Goal: Task Accomplishment & Management: Manage account settings

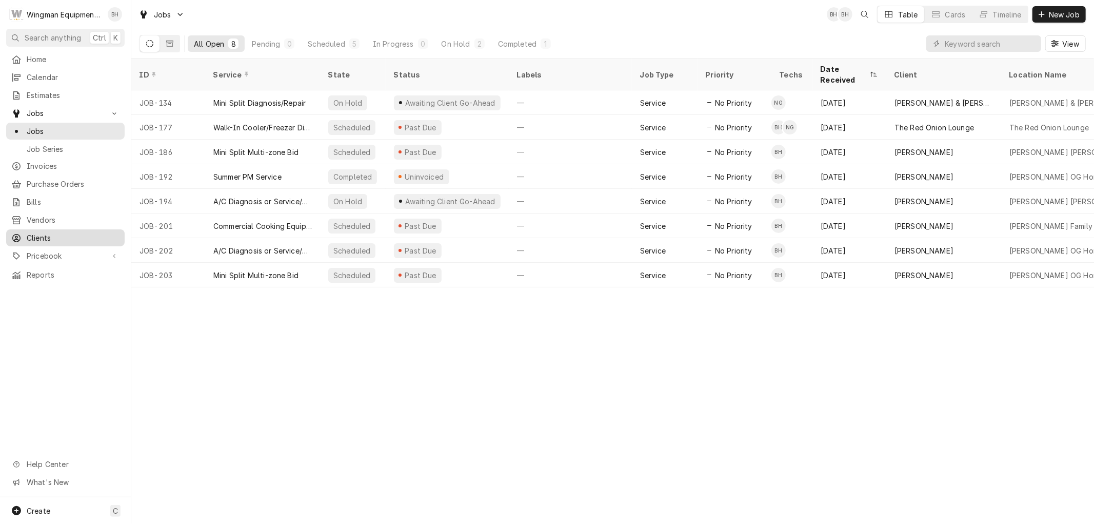
click at [68, 232] on span "Clients" at bounding box center [73, 237] width 93 height 11
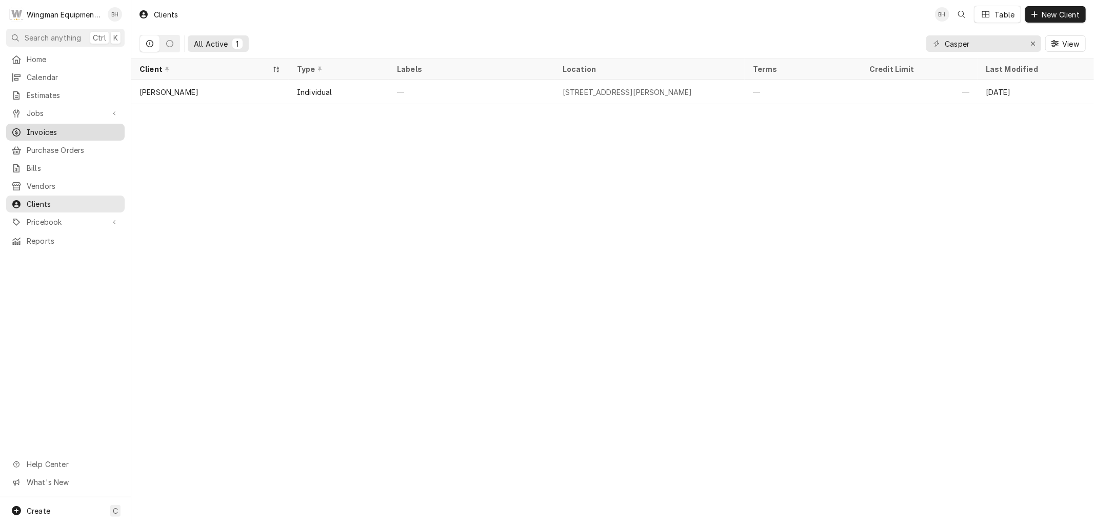
click at [50, 127] on span "Invoices" at bounding box center [73, 132] width 93 height 11
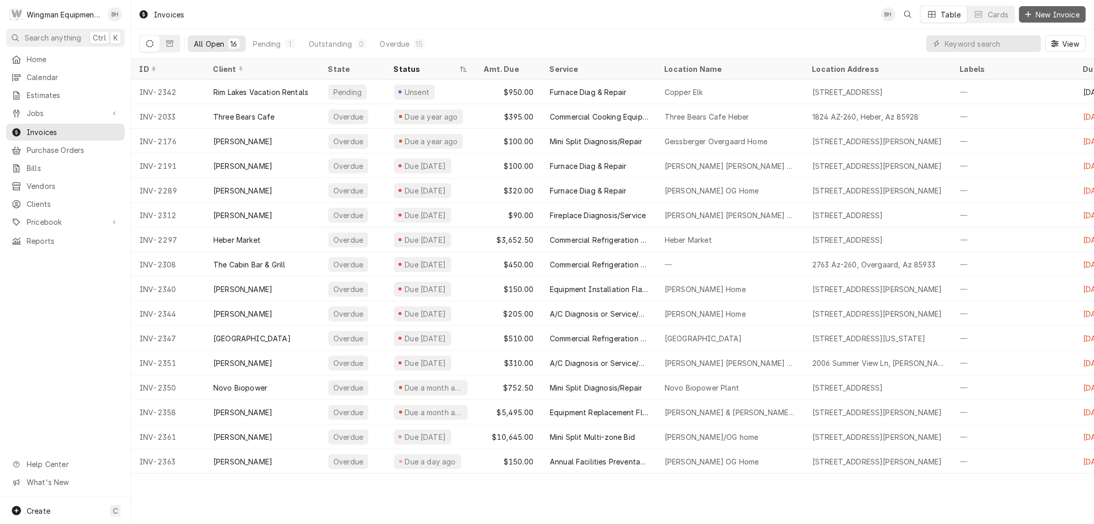
click at [1062, 12] on span "New Invoice" at bounding box center [1058, 14] width 48 height 11
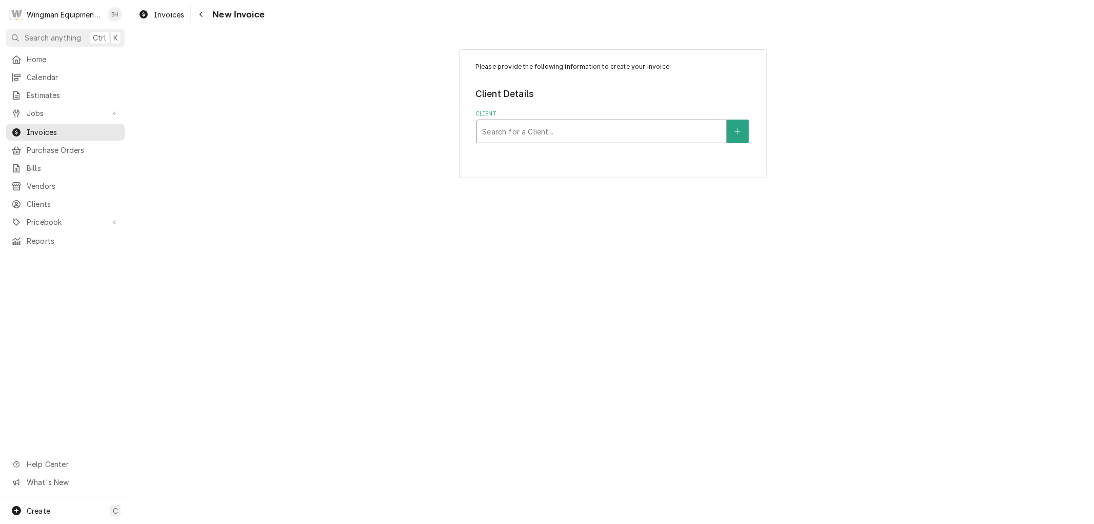
click at [565, 130] on div "Client" at bounding box center [601, 131] width 239 height 18
type input "meadow view"
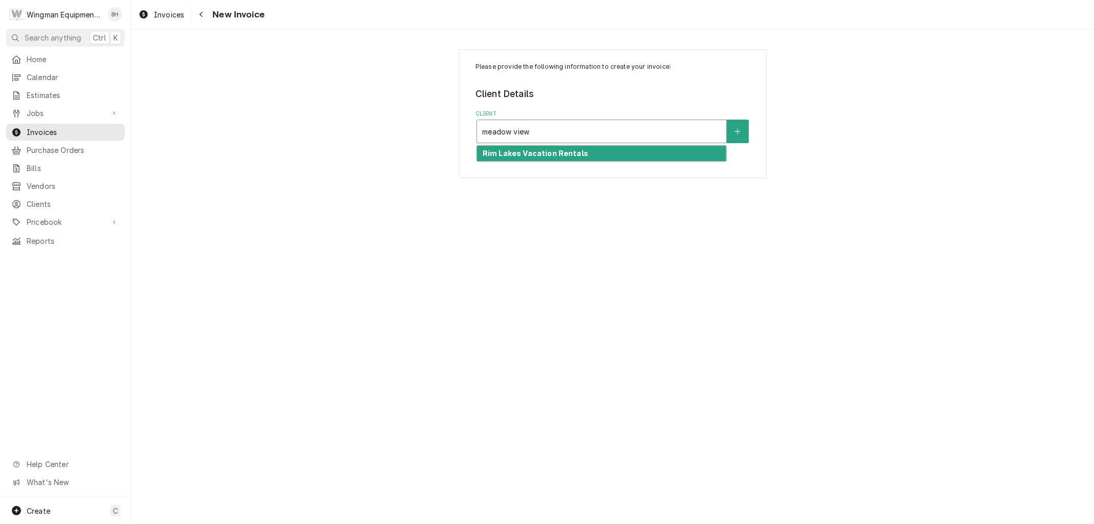
click at [574, 157] on div "Rim Lakes Vacation Rentals" at bounding box center [601, 154] width 249 height 16
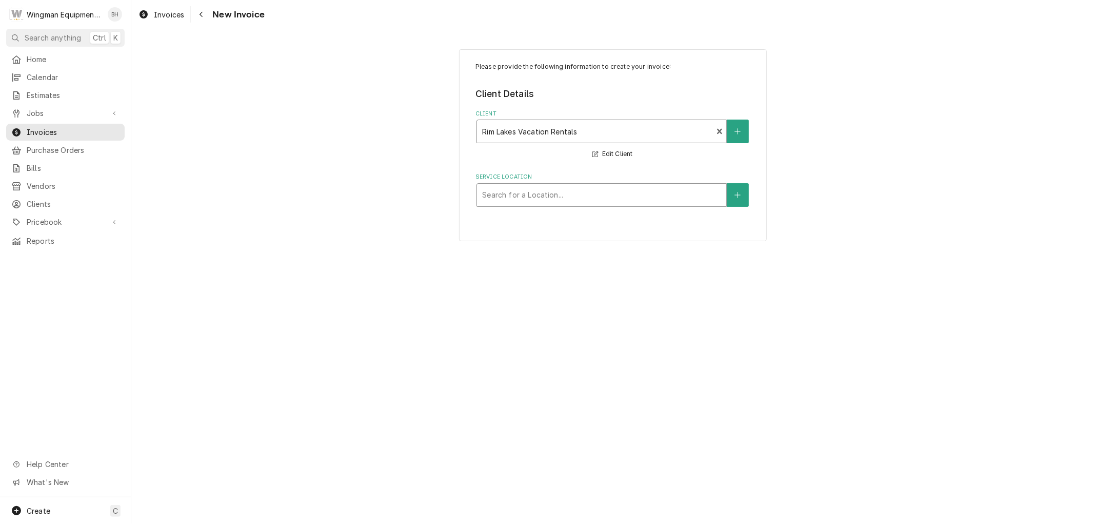
click at [577, 201] on div "Service Location" at bounding box center [601, 195] width 239 height 18
type input "meadow"
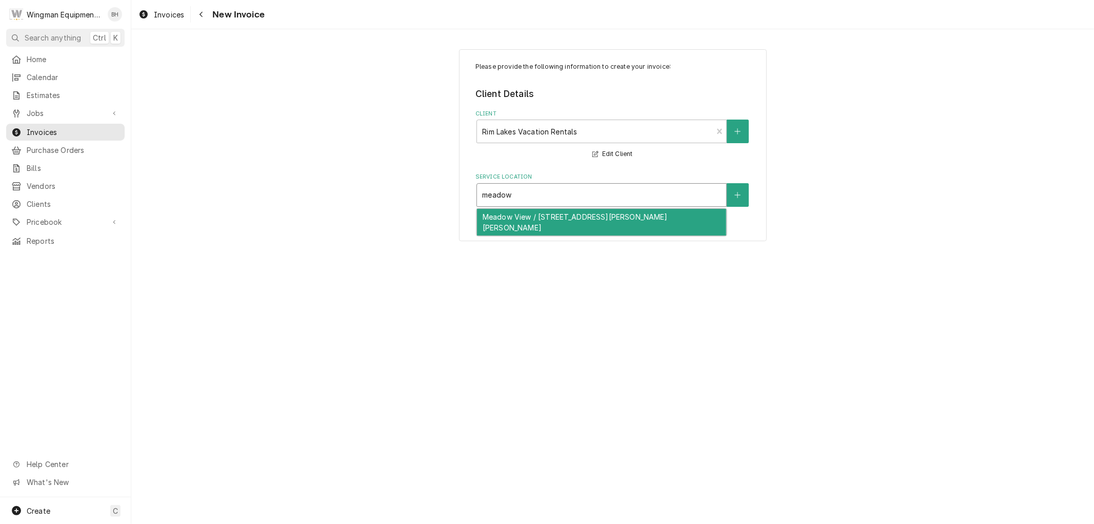
click at [578, 218] on div "Meadow View / 2802 Zane Grey Blvd, Heber-Overgaard, AZ 85933" at bounding box center [601, 222] width 249 height 27
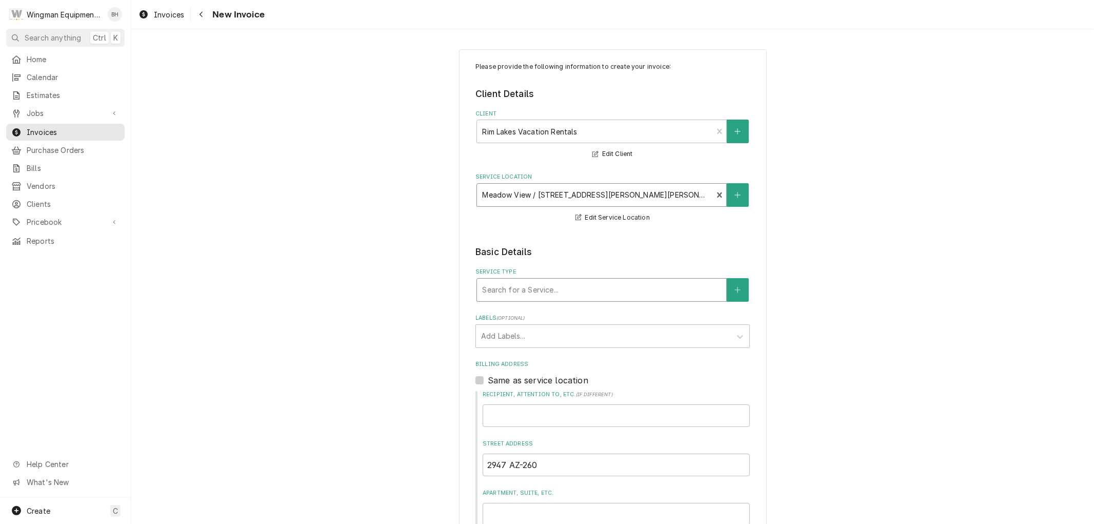
click at [594, 290] on div "Service Type" at bounding box center [601, 290] width 239 height 18
type input "ac"
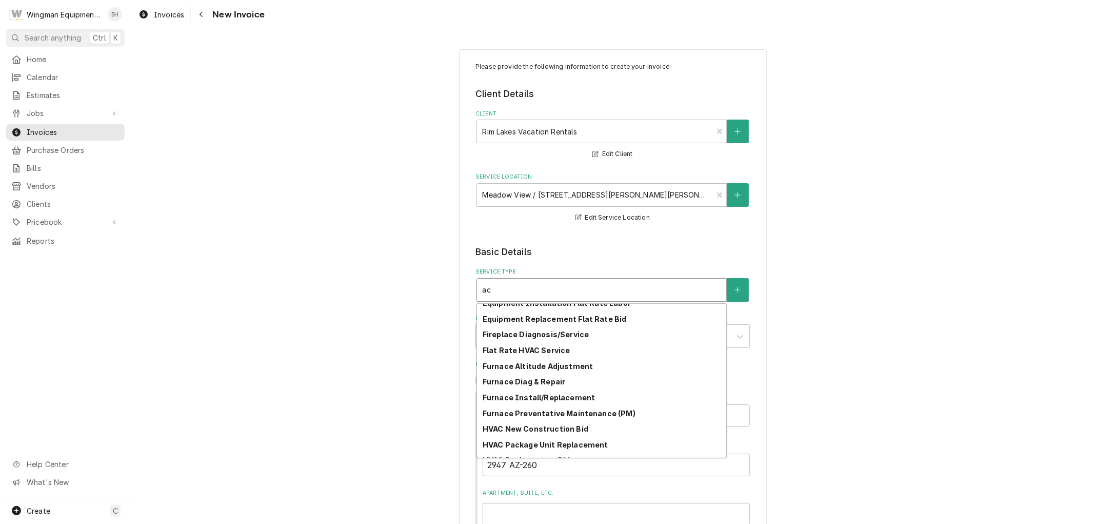
scroll to position [113, 0]
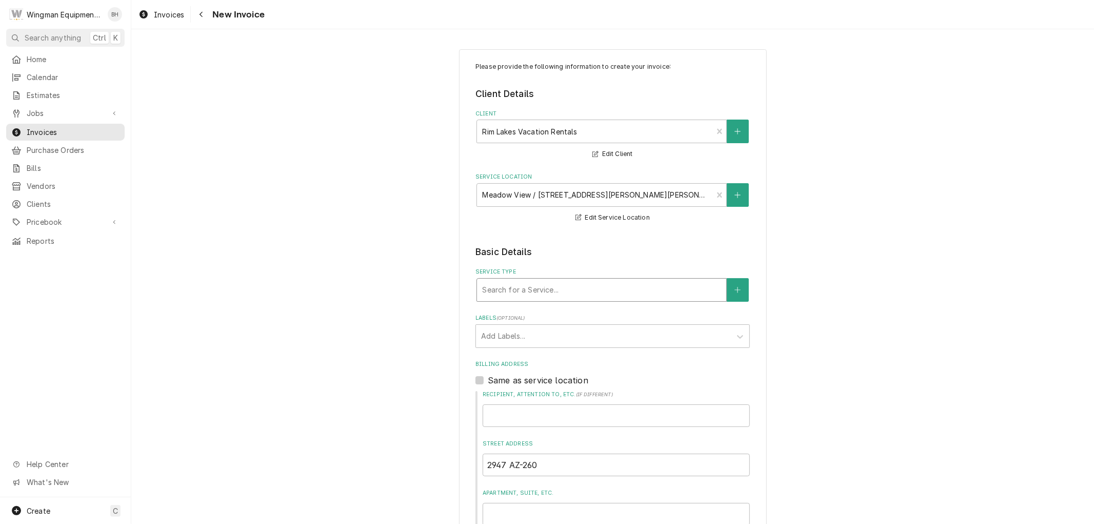
click at [557, 293] on div "Service Type" at bounding box center [601, 290] width 239 height 18
type input "dia"
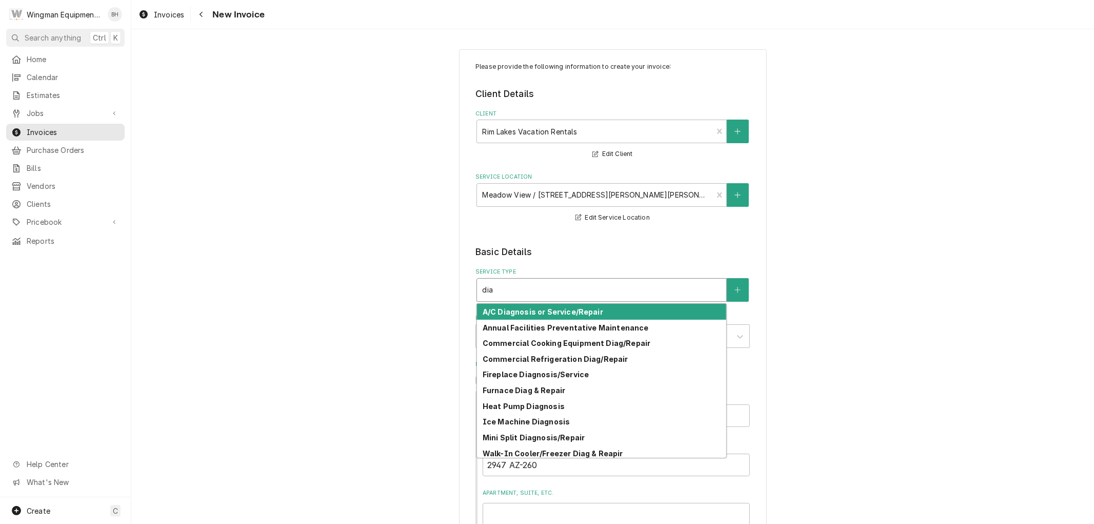
click at [567, 310] on strong "A/C Diagnosis or Service/Repair" at bounding box center [543, 311] width 121 height 9
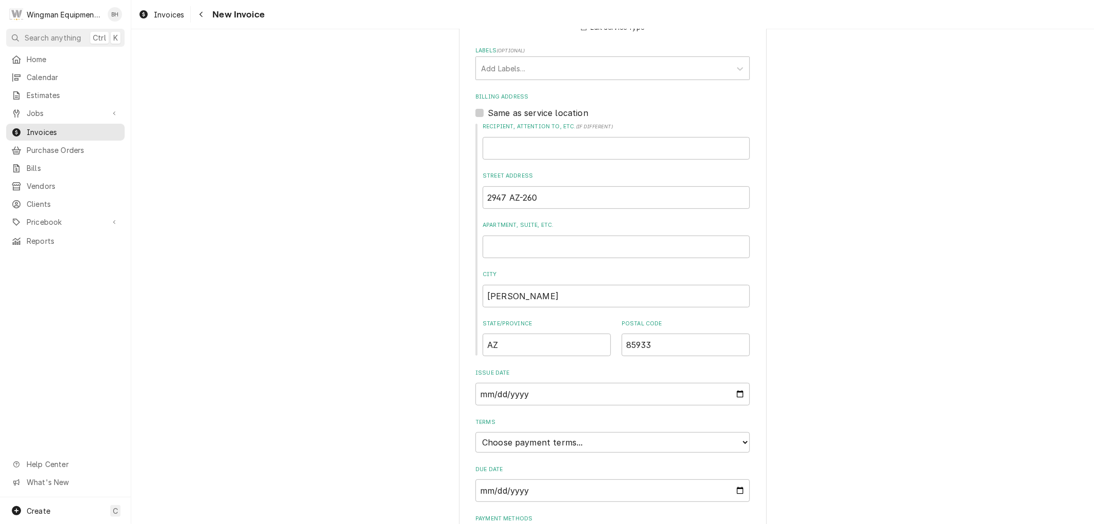
scroll to position [344, 0]
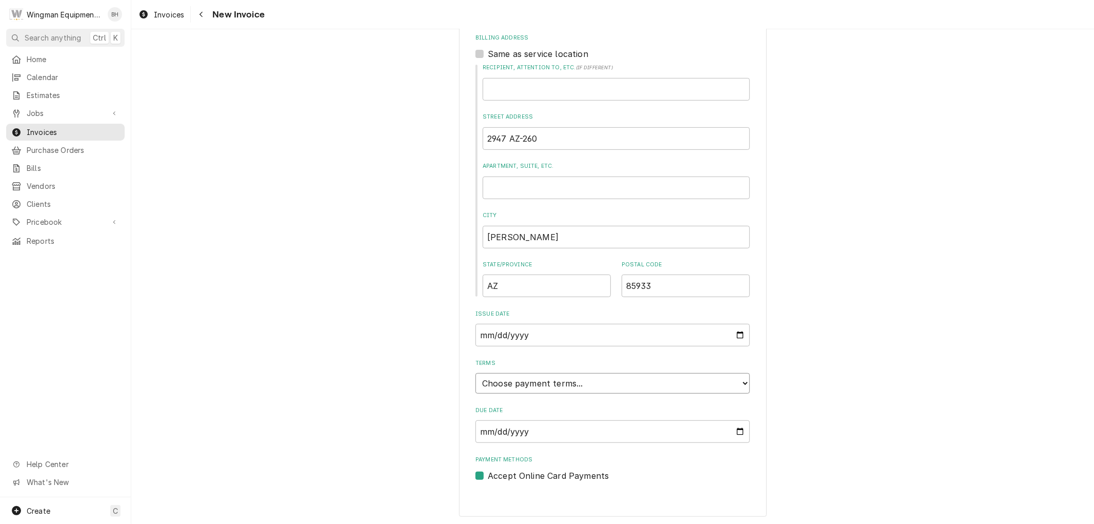
click at [699, 384] on select "Choose payment terms... Same Day Net 7 Net 14 Net 21 Net 30 Net 45 Net 60 Net 90" at bounding box center [613, 383] width 274 height 21
click at [825, 420] on div "Please provide the following information to create your invoice: Client Details…" at bounding box center [612, 415] width 963 height 1438
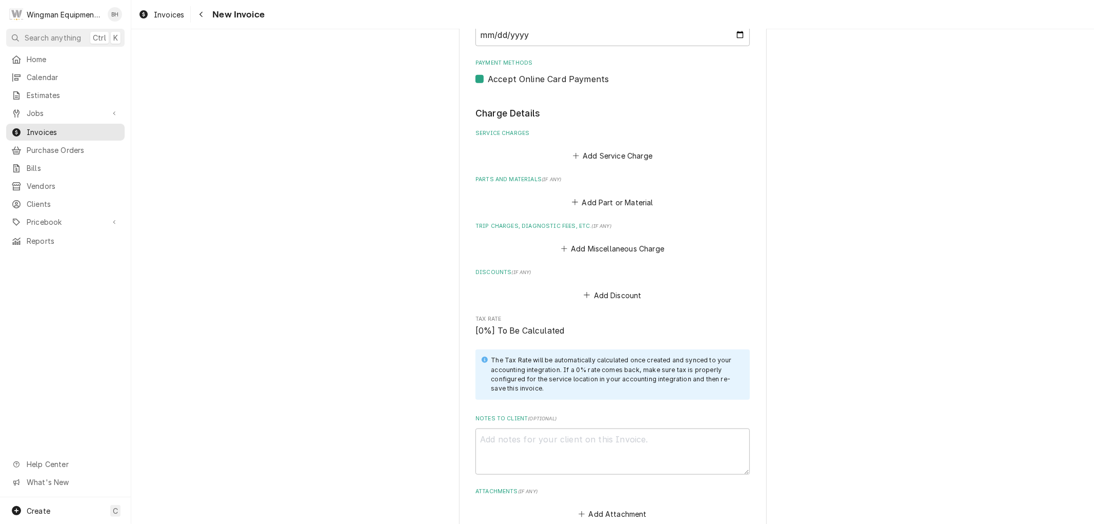
scroll to position [742, 0]
click at [606, 147] on button "Add Service Charge" at bounding box center [612, 154] width 83 height 14
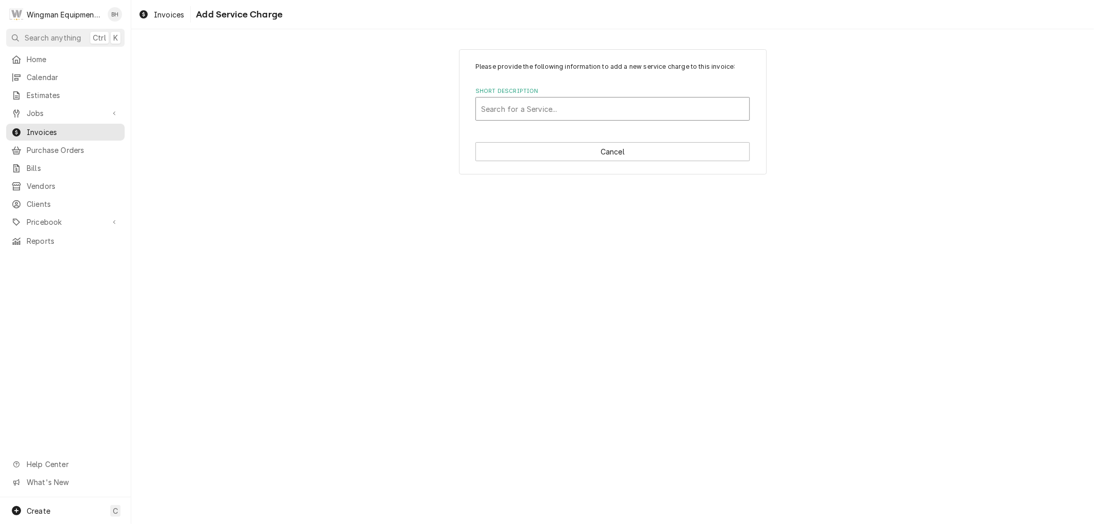
click at [550, 120] on div "Search for a Service..." at bounding box center [612, 108] width 273 height 23
type input "service"
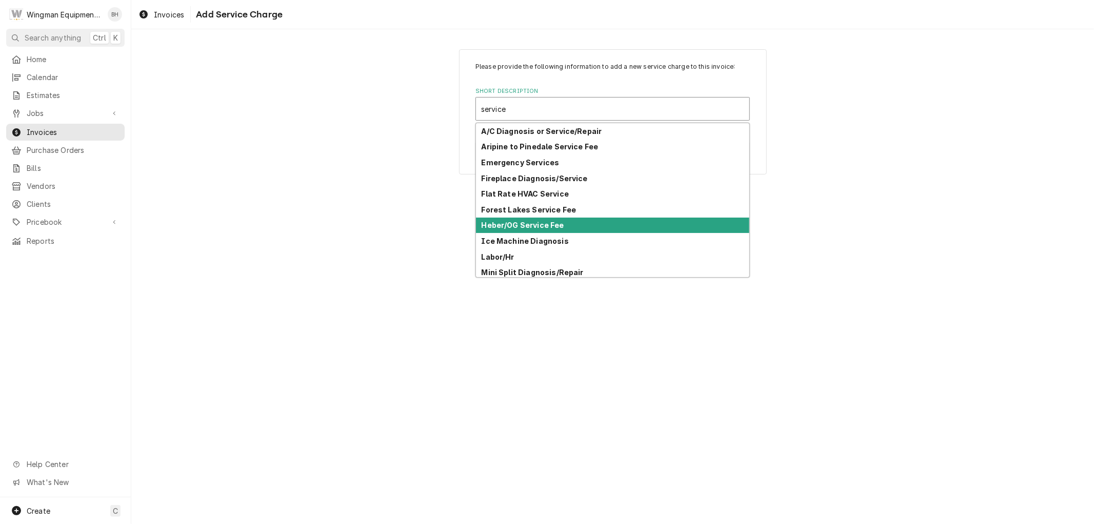
click at [563, 226] on div "Heber/OG Service Fee" at bounding box center [612, 226] width 273 height 16
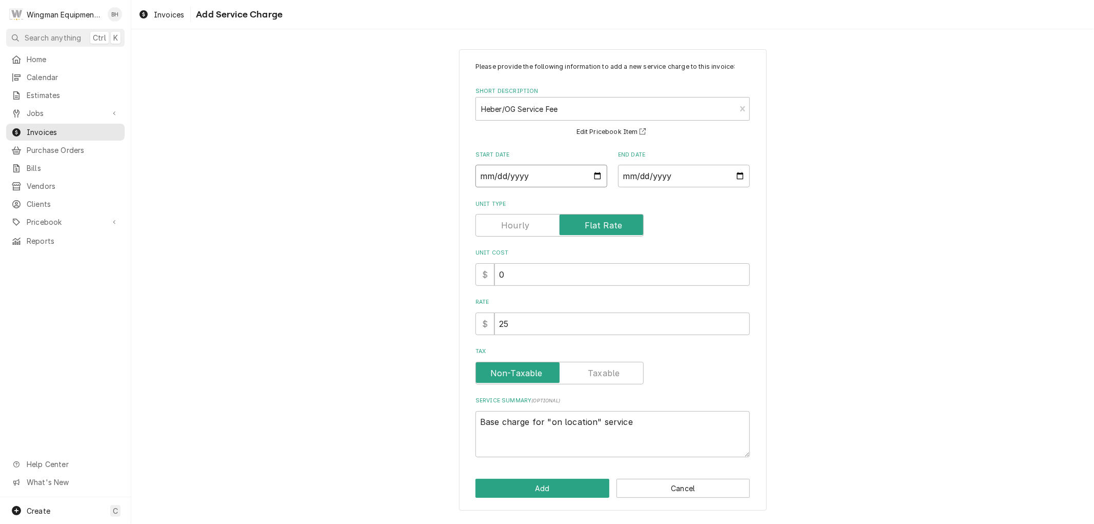
click at [599, 172] on input "Start Date" at bounding box center [542, 176] width 132 height 23
type textarea "x"
type input "2025-08-24"
type textarea "x"
type input "2025-08-26"
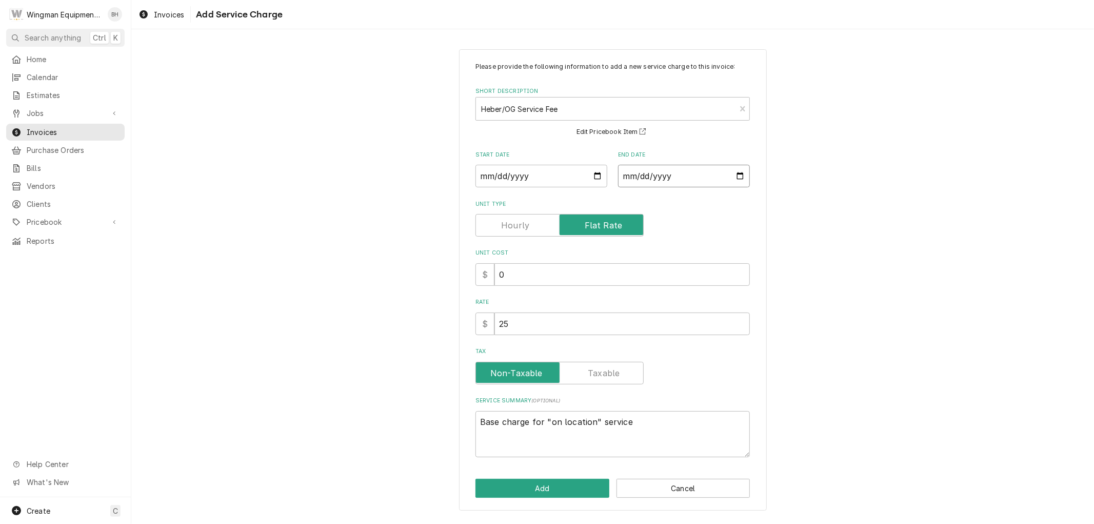
click at [741, 174] on input "End Date" at bounding box center [684, 176] width 132 height 23
type textarea "x"
type input "2025-09-24"
click at [559, 490] on button "Add" at bounding box center [543, 488] width 134 height 19
type textarea "x"
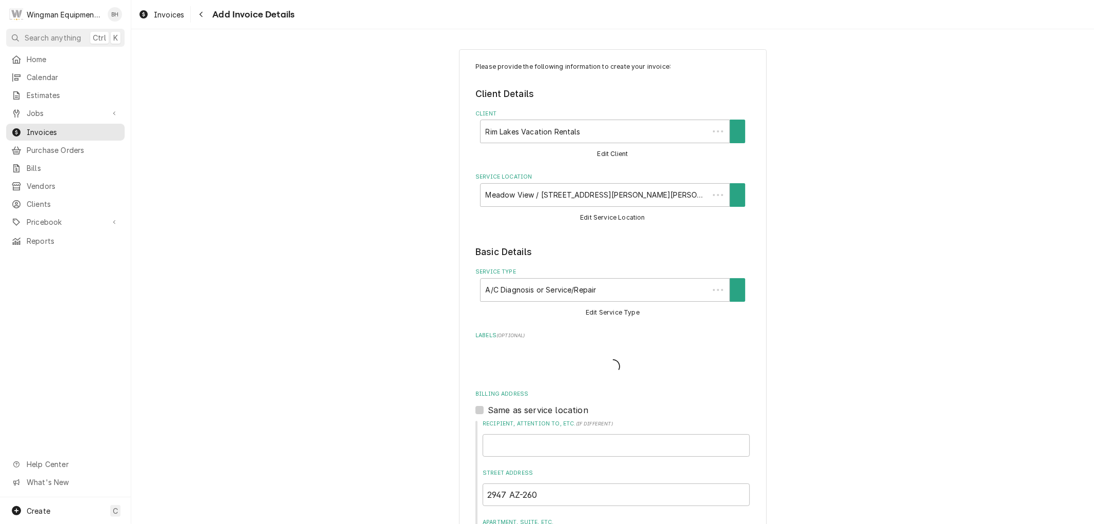
scroll to position [731, 0]
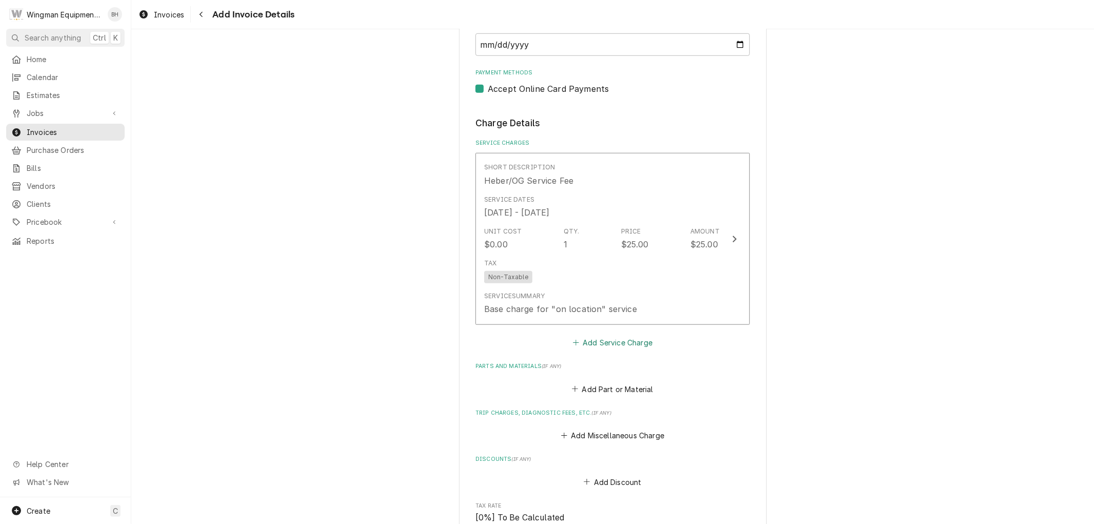
click at [621, 337] on button "Add Service Charge" at bounding box center [612, 343] width 83 height 14
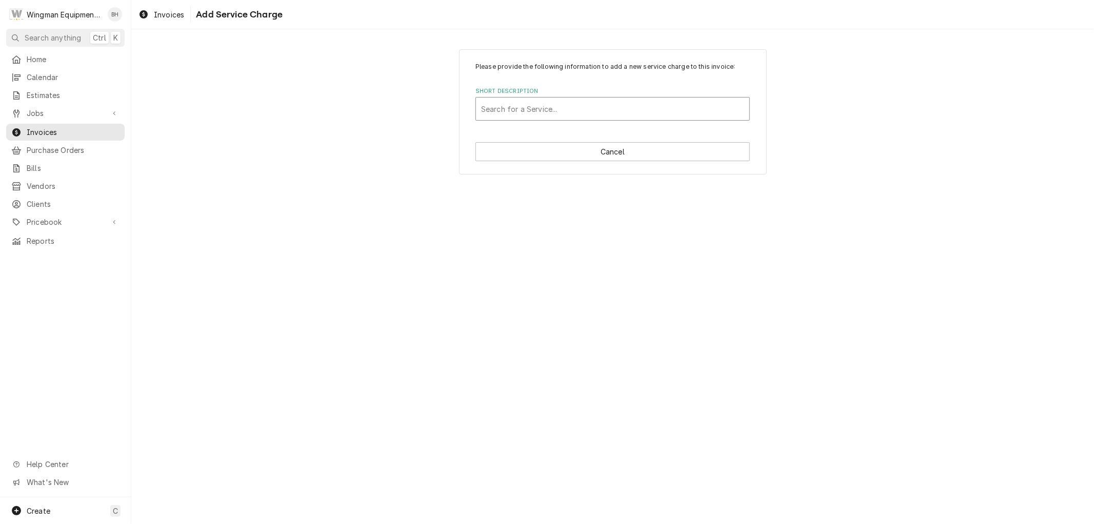
click at [555, 107] on div "Short Description" at bounding box center [612, 109] width 263 height 18
type input "labor"
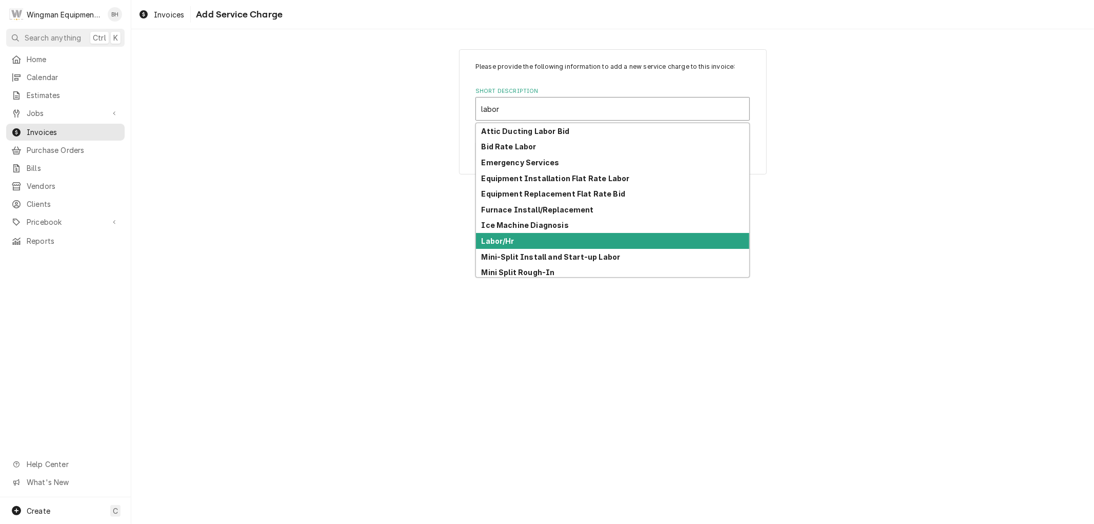
click at [540, 239] on div "Labor/Hr" at bounding box center [612, 241] width 273 height 16
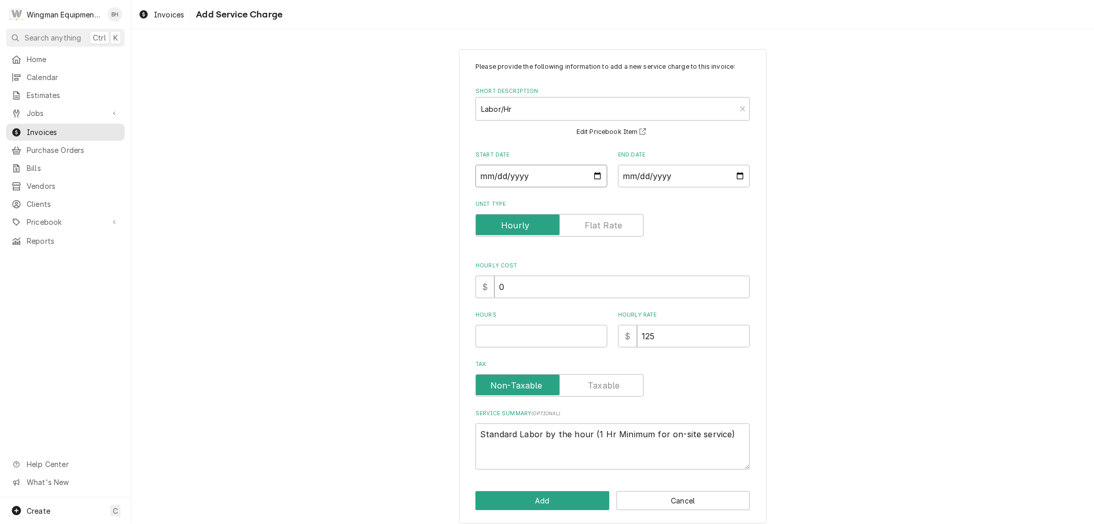
click at [599, 171] on input "Start Date" at bounding box center [542, 176] width 132 height 23
click at [594, 176] on input "Start Date" at bounding box center [542, 176] width 132 height 23
type textarea "x"
type input "2025-08-24"
type textarea "x"
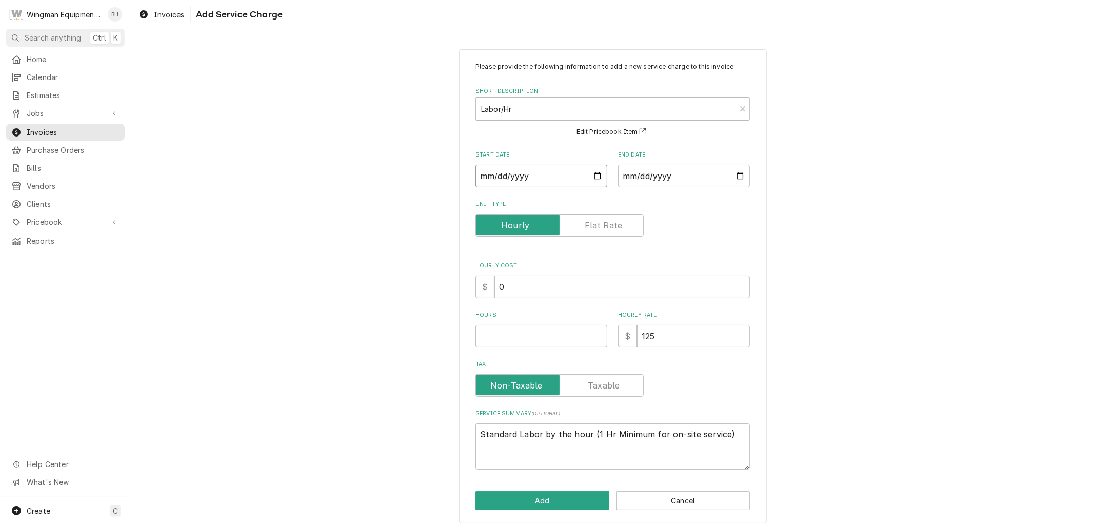
type input "2025-08-26"
click at [737, 172] on input "End Date" at bounding box center [684, 176] width 132 height 23
type textarea "x"
type input "[DATE]"
click at [573, 341] on input "Hours" at bounding box center [542, 336] width 132 height 23
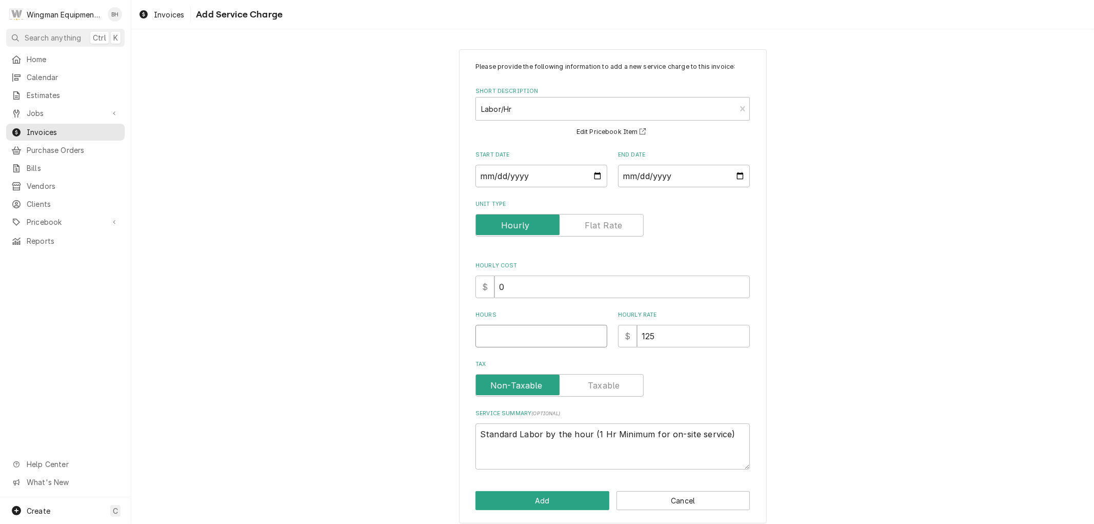
type textarea "x"
type input "1"
click at [567, 500] on button "Add" at bounding box center [543, 500] width 134 height 19
type textarea "x"
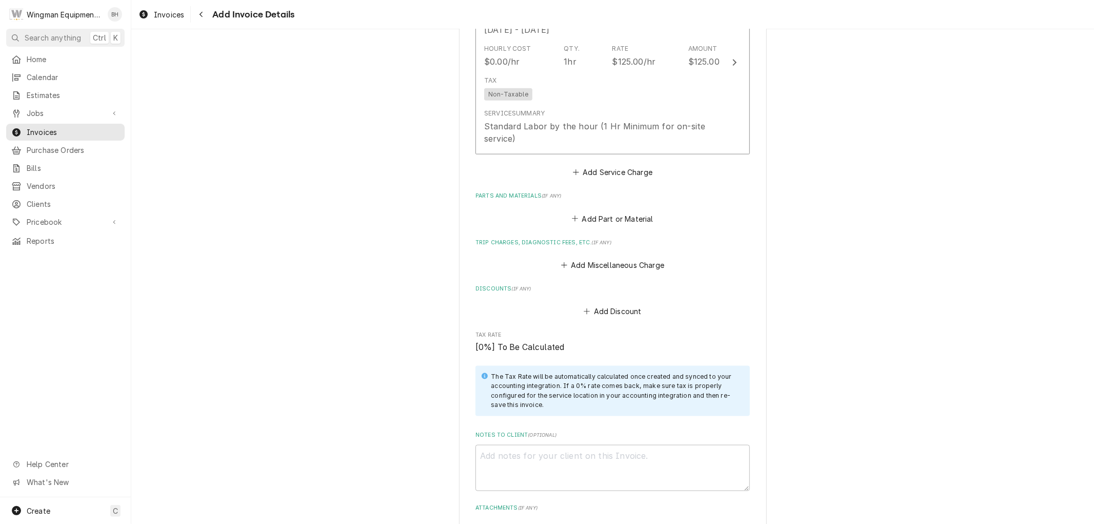
scroll to position [1117, 0]
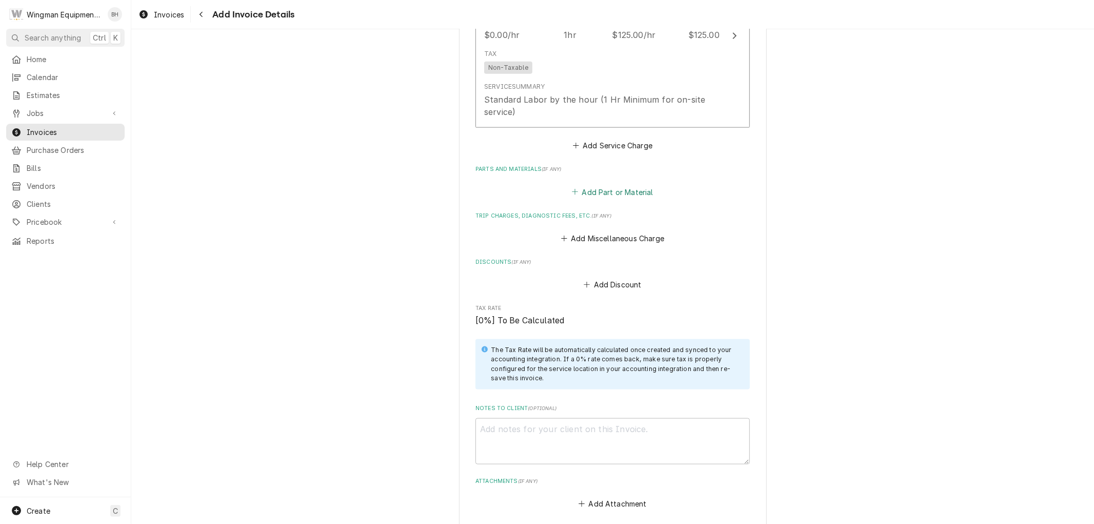
click at [616, 187] on button "Add Part or Material" at bounding box center [612, 192] width 85 height 14
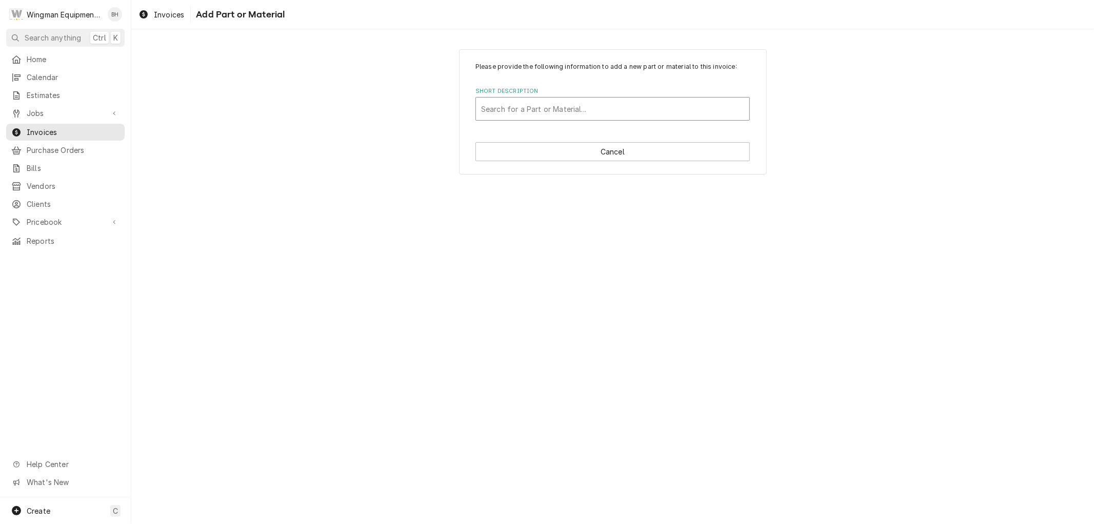
click at [588, 108] on div "Short Description" at bounding box center [612, 109] width 263 height 18
type input "cond fan"
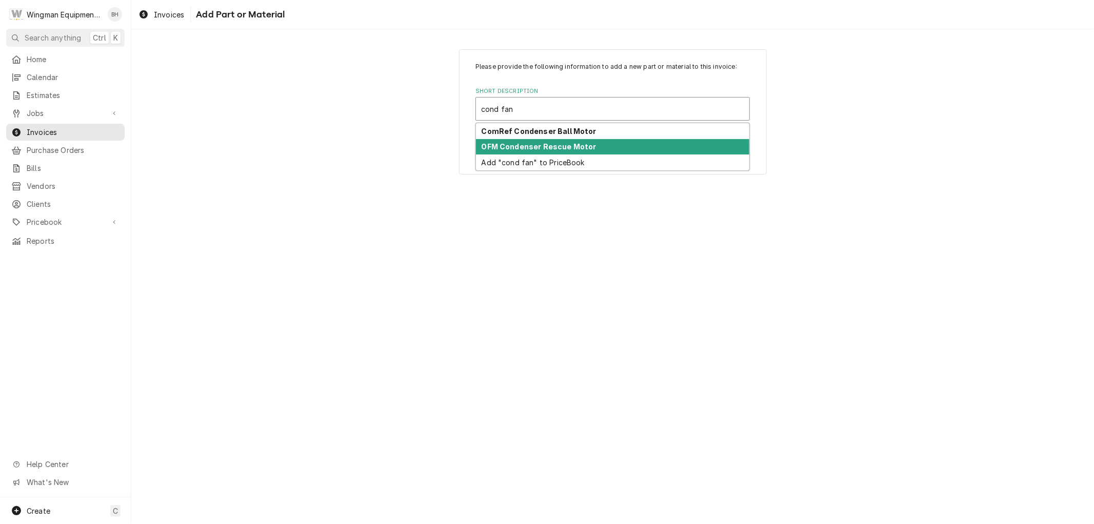
click at [581, 146] on strong "OFM Condenser Rescue Motor" at bounding box center [539, 146] width 115 height 9
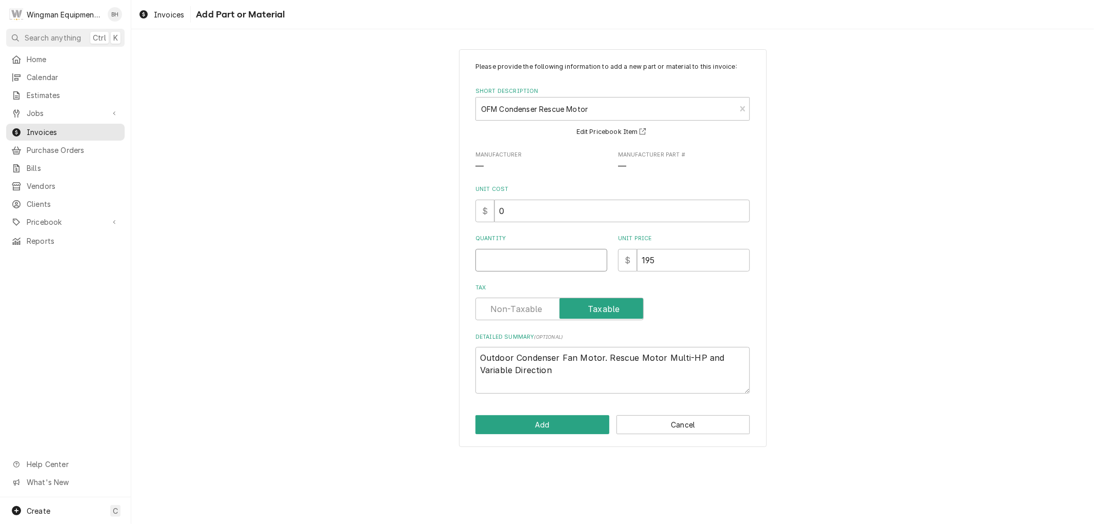
click at [539, 259] on input "Quantity" at bounding box center [542, 260] width 132 height 23
type textarea "x"
type input "1"
click at [523, 311] on label "Tax" at bounding box center [560, 309] width 168 height 23
click at [523, 311] on input "Tax" at bounding box center [559, 309] width 159 height 23
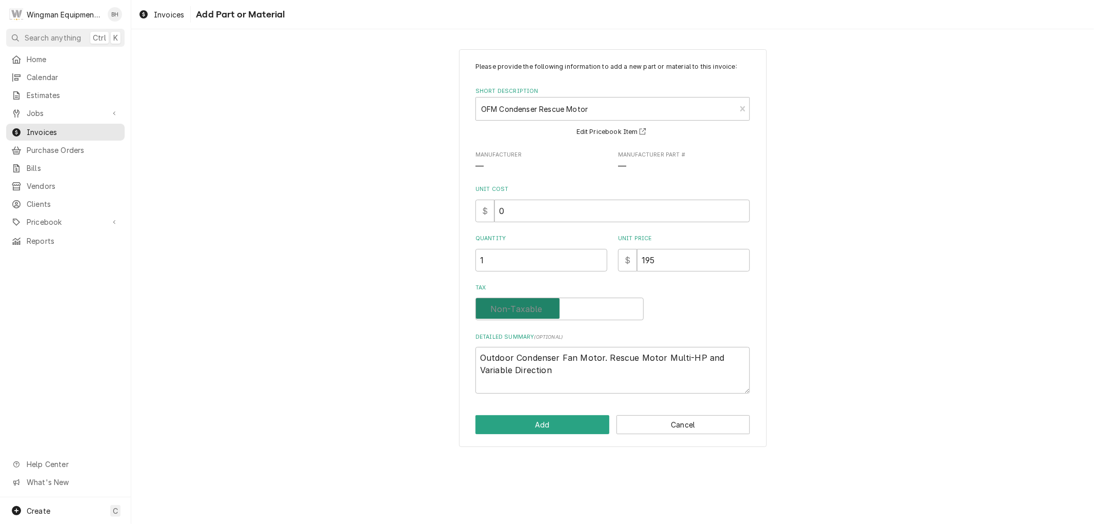
checkbox input "false"
click at [539, 421] on button "Add" at bounding box center [543, 424] width 134 height 19
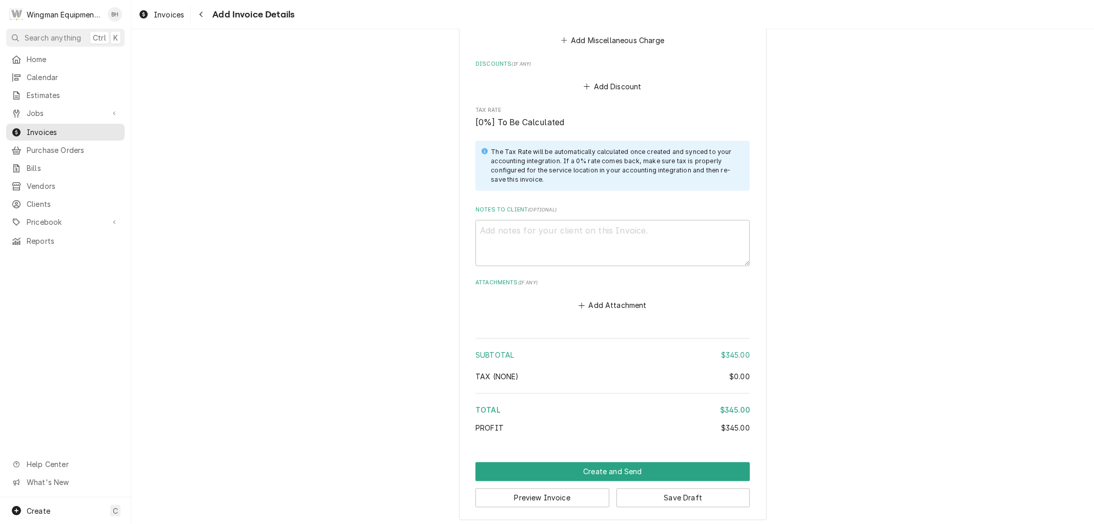
scroll to position [1509, 0]
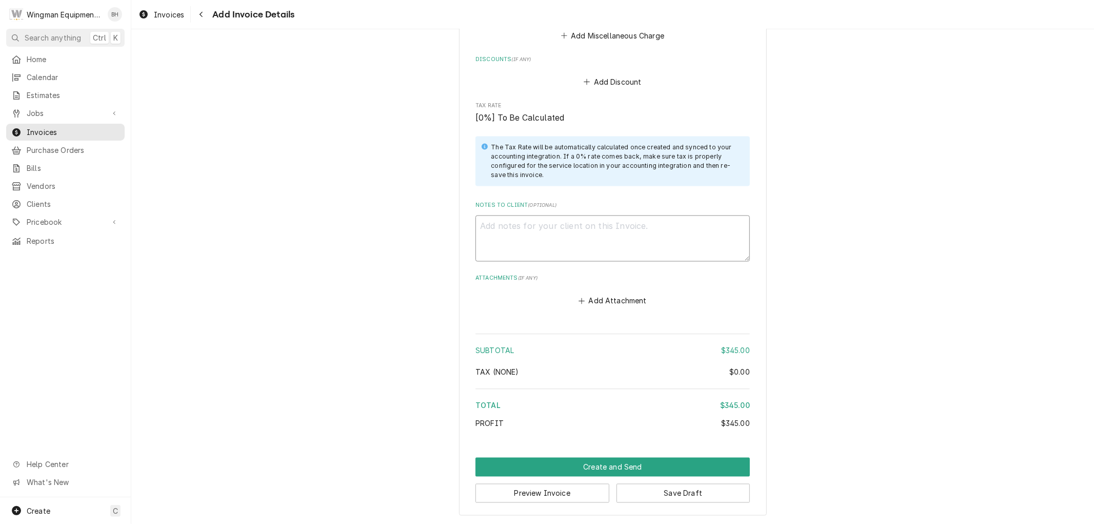
click at [562, 234] on textarea "Notes to Client ( optional )" at bounding box center [613, 238] width 274 height 46
type textarea "x"
type textarea "D"
type textarea "x"
type textarea "Di"
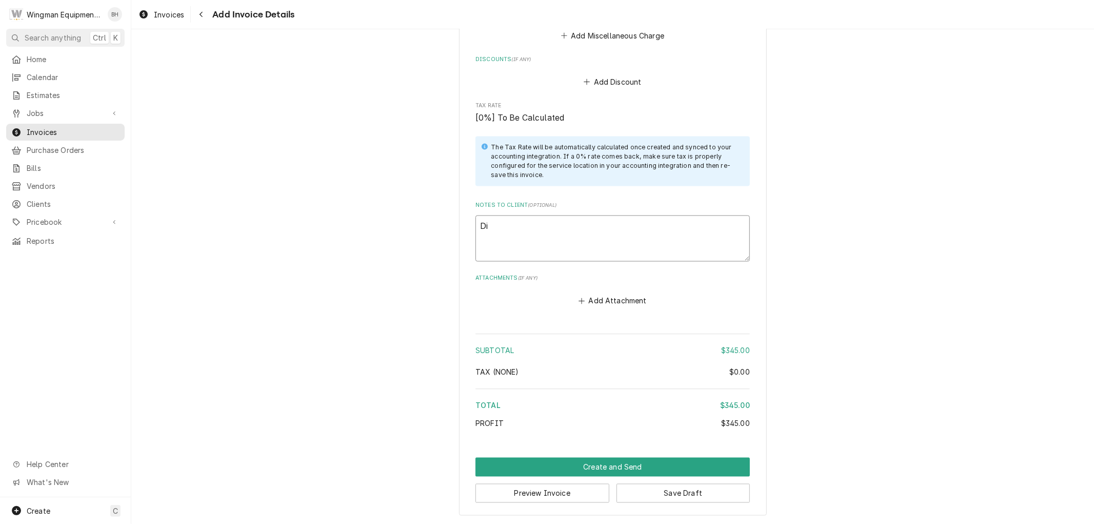
type textarea "x"
type textarea "Dia"
type textarea "x"
type textarea "Diag"
type textarea "x"
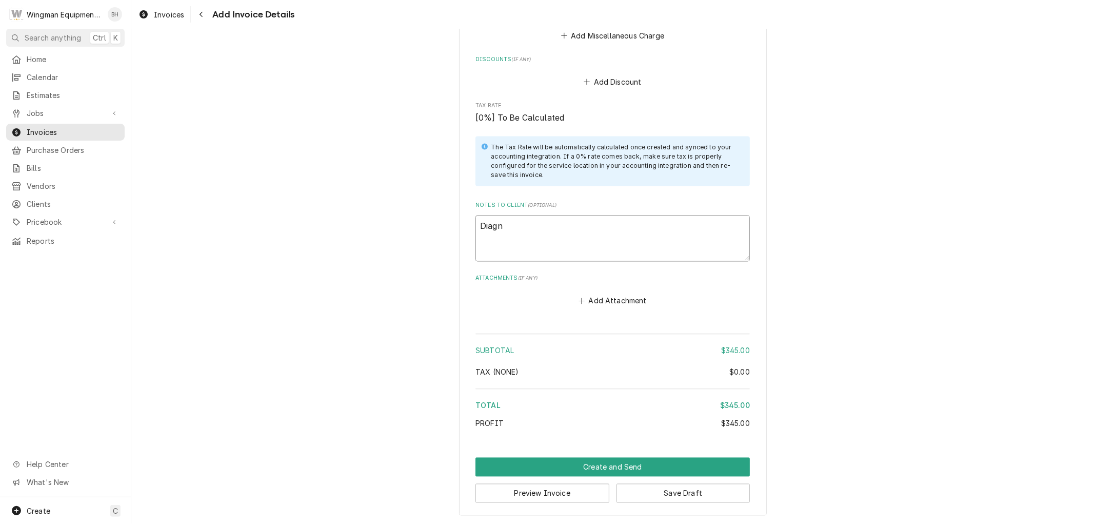
type textarea "Diagno"
type textarea "x"
type textarea "Diagnos"
type textarea "x"
type textarea "Diagnose"
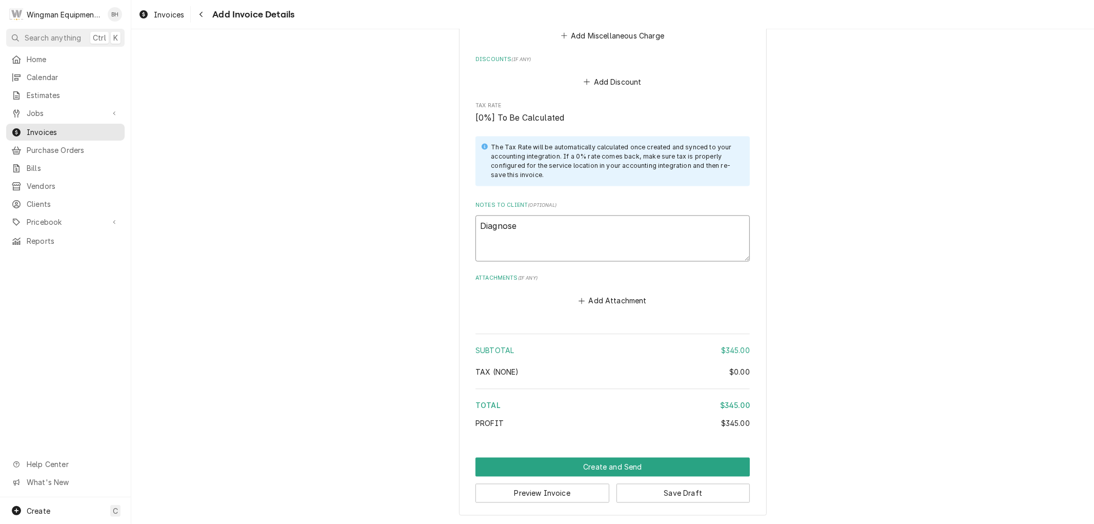
type textarea "x"
type textarea "Diagnosed"
type textarea "x"
type textarea "Diagnosed"
type textarea "x"
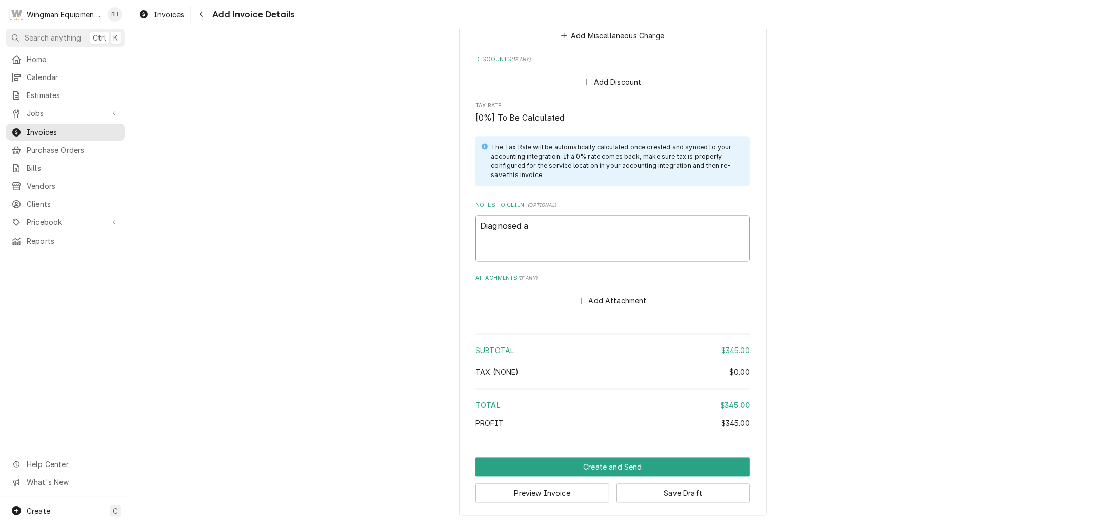
type textarea "Diagnosed an"
type textarea "x"
type textarea "Diagnosed and"
type textarea "x"
type textarea "Diagnosed and"
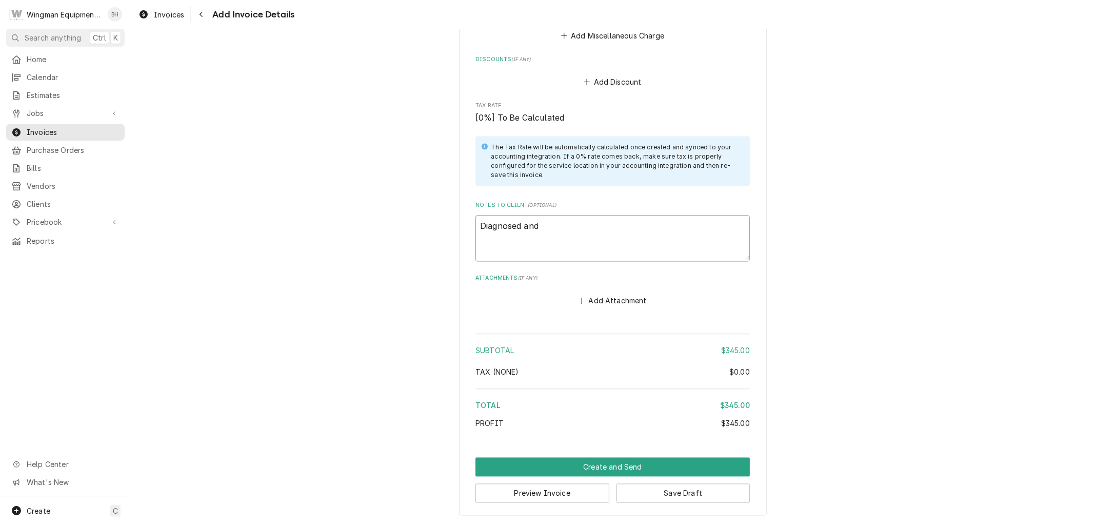
type textarea "x"
type textarea "Diagnosed and r"
type textarea "x"
type textarea "Diagnosed and re"
type textarea "x"
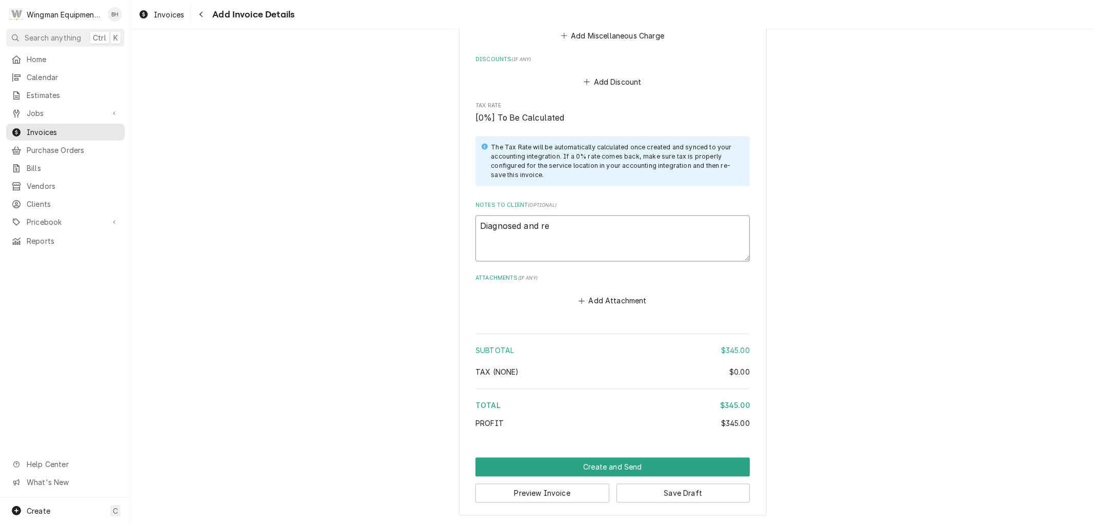
type textarea "Diagnosed and rep"
type textarea "x"
type textarea "Diagnosed and repl"
type textarea "x"
type textarea "Diagnosed and repla"
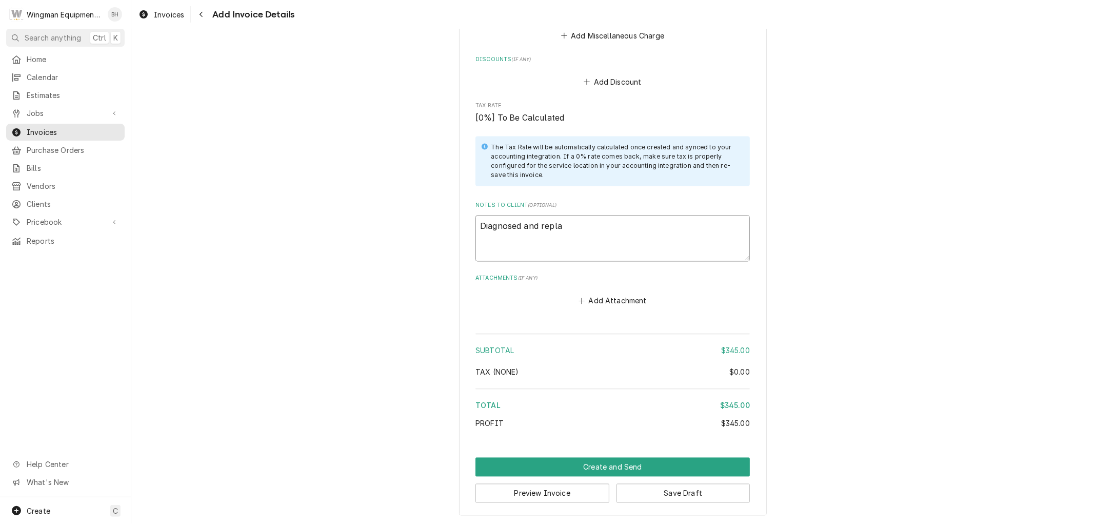
type textarea "x"
type textarea "Diagnosed and replac"
type textarea "x"
type textarea "Diagnosed and replace"
type textarea "x"
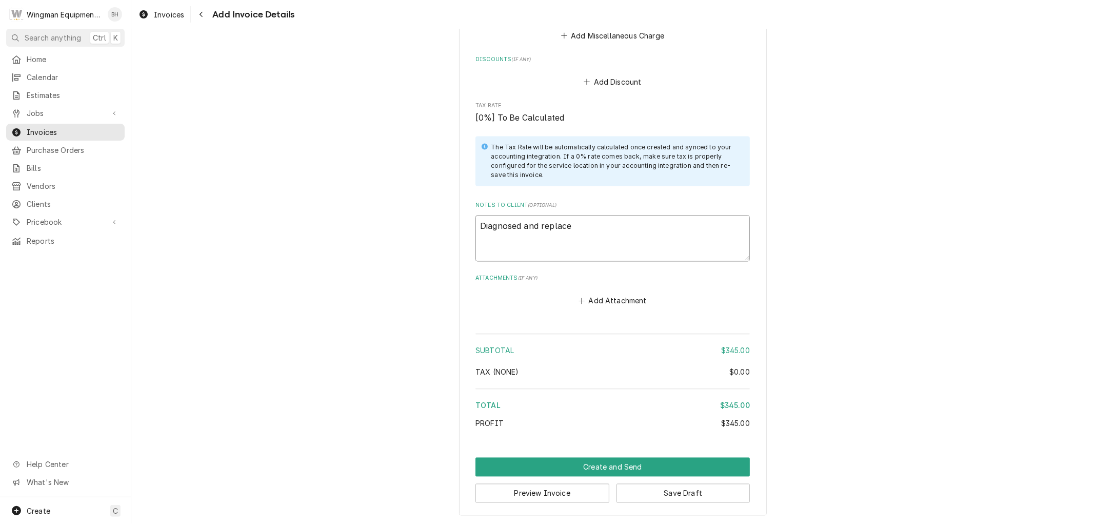
type textarea "Diagnosed and replaced"
type textarea "x"
type textarea "Diagnosed and replaced"
type textarea "x"
type textarea "Diagnosed and replaced d"
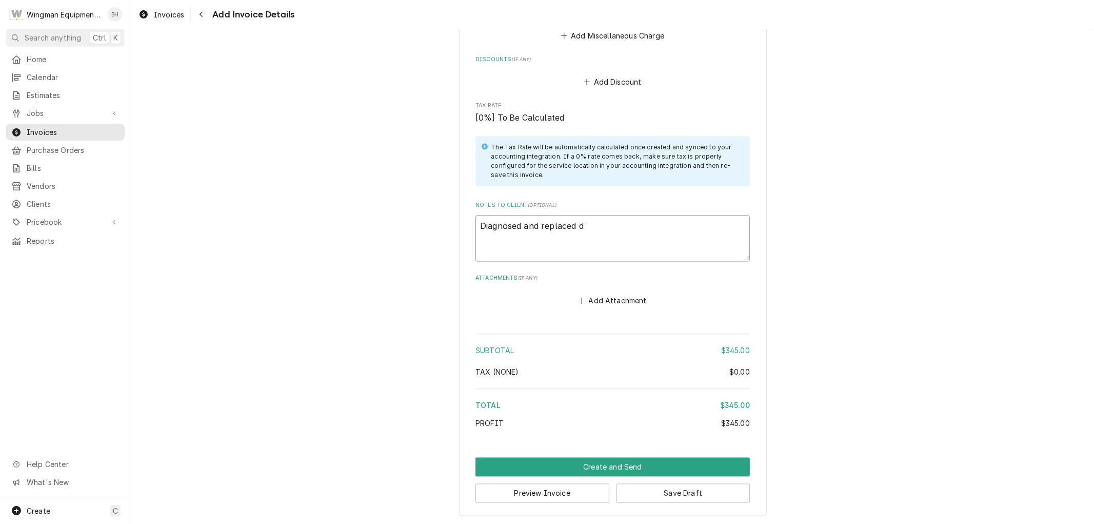
type textarea "x"
type textarea "Diagnosed and replaced de"
type textarea "x"
type textarea "Diagnosed and replaced def"
type textarea "x"
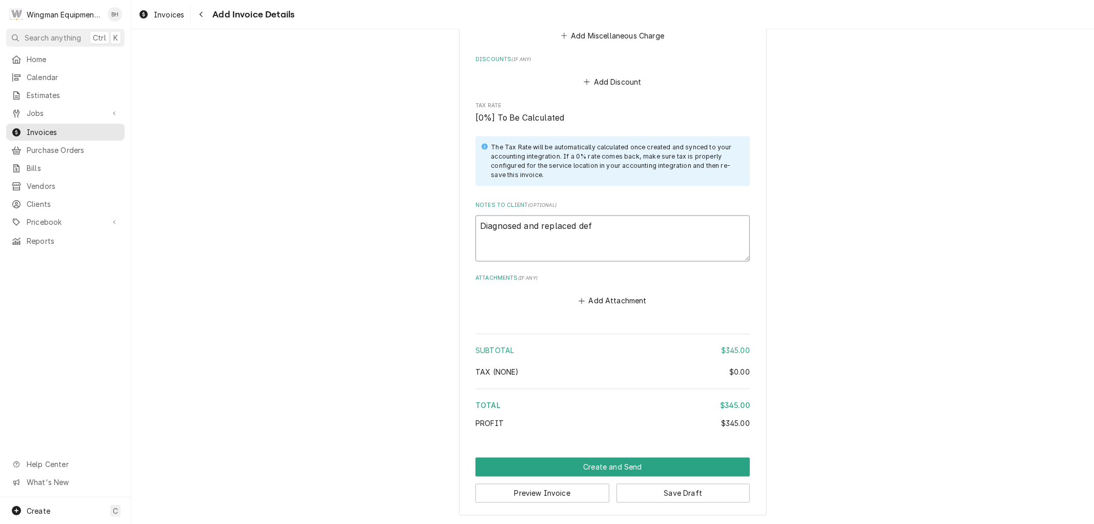
type textarea "Diagnosed and replaced defe"
type textarea "x"
type textarea "Diagnosed and replaced defec"
type textarea "x"
type textarea "Diagnosed and replaced defect"
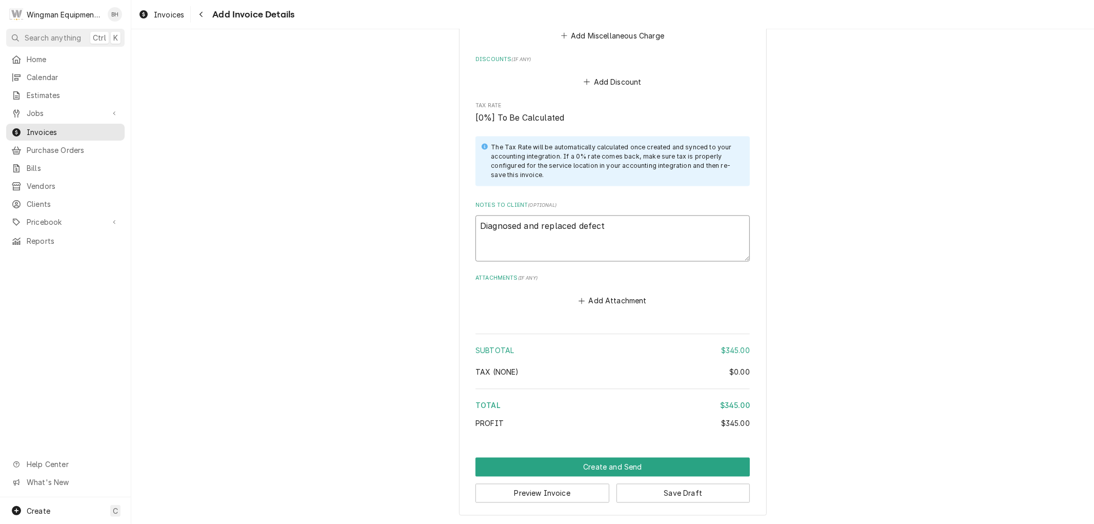
type textarea "x"
type textarea "Diagnosed and replaced defecti"
type textarea "x"
type textarea "Diagnosed and replaced defectiv"
type textarea "x"
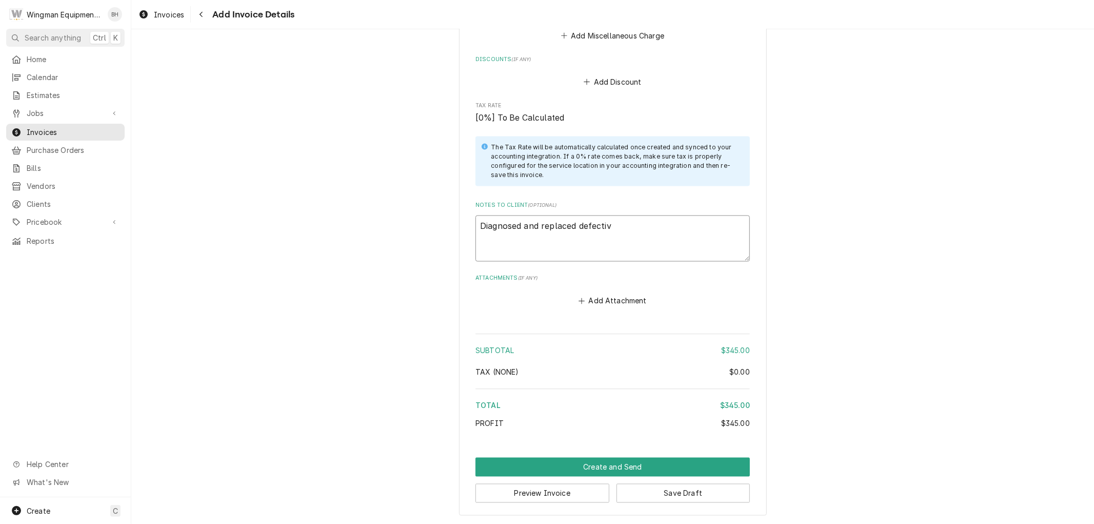
type textarea "Diagnosed and replaced defective"
type textarea "x"
type textarea "Diagnosed and replaced defective"
type textarea "x"
type textarea "Diagnosed and replaced defective c"
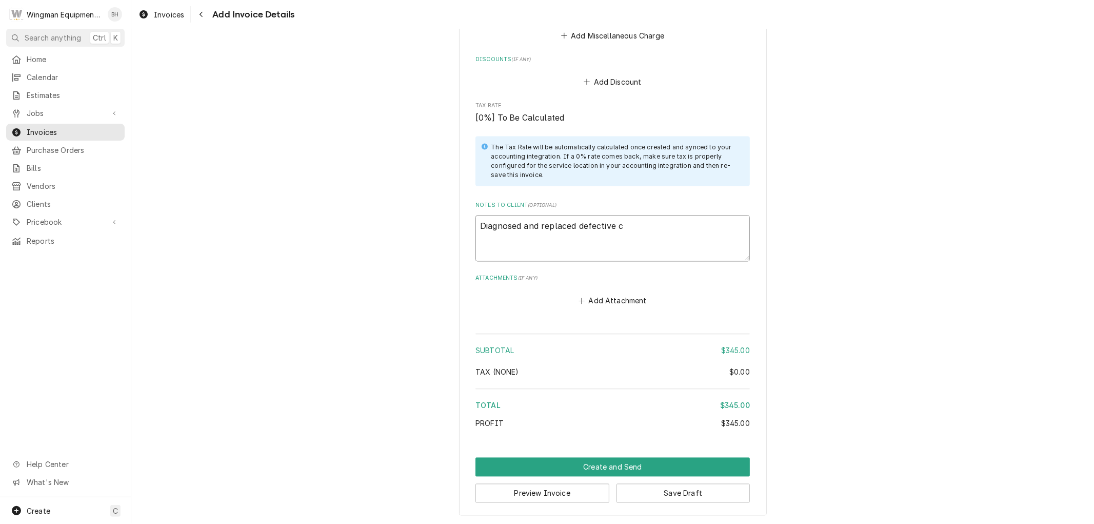
type textarea "x"
type textarea "Diagnosed and replaced defective co"
type textarea "x"
type textarea "Diagnosed and replaced defective con"
type textarea "x"
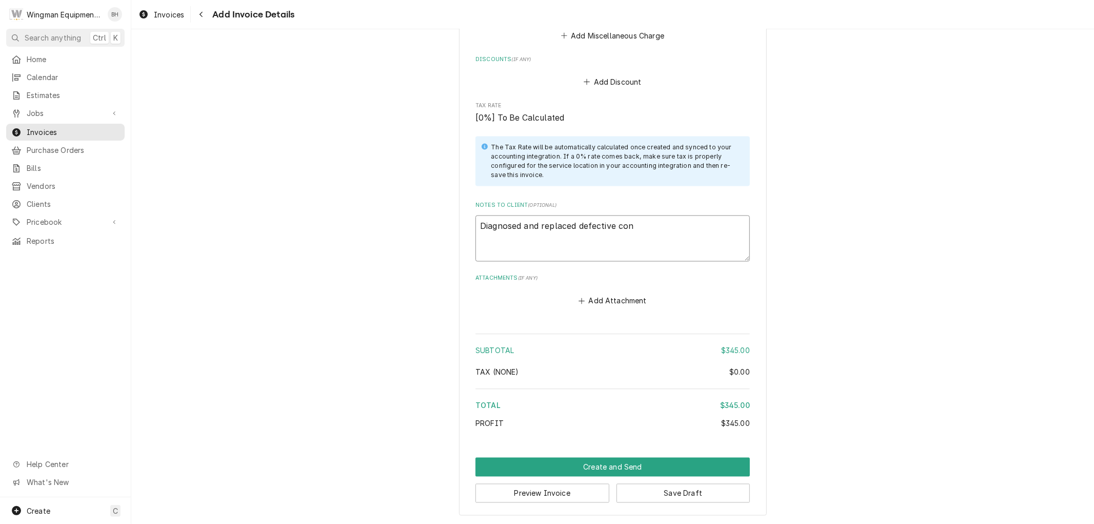
type textarea "Diagnosed and replaced defective cond"
type textarea "x"
type textarea "Diagnosed and replaced defective conde"
type textarea "x"
type textarea "Diagnosed and replaced defective conden"
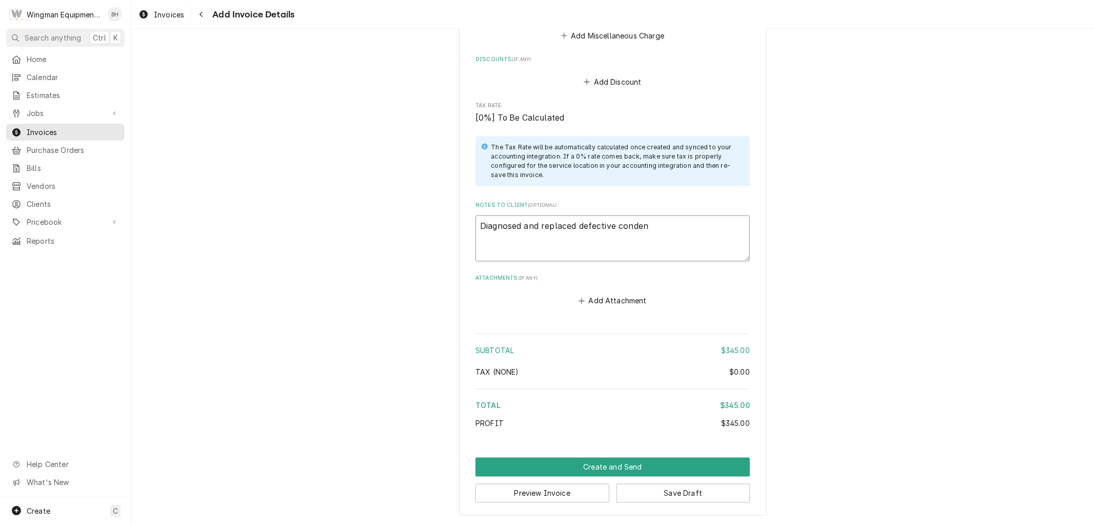
type textarea "x"
type textarea "Diagnosed and replaced defective condens"
type textarea "x"
type textarea "Diagnosed and replaced defective condenser"
type textarea "x"
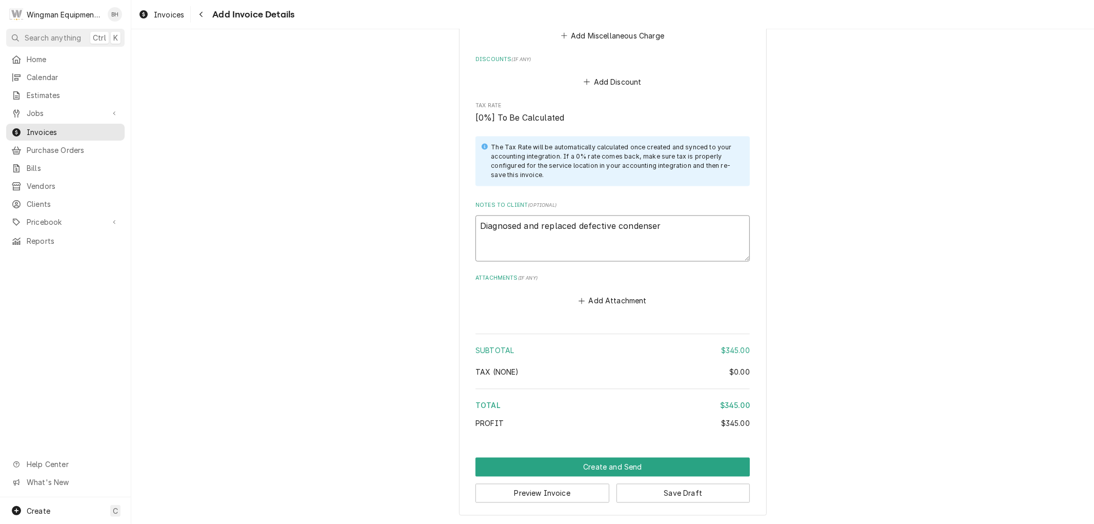
type textarea "Diagnosed and replaced defective condenser"
type textarea "x"
type textarea "Diagnosed and replaced defective condenser f"
type textarea "x"
type textarea "Diagnosed and replaced defective condenser fa"
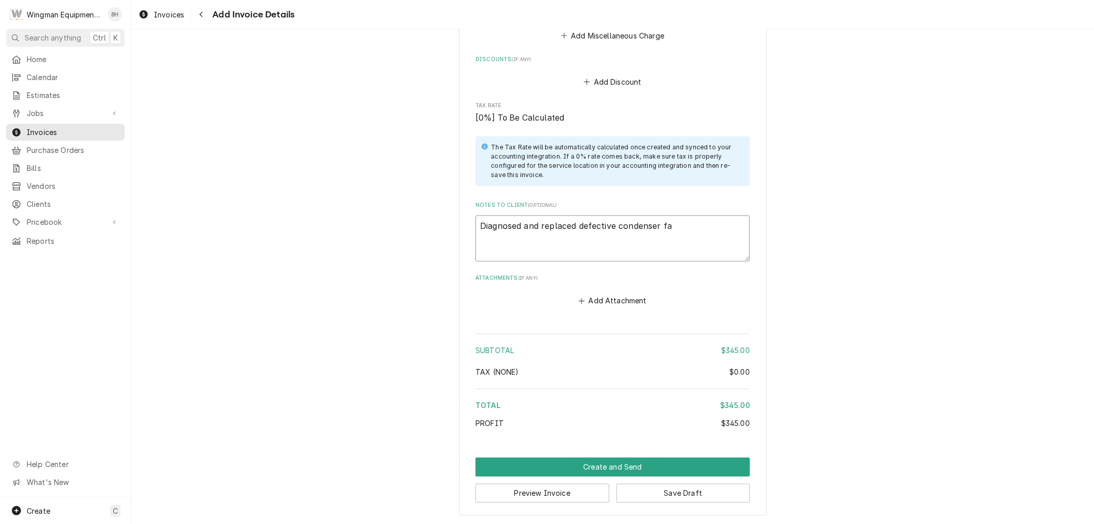
type textarea "x"
type textarea "Diagnosed and replaced defective condenser fan"
type textarea "x"
type textarea "Diagnosed and replaced defective condenser fan"
type textarea "x"
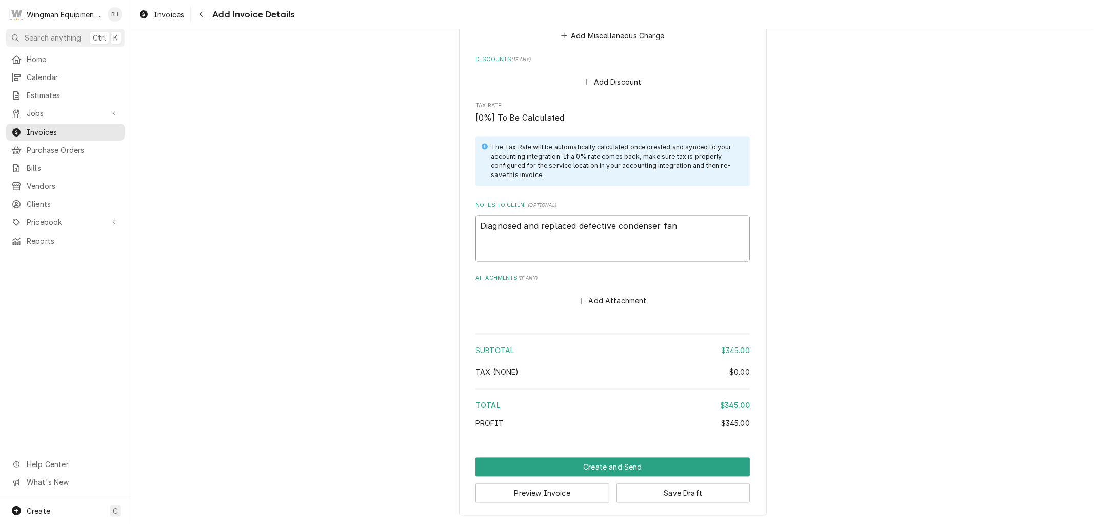
type textarea "Diagnosed and replaced defective condenser fan m"
type textarea "x"
type textarea "Diagnosed and replaced defective condenser fan mo"
type textarea "x"
type textarea "Diagnosed and replaced defective condenser fan mot"
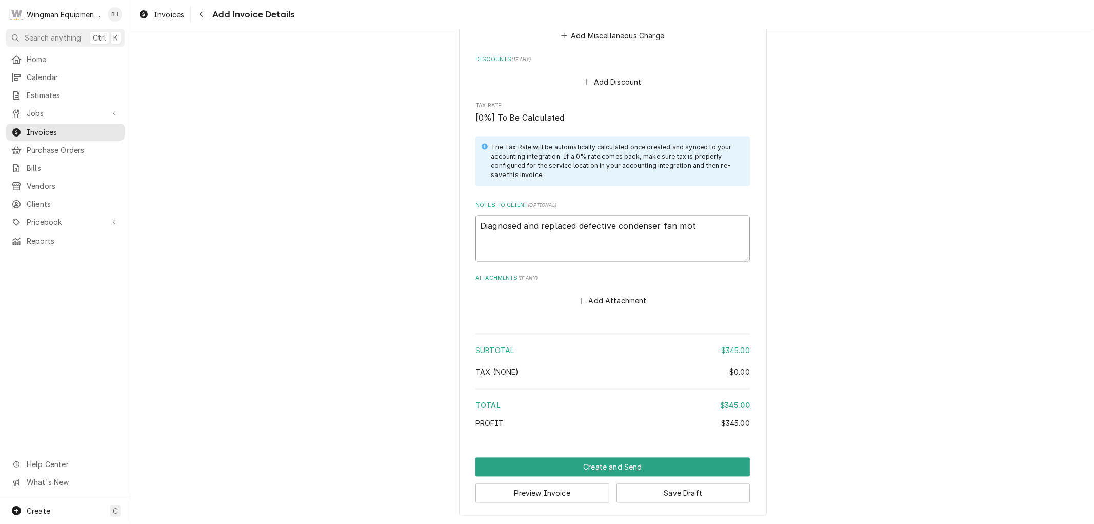
type textarea "x"
type textarea "Diagnosed and replaced defective condenser fan moto"
type textarea "x"
type textarea "Diagnosed and replaced defective condenser fan motor"
type textarea "x"
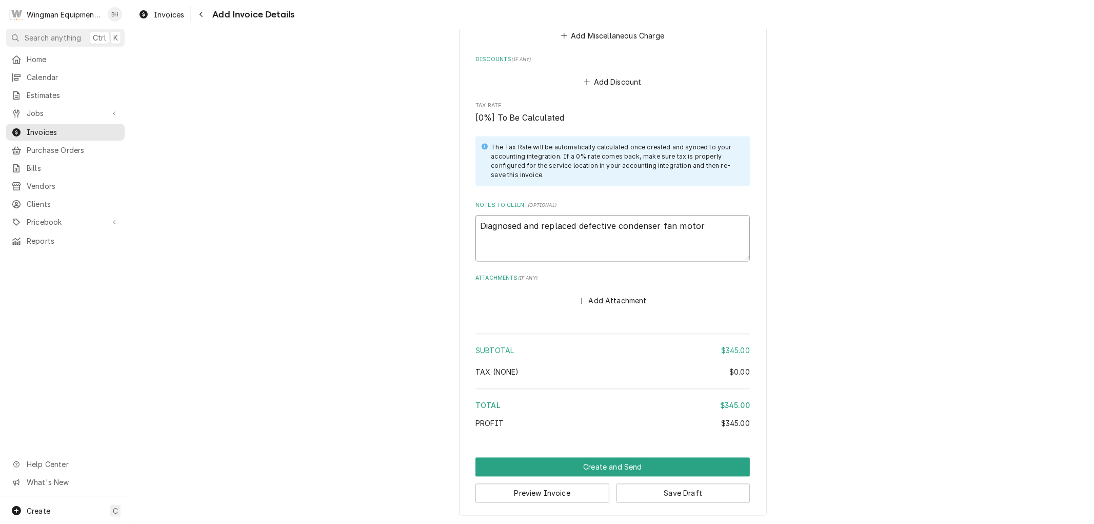
type textarea "Diagnosed and replaced defective condenser fan motor."
type textarea "x"
type textarea "Diagnosed and replaced defective condenser fan motor."
type textarea "x"
type textarea "Diagnosed and replaced defective condenser fan motor. L"
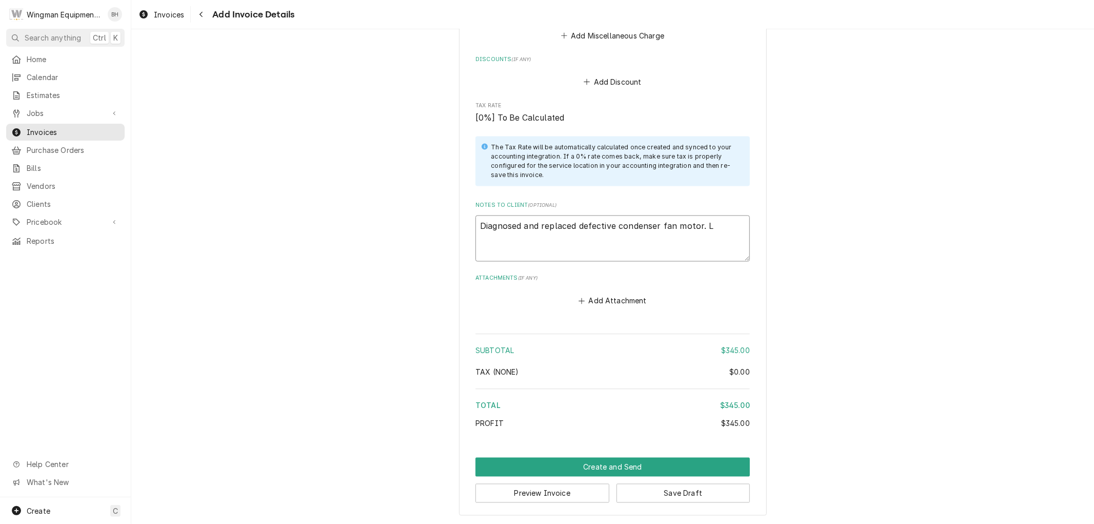
type textarea "x"
type textarea "Diagnosed and replaced defective condenser fan motor. Le"
type textarea "x"
type textarea "Diagnosed and replaced defective condenser fan motor. Lef"
type textarea "x"
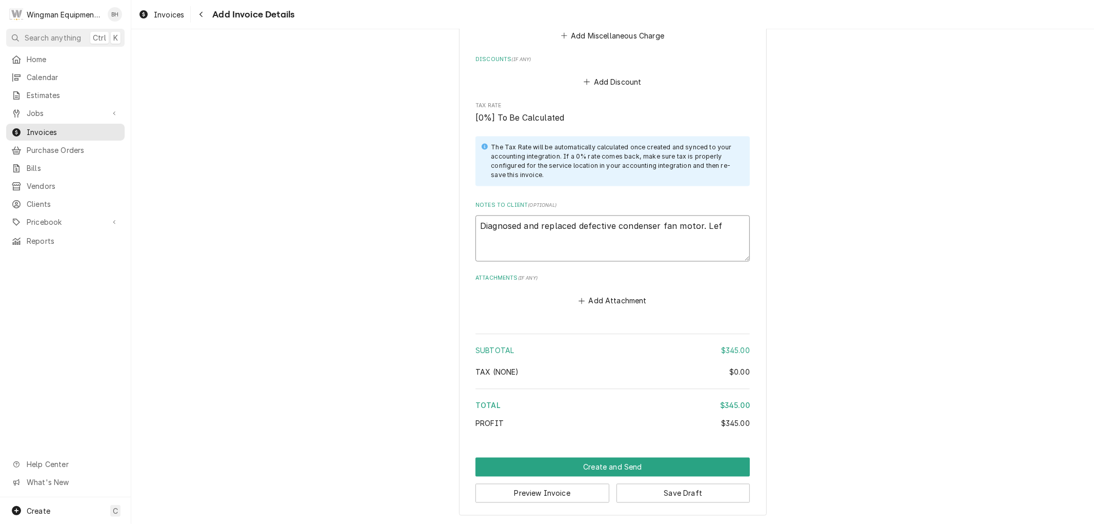
type textarea "Diagnosed and replaced defective condenser fan motor. Left"
type textarea "x"
type textarea "Diagnosed and replaced defective condenser fan motor. Left"
type textarea "x"
type textarea "Diagnosed and replaced defective condenser fan motor. Left A"
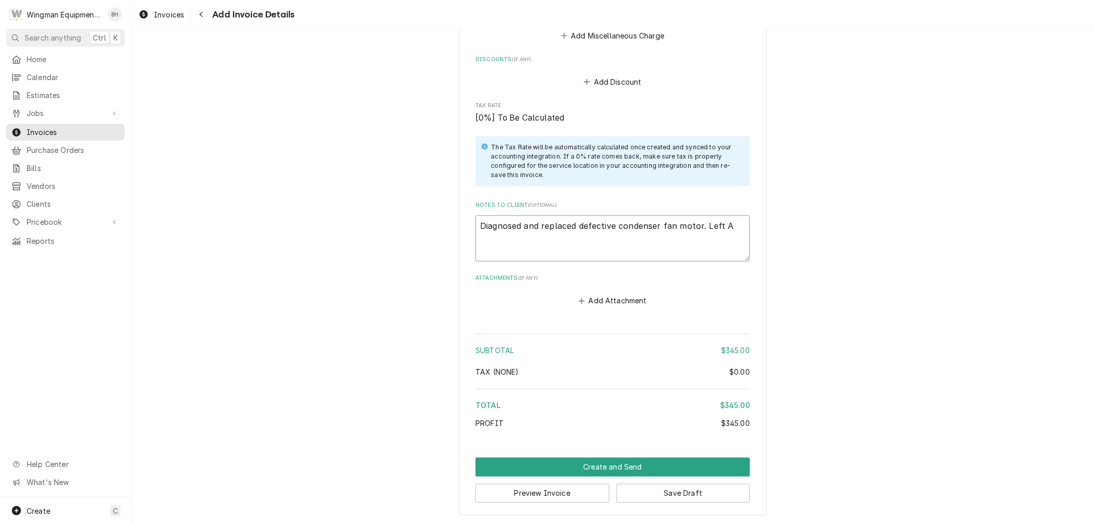
type textarea "x"
type textarea "Diagnosed and replaced defective condenser fan motor. Left AC"
type textarea "x"
type textarea "Diagnosed and replaced defective condenser fan motor. Left AC"
type textarea "x"
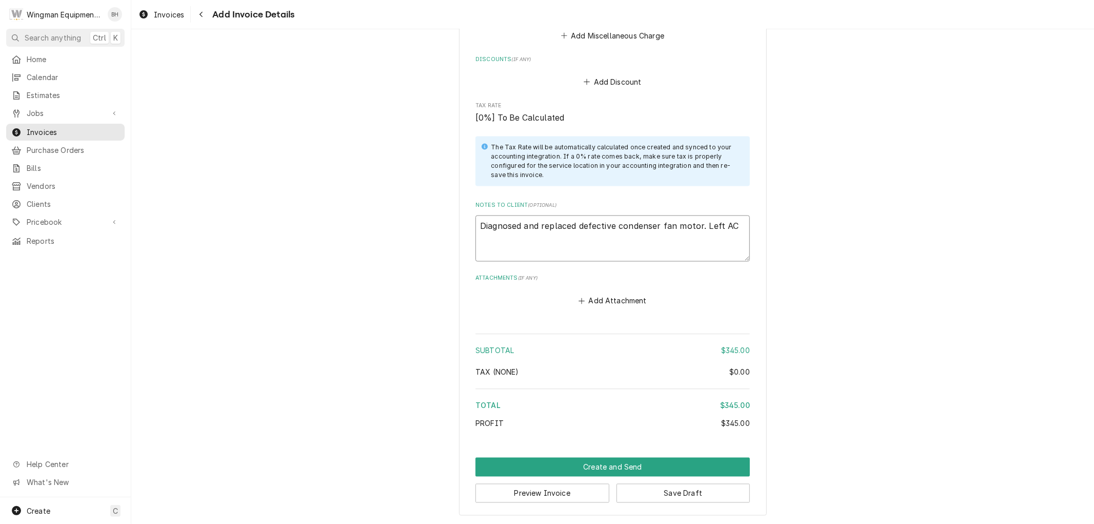
type textarea "Diagnosed and replaced defective condenser fan motor. Left AC s"
type textarea "x"
type textarea "Diagnosed and replaced defective condenser fan motor. Left AC sy"
type textarea "x"
type textarea "Diagnosed and replaced defective condenser fan motor. Left AC sys"
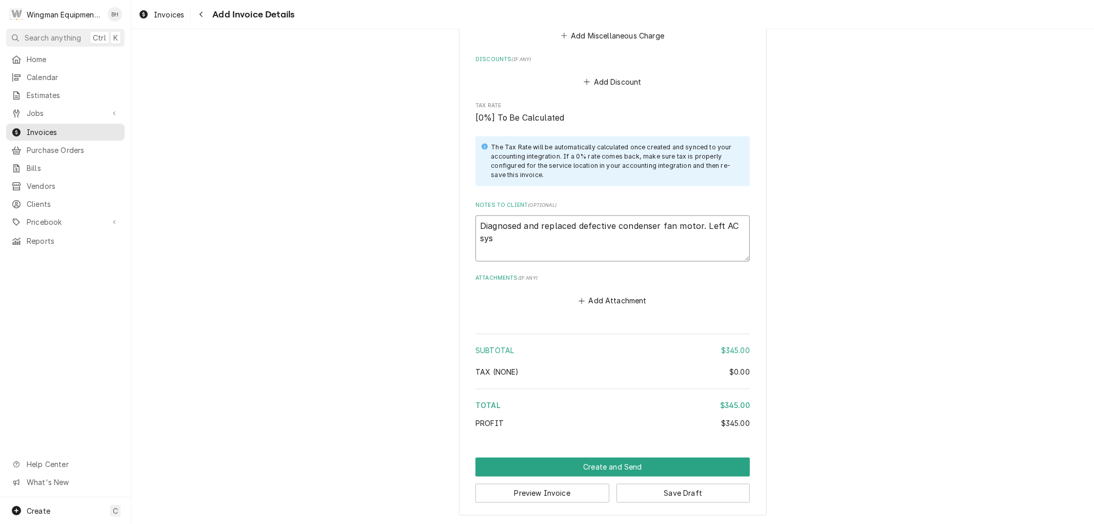
type textarea "x"
type textarea "Diagnosed and replaced defective condenser fan motor. Left AC syst"
type textarea "x"
type textarea "Diagnosed and replaced defective condenser fan motor. Left AC syste"
type textarea "x"
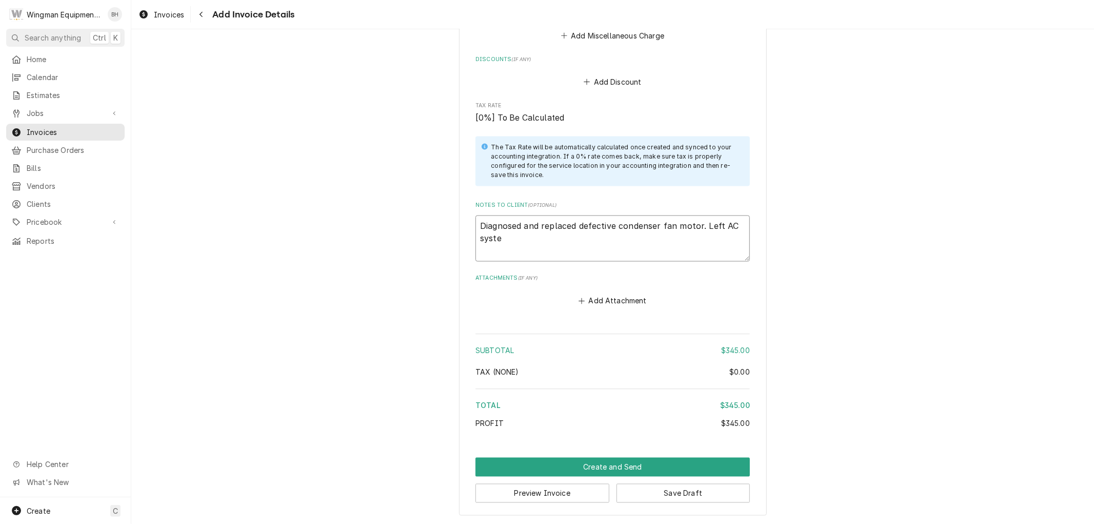
type textarea "Diagnosed and replaced defective condenser fan motor. Left AC system"
type textarea "x"
type textarea "Diagnosed and replaced defective condenser fan motor. Left AC system"
type textarea "x"
type textarea "Diagnosed and replaced defective condenser fan motor. Left AC system w"
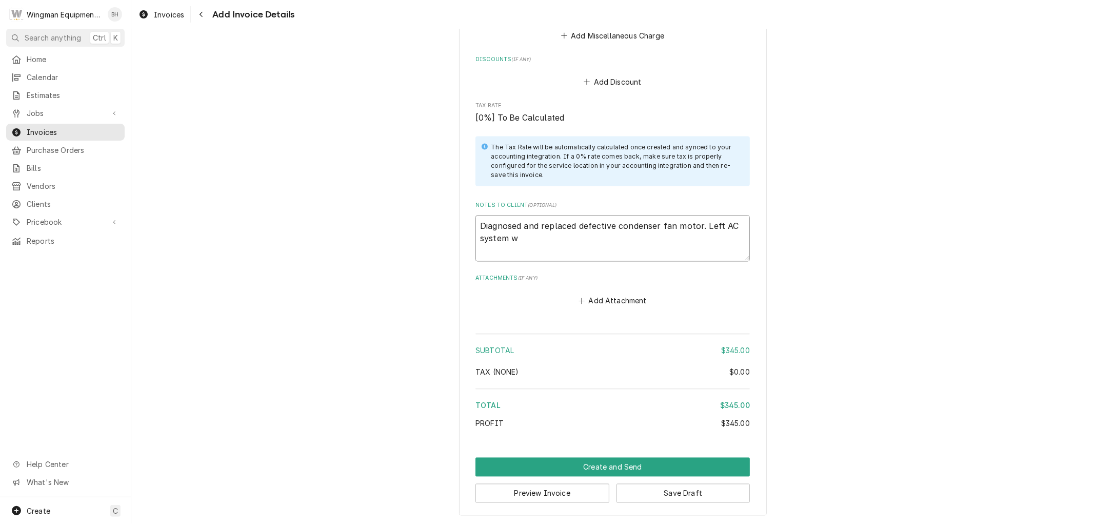
type textarea "x"
type textarea "Diagnosed and replaced defective condenser fan motor. Left AC system wo"
type textarea "x"
type textarea "Diagnosed and replaced defective condenser fan motor. Left AC system wor"
type textarea "x"
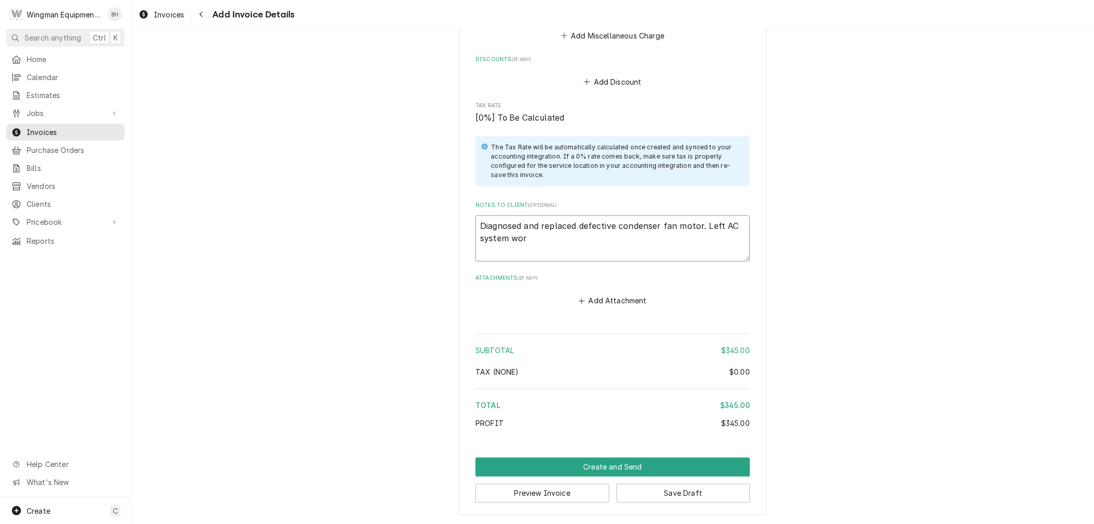
type textarea "Diagnosed and replaced defective condenser fan motor. Left AC system work"
type textarea "x"
type textarea "Diagnosed and replaced defective condenser fan motor. Left AC system worki"
type textarea "x"
type textarea "Diagnosed and replaced defective condenser fan motor. Left AC system working"
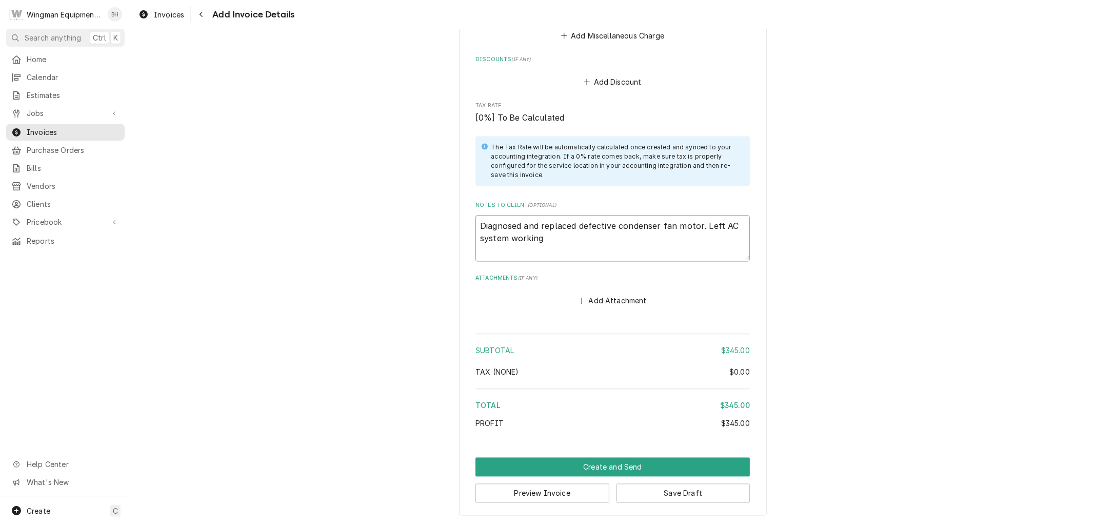
type textarea "x"
type textarea "Diagnosed and replaced defective condenser fan motor. Left AC system working"
type textarea "x"
type textarea "Diagnosed and replaced defective condenser fan motor. Left AC system working n"
type textarea "x"
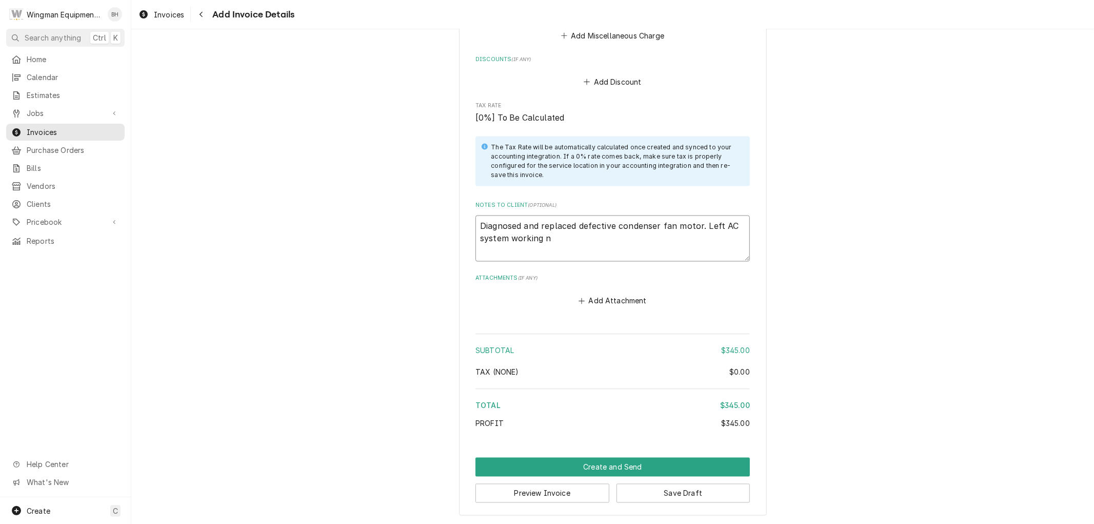
type textarea "Diagnosed and replaced defective condenser fan motor. Left AC system working no"
type textarea "x"
type textarea "Diagnosed and replaced defective condenser fan motor. Left AC system working nor"
type textarea "x"
type textarea "Diagnosed and replaced defective condenser fan motor. Left AC system working no…"
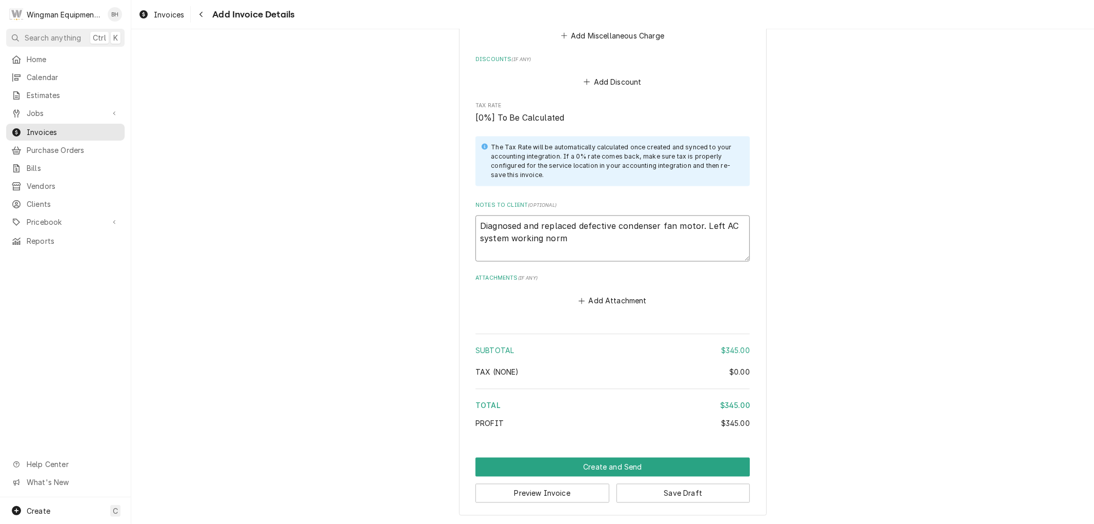
type textarea "x"
type textarea "Diagnosed and replaced defective condenser fan motor. Left AC system working no…"
type textarea "x"
type textarea "Diagnosed and replaced defective condenser fan motor. Left AC system working no…"
type textarea "x"
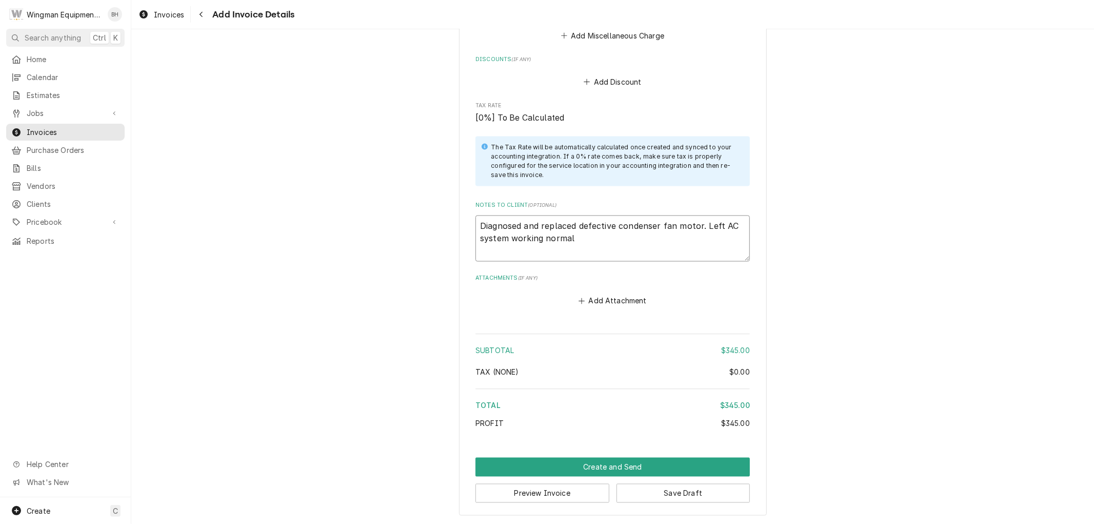
type textarea "Diagnosed and replaced defective condenser fan motor. Left AC system working no…"
type textarea "x"
type textarea "Diagnosed and replaced defective condenser fan motor. Left AC system working no…"
type textarea "x"
type textarea "Diagnosed and replaced defective condenser fan motor. Left AC system working no…"
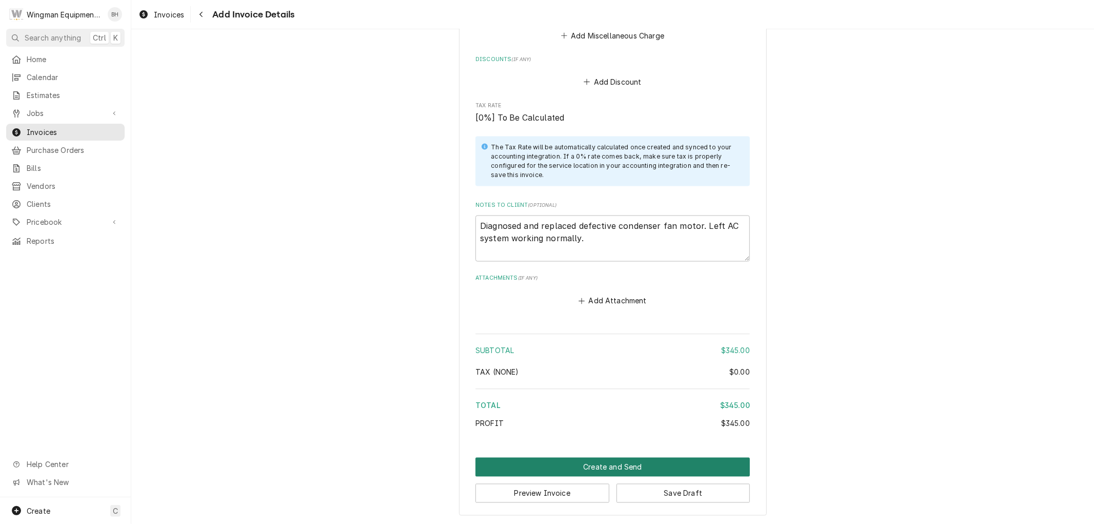
click at [580, 462] on button "Create and Send" at bounding box center [613, 467] width 274 height 19
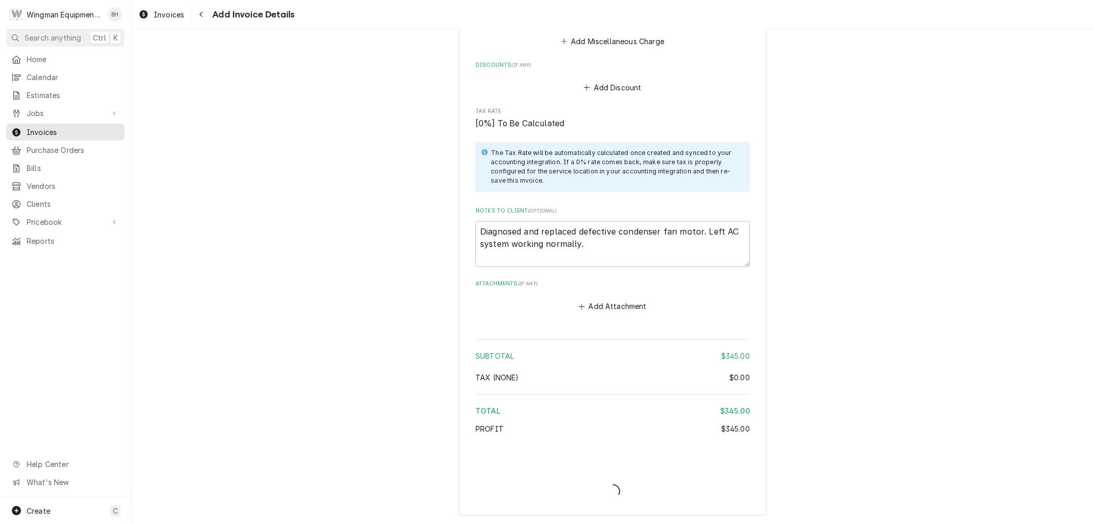
type textarea "x"
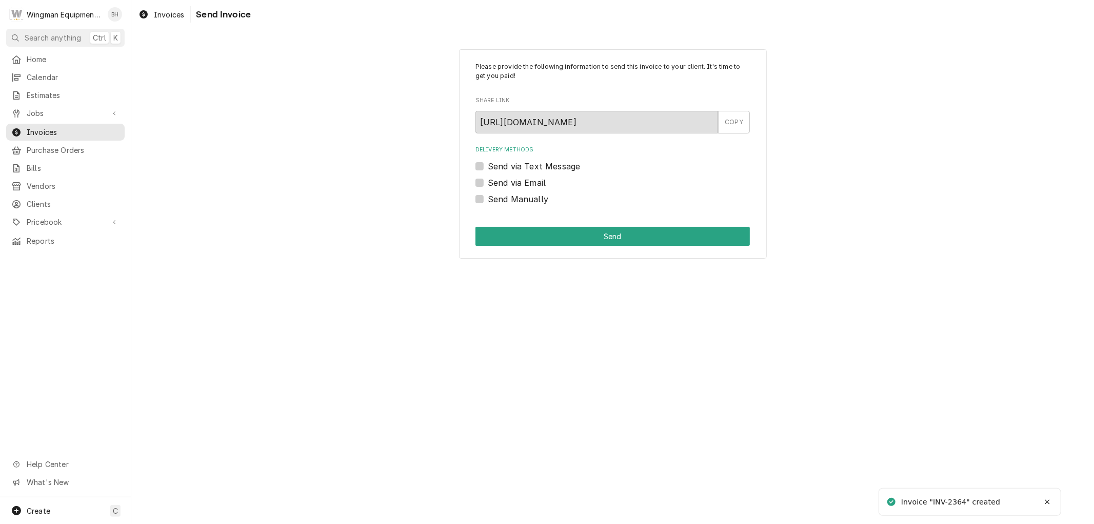
click at [488, 167] on label "Send via Text Message" at bounding box center [534, 166] width 92 height 12
click at [488, 167] on input "Send via Text Message" at bounding box center [625, 171] width 274 height 23
checkbox input "true"
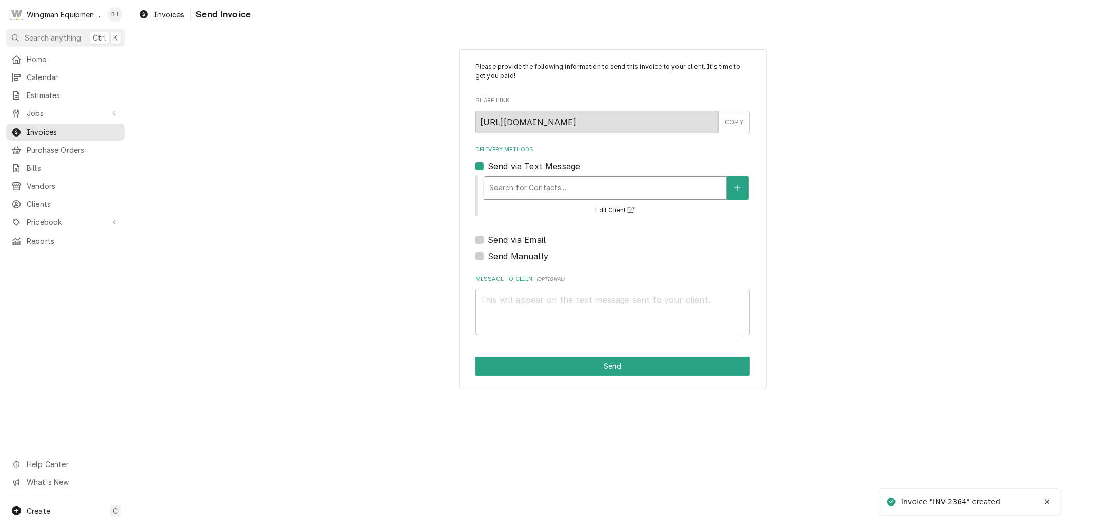
type textarea "x"
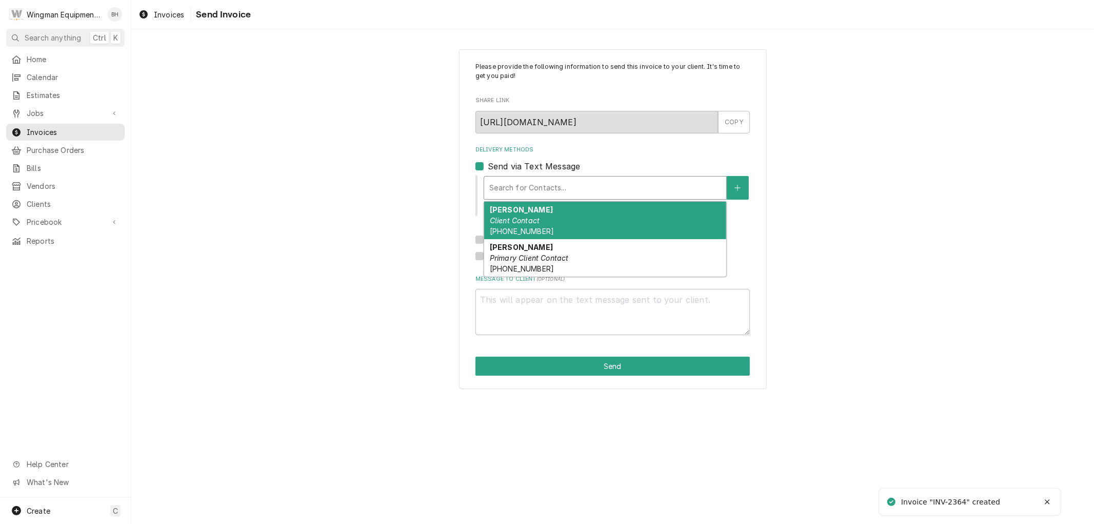
click at [499, 190] on div "Delivery Methods" at bounding box center [605, 188] width 232 height 18
click at [488, 167] on label "Send via Text Message" at bounding box center [534, 166] width 92 height 12
click at [488, 167] on input "Send via Text Message" at bounding box center [625, 171] width 274 height 23
checkbox input "false"
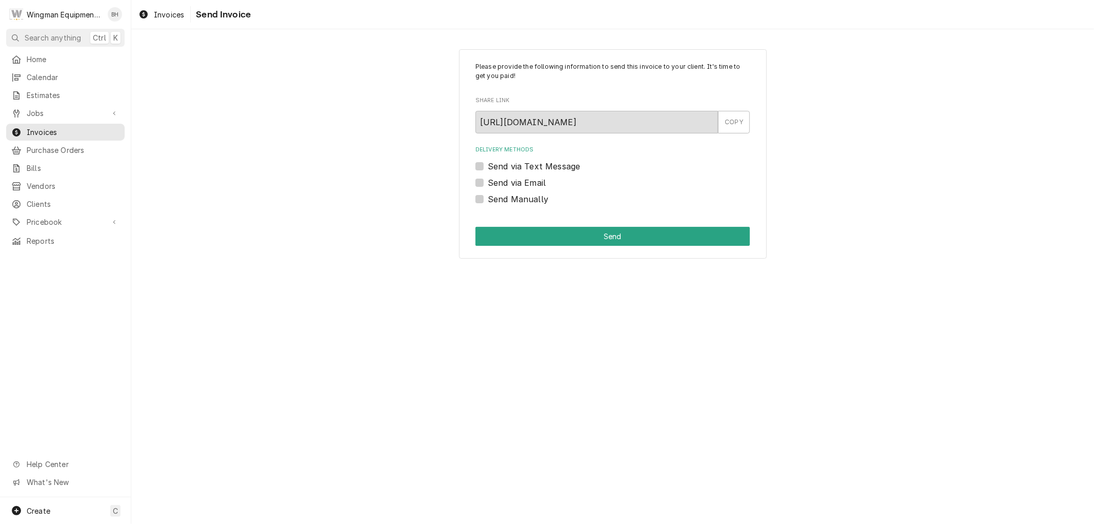
click at [488, 180] on label "Send via Email" at bounding box center [517, 182] width 58 height 12
click at [488, 180] on input "Send via Email" at bounding box center [625, 187] width 274 height 23
checkbox input "true"
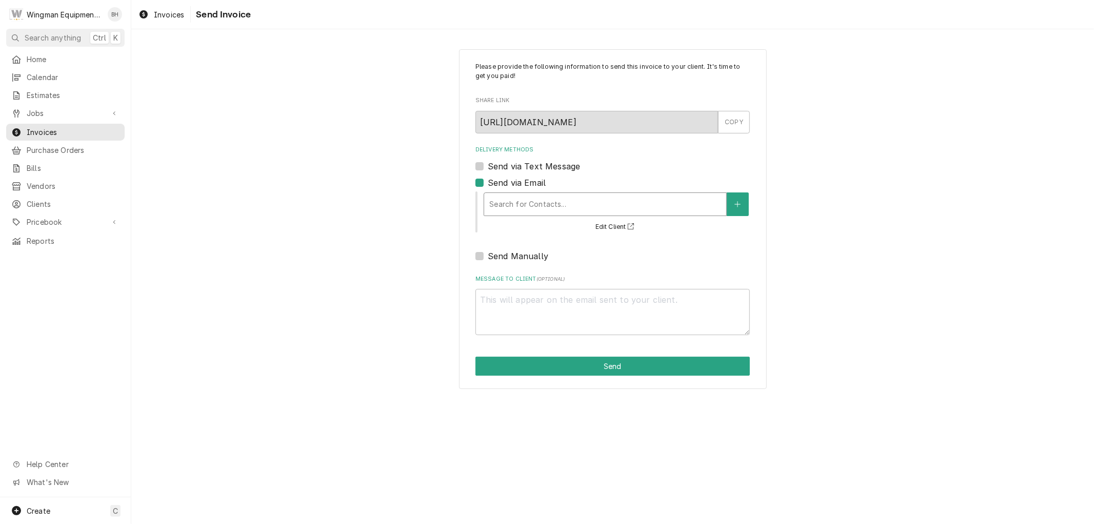
click at [527, 200] on div "Delivery Methods" at bounding box center [605, 204] width 232 height 18
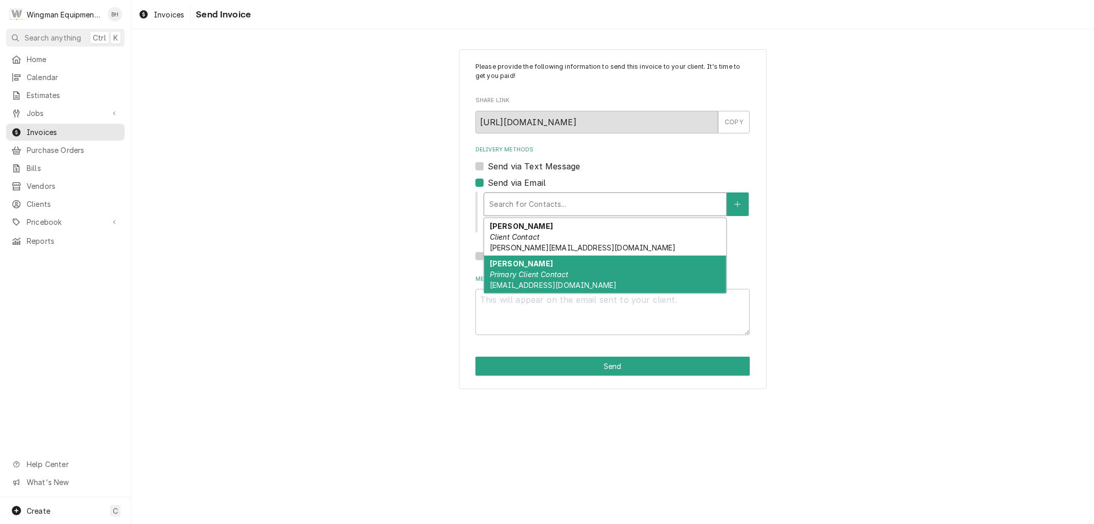
click at [535, 270] on em "Primary Client Contact" at bounding box center [529, 274] width 79 height 9
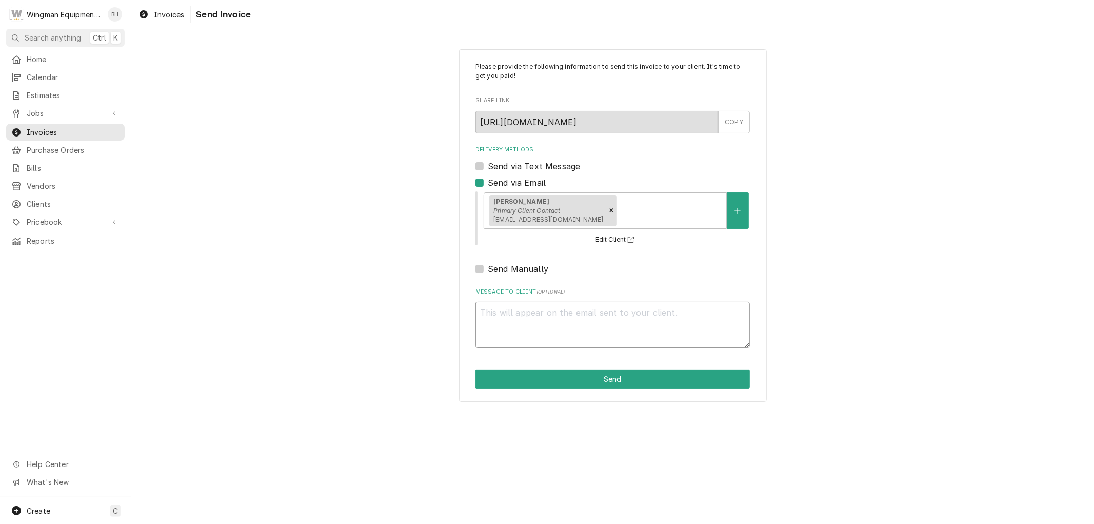
click at [530, 337] on textarea "Message to Client ( optional )" at bounding box center [613, 325] width 274 height 46
type textarea "x"
type textarea "H"
type textarea "x"
type textarea "He"
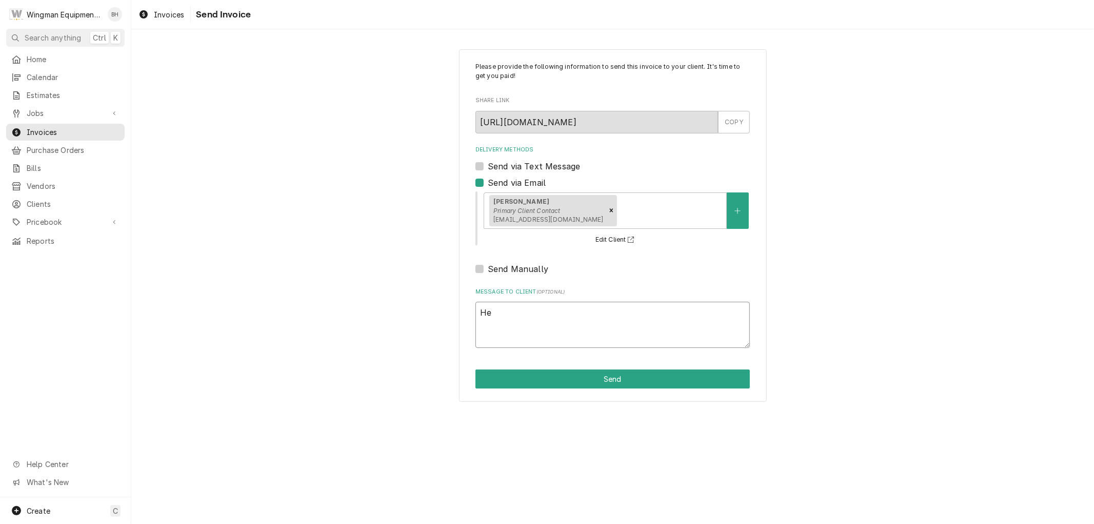
type textarea "x"
type textarea "Her"
type textarea "x"
type textarea "Here"
type textarea "x"
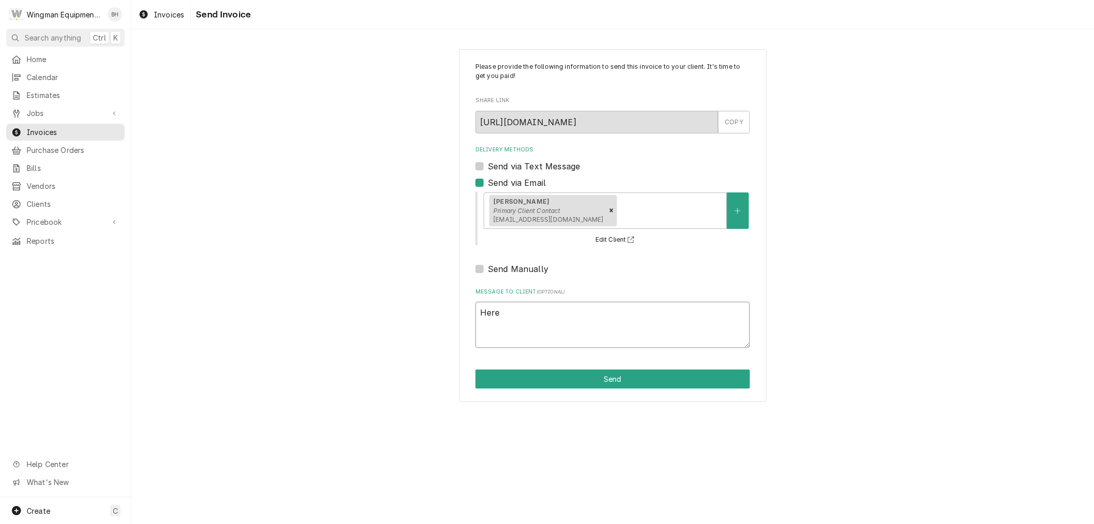
type textarea "Here"
type textarea "x"
type textarea "Here i"
type textarea "x"
type textarea "Here is"
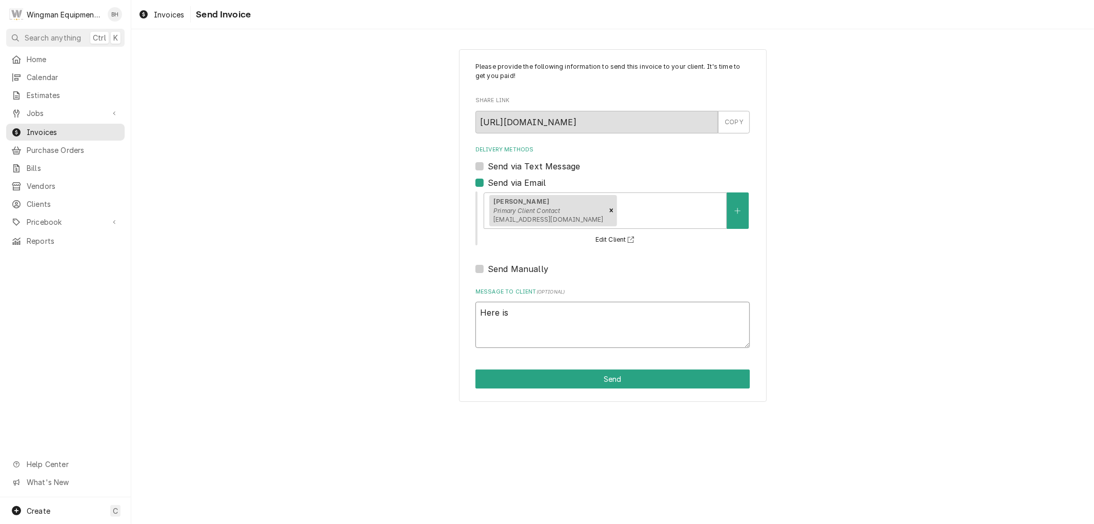
type textarea "x"
type textarea "Here is"
type textarea "x"
type textarea "Here is t"
type textarea "x"
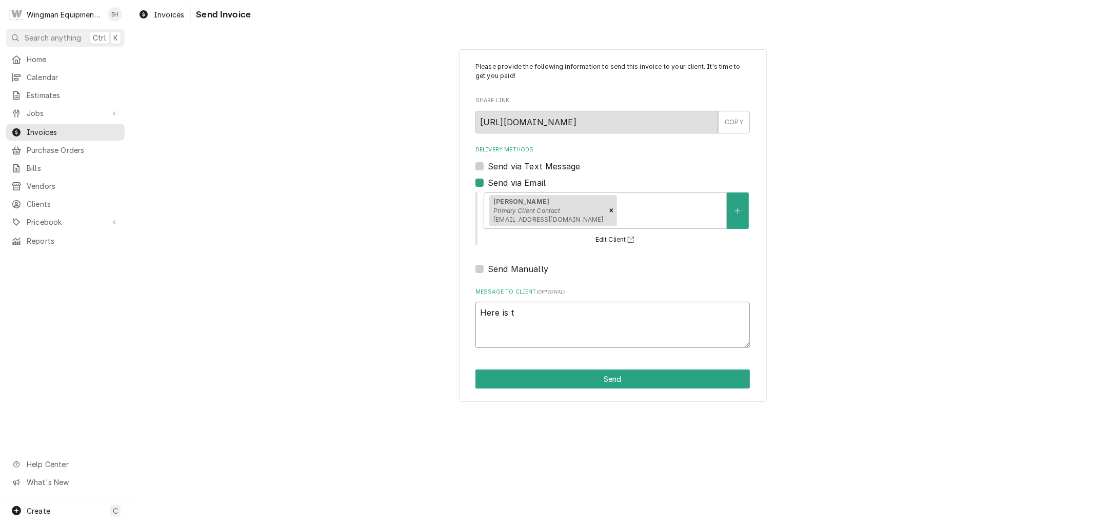
type textarea "Here is th"
type textarea "x"
type textarea "Here is the"
type textarea "x"
type textarea "Here is the"
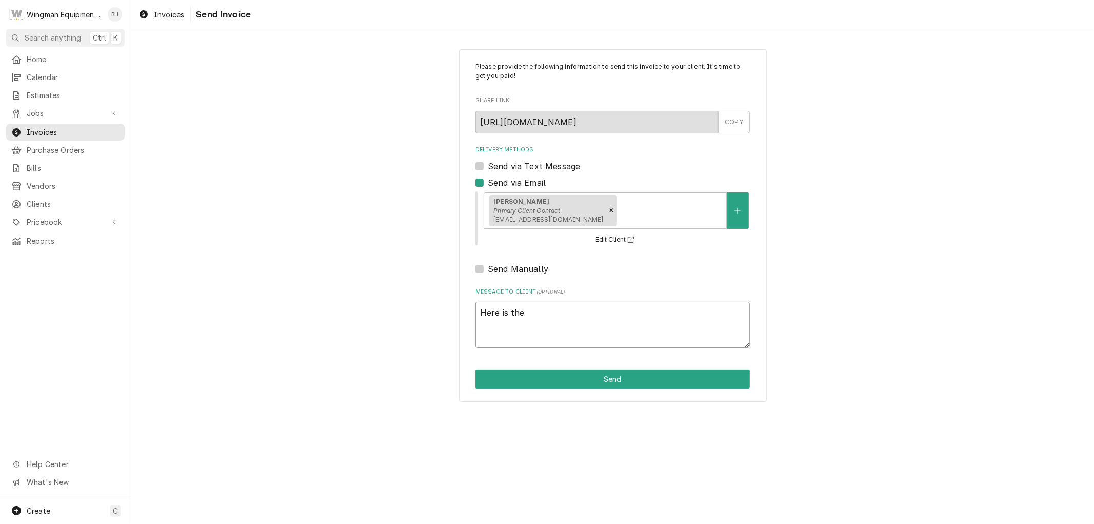
type textarea "x"
type textarea "Here is the s"
type textarea "x"
type textarea "Here is the se"
type textarea "x"
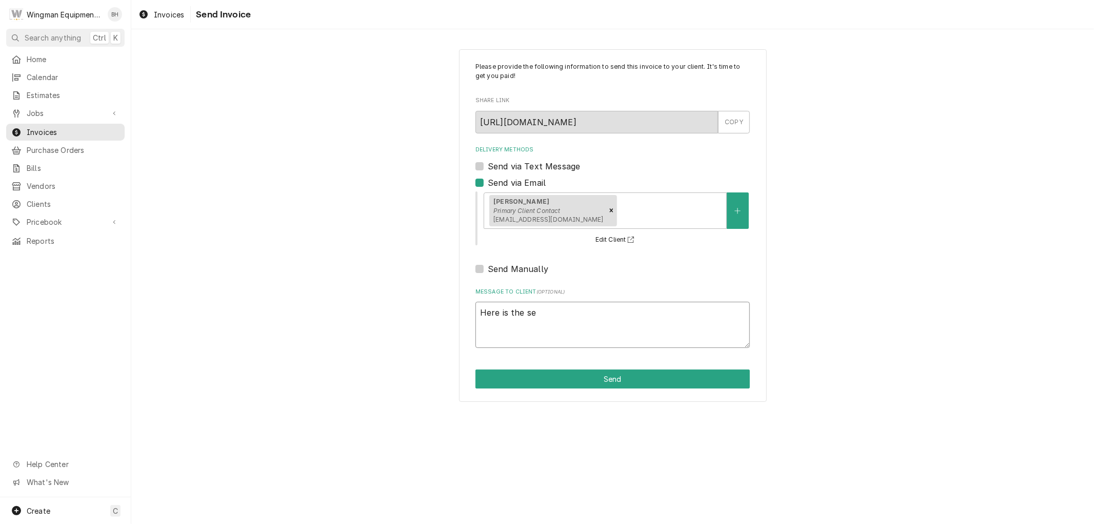
type textarea "Here is the ser"
type textarea "x"
type textarea "Here is the serv"
type textarea "x"
type textarea "Here is the servi"
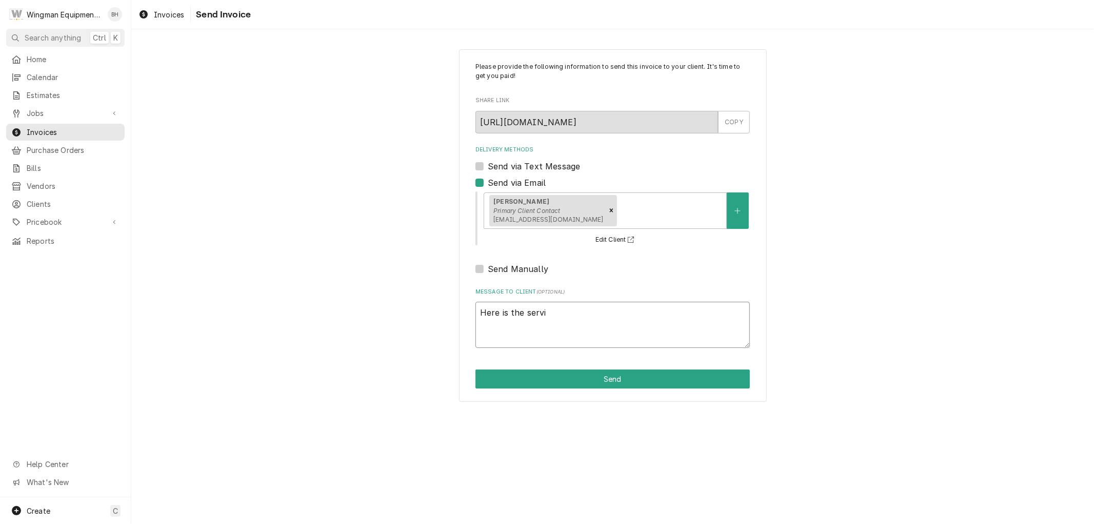
type textarea "x"
type textarea "Here is the servic"
type textarea "x"
type textarea "Here is the service"
type textarea "x"
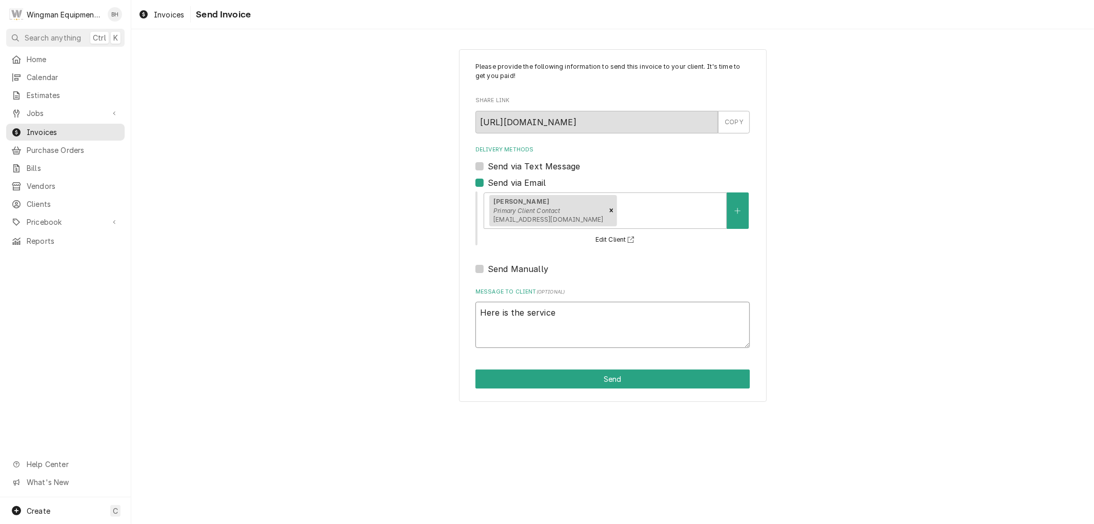
type textarea "Here is the service"
type textarea "x"
type textarea "Here is the service i"
type textarea "x"
type textarea "Here is the service in"
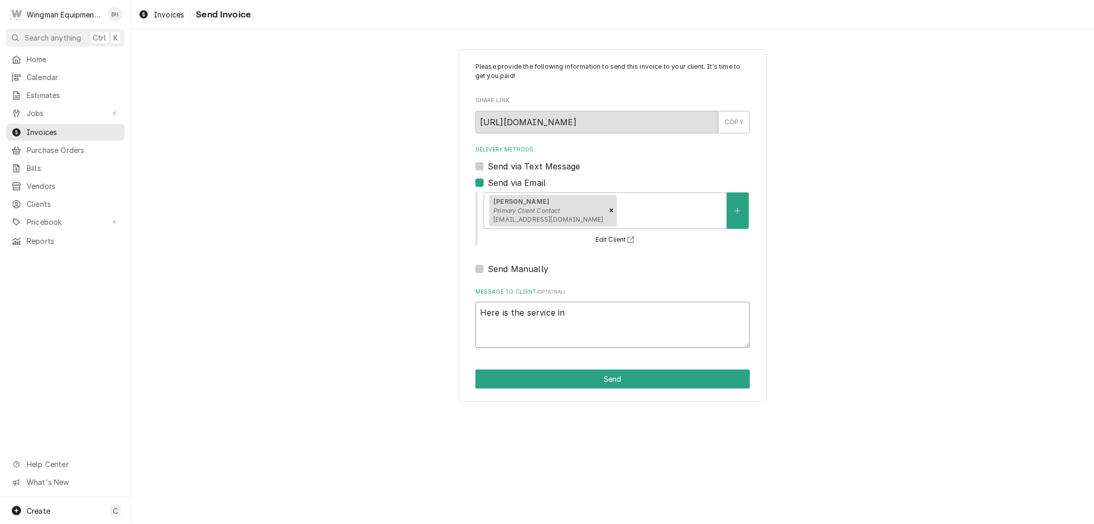
type textarea "x"
type textarea "Here is the service inv"
type textarea "x"
type textarea "Here is the service invo"
type textarea "x"
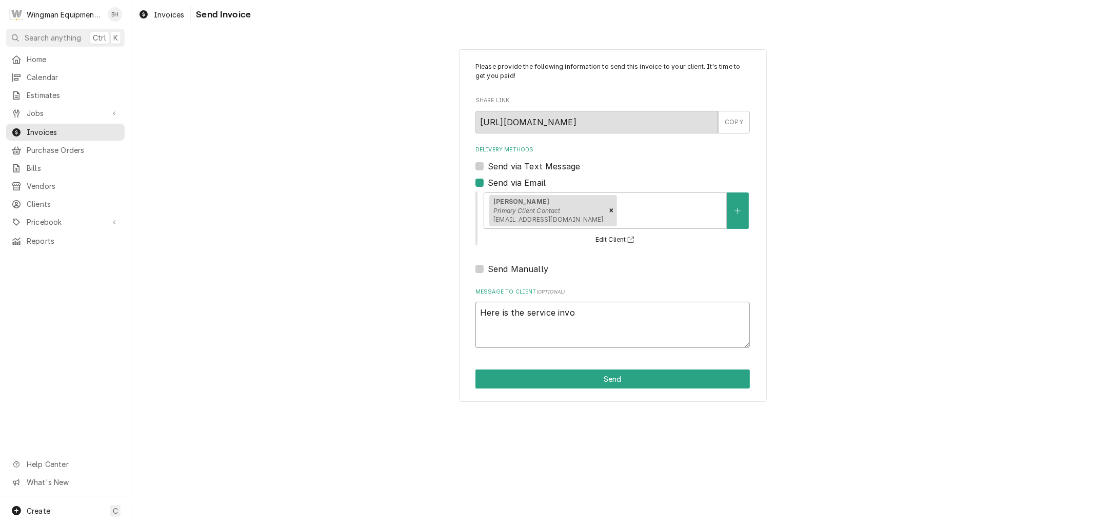
type textarea "Here is the service invoi"
type textarea "x"
type textarea "Here is the service invoic"
type textarea "x"
type textarea "Here is the service invoice"
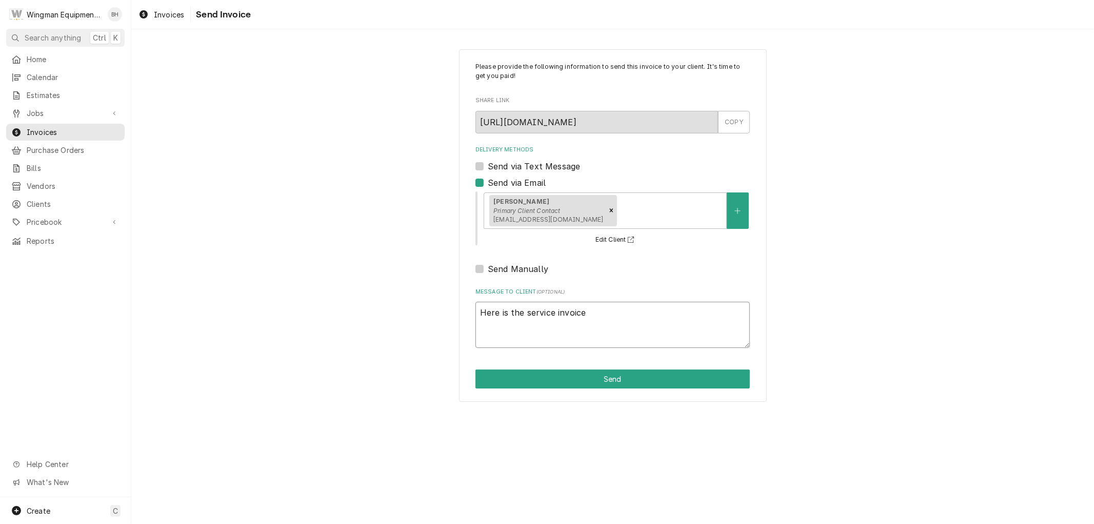
type textarea "x"
type textarea "Here is the service invoice"
type textarea "x"
type textarea "Here is the service invoice f"
type textarea "x"
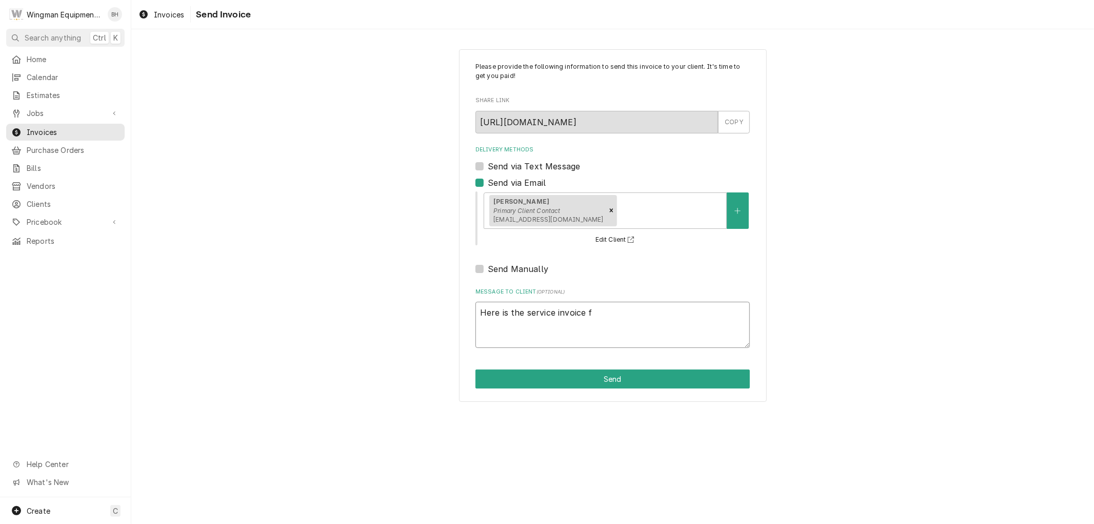
type textarea "Here is the service invoice fo"
type textarea "x"
type textarea "Here is the service invoice for"
type textarea "x"
type textarea "Here is the service invoice for m"
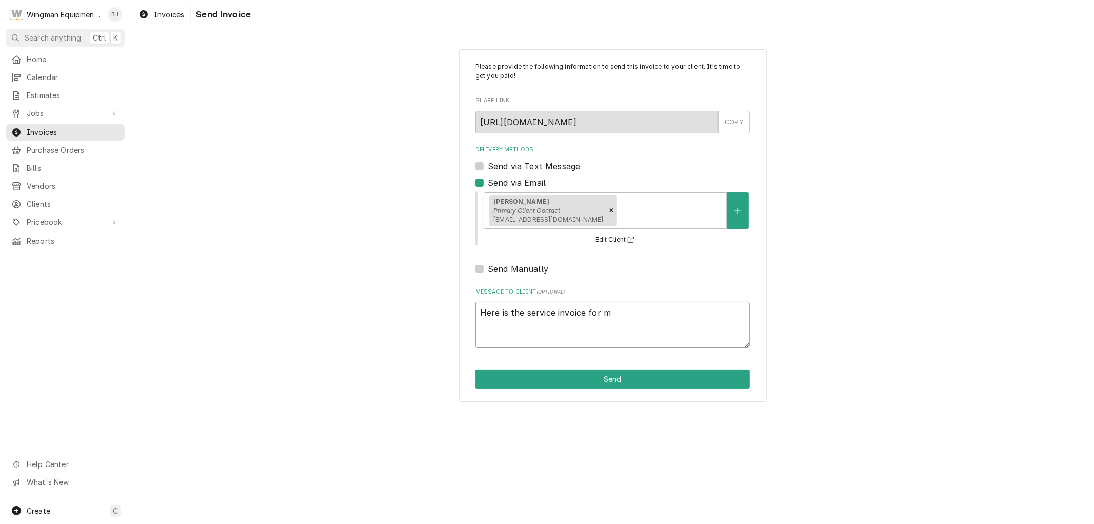
type textarea "x"
type textarea "Here is the service invoice for me"
type textarea "x"
type textarea "Here is the service invoice for mea"
type textarea "x"
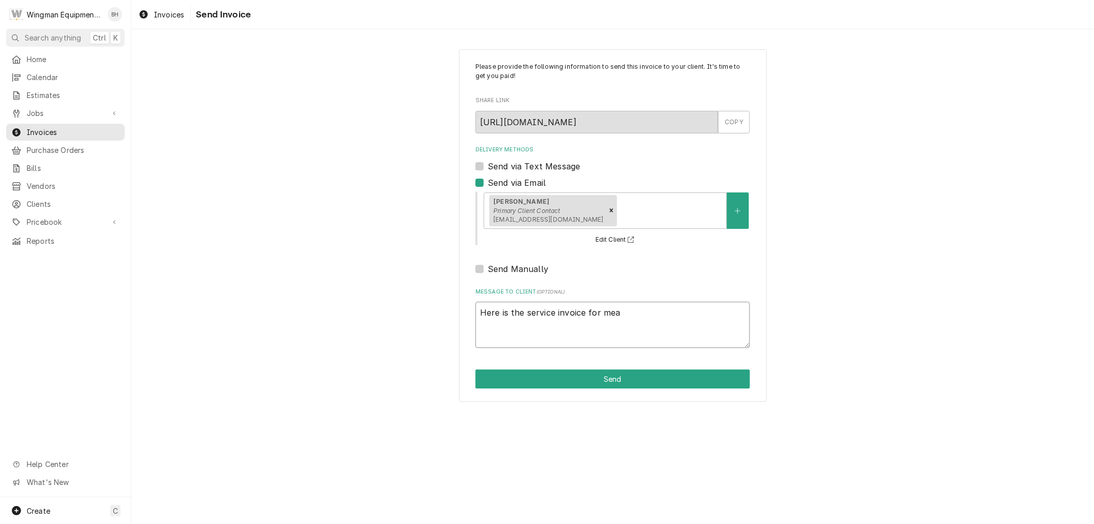
type textarea "Here is the service invoice for mead"
type textarea "x"
type textarea "Here is the service invoice for meado"
type textarea "x"
type textarea "Here is the service invoice for meadow"
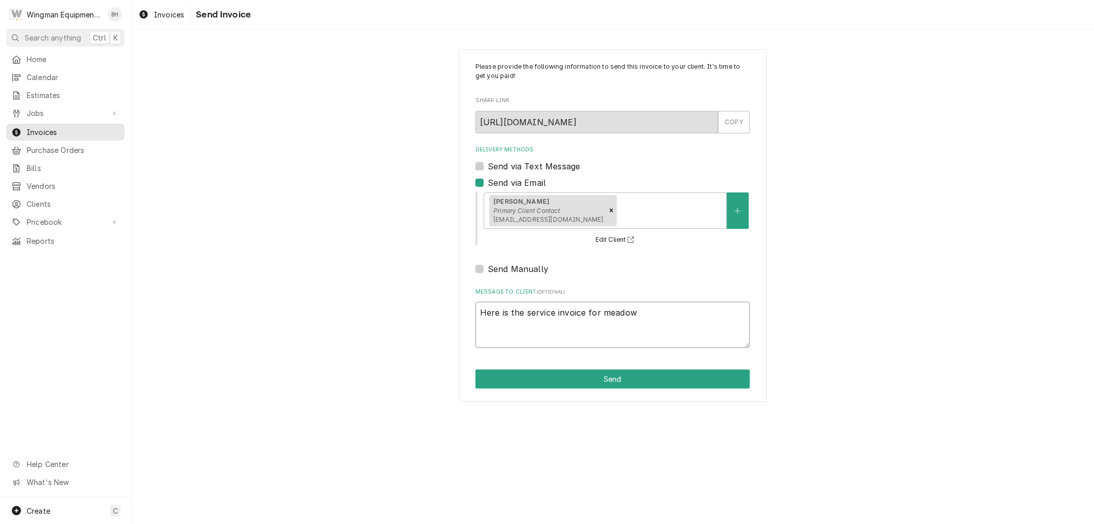
type textarea "x"
type textarea "Here is the service invoice for meadow"
type textarea "x"
type textarea "Here is the service invoice for meadow v"
type textarea "x"
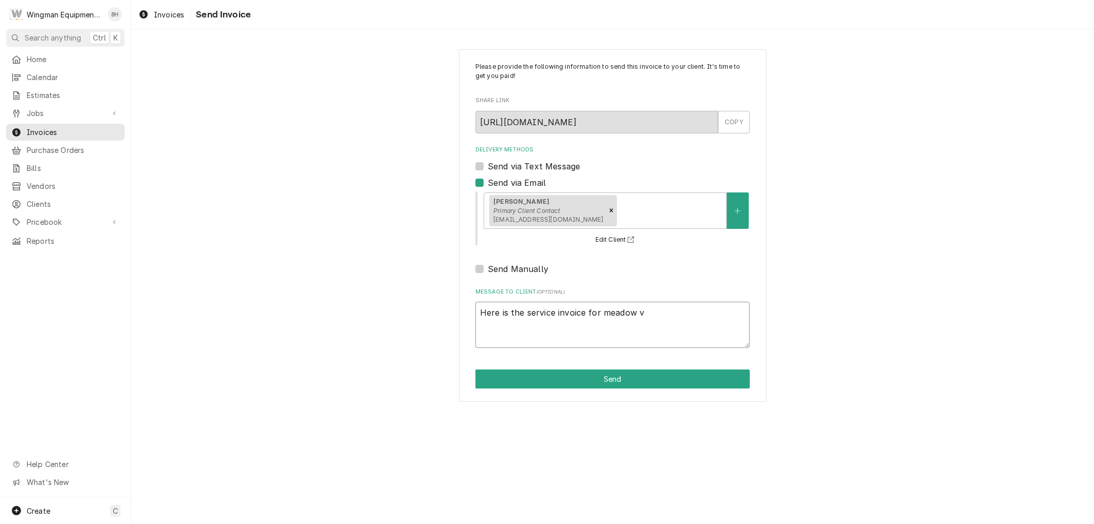
type textarea "Here is the service invoice for meadow vi"
type textarea "x"
type textarea "Here is the service invoice for meadow vie"
type textarea "x"
type textarea "Here is the service invoice for meadow view"
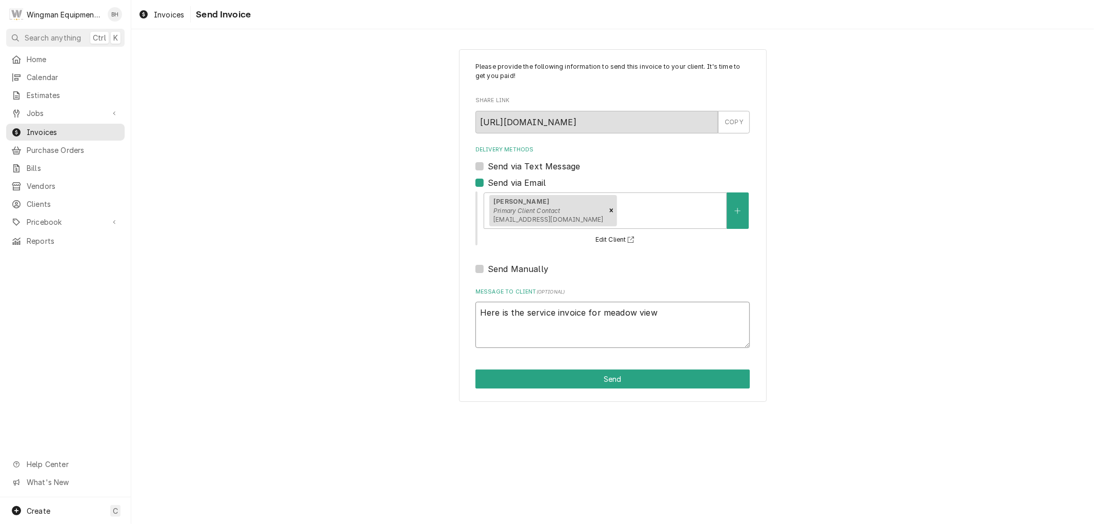
type textarea "x"
type textarea "Here is the service invoice for meadow view."
type textarea "x"
type textarea "Here is the service invoice for meadow view."
type textarea "x"
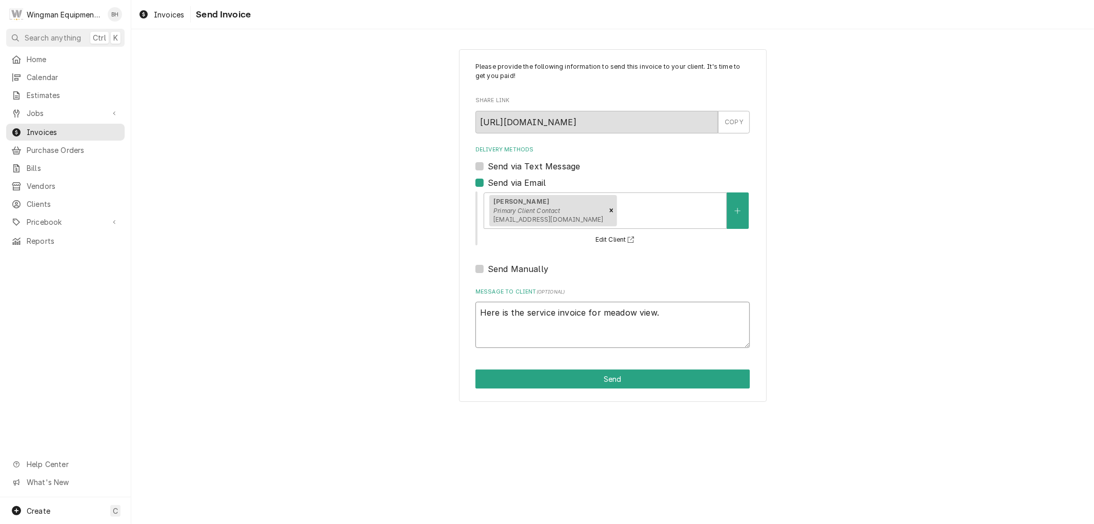
type textarea "Here is the service invoice for meadow view. S"
type textarea "x"
type textarea "Here is the service invoice for meadow view. So"
type textarea "x"
type textarea "Here is the service invoice for meadow view. Sor"
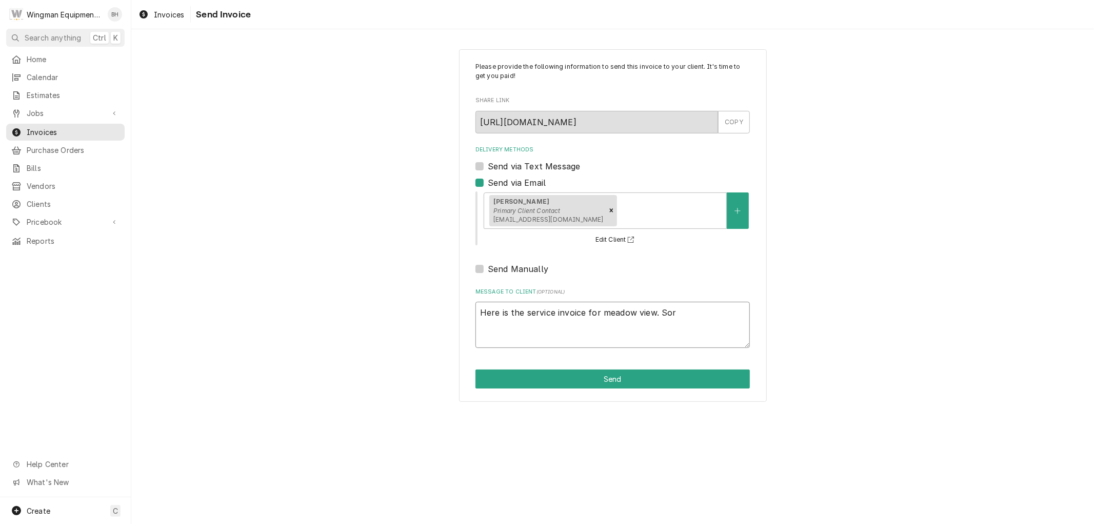
type textarea "x"
type textarea "Here is the service invoice for meadow view. Sorr"
type textarea "x"
type textarea "Here is the service invoice for meadow view. Sorry"
type textarea "x"
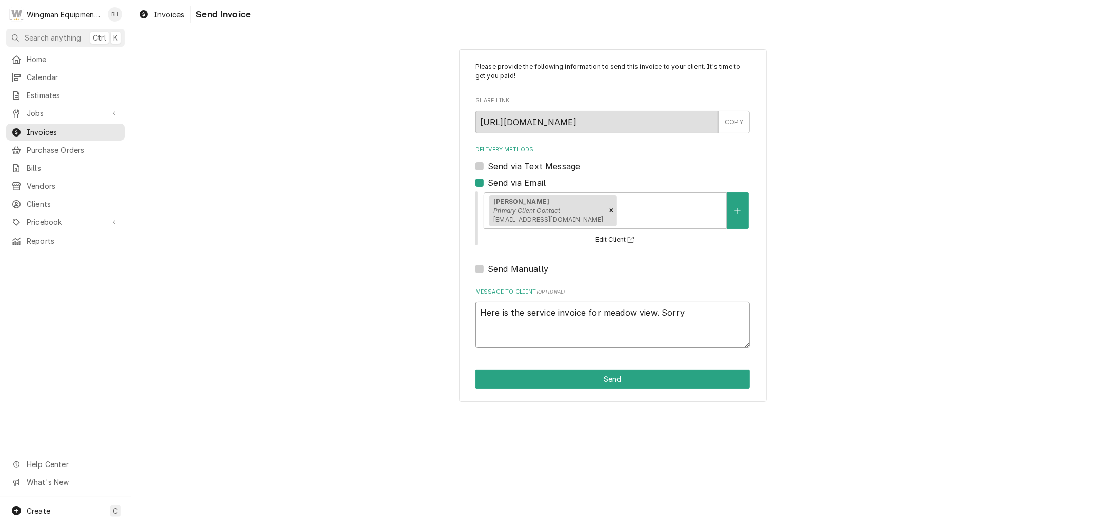
type textarea "Here is the service invoice for meadow view. Sorry"
type textarea "x"
type textarea "Here is the service invoice for meadow view. Sorry f"
type textarea "x"
type textarea "Here is the service invoice for meadow view. Sorry fo"
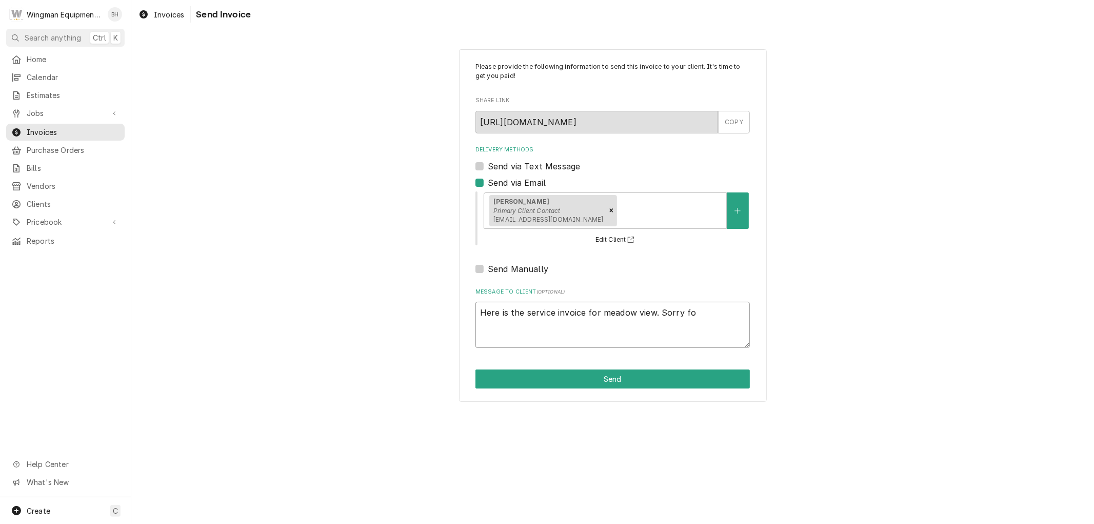
type textarea "x"
type textarea "Here is the service invoice for meadow view. Sorry for"
type textarea "x"
type textarea "Here is the service invoice for meadow view. Sorry for"
type textarea "x"
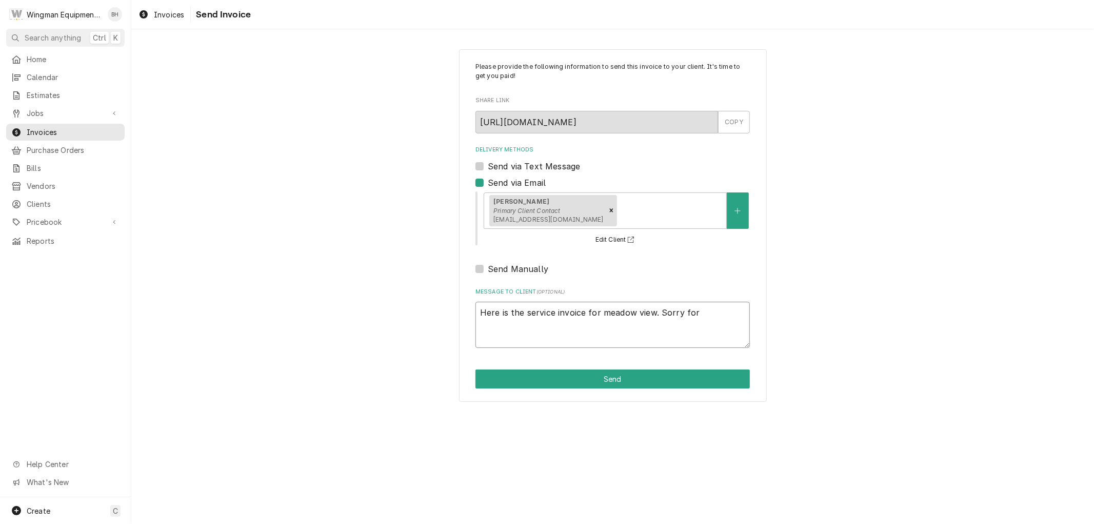
type textarea "Here is the service invoice for meadow view. Sorry for d"
type textarea "x"
type textarea "Here is the service invoice for meadow view. Sorry for de"
type textarea "x"
type textarea "Here is the service invoice for meadow view. Sorry for del"
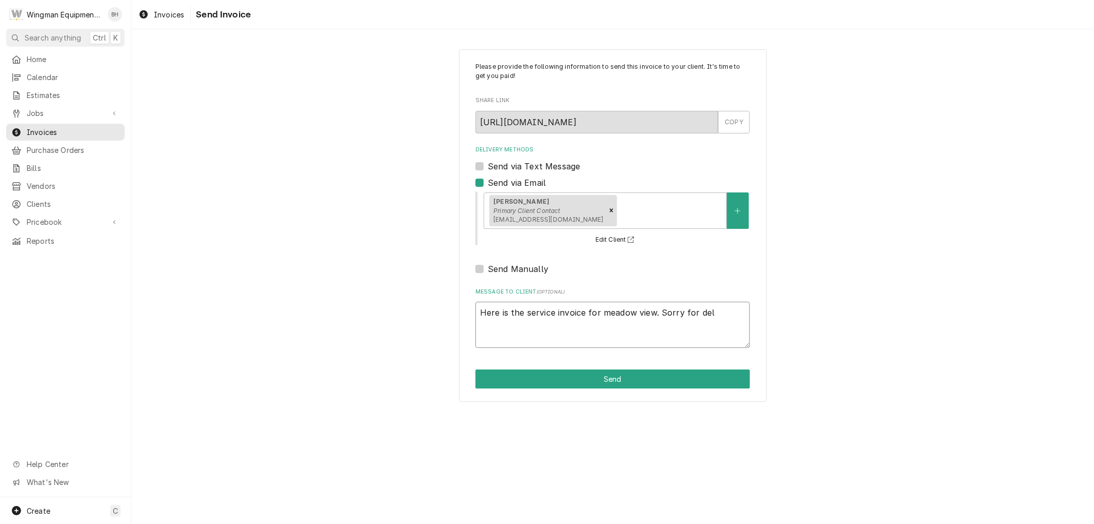
type textarea "x"
type textarea "Here is the service invoice for meadow view. Sorry for dela"
type textarea "x"
type textarea "Here is the service invoice for meadow view. Sorry for delay"
type textarea "x"
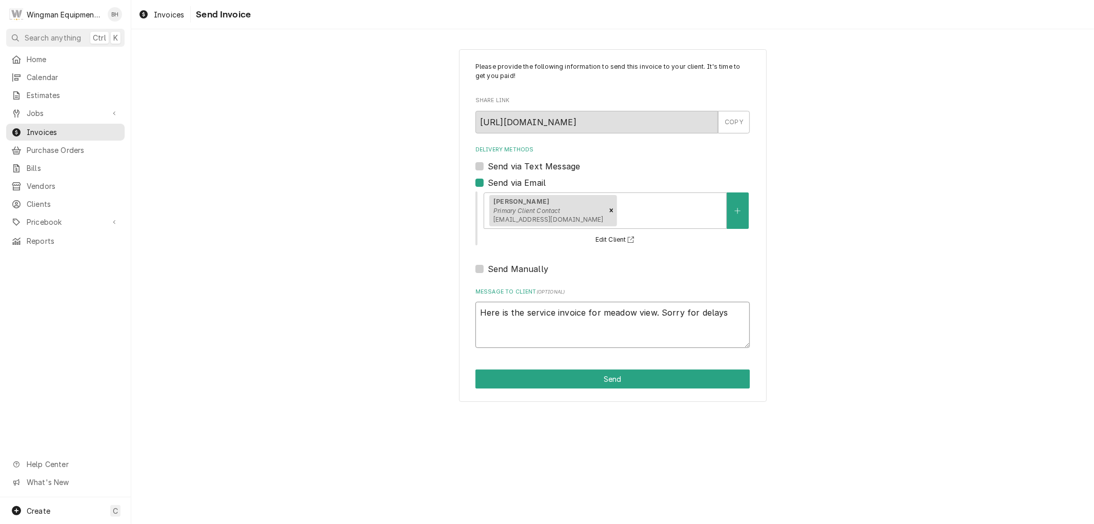
type textarea "Here is the service invoice for meadow view. Sorry for delays"
click at [616, 367] on div "Please provide the following information to send this invoice to your client. I…" at bounding box center [613, 225] width 308 height 352
click at [618, 380] on button "Send" at bounding box center [613, 378] width 274 height 19
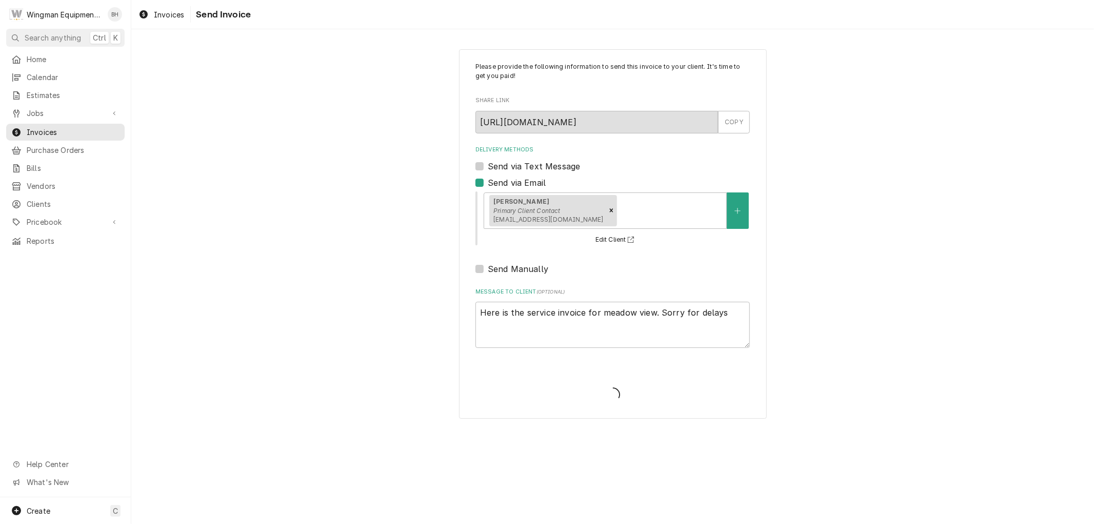
type textarea "x"
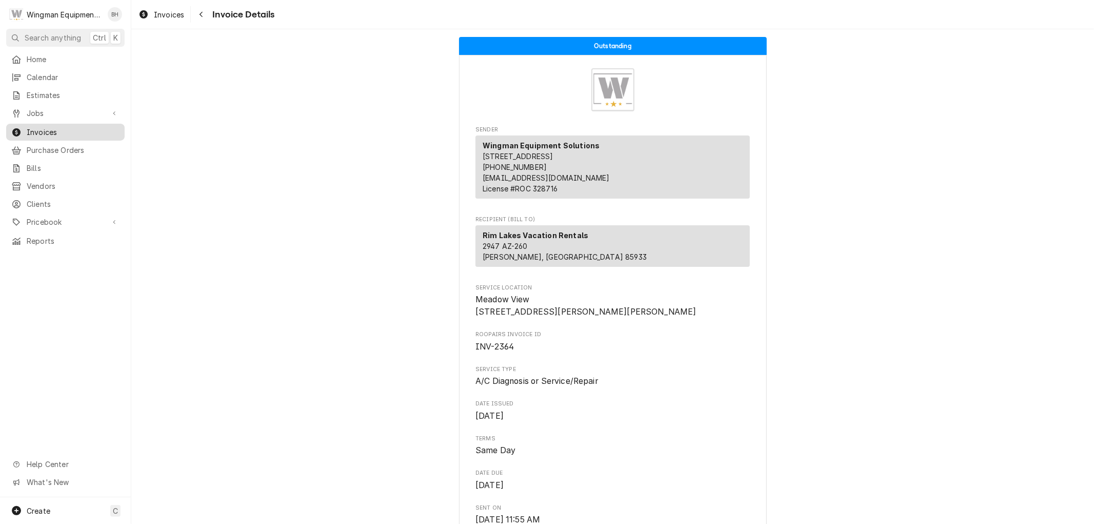
click at [47, 127] on span "Invoices" at bounding box center [73, 132] width 93 height 11
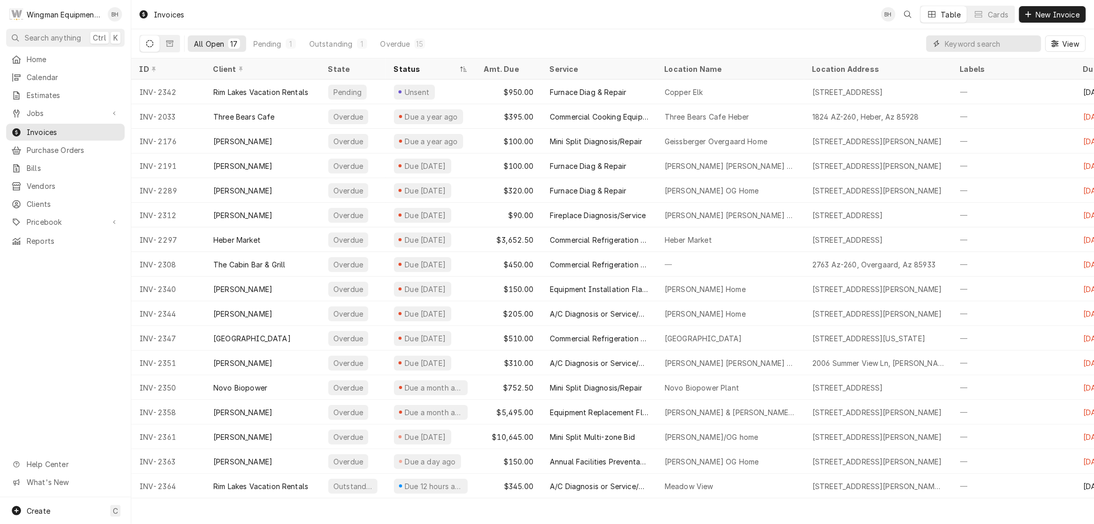
click at [1010, 38] on input "Dynamic Content Wrapper" at bounding box center [990, 43] width 91 height 16
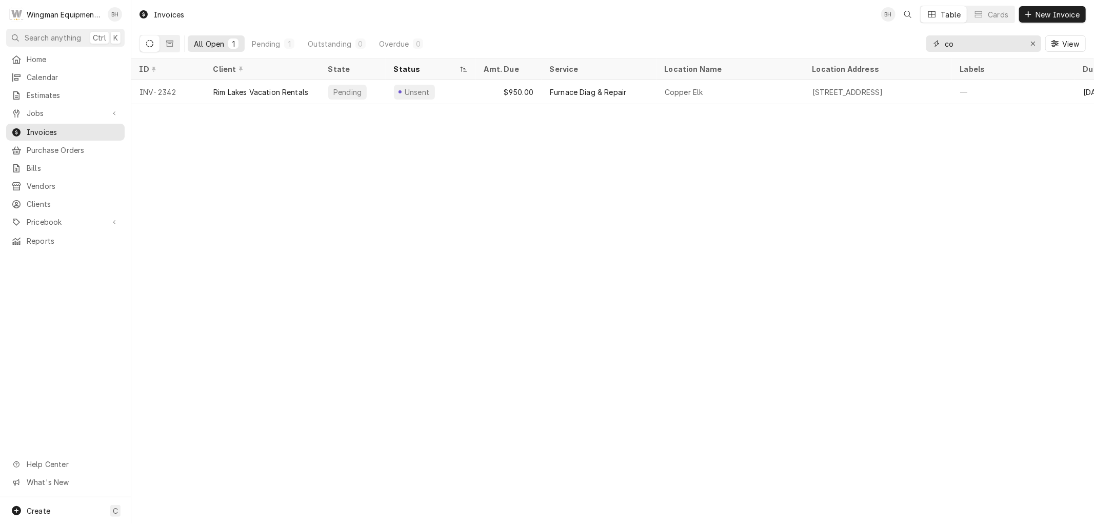
type input "c"
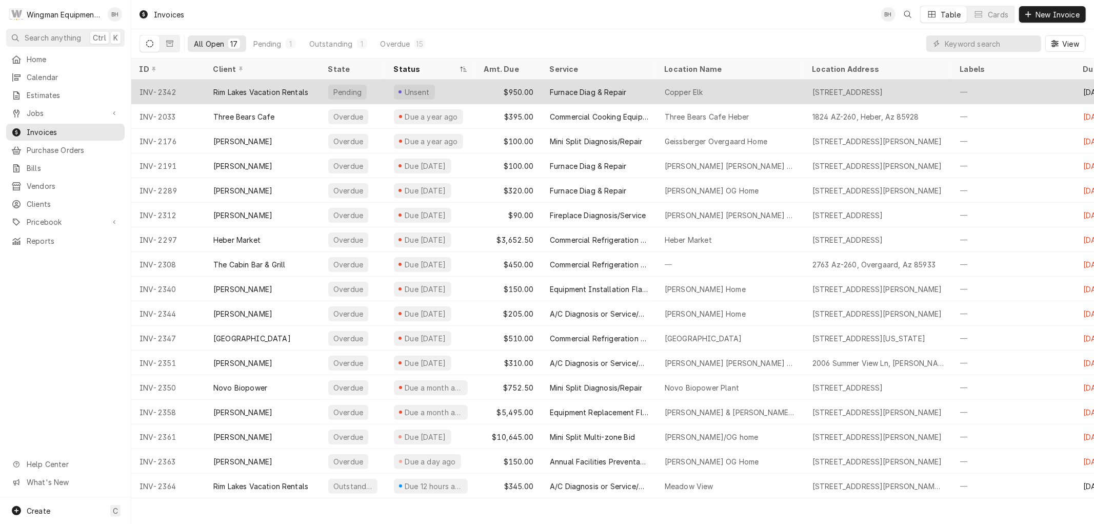
click at [498, 86] on div "$950.00" at bounding box center [509, 92] width 66 height 25
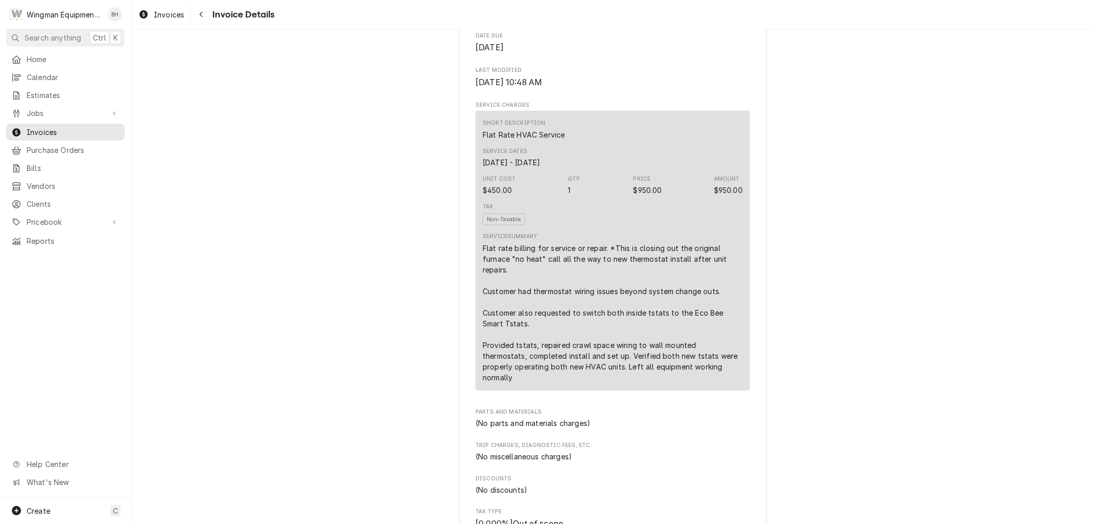
click at [601, 264] on div "Flat rate billing for service or repair. *This is closing out the original furn…" at bounding box center [613, 313] width 260 height 140
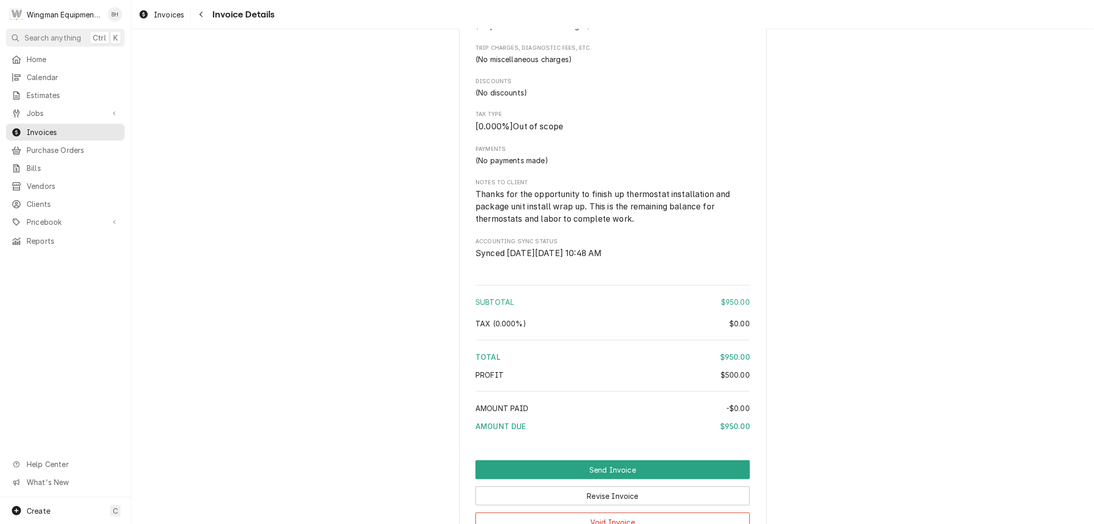
scroll to position [1007, 0]
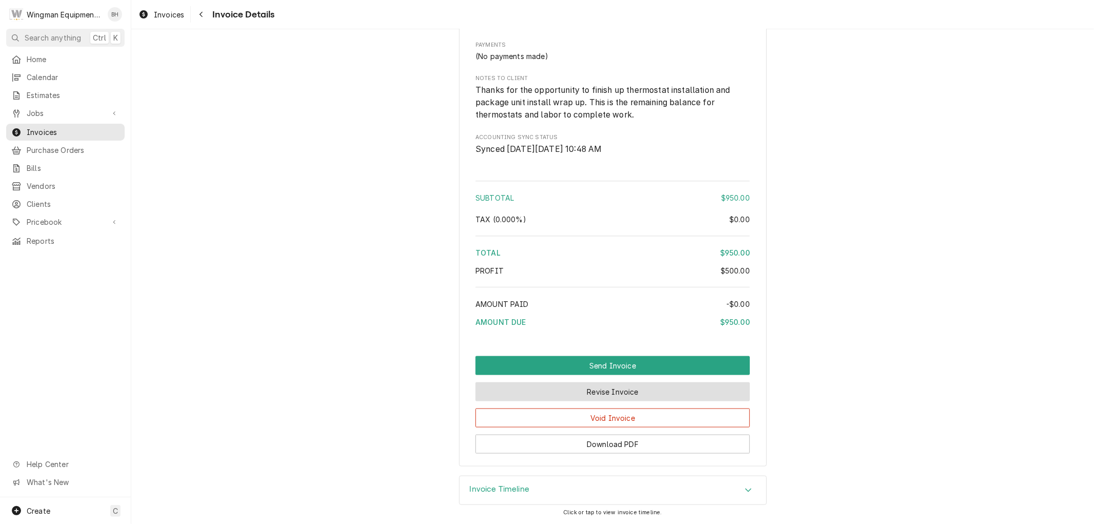
click at [598, 392] on button "Revise Invoice" at bounding box center [613, 391] width 274 height 19
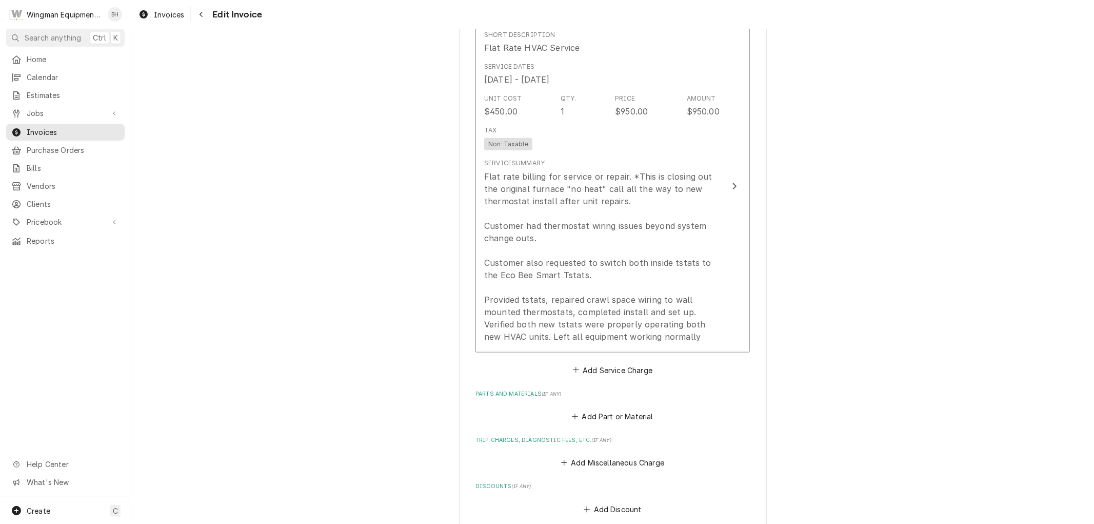
scroll to position [912, 0]
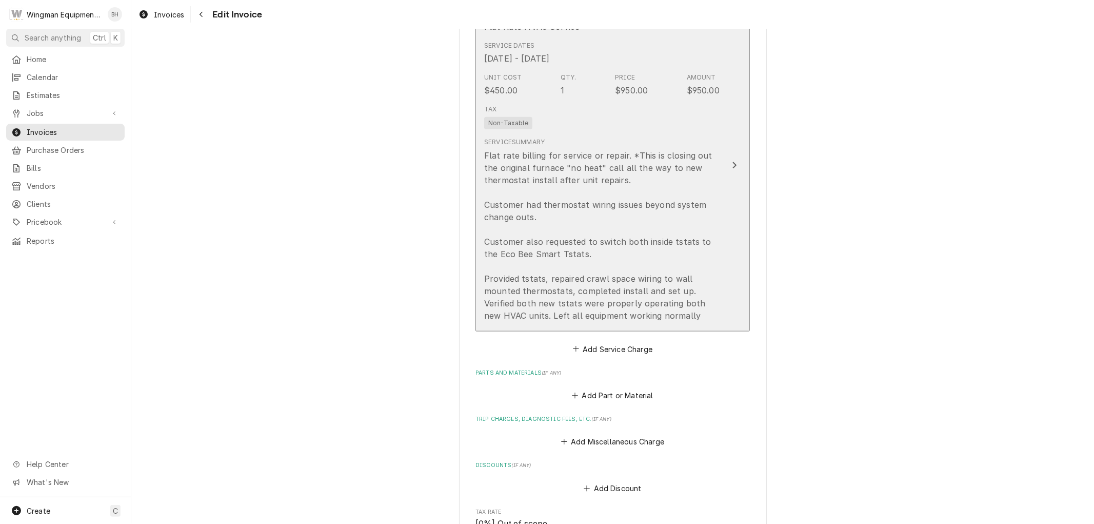
click at [622, 238] on div "Flat rate billing for service or repair. *This is closing out the original furn…" at bounding box center [601, 235] width 235 height 172
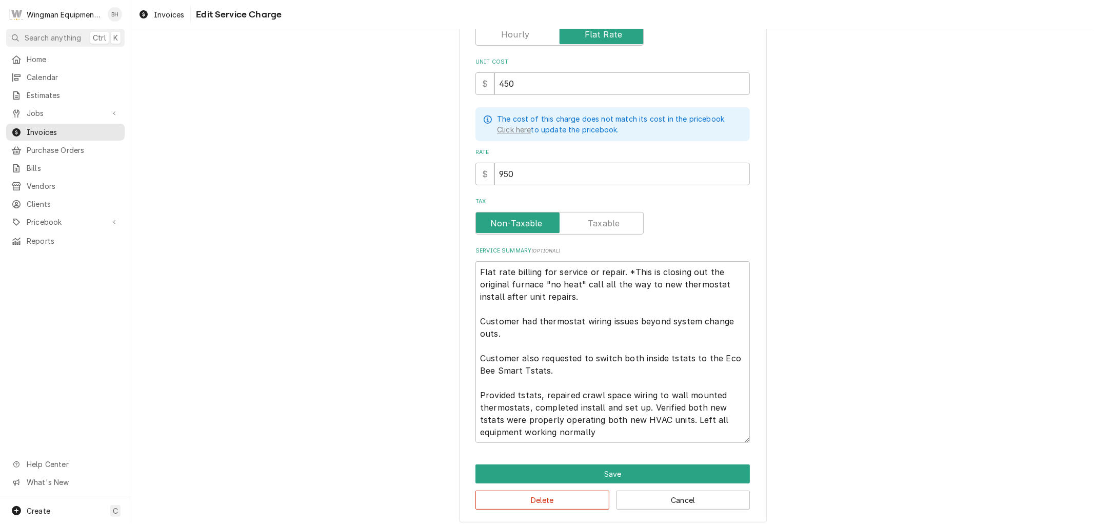
scroll to position [197, 0]
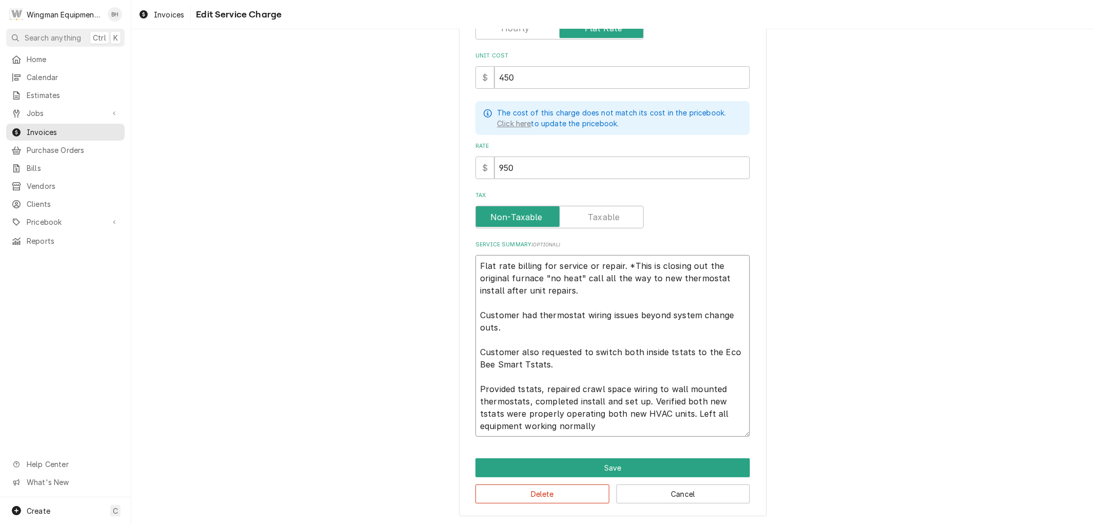
drag, startPoint x: 566, startPoint y: 434, endPoint x: 467, endPoint y: 260, distance: 199.7
click at [467, 260] on div "Use the fields below to edit this service charge Short Description Flat Rate HV…" at bounding box center [613, 184] width 308 height 664
click at [819, 294] on div "Use the fields below to edit this service charge Short Description Flat Rate HV…" at bounding box center [612, 184] width 963 height 682
click at [780, 354] on div "Use the fields below to edit this service charge Short Description Flat Rate HV…" at bounding box center [612, 184] width 963 height 682
click at [618, 468] on button "Save" at bounding box center [613, 467] width 274 height 19
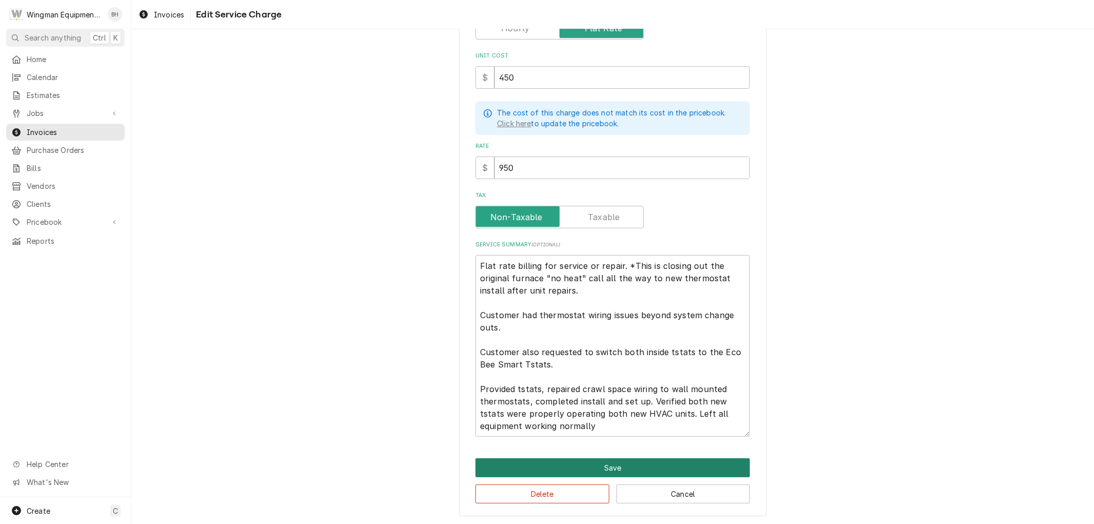
type textarea "x"
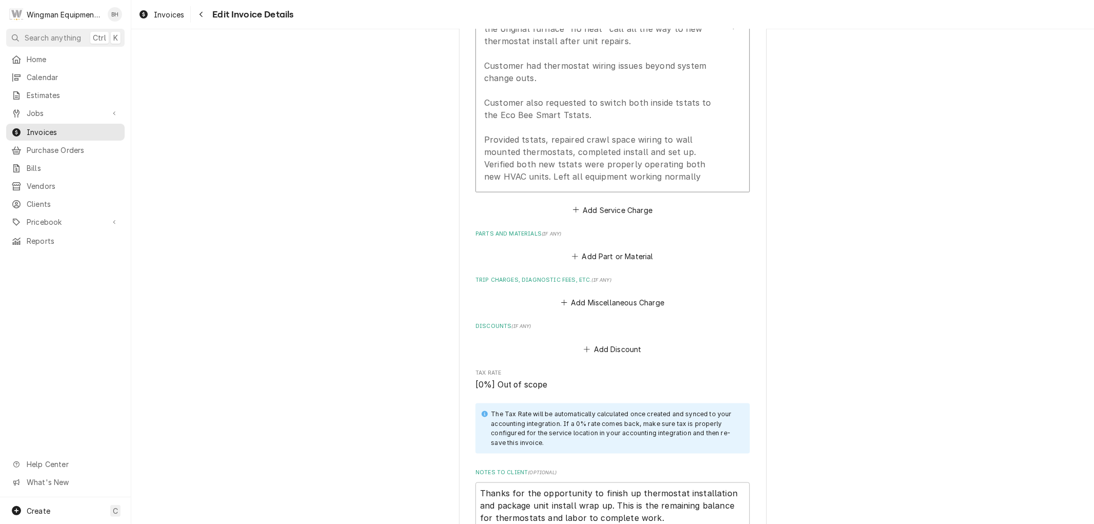
scroll to position [1340, 0]
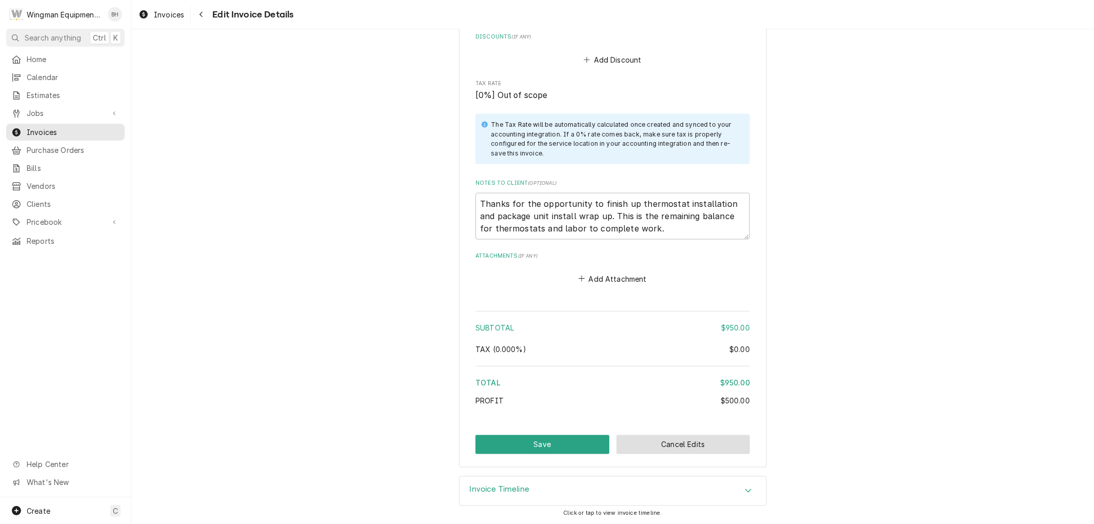
click at [661, 445] on button "Cancel Edits" at bounding box center [684, 444] width 134 height 19
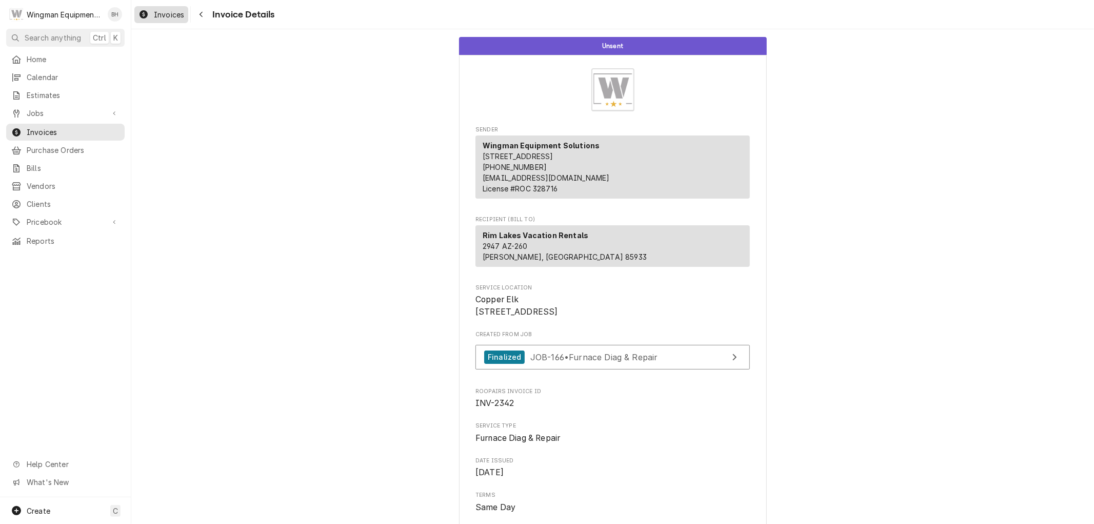
click at [171, 19] on div "Invoices" at bounding box center [161, 14] width 50 height 13
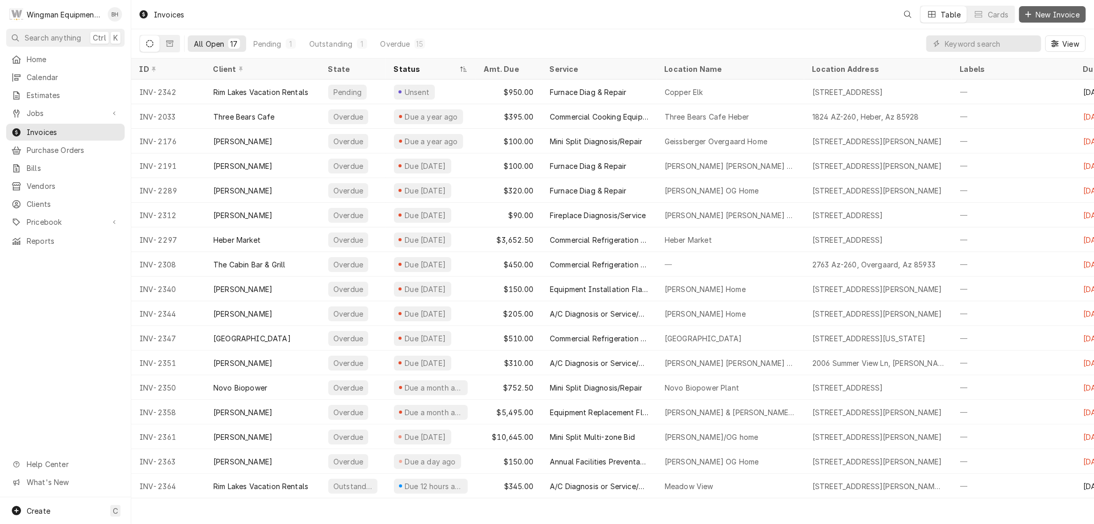
click at [1049, 9] on span "New Invoice" at bounding box center [1058, 14] width 48 height 11
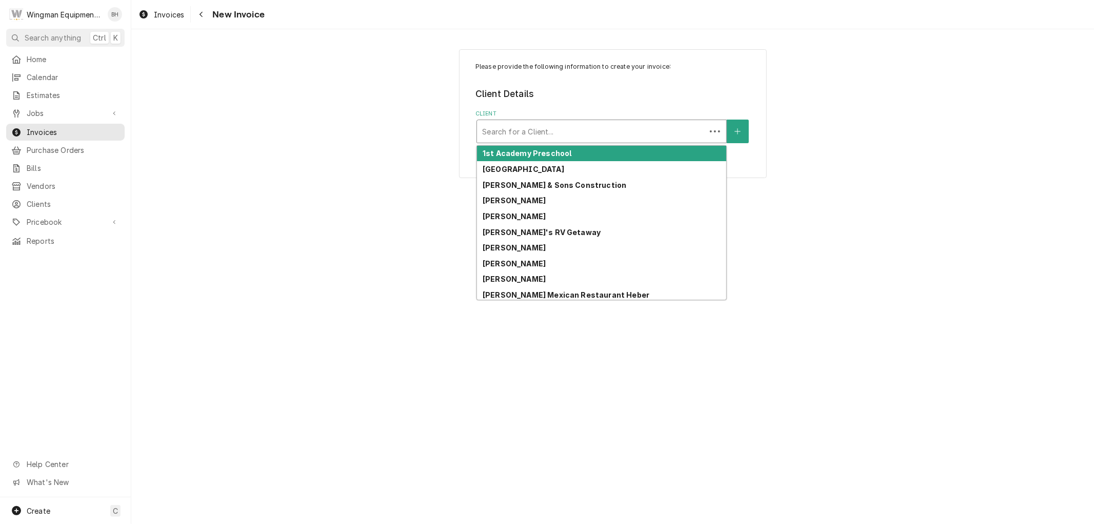
click at [558, 135] on div "Client" at bounding box center [591, 131] width 219 height 18
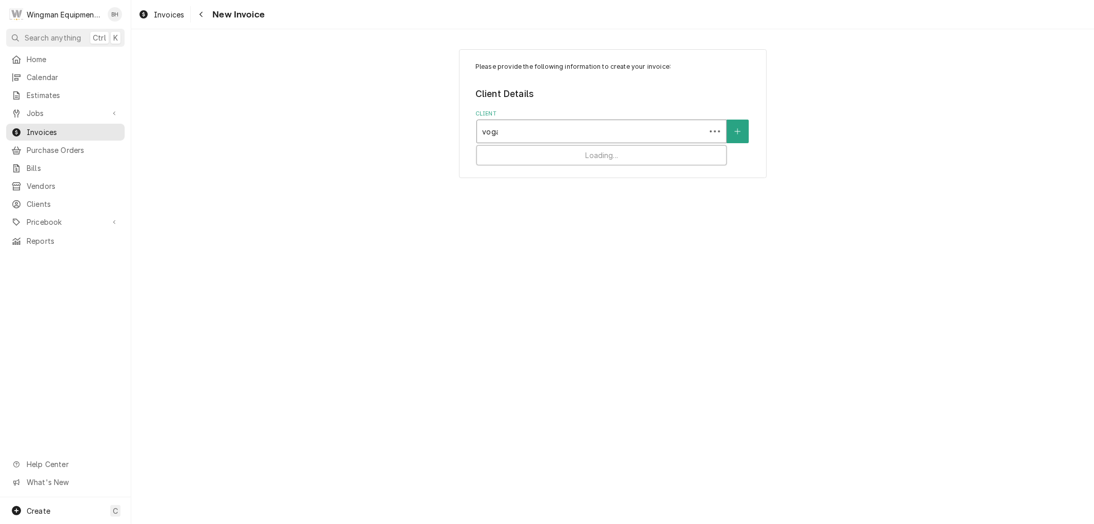
type input "[PERSON_NAME]"
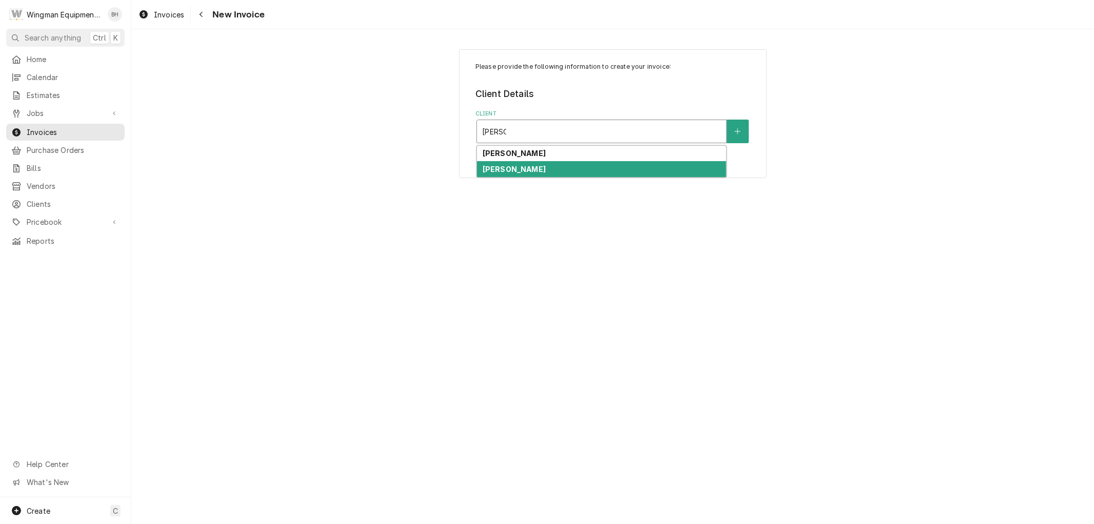
click at [546, 169] on div "[PERSON_NAME]" at bounding box center [601, 169] width 249 height 16
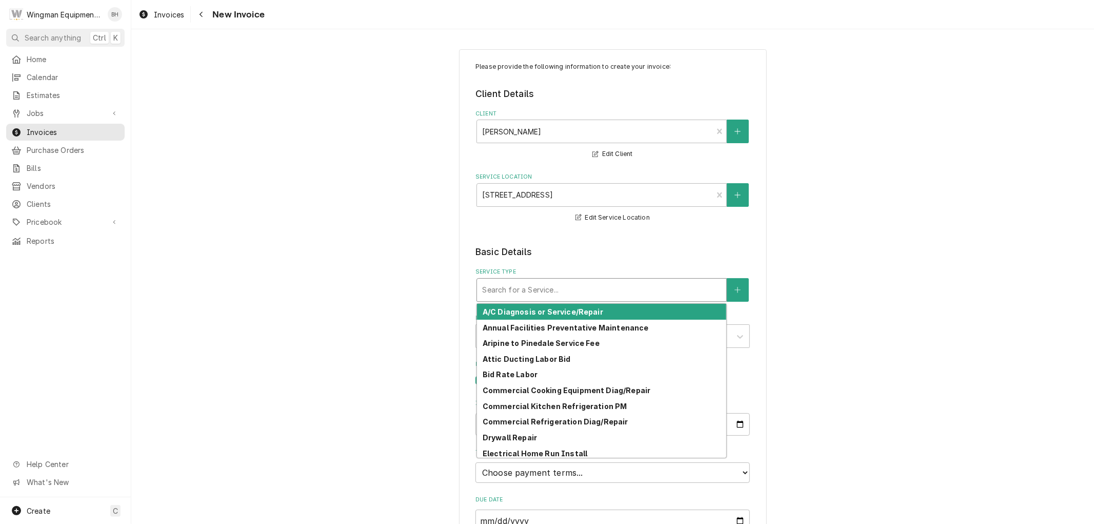
click at [584, 294] on div "Service Type" at bounding box center [601, 290] width 239 height 18
click at [597, 306] on div "A/C Diagnosis or Service/Repair" at bounding box center [601, 312] width 249 height 16
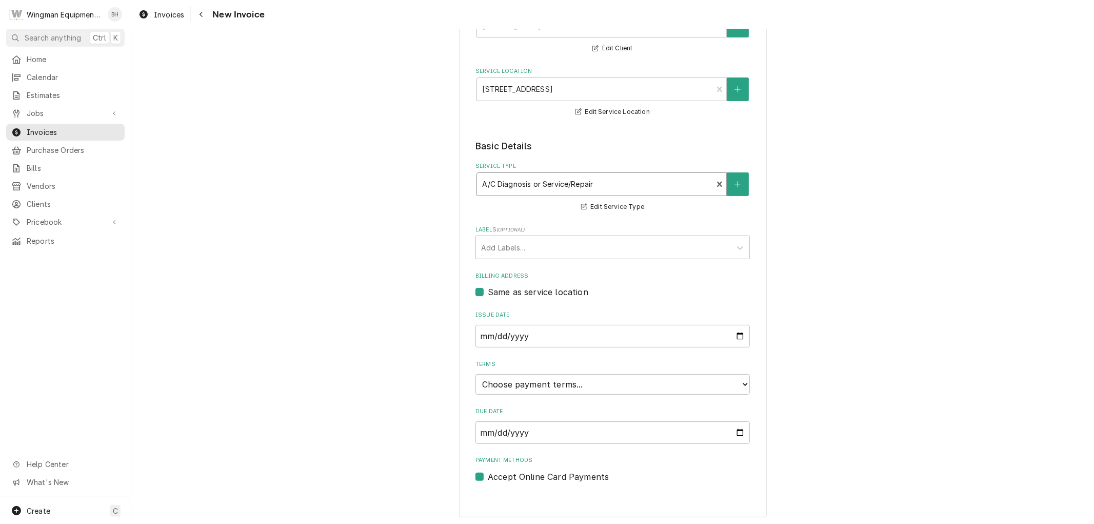
scroll to position [106, 0]
click at [597, 387] on select "Choose payment terms... Same Day Net 7 Net 14 Net 21 Net 30 Net 45 Net 60 Net 90" at bounding box center [613, 383] width 274 height 21
click at [577, 380] on select "Choose payment terms... Same Day Net 7 Net 14 Net 21 Net 30 Net 45 Net 60 Net 90" at bounding box center [613, 383] width 274 height 21
type textarea "x"
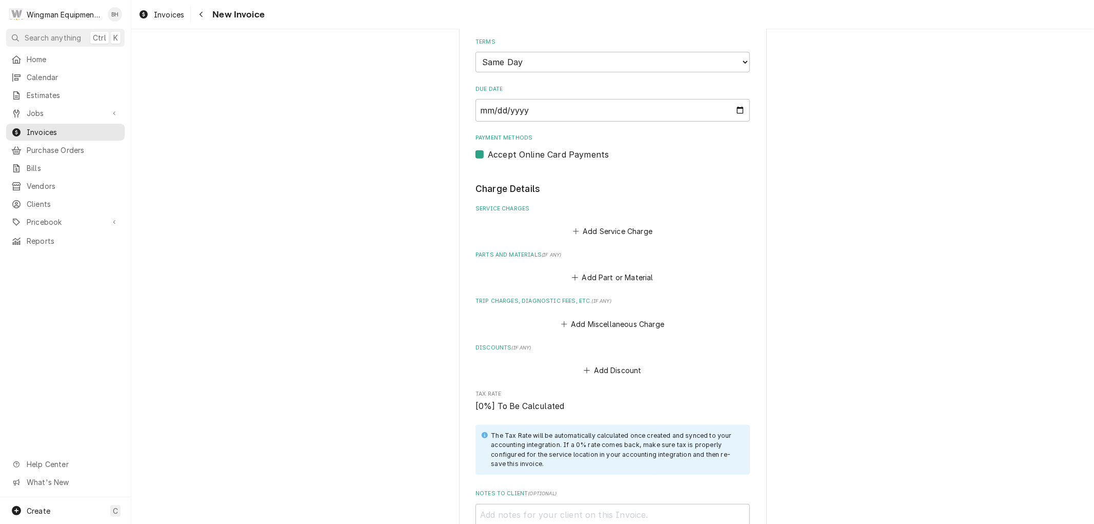
scroll to position [448, 0]
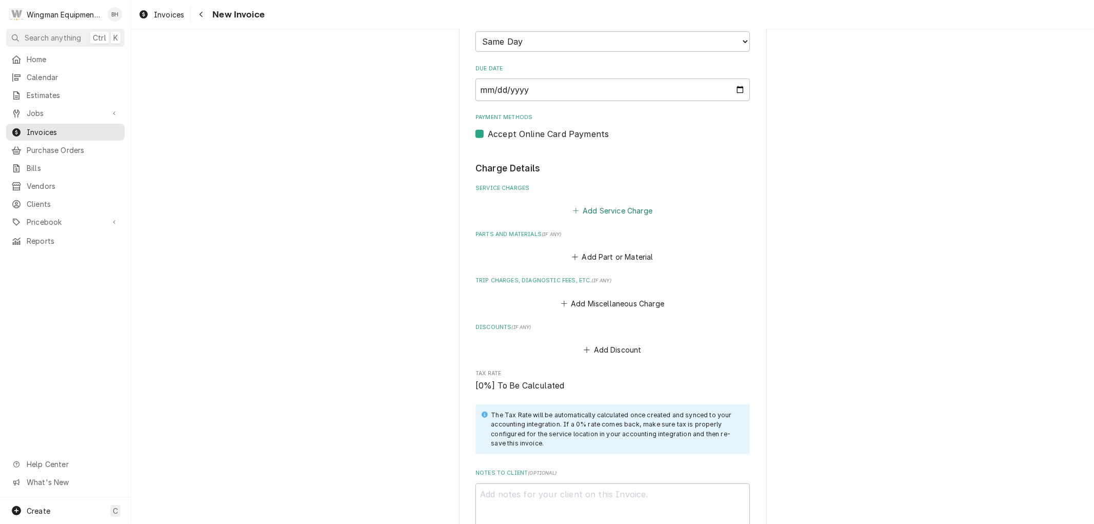
click at [624, 213] on button "Add Service Charge" at bounding box center [612, 211] width 83 height 14
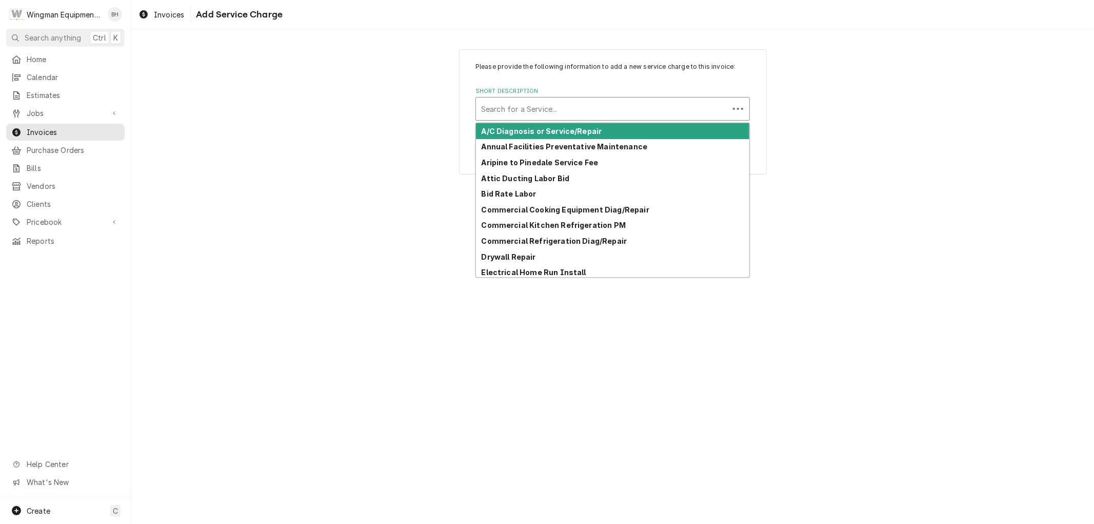
click at [568, 101] on div "Short Description" at bounding box center [602, 109] width 243 height 18
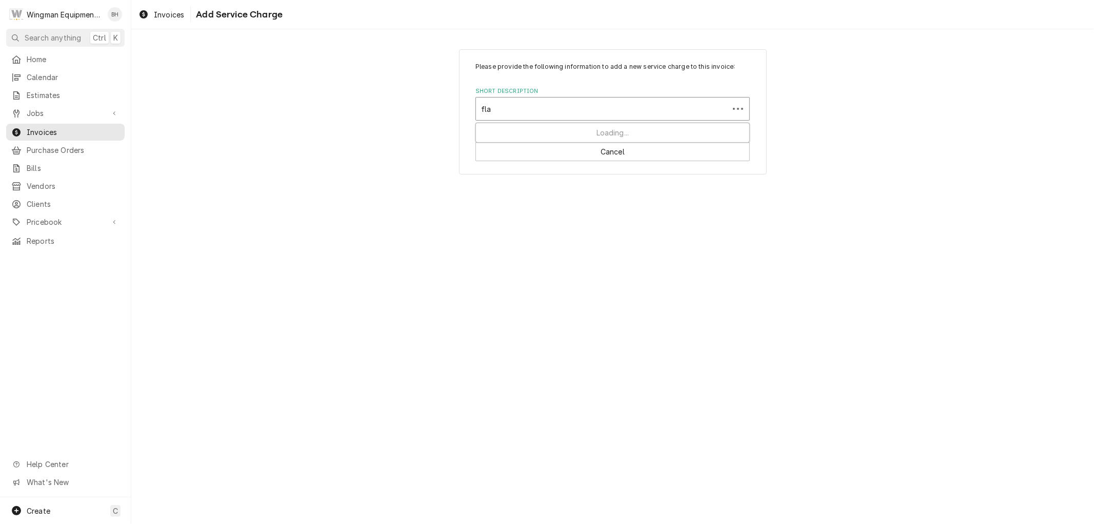
type input "flat"
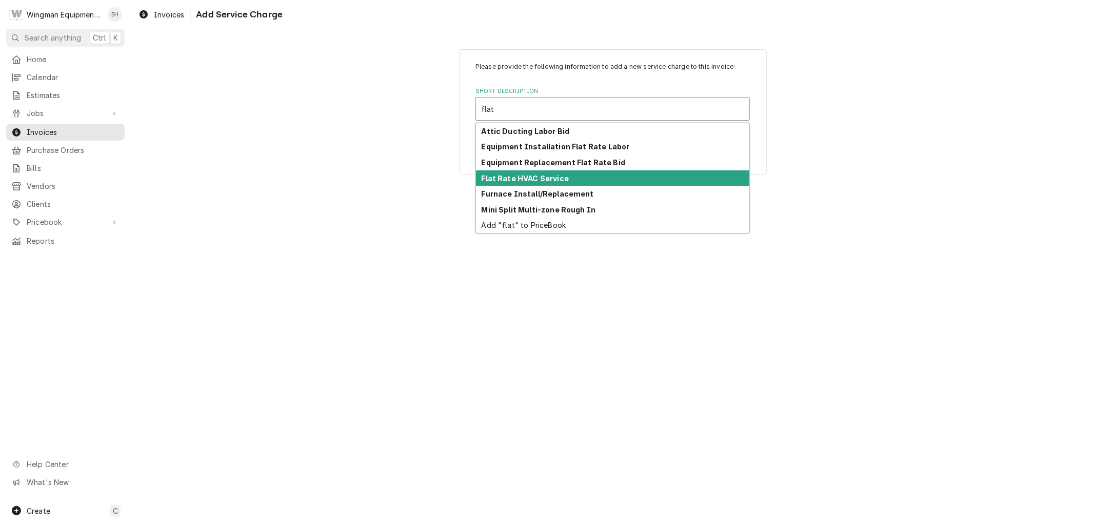
click at [550, 175] on strong "Flat Rate HVAC Service" at bounding box center [526, 178] width 88 height 9
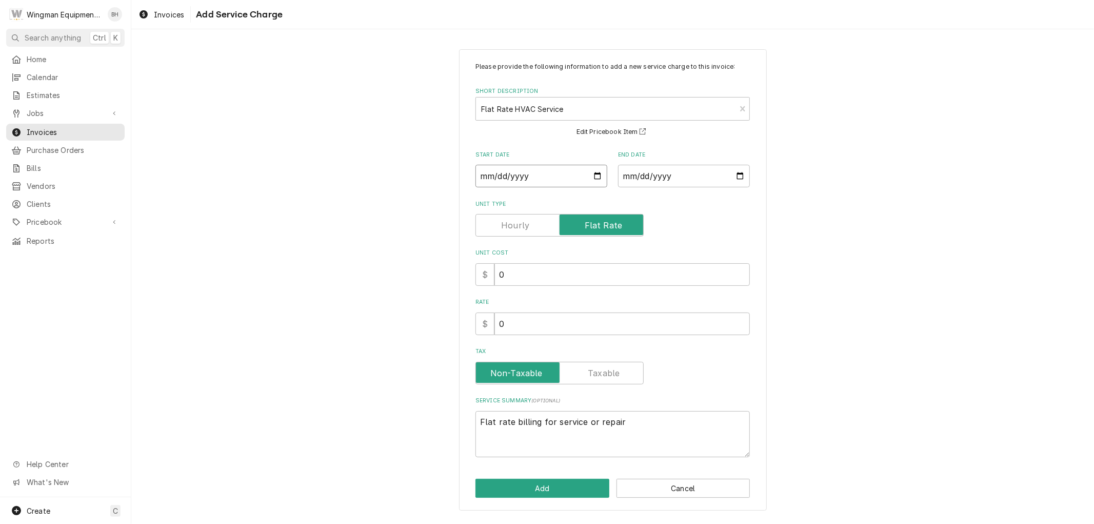
click at [594, 176] on input "Start Date" at bounding box center [542, 176] width 132 height 23
type textarea "x"
type input "[DATE]"
click at [736, 175] on input "End Date" at bounding box center [684, 176] width 132 height 23
type textarea "x"
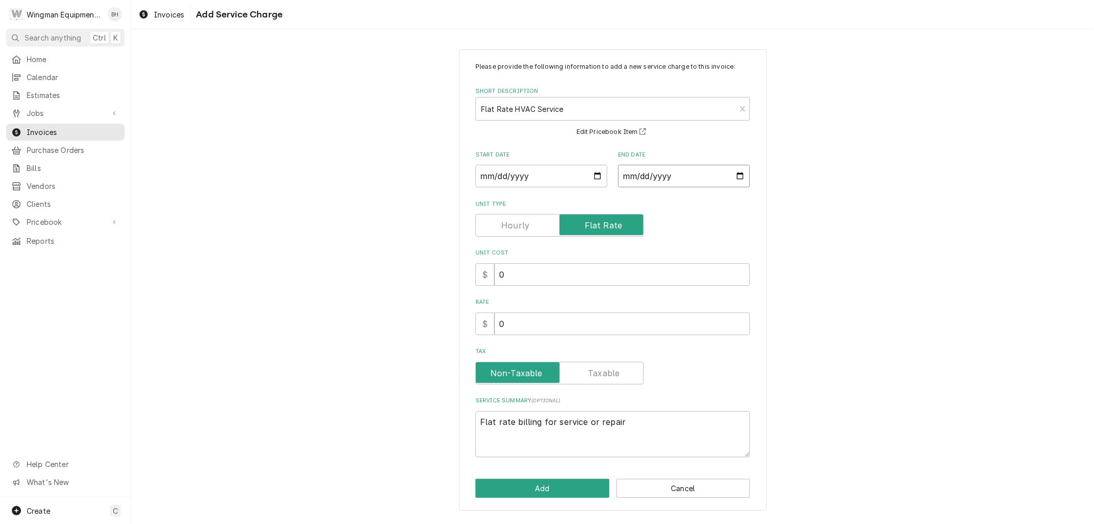
type input "[DATE]"
drag, startPoint x: 575, startPoint y: 328, endPoint x: 472, endPoint y: 310, distance: 104.2
click at [472, 310] on div "Please provide the following information to add a new service charge to this in…" at bounding box center [613, 280] width 308 height 462
type textarea "x"
type input "9"
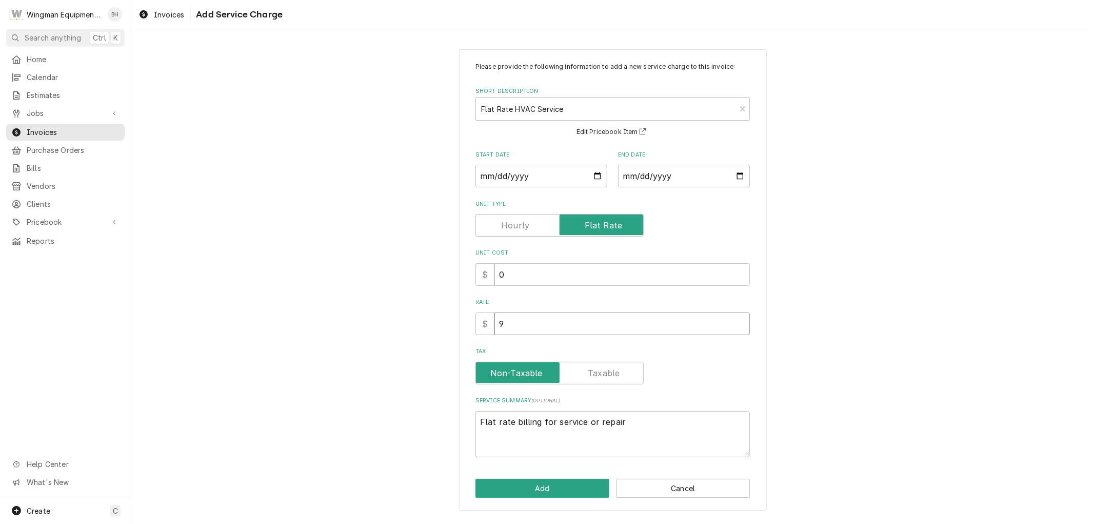
type textarea "x"
type input "95"
type textarea "x"
type input "950"
drag, startPoint x: 635, startPoint y: 425, endPoint x: 360, endPoint y: 408, distance: 276.0
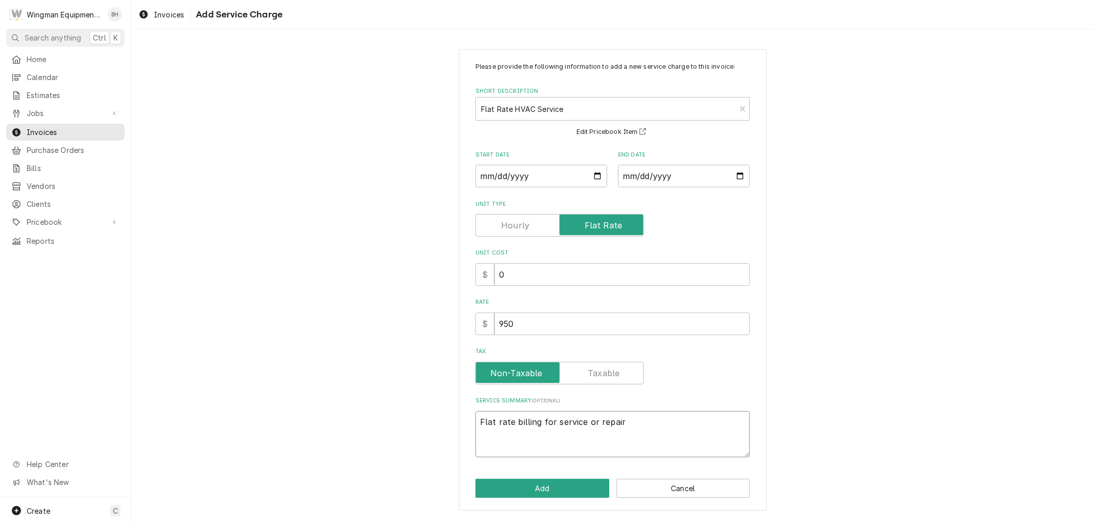
click at [360, 408] on div "Please provide the following information to add a new service charge to this in…" at bounding box center [612, 280] width 963 height 480
type textarea "x"
paste textarea "Flat rate billing for service or repair. *This is closing out the original furn…"
type textarea "x"
type textarea "Flat rate billing for service or repair. *This is closing out the original furn…"
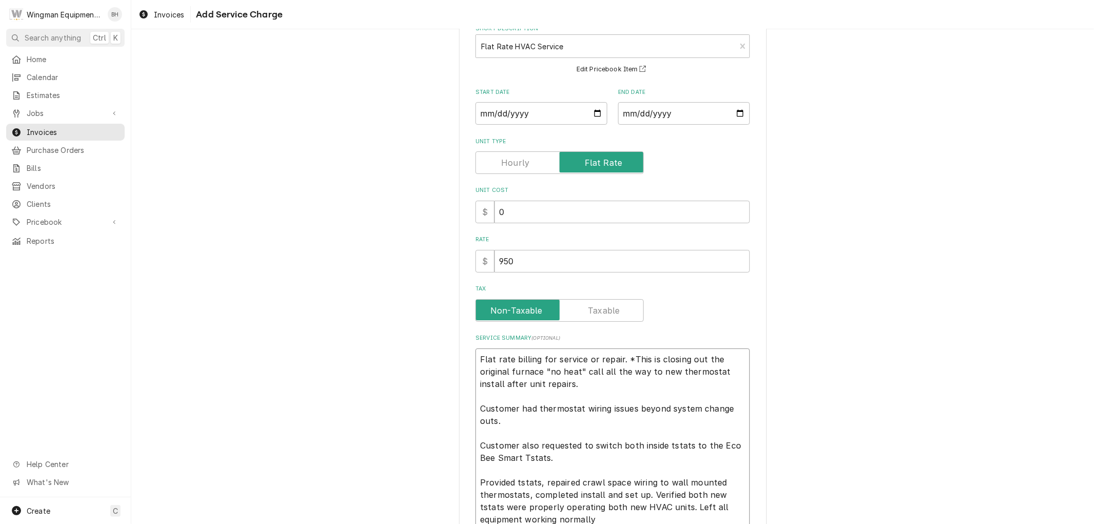
scroll to position [131, 0]
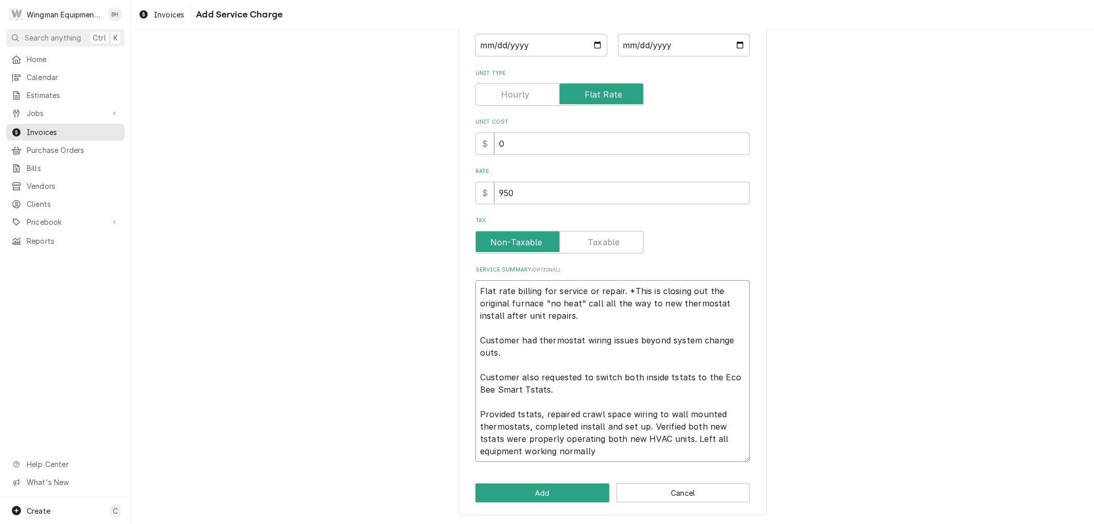
click at [537, 316] on textarea "Flat rate billing for service or repair. *This is closing out the original furn…" at bounding box center [613, 371] width 274 height 182
click at [538, 316] on textarea "Flat rate billing for service or repair. *This is closing out the original furn…" at bounding box center [613, 371] width 274 height 182
type textarea "x"
type textarea "Flat rate billing for service or repair. *This is closing out the original furn…"
type textarea "x"
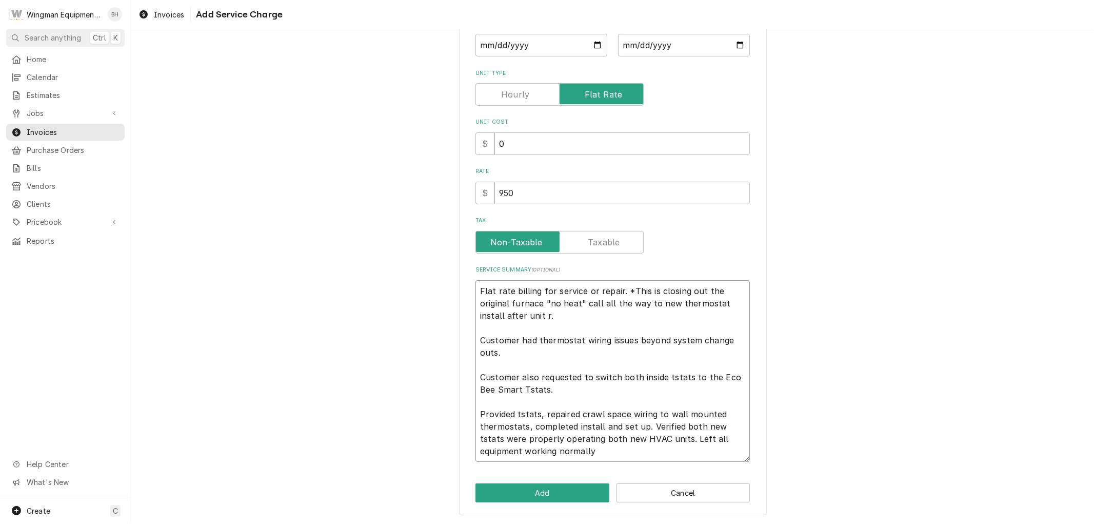
type textarea "Flat rate billing for service or repair. *This is closing out the original furn…"
type textarea "x"
type textarea "Flat rate billing for service or repair. *This is closing out the original furn…"
type textarea "x"
type textarea "Flat rate billing for service or repair. *This is closing out the original furn…"
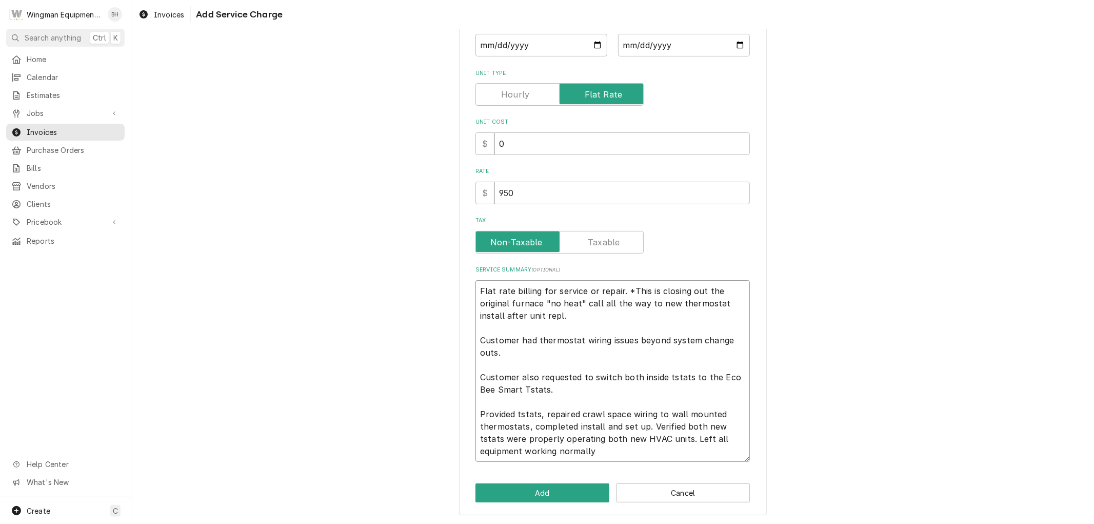
type textarea "x"
type textarea "Flat rate billing for service or repair. *This is closing out the original furn…"
type textarea "x"
type textarea "Flat rate billing for service or repair. *This is closing out the original furn…"
type textarea "x"
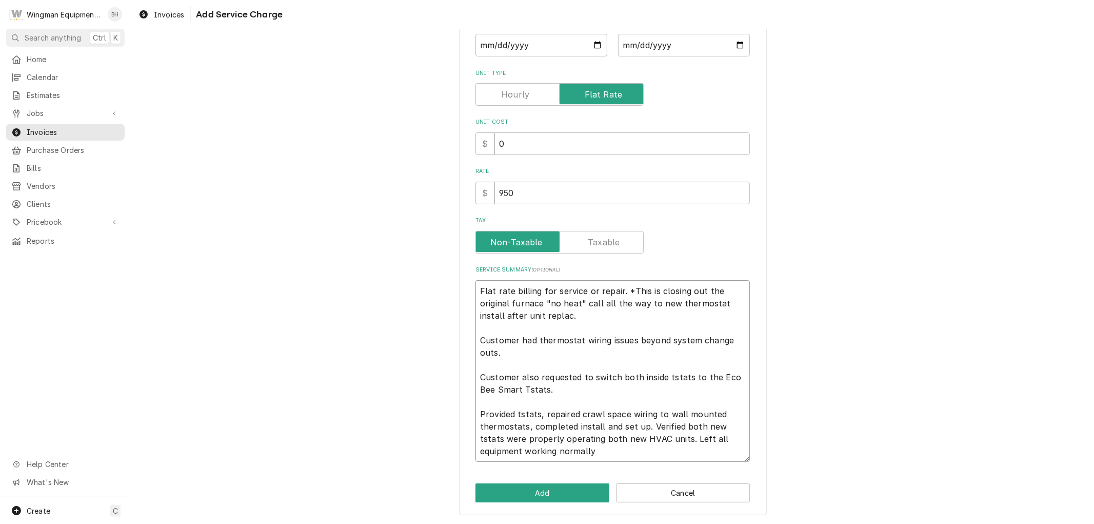
type textarea "Flat rate billing for service or repair. *This is closing out the original furn…"
type textarea "x"
type textarea "Flat rate billing for service or repair. *This is closing out the original furn…"
type textarea "x"
type textarea "Flat rate billing for service or repair. *This is closing out the original furn…"
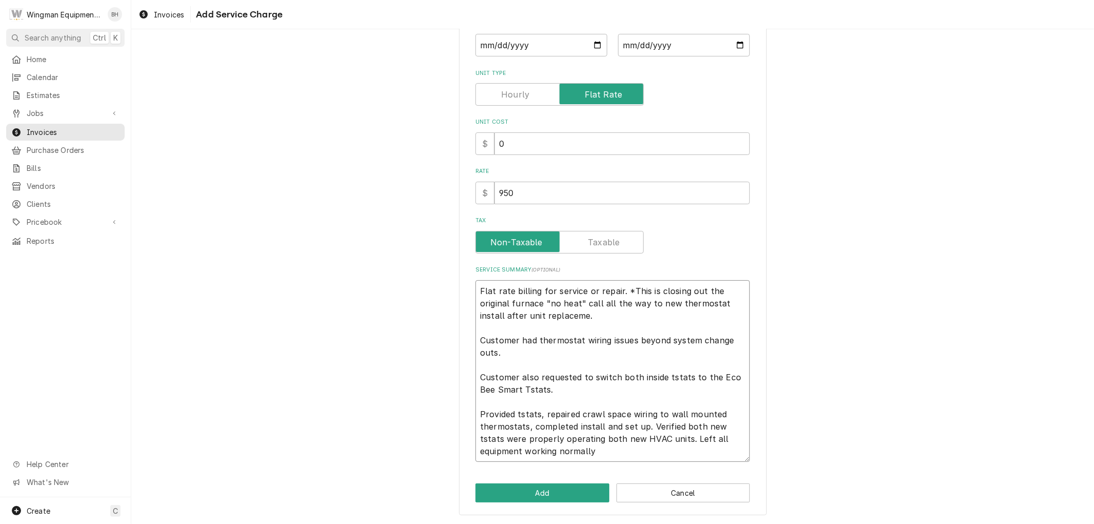
type textarea "x"
type textarea "Flat rate billing for service or repair. *This is closing out the original furn…"
type textarea "x"
type textarea "Flat rate billing for service or repair. *This is closing out the original furn…"
click at [510, 314] on textarea "Flat rate billing for service or repair. *This is closing out the original furn…" at bounding box center [613, 371] width 274 height 182
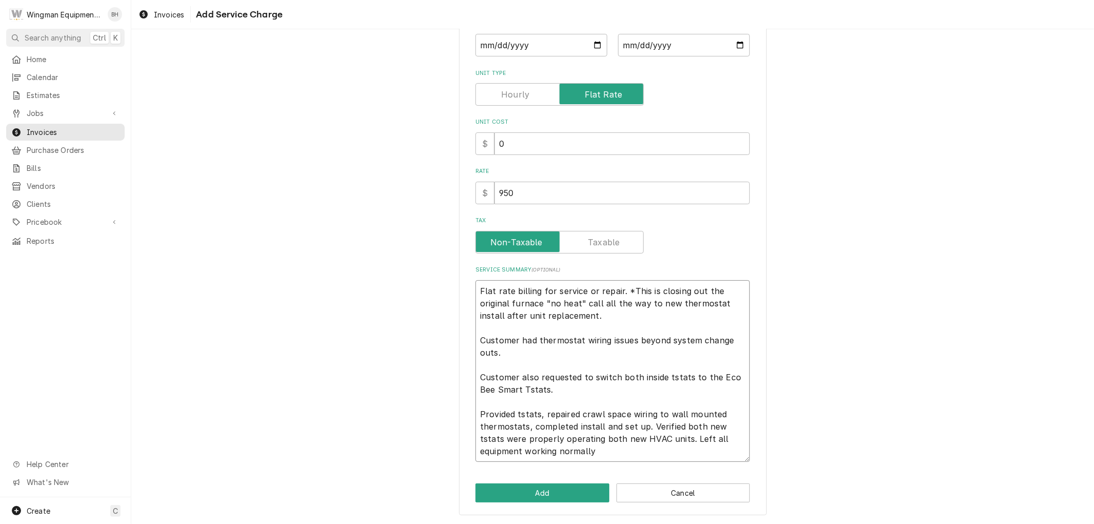
type textarea "x"
type textarea "Flat rate billing for service or repair. *This is closing out the original furn…"
click at [539, 495] on button "Add" at bounding box center [543, 492] width 134 height 19
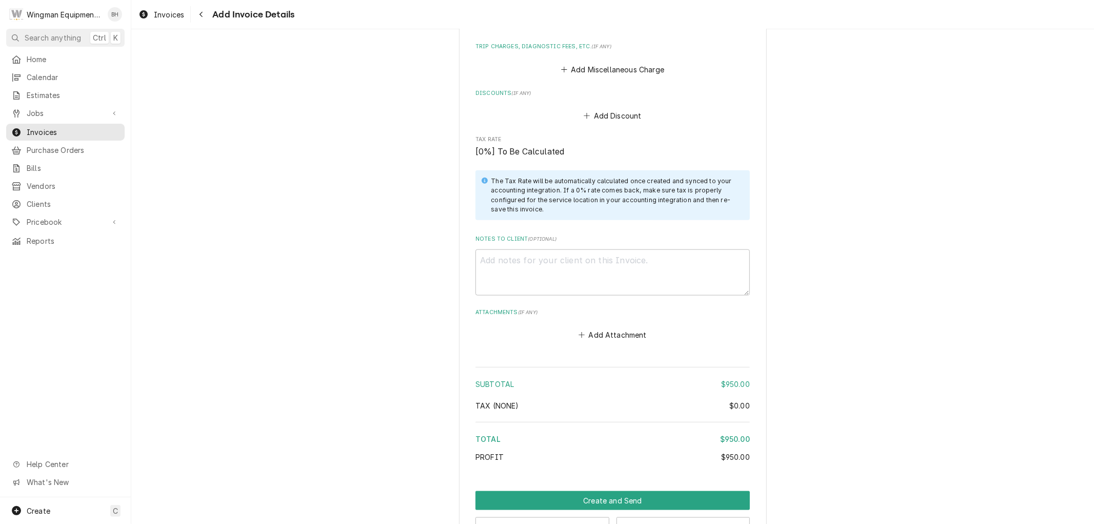
scroll to position [1053, 0]
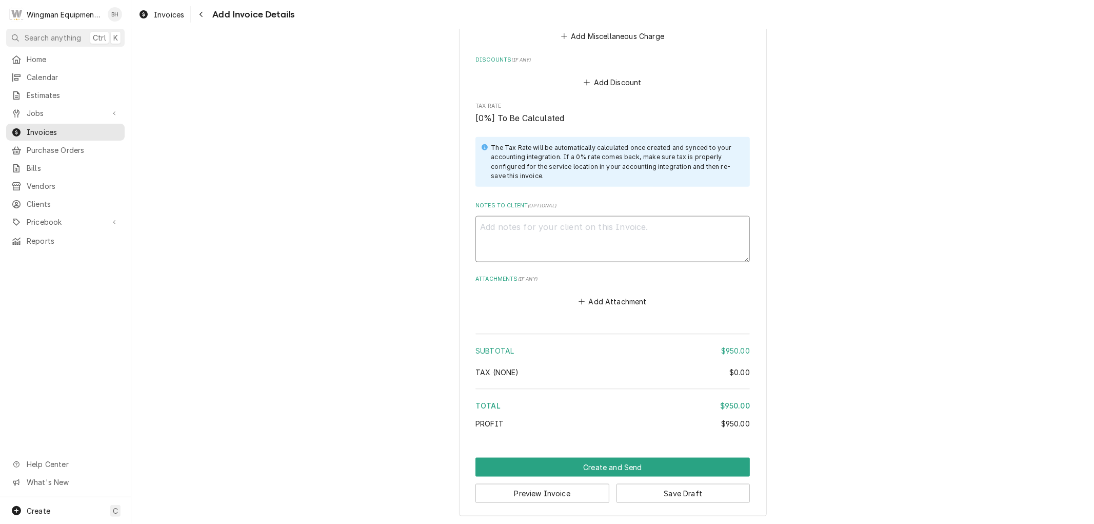
click at [551, 244] on textarea "Notes to Client ( optional )" at bounding box center [613, 239] width 274 height 46
type textarea "x"
type textarea "H"
type textarea "x"
type textarea "Her"
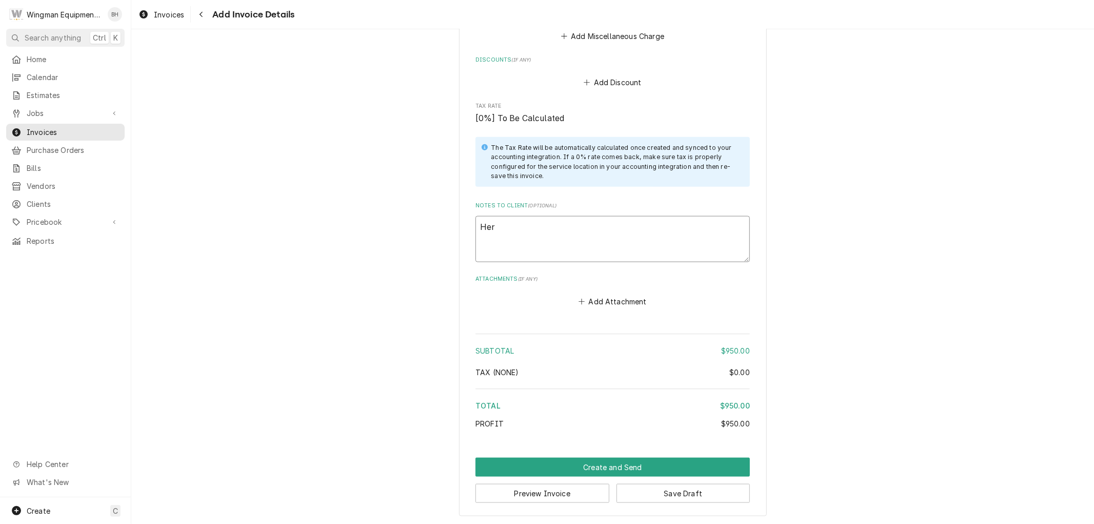
type textarea "x"
type textarea "Here"
type textarea "x"
type textarea "Here"
type textarea "x"
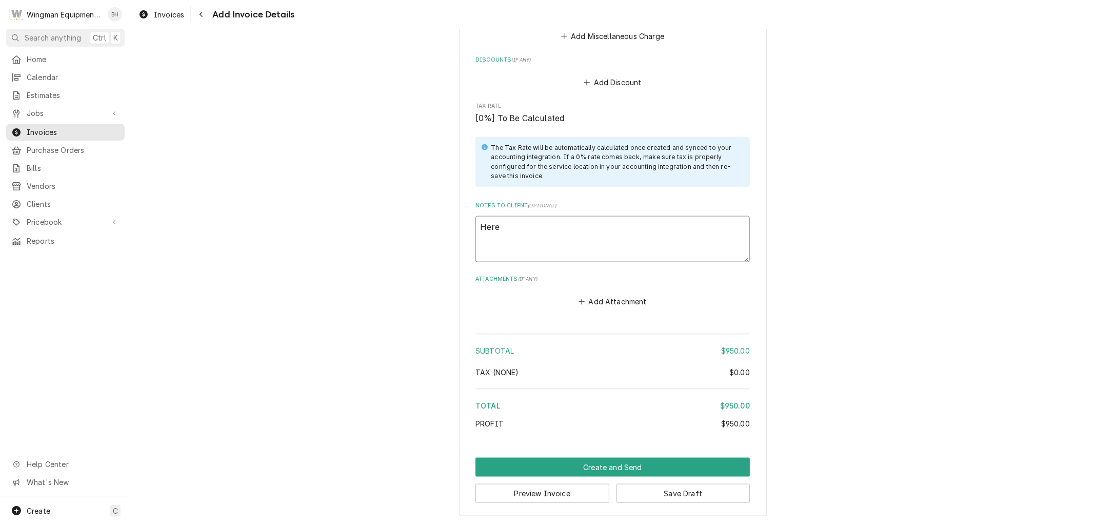
type textarea "Here i"
type textarea "x"
type textarea "Here is"
type textarea "x"
type textarea "Here is"
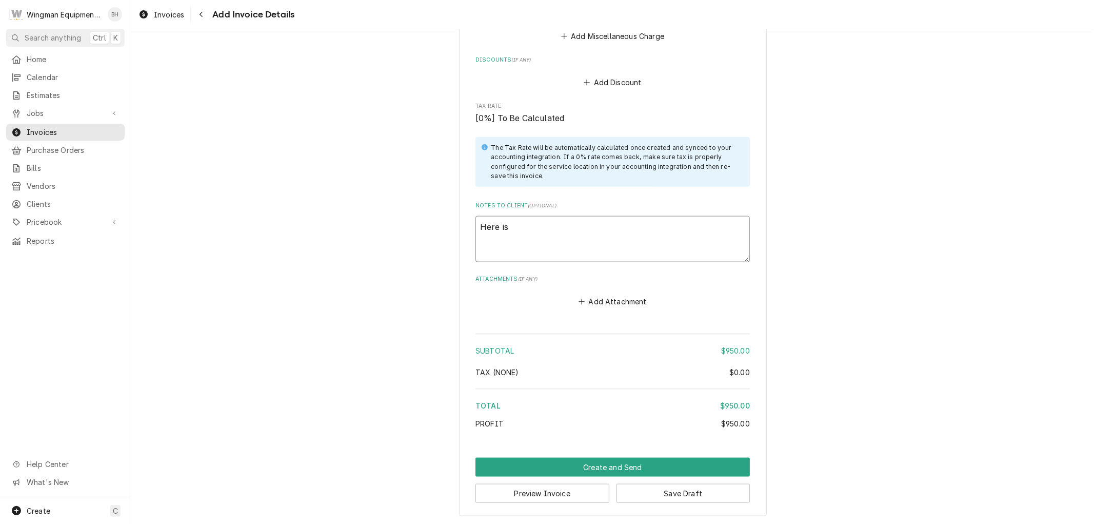
type textarea "x"
type textarea "Here is t"
type textarea "x"
type textarea "Here is th"
type textarea "x"
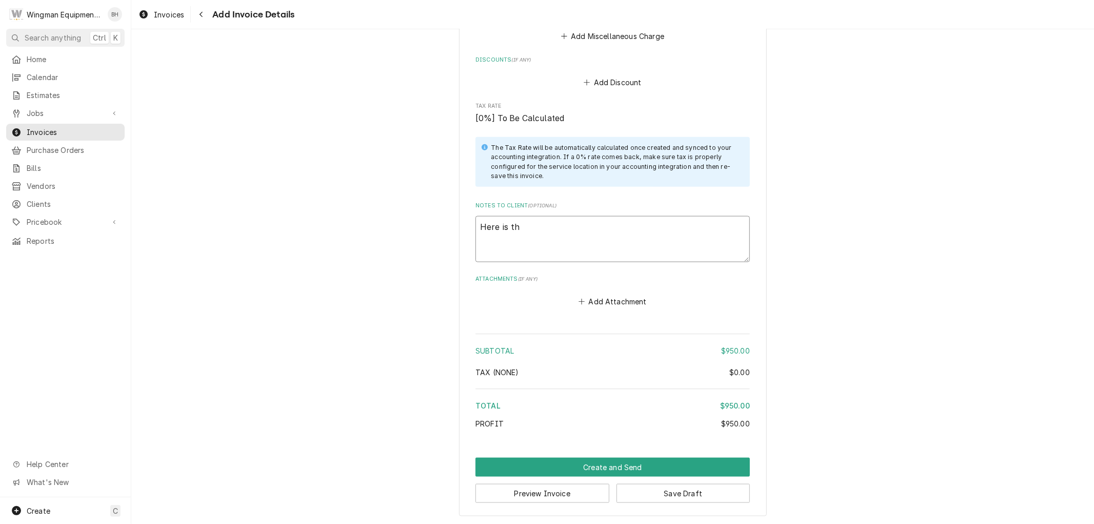
type textarea "Here is the"
type textarea "x"
type textarea "Here is the"
type textarea "x"
type textarea "Here is the f"
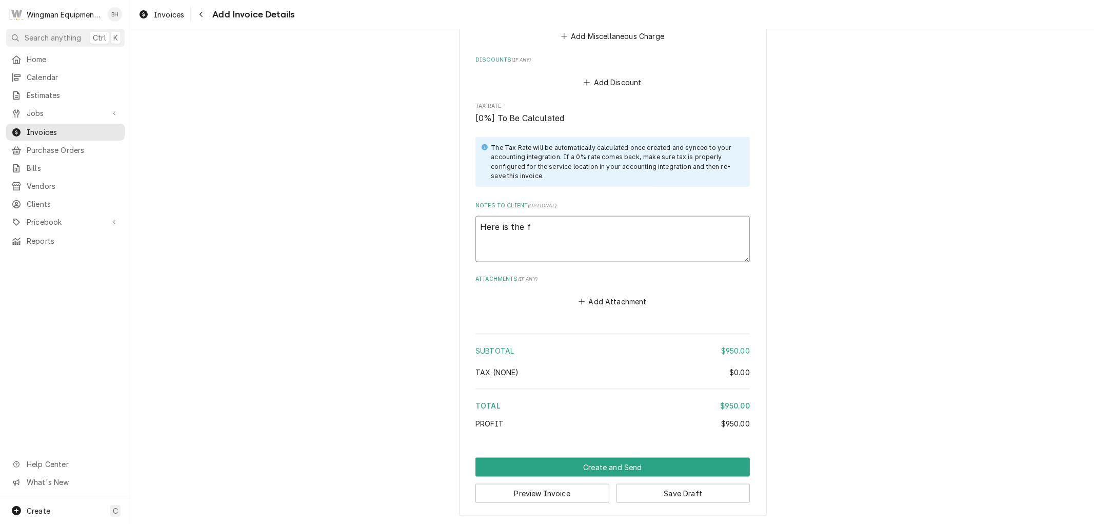
type textarea "x"
type textarea "Here is the fi"
type textarea "x"
type textarea "Here is the fin"
type textarea "x"
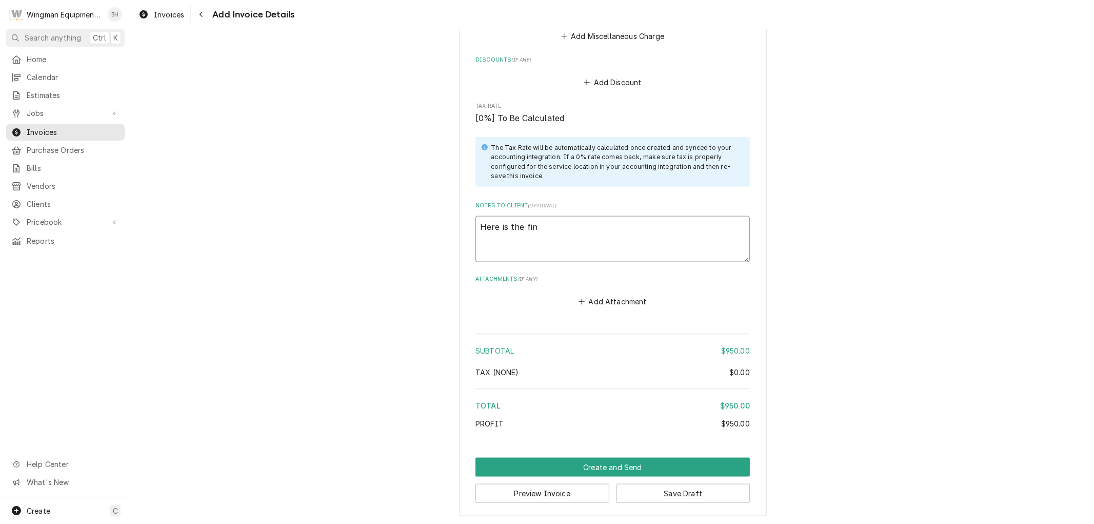
type textarea "Here is the fina"
type textarea "x"
type textarea "Here is the final"
type textarea "x"
type textarea "Here is the final"
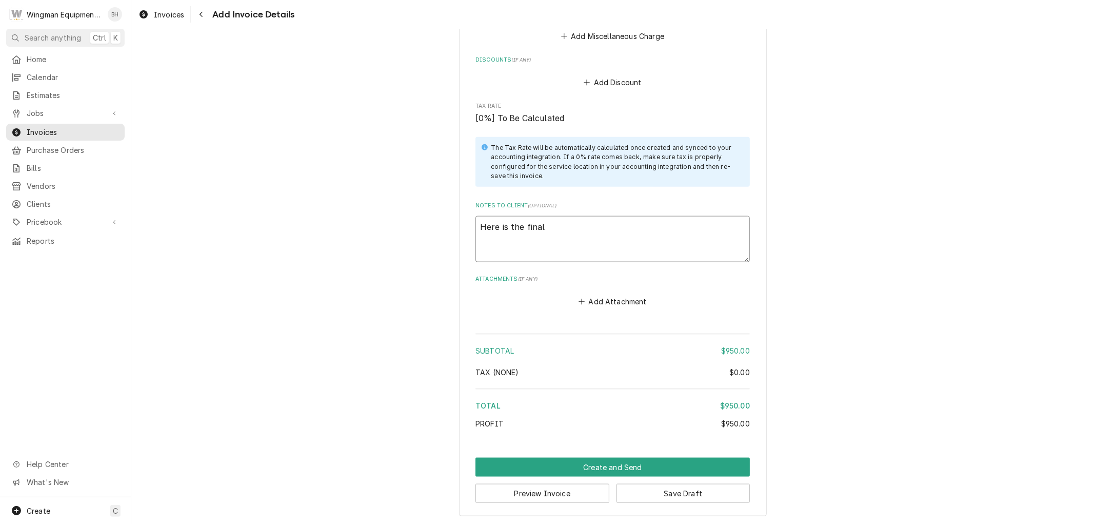
type textarea "x"
type textarea "Here is the final b"
type textarea "x"
type textarea "Here is the final bi"
type textarea "x"
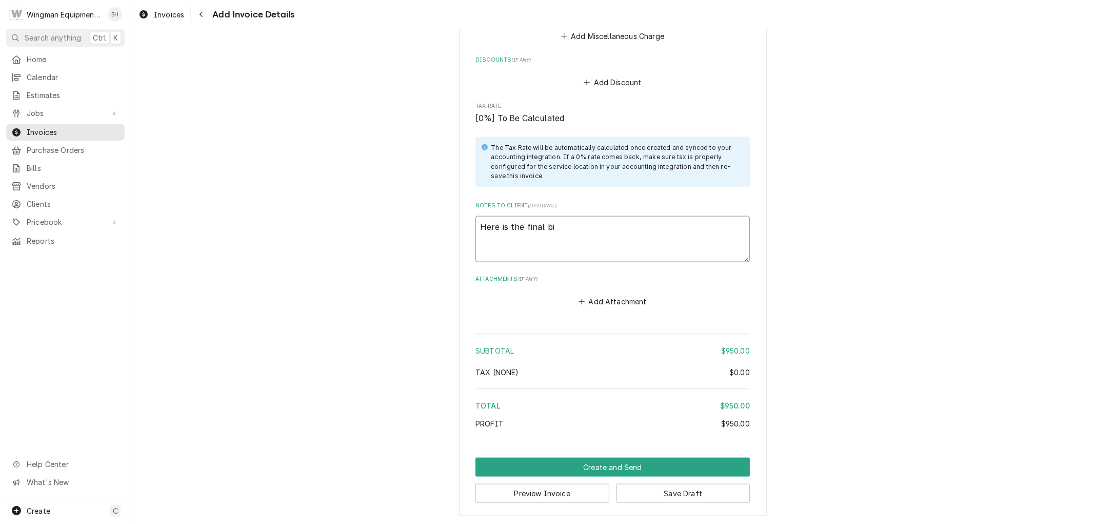
type textarea "Here is the final bil"
type textarea "x"
type textarea "Here is the final bill"
type textarea "x"
type textarea "Here is the final bill"
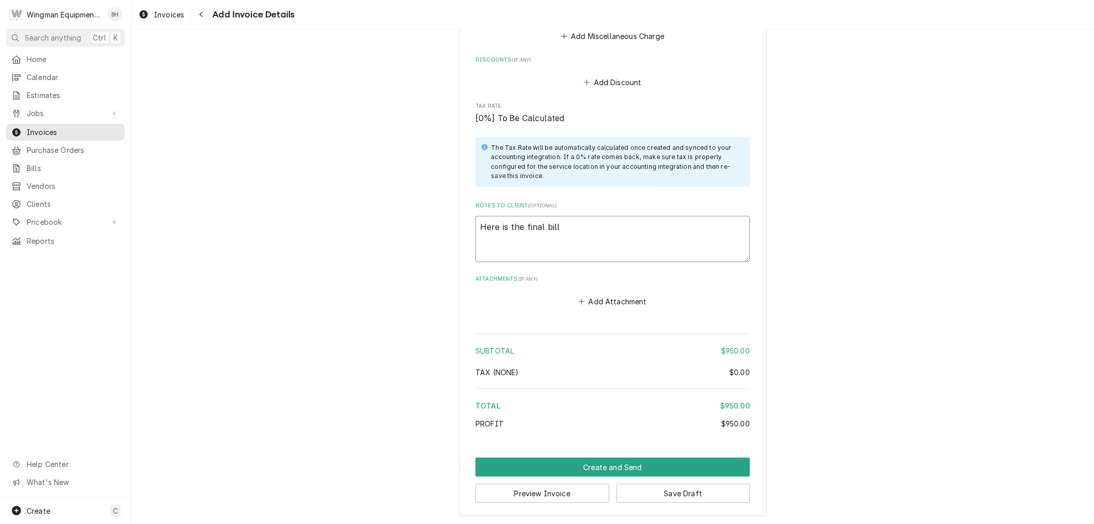
type textarea "x"
type textarea "Here is the final bill f"
type textarea "x"
type textarea "Here is the final bill fo"
type textarea "x"
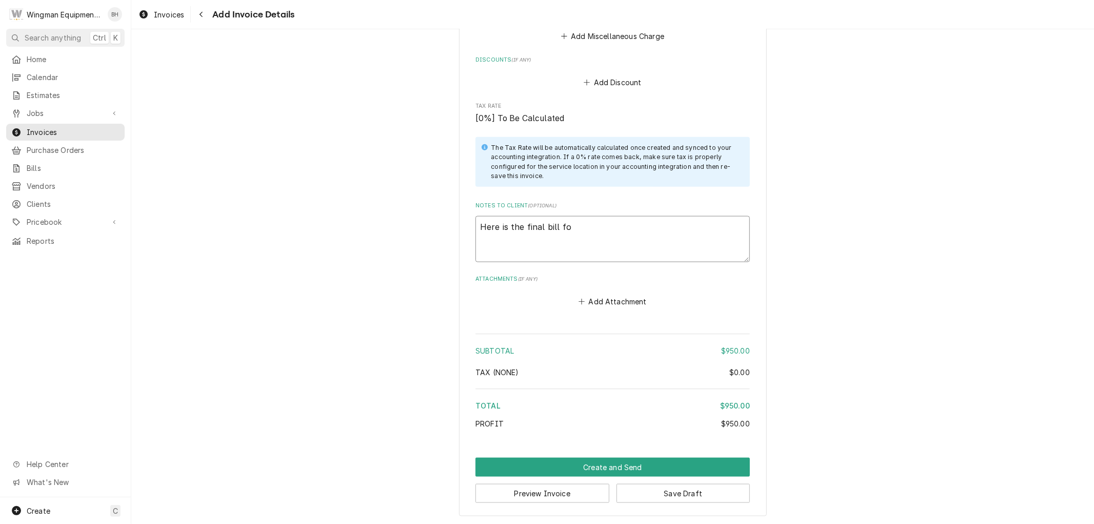
type textarea "Here is the final bill for"
type textarea "x"
type textarea "Here is the final bill for"
type textarea "x"
type textarea "Here is the final bill for H"
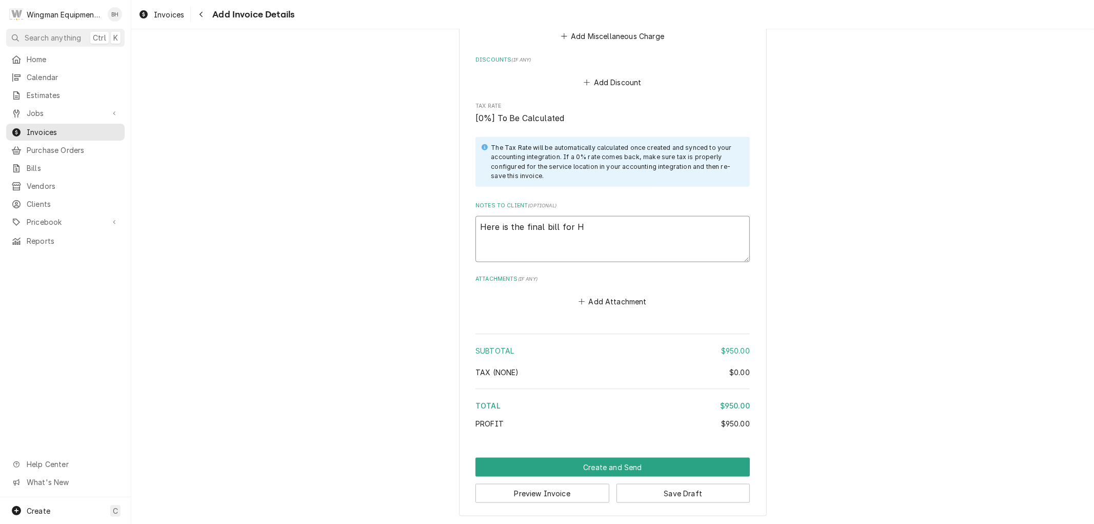
type textarea "x"
type textarea "Here is the final bill for HV"
type textarea "x"
type textarea "Here is the final bill for HVA"
type textarea "x"
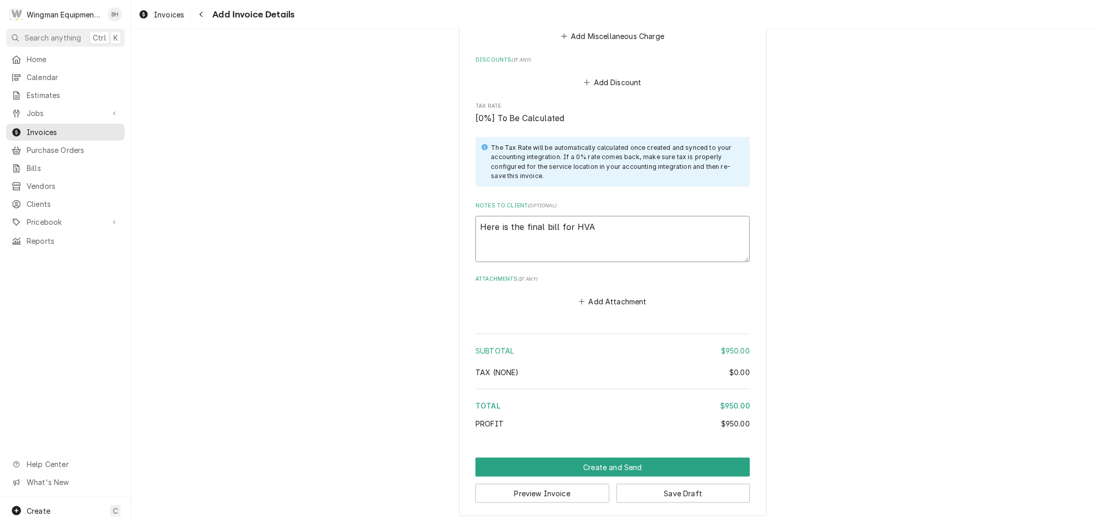
type textarea "Here is the final bill for HVAC"
type textarea "x"
type textarea "Here is the final bill for HVAC"
type textarea "x"
type textarea "Here is the final bill for HVAC w"
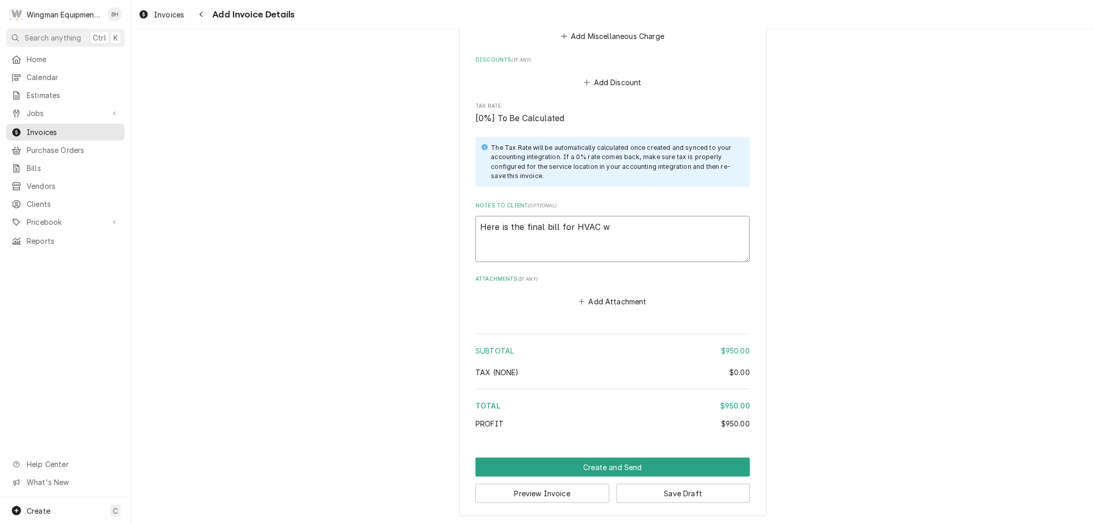
type textarea "x"
type textarea "Here is the final bill for HVAC wo"
type textarea "x"
type textarea "Here is the final bill for HVAC wor"
type textarea "x"
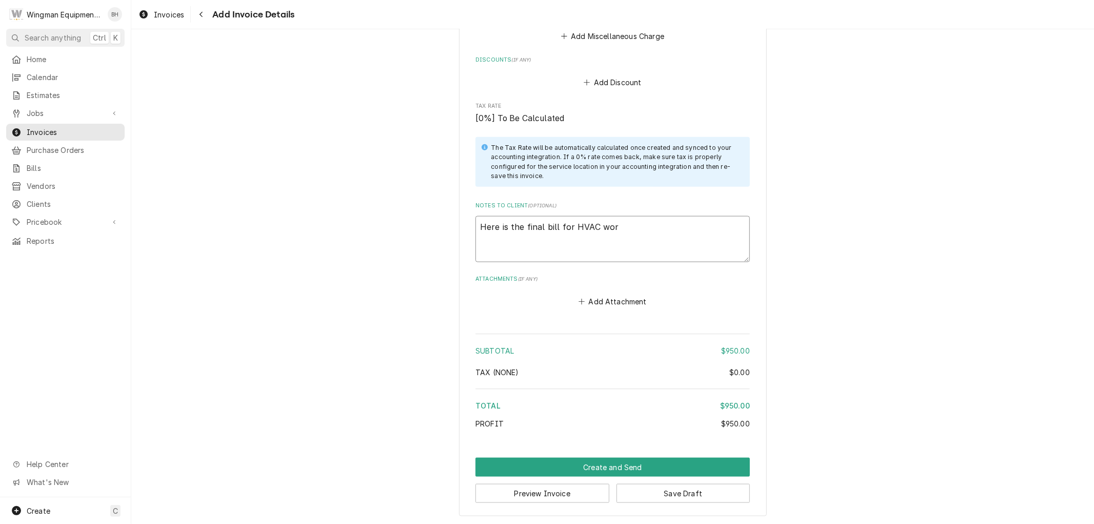
type textarea "Here is the final bill for HVAC work"
type textarea "x"
type textarea "Here is the final bill for HVAC work"
type textarea "x"
type textarea "Here is the final bill for HVAC work t"
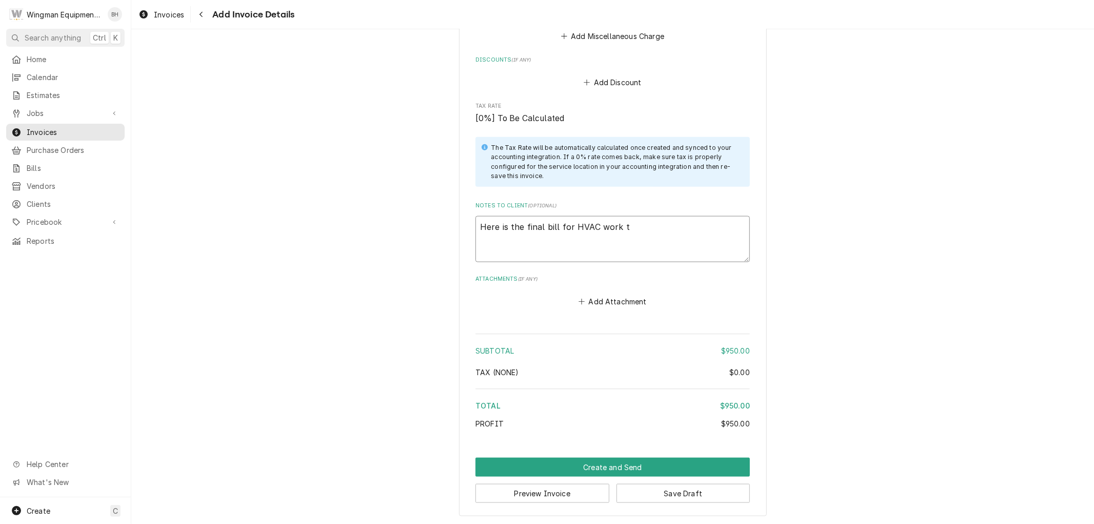
type textarea "x"
type textarea "Here is the final bill for HVAC work th"
type textarea "x"
type textarea "Here is the final bill for HVAC work thi"
type textarea "x"
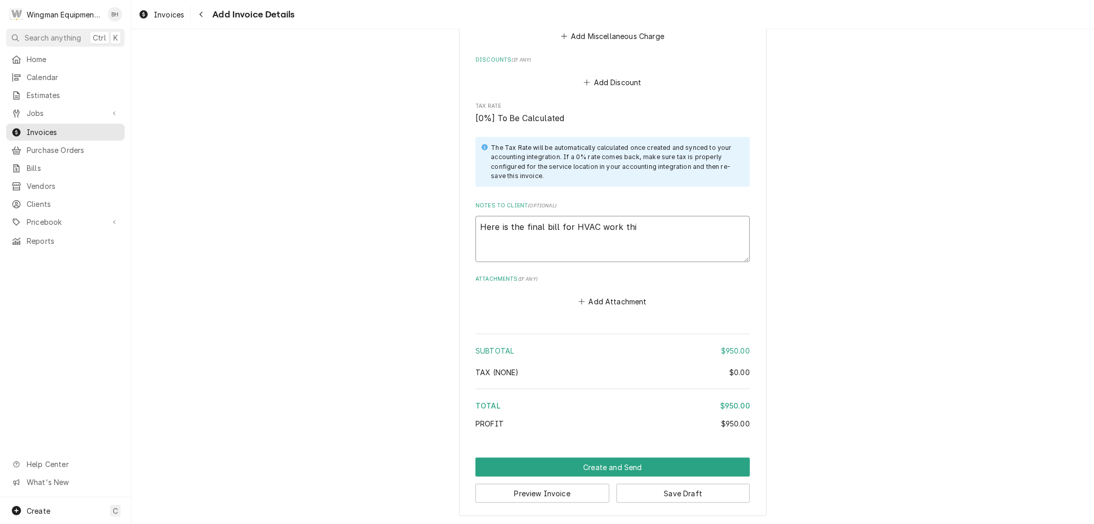
type textarea "Here is the final bill for HVAC work this"
type textarea "x"
type textarea "Here is the final bill for HVAC work this"
type textarea "x"
type textarea "Here is the final bill for HVAC work this s"
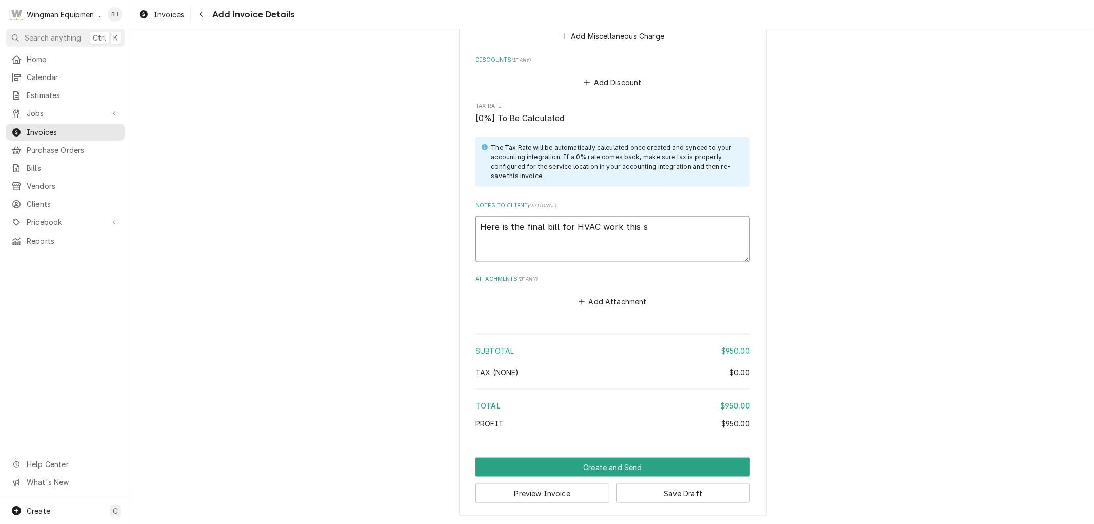
type textarea "x"
type textarea "Here is the final bill for HVAC work this su"
type textarea "x"
type textarea "Here is the final bill for HVAC work this sum"
type textarea "x"
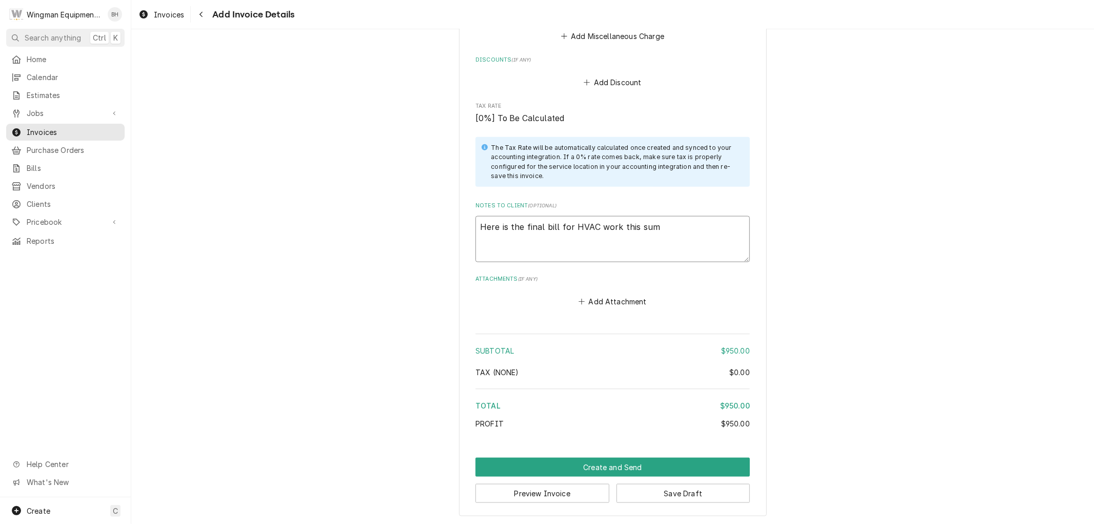
type textarea "Here is the final bill for HVAC work this summ"
type textarea "x"
type textarea "Here is the final bill for HVAC work this summe"
type textarea "x"
type textarea "Here is the final bill for HVAC work this summer"
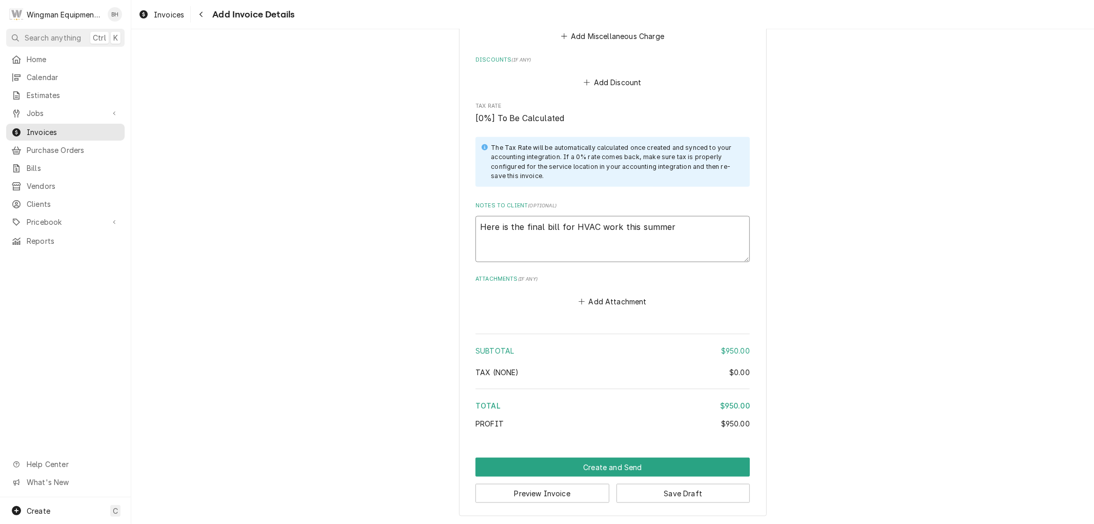
type textarea "x"
type textarea "Here is the final bill for HVAC work this summer."
type textarea "x"
type textarea "Here is the final bill for HVAC work this summer."
type textarea "x"
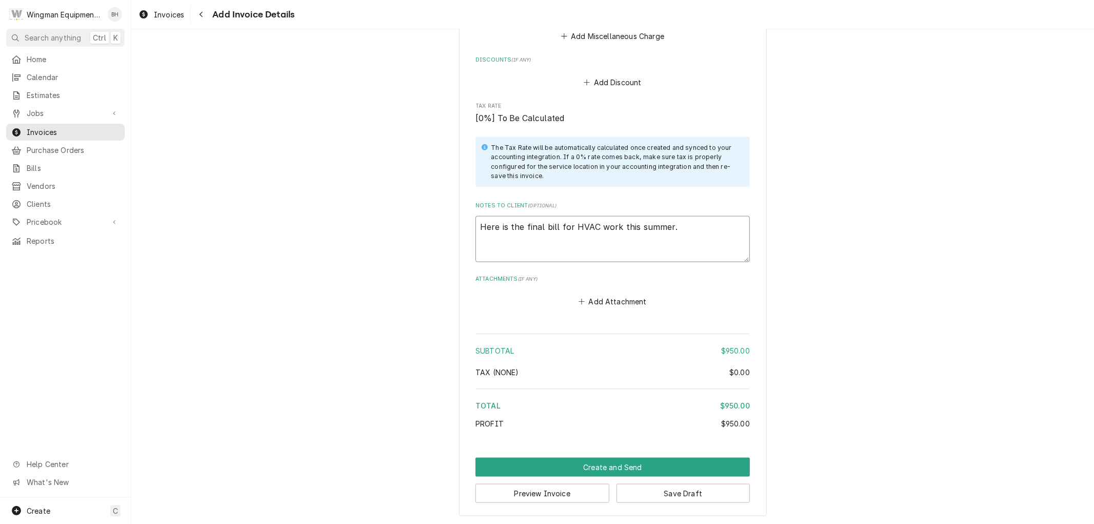
type textarea "Here is the final bill for HVAC work this summer. I"
type textarea "x"
type textarea "Here is the final bill for HVAC work this summer. I"
type textarea "x"
type textarea "Here is the final bill for HVAC work this summer. I a"
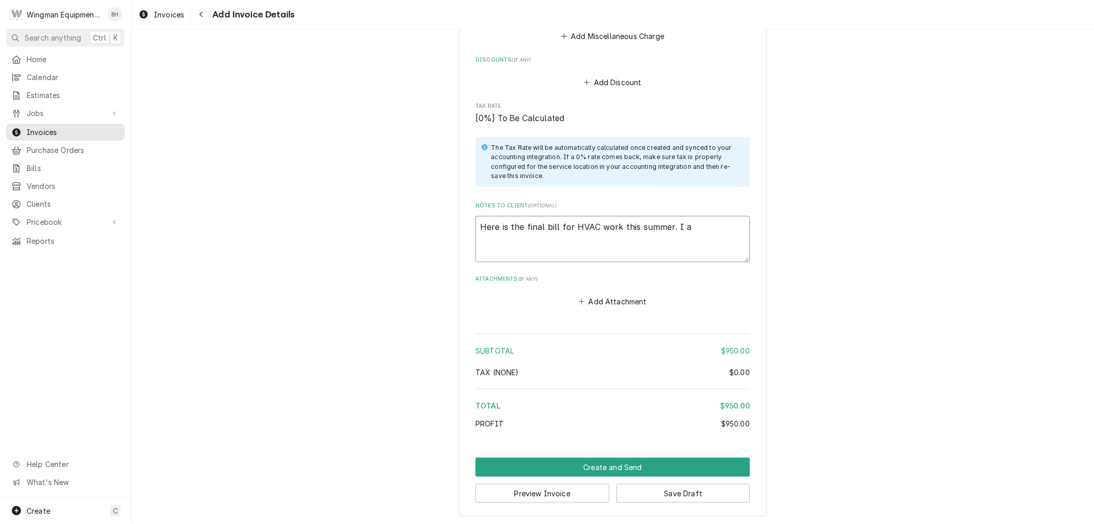
type textarea "x"
type textarea "Here is the final bill for HVAC work this summer. I ap"
type textarea "x"
type textarea "Here is the final bill for HVAC work this summer. I apo"
type textarea "x"
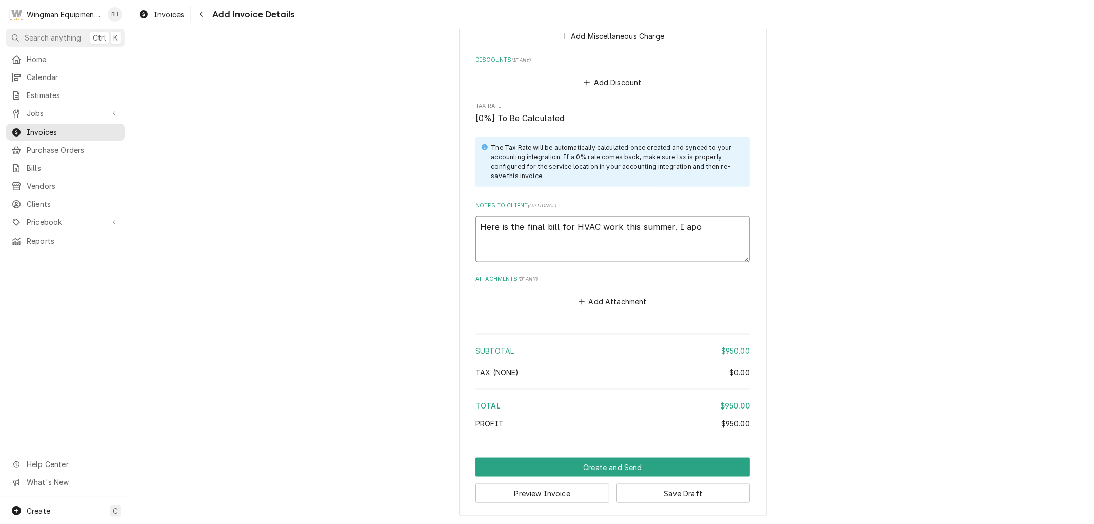
type textarea "Here is the final bill for HVAC work this summer. I apol"
type textarea "x"
type textarea "Here is the final bill for HVAC work this summer. I apolo"
type textarea "x"
type textarea "Here is the final bill for HVAC work this summer. I apolog"
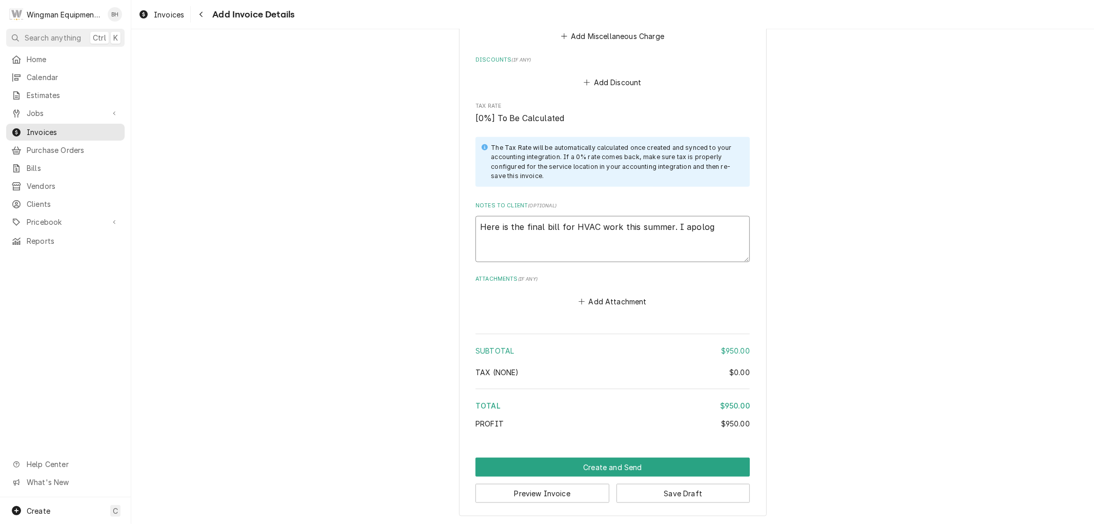
type textarea "x"
type textarea "Here is the final bill for HVAC work this summer. I apologi"
type textarea "x"
type textarea "Here is the final bill for HVAC work this summer. I apologiz"
type textarea "x"
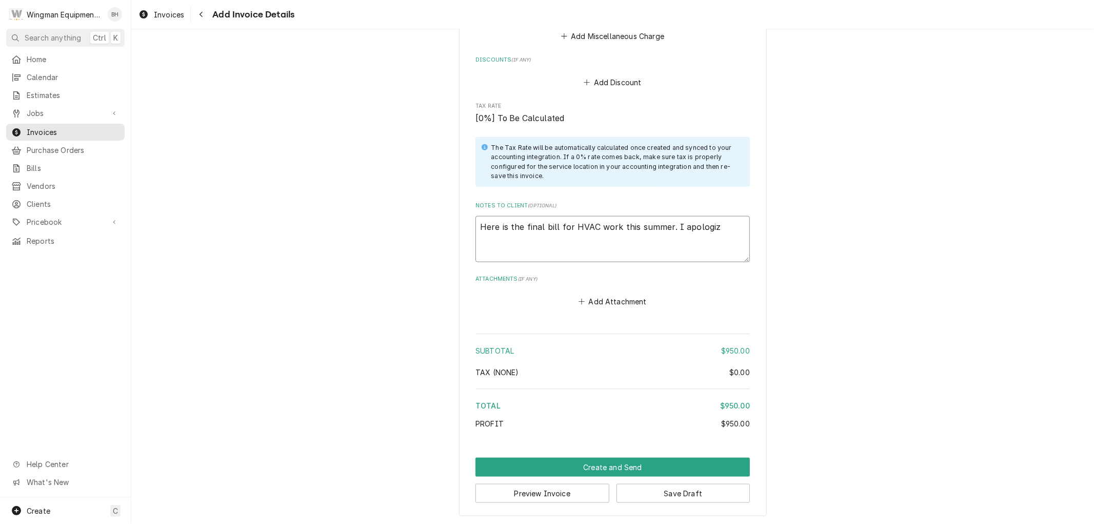
type textarea "Here is the final bill for HVAC work this summer. I apologize"
type textarea "x"
type textarea "Here is the final bill for HVAC work this summer. I apologize"
type textarea "x"
type textarea "Here is the final bill for HVAC work this summer. I apologize fo"
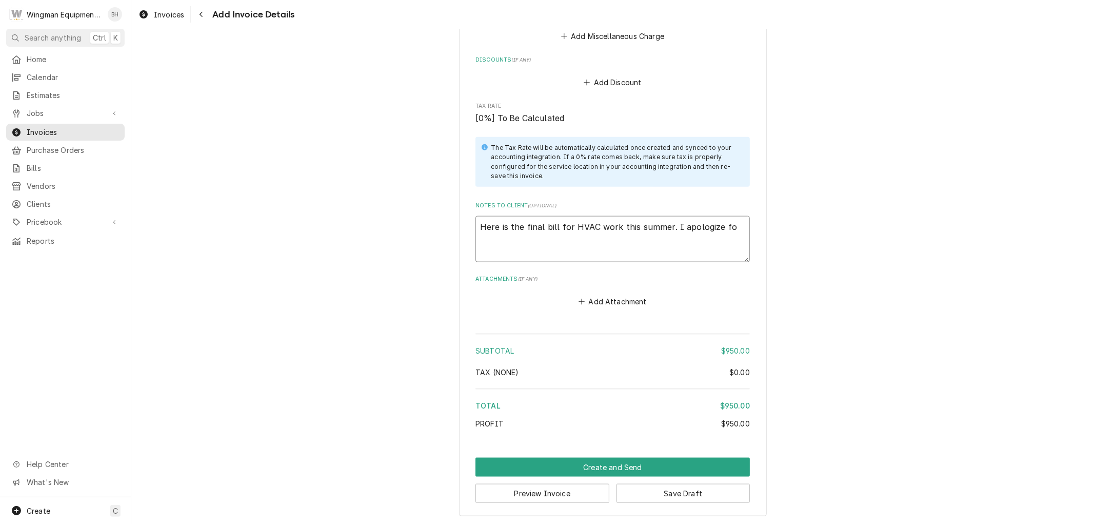
type textarea "x"
type textarea "Here is the final bill for HVAC work this summer. I apologize for"
type textarea "x"
type textarea "Here is the final bill for HVAC work this summer. I apologize for"
type textarea "x"
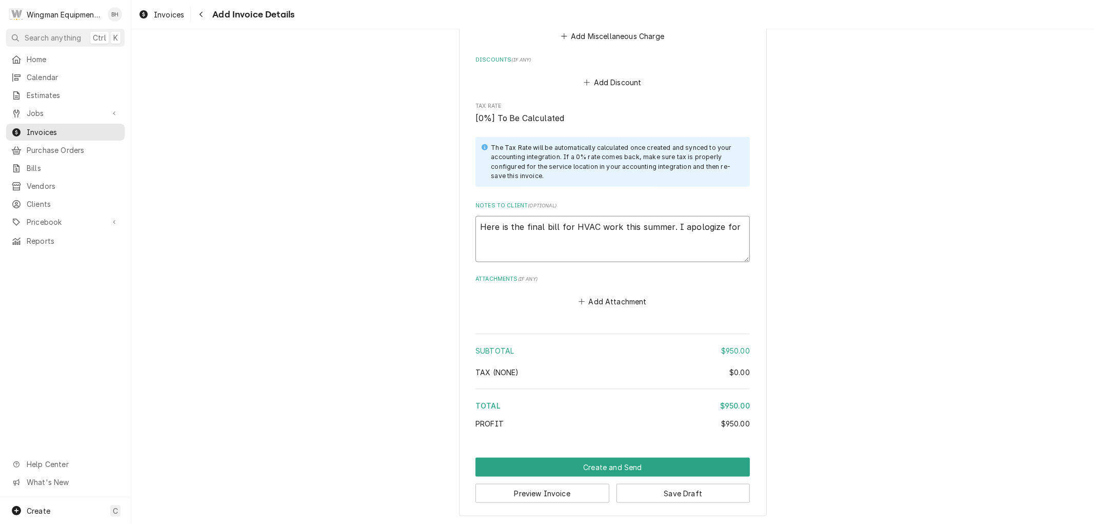
type textarea "Here is the final bill for HVAC work this summer. I apologize for t"
type textarea "x"
type textarea "Here is the final bill for HVAC work this summer. I apologize for th"
type textarea "x"
type textarea "Here is the final bill for HVAC work this summer. I apologize for the"
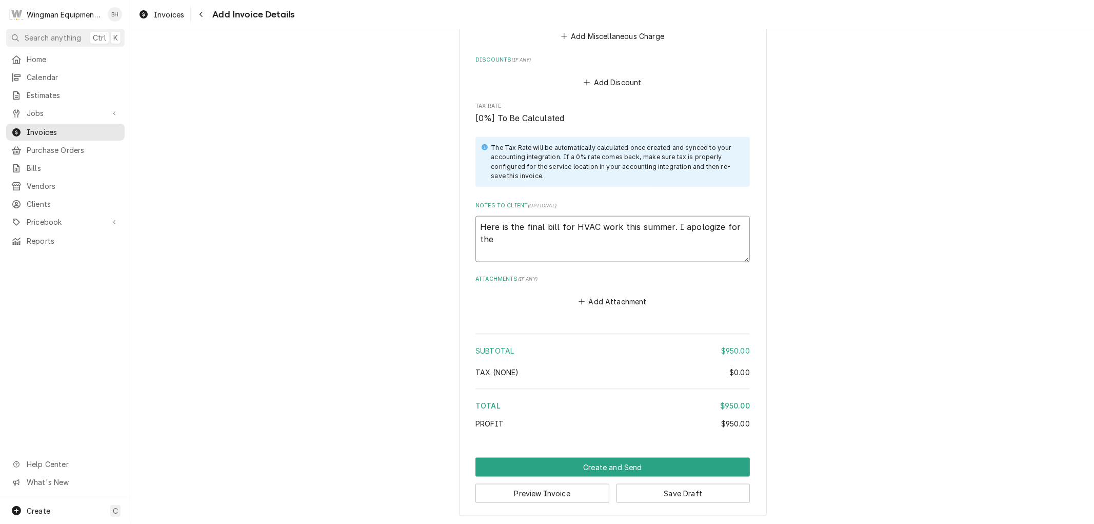
type textarea "x"
type textarea "Here is the final bill for HVAC work this summer. I apologize for the"
type textarea "x"
type textarea "Here is the final bill for HVAC work this summer. I apologize for the d"
type textarea "x"
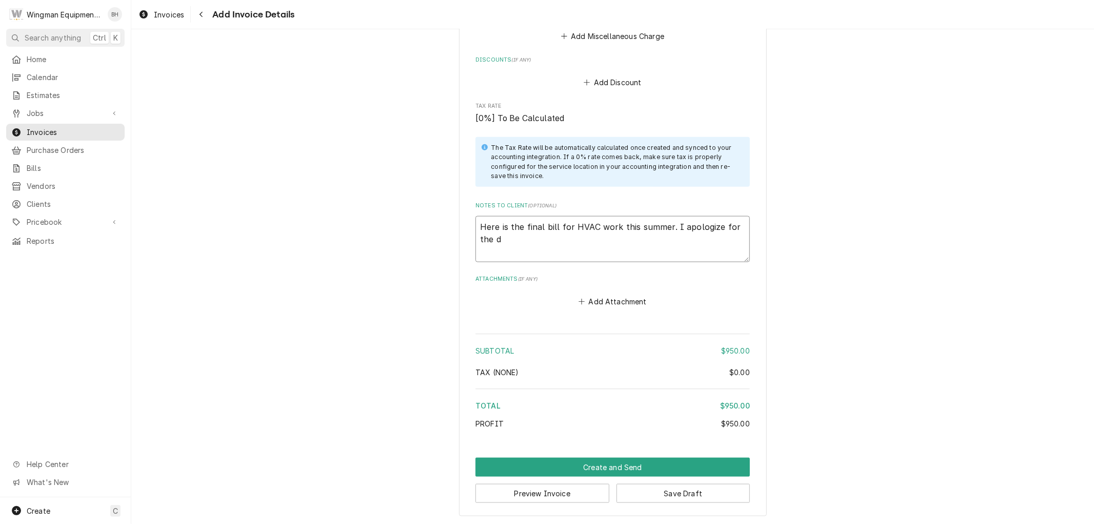
type textarea "Here is the final bill for HVAC work this summer. I apologize for the de"
type textarea "x"
type textarea "Here is the final bill for HVAC work this summer. I apologize for the del"
type textarea "x"
type textarea "Here is the final bill for HVAC work this summer. I apologize for the dela"
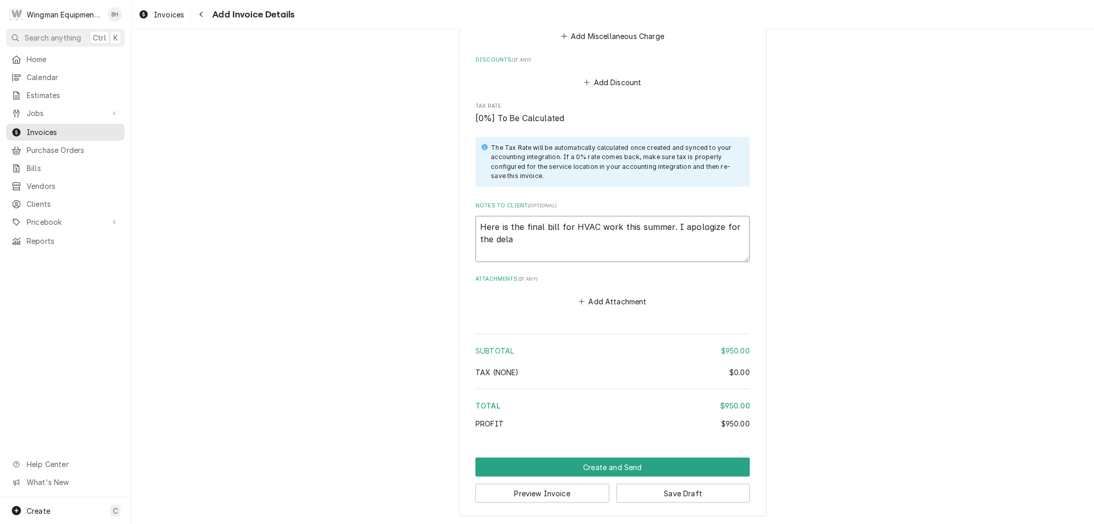
type textarea "x"
type textarea "Here is the final bill for HVAC work this summer. I apologize for the delay"
type textarea "x"
type textarea "Here is the final bill for HVAC work this summer. I apologize for the delay."
type textarea "x"
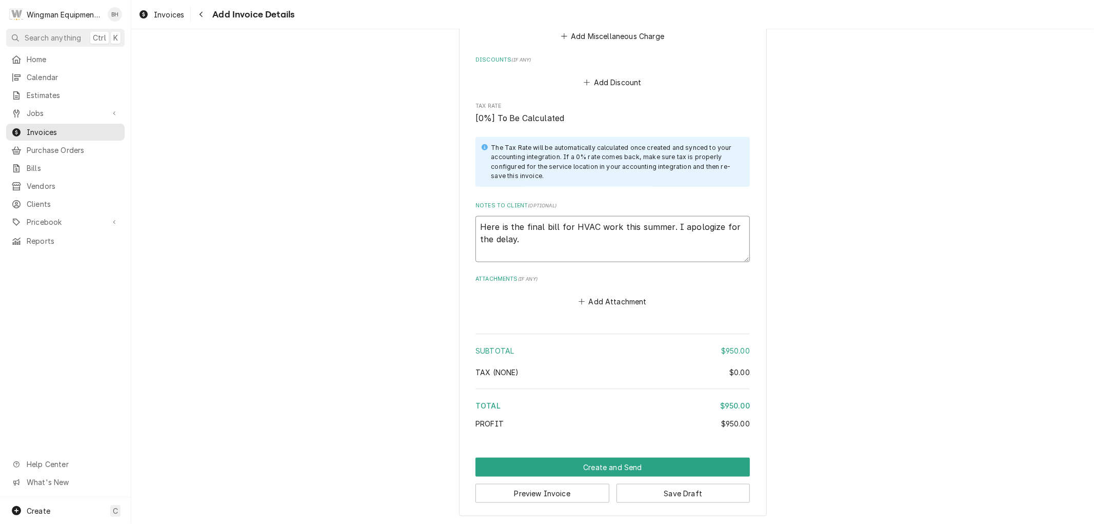
type textarea "Here is the final bill for HVAC work this summer. I apologize for the delay."
type textarea "x"
type textarea "Here is the final bill for HVAC work this summer. I apologize for the delay. I"
type textarea "x"
type textarea "Here is the final bill for HVAC work this summer. I apologize for the delay. It"
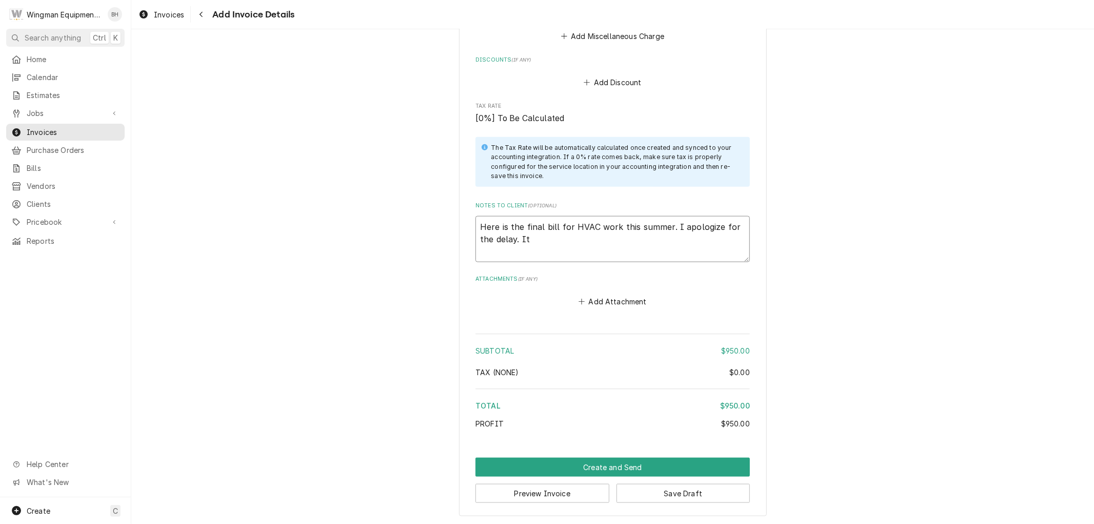
type textarea "x"
type textarea "Here is the final bill for HVAC work this summer. I apologize for the delay. It"
type textarea "x"
click at [719, 241] on textarea "Here is the final bill for HVAC work this summer. I apologize for the delay. It…" at bounding box center [613, 239] width 274 height 46
click at [576, 249] on textarea "Here is the final bill for HVAC work this summer. I apologize for the delay. It…" at bounding box center [613, 239] width 274 height 46
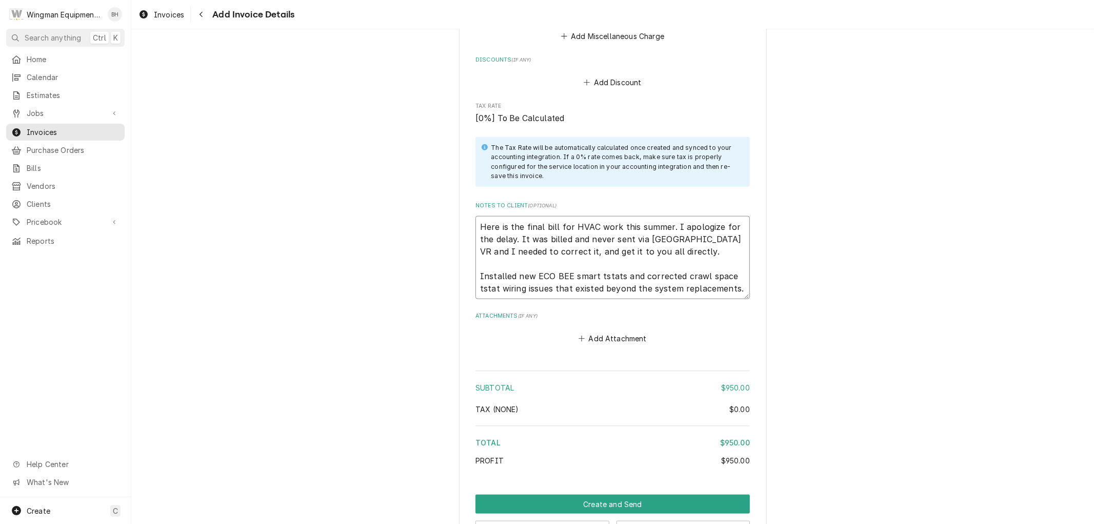
click at [675, 287] on textarea "Here is the final bill for HVAC work this summer. I apologize for the delay. It…" at bounding box center [613, 257] width 274 height 83
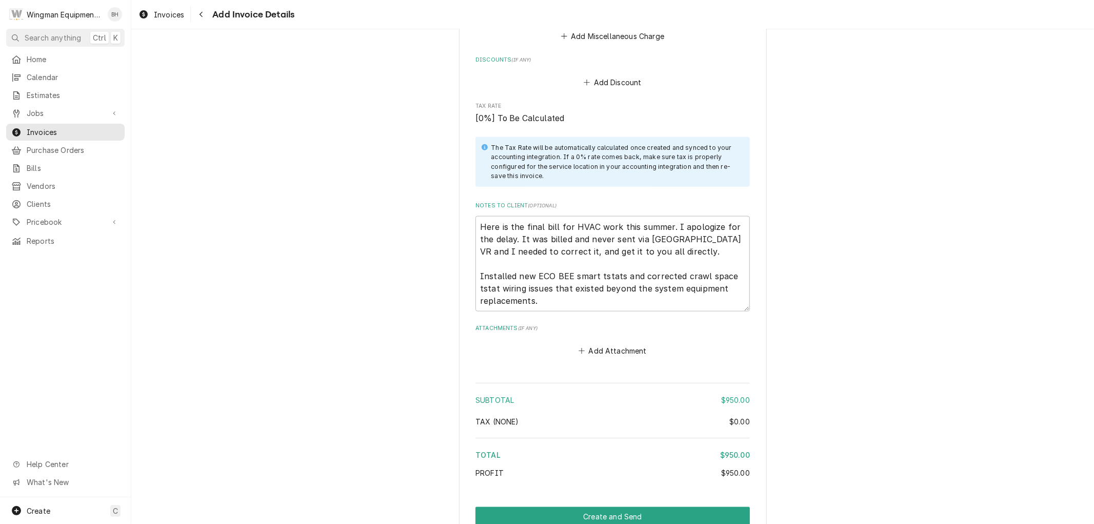
click at [726, 346] on div "Add Attachment" at bounding box center [613, 348] width 274 height 20
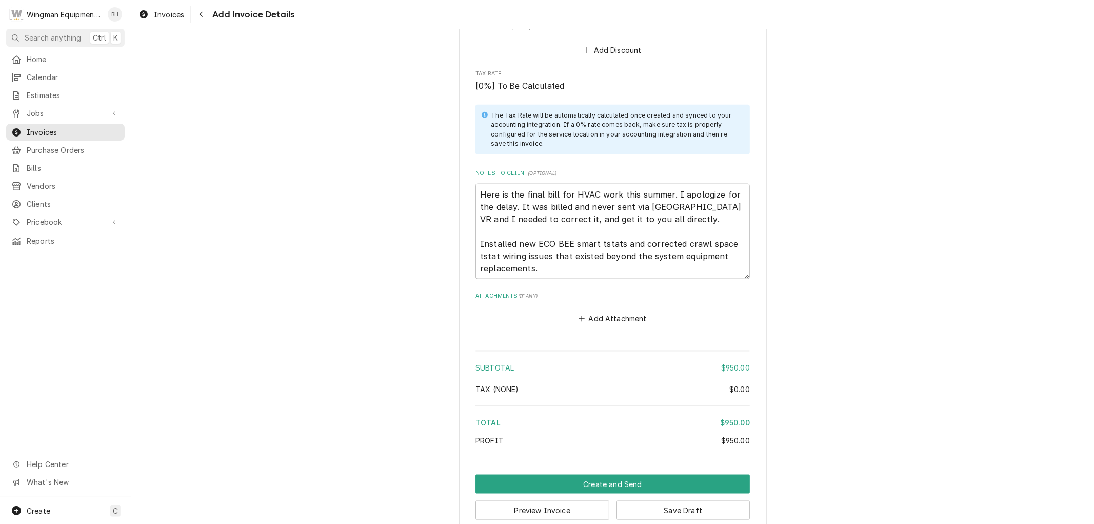
scroll to position [1102, 0]
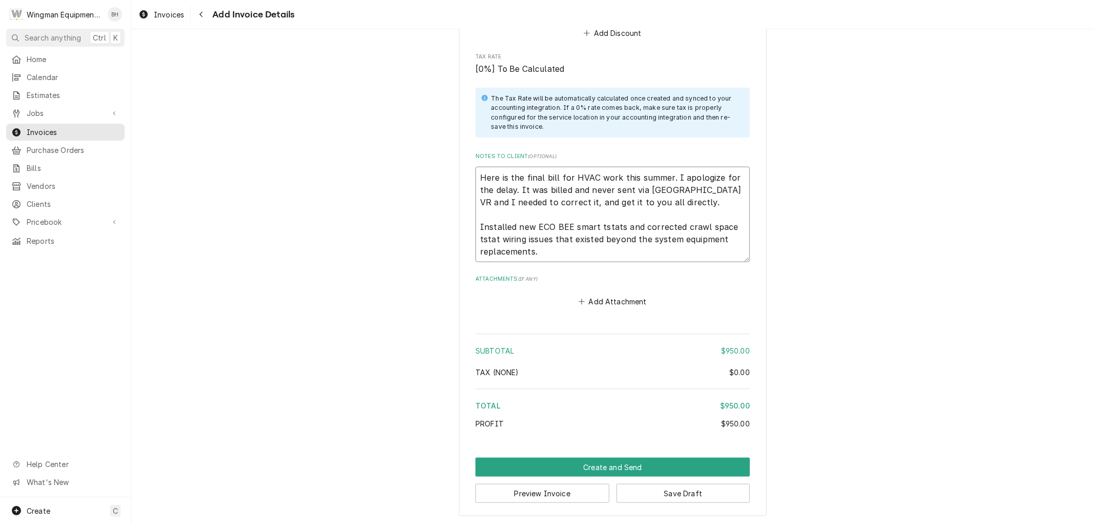
click at [588, 257] on textarea "Here is the final bill for HVAC work this summer. I apologize for the delay. It…" at bounding box center [613, 214] width 274 height 95
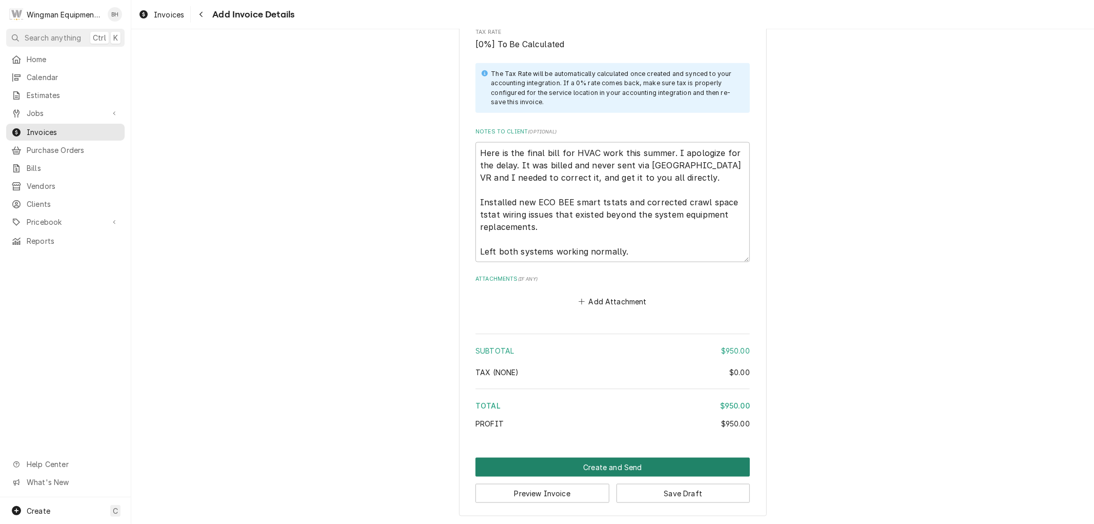
click at [626, 462] on button "Create and Send" at bounding box center [613, 467] width 274 height 19
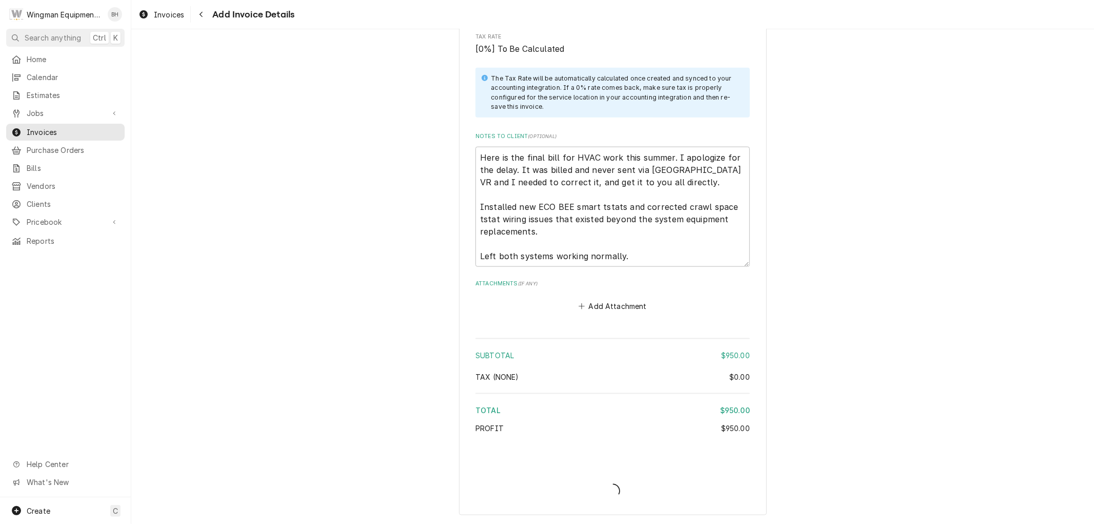
scroll to position [1120, 0]
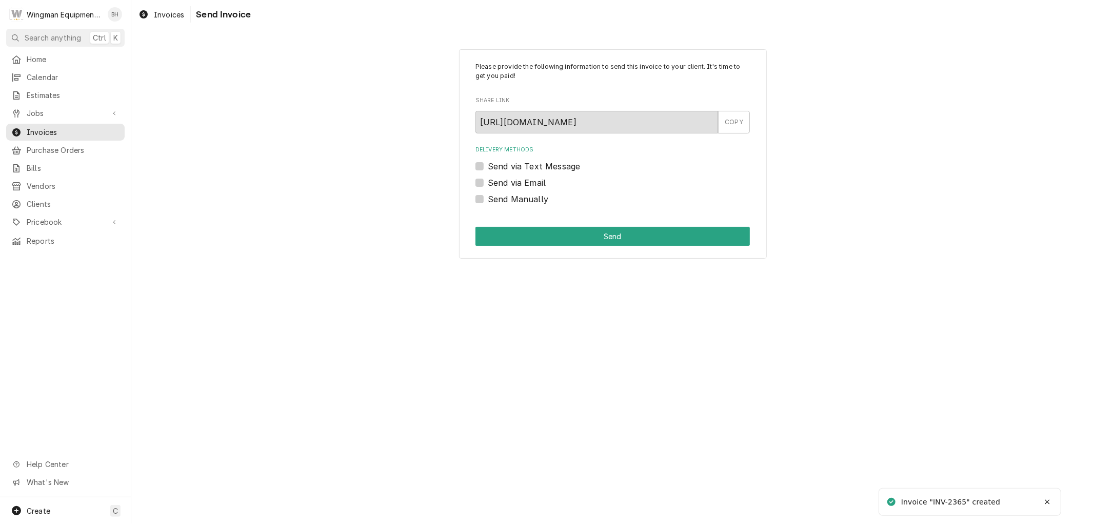
click at [488, 179] on label "Send via Email" at bounding box center [517, 182] width 58 height 12
click at [488, 179] on input "Send via Email" at bounding box center [625, 187] width 274 height 23
checkbox input "true"
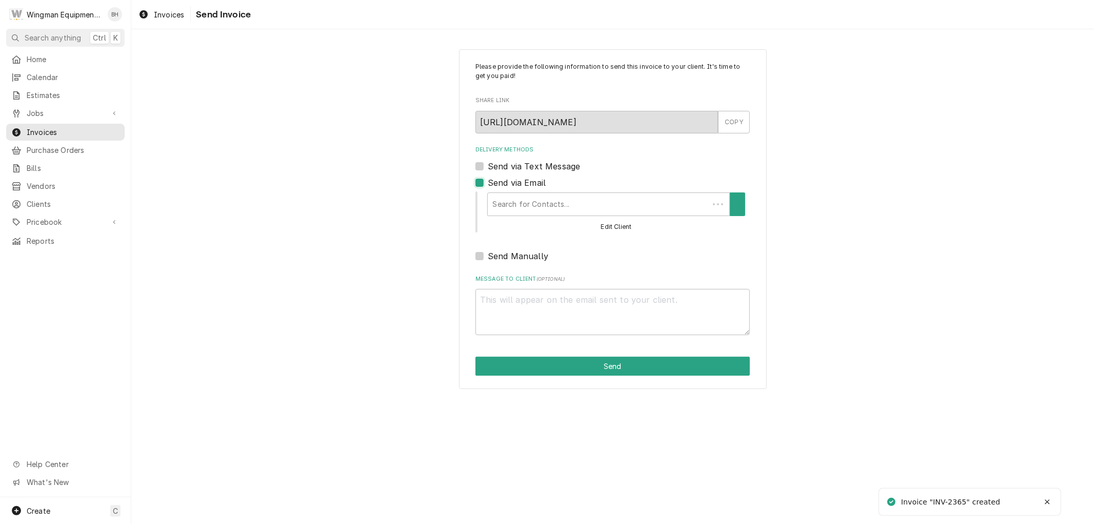
type textarea "x"
click at [519, 211] on div "Delivery Methods" at bounding box center [605, 204] width 232 height 18
click at [488, 162] on label "Send via Text Message" at bounding box center [534, 166] width 92 height 12
click at [488, 162] on input "Send via Text Message" at bounding box center [625, 171] width 274 height 23
checkbox input "true"
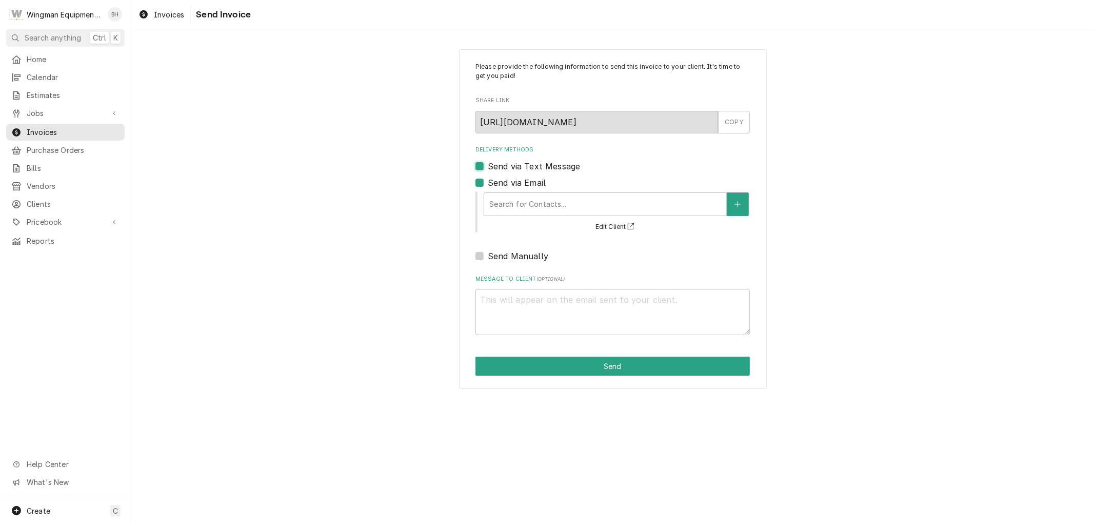
type textarea "x"
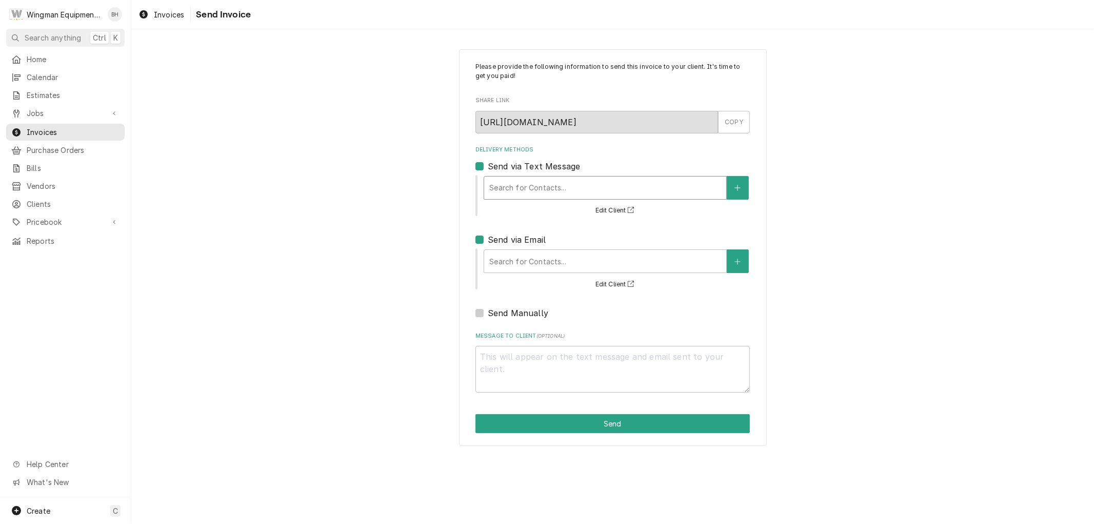
click at [521, 190] on div "Delivery Methods" at bounding box center [605, 188] width 232 height 18
click at [488, 164] on label "Send via Text Message" at bounding box center [534, 166] width 92 height 12
click at [488, 164] on input "Send via Text Message" at bounding box center [625, 171] width 274 height 23
checkbox input "false"
type textarea "x"
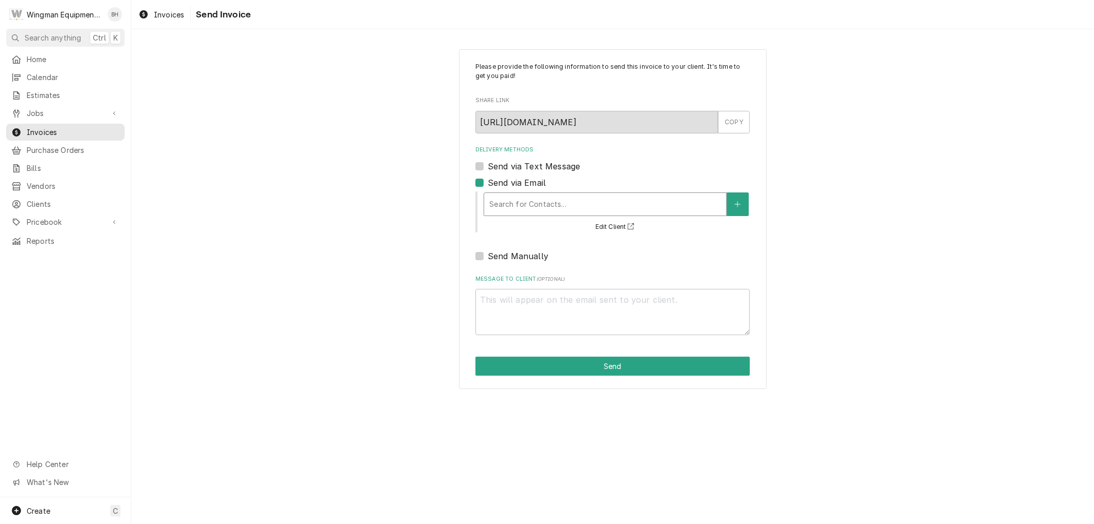
click at [609, 203] on div "Delivery Methods" at bounding box center [605, 204] width 232 height 18
click at [739, 205] on icon "Create New Contact" at bounding box center [738, 204] width 6 height 7
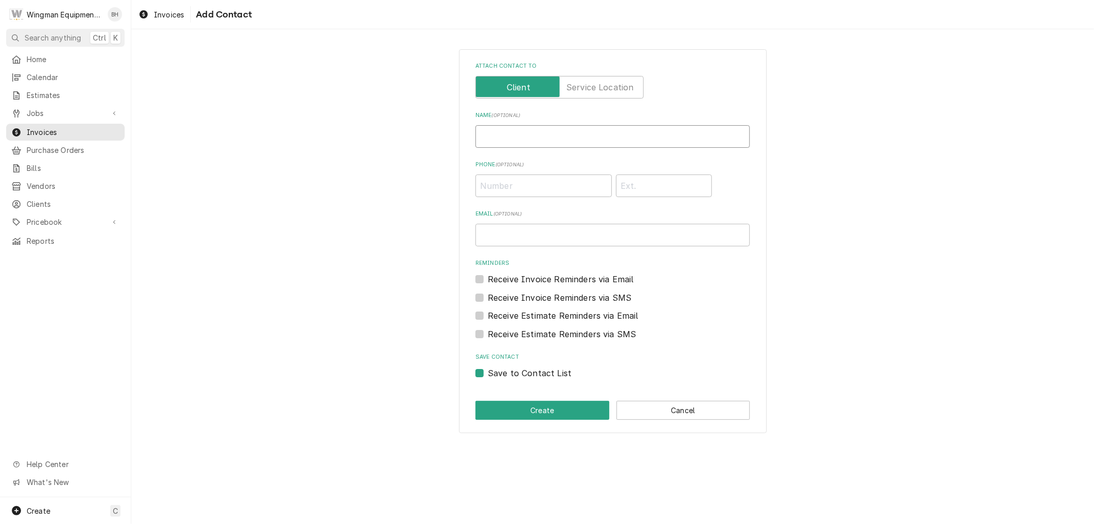
click at [528, 142] on input "Name ( optional )" at bounding box center [613, 136] width 274 height 23
type input "[PERSON_NAME]"
type input "[PHONE_NUMBER]"
type input "[EMAIL_ADDRESS][DOMAIN_NAME]"
click at [488, 281] on label "Receive Invoice Reminders via Email" at bounding box center [561, 279] width 146 height 12
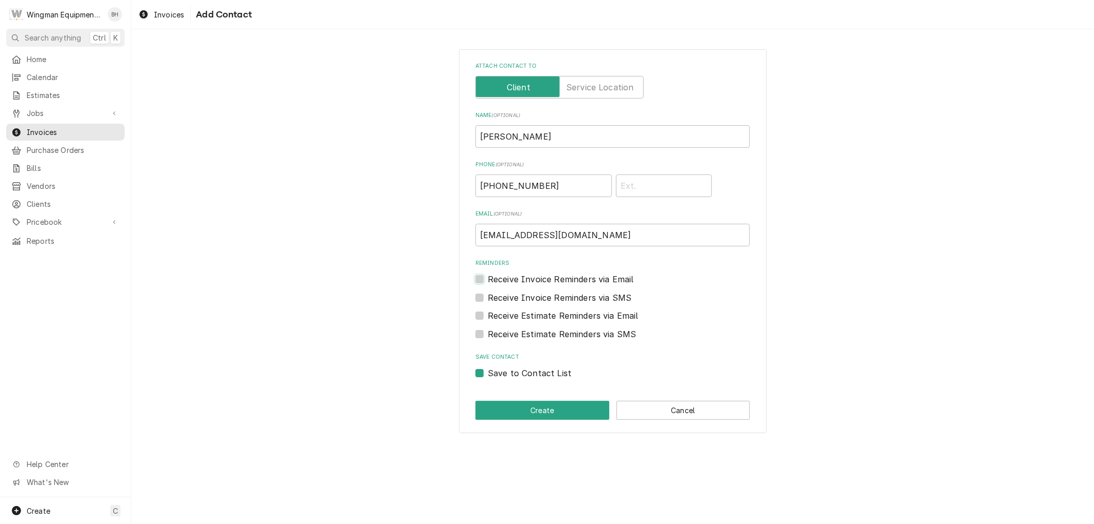
click at [488, 281] on input "Reminders" at bounding box center [625, 284] width 274 height 23
checkbox input "true"
click at [488, 298] on label "Receive Invoice Reminders via SMS" at bounding box center [560, 297] width 144 height 12
click at [488, 298] on input "Contact Edit Form" at bounding box center [625, 302] width 274 height 23
checkbox input "true"
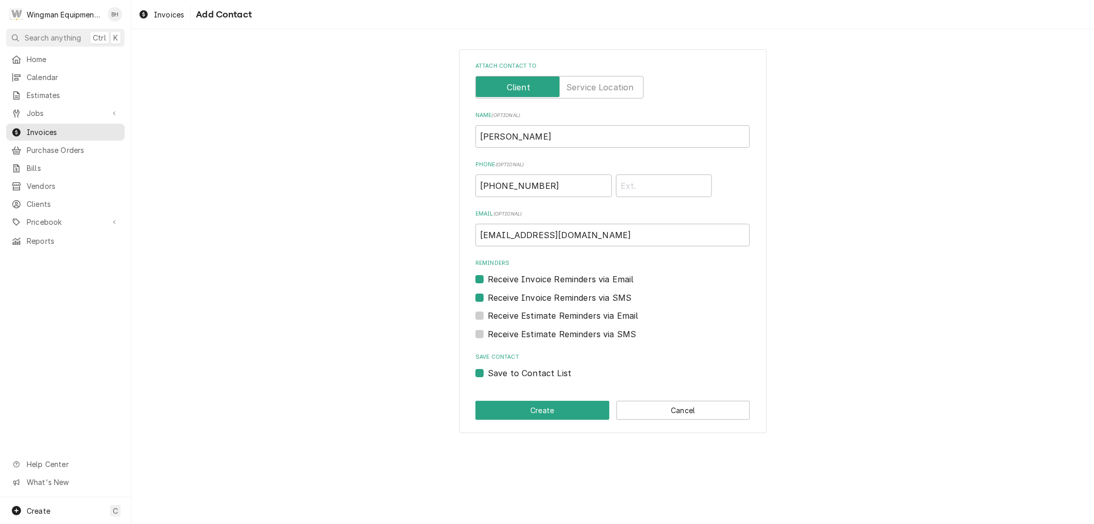
click at [488, 315] on label "Receive Estimate Reminders via Email" at bounding box center [563, 315] width 151 height 12
click at [488, 315] on input "Contact Edit Form" at bounding box center [625, 320] width 274 height 23
checkbox input "true"
click at [488, 331] on label "Receive Estimate Reminders via SMS" at bounding box center [562, 334] width 148 height 12
click at [488, 331] on input "Contact Edit Form" at bounding box center [625, 339] width 274 height 23
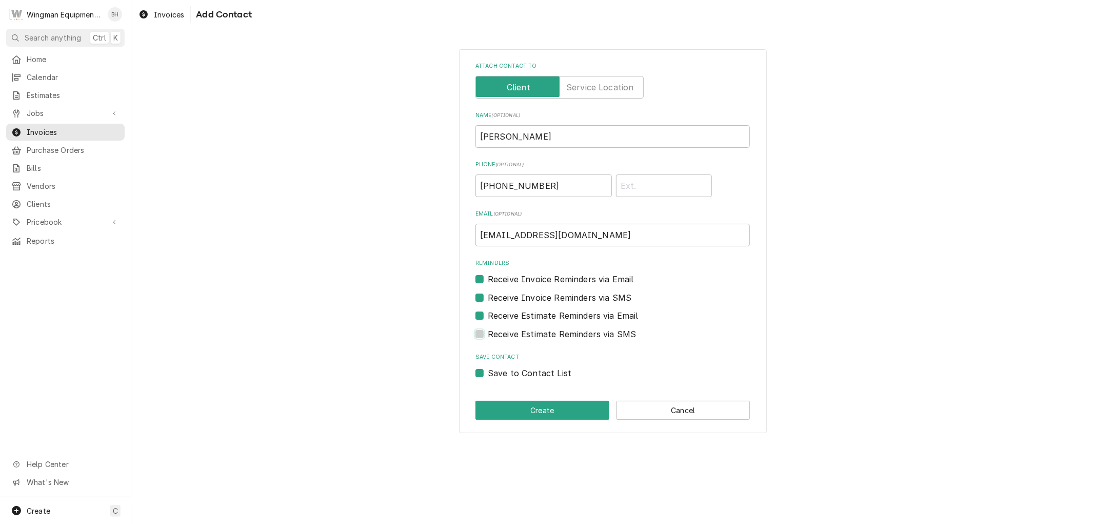
checkbox input "true"
click at [526, 412] on button "Create" at bounding box center [543, 410] width 134 height 19
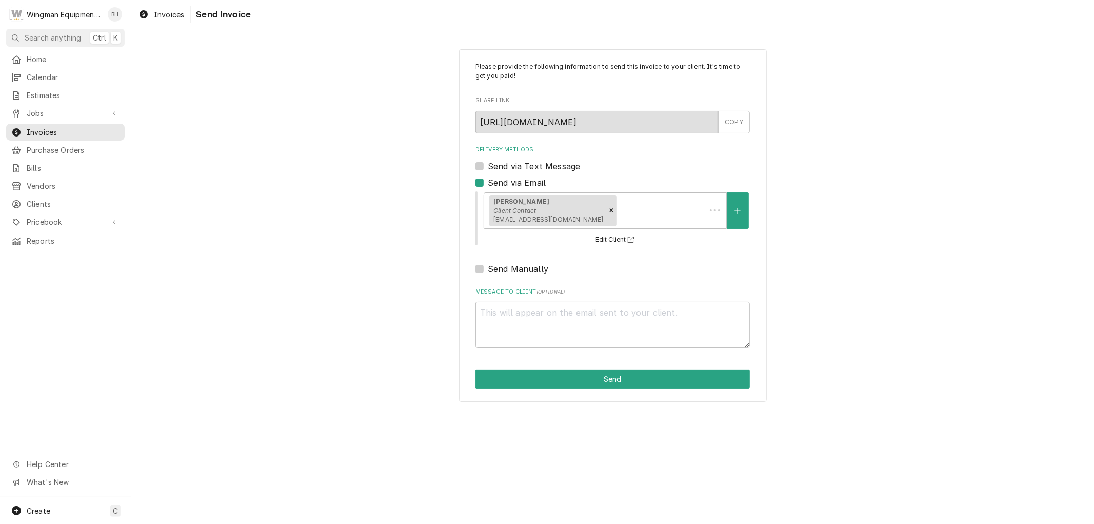
type textarea "x"
click at [488, 165] on label "Send via Text Message" at bounding box center [534, 166] width 92 height 12
click at [488, 165] on input "Send via Text Message" at bounding box center [625, 171] width 274 height 23
checkbox input "true"
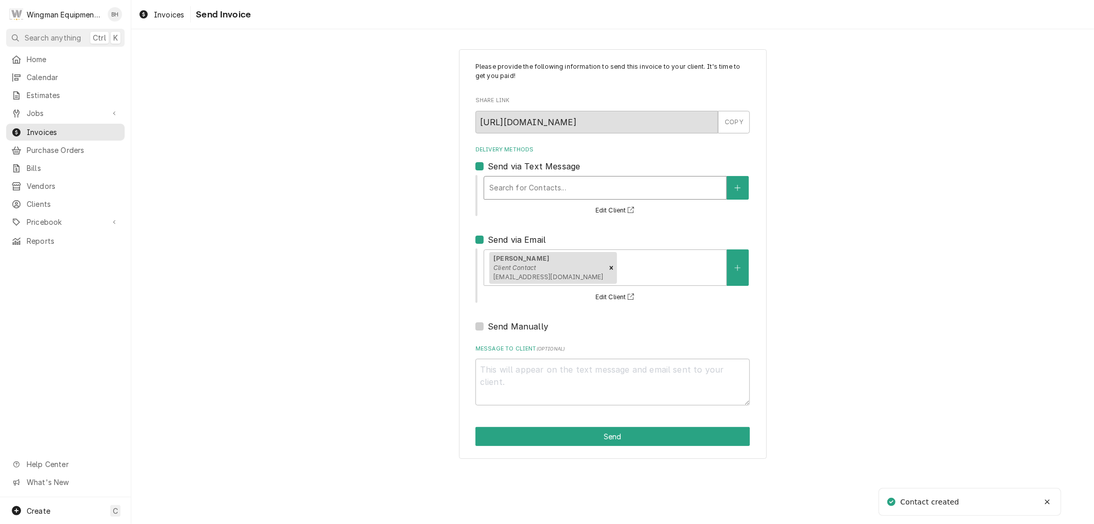
click at [515, 186] on div "Delivery Methods" at bounding box center [605, 188] width 232 height 18
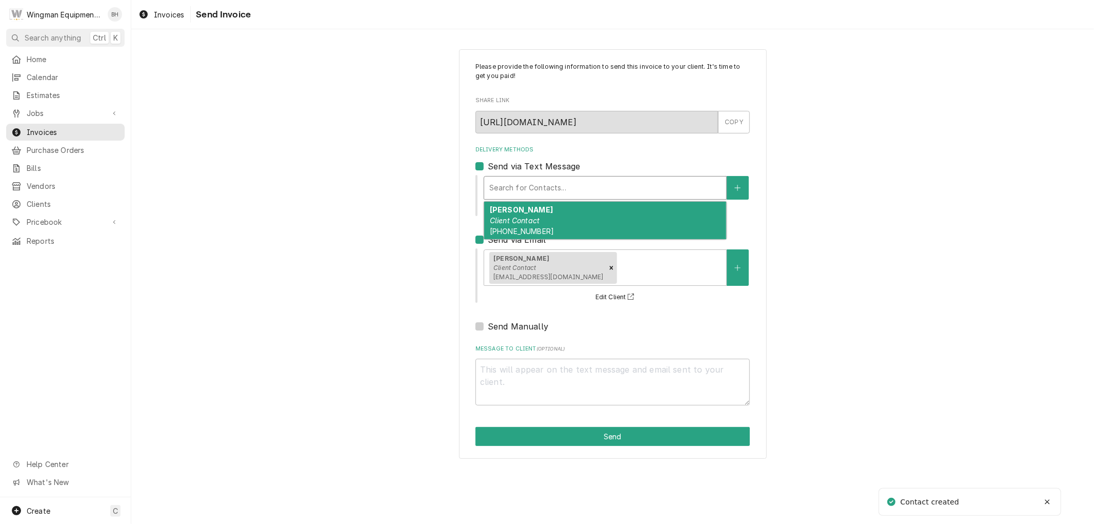
click at [521, 223] on em "Client Contact" at bounding box center [515, 220] width 50 height 9
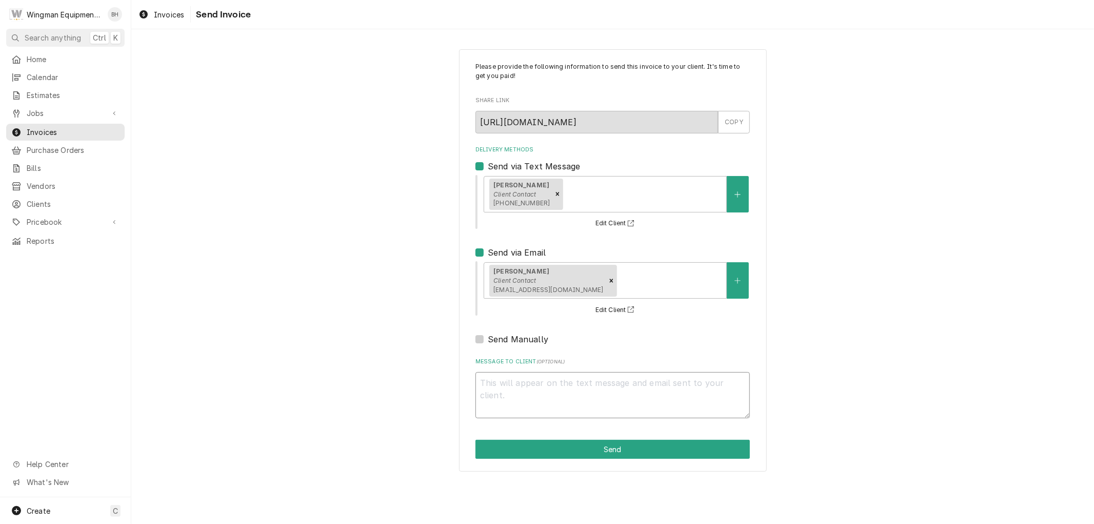
click at [538, 386] on textarea "Message to Client ( optional )" at bounding box center [613, 395] width 274 height 46
type textarea "x"
type textarea "S"
type textarea "x"
type textarea "So"
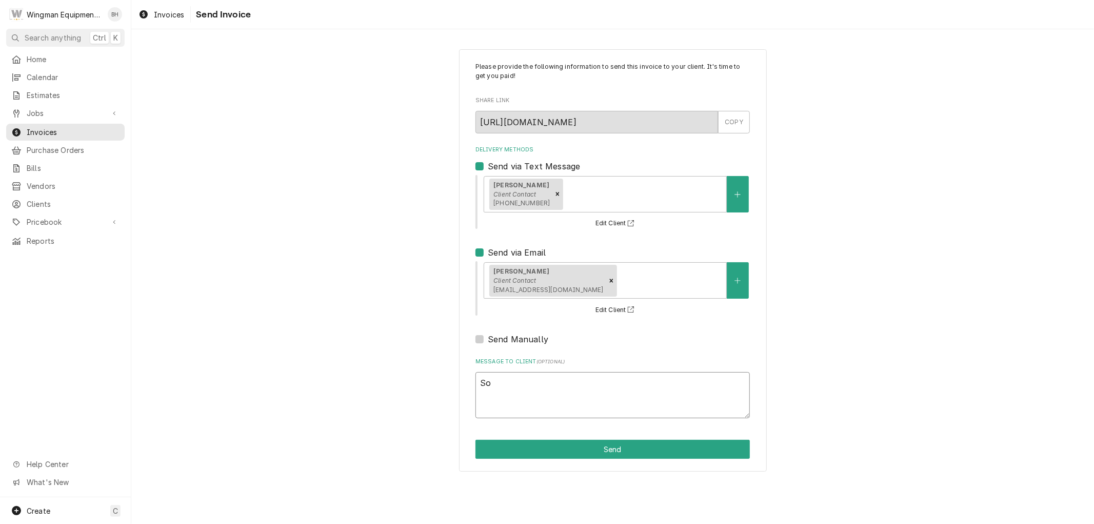
type textarea "x"
type textarea "Sor"
type textarea "x"
type textarea "Sorr"
type textarea "x"
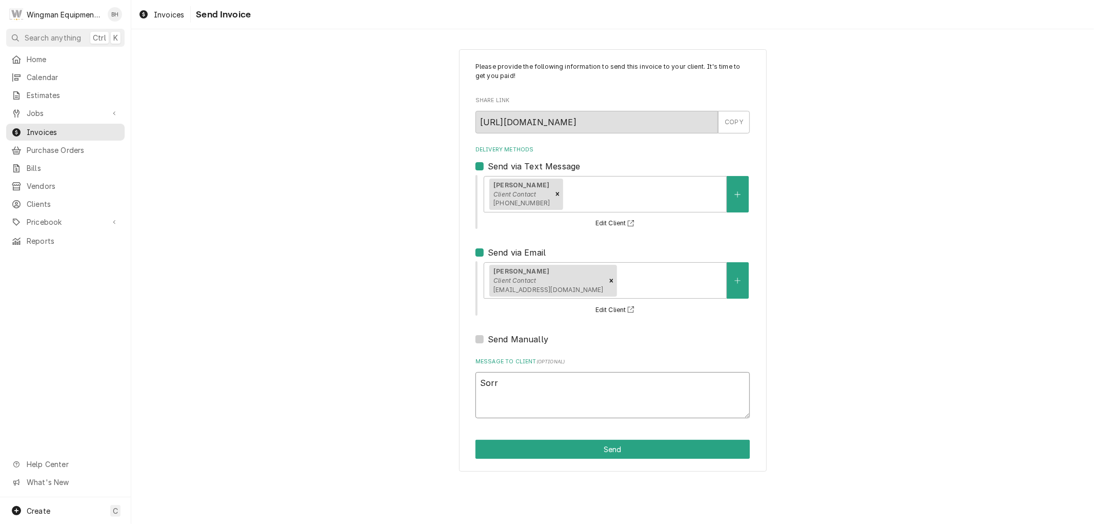
type textarea "Sorry"
type textarea "x"
type textarea "Sorry"
type textarea "x"
type textarea "Sorry f"
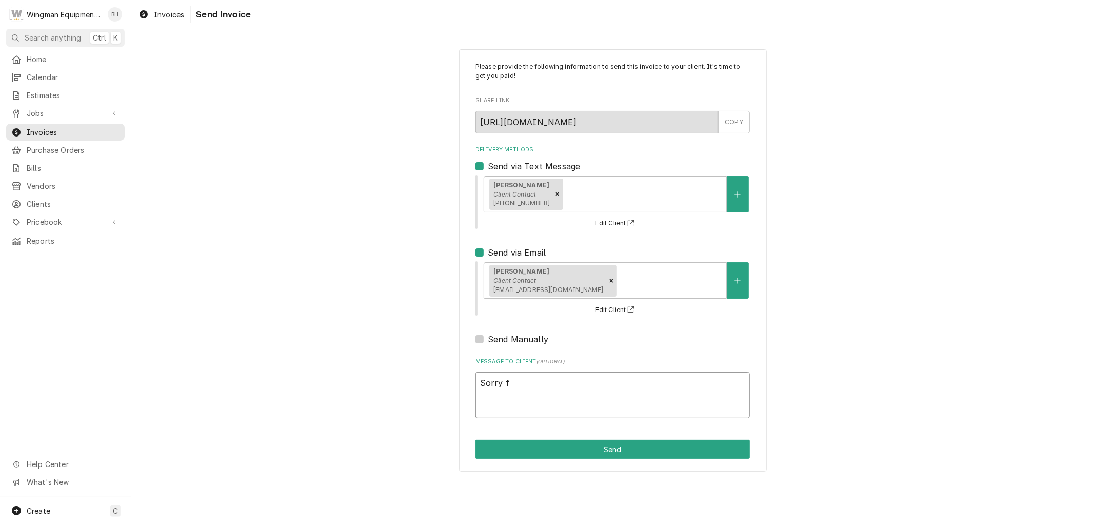
type textarea "x"
type textarea "Sorry fo"
type textarea "x"
type textarea "Sorry for"
type textarea "x"
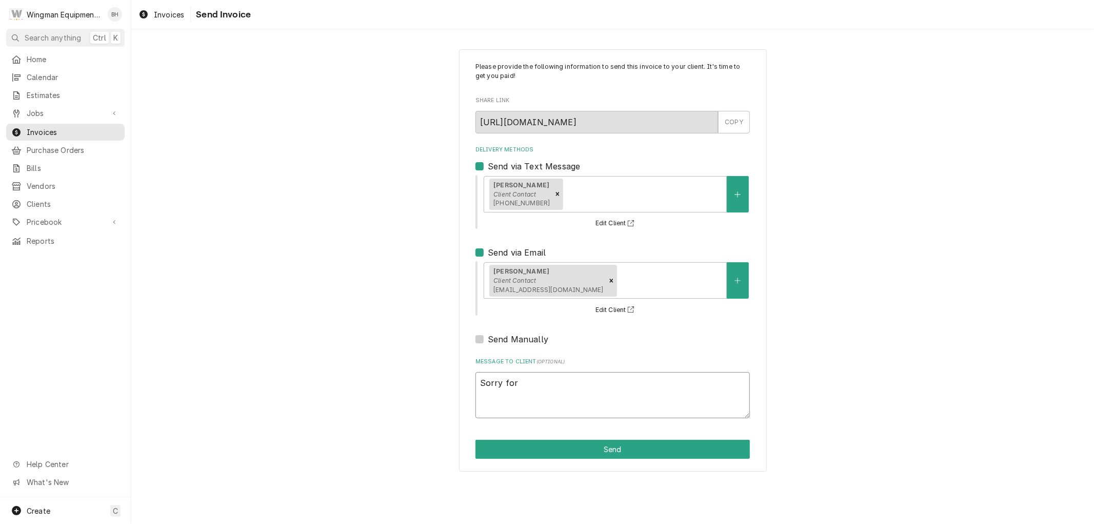
type textarea "Sorry for"
type textarea "x"
type textarea "Sorry for t"
type textarea "x"
type textarea "Sorry for th"
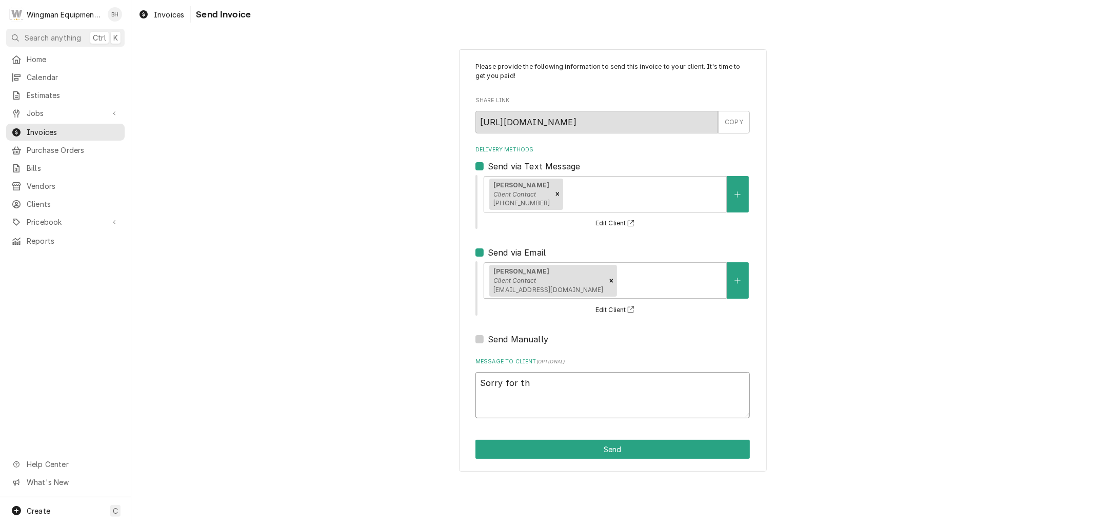
type textarea "x"
type textarea "Sorry for the"
type textarea "x"
type textarea "Sorry for the"
type textarea "x"
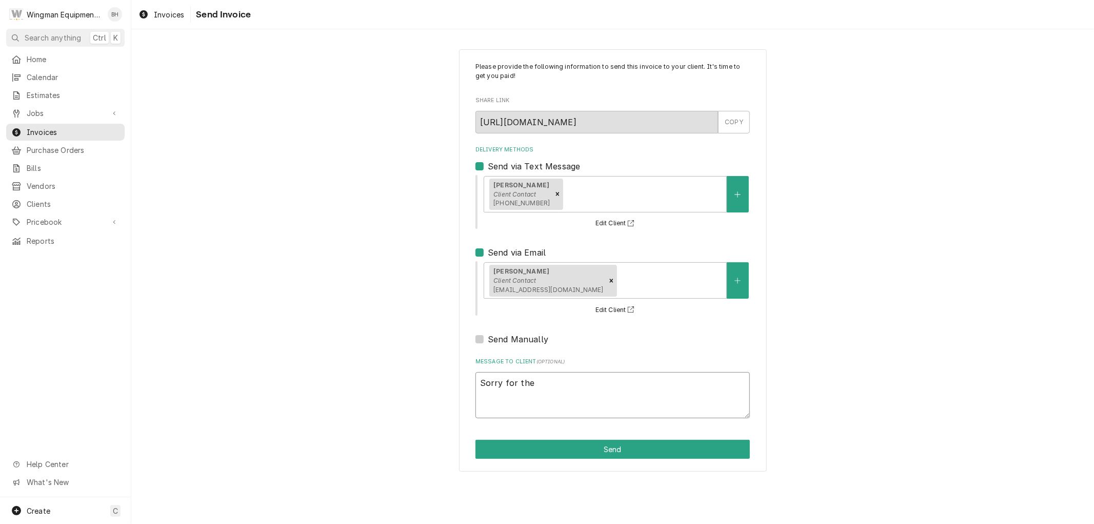
type textarea "Sorry for the s"
type textarea "x"
type textarea "Sorry for the su"
type textarea "x"
type textarea "Sorry for the sup"
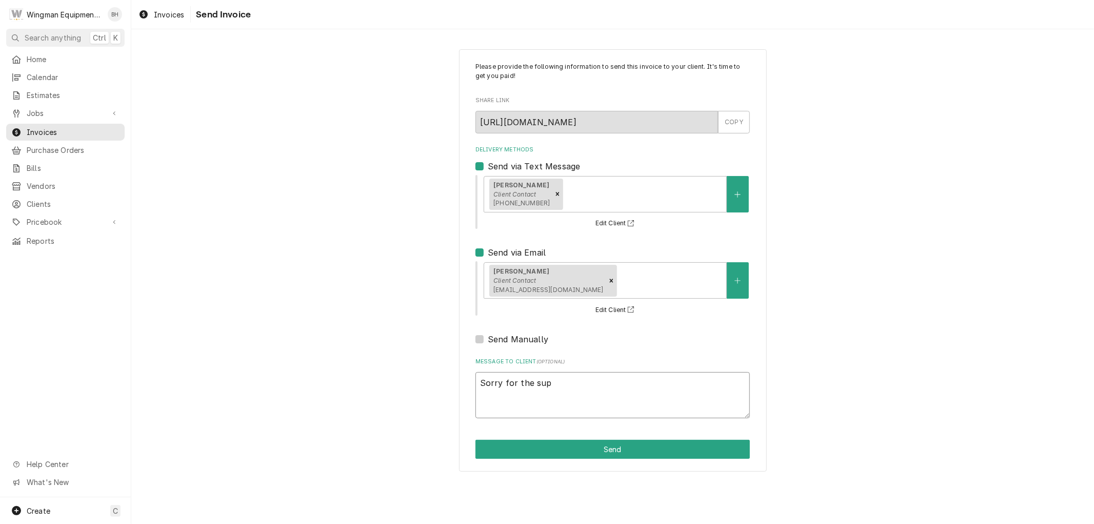
type textarea "x"
type textarea "Sorry for the supe"
type textarea "x"
type textarea "Sorry for the super"
type textarea "x"
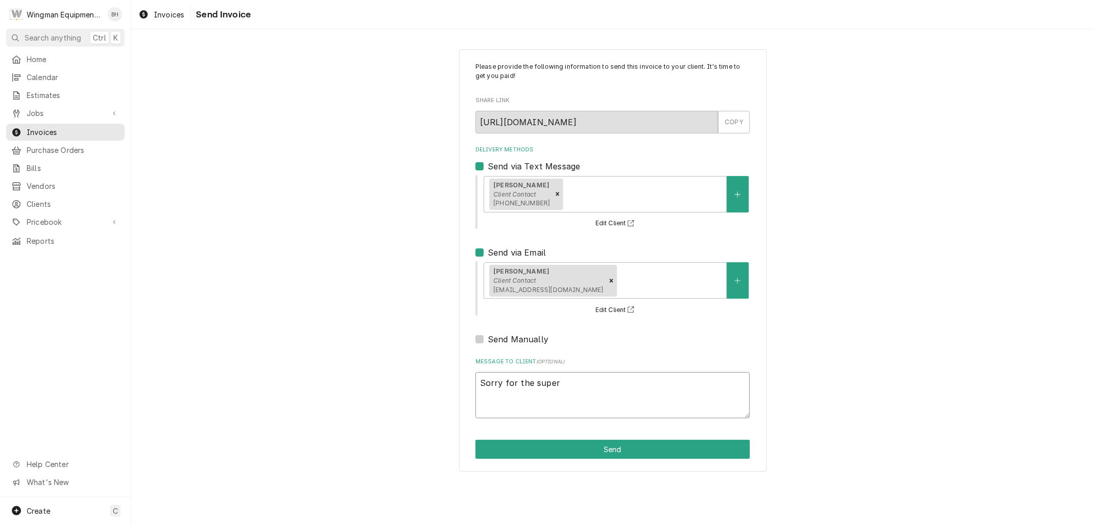
type textarea "Sorry for the super"
type textarea "x"
type textarea "Sorry for the super l"
type textarea "x"
type textarea "Sorry for the super lo"
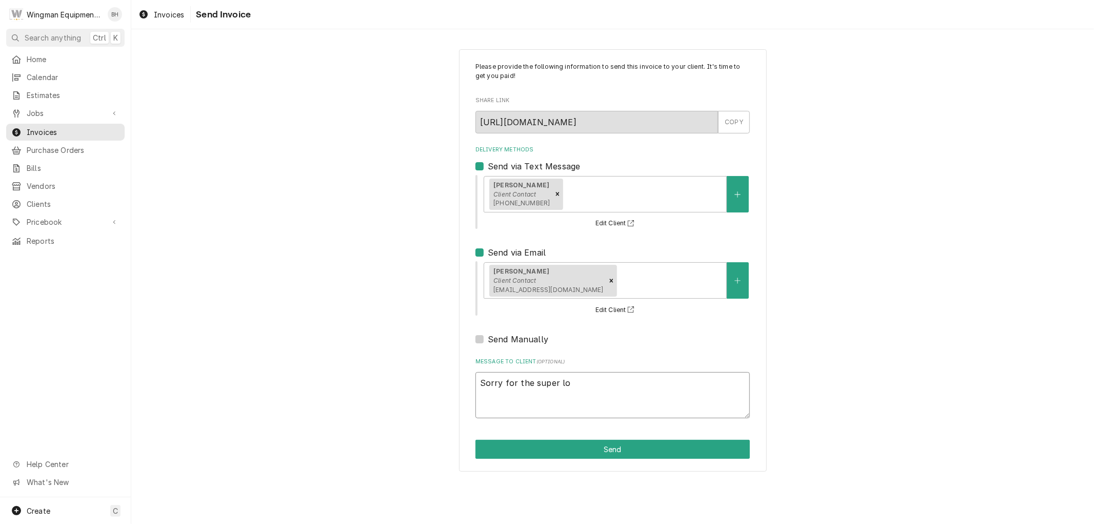
type textarea "x"
type textarea "Sorry for the super lon"
type textarea "x"
type textarea "Sorry for the super long"
type textarea "x"
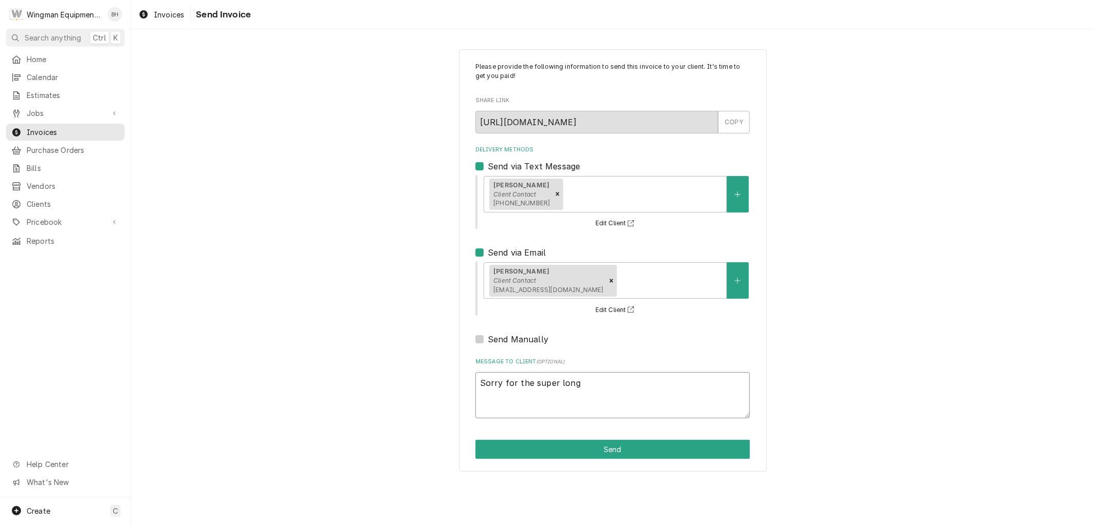
type textarea "Sorry for the super long"
type textarea "x"
type textarea "Sorry for the super long d"
type textarea "x"
type textarea "Sorry for the super long de"
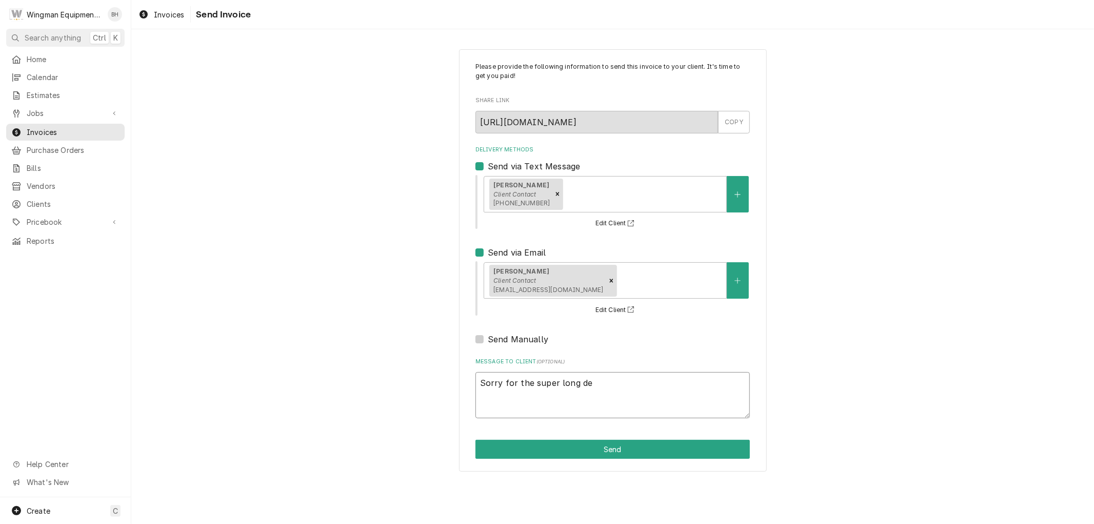
type textarea "x"
type textarea "Sorry for the super long del"
type textarea "x"
type textarea "Sorry for the super long dela"
type textarea "x"
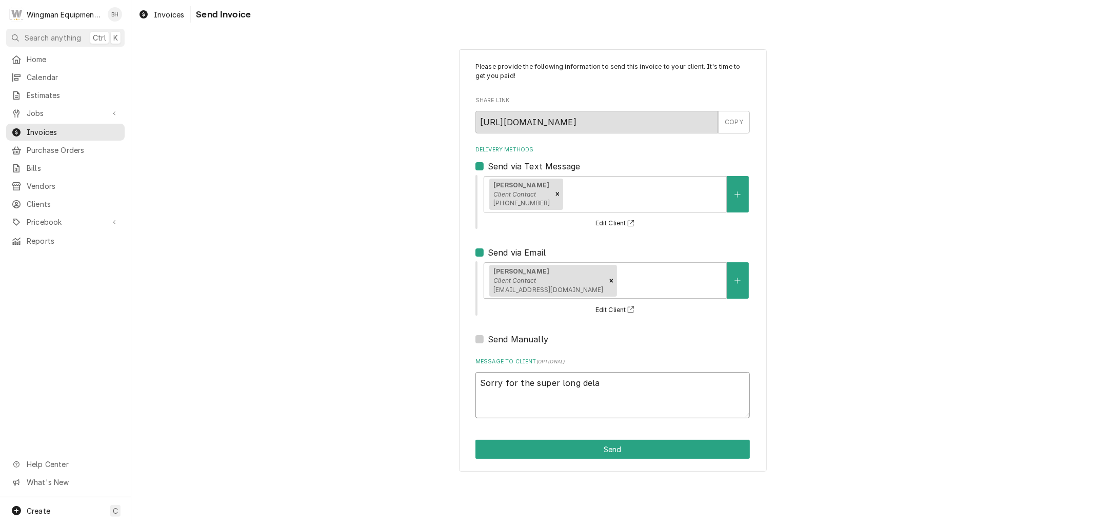
type textarea "Sorry for the super long delay"
type textarea "x"
type textarea "Sorry for the super long delay"
type textarea "x"
type textarea "Sorry for the super long delay g"
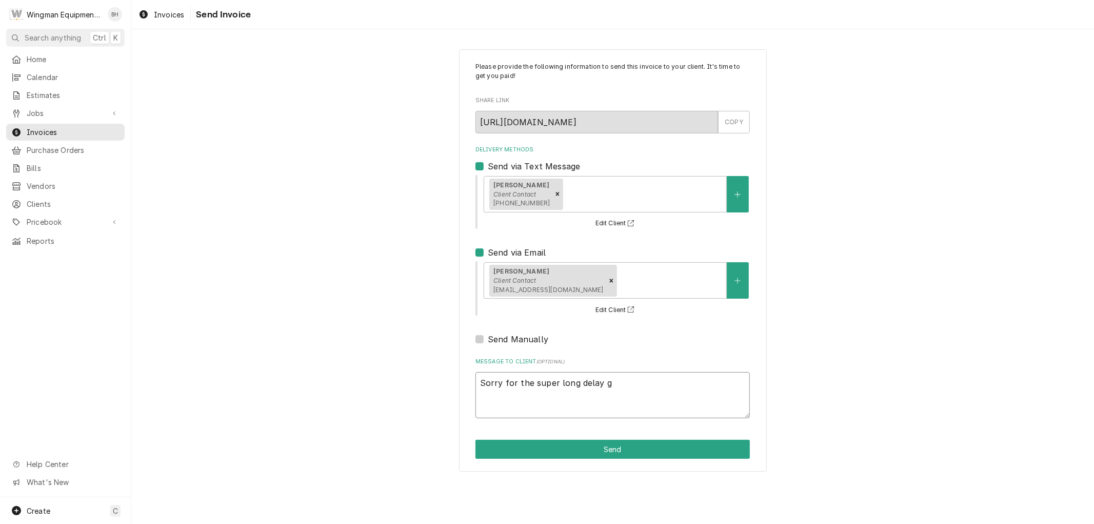
type textarea "x"
type textarea "Sorry for the super long delay ge"
type textarea "x"
type textarea "Sorry for the super long delay get"
type textarea "x"
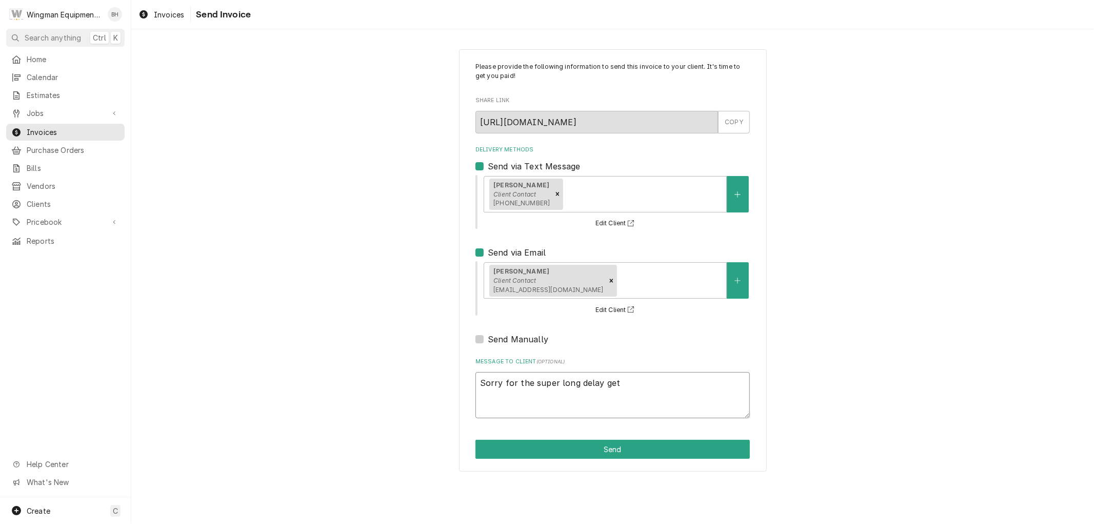
type textarea "Sorry for the super long delay gett"
type textarea "x"
type textarea "Sorry for the super long delay getti"
type textarea "x"
type textarea "Sorry for the super long delay gettin"
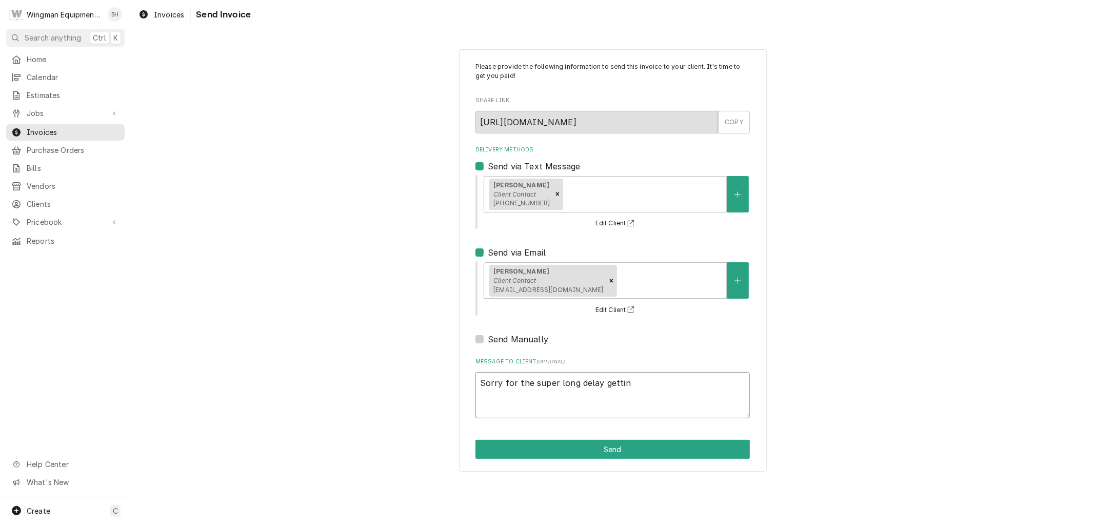
type textarea "x"
type textarea "Sorry for the super long delay getting"
type textarea "x"
type textarea "Sorry for the super long delay getting"
type textarea "x"
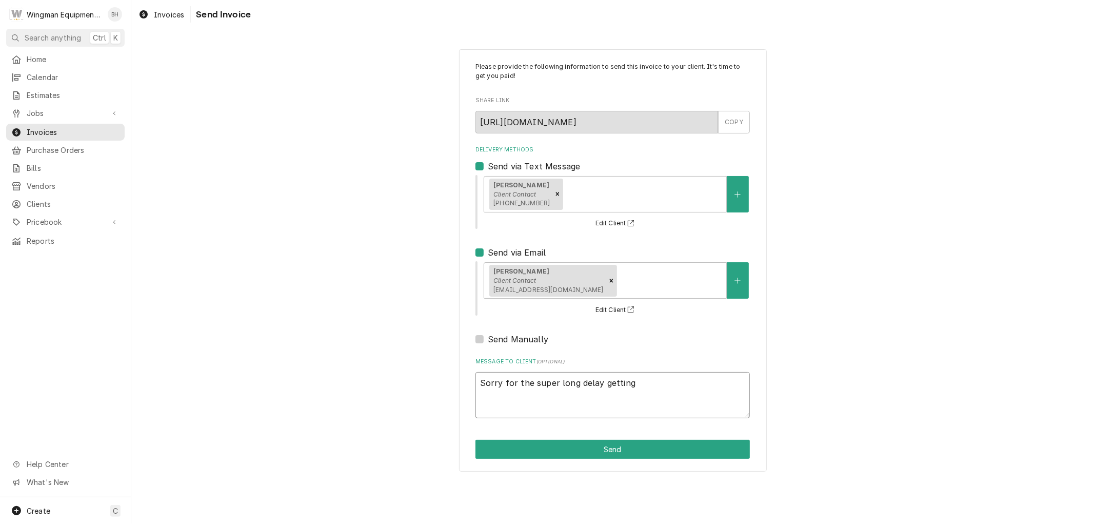
type textarea "Sorry for the super long delay getting t"
type textarea "x"
type textarea "Sorry for the super long delay getting th"
type textarea "x"
type textarea "Sorry for the super long delay getting thi"
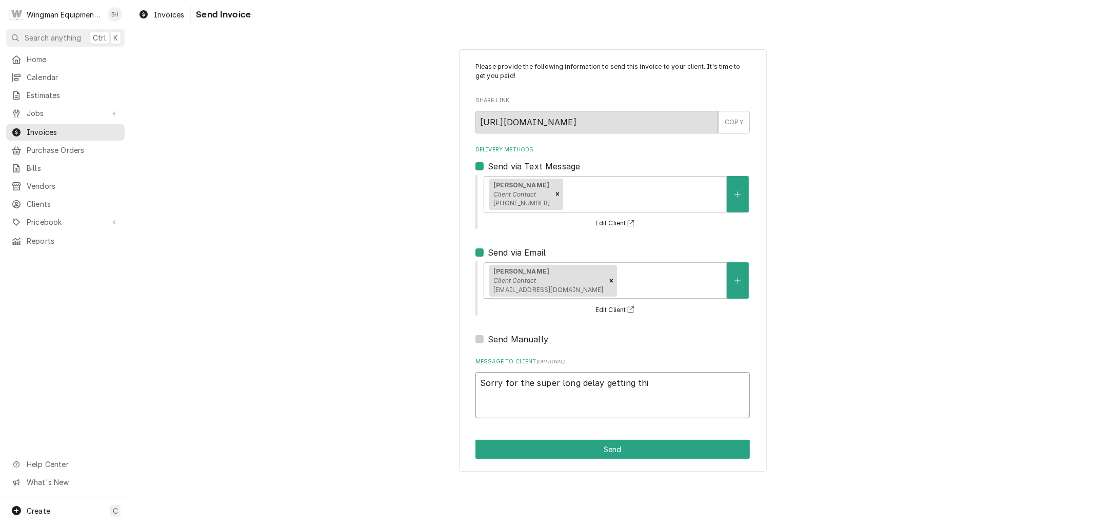
type textarea "x"
type textarea "Sorry for the super long delay getting this"
type textarea "x"
type textarea "Sorry for the super long delay getting this"
type textarea "x"
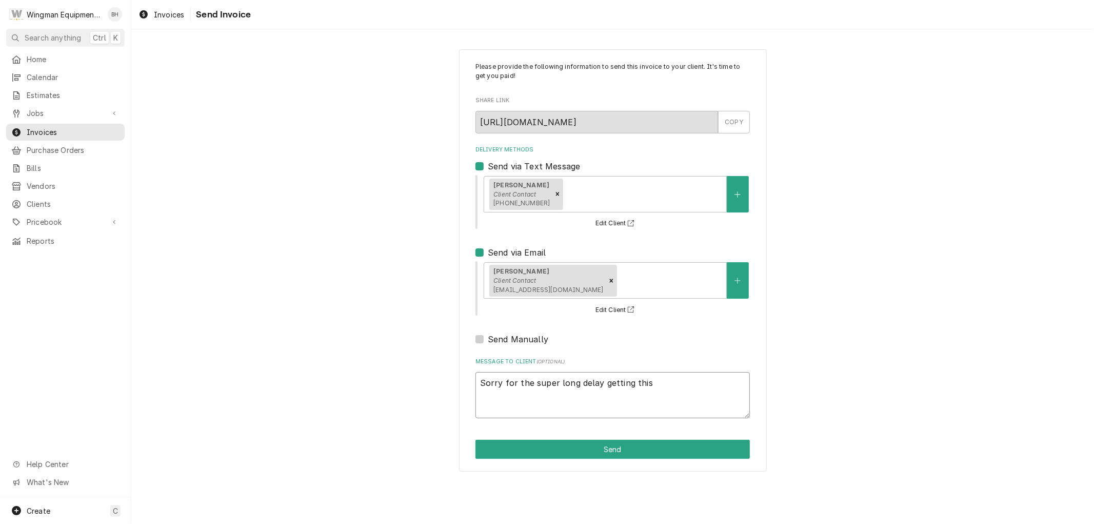
type textarea "Sorry for the super long delay getting this t"
type textarea "x"
type textarea "Sorry for the super long delay getting this to"
type textarea "x"
type textarea "Sorry for the super long delay getting this to"
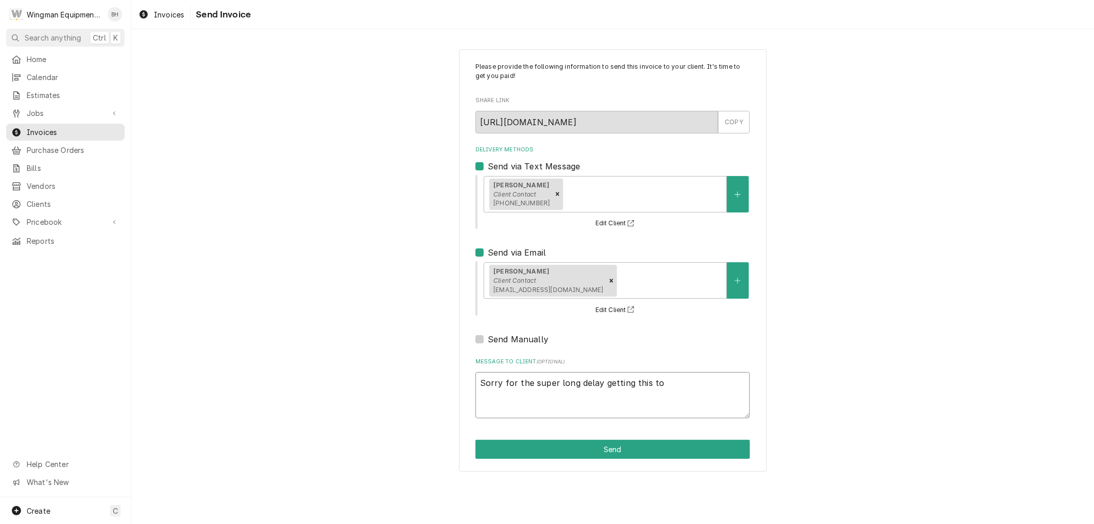
type textarea "x"
type textarea "Sorry for the super long delay getting this to y"
type textarea "x"
type textarea "Sorry for the super long delay getting this to yo"
type textarea "x"
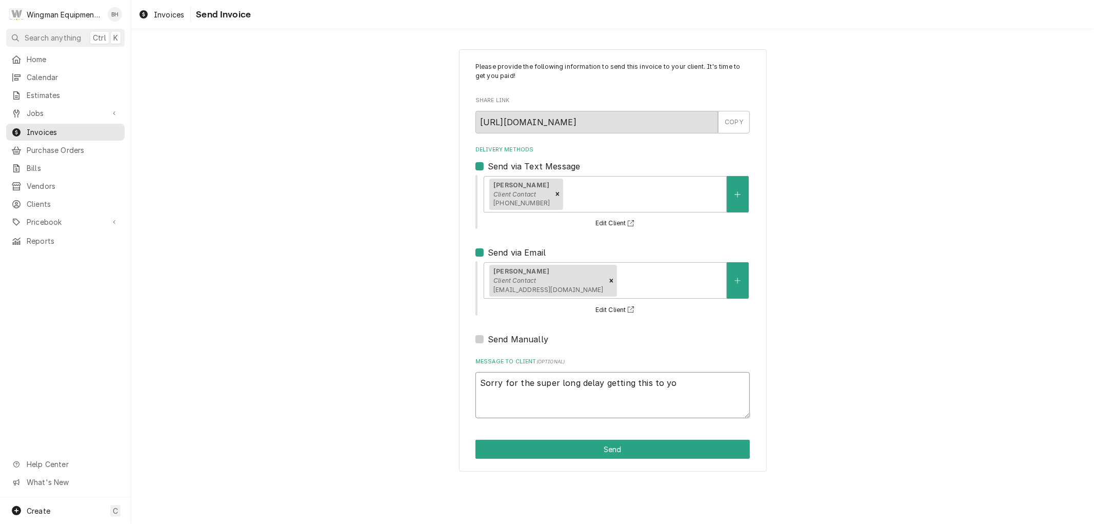
type textarea "Sorry for the super long delay getting this to you"
type textarea "x"
type textarea "Sorry for the super long delay getting this to you."
type textarea "x"
type textarea "Sorry for the super long delay getting this to you."
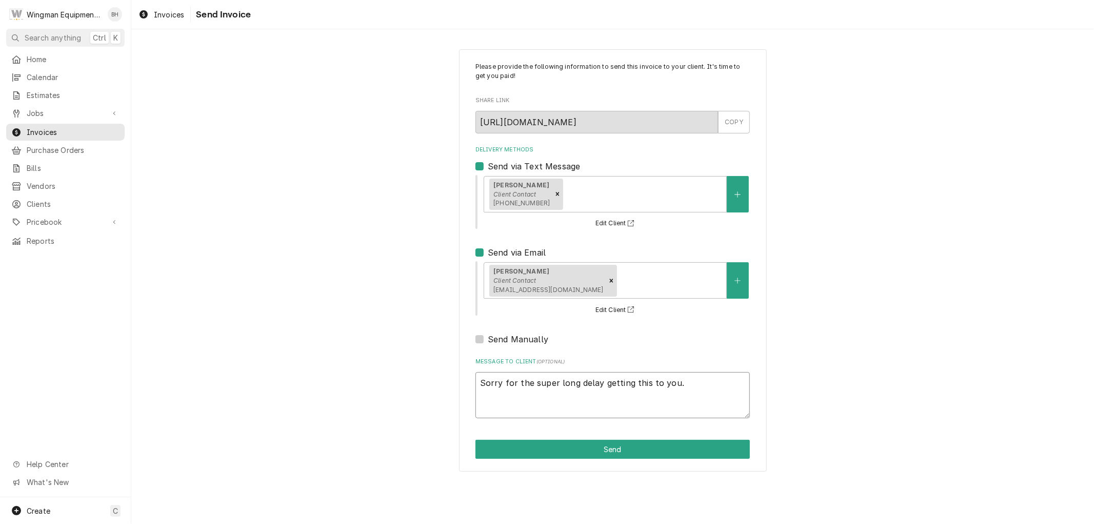
type textarea "x"
type textarea "Sorry for the super long delay getting this to you. H"
type textarea "x"
type textarea "Sorry for the super long delay getting this to you. He"
type textarea "x"
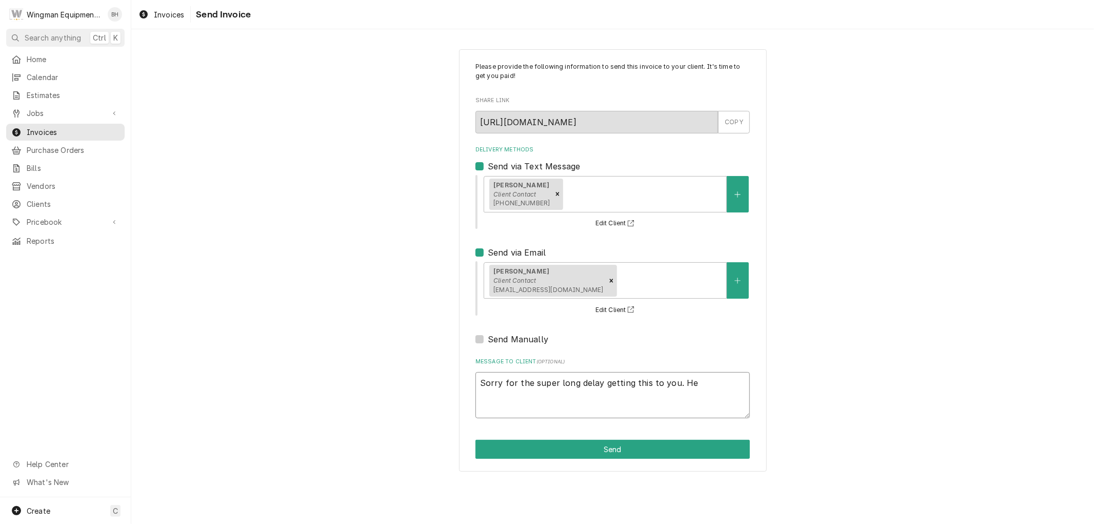
type textarea "Sorry for the super long delay getting this to you. Her"
type textarea "x"
type textarea "Sorry for the super long delay getting this to you. Here"
type textarea "x"
type textarea "Sorry for the super long delay getting this to you. Here"
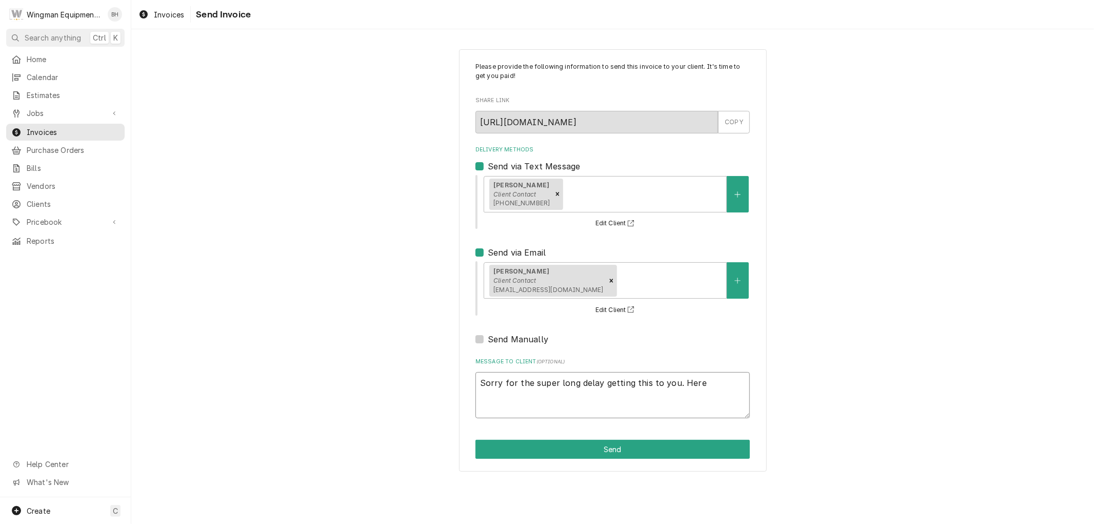
type textarea "x"
type textarea "Sorry for the super long delay getting this to you. Here i"
type textarea "x"
type textarea "Sorry for the super long delay getting this to you. Here is"
type textarea "x"
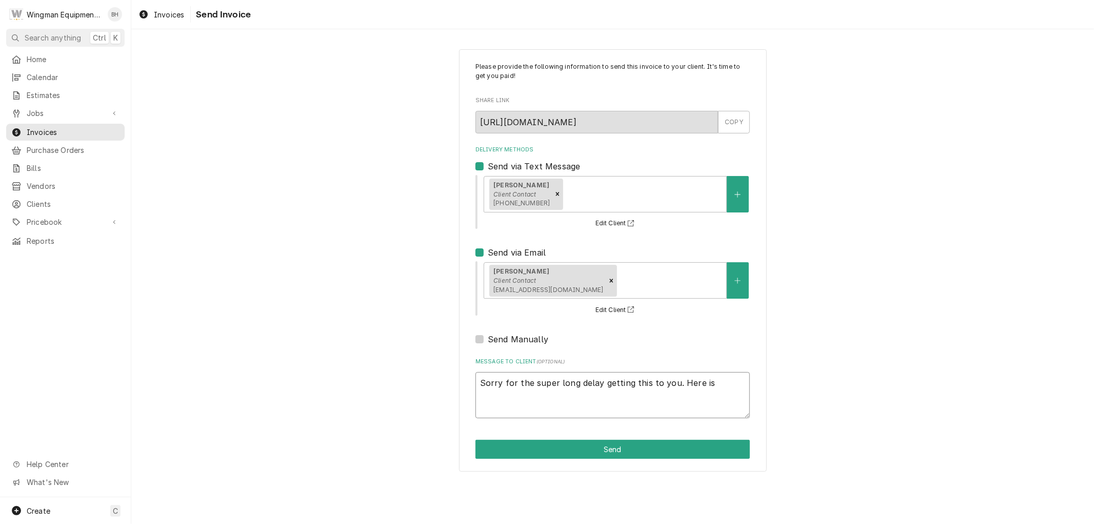
type textarea "Sorry for the super long delay getting this to you. Here is"
type textarea "x"
type textarea "Sorry for the super long delay getting this to you. Here is t"
type textarea "x"
type textarea "Sorry for the super long delay getting this to you. Here is th"
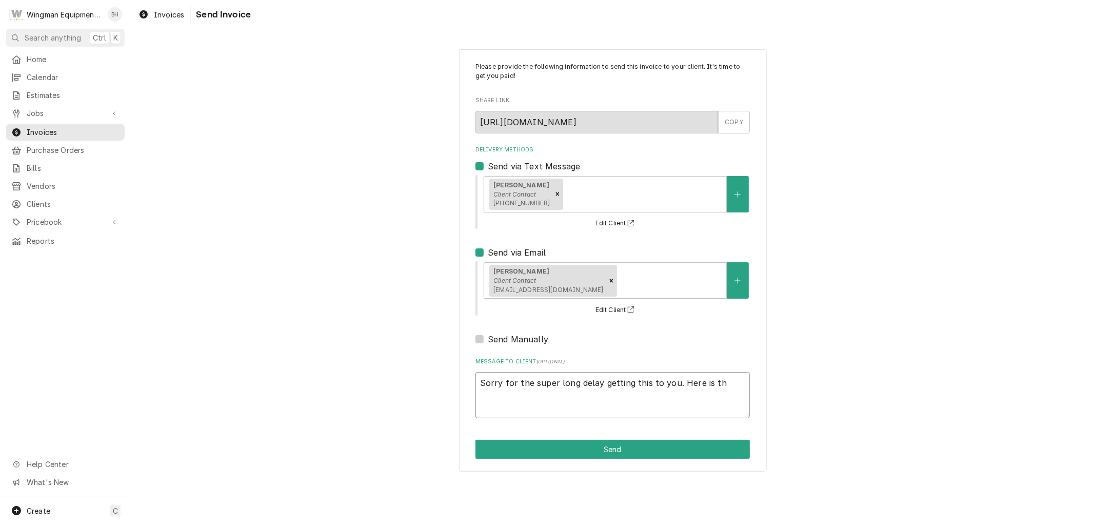
type textarea "x"
type textarea "Sorry for the super long delay getting this to you. Here is the"
type textarea "x"
type textarea "Sorry for the super long delay getting this to you. Here is the"
type textarea "x"
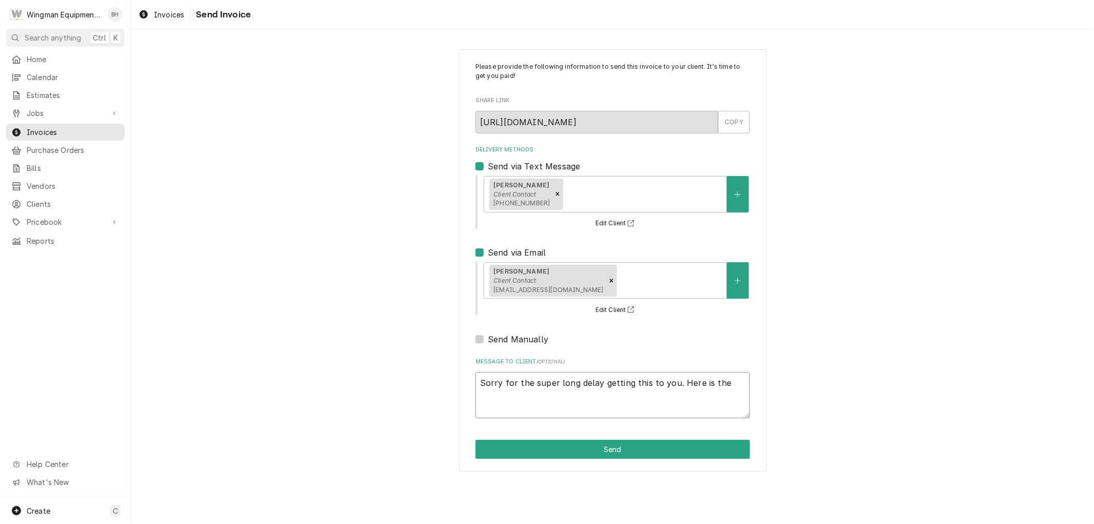
type textarea "Sorry for the super long delay getting this to you. Here is the f"
type textarea "x"
type textarea "Sorry for the super long delay getting this to you. Here is the fi"
type textarea "x"
type textarea "Sorry for the super long delay getting this to you. Here is the fin"
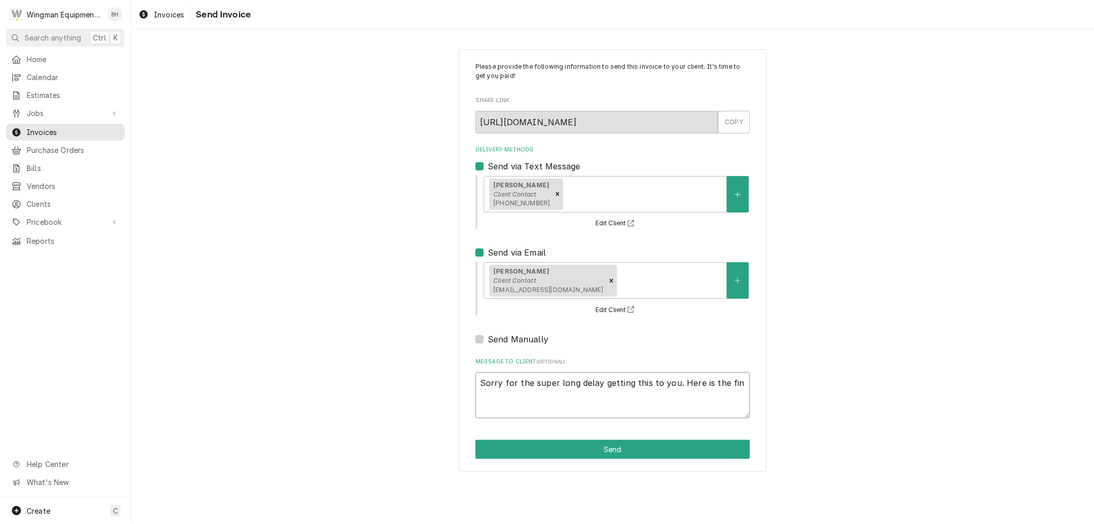
type textarea "x"
type textarea "Sorry for the super long delay getting this to you. Here is the fina"
type textarea "x"
type textarea "Sorry for the super long delay getting this to you. Here is the final"
type textarea "x"
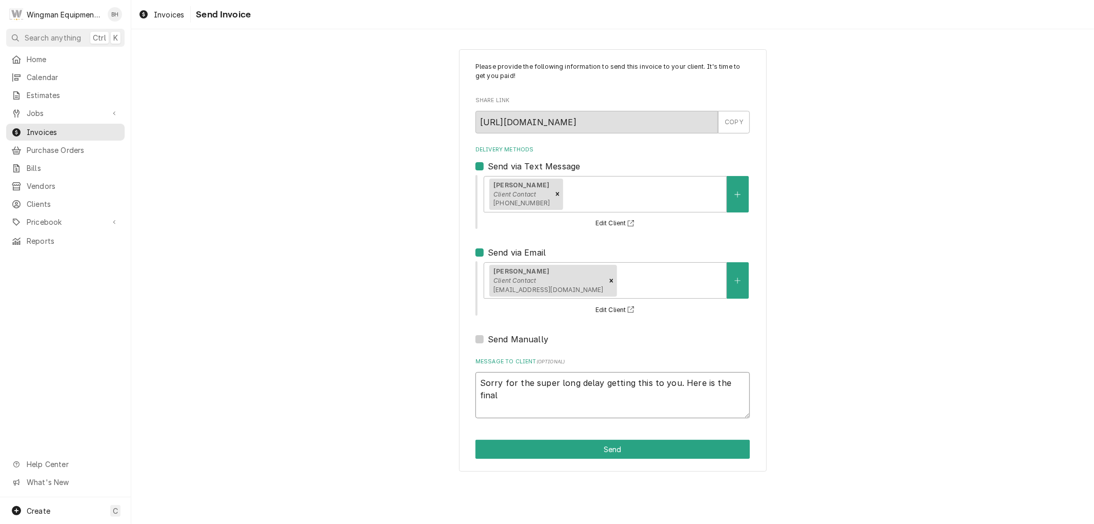
type textarea "Sorry for the super long delay getting this to you. Here is the final"
type textarea "x"
type textarea "Sorry for the super long delay getting this to you. Here is the final b"
type textarea "x"
type textarea "Sorry for the super long delay getting this to you. Here is the final bi"
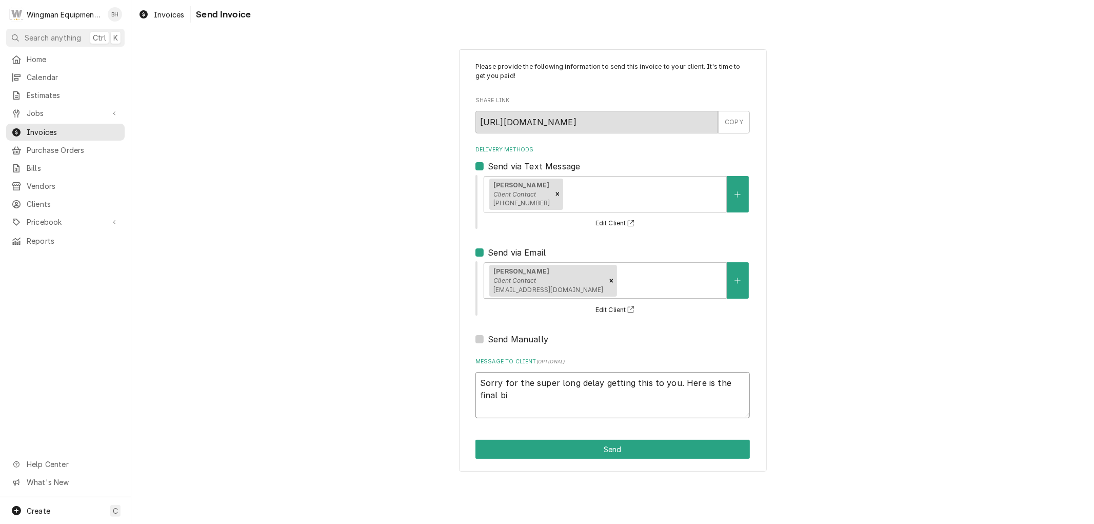
type textarea "x"
type textarea "Sorry for the super long delay getting this to you. Here is the final bil"
type textarea "x"
type textarea "Sorry for the super long delay getting this to you. Here is the final bill"
type textarea "x"
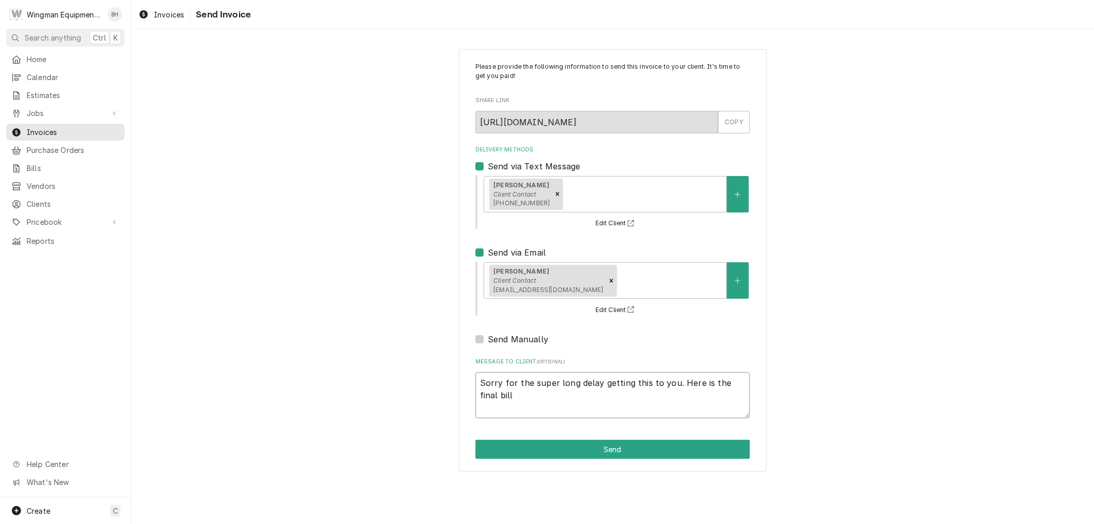
type textarea "Sorry for the super long delay getting this to you. Here is the final bill"
type textarea "x"
type textarea "Sorry for the super long delay getting this to you. Here is the final bill f"
type textarea "x"
type textarea "Sorry for the super long delay getting this to you. Here is the final bill fo"
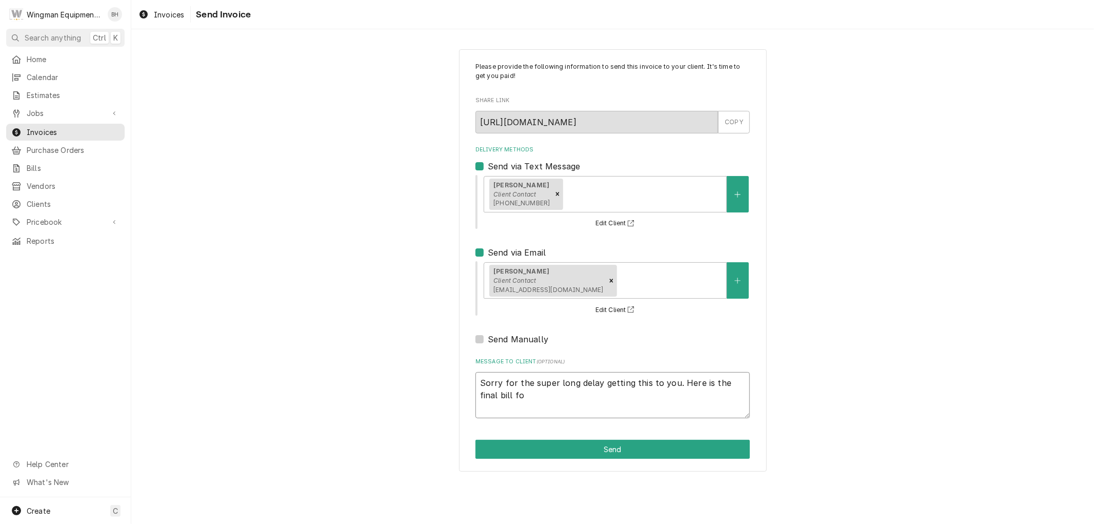
type textarea "x"
type textarea "Sorry for the super long delay getting this to you. Here is the final bill for"
type textarea "x"
type textarea "Sorry for the super long delay getting this to you. Here is the final bill for"
type textarea "x"
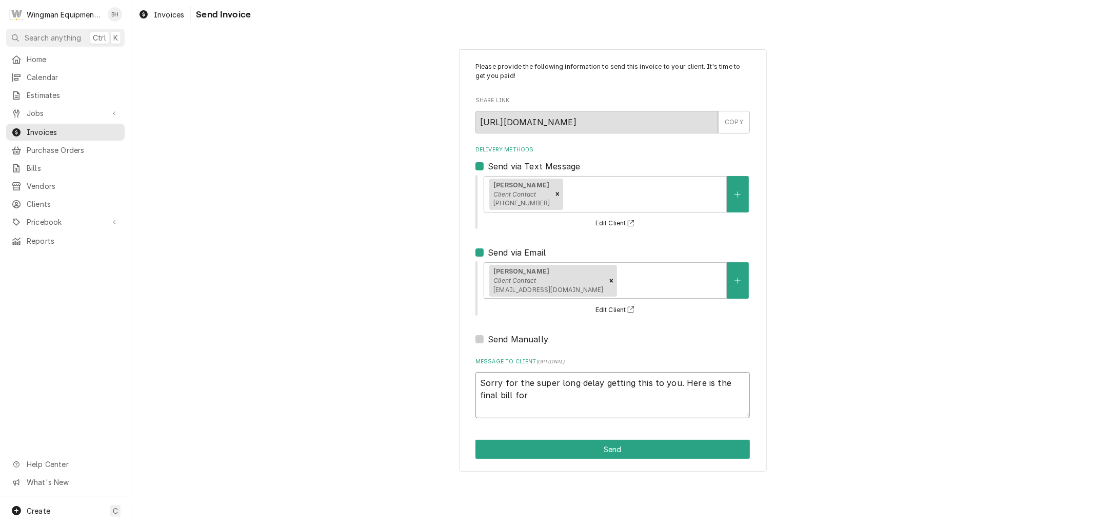
type textarea "Sorry for the super long delay getting this to you. Here is the final bill for t"
type textarea "x"
type textarea "Sorry for the super long delay getting this to you. Here is the final bill for …"
type textarea "x"
type textarea "Sorry for the super long delay getting this to you. Here is the final bill for …"
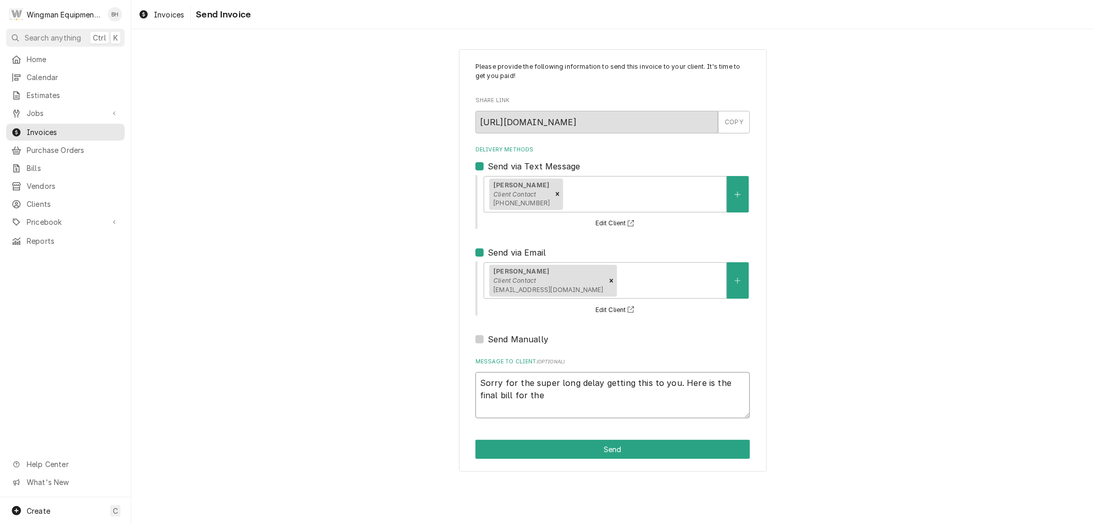
type textarea "x"
type textarea "Sorry for the super long delay getting this to you. Here is the final bill for …"
type textarea "x"
type textarea "Sorry for the super long delay getting this to you. Here is the final bill for …"
type textarea "x"
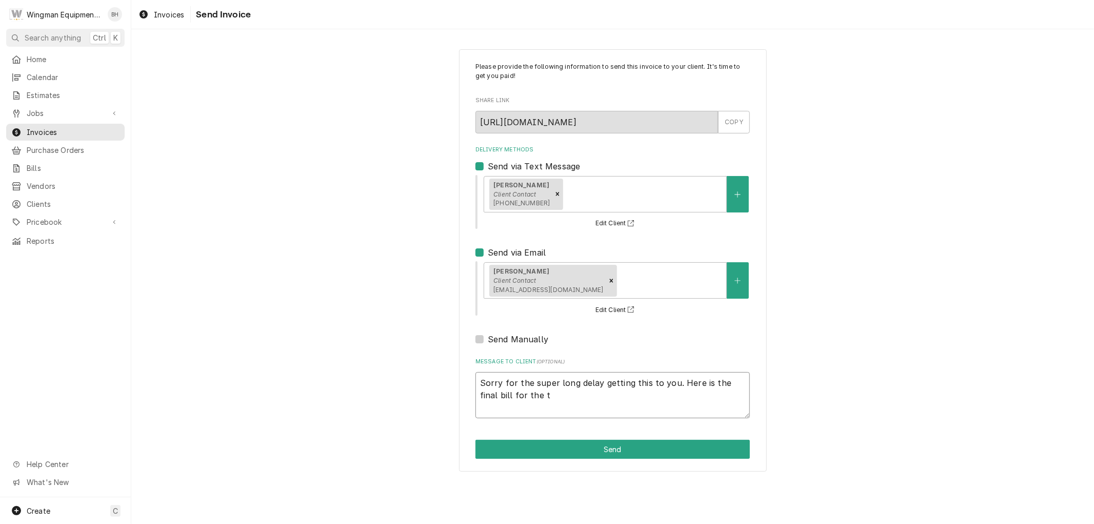
type textarea "Sorry for the super long delay getting this to you. Here is the final bill for …"
type textarea "x"
type textarea "Sorry for the super long delay getting this to you. Here is the final bill for …"
type textarea "x"
type textarea "Sorry for the super long delay getting this to you. Here is the final bill for …"
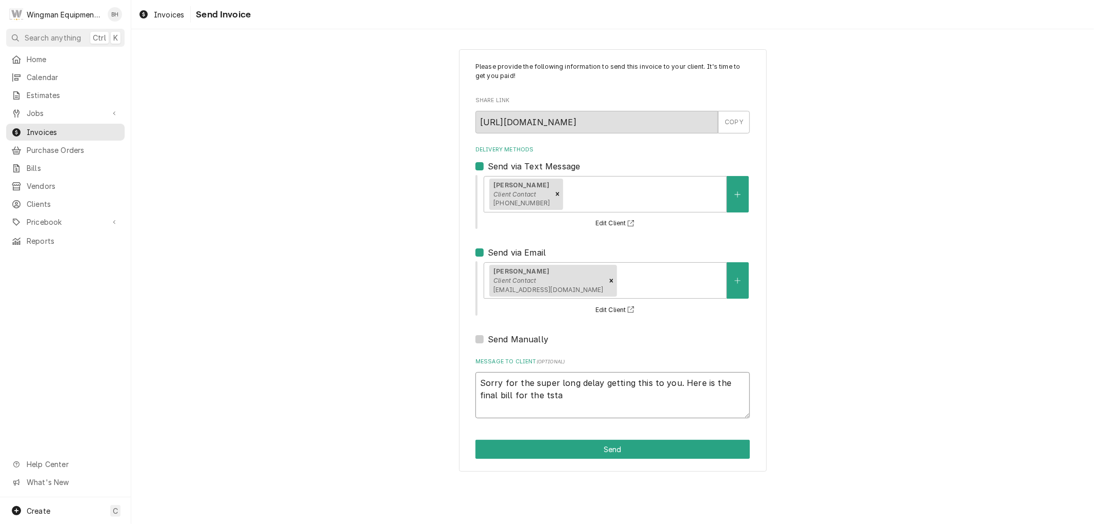
type textarea "x"
type textarea "Sorry for the super long delay getting this to you. Here is the final bill for …"
type textarea "x"
type textarea "Sorry for the super long delay getting this to you. Here is the final bill for …"
type textarea "x"
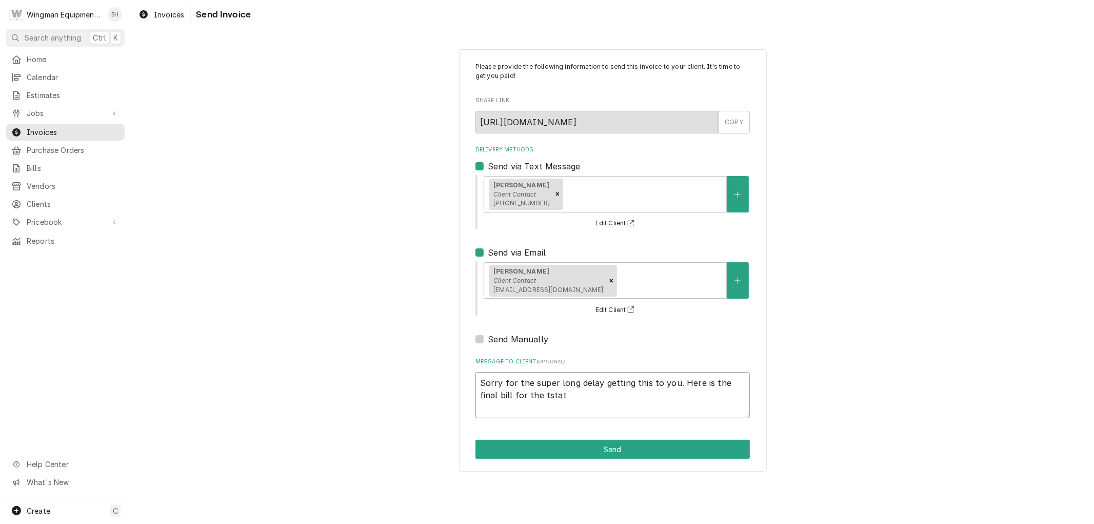
type textarea "Sorry for the super long delay getting this to you. Here is the final bill for …"
type textarea "x"
type textarea "Sorry for the super long delay getting this to you. Here is the final bill for …"
type textarea "x"
type textarea "Sorry for the super long delay getting this to you. Here is the final bill for …"
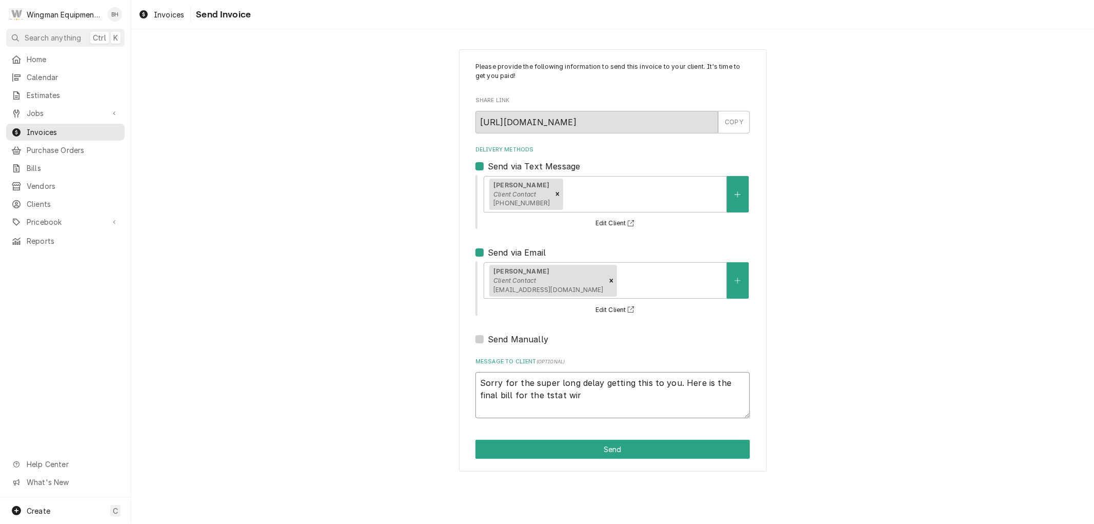
type textarea "x"
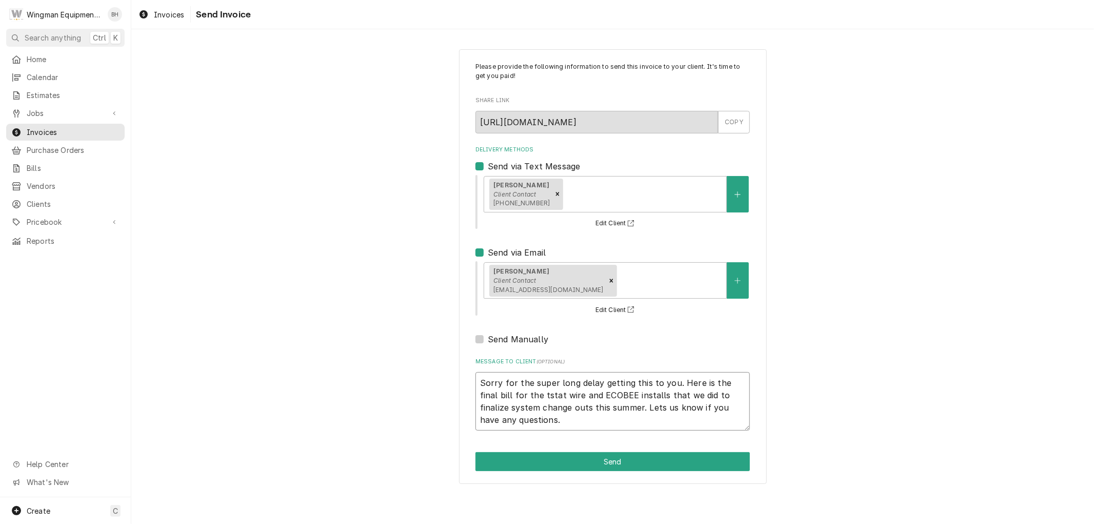
click at [558, 397] on textarea "Sorry for the super long delay getting this to you. Here is the final bill for …" at bounding box center [613, 401] width 274 height 58
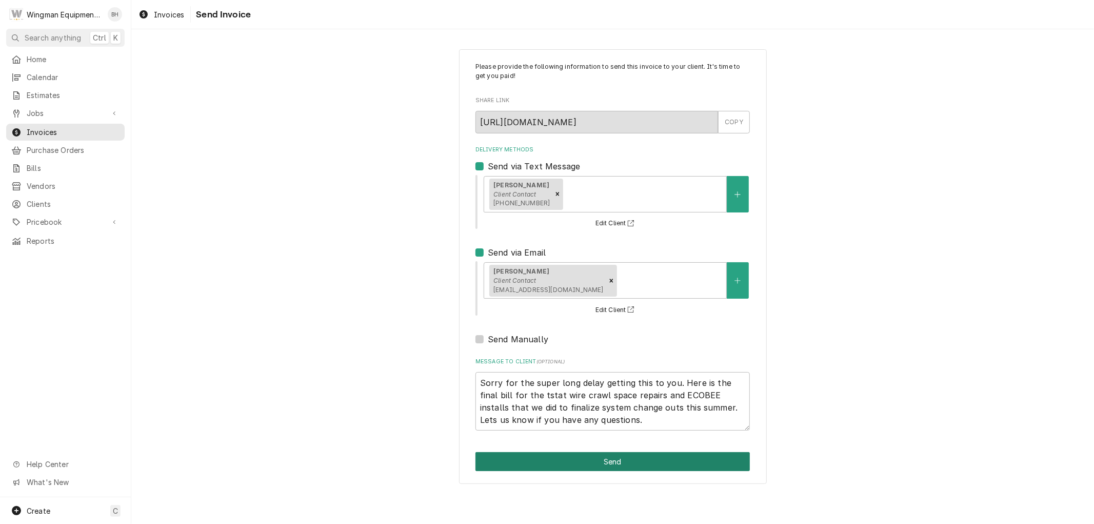
click at [612, 466] on button "Send" at bounding box center [613, 461] width 274 height 19
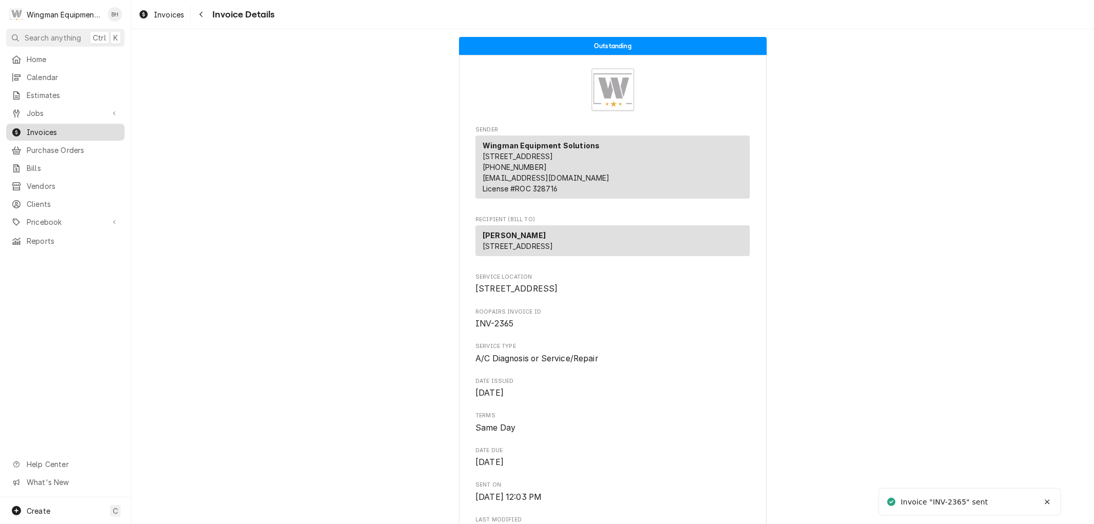
click at [53, 132] on span "Invoices" at bounding box center [73, 132] width 93 height 11
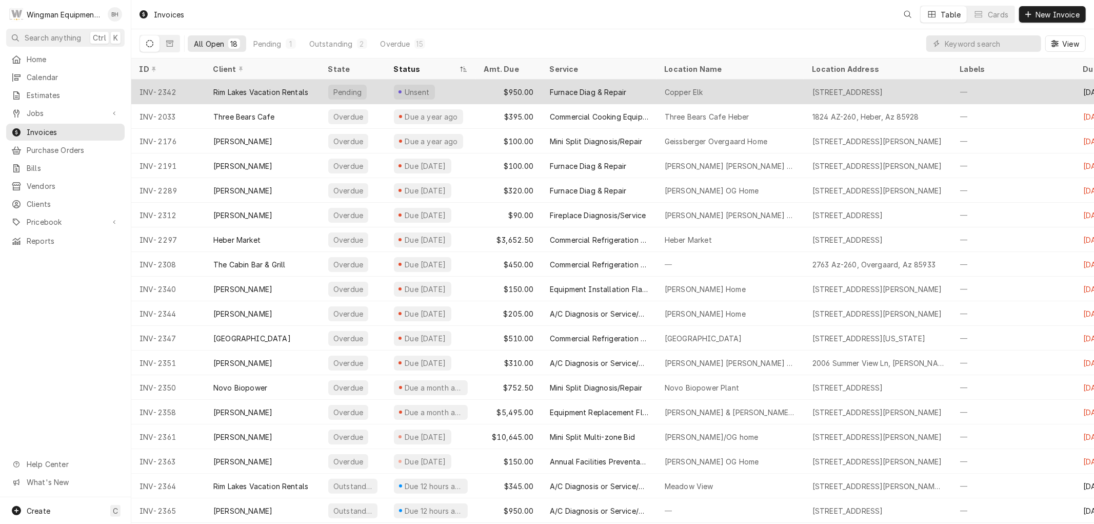
click at [610, 93] on div "Furnace Diag & Repair" at bounding box center [588, 92] width 76 height 11
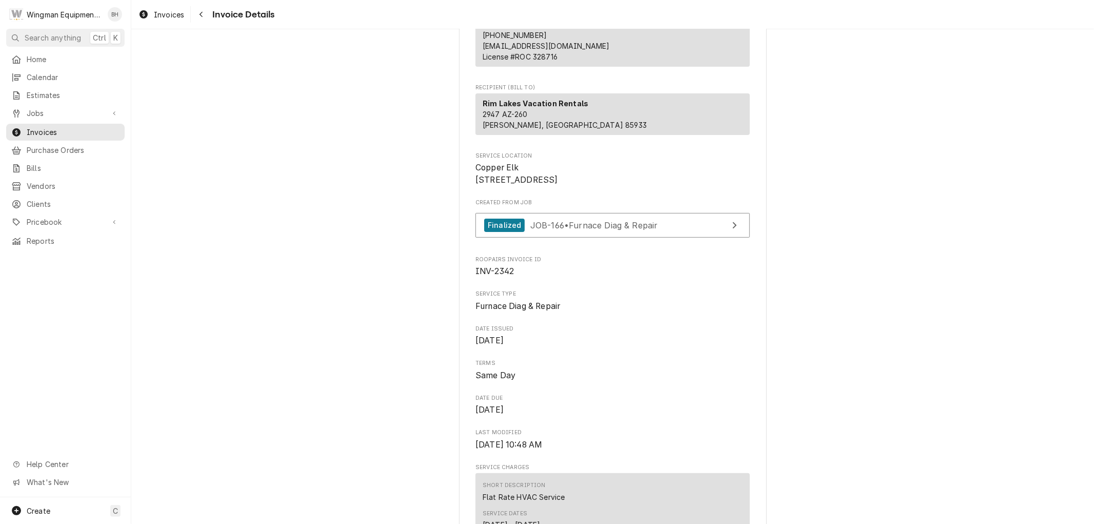
scroll to position [1007, 0]
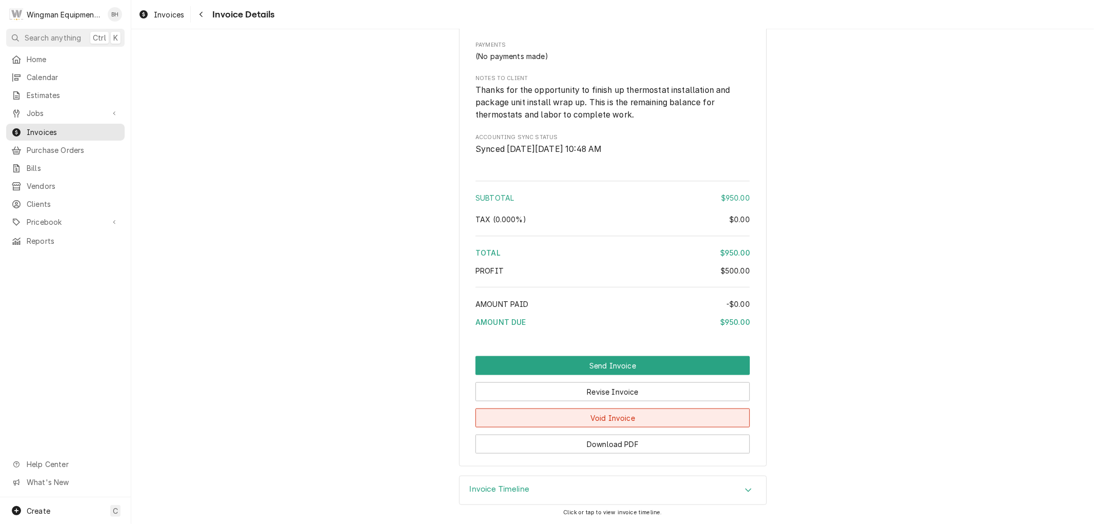
click at [652, 420] on button "Void Invoice" at bounding box center [613, 417] width 274 height 19
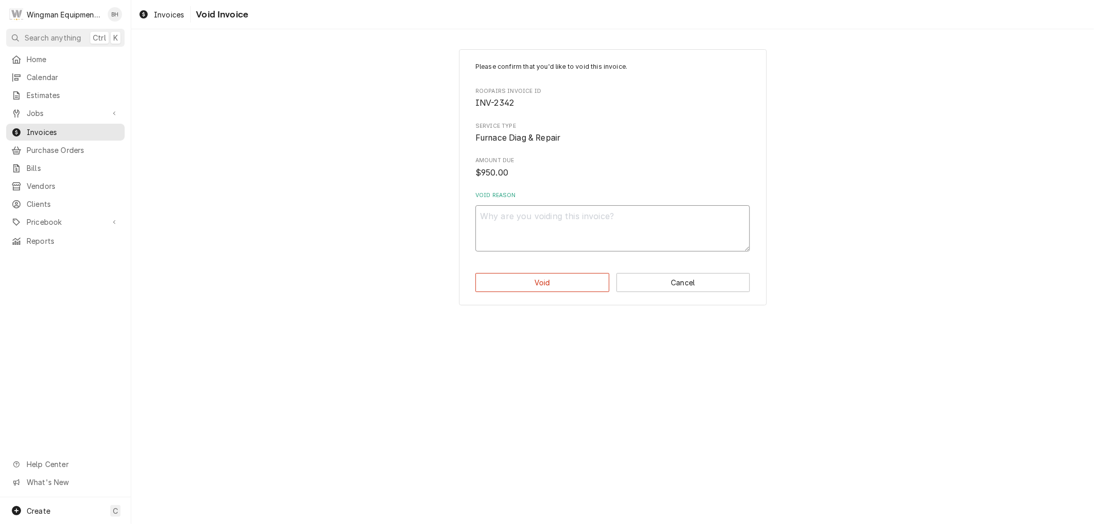
click at [536, 214] on textarea "Void Reason" at bounding box center [613, 228] width 274 height 46
type textarea "x"
type textarea "B"
type textarea "x"
type textarea "Bi"
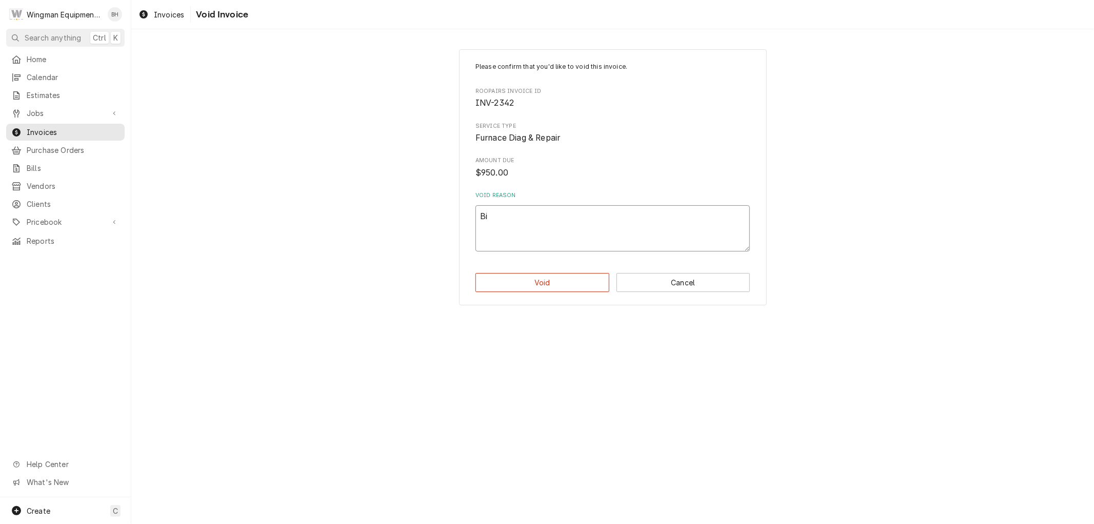
type textarea "x"
type textarea "Bil"
type textarea "x"
type textarea "Bill"
type textarea "x"
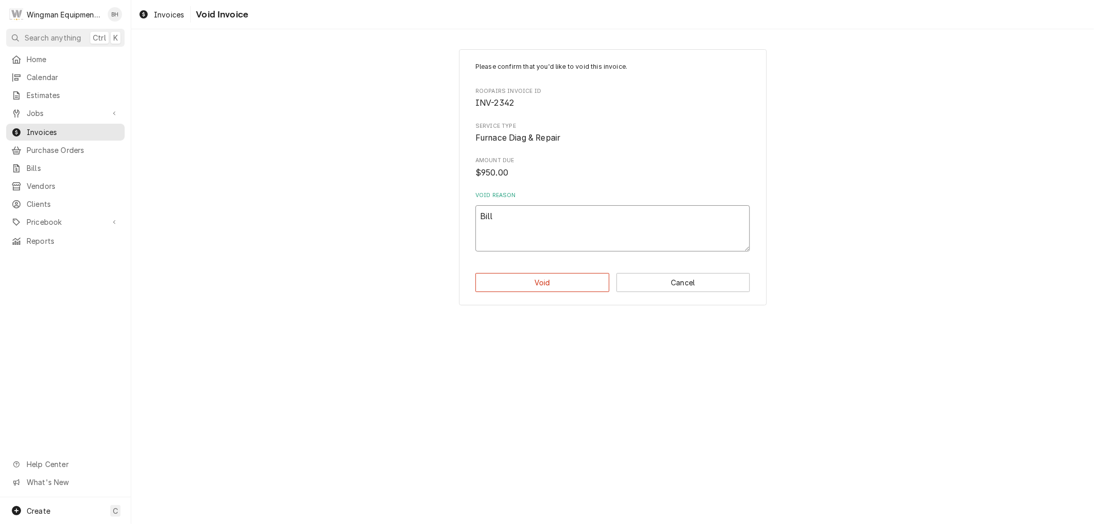
type textarea "Bille"
type textarea "x"
type textarea "Billed"
type textarea "x"
type textarea "Billed"
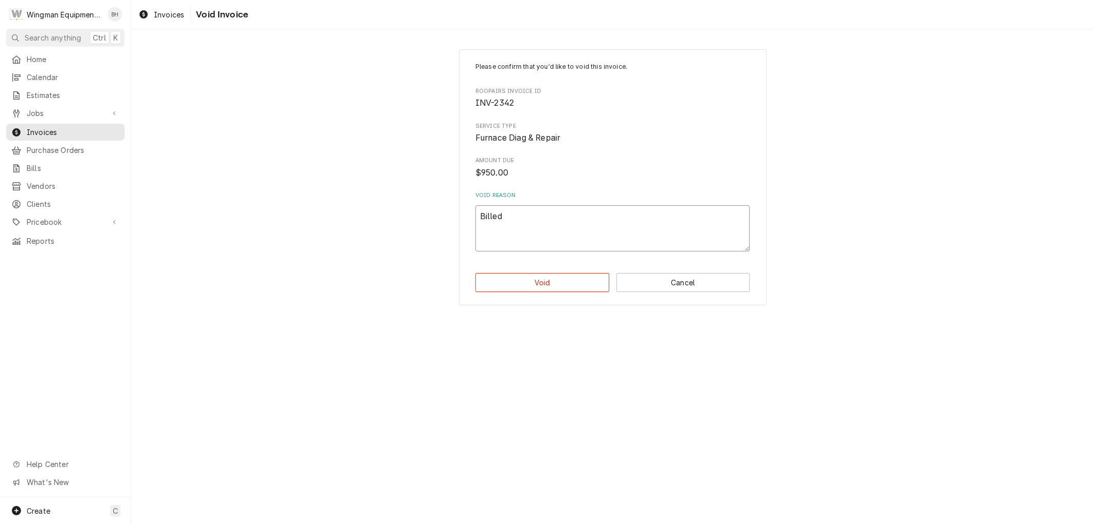
type textarea "x"
type textarea "Billed t"
type textarea "x"
type textarea "Billed to"
type textarea "x"
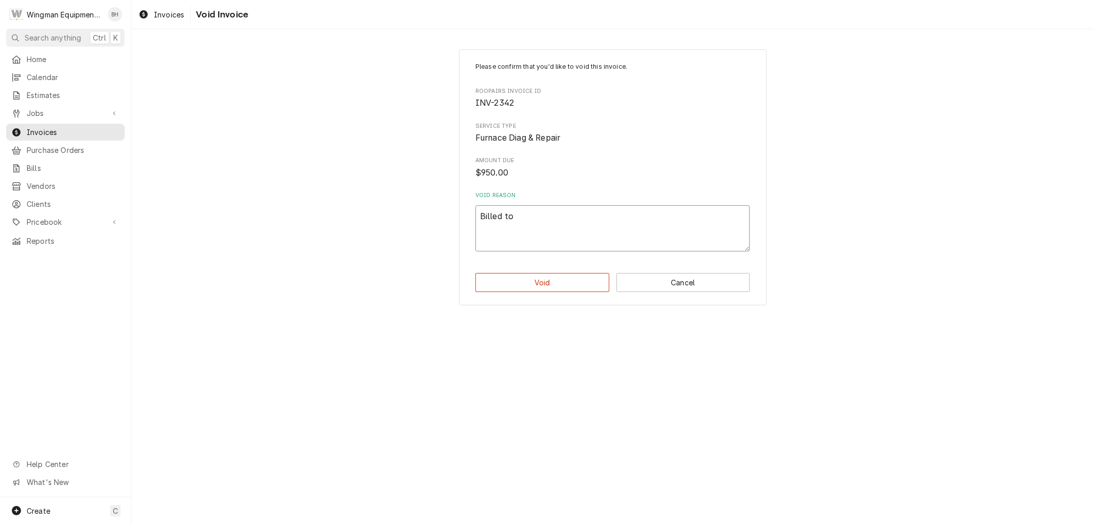
type textarea "Billed to"
type textarea "x"
type textarea "Billed to V"
type textarea "x"
type textarea "Billed to Vo"
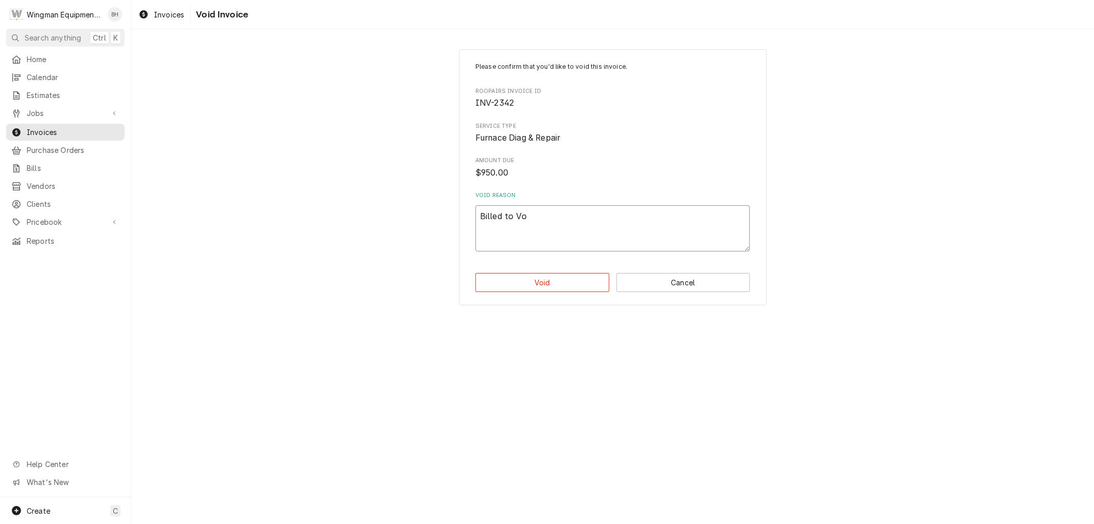
type textarea "x"
type textarea "Billed to Vog"
type textarea "x"
type textarea "Billed to Voga"
type textarea "x"
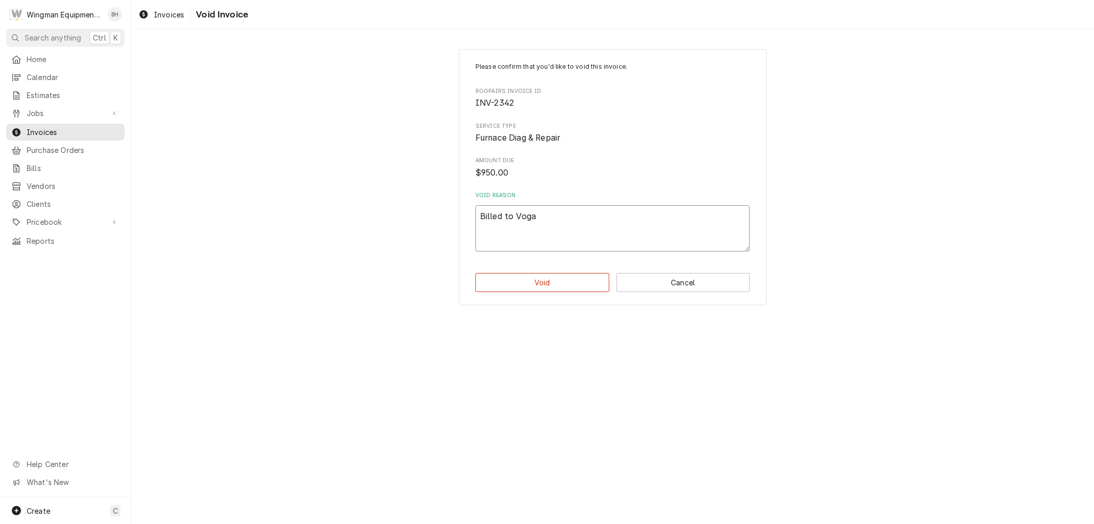
type textarea "Billed to [PERSON_NAME]"
type textarea "x"
type textarea "Billed to Vogans"
type textarea "x"
type textarea "Billed to Vogans"
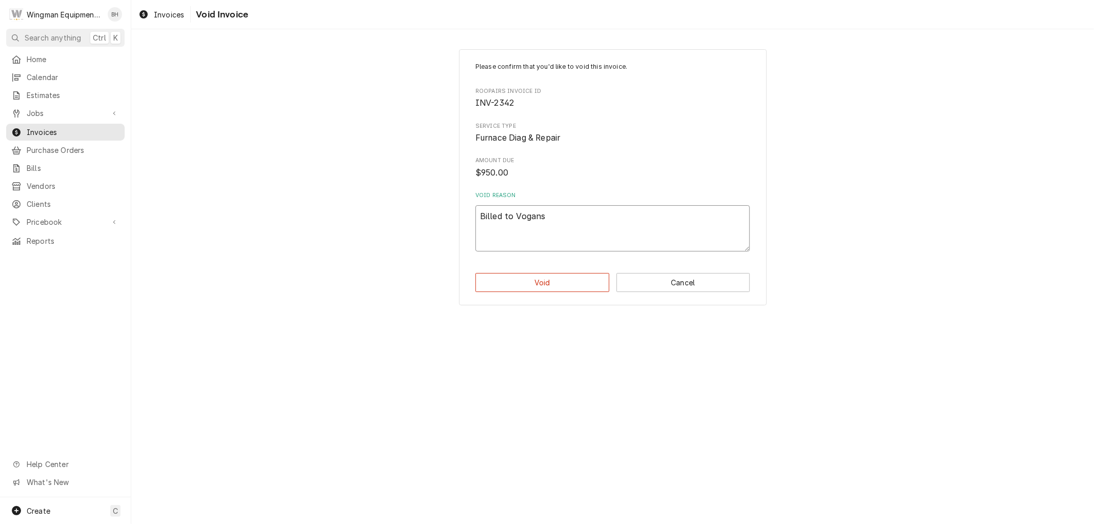
type textarea "x"
type textarea "Billed to Vogans d"
type textarea "x"
type textarea "Billed to Vogans di"
type textarea "x"
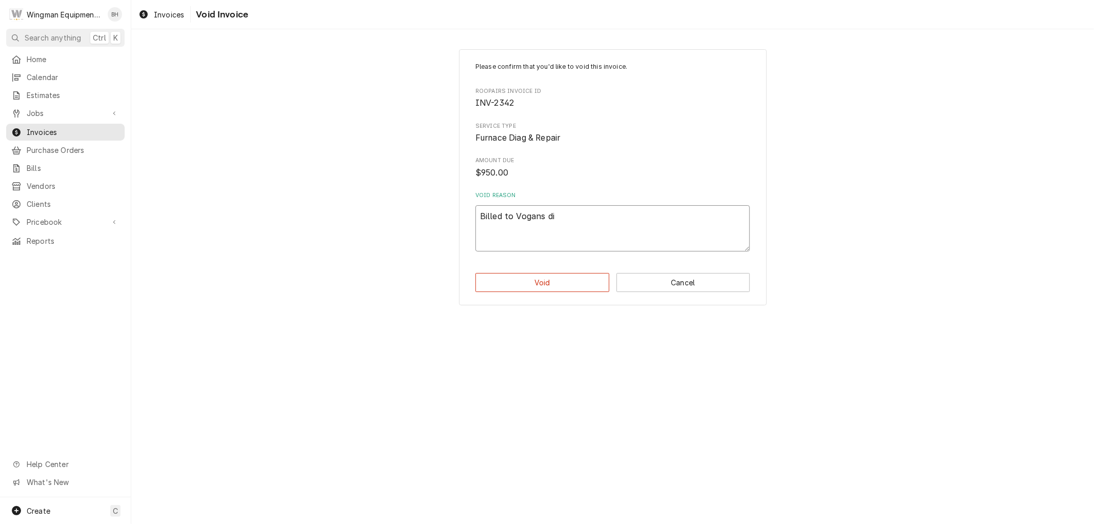
type textarea "Billed to Vogans dir"
type textarea "x"
type textarea "Billed to Vogans dire"
type textarea "x"
type textarea "Billed to Vogans direc"
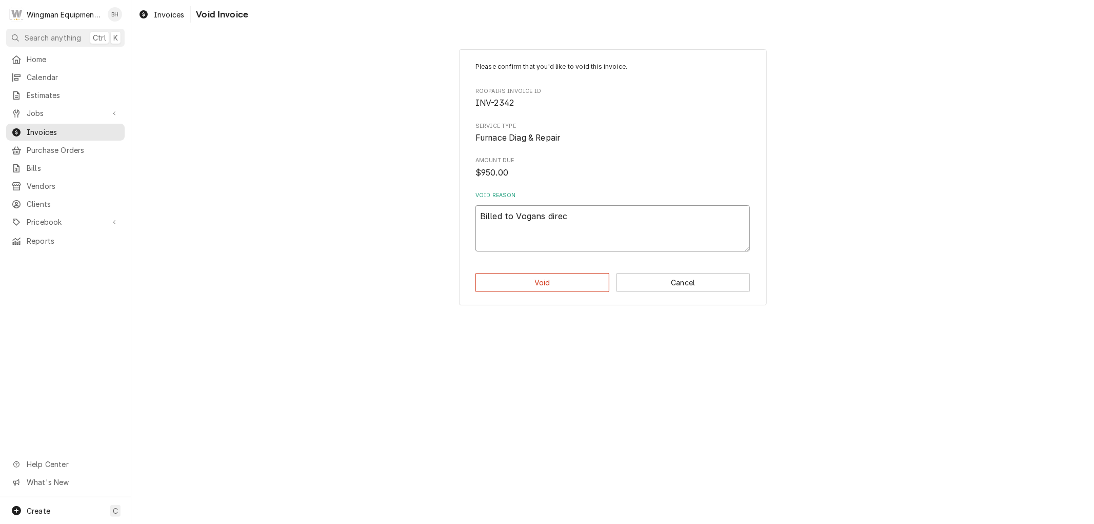
type textarea "x"
type textarea "Billed to Vogans direct"
type textarea "x"
type textarea "Billed to Vogans directl"
type textarea "x"
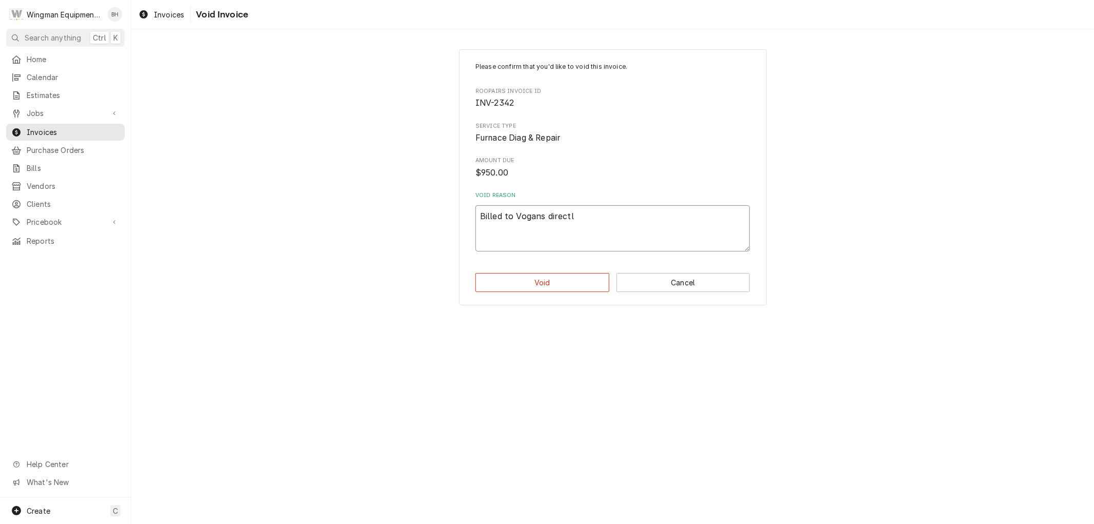
type textarea "Billed to Vogans directly"
type textarea "x"
type textarea "Billed to Vogans directly."
click at [580, 285] on button "Void" at bounding box center [543, 282] width 134 height 19
type textarea "x"
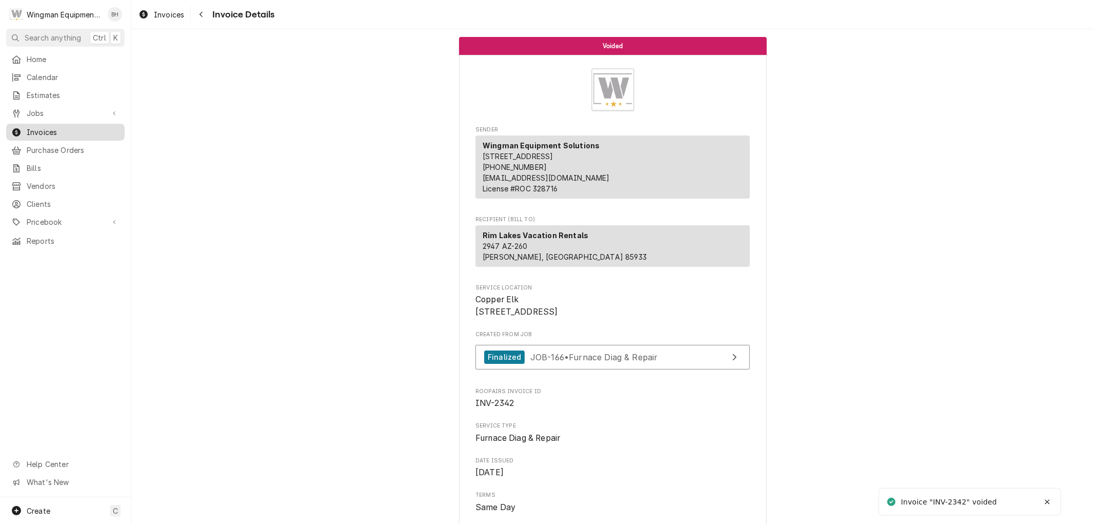
click at [95, 127] on span "Invoices" at bounding box center [73, 132] width 93 height 11
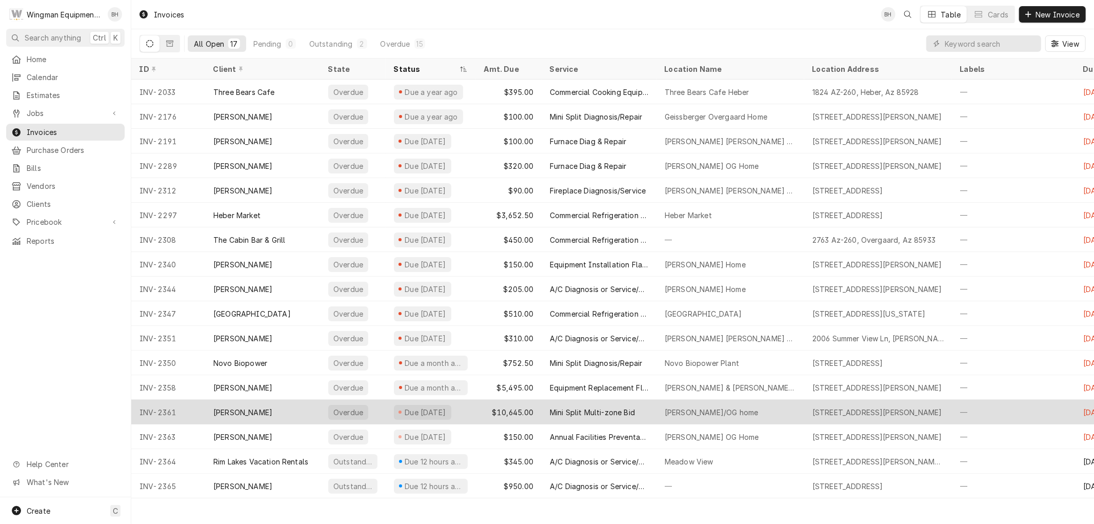
click at [608, 413] on div "Mini Split Multi-zone Bid" at bounding box center [592, 412] width 85 height 11
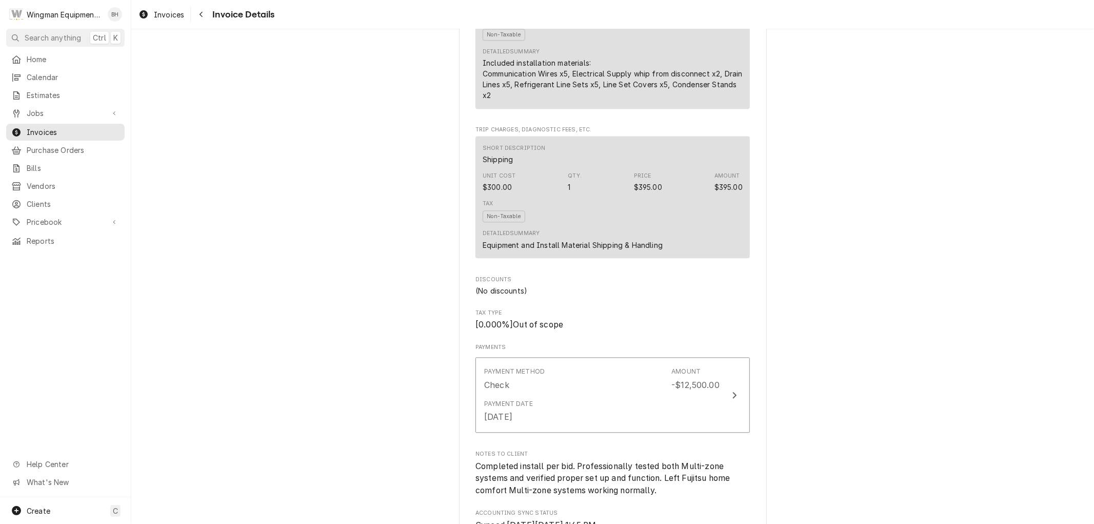
scroll to position [2210, 0]
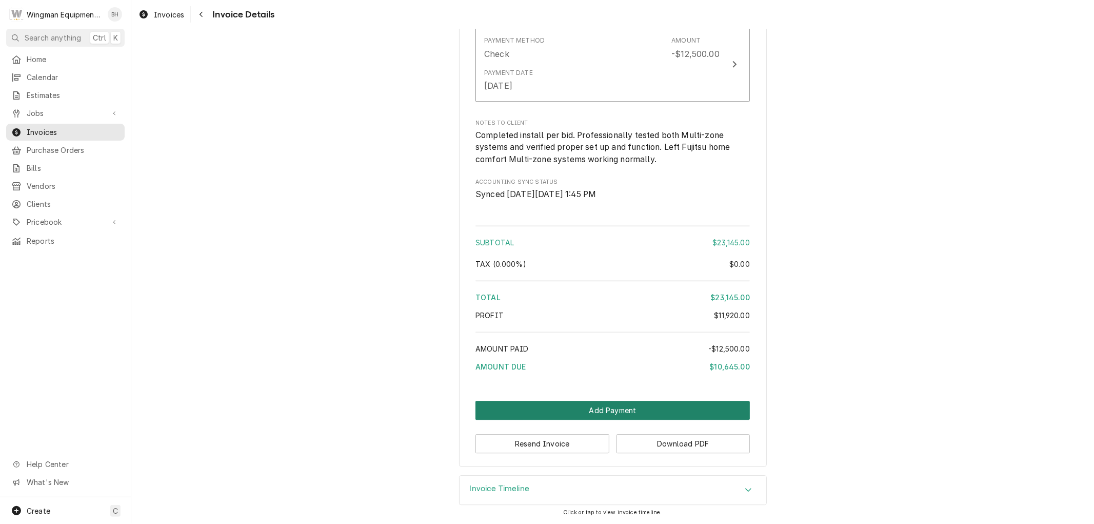
click at [621, 411] on button "Add Payment" at bounding box center [613, 410] width 274 height 19
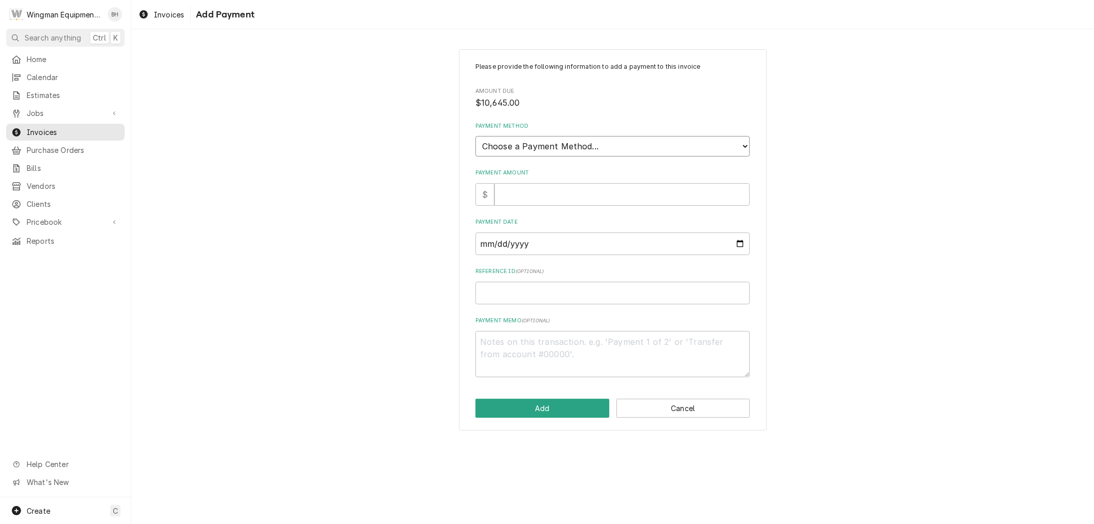
click at [632, 146] on select "Choose a Payment Method... Cash Check Credit/Debit Card ACH/eCheck Other" at bounding box center [613, 146] width 274 height 21
select select "2"
click at [476, 136] on select "Choose a Payment Method... Cash Check Credit/Debit Card ACH/eCheck Other" at bounding box center [613, 146] width 274 height 21
click at [608, 195] on input "Payment Amount" at bounding box center [622, 194] width 255 height 23
type textarea "x"
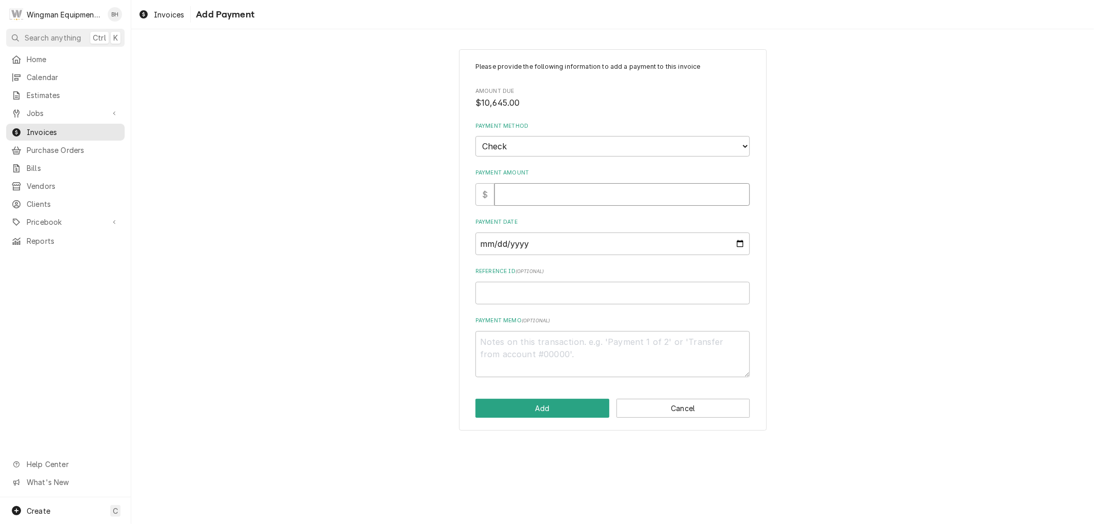
type input "1"
type textarea "x"
type input "10"
type textarea "x"
type input "106"
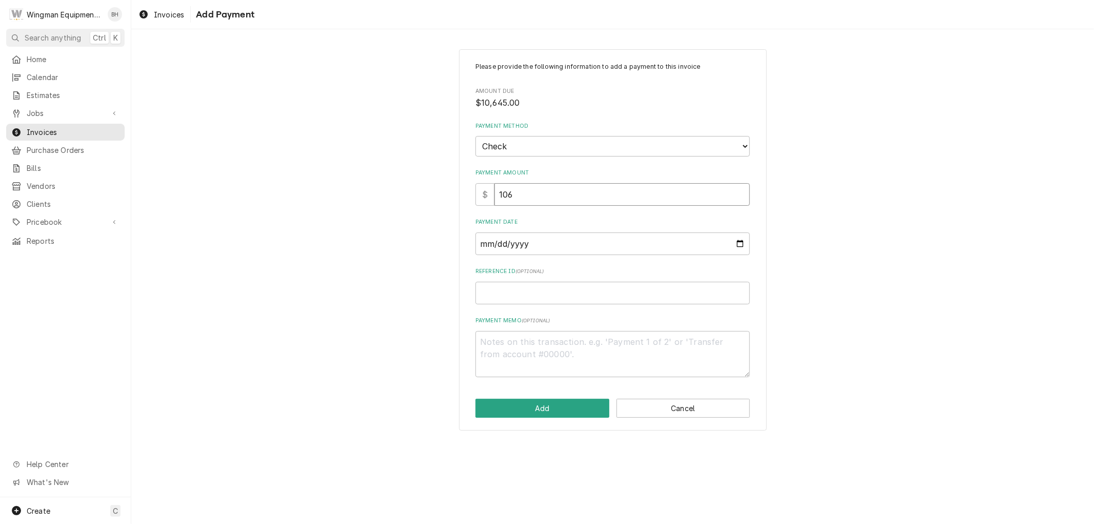
type textarea "x"
type input "1064"
type textarea "x"
type input "10645"
click at [740, 243] on input "Payment Date" at bounding box center [613, 243] width 274 height 23
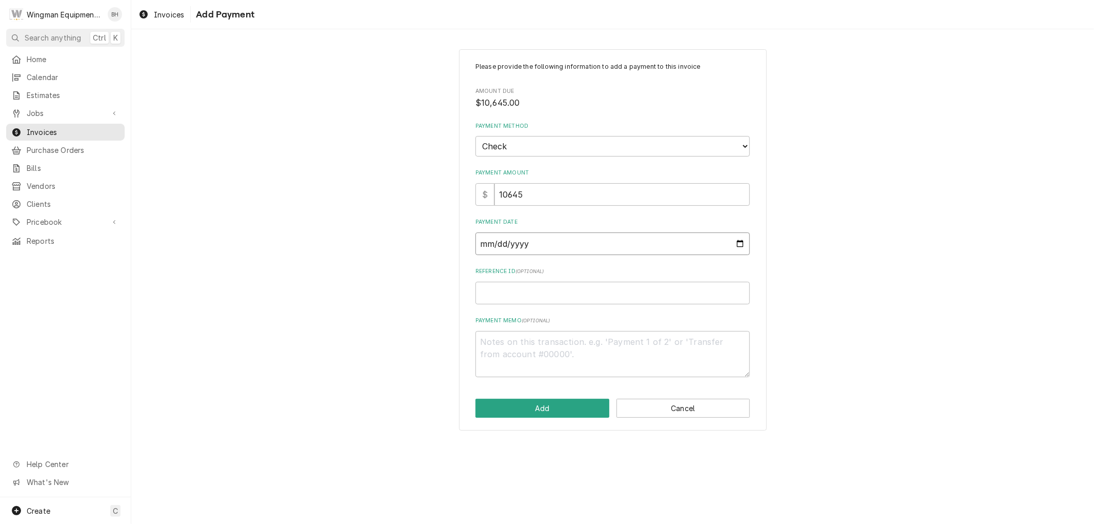
type input "2025-09-03"
click at [562, 416] on button "Add" at bounding box center [543, 408] width 134 height 19
type textarea "x"
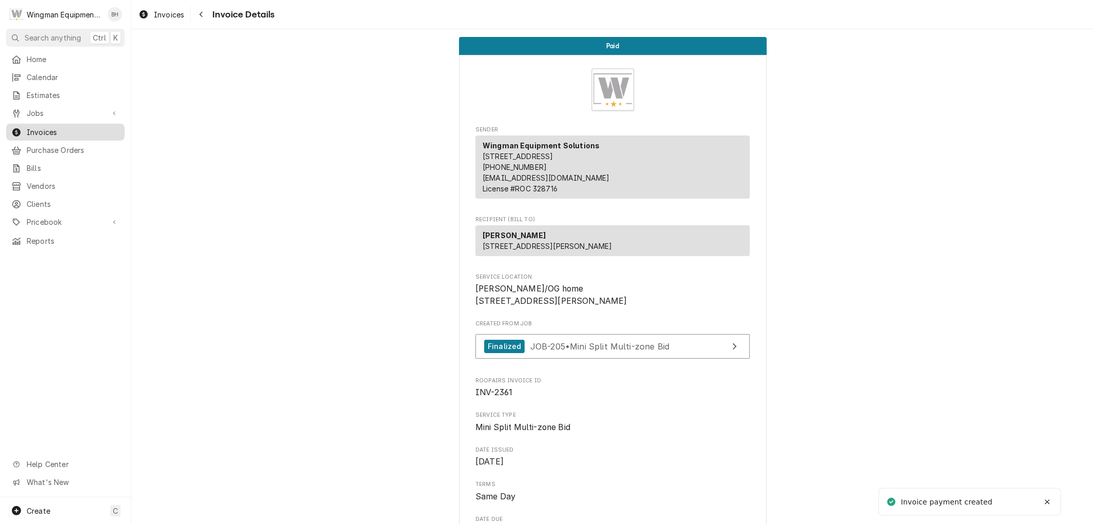
click at [50, 128] on span "Invoices" at bounding box center [73, 132] width 93 height 11
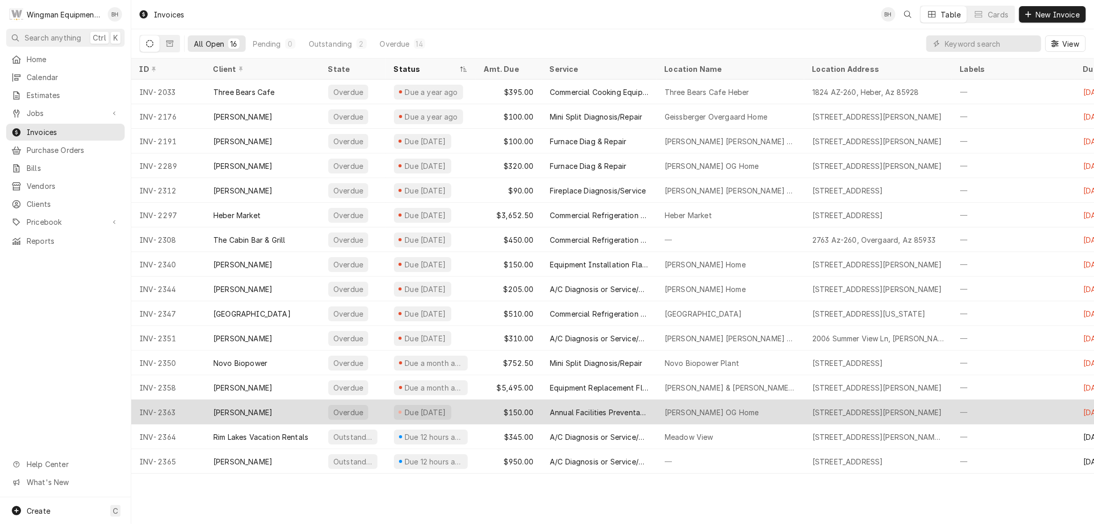
click at [635, 412] on div "Annual Facilities Preventative Maintenance" at bounding box center [599, 412] width 98 height 11
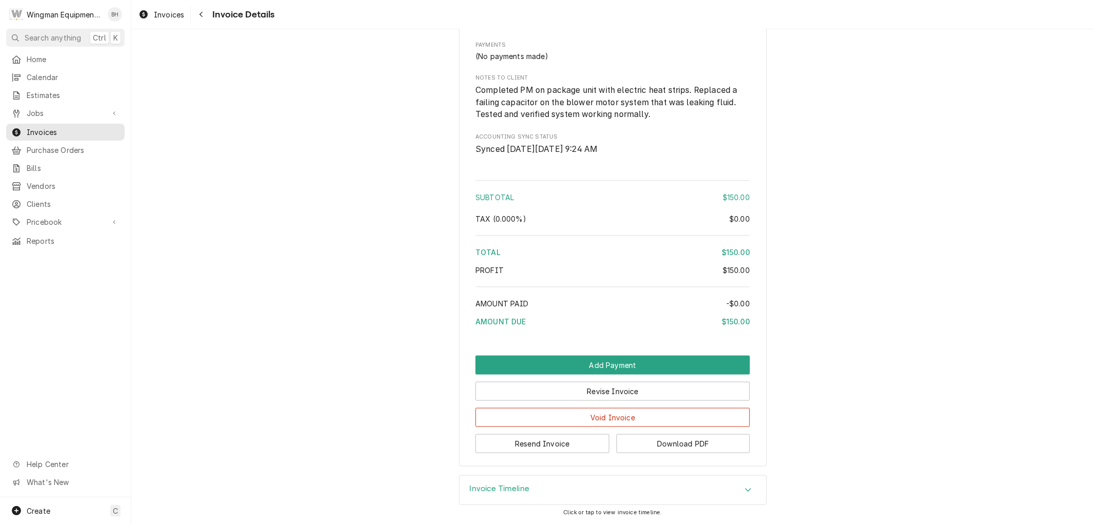
scroll to position [944, 0]
click at [629, 415] on button "Void Invoice" at bounding box center [613, 417] width 274 height 19
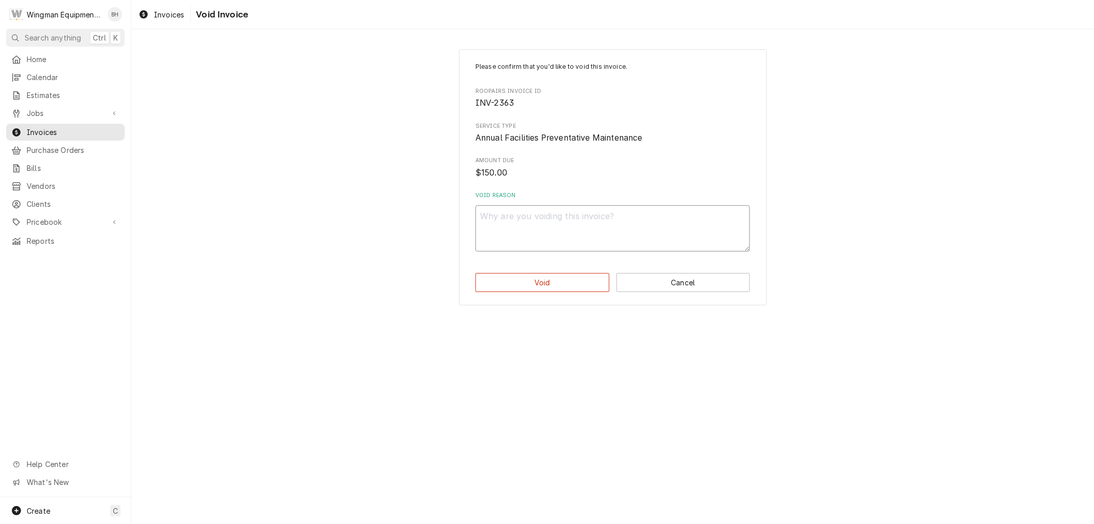
click at [558, 242] on textarea "Void Reason" at bounding box center [613, 228] width 274 height 46
type textarea "x"
type textarea "D"
type textarea "x"
type textarea "Di"
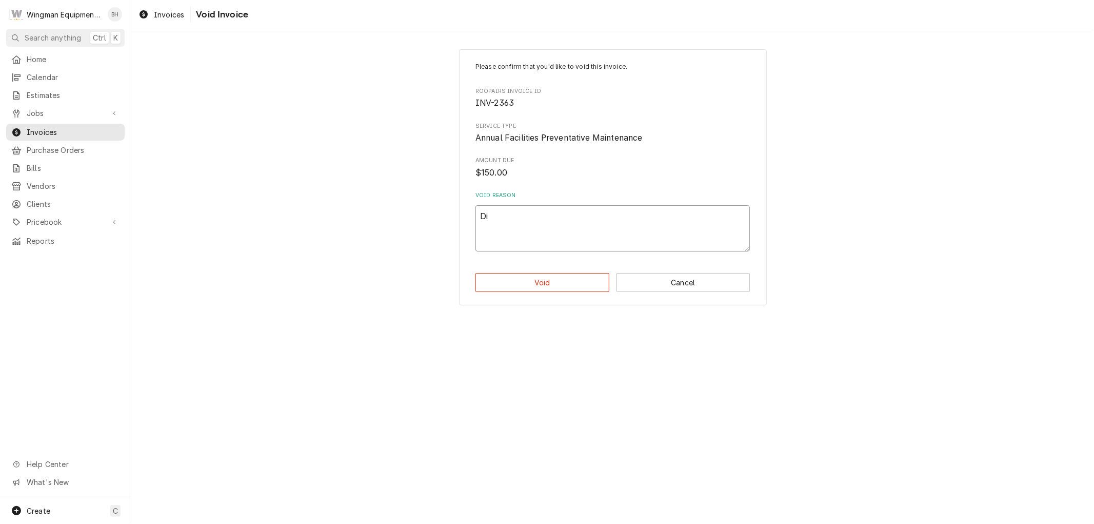
type textarea "x"
type textarea "Dir"
type textarea "x"
type textarea "Dire"
type textarea "x"
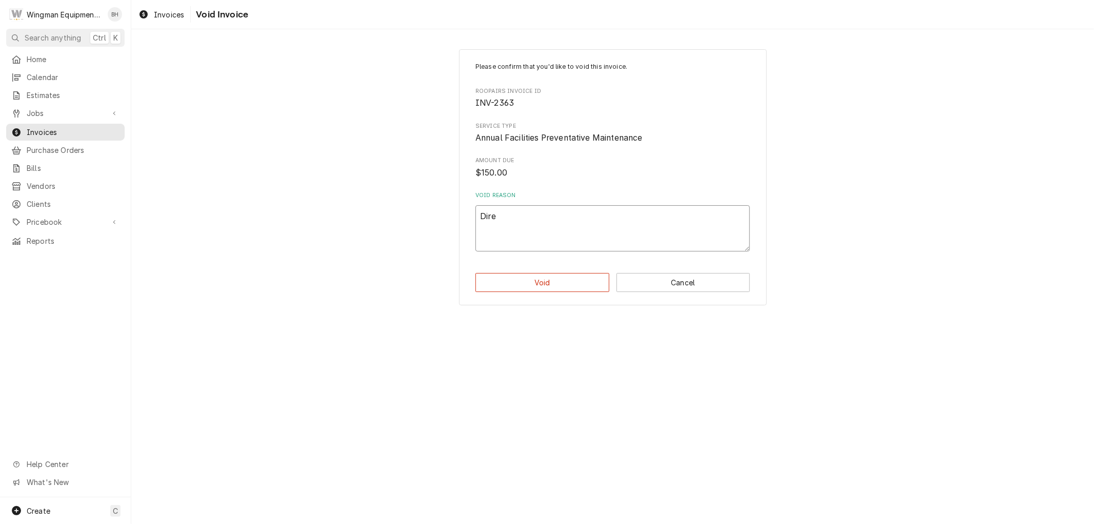
type textarea "Direc"
type textarea "x"
type textarea "Direct"
type textarea "x"
type textarea "Direc"
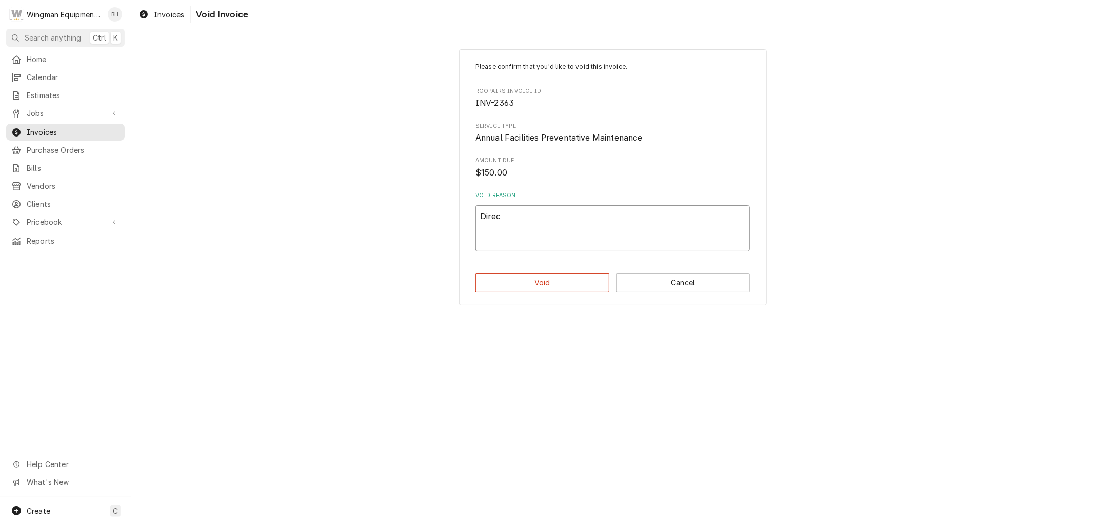
type textarea "x"
type textarea "Dire"
type textarea "x"
type textarea "Dir"
type textarea "x"
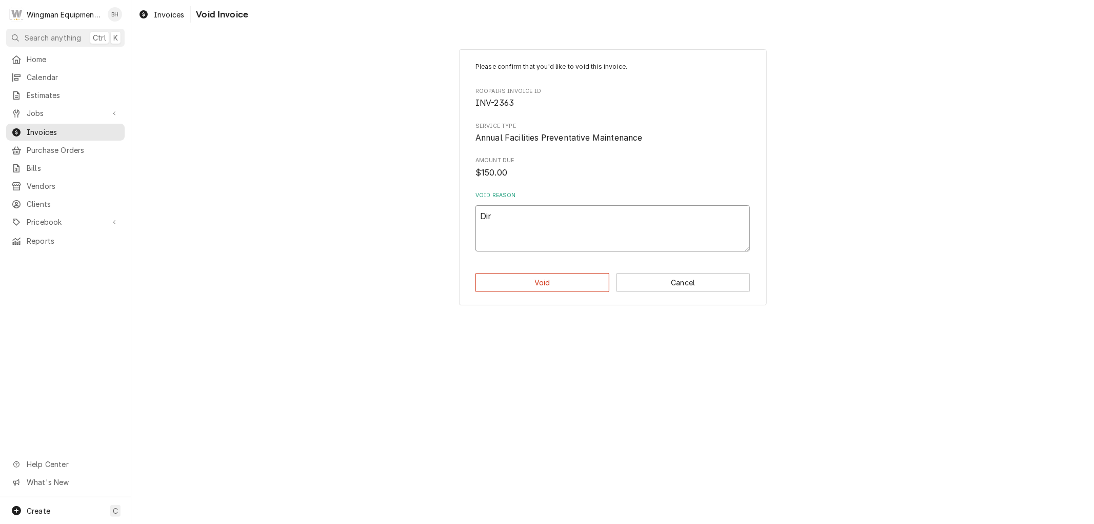
type textarea "Di"
type textarea "x"
type textarea "D"
type textarea "x"
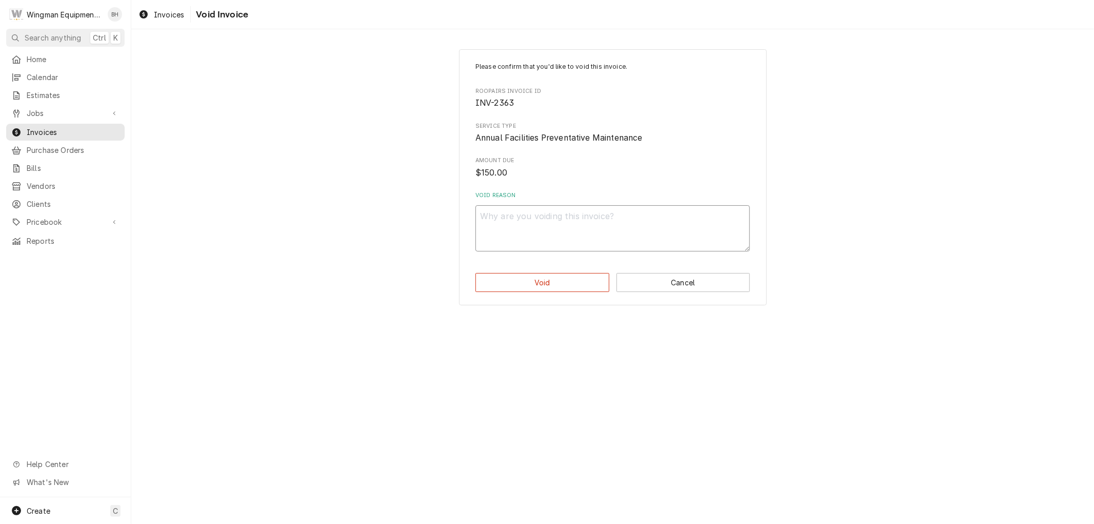
type textarea "A"
type textarea "x"
type textarea "Ap"
type textarea "x"
type textarea "App"
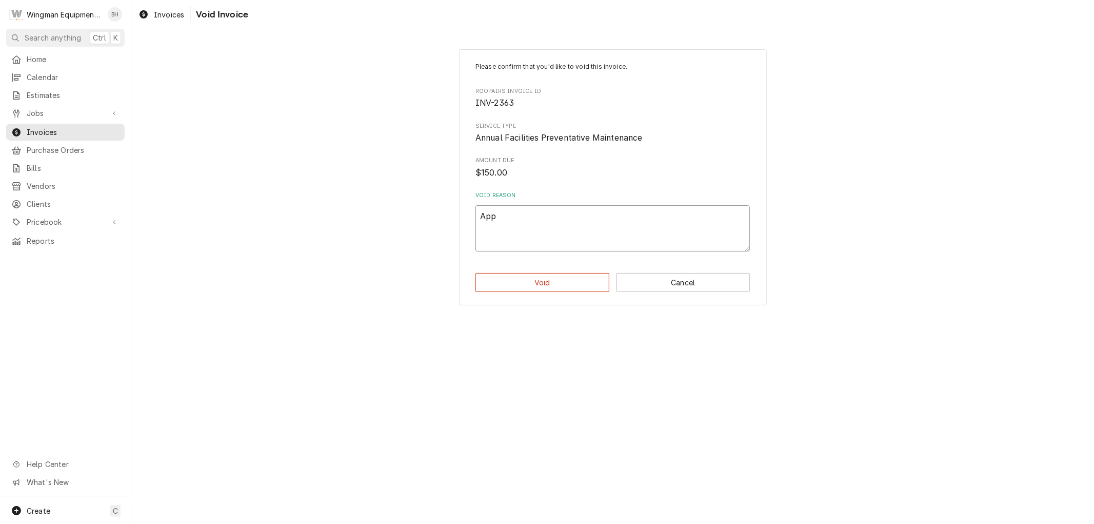
type textarea "x"
type textarea "Appl"
type textarea "x"
type textarea "Appli"
type textarea "x"
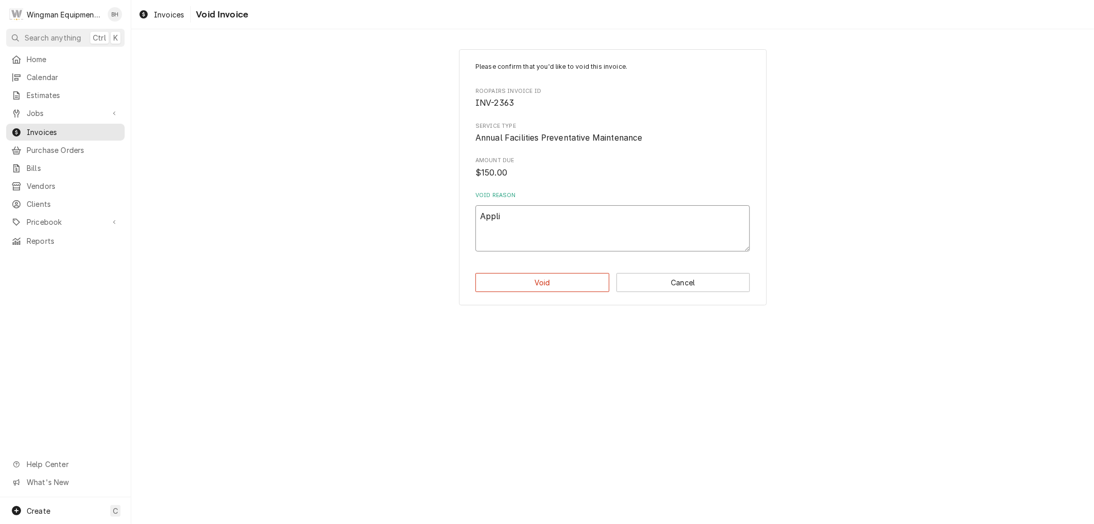
type textarea "Applie"
type textarea "x"
type textarea "Applied"
type textarea "x"
type textarea "Applied"
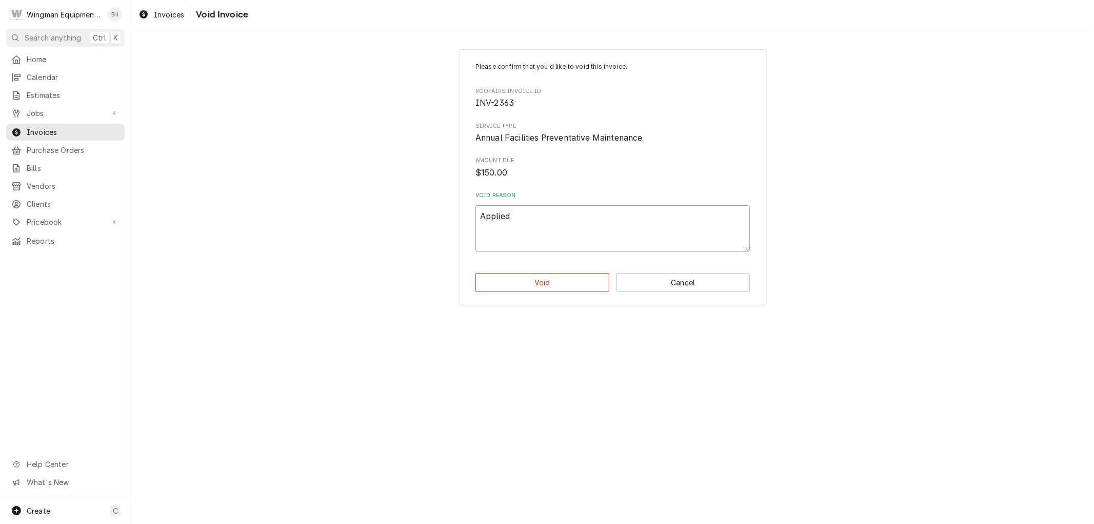
type textarea "x"
type textarea "Applied t"
type textarea "x"
type textarea "Applied to"
type textarea "x"
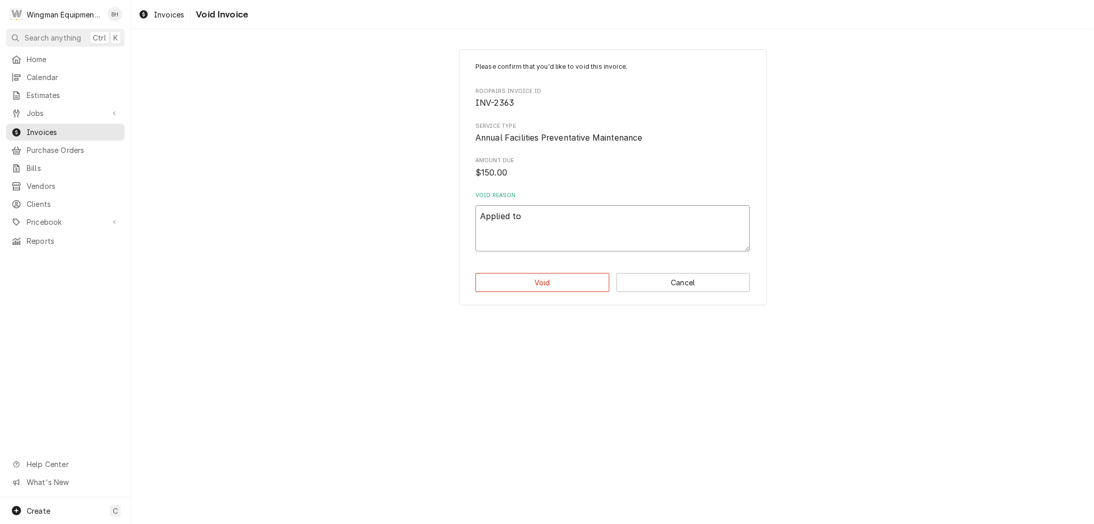
type textarea "Applied to"
type textarea "x"
type textarea "Applied to f"
type textarea "x"
type textarea "Applied to fu"
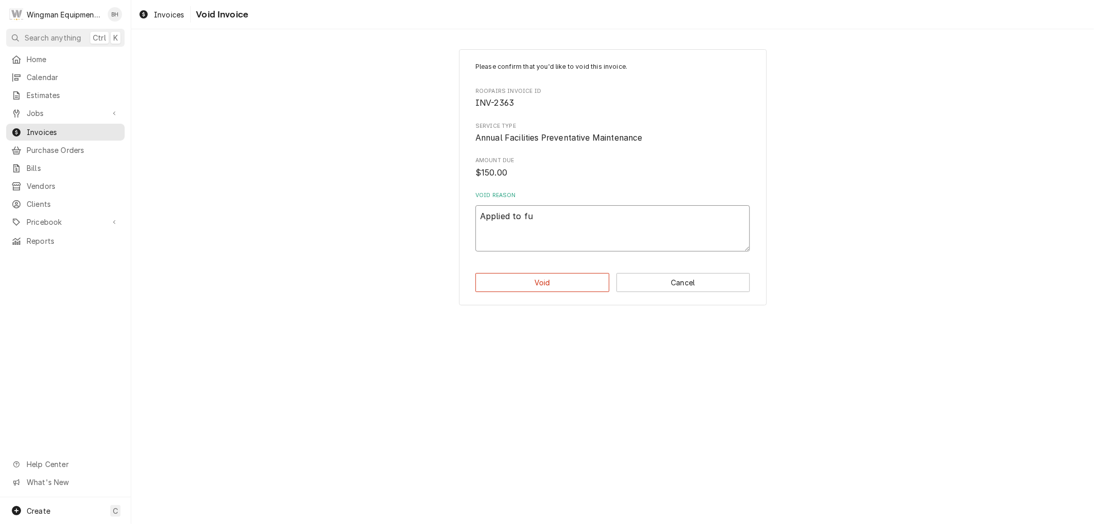
type textarea "x"
type textarea "Applied to fut"
type textarea "x"
type textarea "Applied to futu"
type textarea "x"
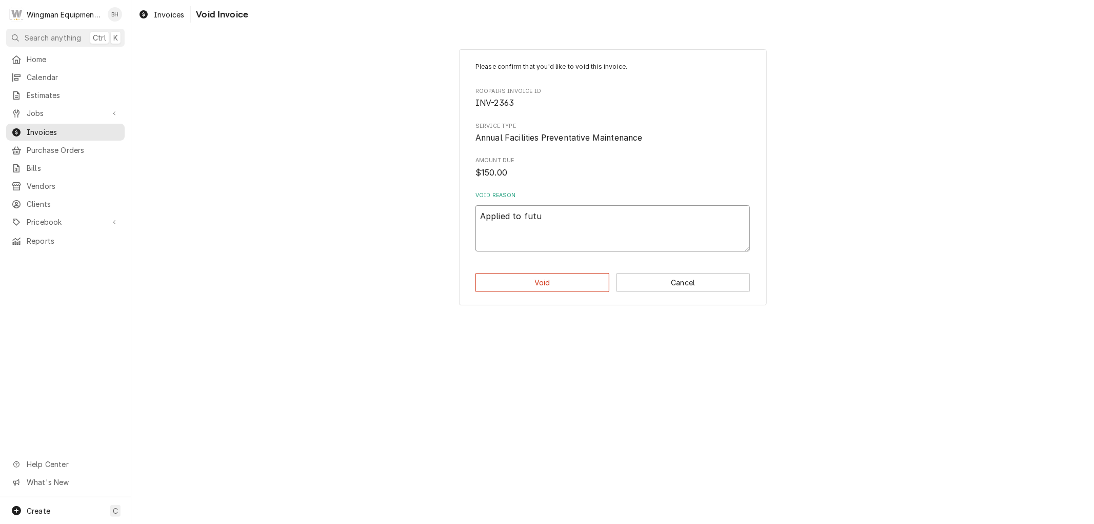
type textarea "Applied to futur"
type textarea "x"
type textarea "Applied to future"
type textarea "x"
type textarea "Applied to future"
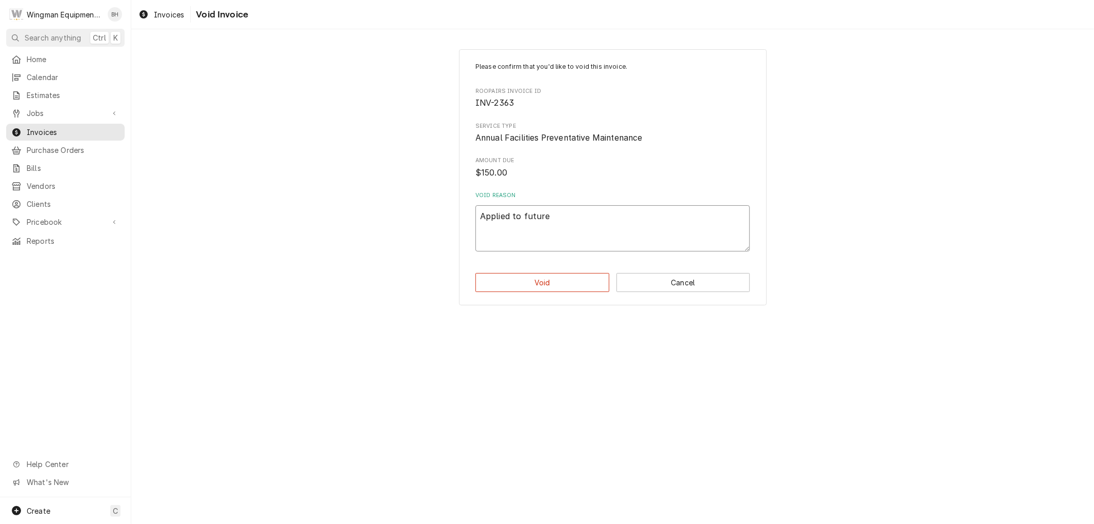
type textarea "x"
type textarea "Applied to future s"
type textarea "x"
type textarea "Applied to future se"
type textarea "x"
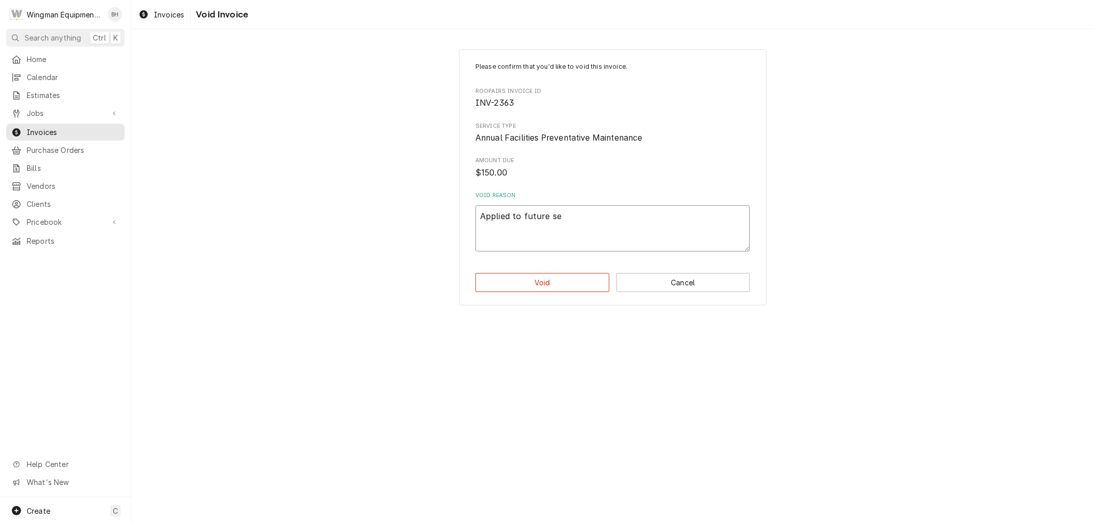
type textarea "Applied to future ser"
type textarea "x"
type textarea "Applied to future serv"
type textarea "x"
type textarea "Applied to future servi"
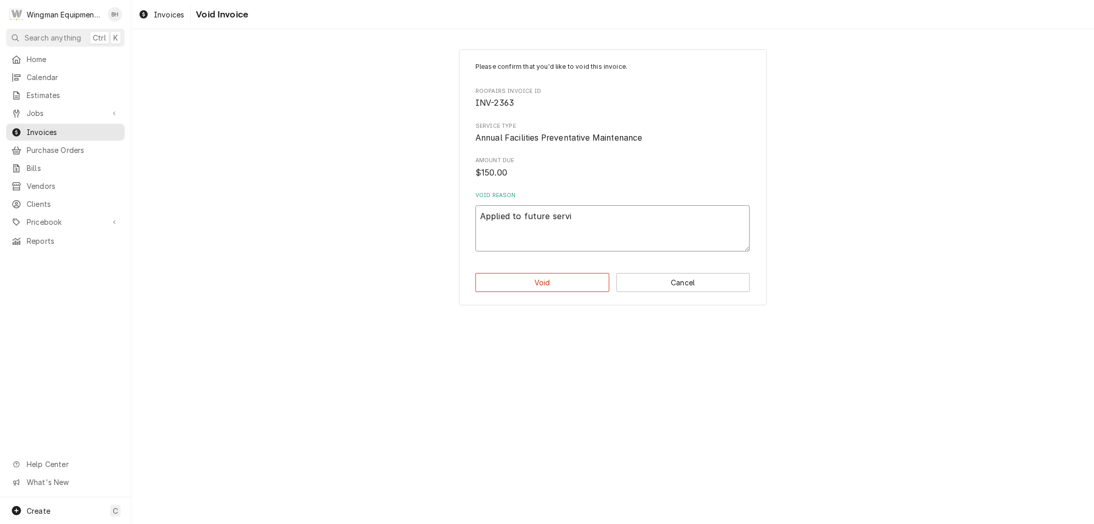
type textarea "x"
type textarea "Applied to future servic"
type textarea "x"
type textarea "Applied to future service"
type textarea "x"
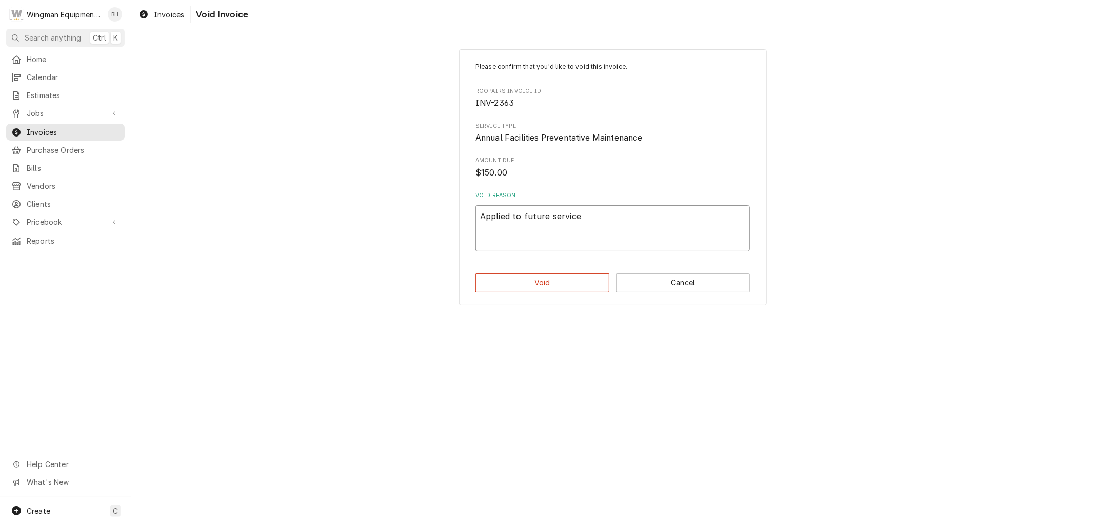
type textarea "Applied to future services"
type textarea "x"
type textarea "Applied to future services"
type textarea "x"
type textarea "Applied to future services r"
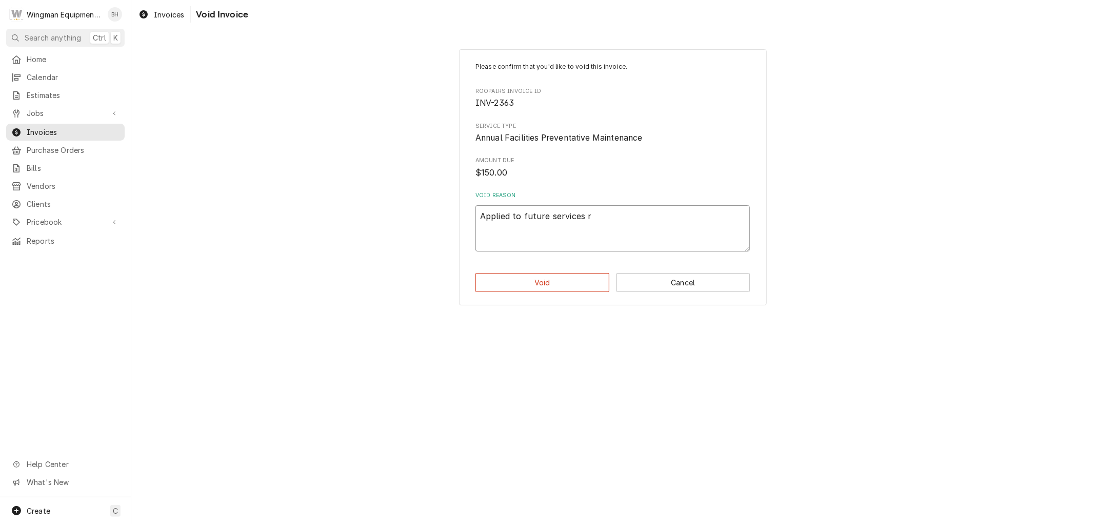
type textarea "x"
type textarea "Applied to future services re"
type textarea "x"
type textarea "Applied to future services req"
type textarea "x"
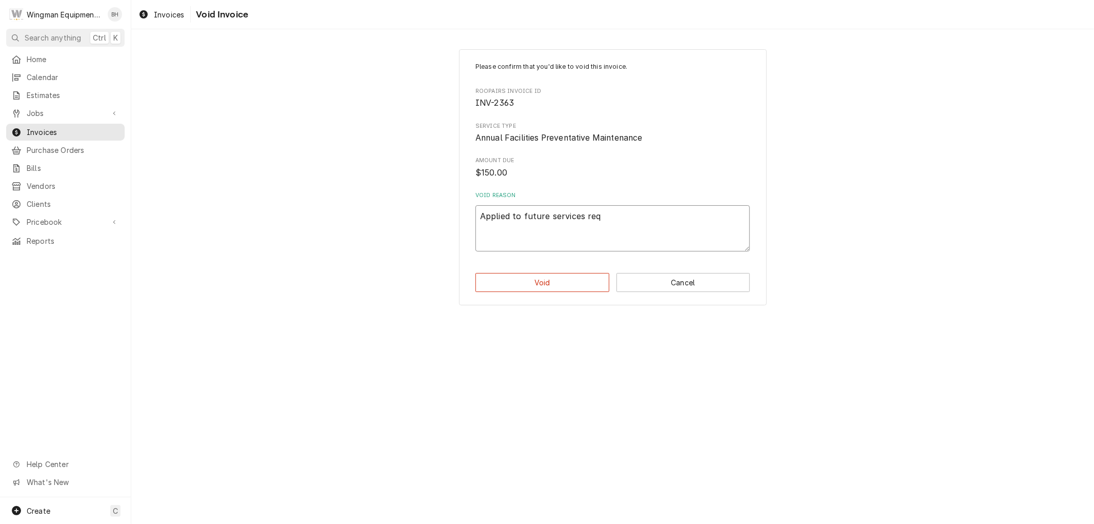
type textarea "Applied to future services requ"
type textarea "x"
type textarea "Applied to future services reque"
type textarea "x"
type textarea "Applied to future services reques"
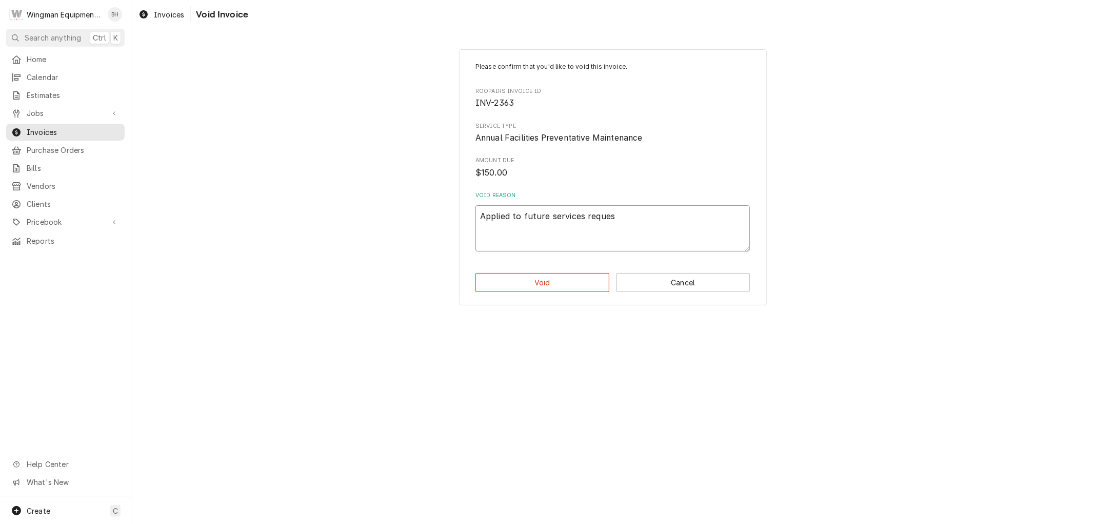
type textarea "x"
type textarea "Applied to future services request"
type textarea "x"
type textarea "Applied to future services requeste"
type textarea "x"
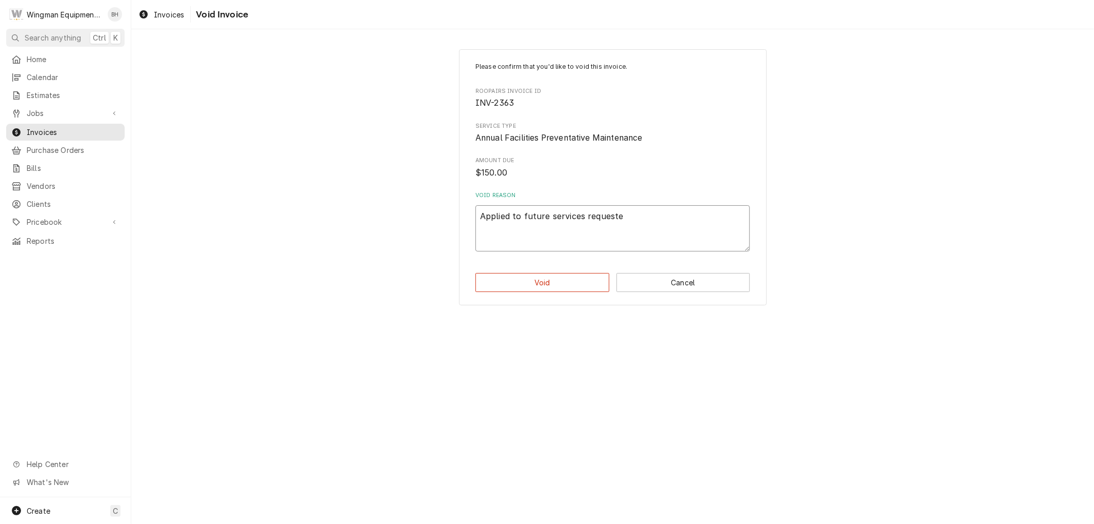
type textarea "Applied to future services requested"
type textarea "x"
type textarea "Applied to future services requested."
click at [549, 283] on button "Void" at bounding box center [543, 282] width 134 height 19
type textarea "x"
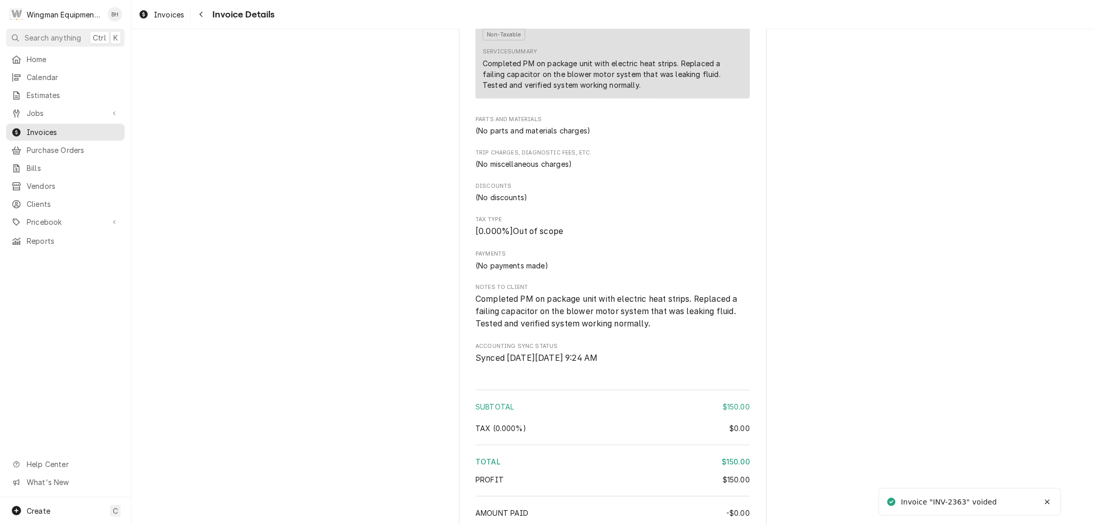
scroll to position [330, 0]
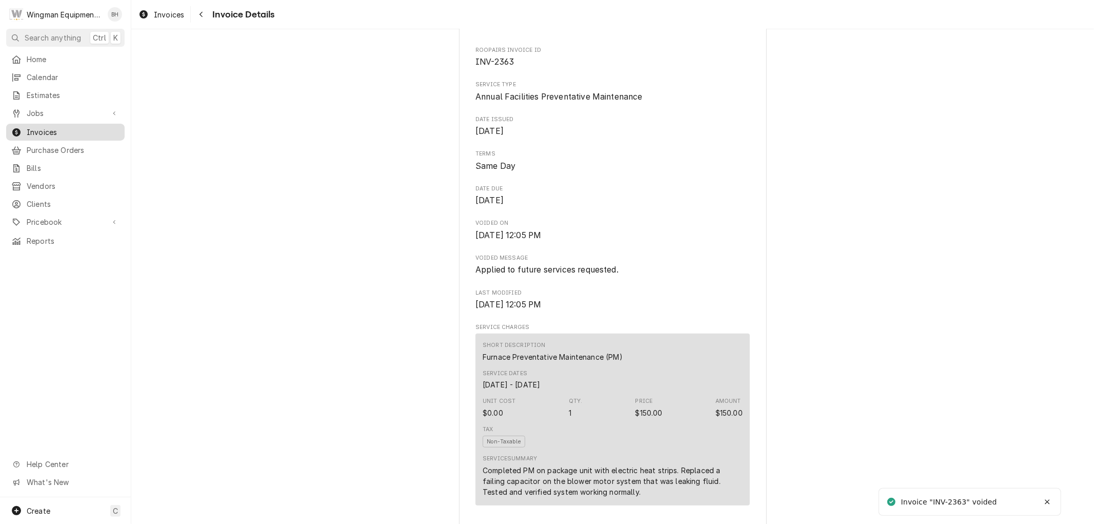
click at [60, 127] on span "Invoices" at bounding box center [73, 132] width 93 height 11
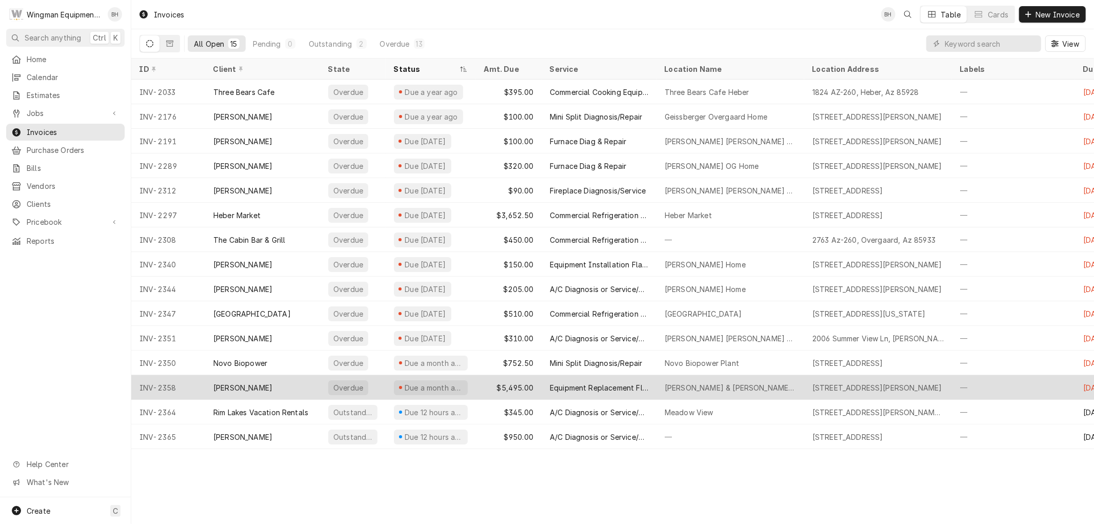
click at [601, 388] on div "Equipment Replacement Flat Rate Bid" at bounding box center [599, 387] width 98 height 11
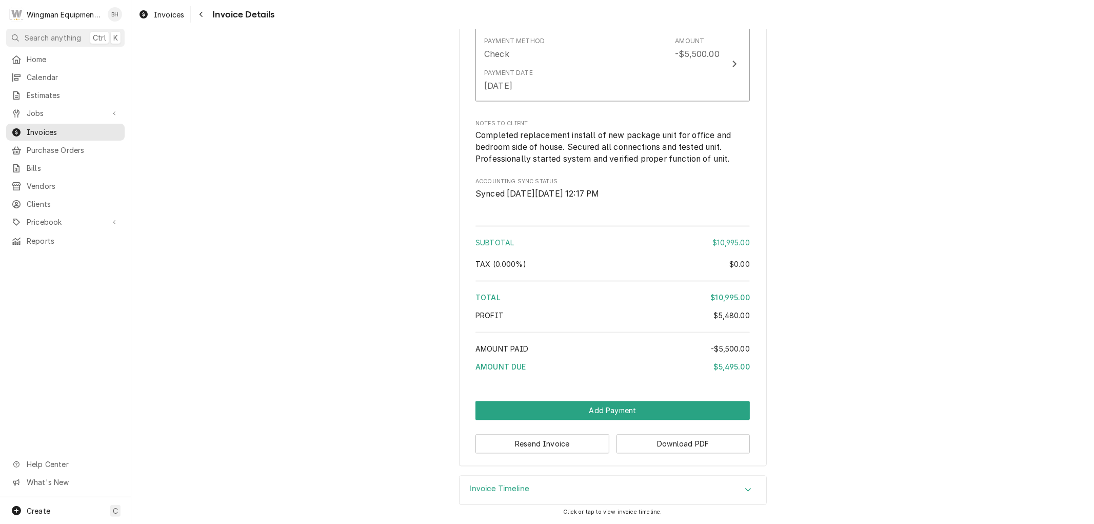
scroll to position [1551, 0]
click at [613, 409] on button "Add Payment" at bounding box center [613, 410] width 274 height 19
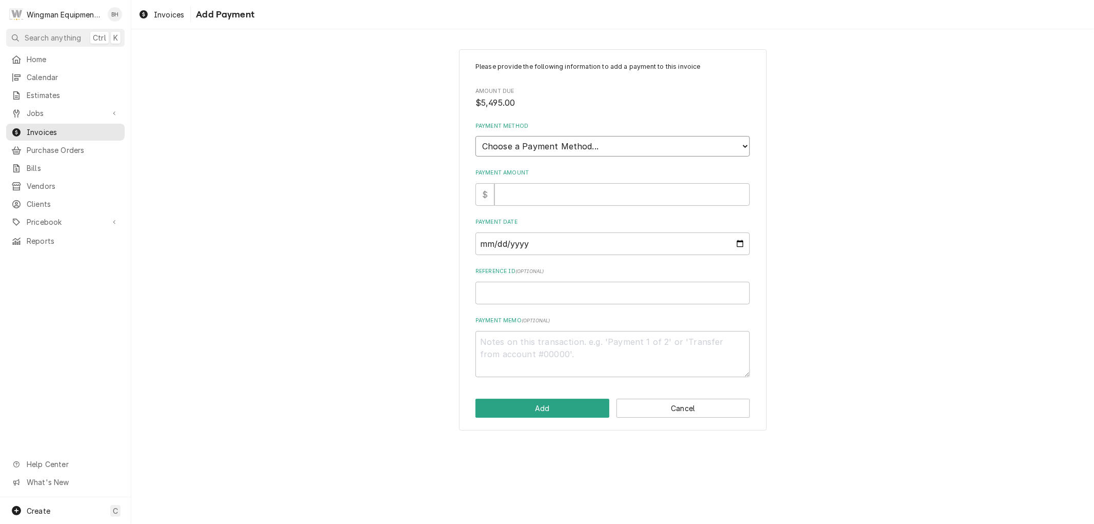
click at [592, 145] on select "Choose a Payment Method... Cash Check Credit/Debit Card ACH/eCheck Other" at bounding box center [613, 146] width 274 height 21
select select "2"
click at [476, 136] on select "Choose a Payment Method... Cash Check Credit/Debit Card ACH/eCheck Other" at bounding box center [613, 146] width 274 height 21
click at [550, 193] on input "Payment Amount" at bounding box center [622, 194] width 255 height 23
type textarea "x"
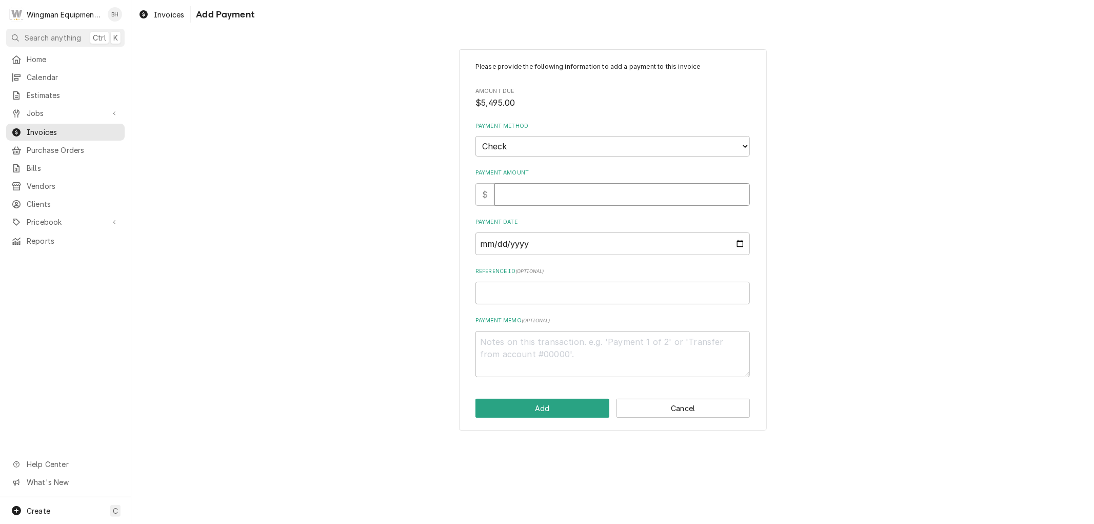
type input "5"
type textarea "x"
type input "54"
type textarea "x"
type input "549"
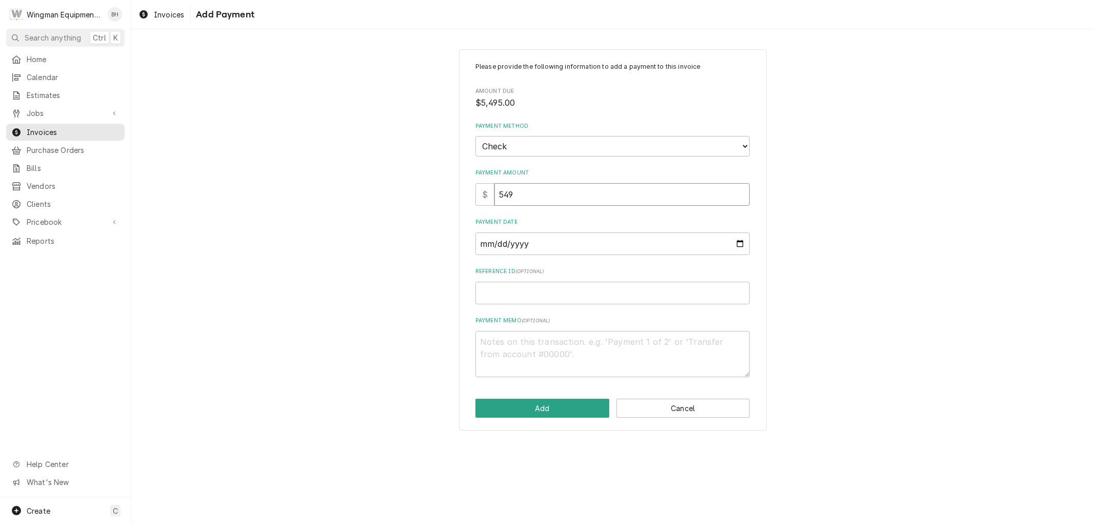
type textarea "x"
type input "5495"
click at [743, 240] on input "Payment Date" at bounding box center [613, 243] width 274 height 23
type input "2025-09-03"
click at [559, 406] on button "Add" at bounding box center [543, 408] width 134 height 19
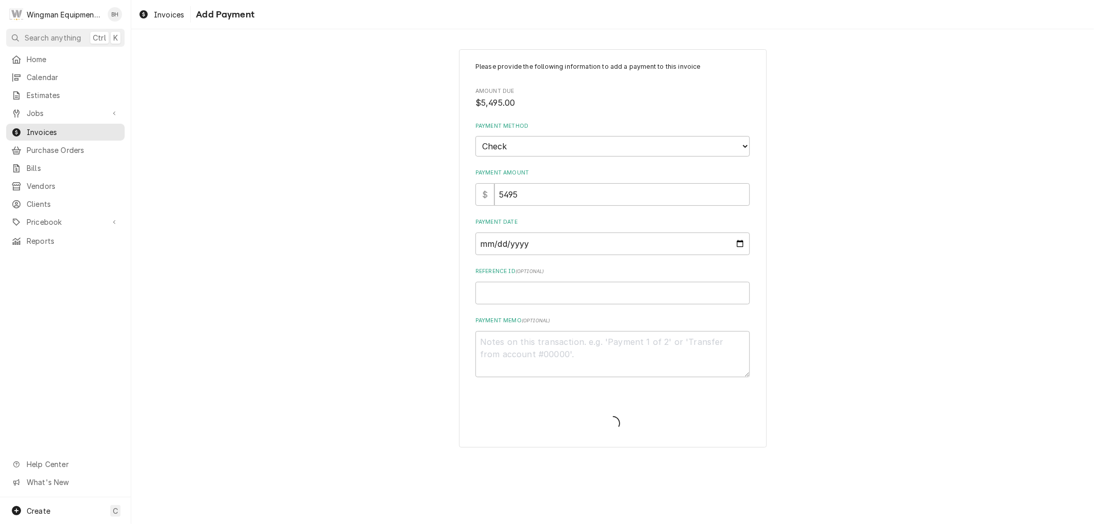
type textarea "x"
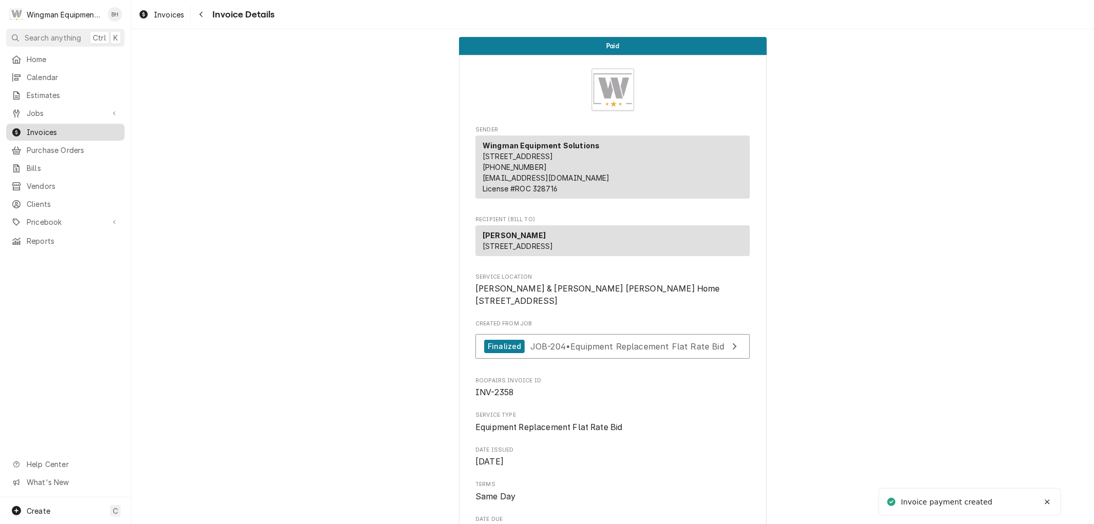
click at [85, 127] on span "Invoices" at bounding box center [73, 132] width 93 height 11
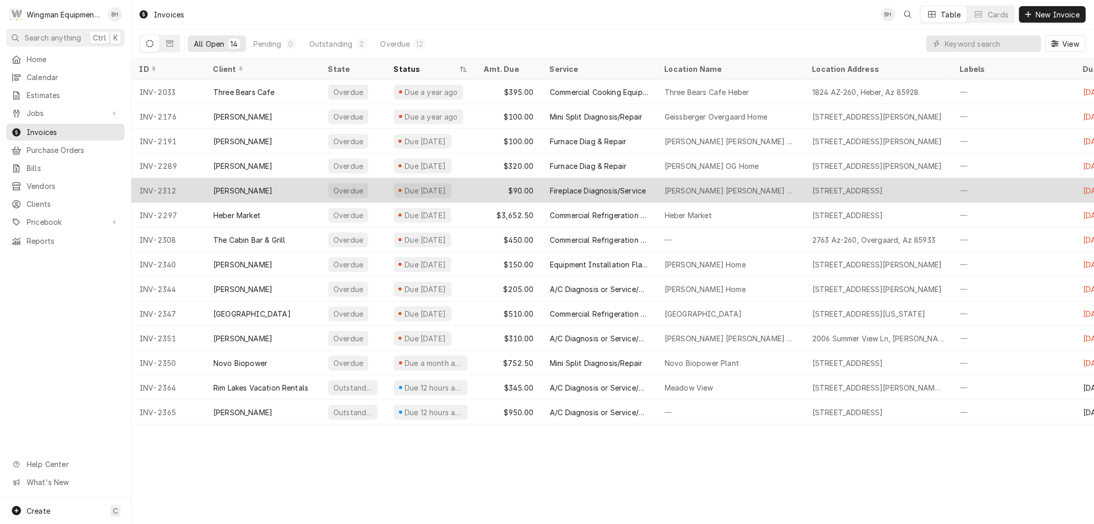
click at [596, 189] on div "Fireplace Diagnosis/Service" at bounding box center [598, 190] width 96 height 11
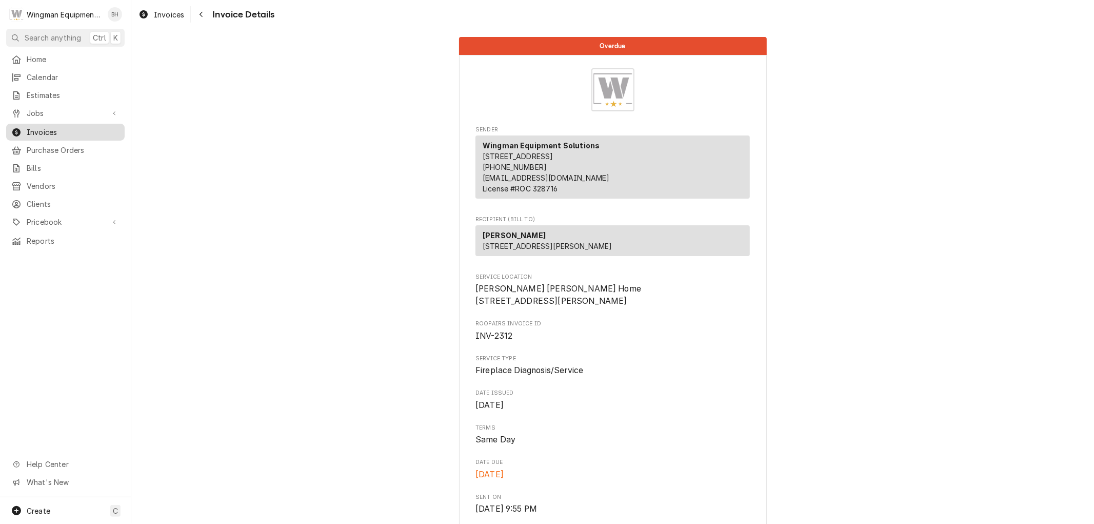
click at [48, 131] on span "Invoices" at bounding box center [73, 132] width 93 height 11
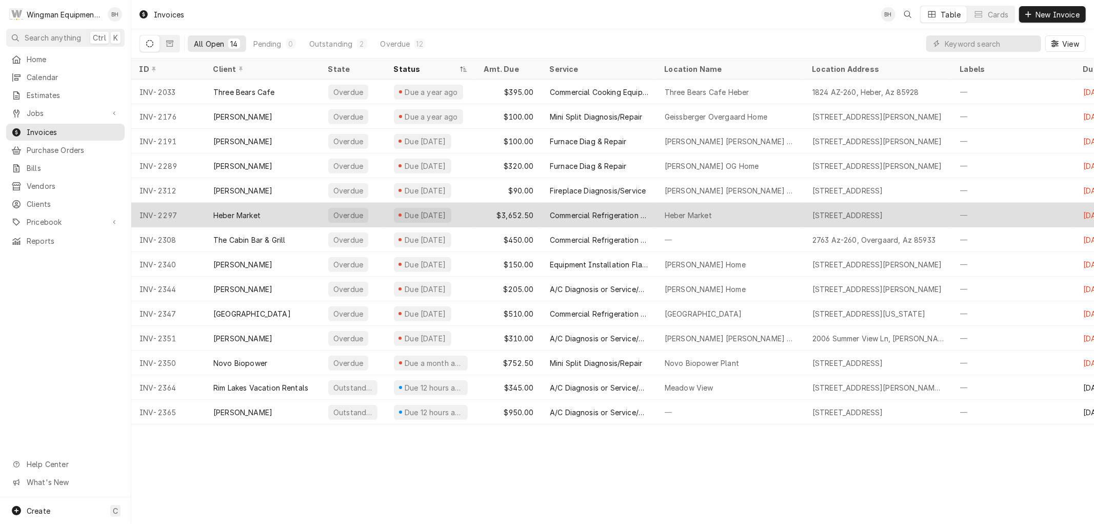
click at [602, 220] on div "Commercial Refrigeration Diag/Repair" at bounding box center [599, 215] width 115 height 25
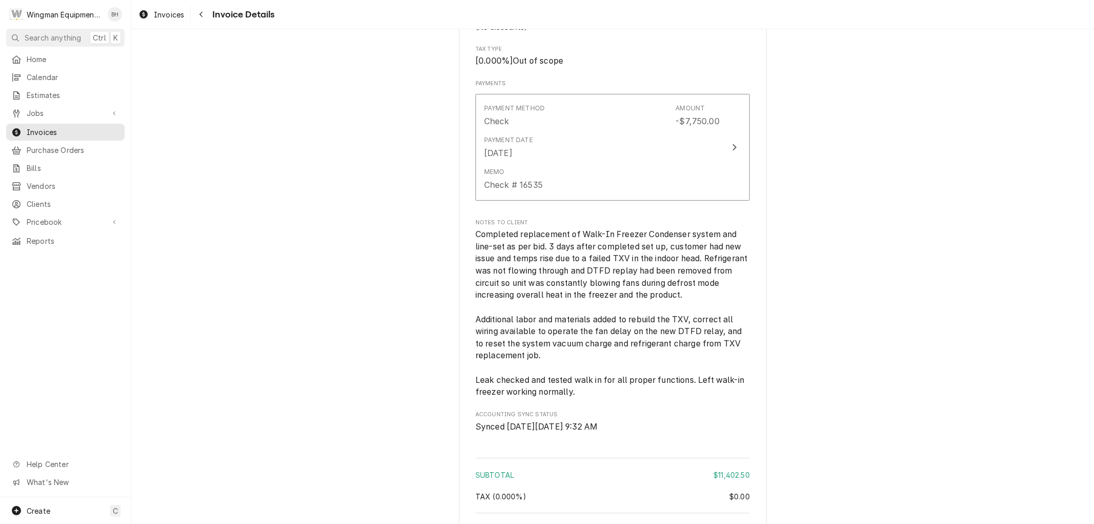
scroll to position [2427, 0]
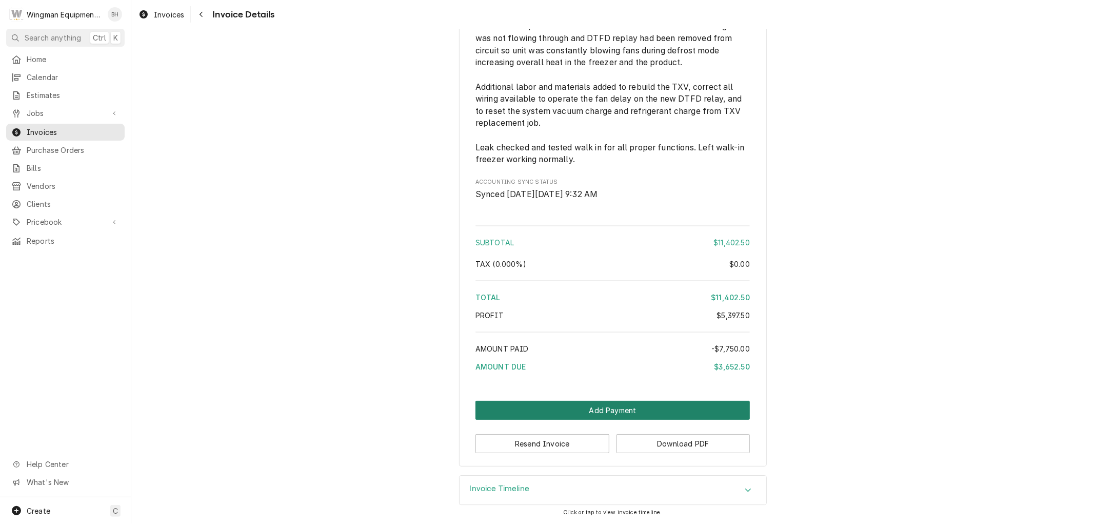
click at [603, 416] on button "Add Payment" at bounding box center [613, 410] width 274 height 19
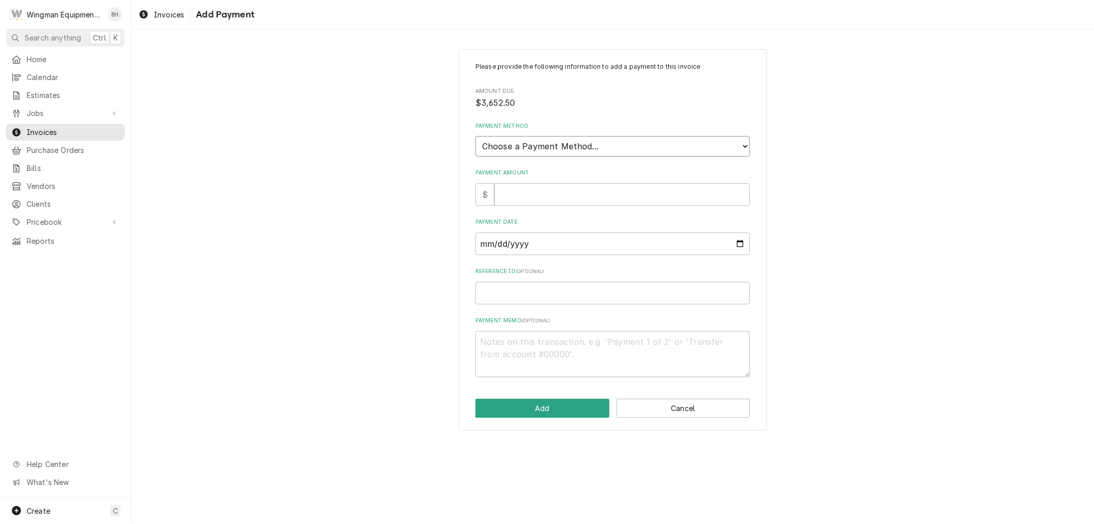
click at [585, 151] on select "Choose a Payment Method... Cash Check Credit/Debit Card ACH/eCheck Other" at bounding box center [613, 146] width 274 height 21
select select "2"
click at [476, 136] on select "Choose a Payment Method... Cash Check Credit/Debit Card ACH/eCheck Other" at bounding box center [613, 146] width 274 height 21
click at [547, 196] on input "Payment Amount" at bounding box center [622, 194] width 255 height 23
type textarea "x"
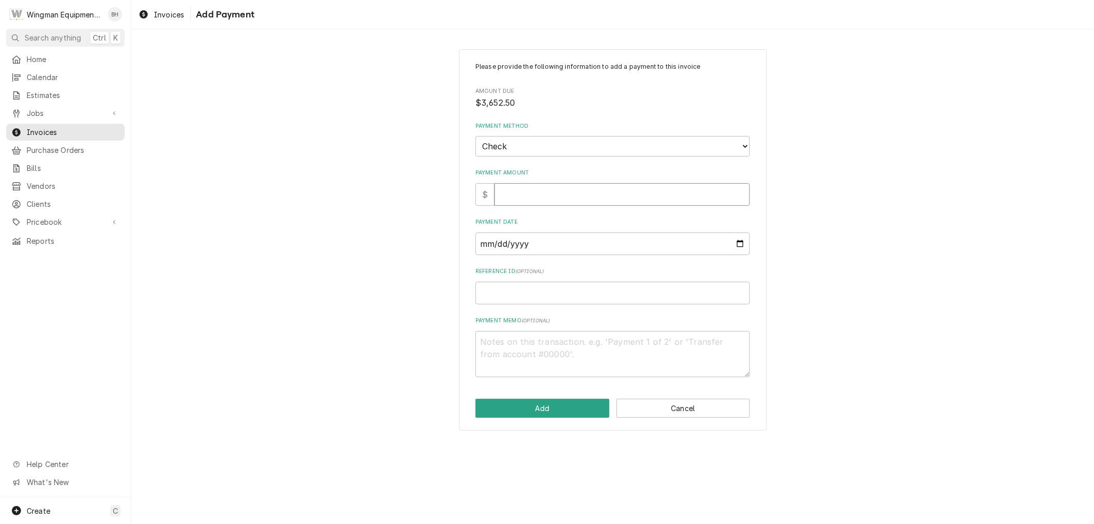
type input "3"
type textarea "x"
type input "36"
type textarea "x"
type input "365"
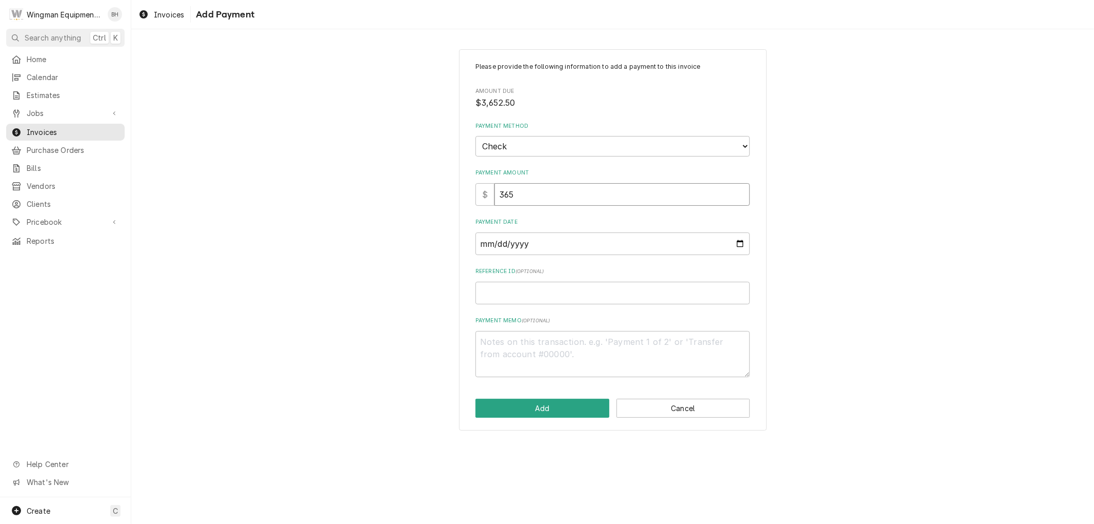
type textarea "x"
type input "3652"
type textarea "x"
type input "3652.5"
type textarea "x"
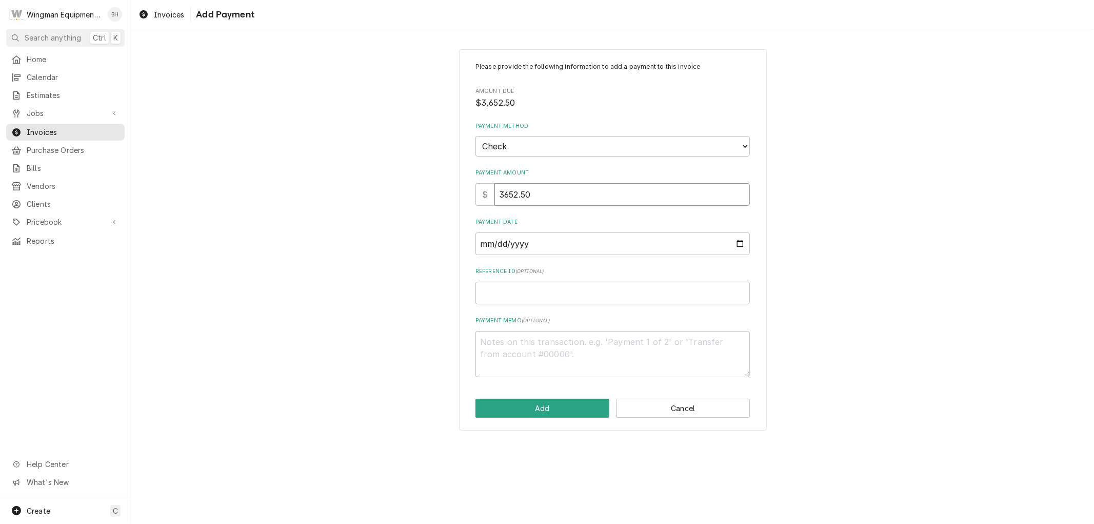
type input "3652.50"
click at [743, 243] on input "Payment Date" at bounding box center [613, 243] width 274 height 23
type textarea "x"
type input "[DATE]"
type textarea "x"
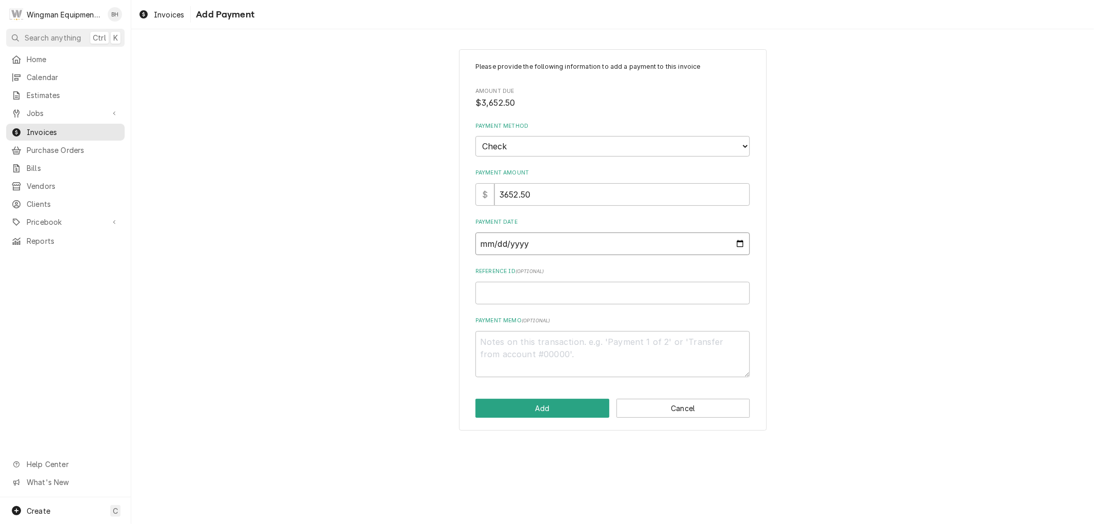
type input "[DATE]"
type textarea "x"
type input "[DATE]"
type textarea "x"
type input "[DATE]"
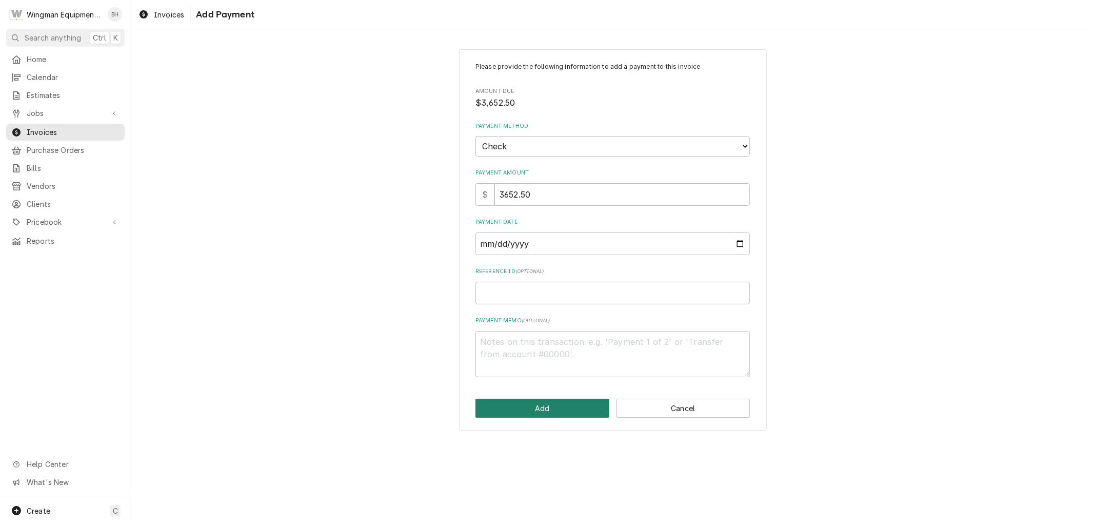
click at [541, 403] on button "Add" at bounding box center [543, 408] width 134 height 19
type textarea "x"
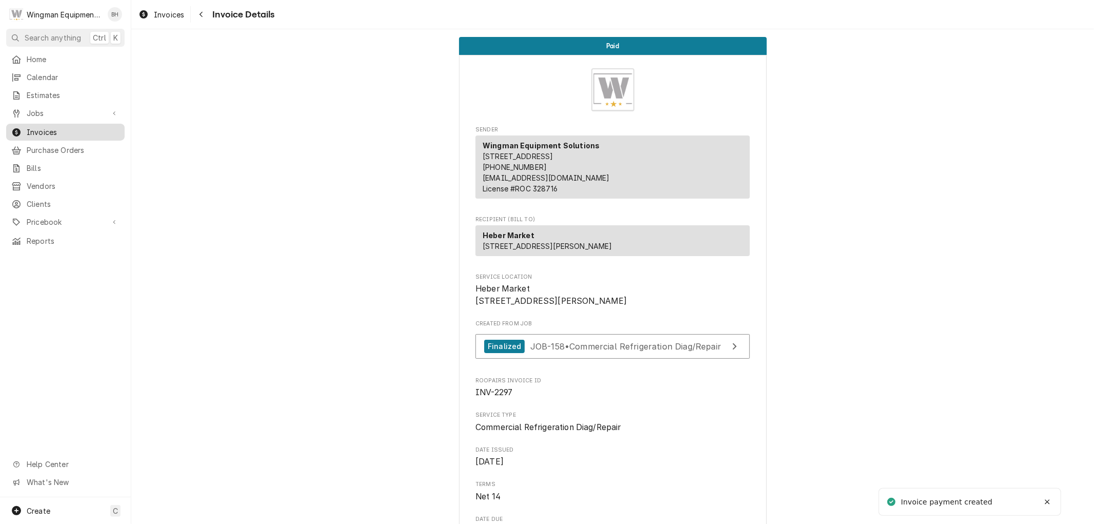
click at [78, 127] on span "Invoices" at bounding box center [73, 132] width 93 height 11
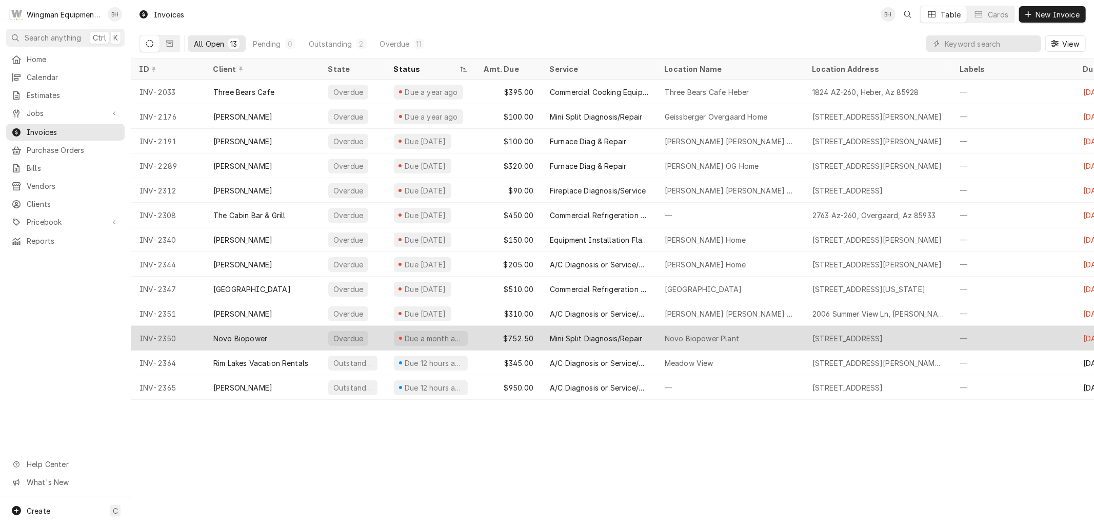
click at [603, 333] on div "Mini Split Diagnosis/Repair" at bounding box center [596, 338] width 92 height 11
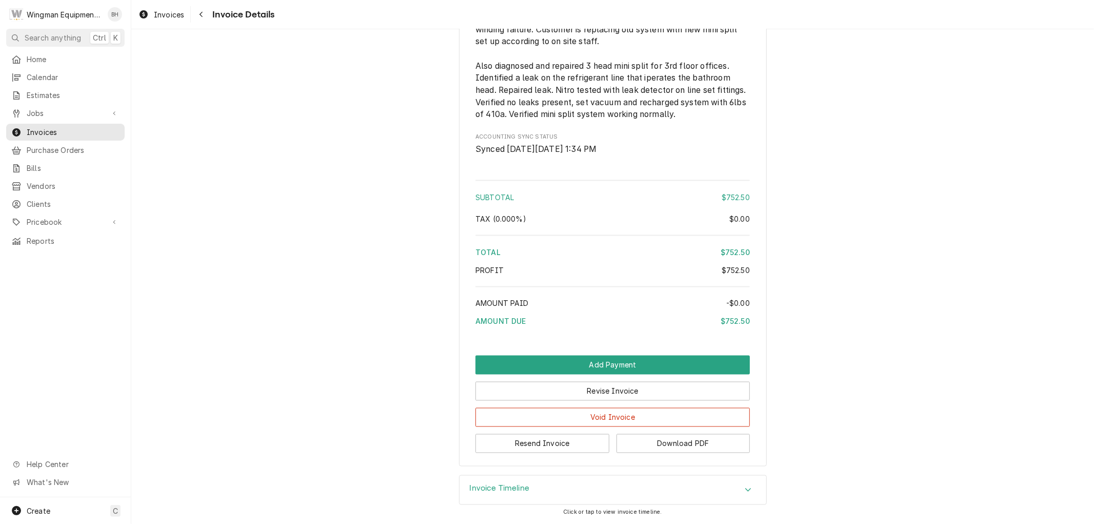
scroll to position [1413, 0]
click at [630, 363] on button "Add Payment" at bounding box center [613, 365] width 274 height 19
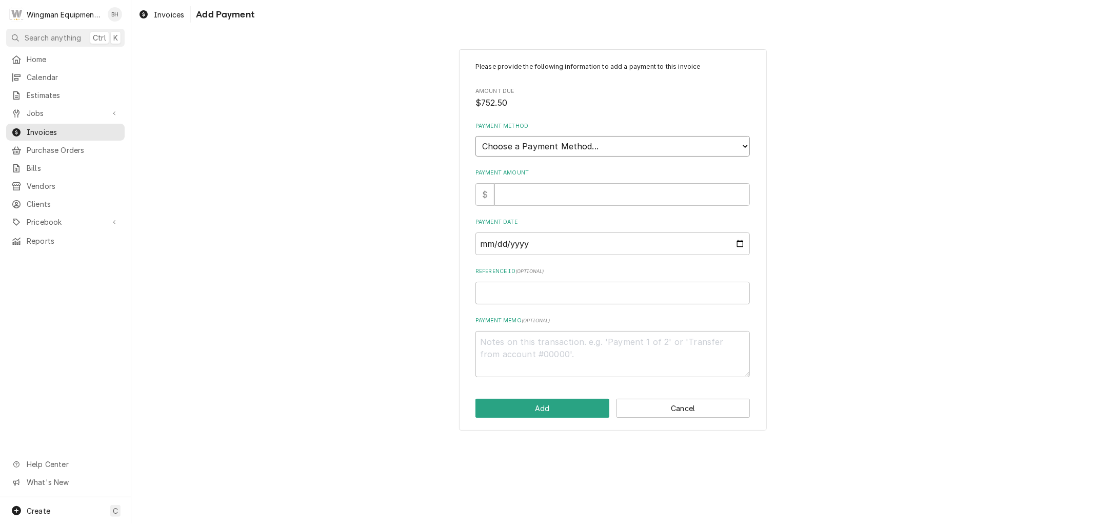
click at [593, 142] on select "Choose a Payment Method... Cash Check Credit/Debit Card ACH/eCheck Other" at bounding box center [613, 146] width 274 height 21
select select "2"
click at [476, 136] on select "Choose a Payment Method... Cash Check Credit/Debit Card ACH/eCheck Other" at bounding box center [613, 146] width 274 height 21
click at [562, 190] on input "Payment Amount" at bounding box center [622, 194] width 255 height 23
type textarea "x"
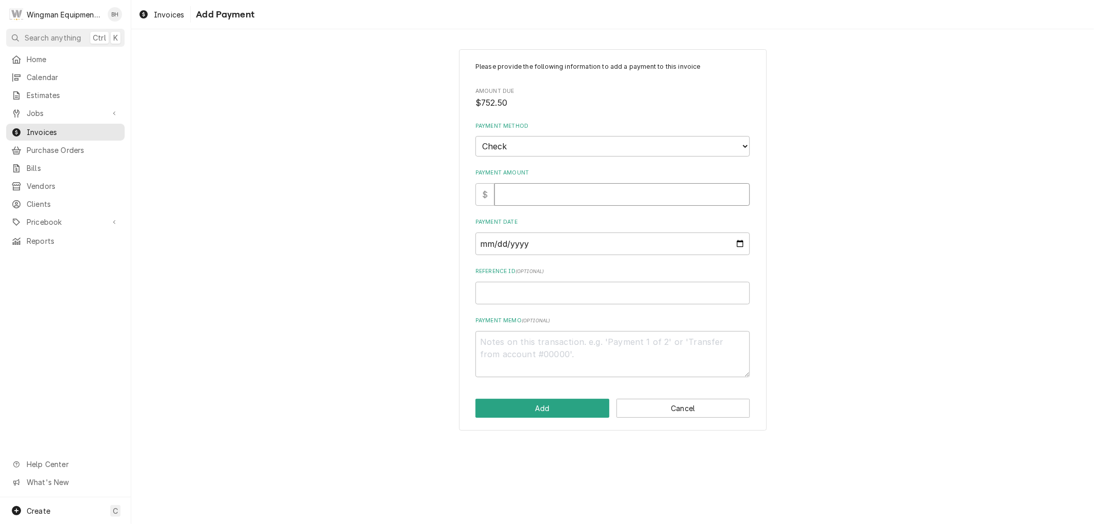
type input "7"
type textarea "x"
type input "75"
type textarea "x"
type input "752"
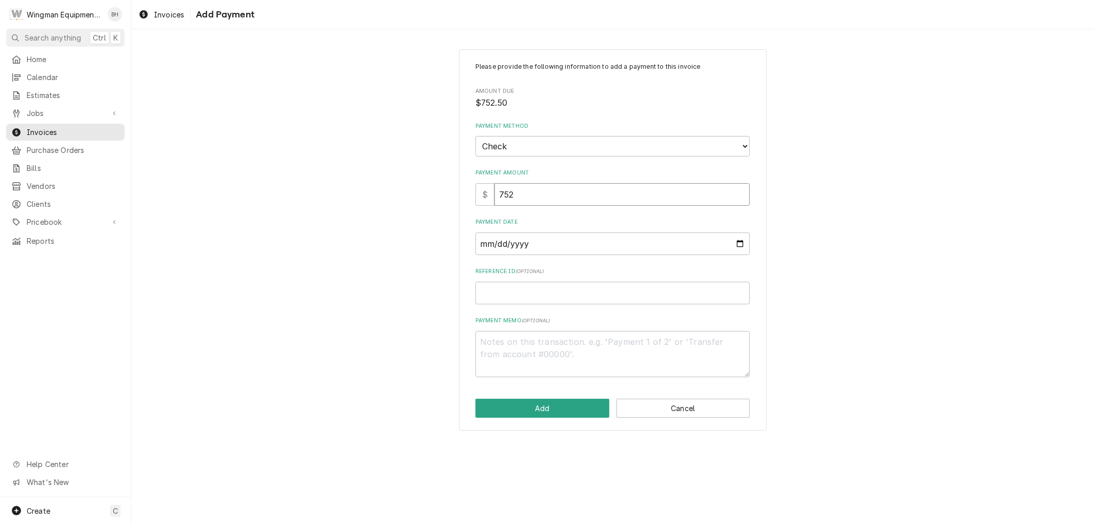
type textarea "x"
type input "752.5"
click at [743, 239] on input "Payment Date" at bounding box center [613, 243] width 274 height 23
type textarea "x"
type input "2025-10-24"
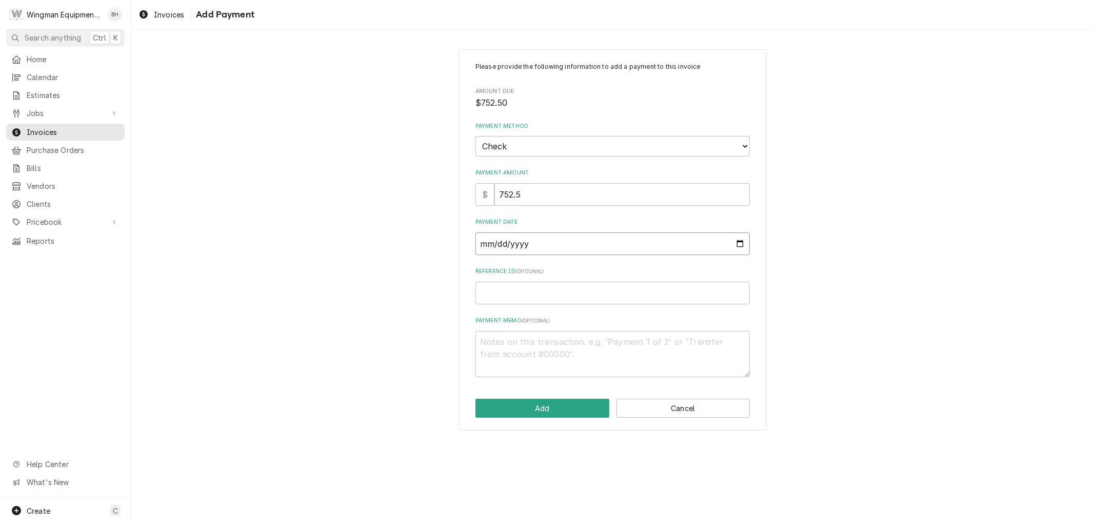
type textarea "x"
type input "2025-09-24"
type textarea "x"
type input "2025-08-24"
type textarea "x"
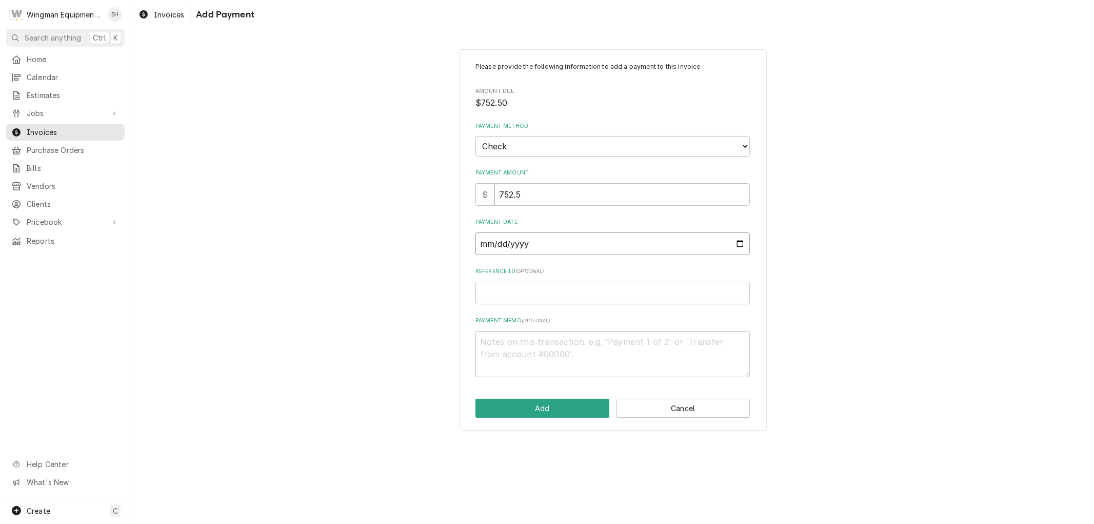
type input "2025-08-15"
click at [561, 289] on input "Reference ID ( optional )" at bounding box center [613, 293] width 274 height 23
click at [538, 341] on textarea "Payment Memo ( optional )" at bounding box center [613, 354] width 274 height 46
type textarea "x"
type textarea "c"
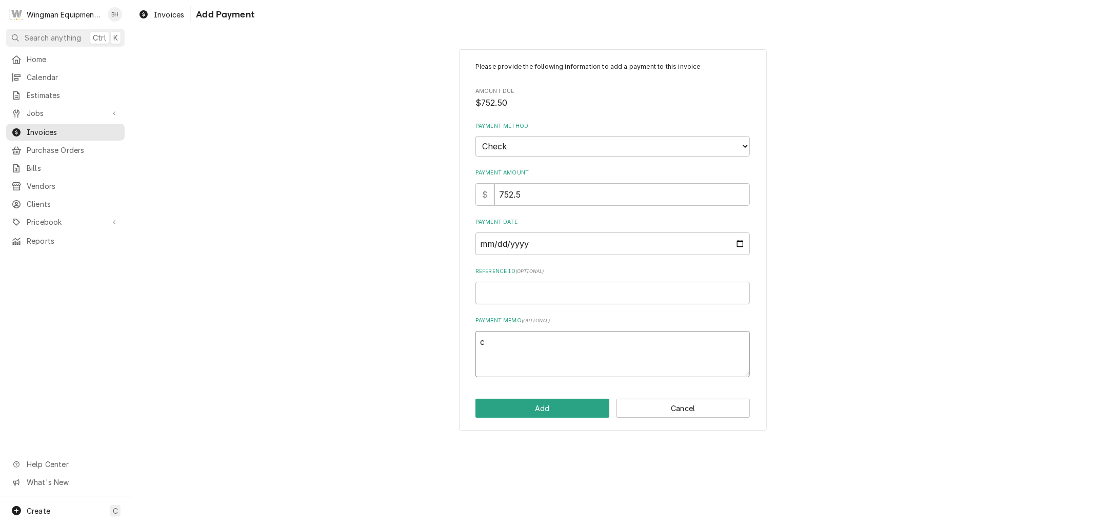
type textarea "x"
type textarea "ch"
type textarea "x"
type textarea "chk"
type textarea "x"
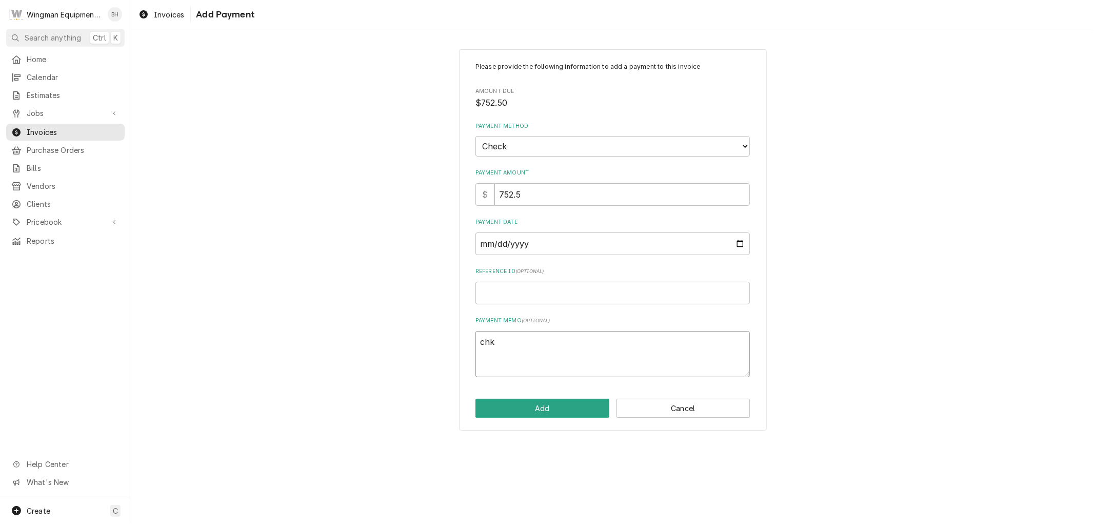
type textarea "chk"
type textarea "x"
type textarea "chk #"
type textarea "x"
type textarea "chk #"
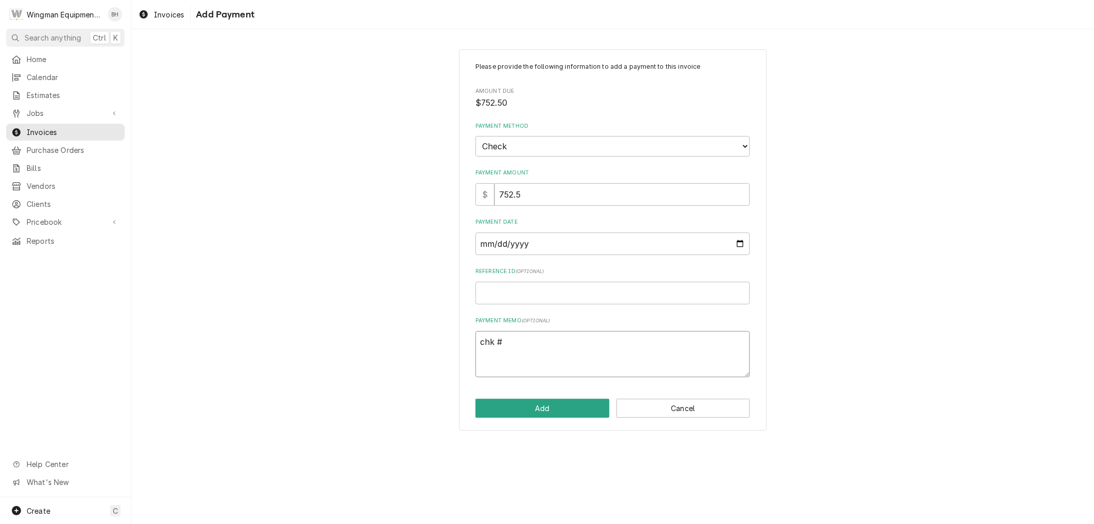
type textarea "x"
type textarea "chk # 2"
type textarea "x"
type textarea "chk # 22"
type textarea "x"
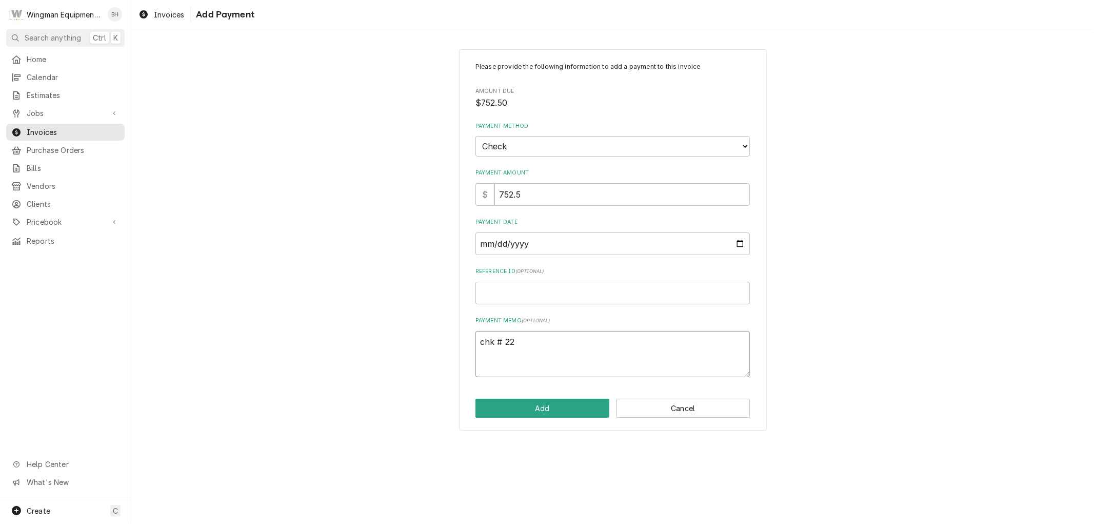
type textarea "chk # 221"
type textarea "x"
type textarea "chk # 2216"
type textarea "x"
type textarea "chk # 22167"
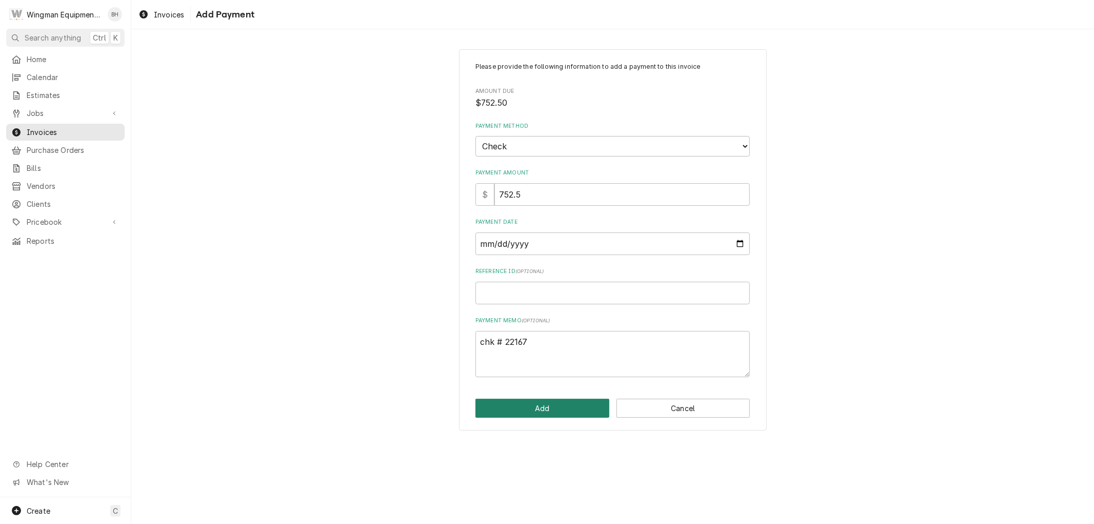
click at [572, 407] on button "Add" at bounding box center [543, 408] width 134 height 19
type textarea "x"
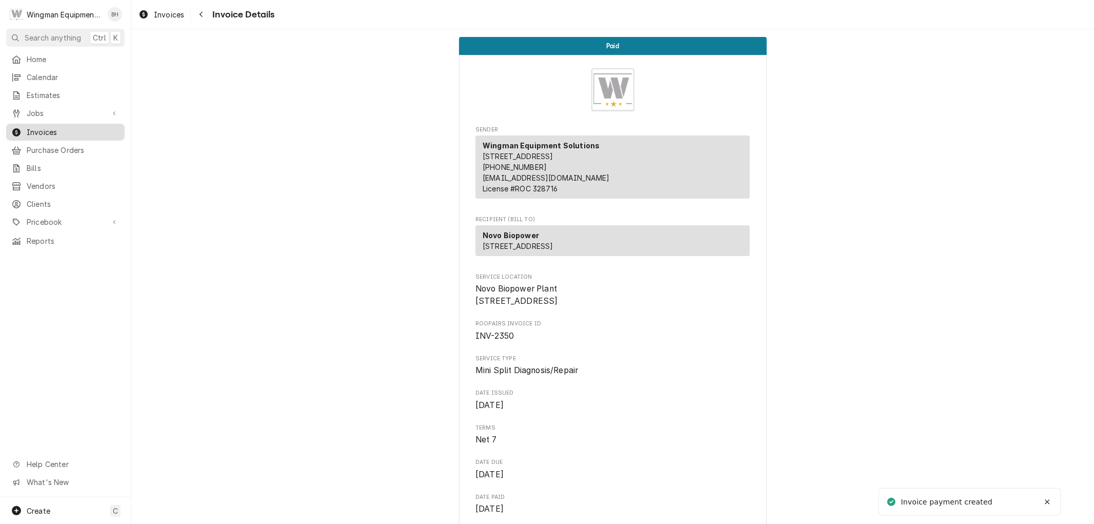
click at [88, 131] on span "Invoices" at bounding box center [73, 132] width 93 height 11
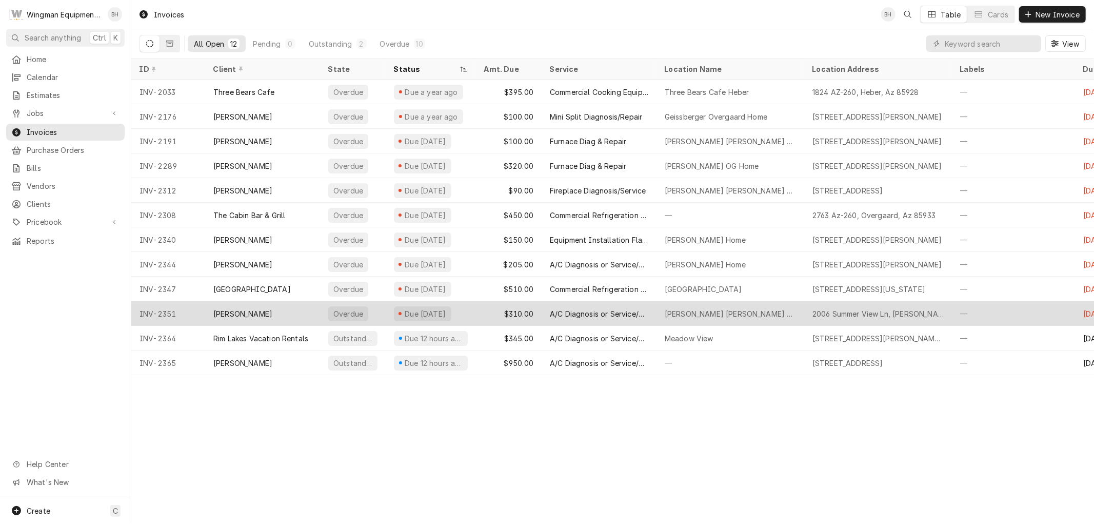
click at [684, 313] on div "Willie Knudson Heber Home" at bounding box center [730, 313] width 131 height 11
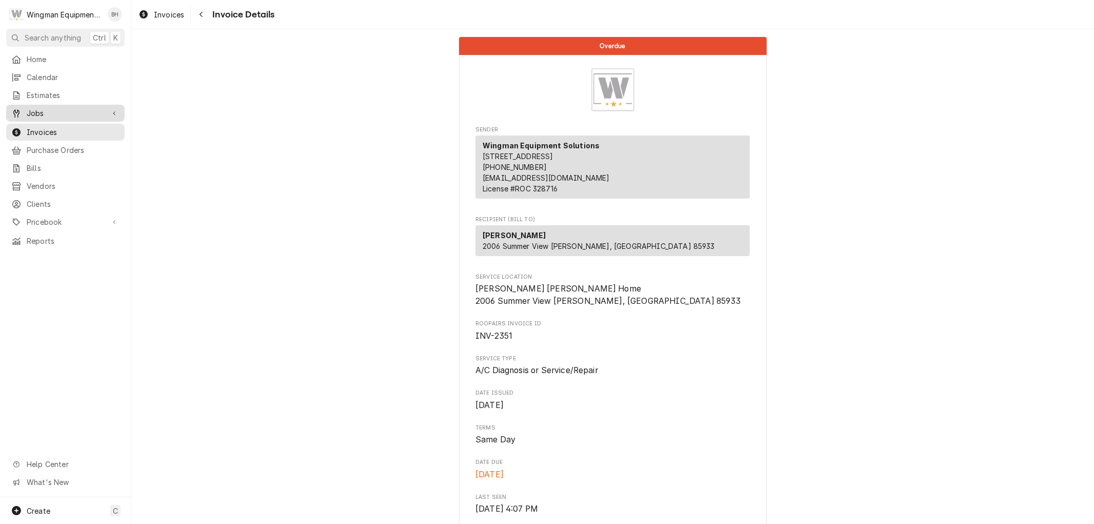
click at [46, 108] on span "Jobs" at bounding box center [65, 113] width 77 height 11
click at [49, 127] on span "Jobs" at bounding box center [73, 131] width 93 height 11
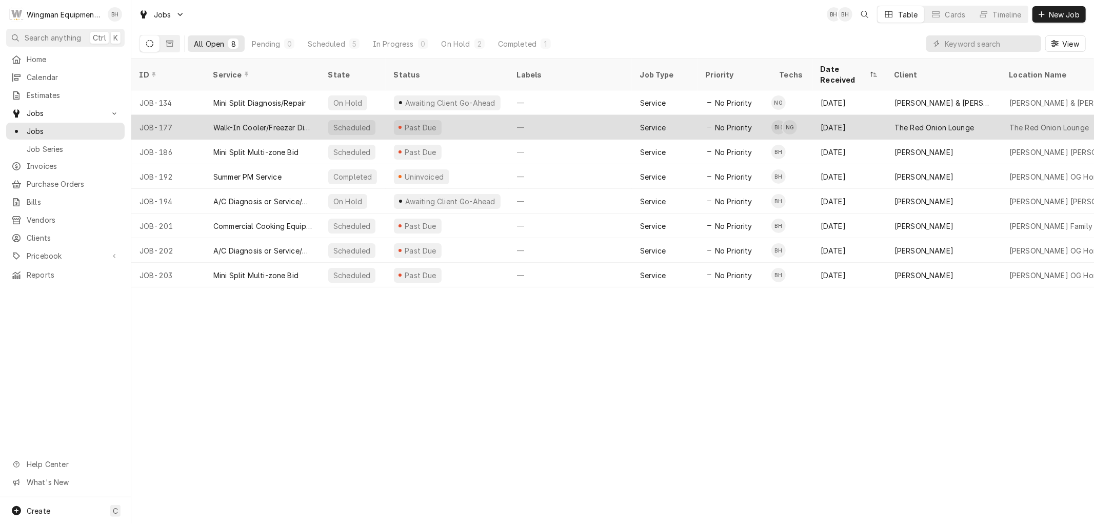
click at [556, 115] on div "—" at bounding box center [570, 127] width 123 height 25
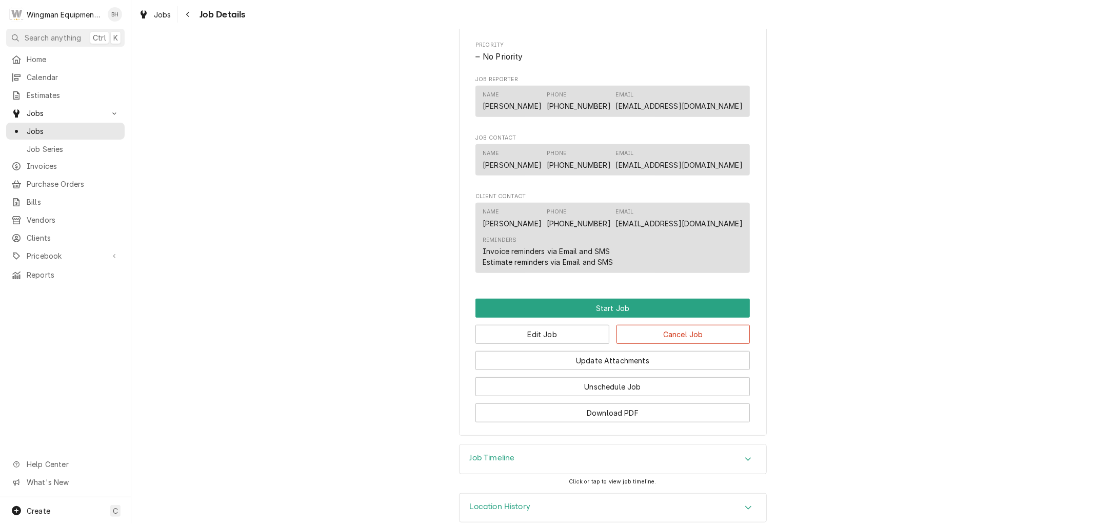
scroll to position [567, 0]
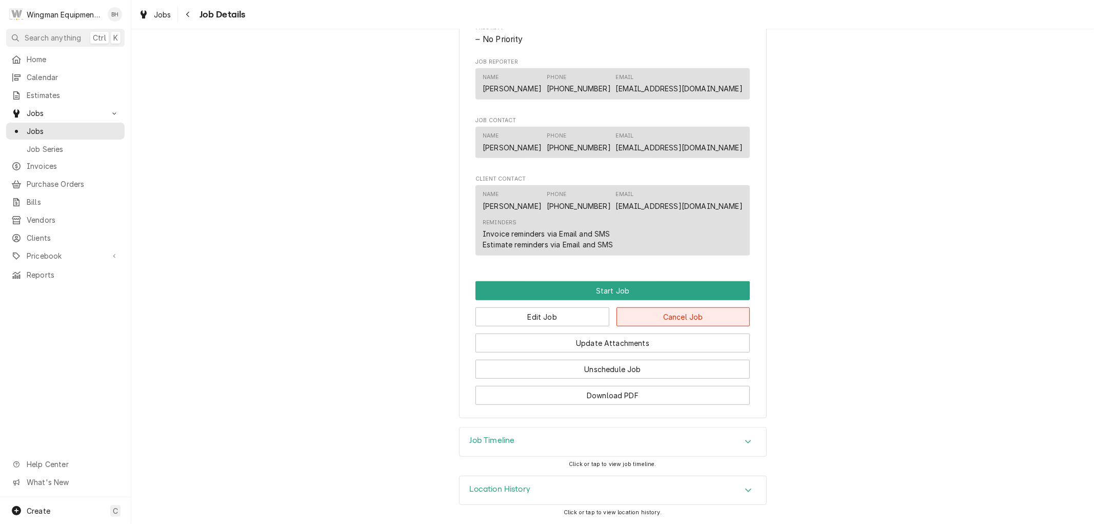
click at [678, 313] on button "Cancel Job" at bounding box center [684, 316] width 134 height 19
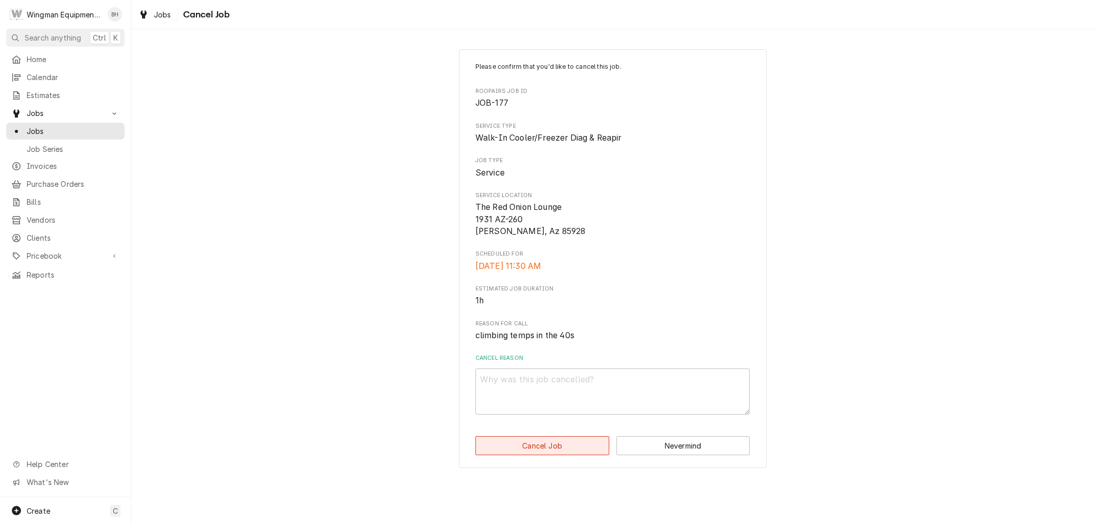
click at [580, 447] on button "Cancel Job" at bounding box center [543, 445] width 134 height 19
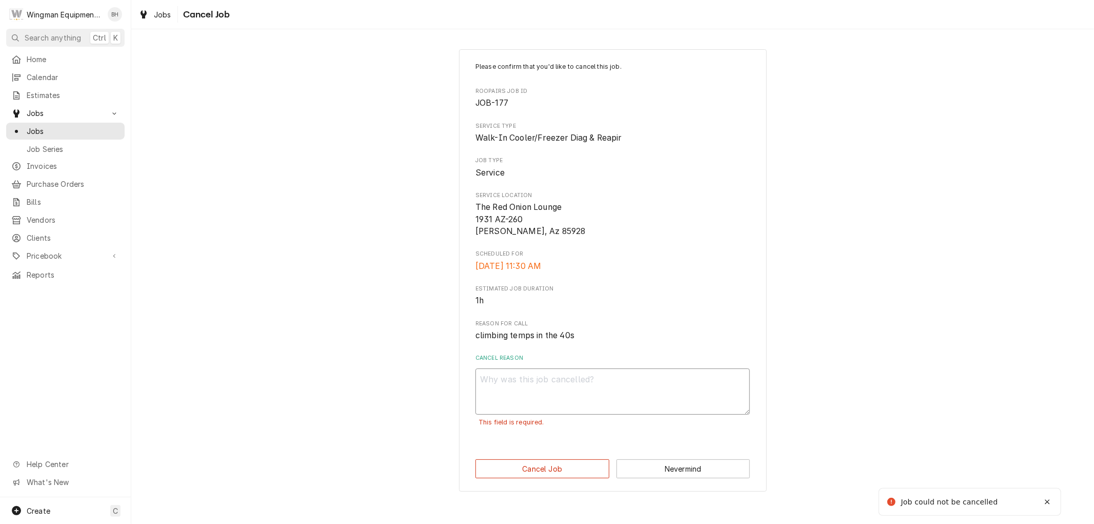
click at [561, 404] on textarea "Cancel Reason" at bounding box center [613, 391] width 274 height 46
type textarea "x"
type textarea "b"
type textarea "x"
type textarea "bs"
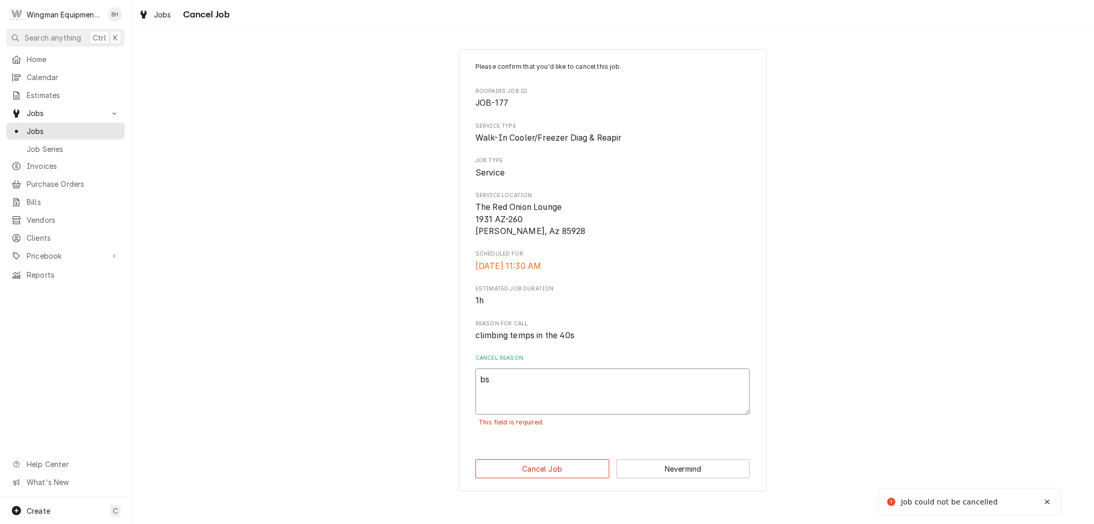
type textarea "x"
type textarea "bsh"
click at [572, 462] on button "Cancel Job" at bounding box center [543, 468] width 134 height 19
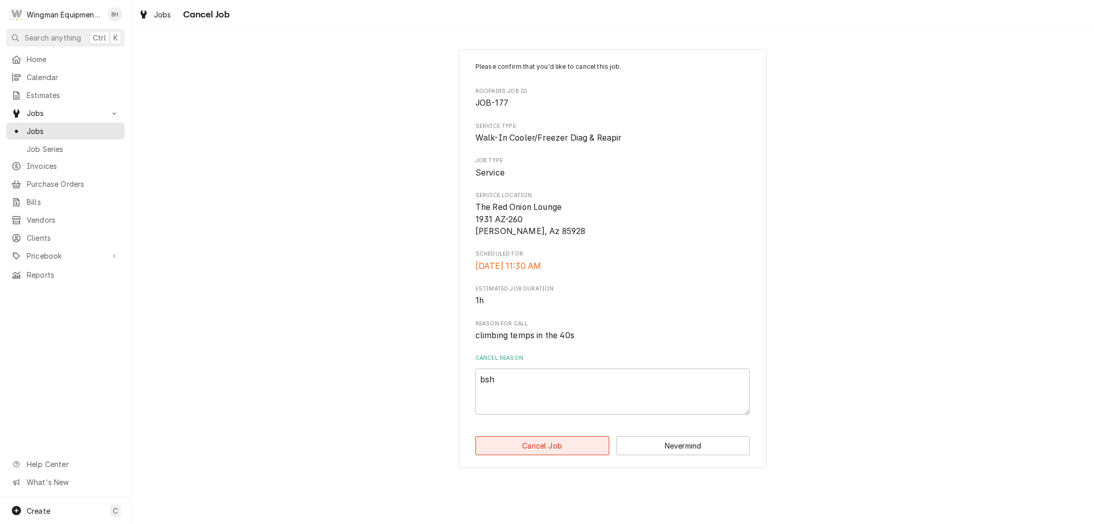
type textarea "x"
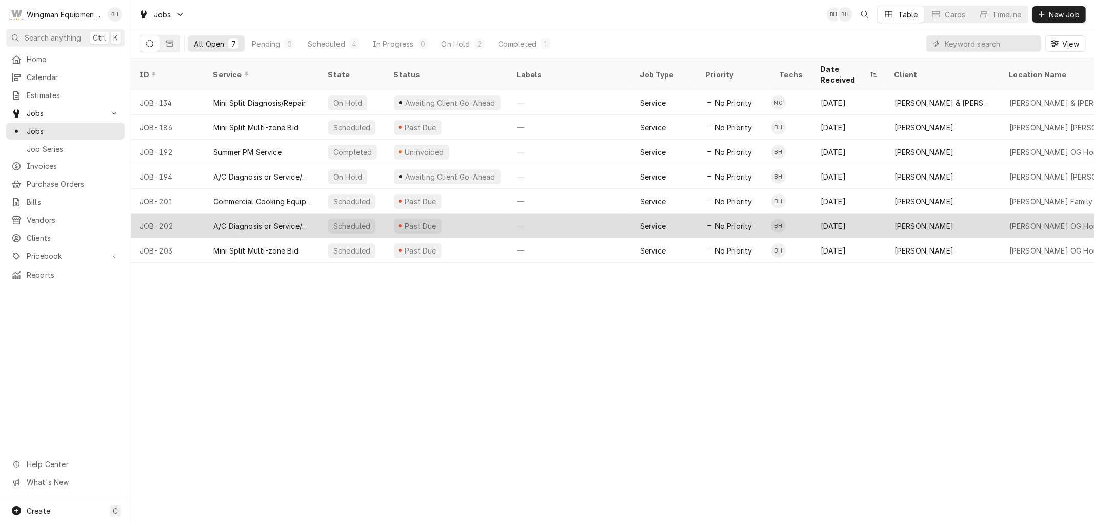
click at [540, 213] on div "—" at bounding box center [570, 225] width 123 height 25
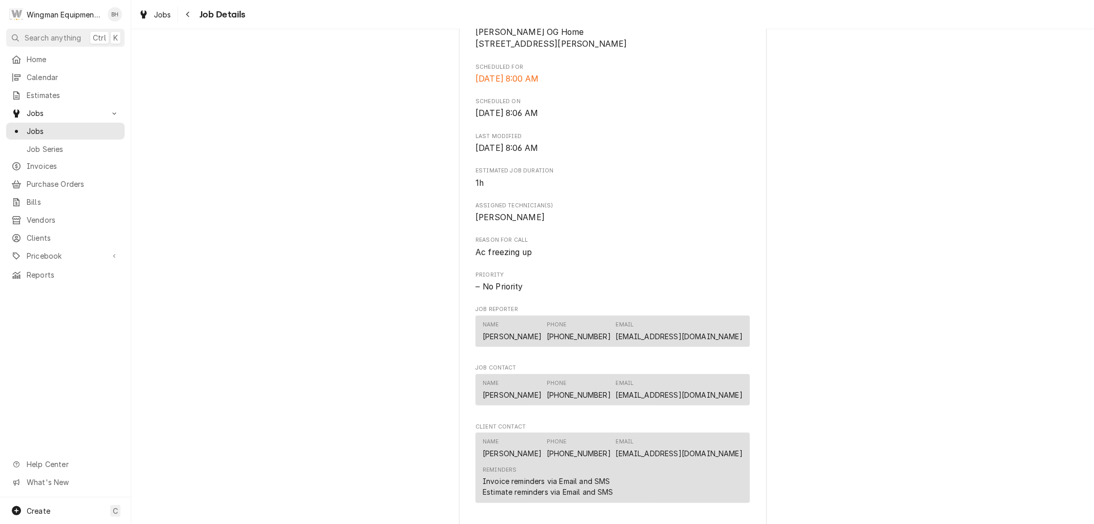
scroll to position [456, 0]
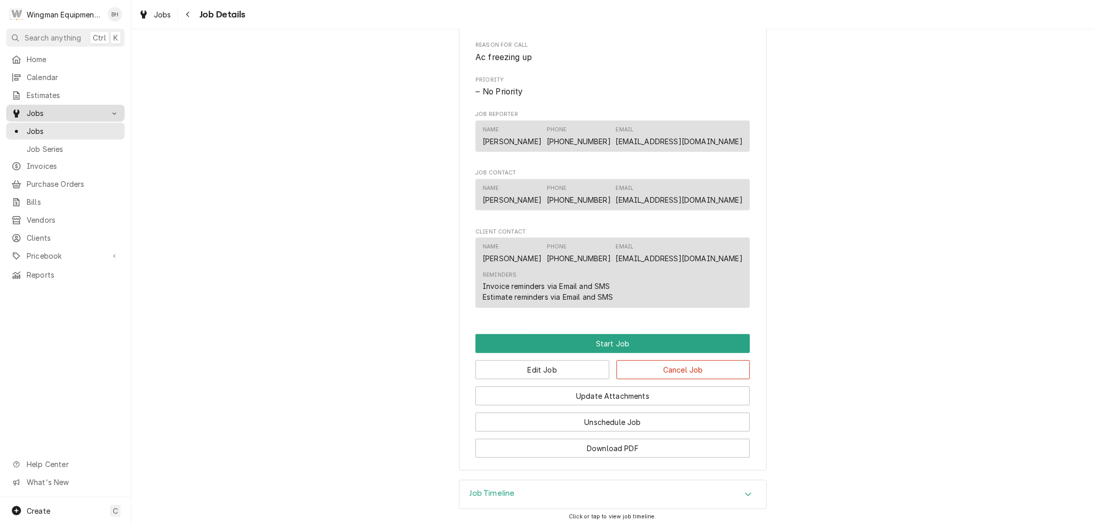
click at [55, 108] on span "Jobs" at bounding box center [65, 113] width 77 height 11
click at [46, 126] on span "Jobs" at bounding box center [73, 131] width 93 height 11
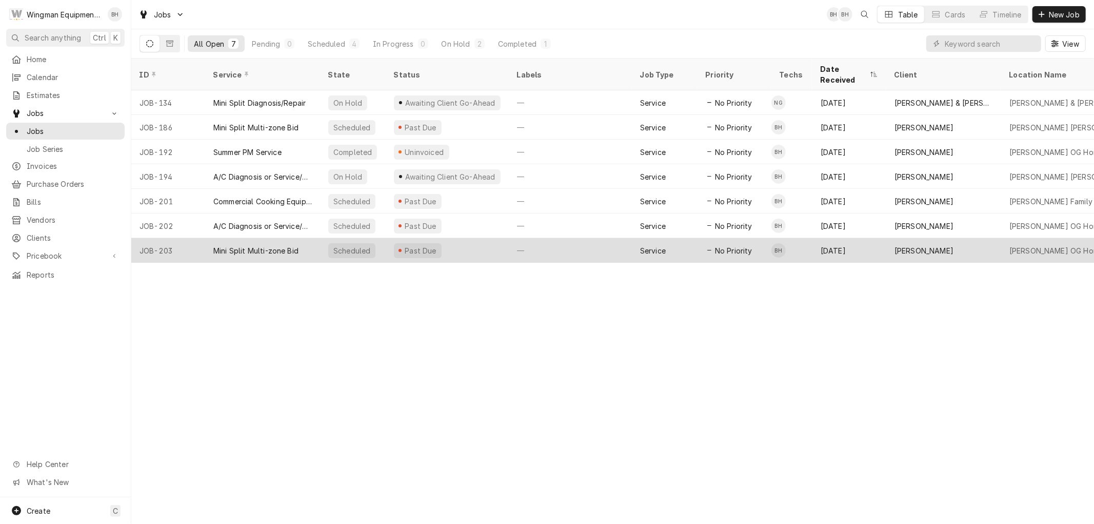
click at [498, 239] on div "Past Due" at bounding box center [447, 250] width 123 height 25
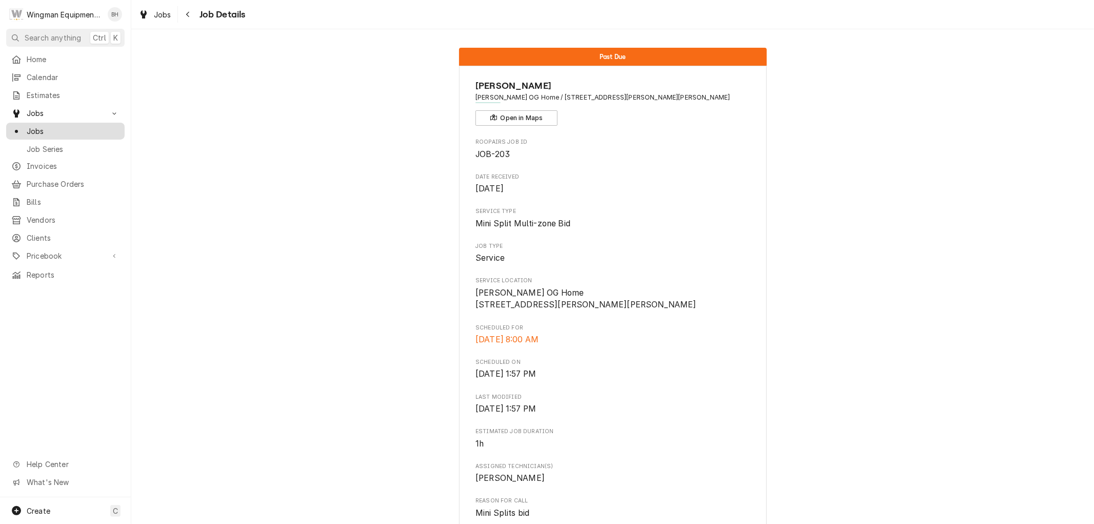
click at [55, 126] on span "Jobs" at bounding box center [73, 131] width 93 height 11
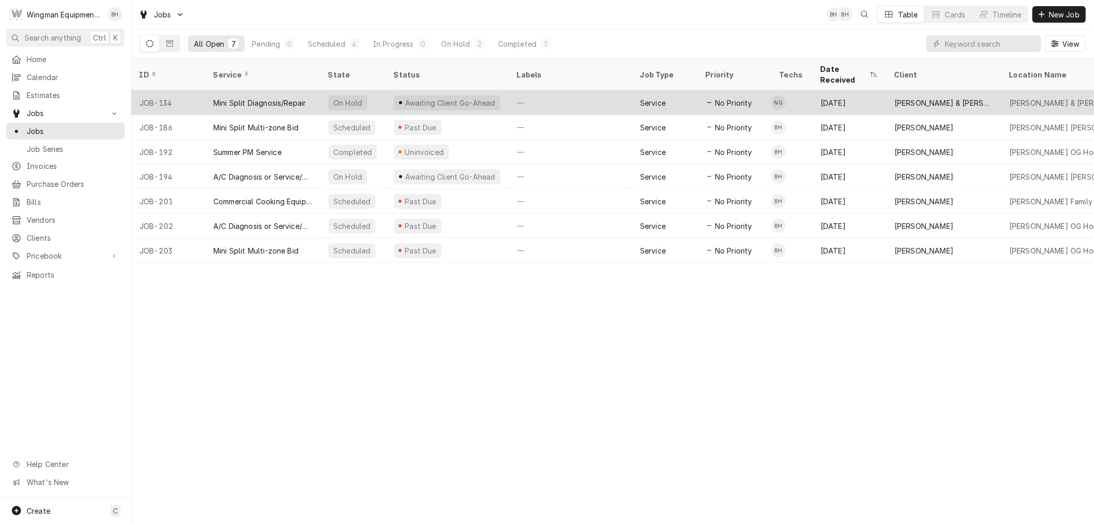
click at [792, 90] on td "NG" at bounding box center [792, 102] width 41 height 25
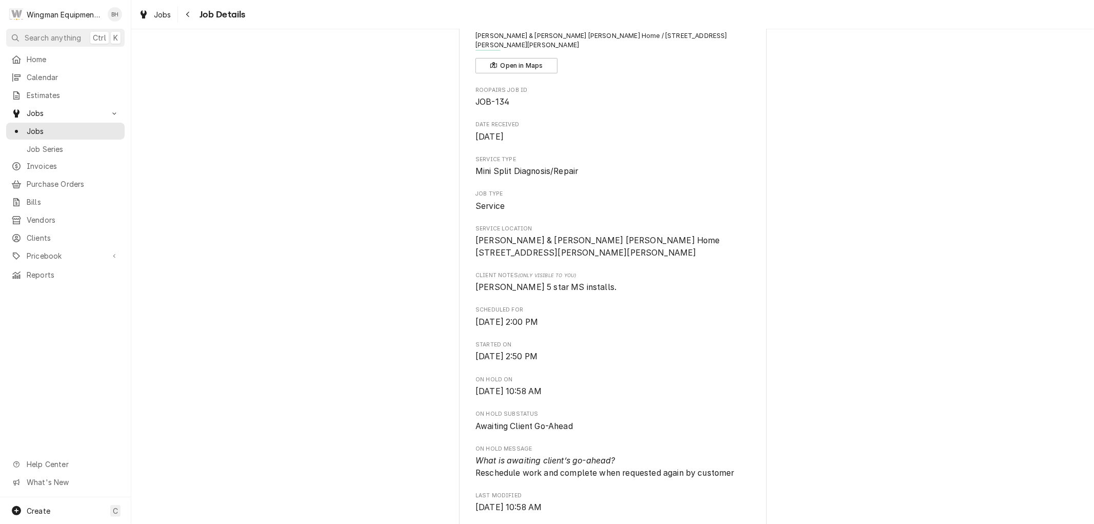
scroll to position [847, 0]
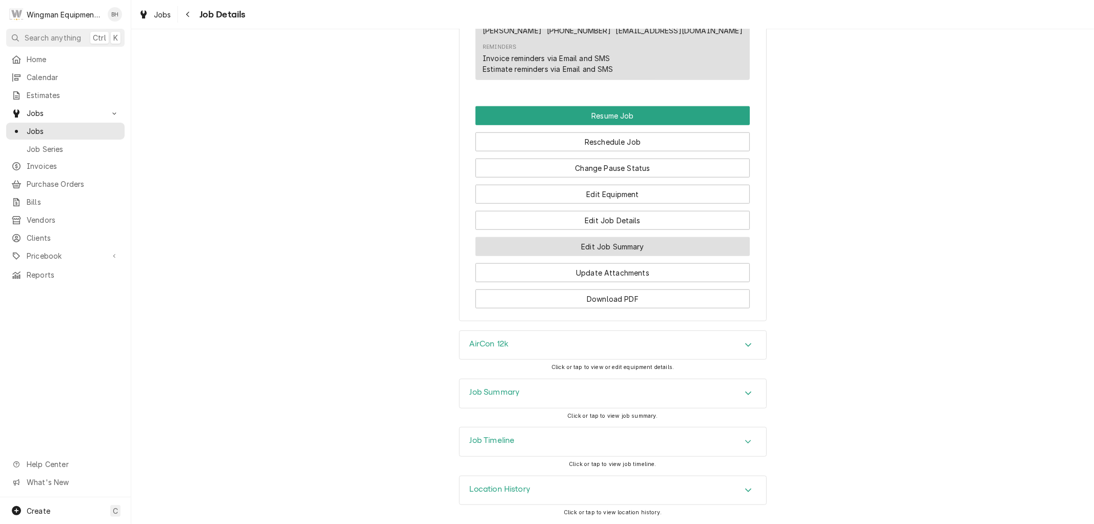
click at [627, 247] on button "Edit Job Summary" at bounding box center [613, 246] width 274 height 19
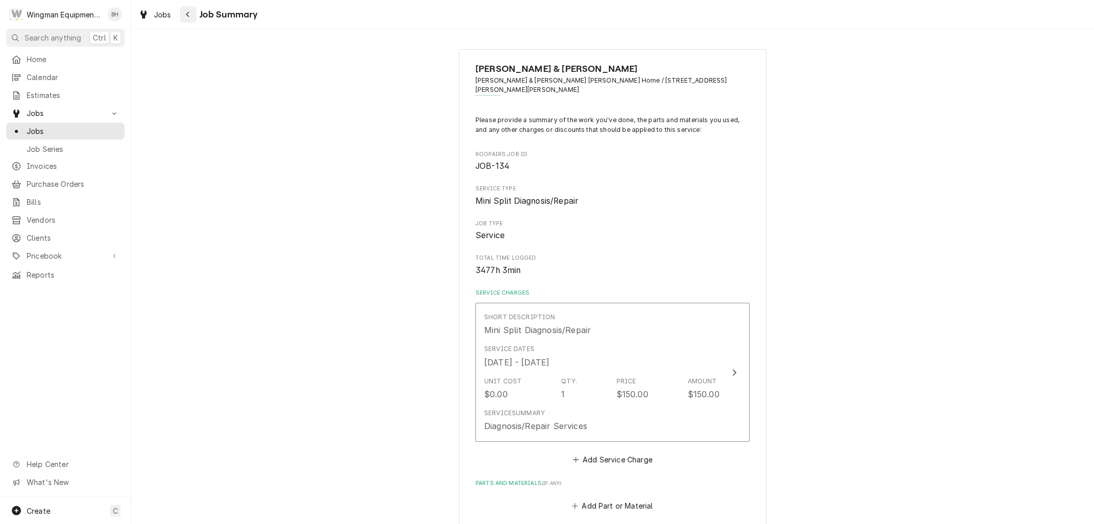
click at [189, 14] on icon "Navigate back" at bounding box center [188, 14] width 5 height 7
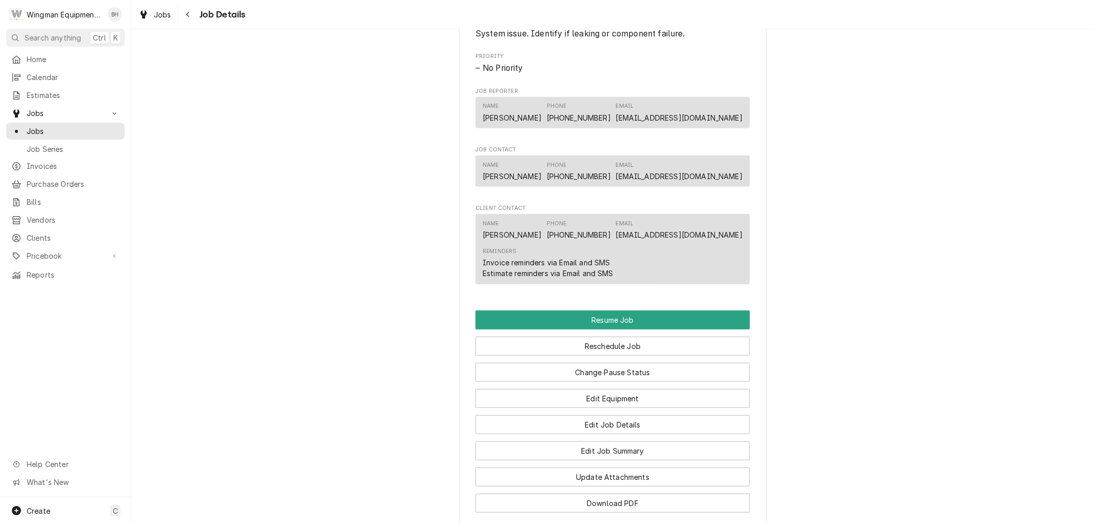
scroll to position [798, 0]
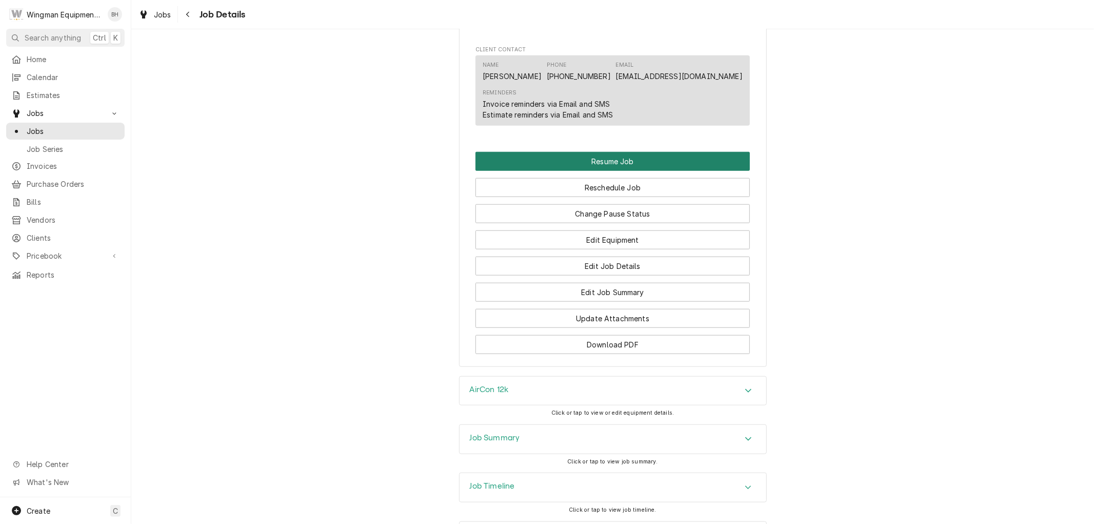
click at [596, 163] on button "Resume Job" at bounding box center [613, 161] width 274 height 19
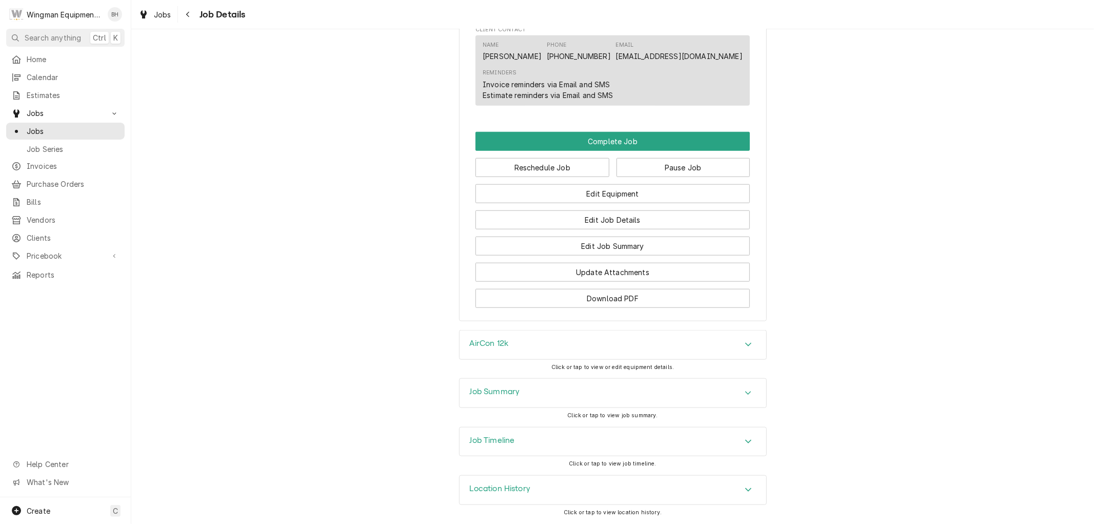
scroll to position [682, 0]
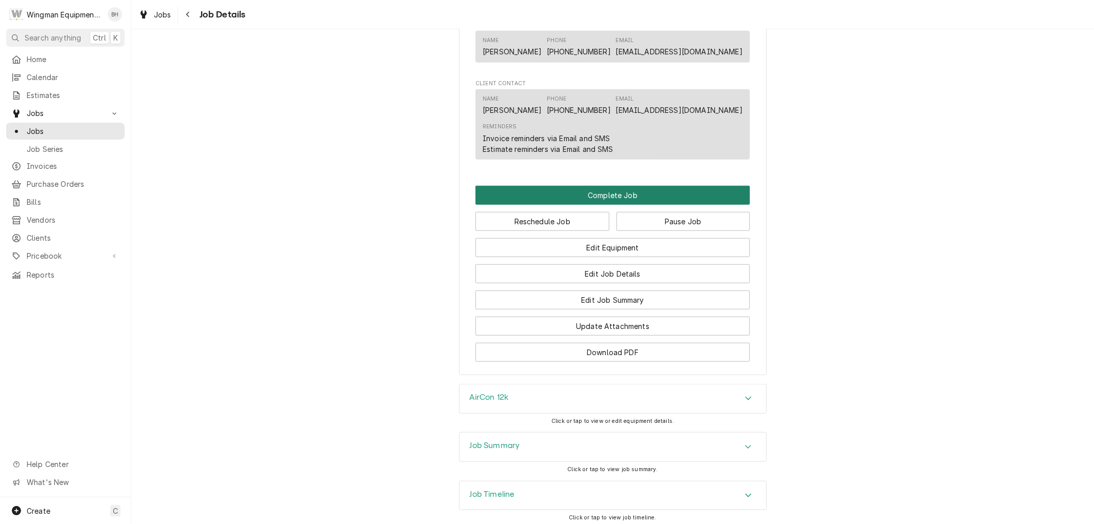
click at [628, 199] on button "Complete Job" at bounding box center [613, 195] width 274 height 19
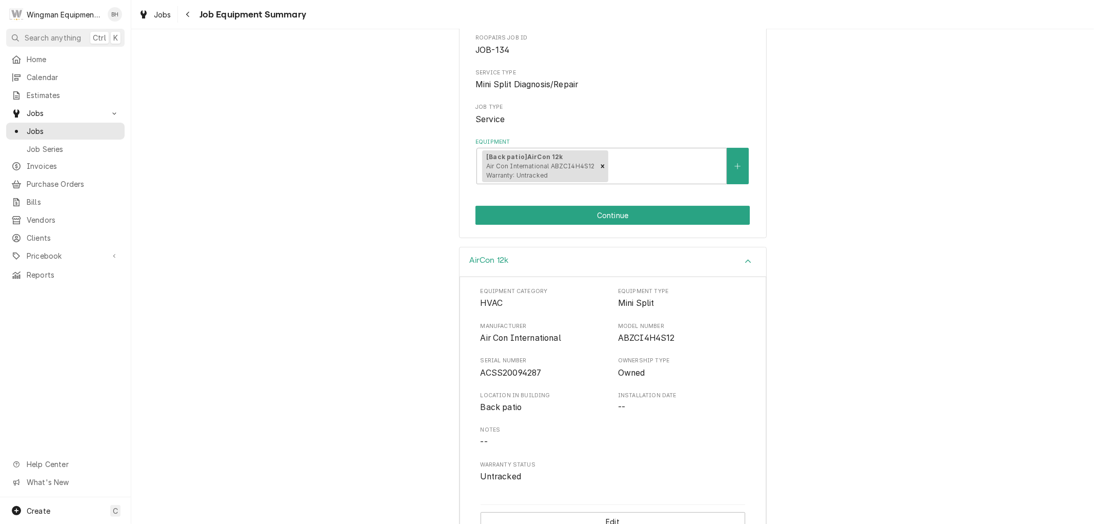
scroll to position [124, 0]
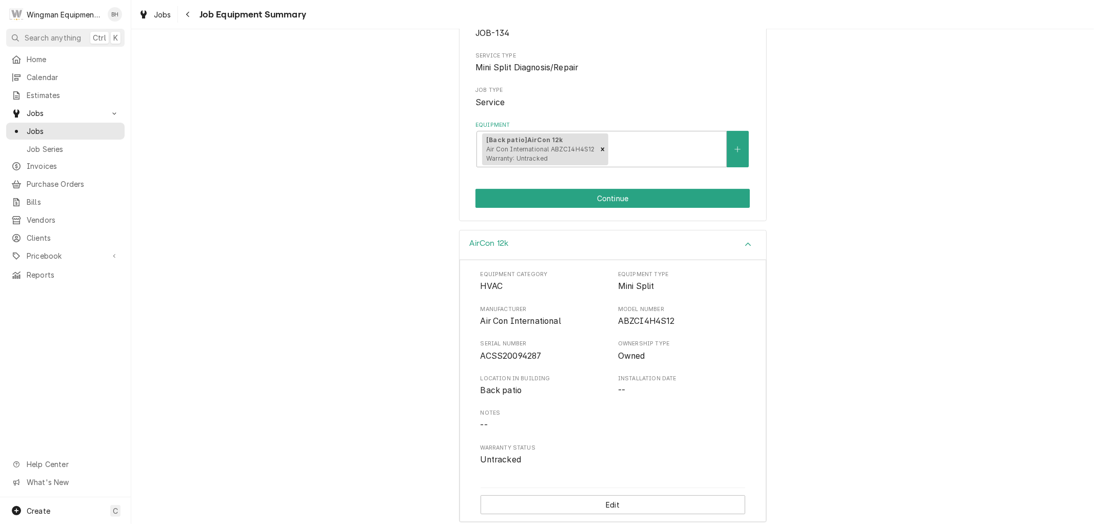
drag, startPoint x: 660, startPoint y: 176, endPoint x: 657, endPoint y: 189, distance: 13.3
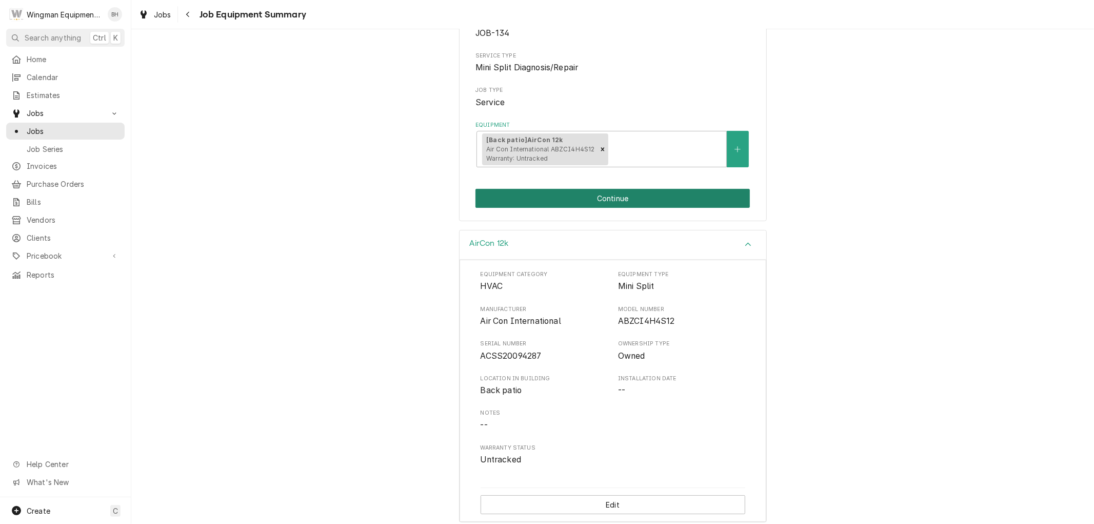
click at [660, 178] on div "[PERSON_NAME] & [PERSON_NAME] [PERSON_NAME] & [PERSON_NAME] [PERSON_NAME] Home …" at bounding box center [613, 73] width 308 height 295
click at [657, 189] on button "Continue" at bounding box center [613, 198] width 274 height 19
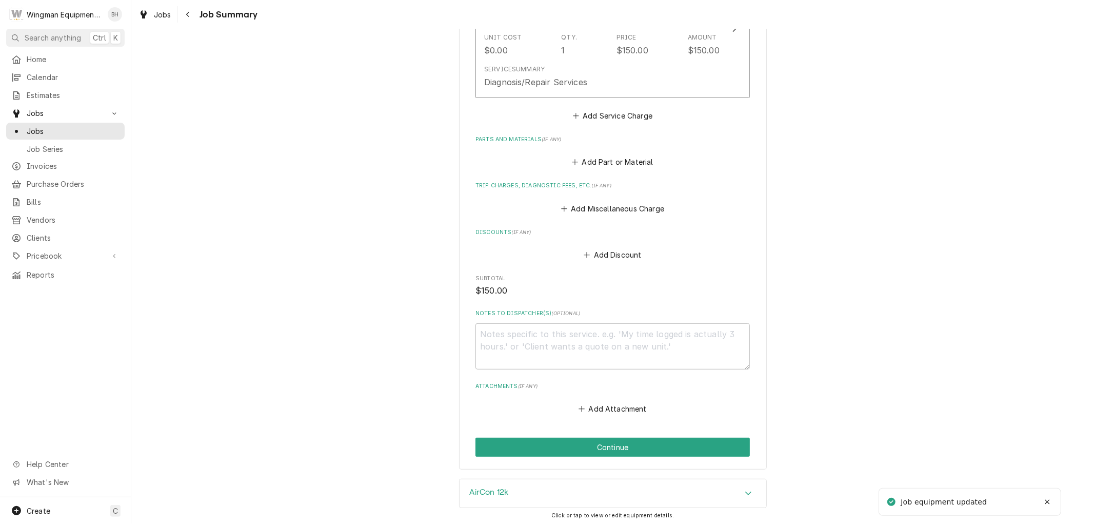
scroll to position [386, 0]
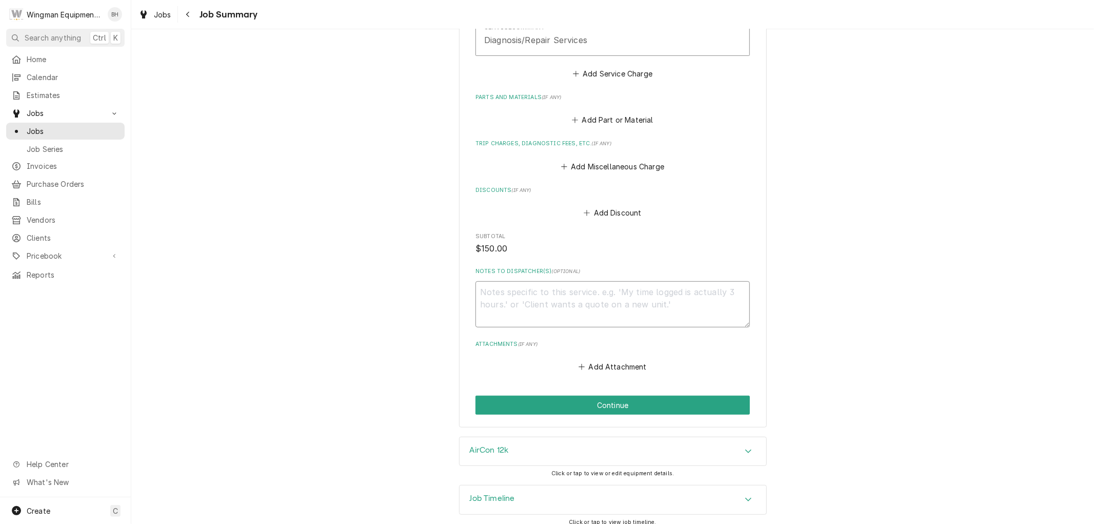
click at [676, 295] on textarea "Notes to Dispatcher(s) ( optional )" at bounding box center [613, 304] width 274 height 46
type textarea "x"
type textarea "d"
type textarea "x"
type textarea "do"
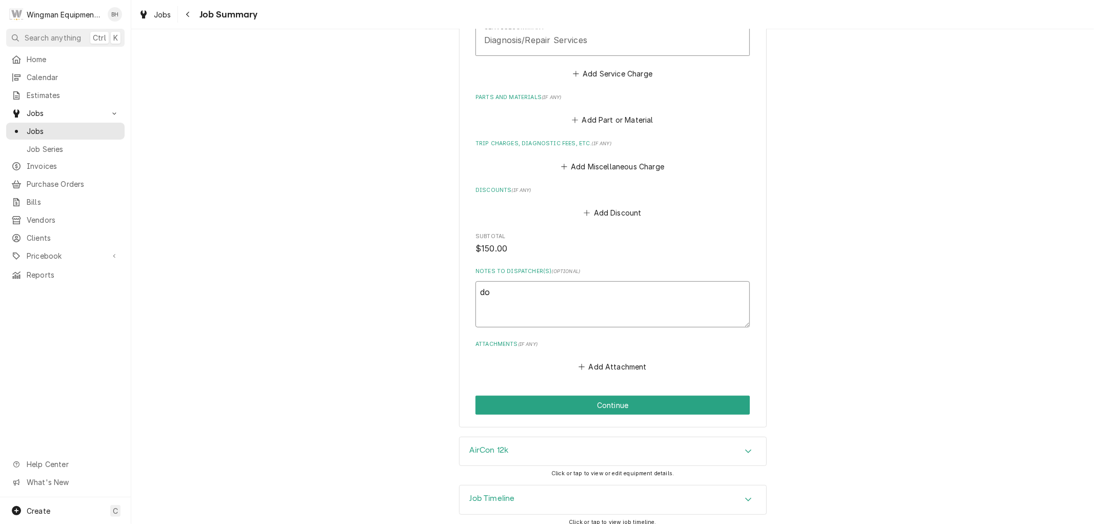
type textarea "x"
type textarea "don"
type textarea "x"
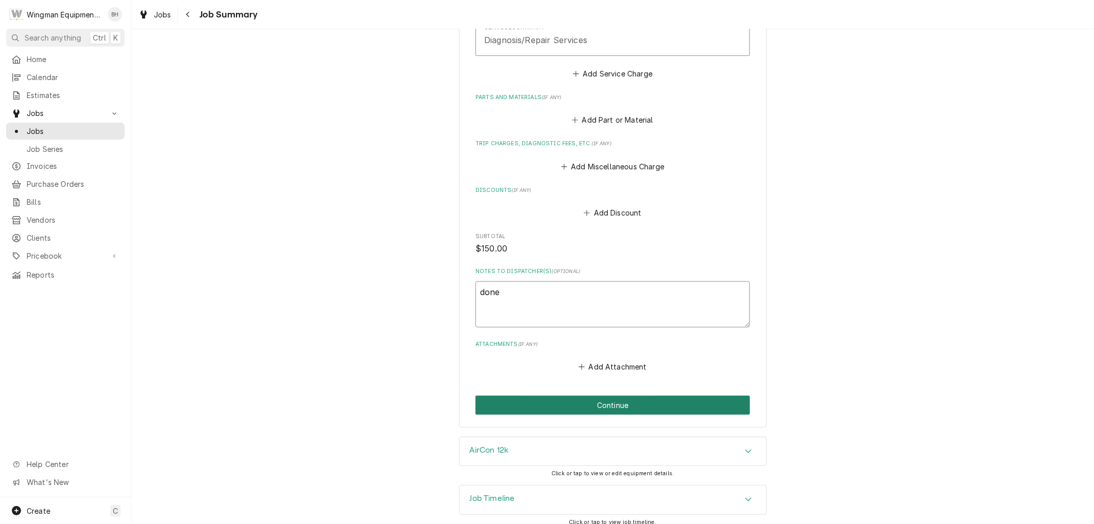
type textarea "done"
click at [650, 396] on button "Continue" at bounding box center [613, 405] width 274 height 19
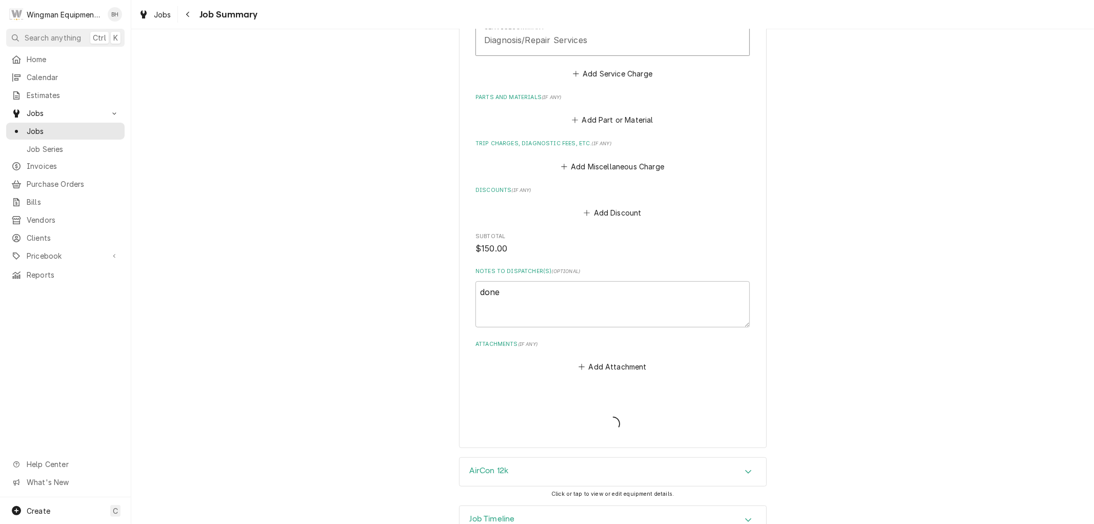
type textarea "x"
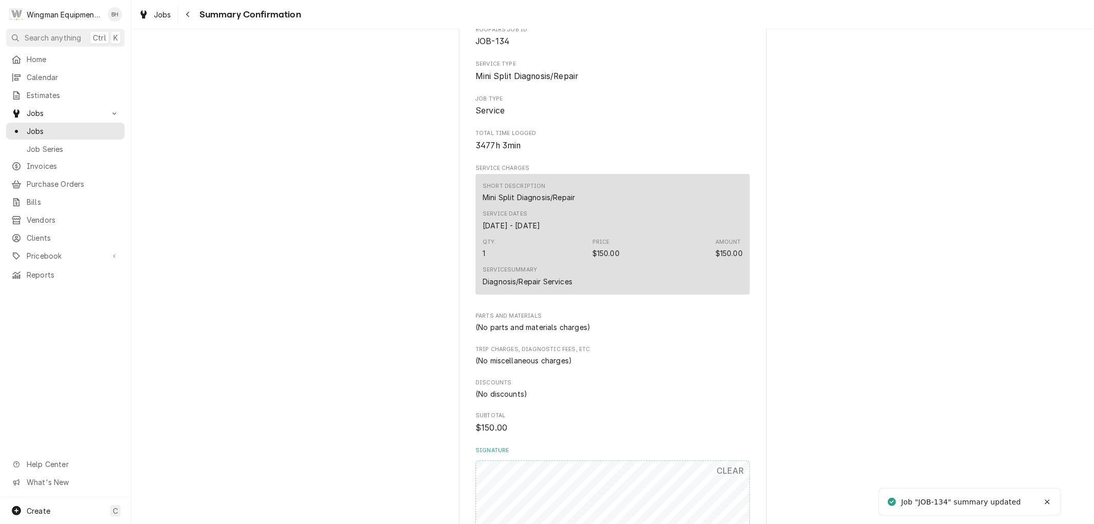
scroll to position [428, 0]
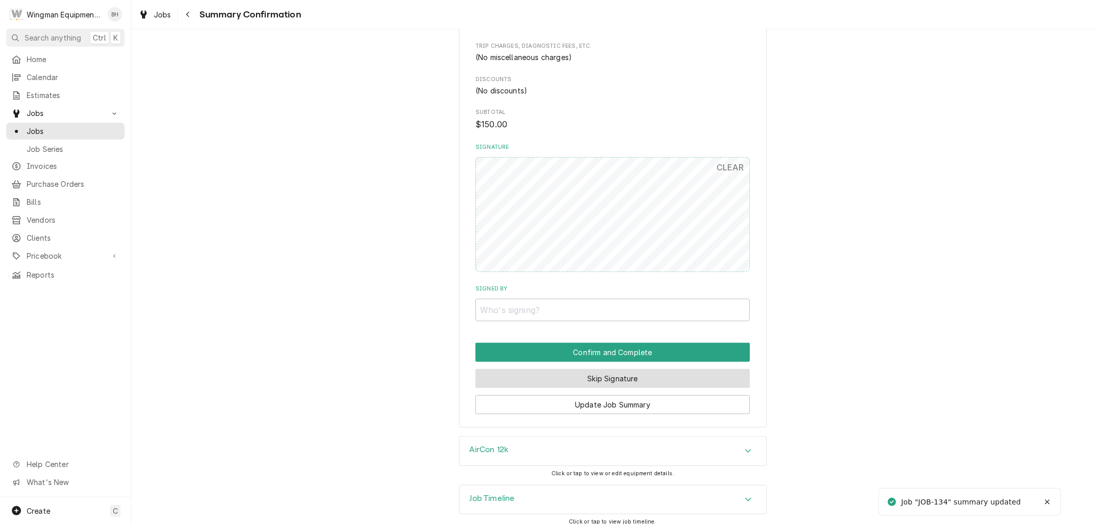
click at [662, 373] on button "Skip Signature" at bounding box center [613, 378] width 274 height 19
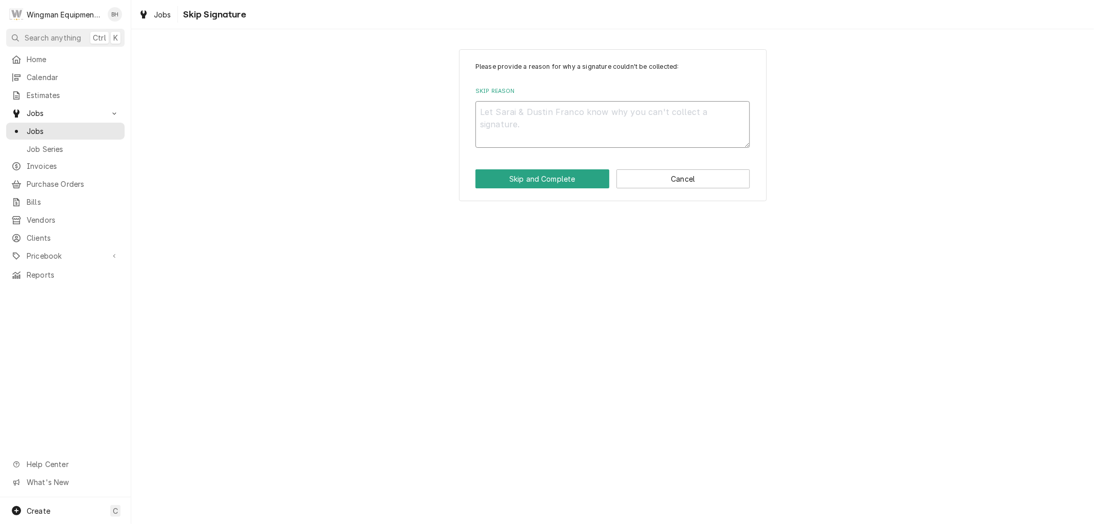
click at [616, 111] on textarea "Skip Reason" at bounding box center [613, 124] width 274 height 46
type textarea "x"
type textarea "b"
type textarea "x"
type textarea "bs"
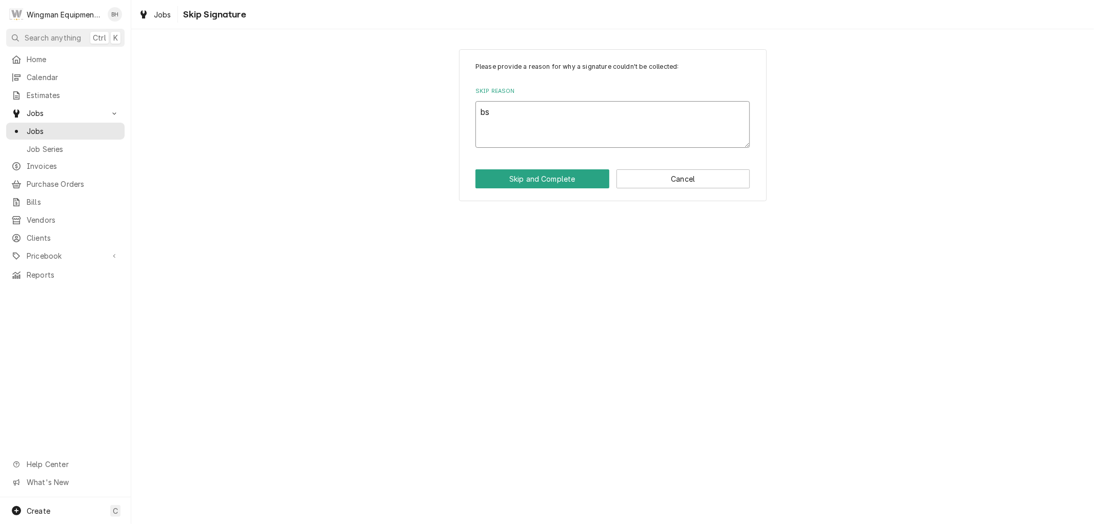
type textarea "x"
type textarea "bsh"
click at [546, 185] on button "Skip and Complete" at bounding box center [543, 178] width 134 height 19
type textarea "x"
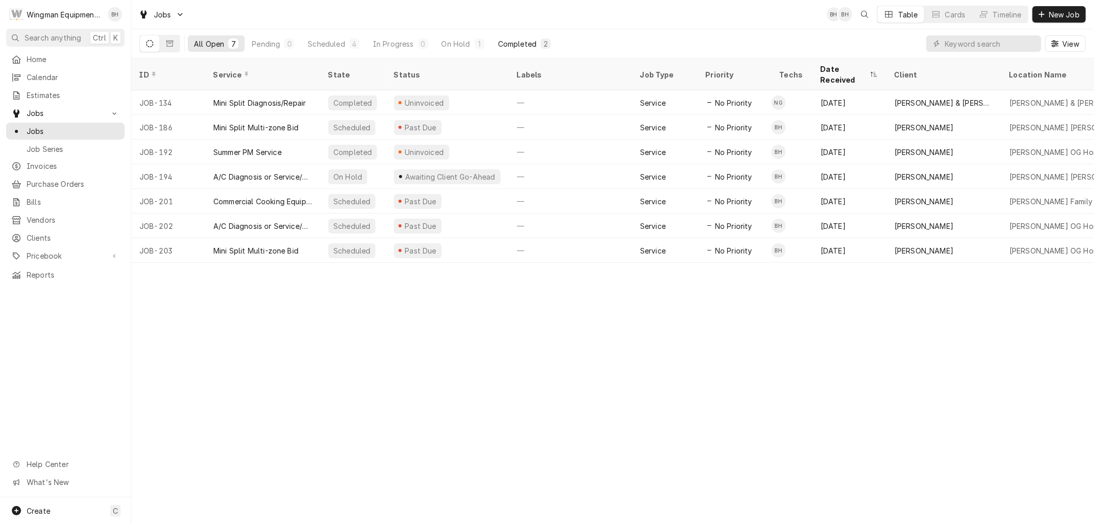
click at [526, 43] on div "Completed" at bounding box center [517, 43] width 38 height 11
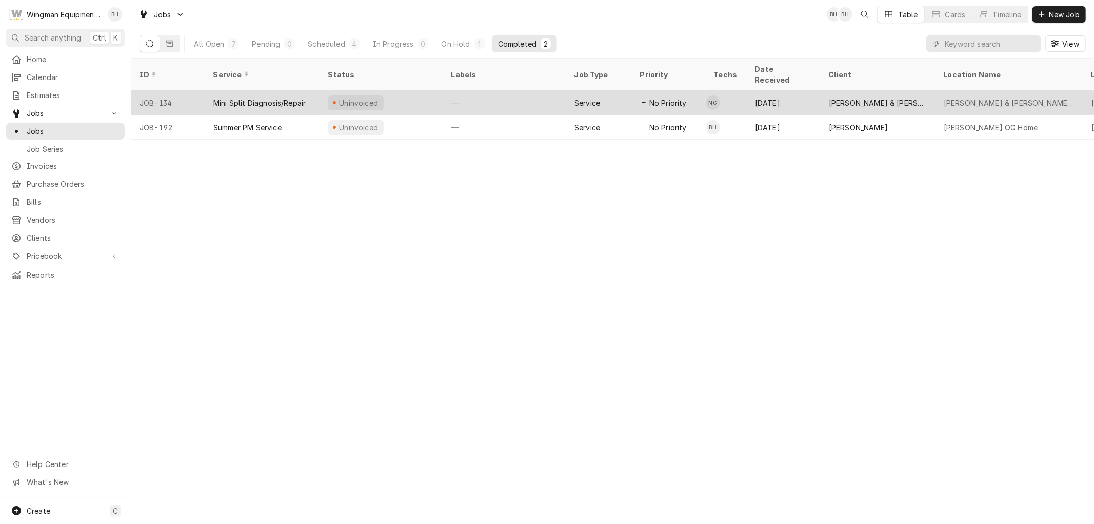
click at [547, 90] on div "—" at bounding box center [504, 102] width 123 height 25
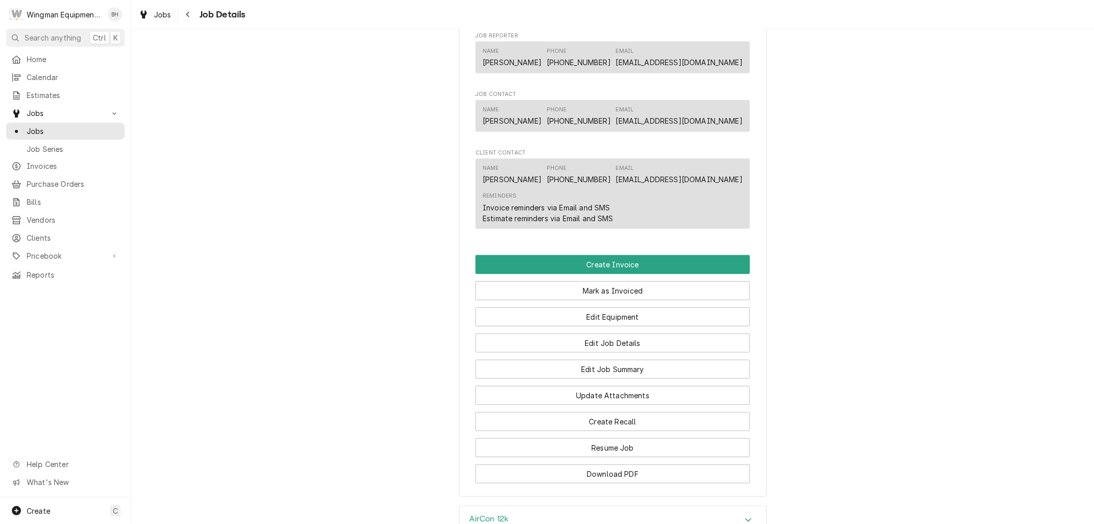
scroll to position [792, 0]
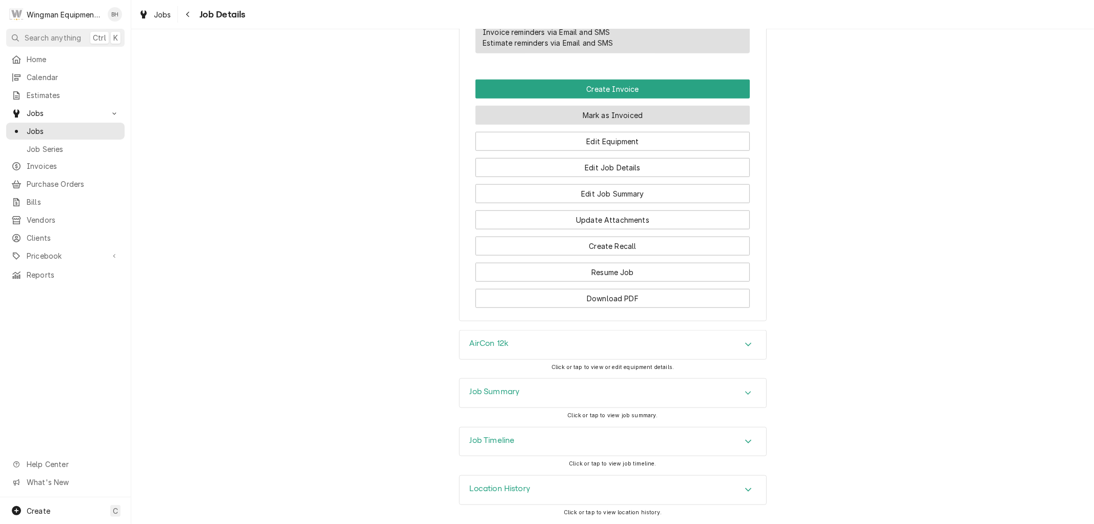
click at [626, 116] on button "Mark as Invoiced" at bounding box center [613, 115] width 274 height 19
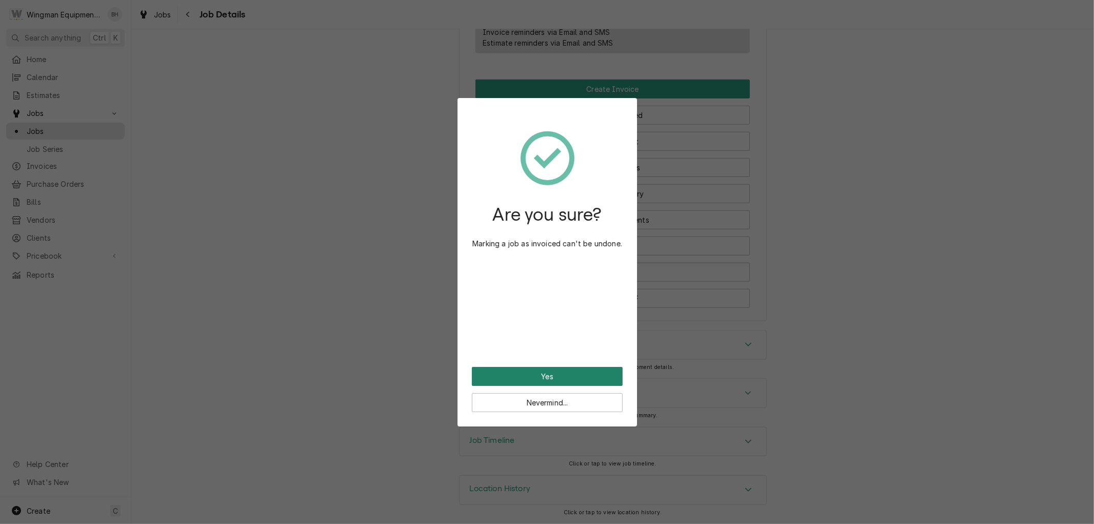
click at [567, 375] on button "Yes" at bounding box center [547, 376] width 151 height 19
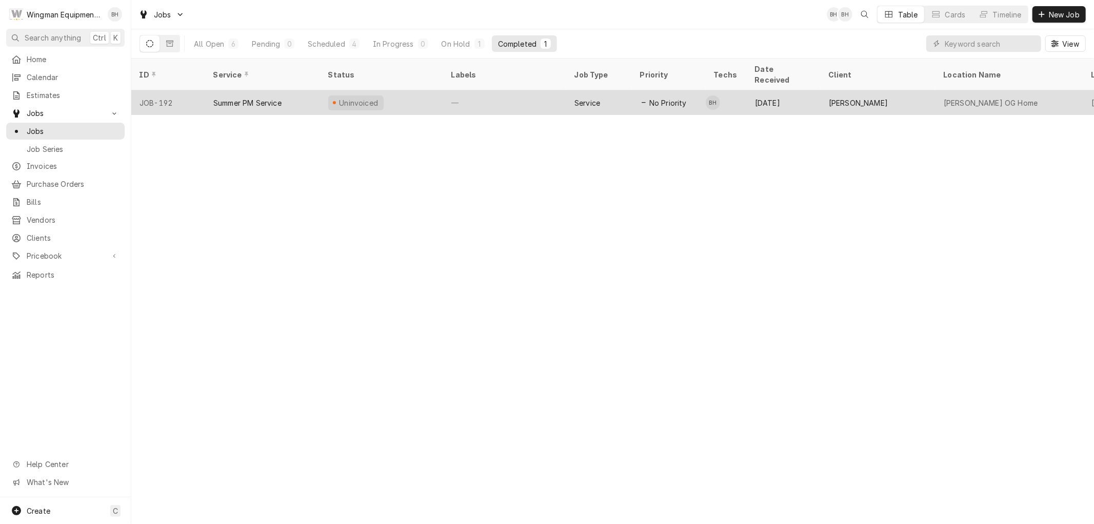
click at [629, 91] on div "Service" at bounding box center [599, 102] width 66 height 25
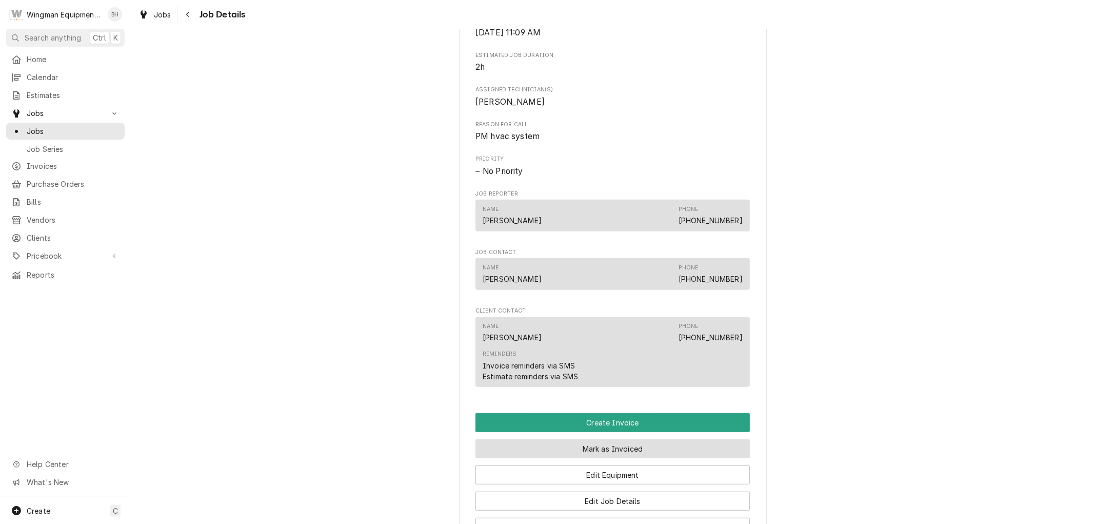
scroll to position [708, 0]
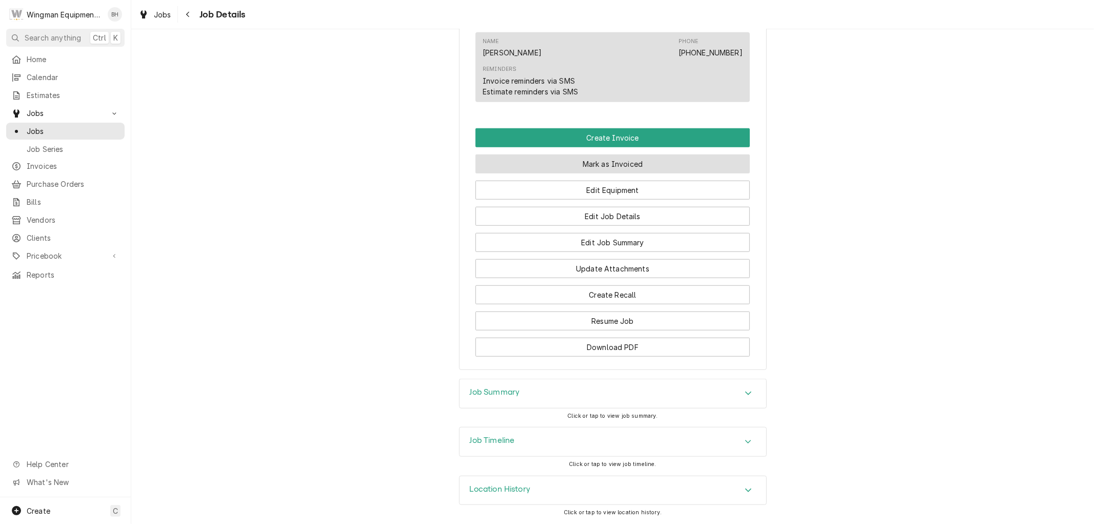
click at [639, 167] on button "Mark as Invoiced" at bounding box center [613, 163] width 274 height 19
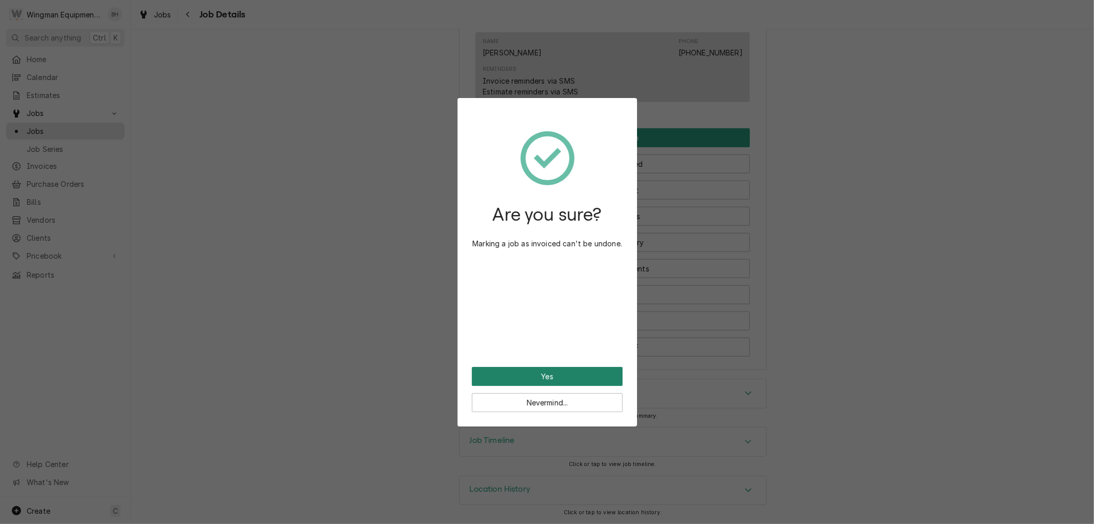
click at [567, 381] on button "Yes" at bounding box center [547, 376] width 151 height 19
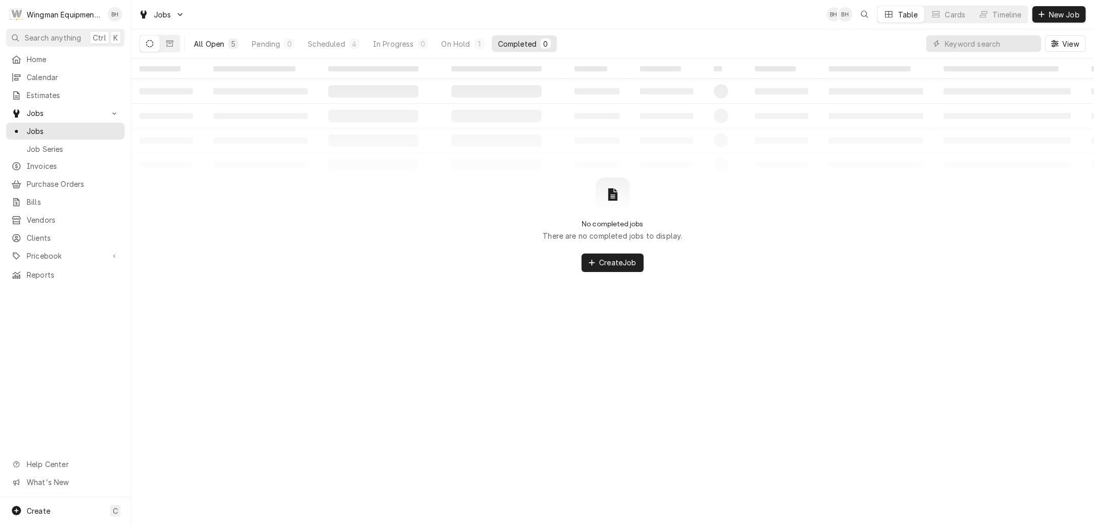
click at [209, 44] on div "All Open" at bounding box center [209, 43] width 30 height 11
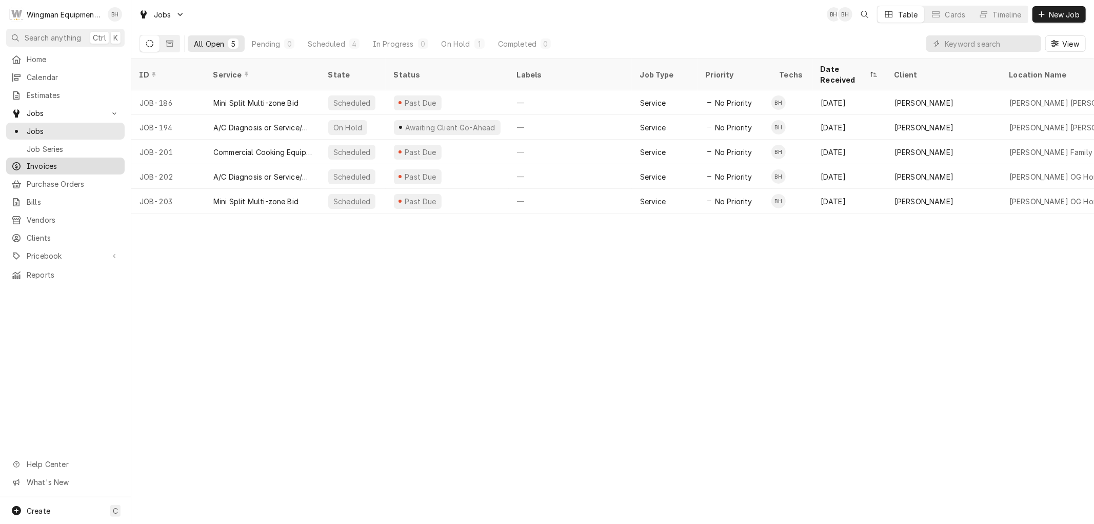
click at [52, 161] on span "Invoices" at bounding box center [73, 166] width 93 height 11
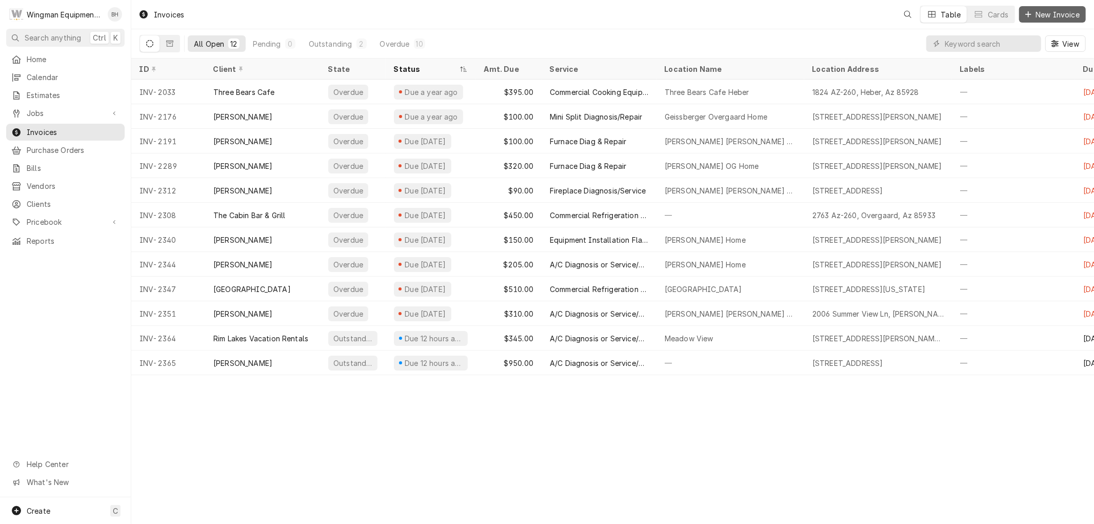
click at [1050, 17] on span "New Invoice" at bounding box center [1058, 14] width 48 height 11
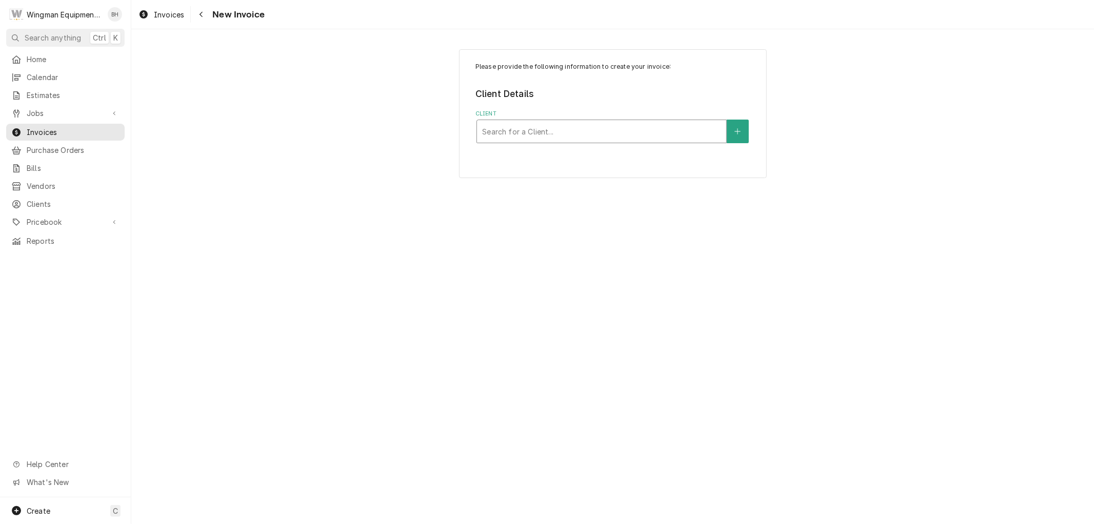
click at [522, 136] on div "Client" at bounding box center [601, 131] width 239 height 18
type input "wise"
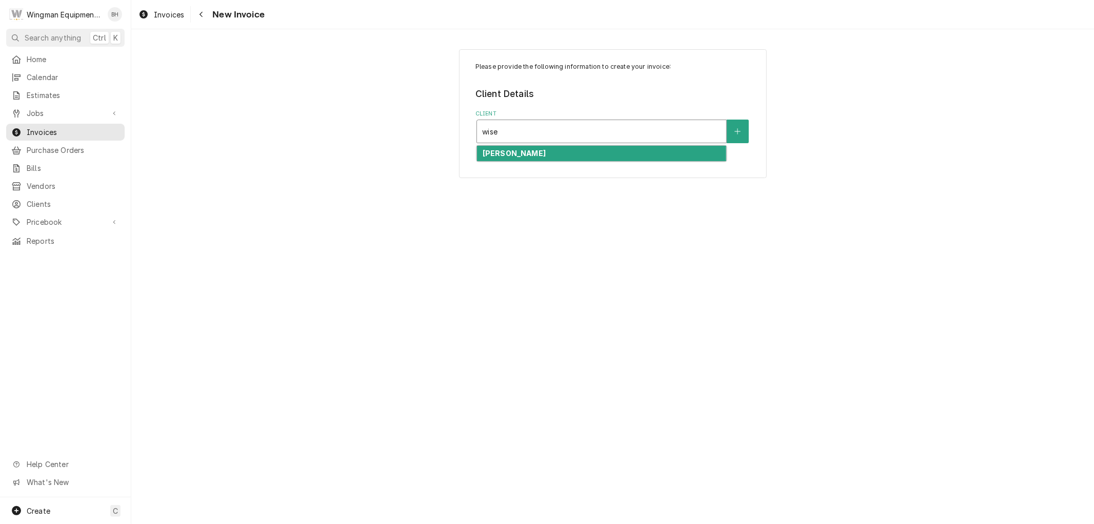
click at [548, 149] on div "[PERSON_NAME]" at bounding box center [601, 154] width 249 height 16
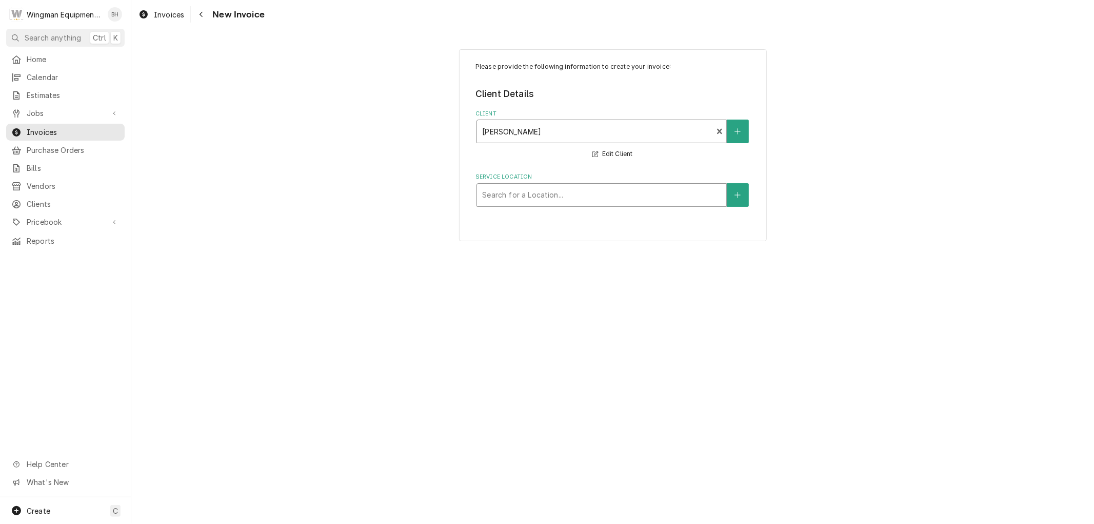
click at [562, 191] on div "Service Location" at bounding box center [601, 195] width 239 height 18
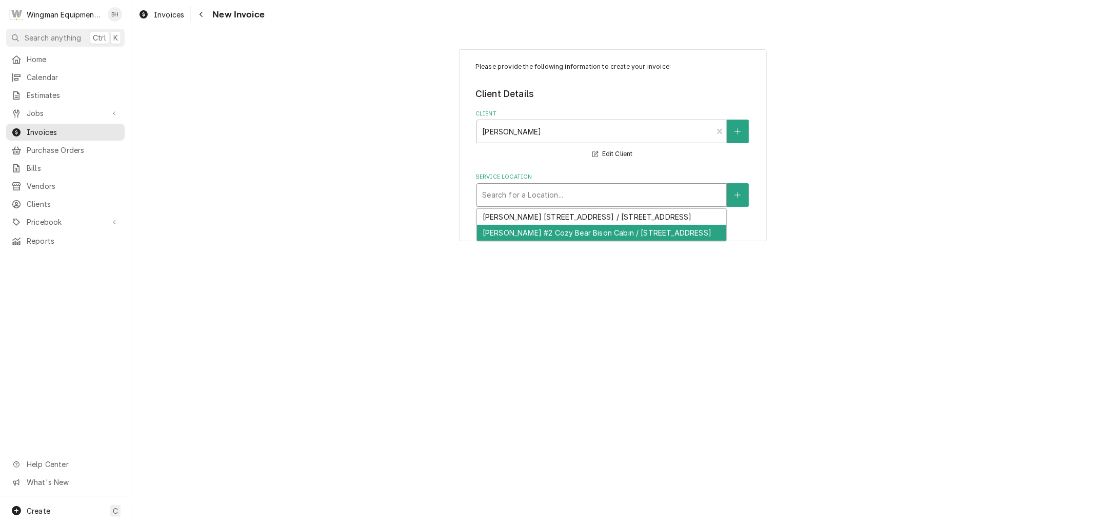
click at [582, 241] on div "[PERSON_NAME] #2 Cozy Bear Bison Cabin / [STREET_ADDRESS]" at bounding box center [601, 233] width 249 height 16
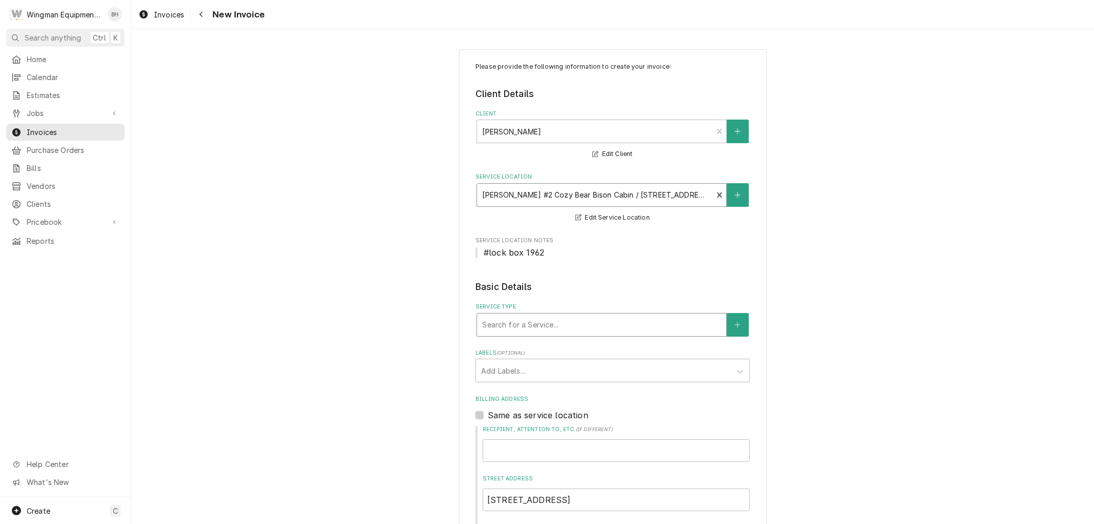
click at [585, 327] on div "Service Type" at bounding box center [601, 325] width 239 height 18
type input "fireplace"
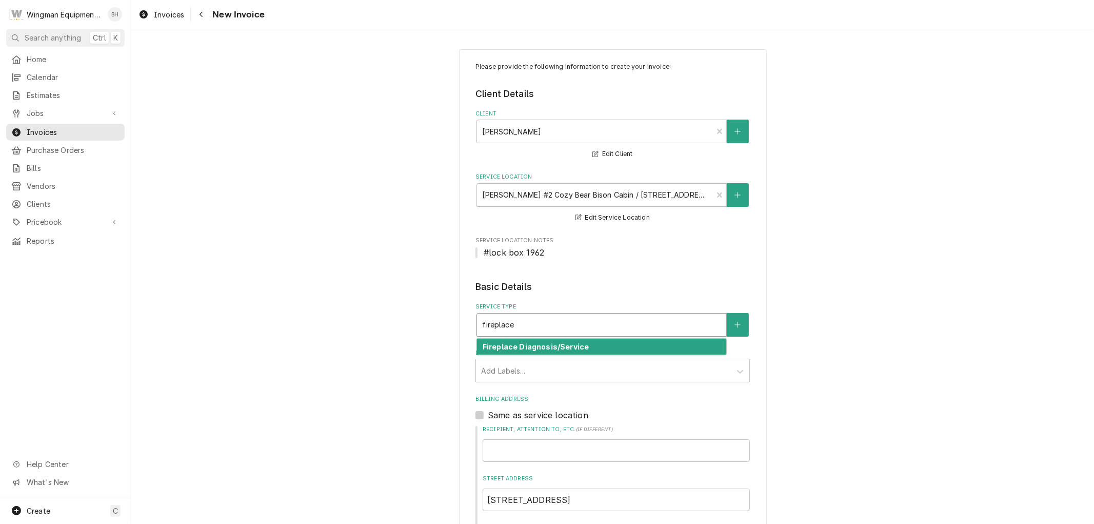
click at [582, 346] on div "Fireplace Diagnosis/Service" at bounding box center [601, 347] width 249 height 16
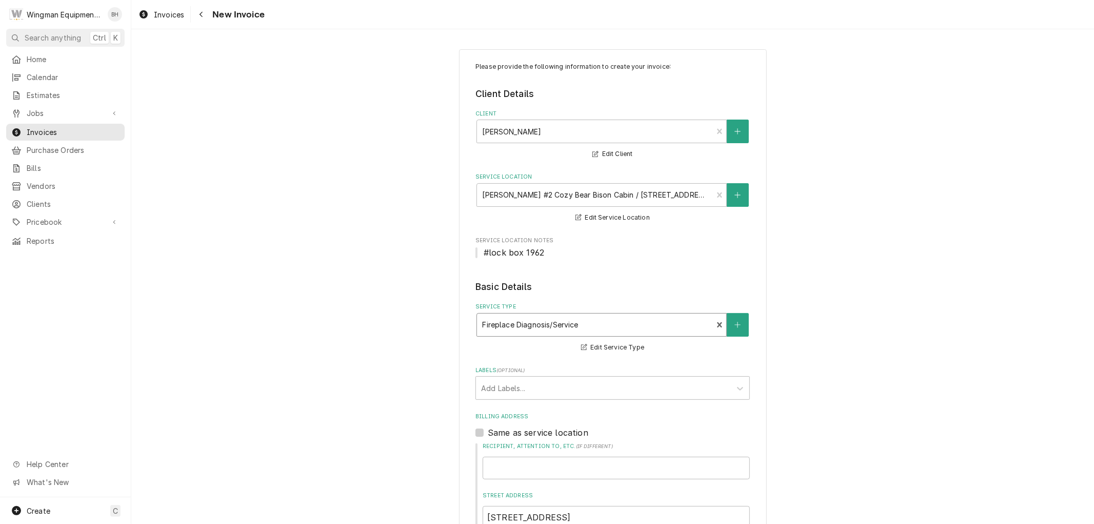
click at [787, 409] on div "Please provide the following information to create your invoice: Client Details…" at bounding box center [612, 472] width 963 height 864
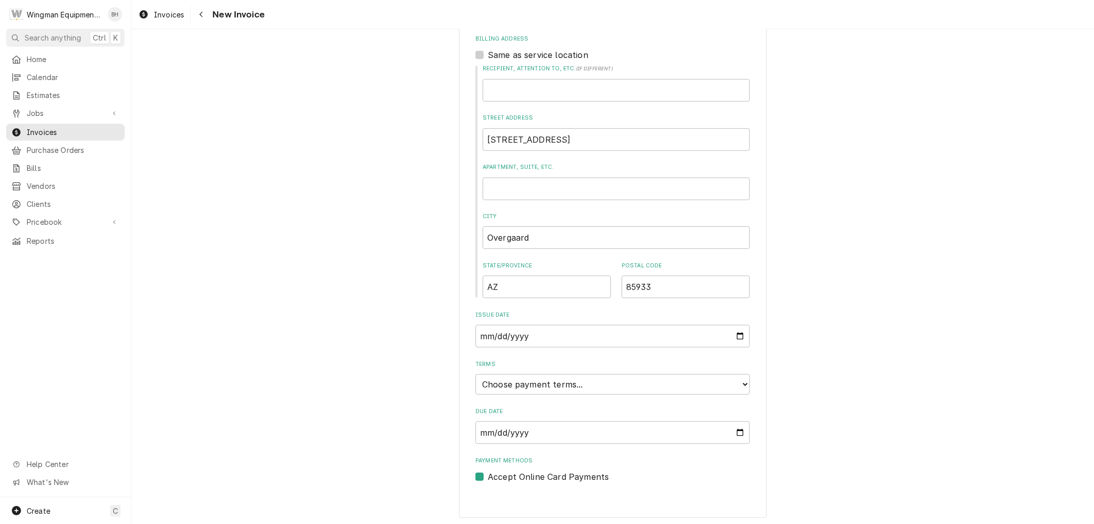
scroll to position [378, 0]
click at [615, 382] on select "Choose payment terms... Same Day Net 7 Net 14 Net 21 Net 30 Net 45 Net 60 Net 90" at bounding box center [613, 383] width 274 height 21
click at [623, 385] on select "Choose payment terms... Same Day Net 7 Net 14 Net 21 Net 30 Net 45 Net 60 Net 90" at bounding box center [613, 383] width 274 height 21
click at [983, 313] on div "Please provide the following information to create your invoice: Client Details…" at bounding box center [612, 398] width 963 height 1473
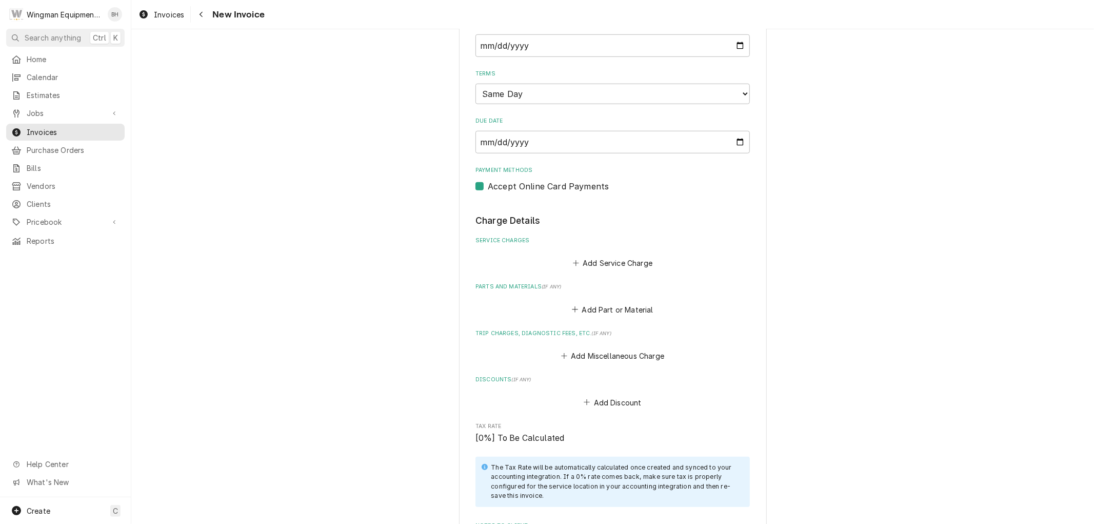
scroll to position [720, 0]
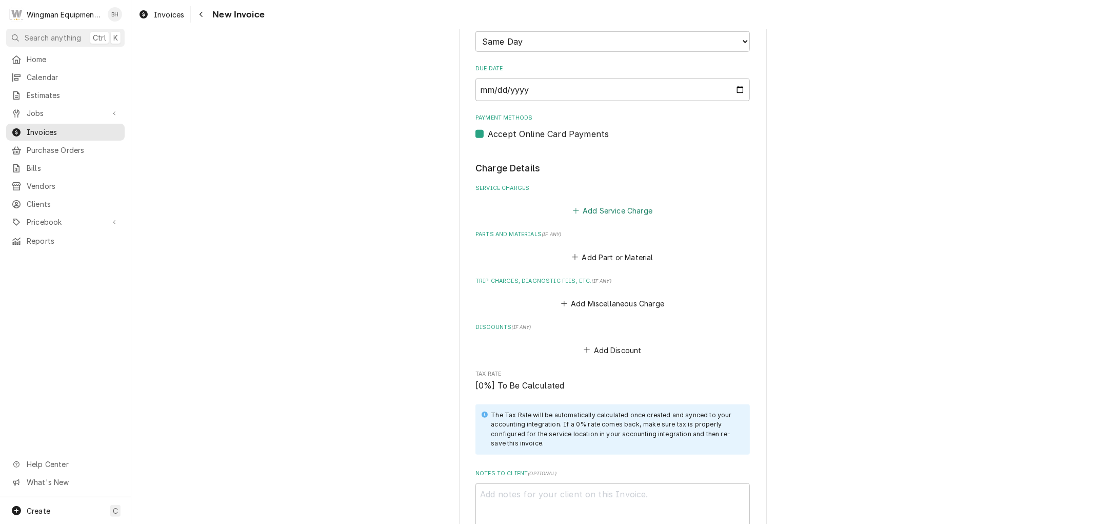
click at [611, 208] on button "Add Service Charge" at bounding box center [612, 211] width 83 height 14
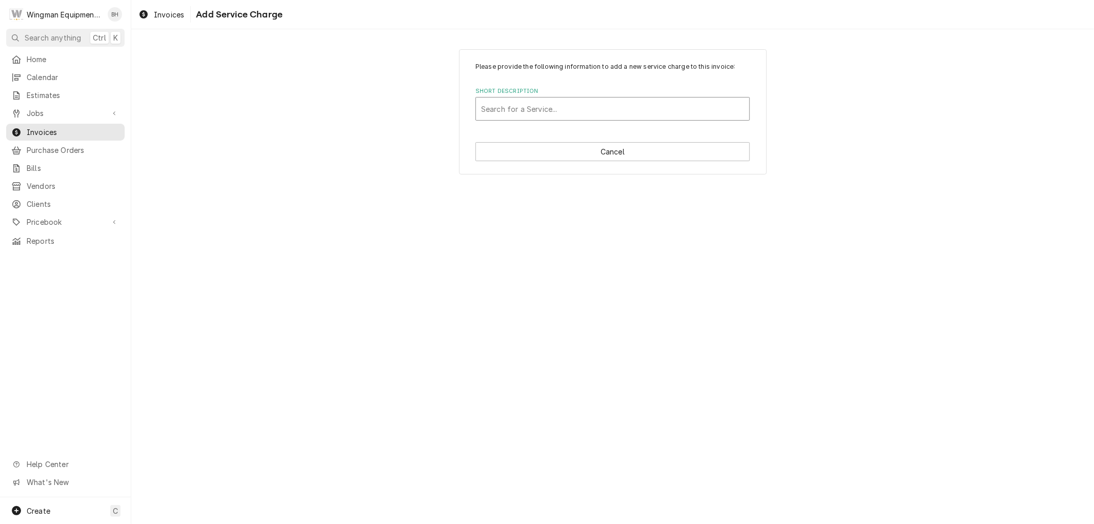
click at [551, 113] on div "Short Description" at bounding box center [612, 109] width 263 height 18
type input "service"
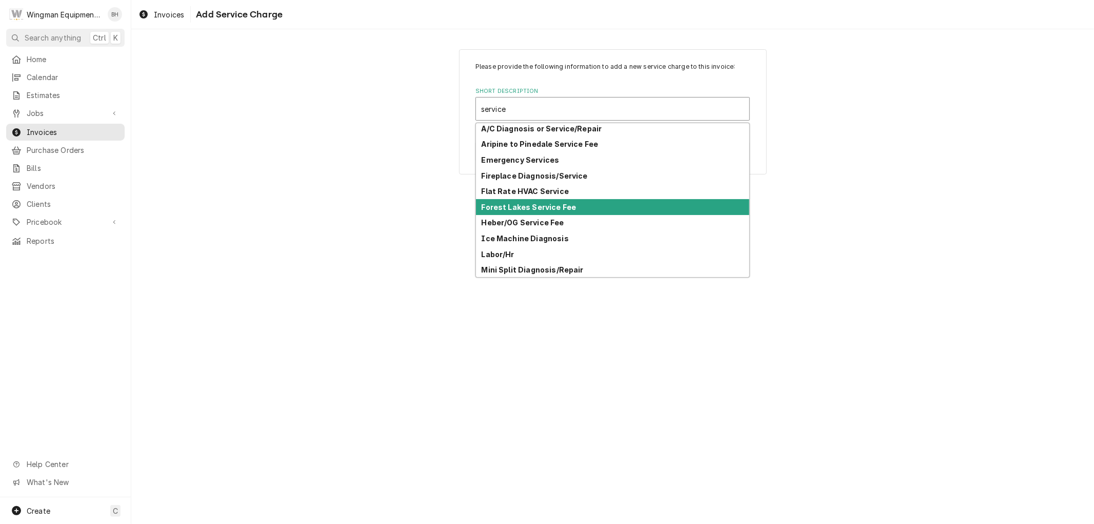
scroll to position [18, 0]
click at [544, 202] on strong "Heber/OG Service Fee" at bounding box center [523, 206] width 83 height 9
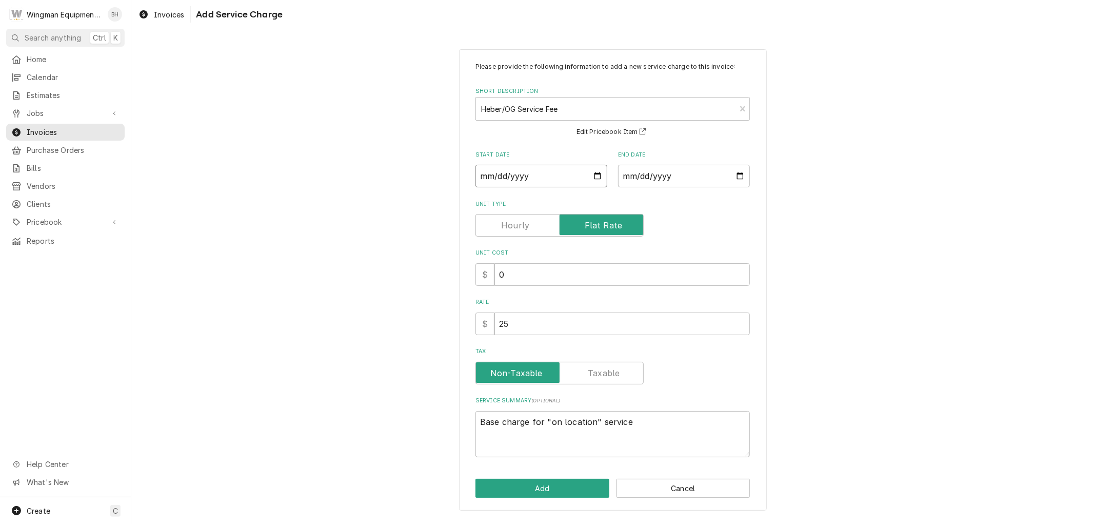
click at [599, 175] on input "Start Date" at bounding box center [542, 176] width 132 height 23
type textarea "x"
type input "2025-09-23"
click at [741, 173] on input "End Date" at bounding box center [684, 176] width 132 height 23
type textarea "x"
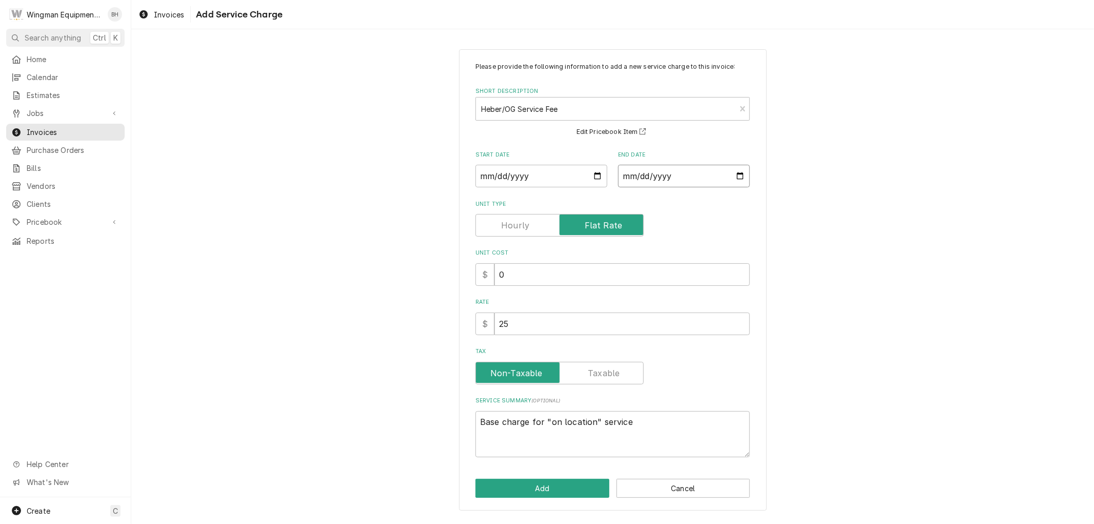
type input "2025-09-24"
click at [576, 494] on button "Add" at bounding box center [543, 488] width 134 height 19
type textarea "x"
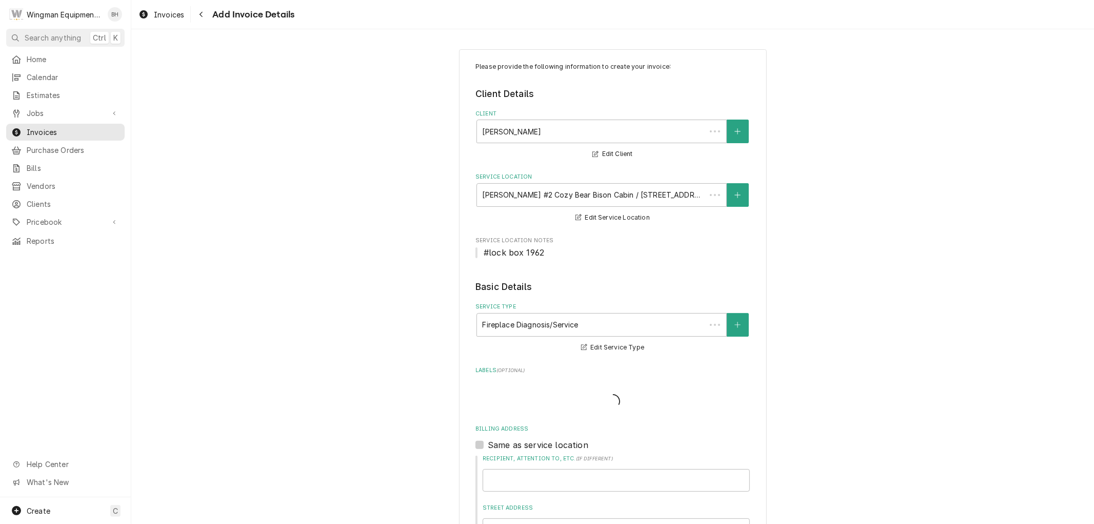
scroll to position [708, 0]
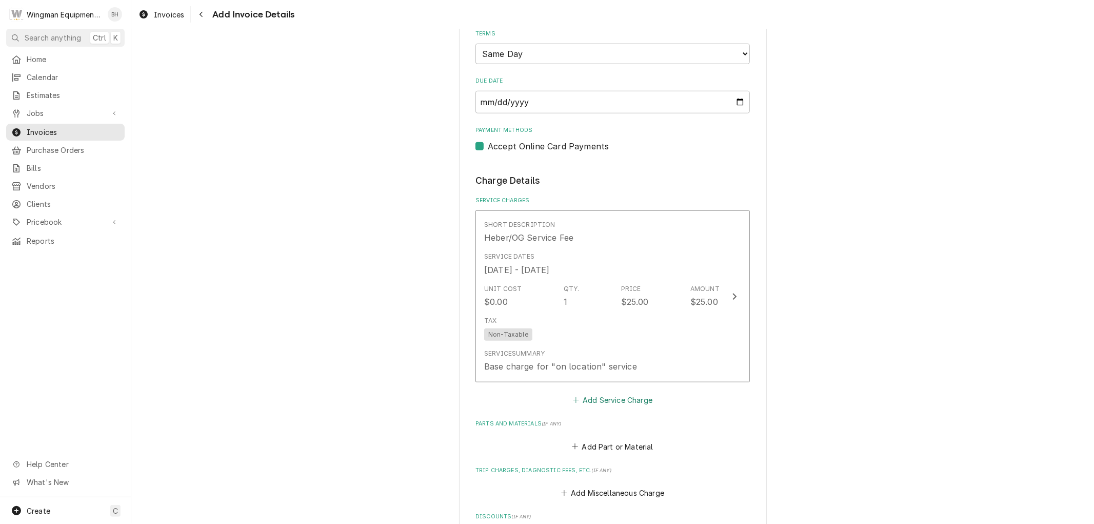
click at [633, 398] on button "Add Service Charge" at bounding box center [612, 400] width 83 height 14
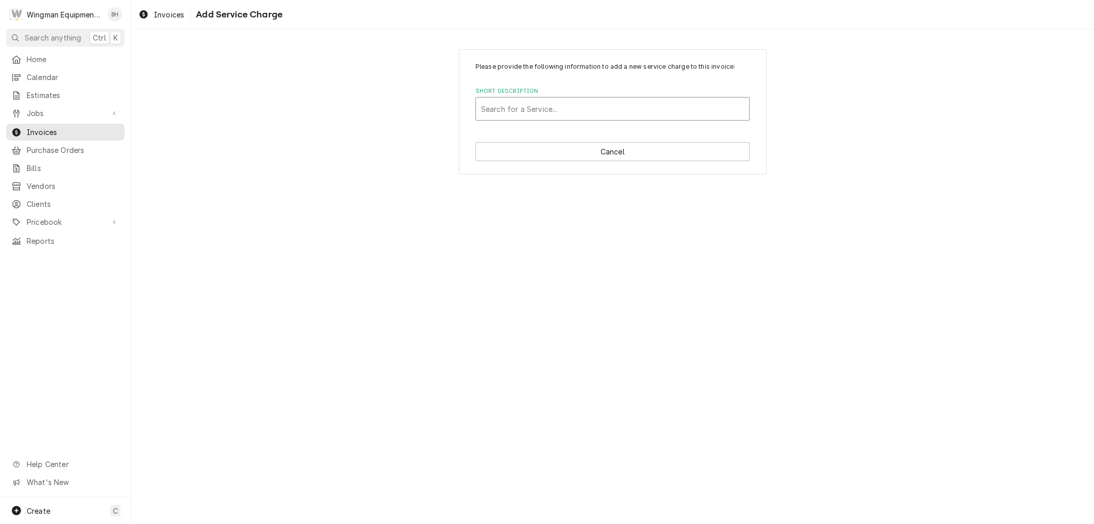
click at [600, 102] on div "Short Description" at bounding box center [612, 109] width 263 height 18
type input "labor"
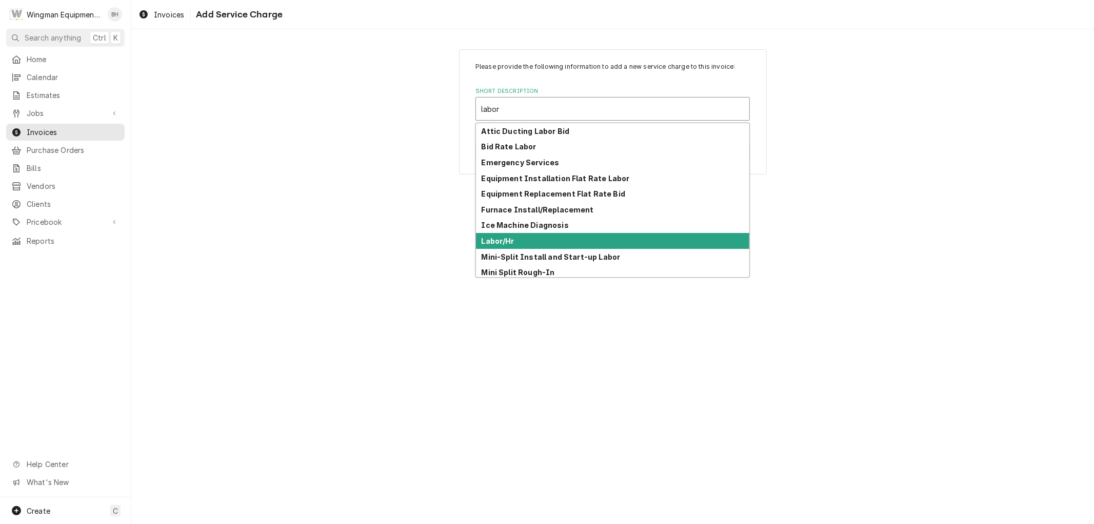
click at [550, 237] on div "Labor/Hr" at bounding box center [612, 241] width 273 height 16
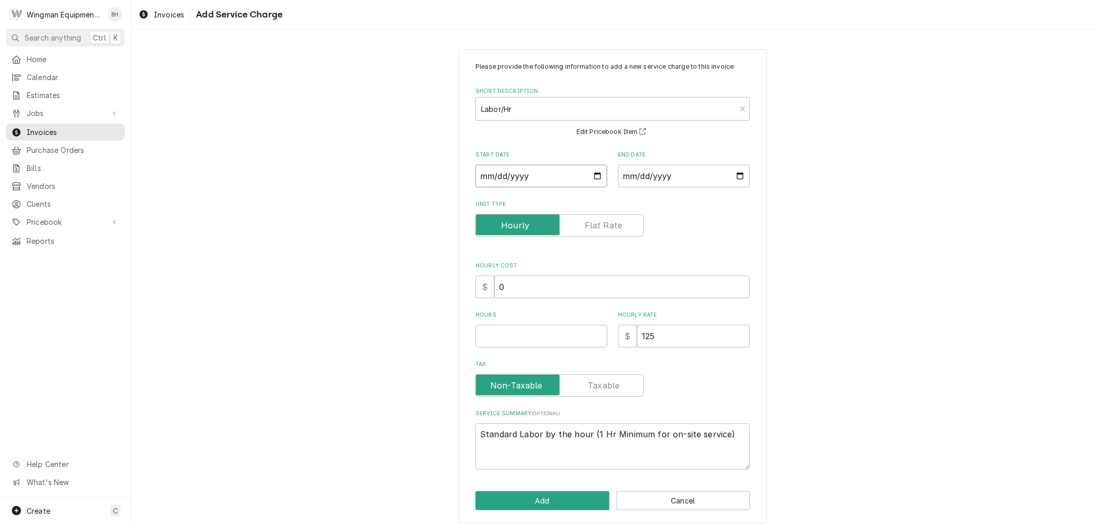
click at [596, 177] on input "Start Date" at bounding box center [542, 176] width 132 height 23
type textarea "x"
type input "2025-09-23"
click at [739, 172] on input "End Date" at bounding box center [684, 176] width 132 height 23
type textarea "x"
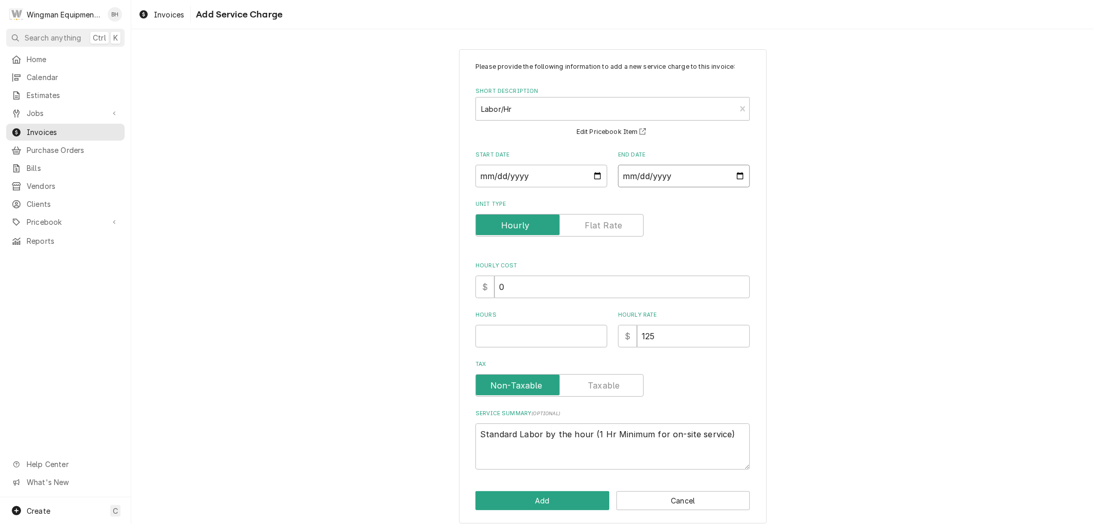
type input "2025-09-24"
click at [535, 332] on input "Hours" at bounding box center [542, 336] width 132 height 23
type textarea "x"
type input "1"
click at [562, 504] on button "Add" at bounding box center [543, 500] width 134 height 19
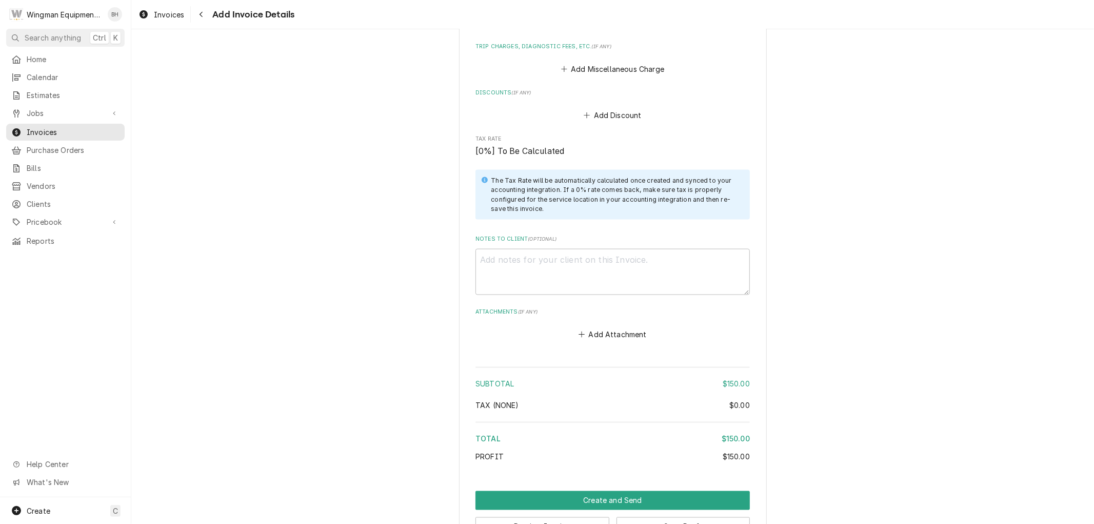
scroll to position [1323, 0]
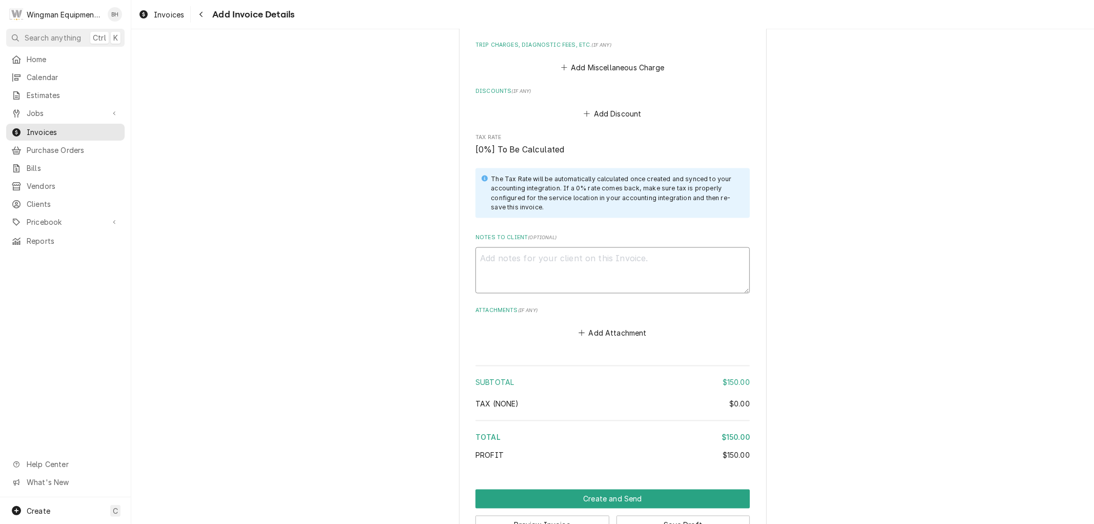
click at [612, 273] on textarea "Notes to Client ( optional )" at bounding box center [613, 270] width 274 height 46
type textarea "x"
type textarea "C"
type textarea "x"
type textarea "Co"
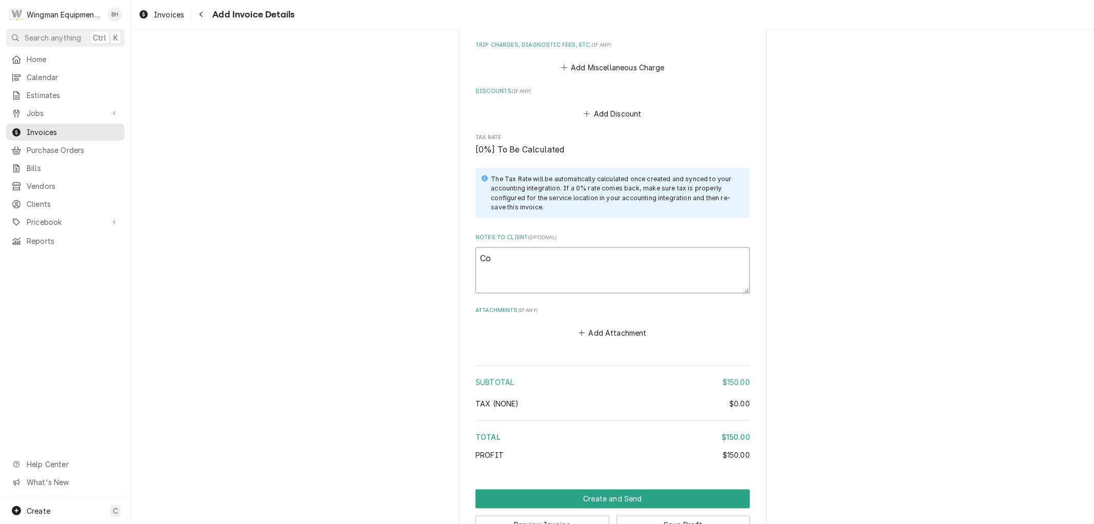
type textarea "x"
type textarea "Com"
type textarea "x"
type textarea "Comp"
type textarea "x"
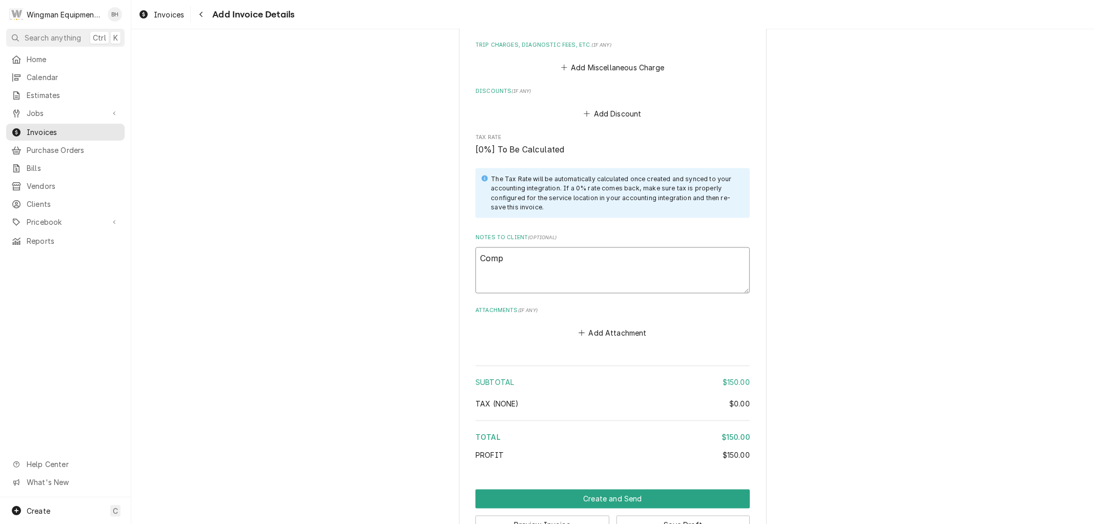
type textarea "Compl"
type textarea "x"
type textarea "Complet"
type textarea "x"
type textarea "Complete"
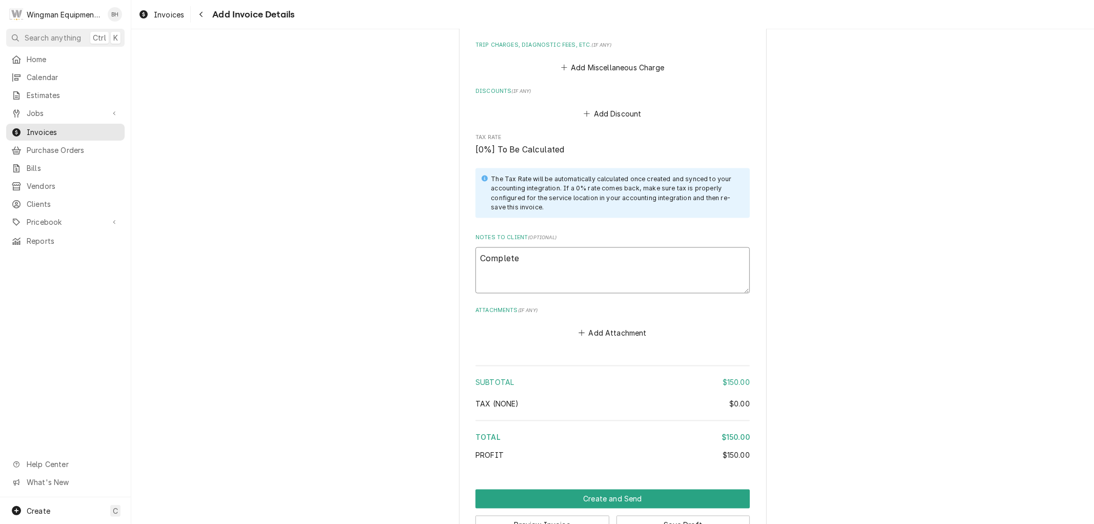
type textarea "x"
type textarea "Completed"
type textarea "x"
type textarea "Completed"
type textarea "x"
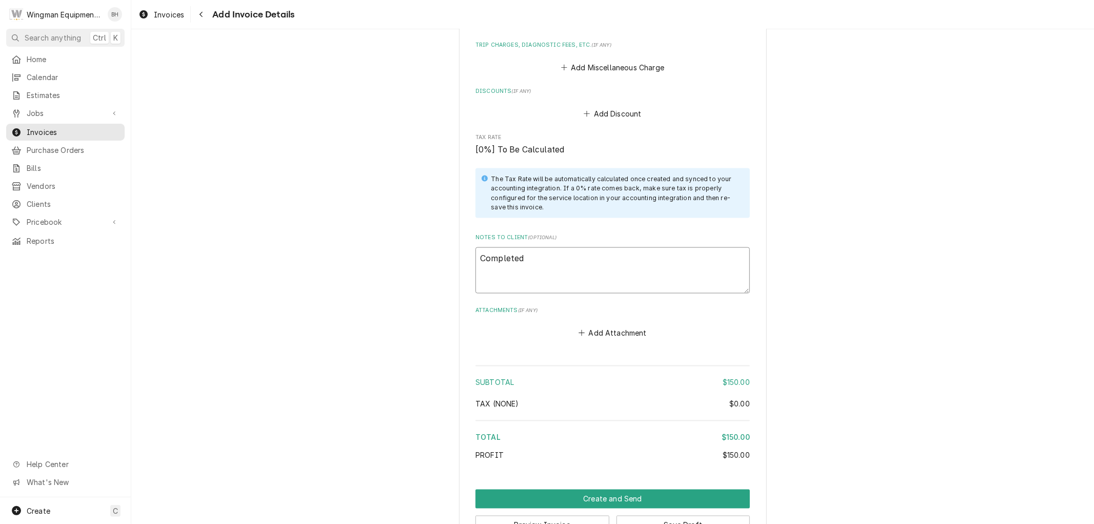
type textarea "Completed f"
type textarea "x"
type textarea "Completed fi"
type textarea "x"
type textarea "Completed fir"
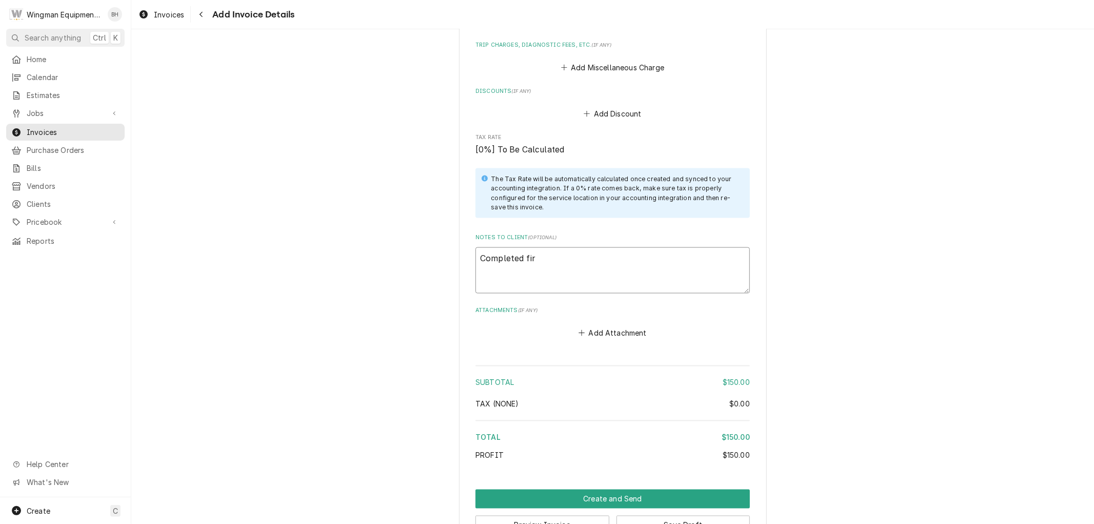
type textarea "x"
type textarea "Completed fire"
type textarea "x"
type textarea "Completed firep"
type textarea "x"
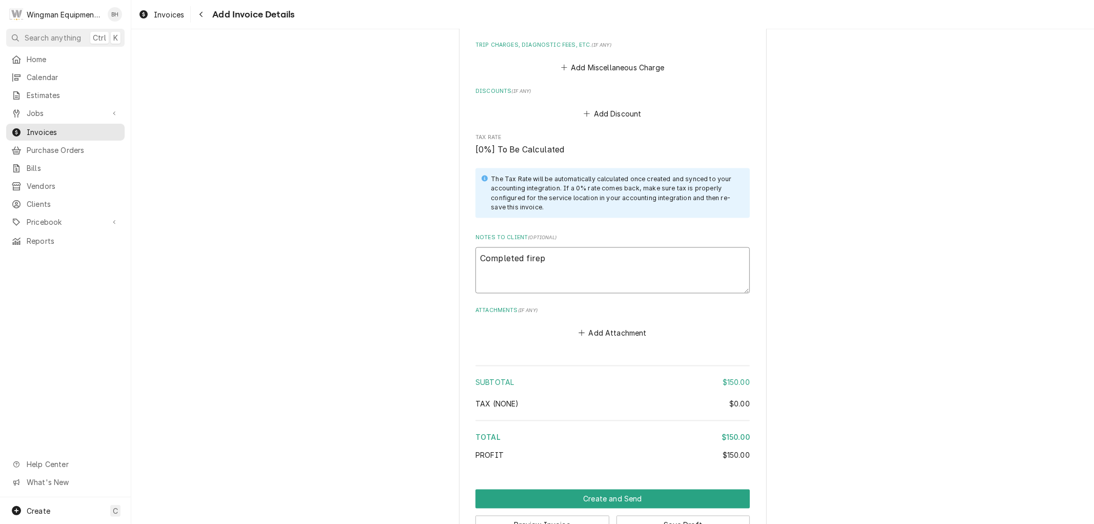
type textarea "Completed firepl"
type textarea "x"
type textarea "Completed firepla"
type textarea "x"
type textarea "Completed fireplac"
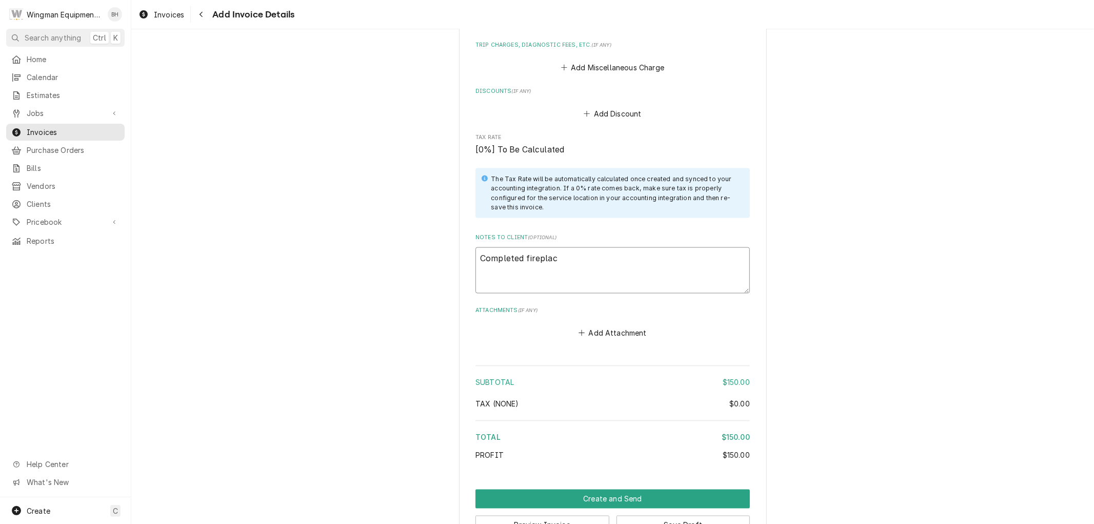
type textarea "x"
type textarea "Completed fireplace"
type textarea "x"
type textarea "Completed fireplace"
type textarea "x"
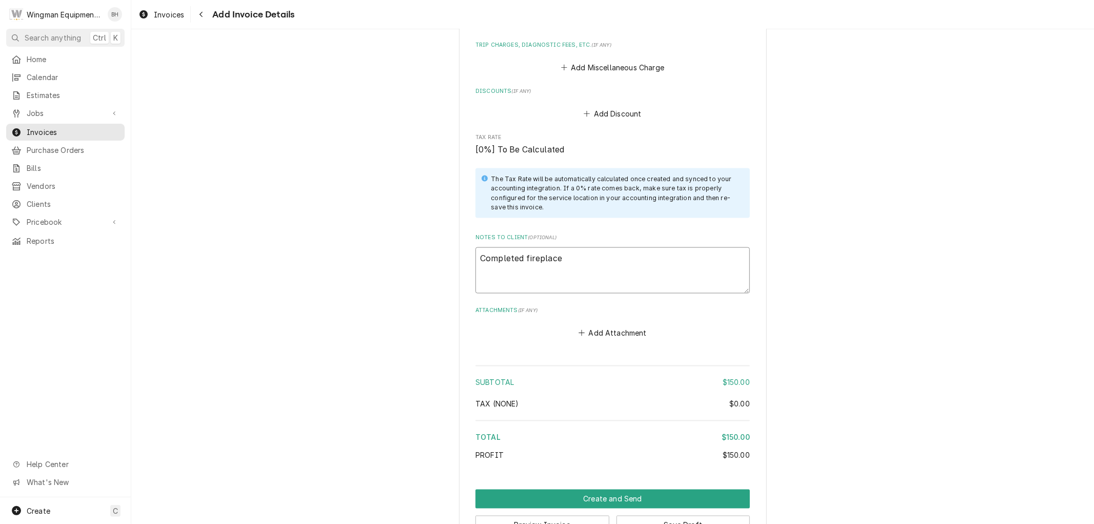
type textarea "Completed fireplace m"
type textarea "x"
type textarea "Completed fireplace ma"
type textarea "x"
type textarea "Completed fireplace mai"
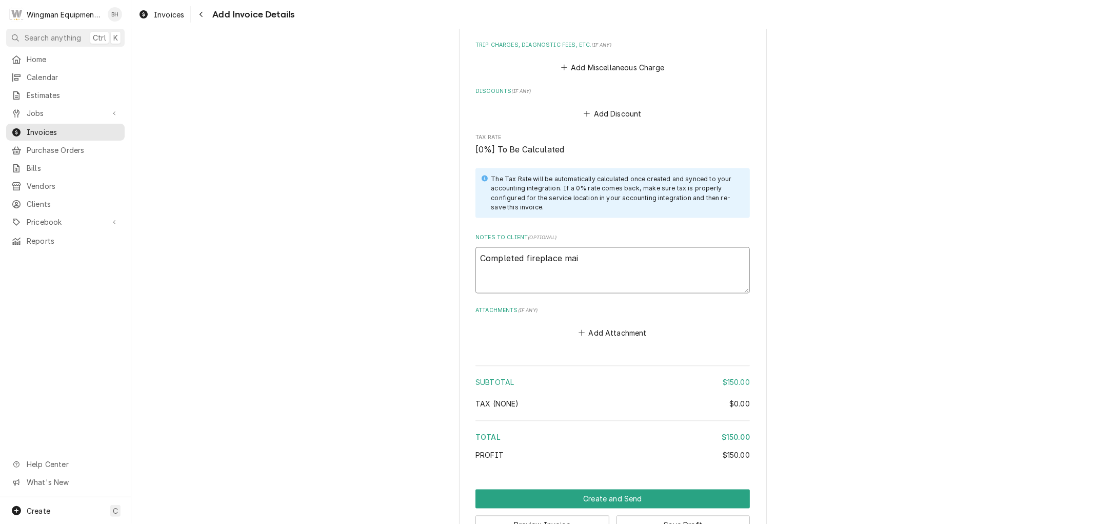
type textarea "x"
type textarea "Completed fireplace main"
type textarea "x"
type textarea "Completed fireplace maint"
type textarea "x"
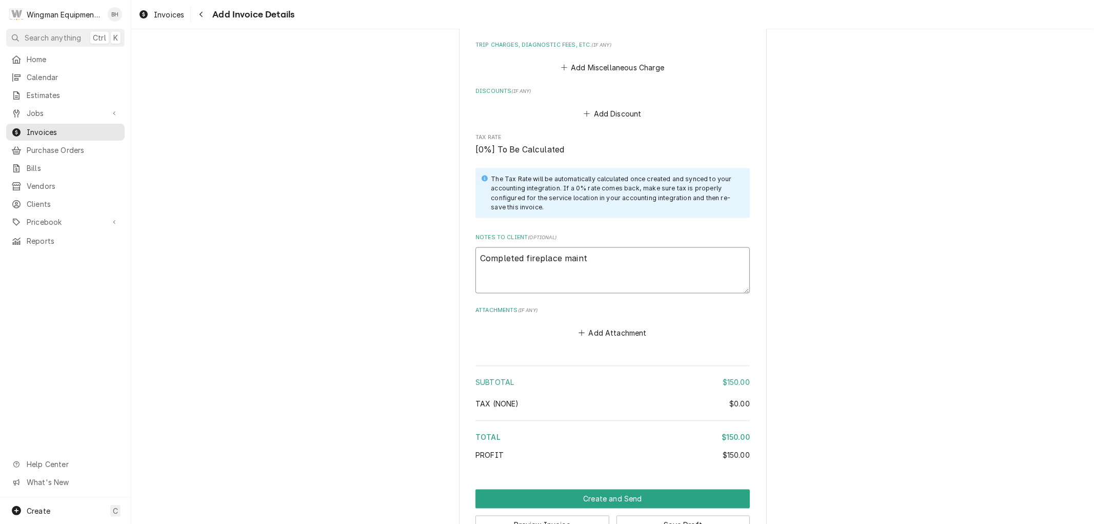
type textarea "Completed fireplace mainta"
type textarea "x"
type textarea "Completed fireplace maintan"
type textarea "x"
type textarea "Completed fireplace maintane"
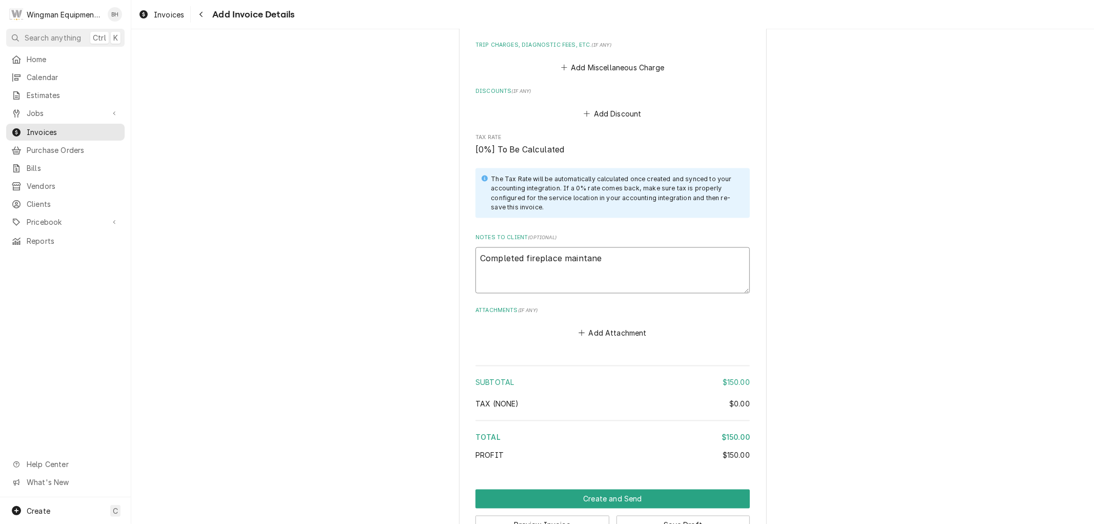
type textarea "x"
type textarea "Completed fireplace maintanen"
type textarea "x"
type textarea "Completed fireplace maintanenc"
type textarea "x"
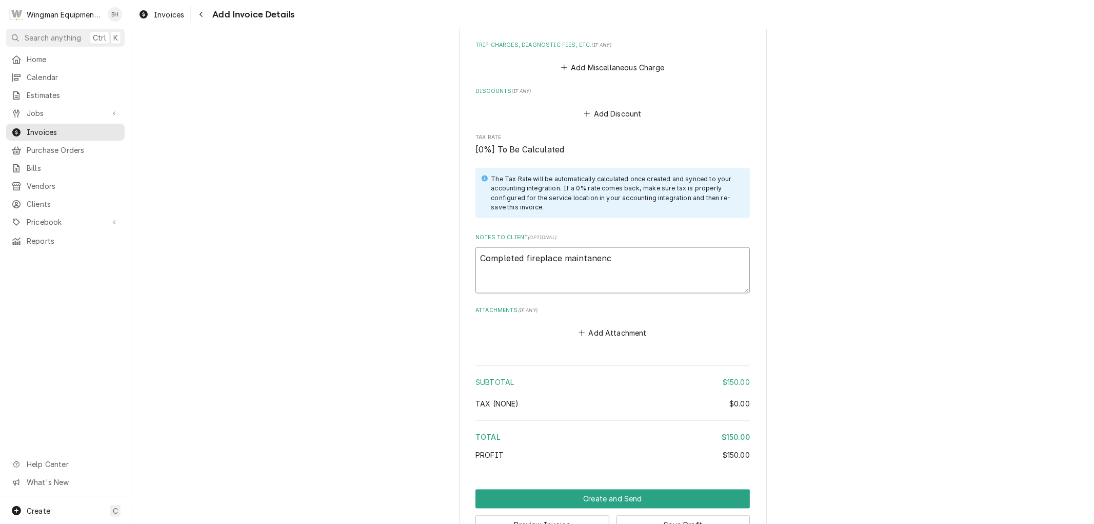
type textarea "Completed fireplace maintanence"
type textarea "x"
type textarea "Completed fireplace maintanence"
type textarea "x"
type textarea "Completed fireplace maintenance"
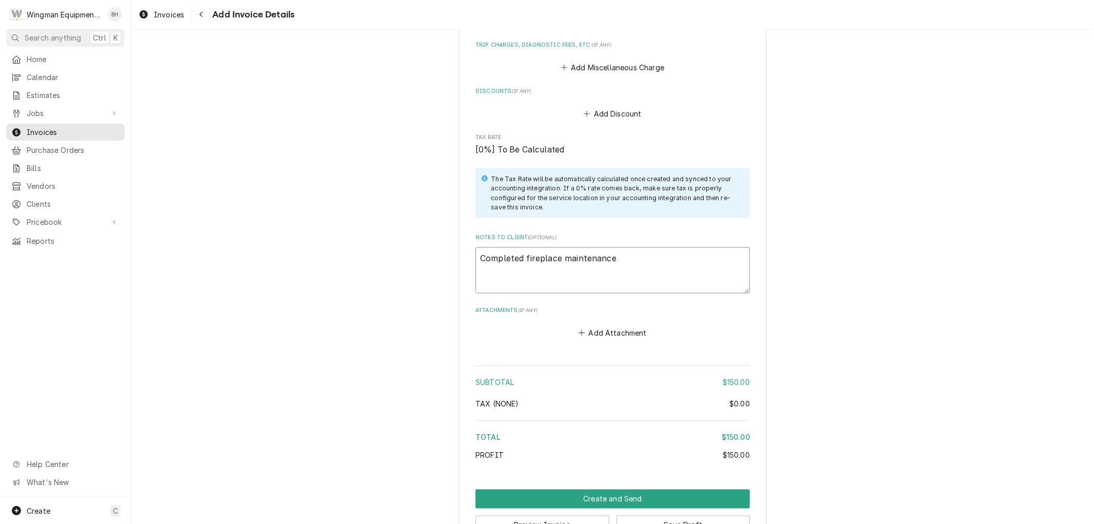
click at [623, 252] on textarea "Completed fireplace maintenance" at bounding box center [613, 270] width 274 height 46
type textarea "x"
type textarea "Completed fireplace maintenance"
type textarea "x"
type textarea "Completed fireplace maintenance."
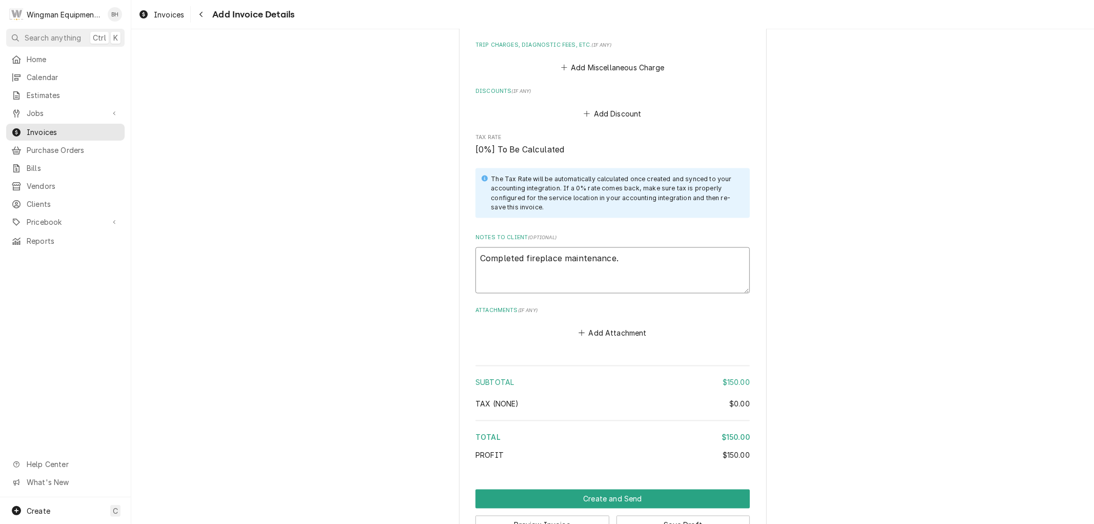
type textarea "x"
type textarea "Completed fireplace maintenance."
type textarea "x"
type textarea "Completed fireplace maintenance. C"
type textarea "x"
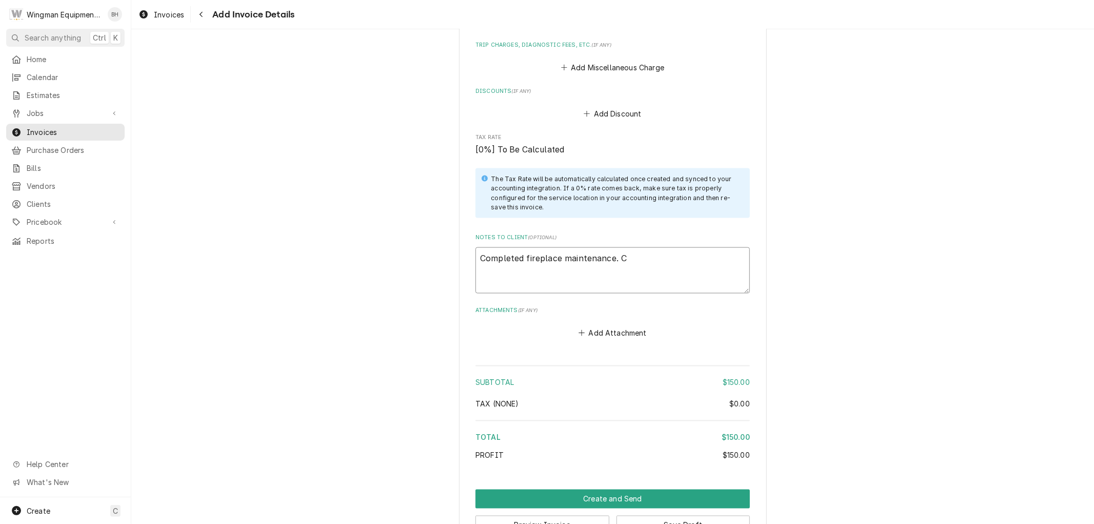
type textarea "Completed fireplace maintenance. Cl"
type textarea "x"
type textarea "Completed fireplace maintenance. Clea"
type textarea "x"
type textarea "Completed fireplace maintenance. Clean"
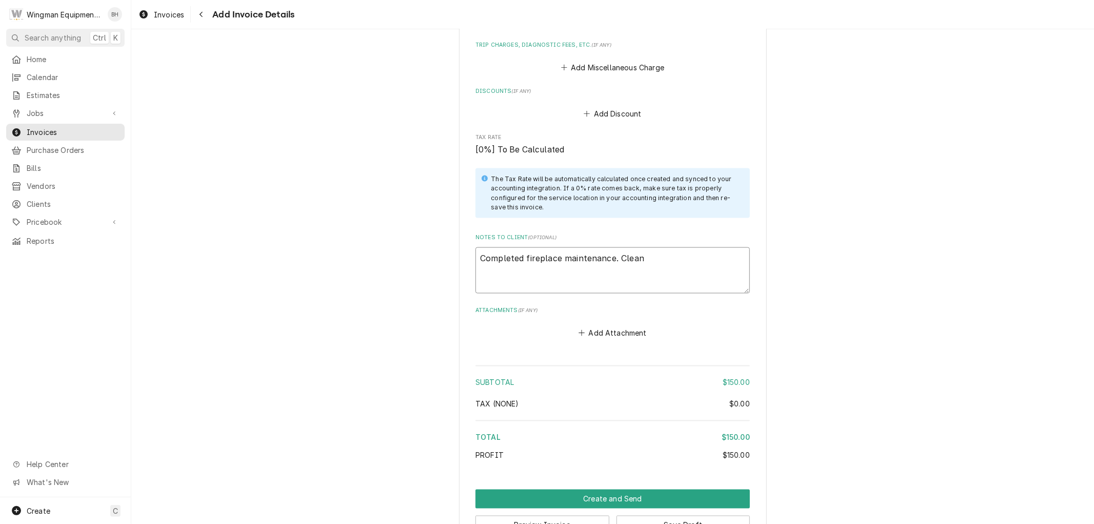
type textarea "x"
type textarea "Completed fireplace maintenance. Cleane"
type textarea "x"
type textarea "Completed fireplace maintenance. Cleaned"
type textarea "x"
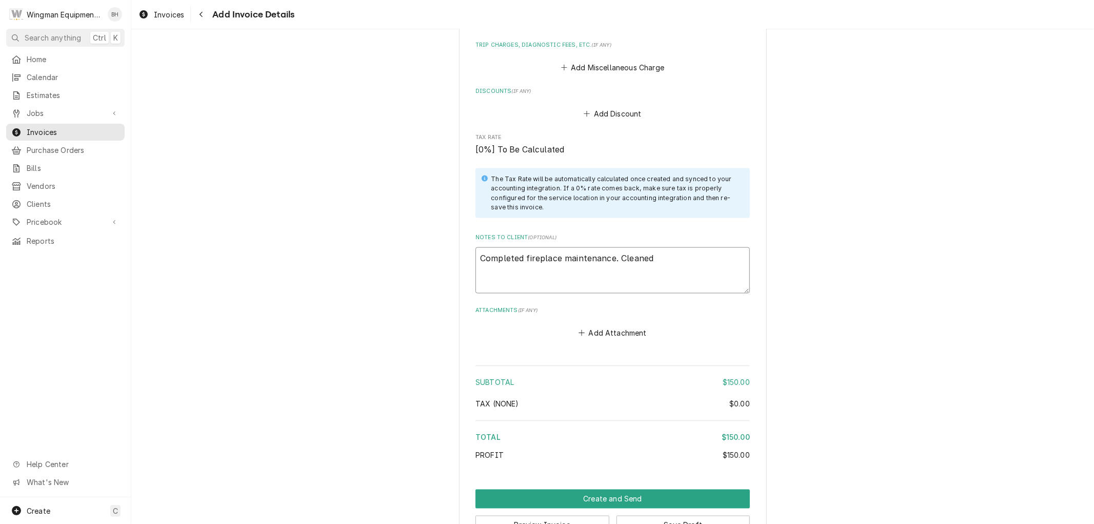
type textarea "Completed fireplace maintenance. Cleaned"
type textarea "x"
type textarea "Completed fireplace maintenance. Cleaned s"
type textarea "x"
type textarea "Completed fireplace maintenance. Cleaned so"
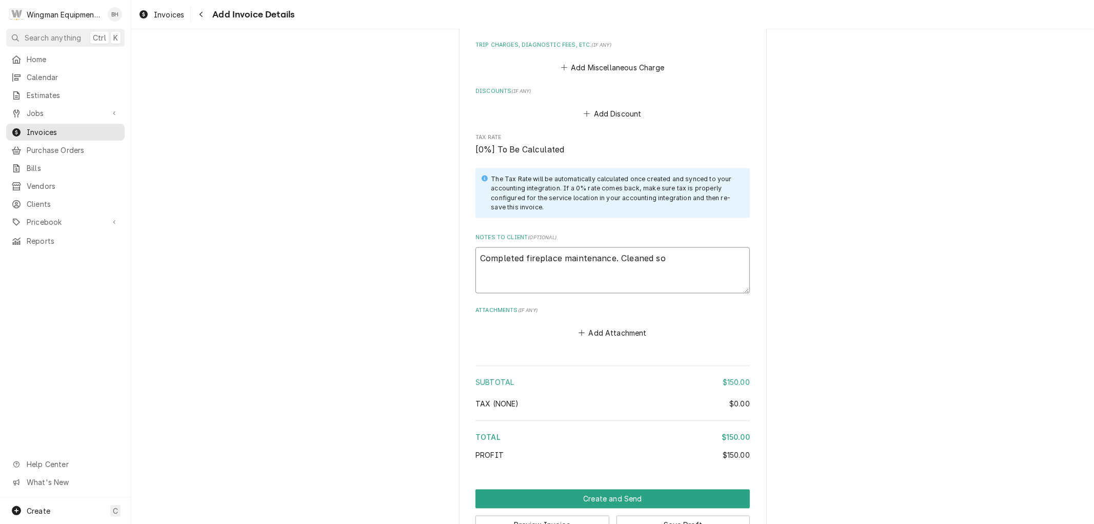
type textarea "x"
type textarea "Completed fireplace maintenance. Cleaned soo"
type textarea "x"
type textarea "Completed fireplace maintenance. Cleaned soot"
type textarea "x"
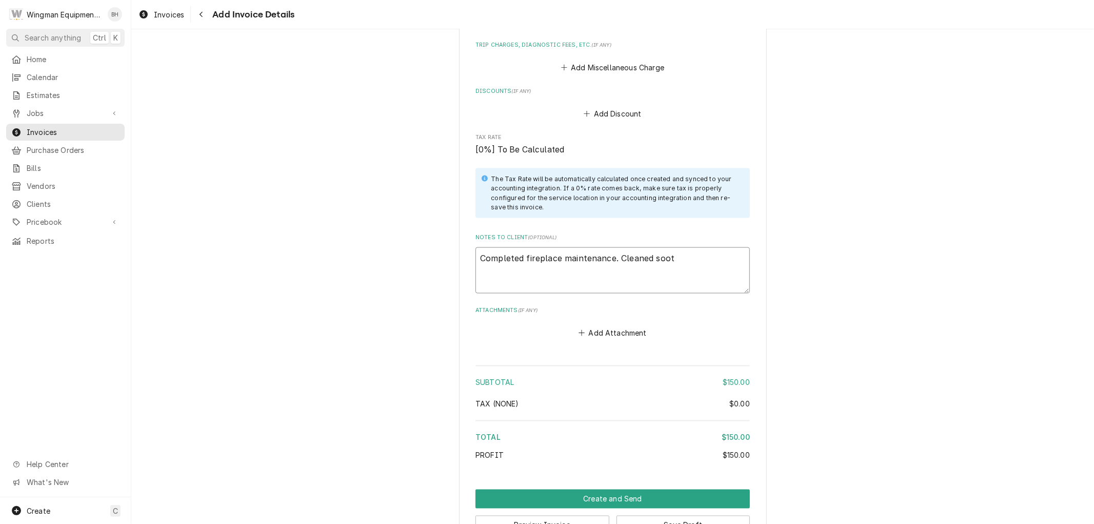
type textarea "Completed fireplace maintenance. Cleaned soot"
type textarea "x"
type textarea "Completed fireplace maintenance. Cleaned soot f"
type textarea "x"
type textarea "Completed fireplace maintenance. Cleaned soot fro"
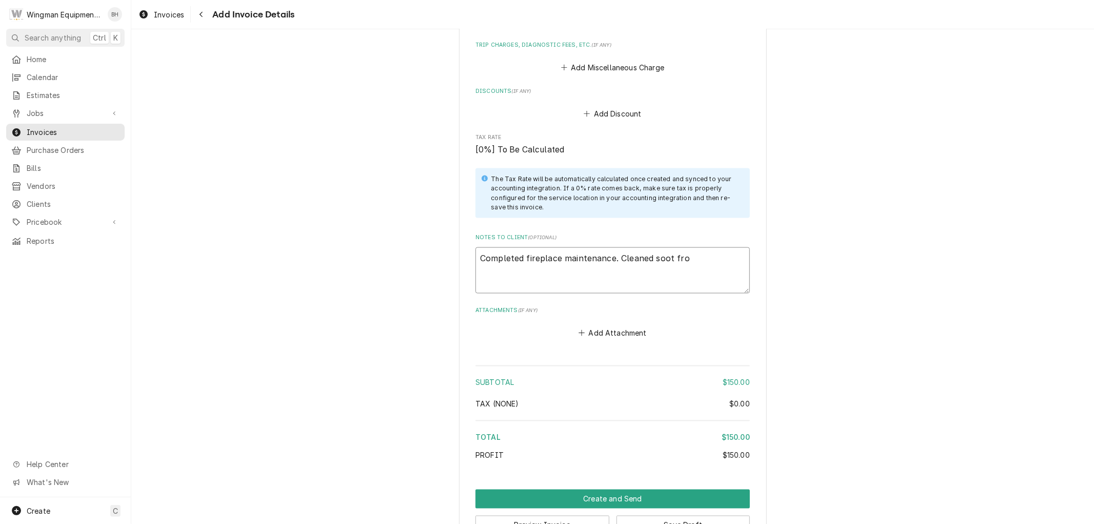
type textarea "x"
type textarea "Completed fireplace maintenance. Cleaned soot from"
type textarea "x"
type textarea "Completed fireplace maintenance. Cleaned soot from"
type textarea "x"
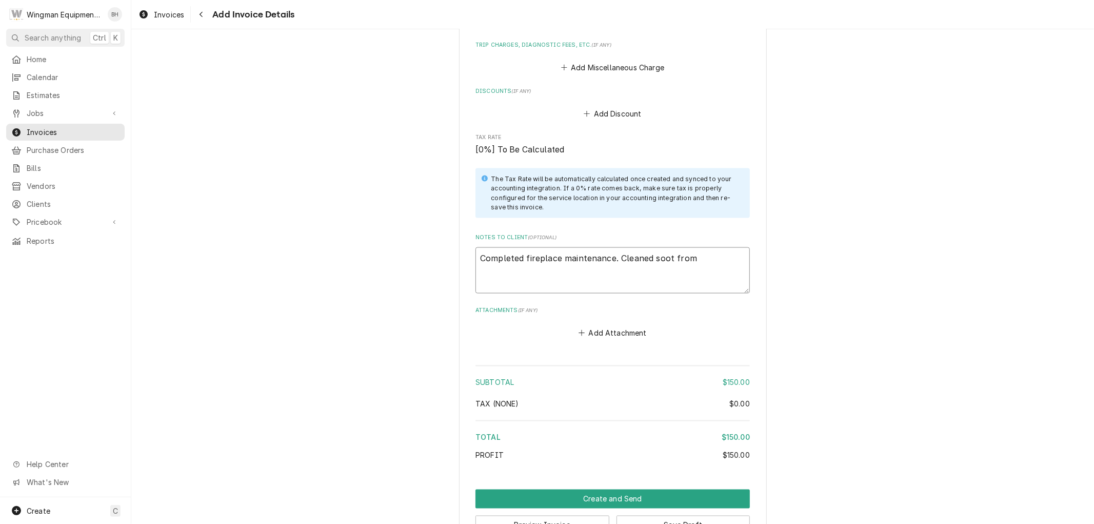
type textarea "Completed fireplace maintenance. Cleaned soot from l"
type textarea "x"
type textarea "Completed fireplace maintenance. Cleaned soot from lo"
type textarea "x"
type textarea "Completed fireplace maintenance. Cleaned soot from log"
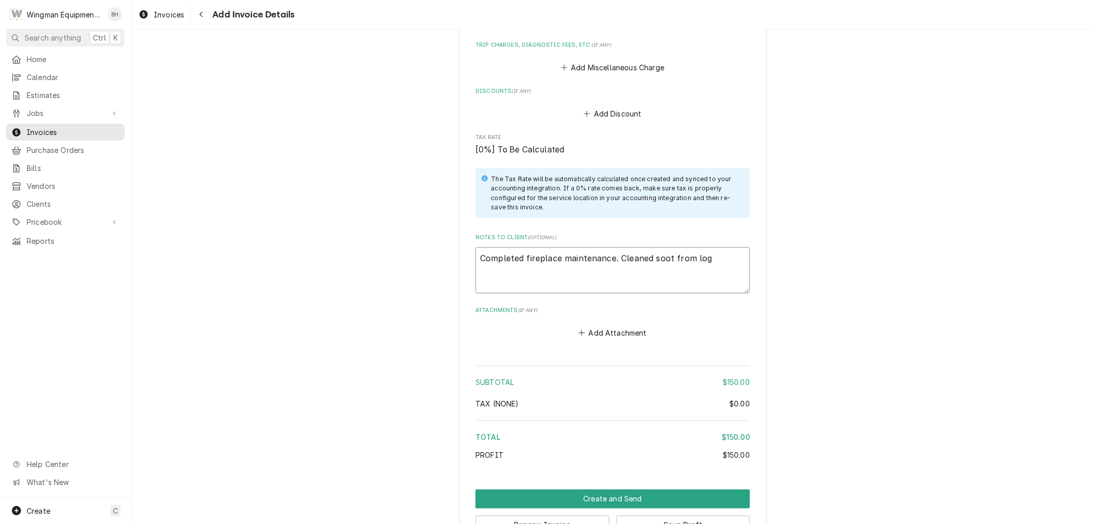
type textarea "x"
type textarea "Completed fireplace maintenance. Cleaned soot from logs"
type textarea "x"
type textarea "Completed fireplace maintenance. Cleaned soot from logs"
type textarea "x"
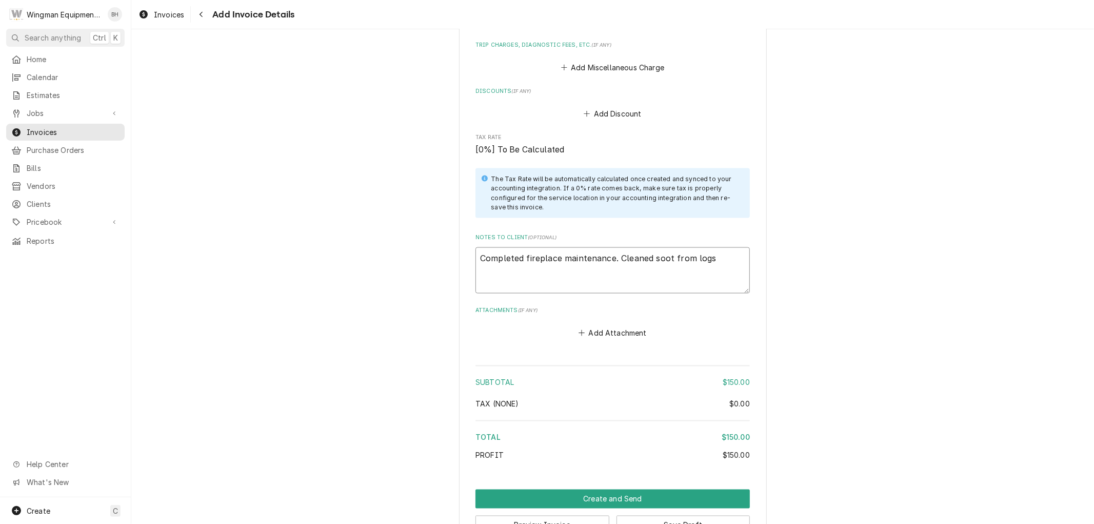
type textarea "Completed fireplace maintenance. Cleaned soot from logs a"
type textarea "x"
type textarea "Completed fireplace maintenance. Cleaned soot from logs an"
type textarea "x"
type textarea "Completed fireplace maintenance. Cleaned soot from logs and"
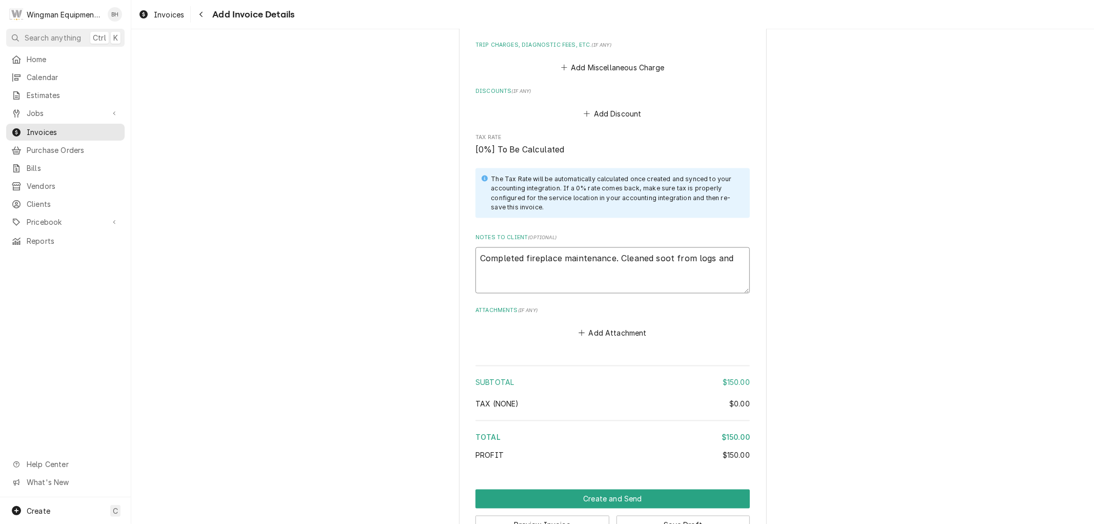
type textarea "x"
type textarea "Completed fireplace maintenance. Cleaned soot from logs and"
type textarea "x"
type textarea "Completed fireplace maintenance. Cleaned soot from logs and b"
type textarea "x"
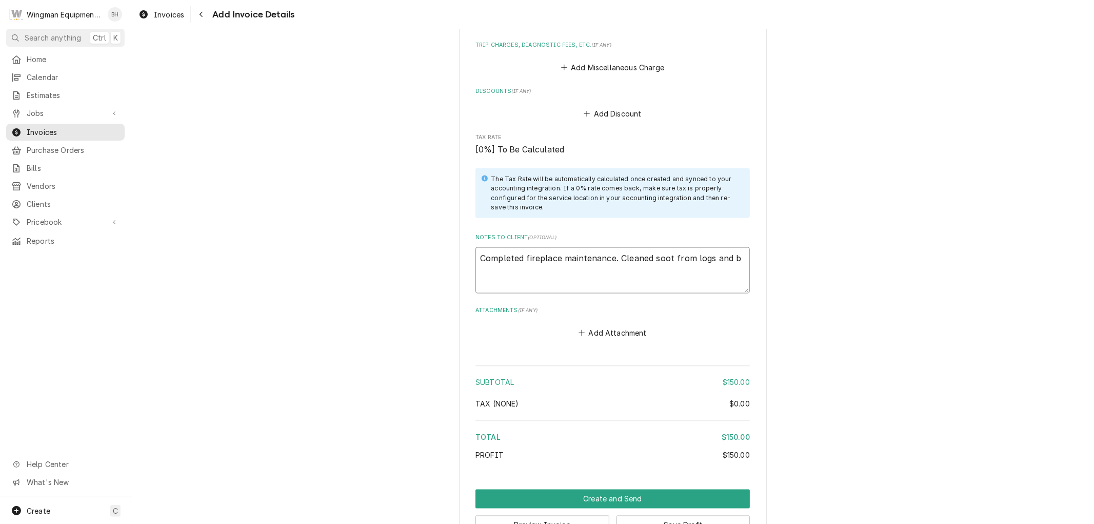
type textarea "Completed fireplace maintenance. Cleaned soot from logs and bu"
type textarea "x"
type textarea "Completed fireplace maintenance. Cleaned soot from logs and bur"
type textarea "x"
type textarea "Completed fireplace maintenance. Cleaned soot from logs and burn"
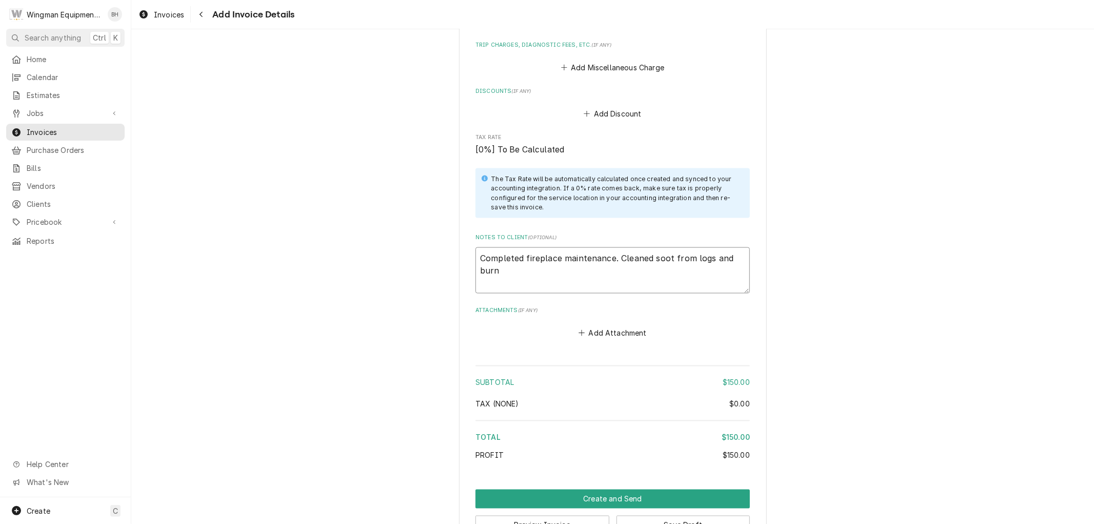
type textarea "x"
type textarea "Completed fireplace maintenance. Cleaned soot from logs and burner"
type textarea "x"
type textarea "Completed fireplace maintenance. Cleaned soot from logs and burners"
type textarea "x"
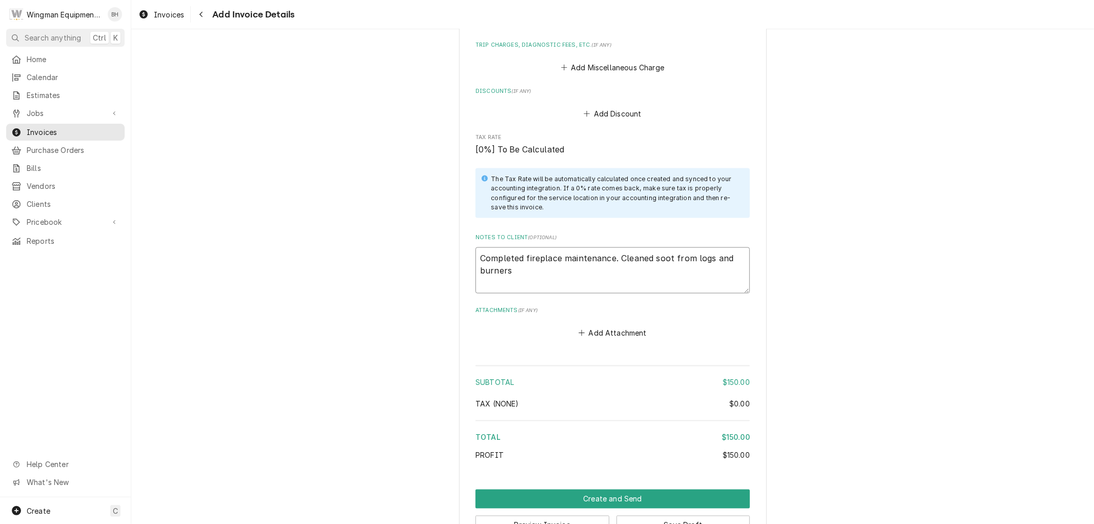
type textarea "Completed fireplace maintenance. Cleaned soot from logs and burners"
type textarea "x"
type textarea "Completed fireplace maintenance. Cleaned soot from logs and burners a"
type textarea "x"
type textarea "Completed fireplace maintenance. Cleaned soot from logs and burners an"
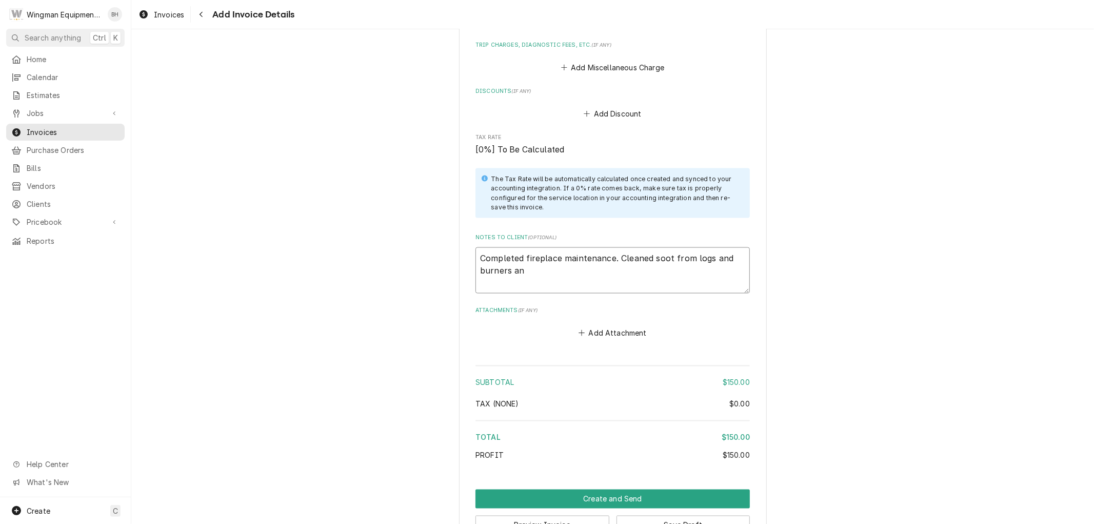
type textarea "x"
type textarea "Completed fireplace maintenance. Cleaned soot from logs and burners and"
type textarea "x"
type textarea "Completed fireplace maintenance. Cleaned soot from logs and burners and"
type textarea "x"
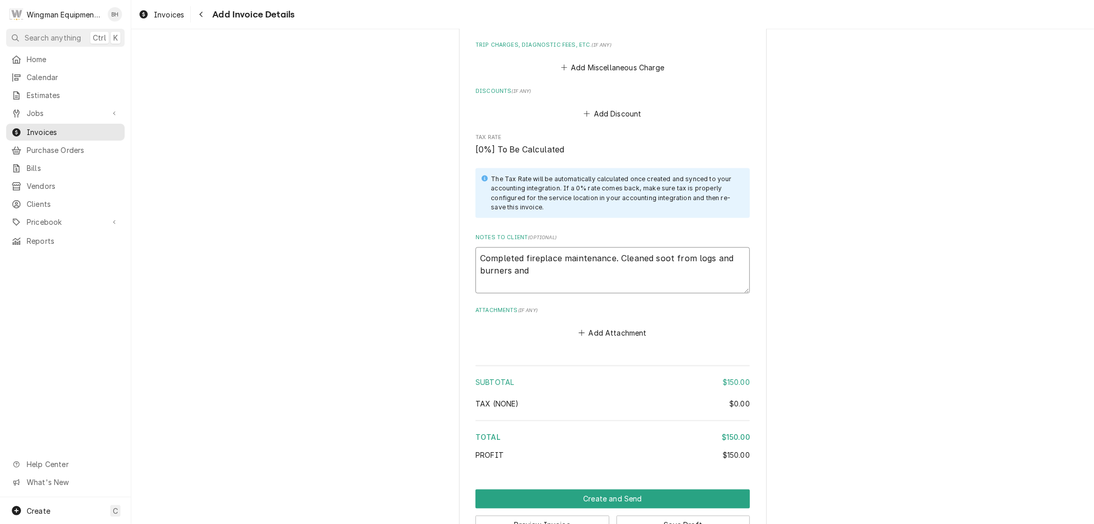
type textarea "Completed fireplace maintenance. Cleaned soot from logs and burners and b"
type textarea "x"
type textarea "Completed fireplace maintenance. Cleaned soot from logs and burners and ba"
type textarea "x"
type textarea "Completed fireplace maintenance. Cleaned soot from logs and burners and bac"
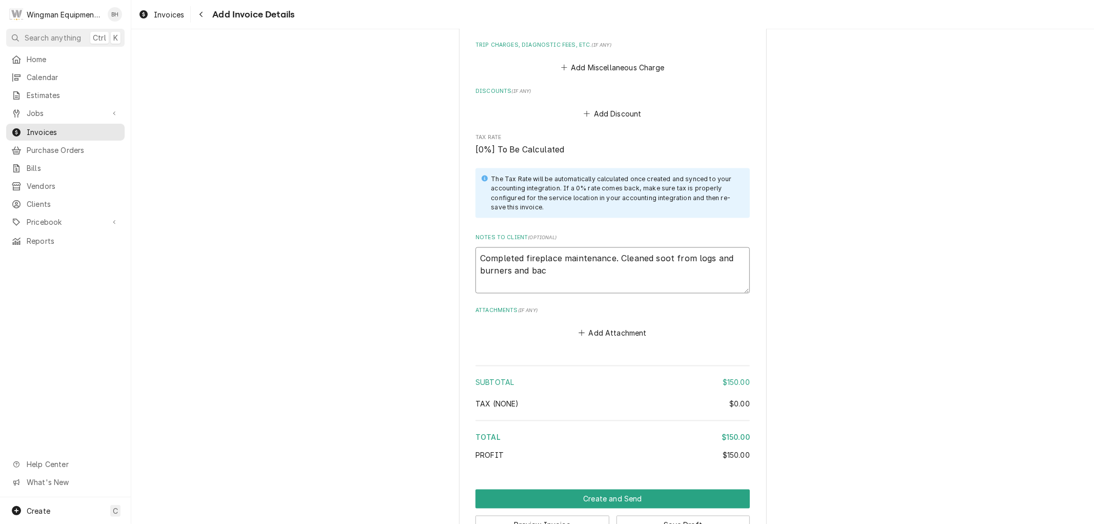
type textarea "x"
type textarea "Completed fireplace maintenance. Cleaned soot from logs and burners and back"
type textarea "x"
type textarea "Completed fireplace maintenance. Cleaned soot from logs and burners and back"
type textarea "x"
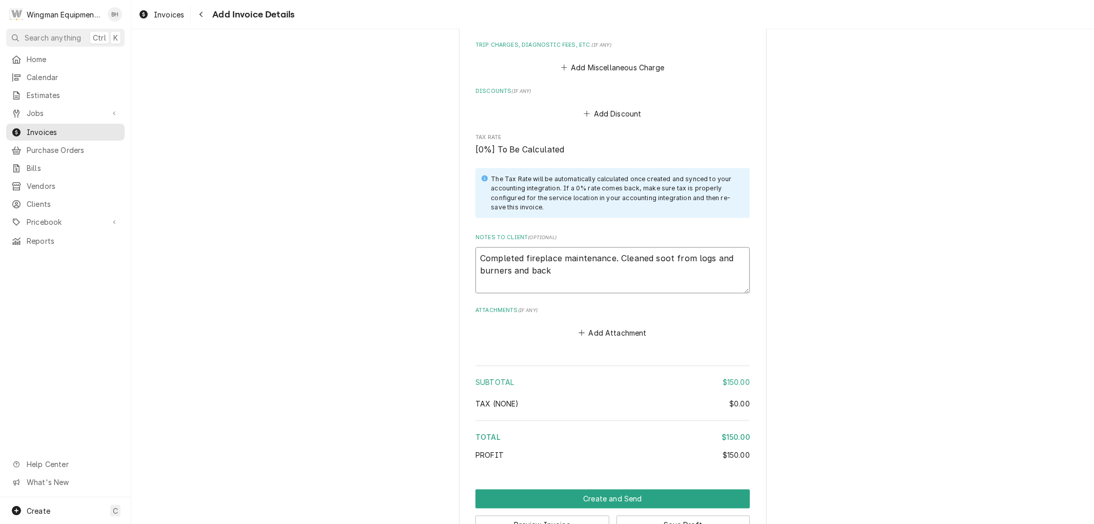
type textarea "Completed fireplace maintenance. Cleaned soot from logs and burners and back h"
type textarea "x"
type textarea "Completed fireplace maintenance. Cleaned soot from logs and burners and back he"
type textarea "x"
type textarea "Completed fireplace maintenance. Cleaned soot from logs and burners and back hea"
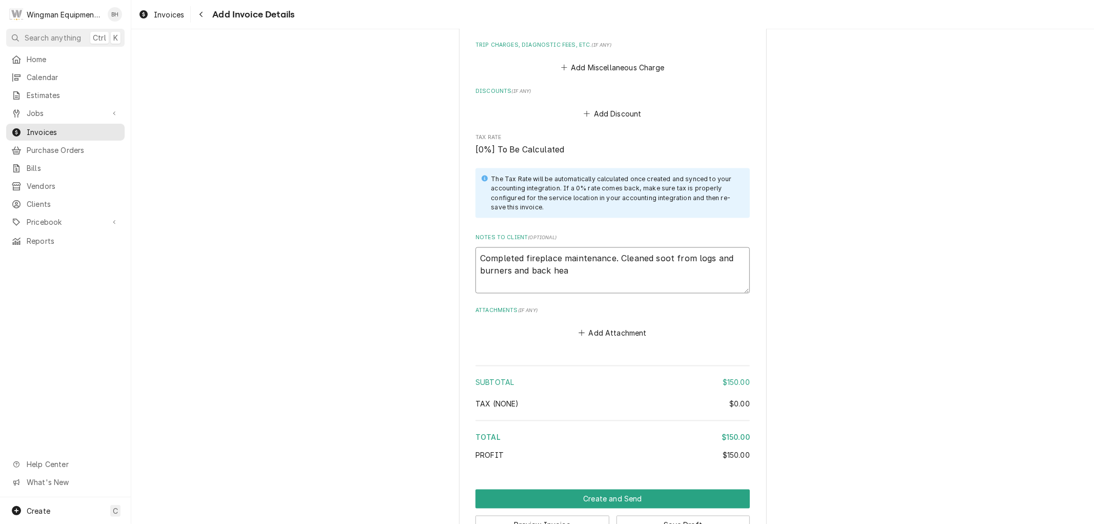
type textarea "x"
type textarea "Completed fireplace maintenance. Cleaned soot from logs and burners and back he…"
type textarea "x"
type textarea "Completed fireplace maintenance. Cleaned soot from logs and burners and back he…"
type textarea "x"
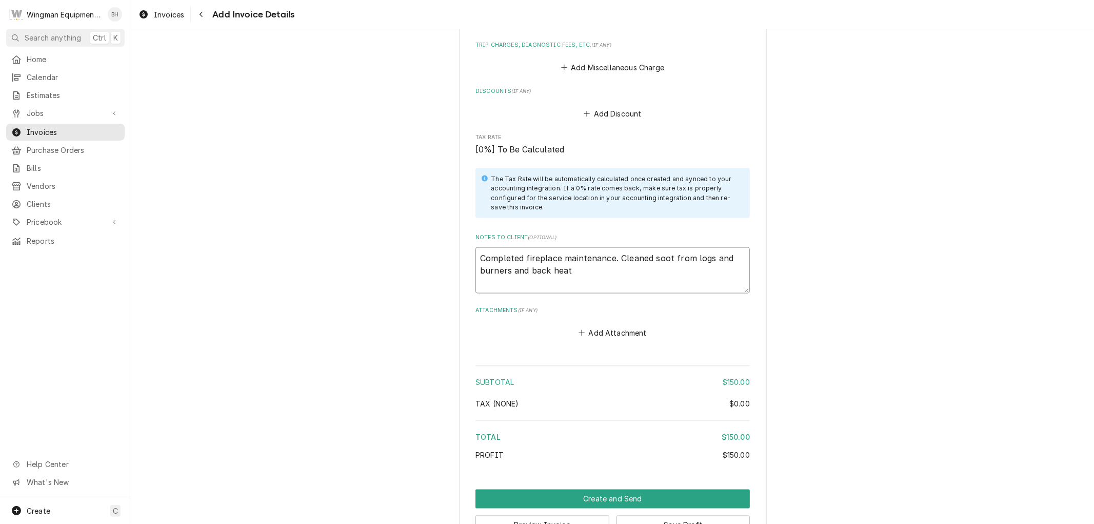
type textarea "Completed fireplace maintenance. Cleaned soot from logs and burners and back he…"
type textarea "x"
type textarea "Completed fireplace maintenance. Cleaned soot from logs and burners and back he…"
type textarea "x"
type textarea "Completed fireplace maintenance. Cleaned soot from logs and burners and back he…"
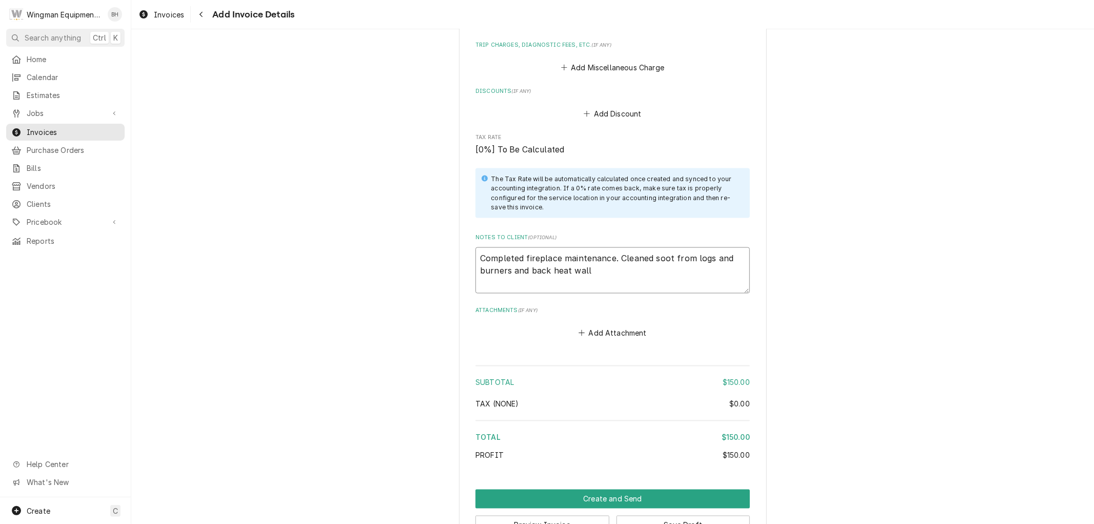
type textarea "x"
type textarea "Completed fireplace maintenance. Cleaned soot from logs and burners and back he…"
type textarea "x"
type textarea "Completed fireplace maintenance. Cleaned soot from logs and burners and back he…"
click at [645, 257] on textarea "Completed fireplace maintenance. Cleaned soot from logs and burners and back he…" at bounding box center [613, 270] width 274 height 46
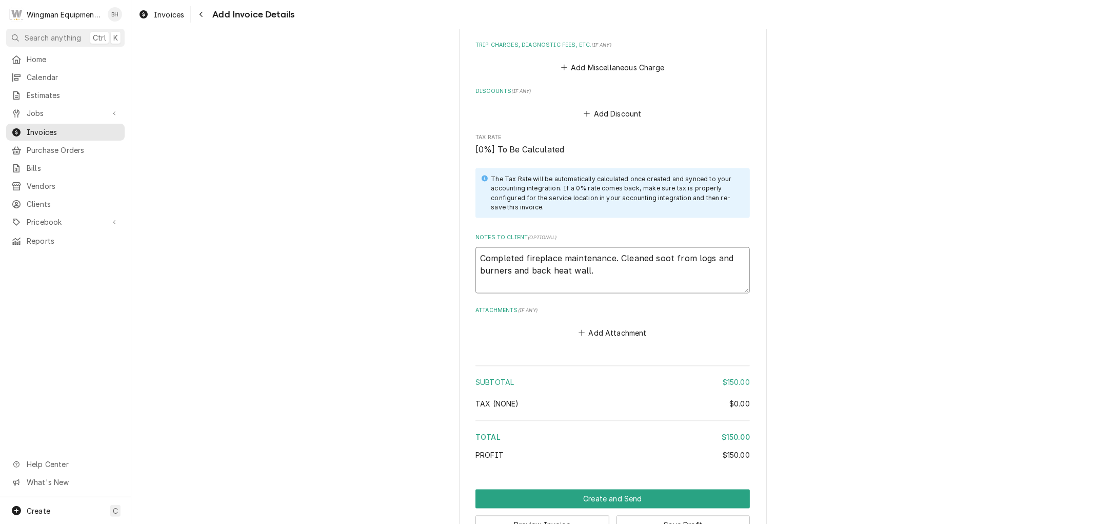
type textarea "x"
type textarea "Completed fireplace maintenance. Cleane soot from logs and burners and back hea…"
type textarea "x"
type textarea "Completed fireplace maintenance. Clean soot from logs and burners and back heat…"
type textarea "x"
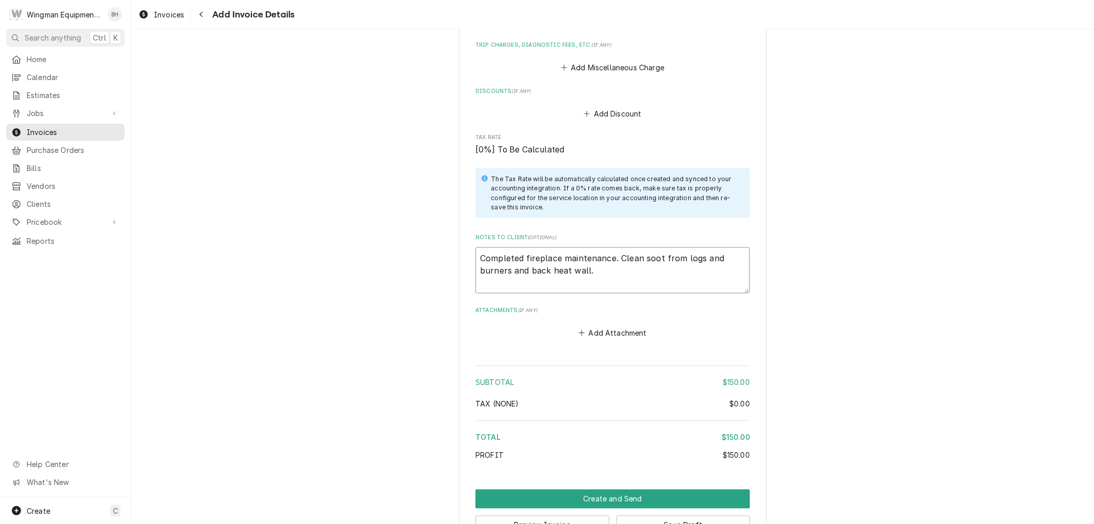
type textarea "Completed fireplace maintenance. Clea soot from logs and burners and back heat …"
type textarea "x"
type textarea "Completed fireplace maintenance. Cle soot from logs and burners and back heat w…"
type textarea "x"
click at [635, 269] on textarea "Completed fireplace maintenance. Vacuumed soot from logs and burners and back h…" at bounding box center [613, 270] width 274 height 46
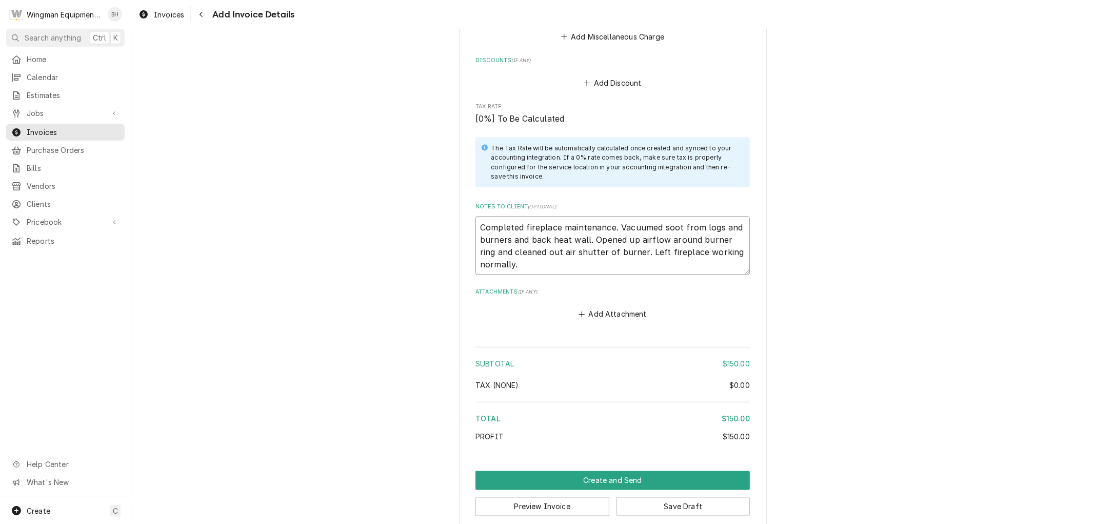
scroll to position [1366, 0]
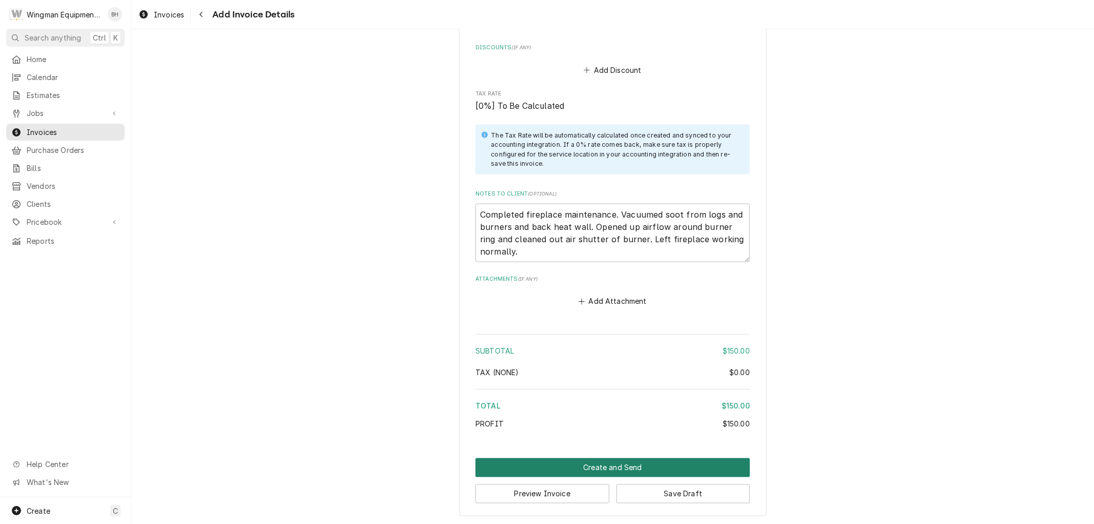
click at [614, 468] on button "Create and Send" at bounding box center [613, 467] width 274 height 19
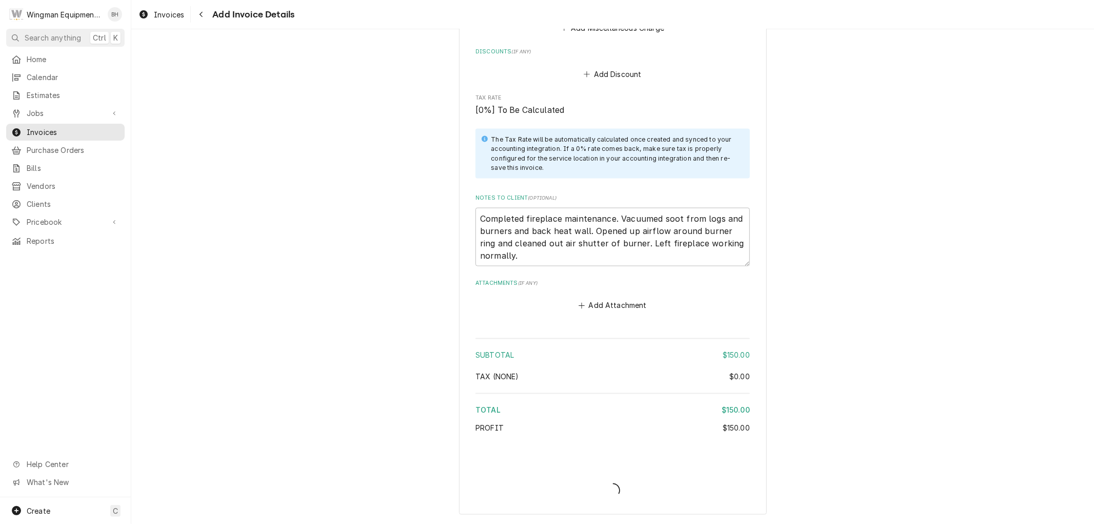
scroll to position [1361, 0]
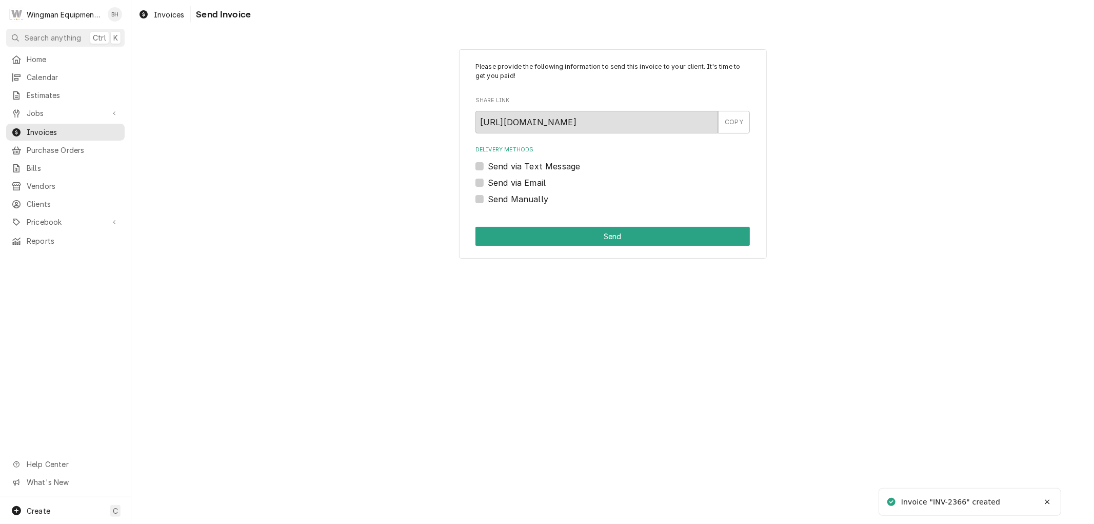
click at [488, 183] on label "Send via Email" at bounding box center [517, 182] width 58 height 12
click at [488, 183] on input "Send via Email" at bounding box center [625, 187] width 274 height 23
checkbox input "true"
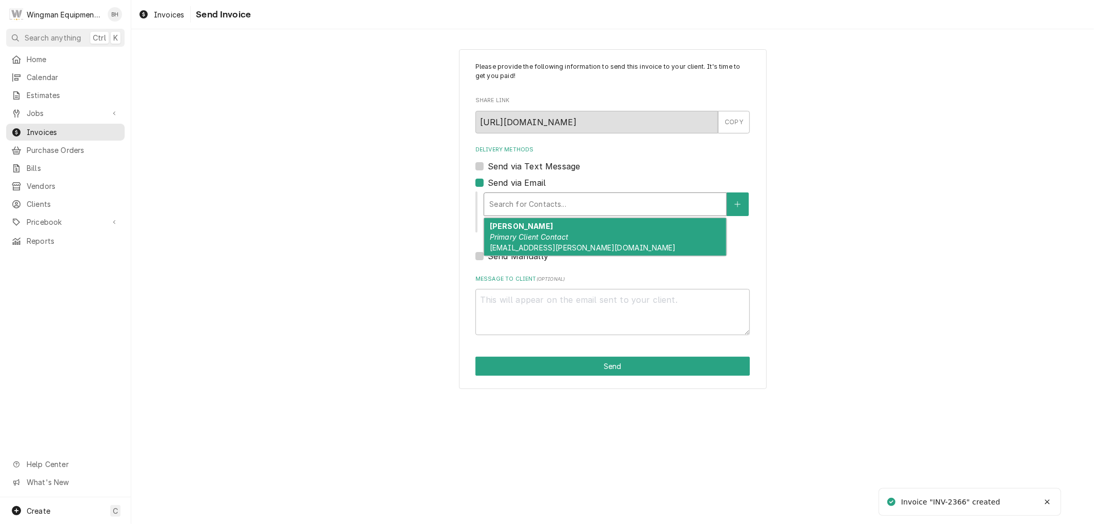
click at [514, 203] on div "Delivery Methods" at bounding box center [605, 204] width 232 height 18
click at [545, 242] on div "Rueben Wiseman Primary Client Contact reubenapril@cox.net" at bounding box center [605, 236] width 242 height 37
type textarea "x"
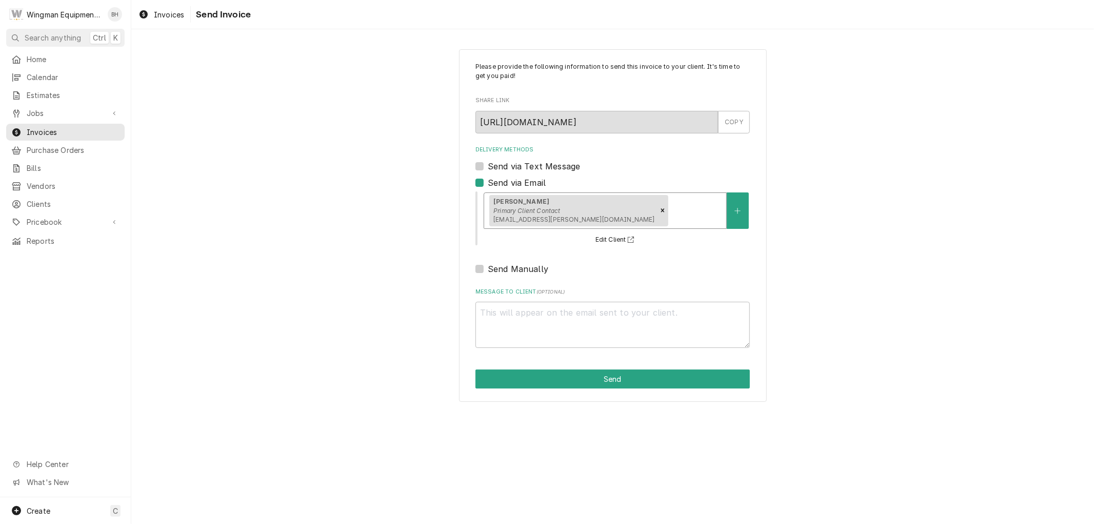
click at [595, 255] on div "Delivery Methods Send via Text Message Send via Email option [object Object], s…" at bounding box center [613, 210] width 274 height 129
click at [488, 166] on label "Send via Text Message" at bounding box center [534, 166] width 92 height 12
click at [488, 166] on input "Send via Text Message" at bounding box center [625, 171] width 274 height 23
checkbox input "true"
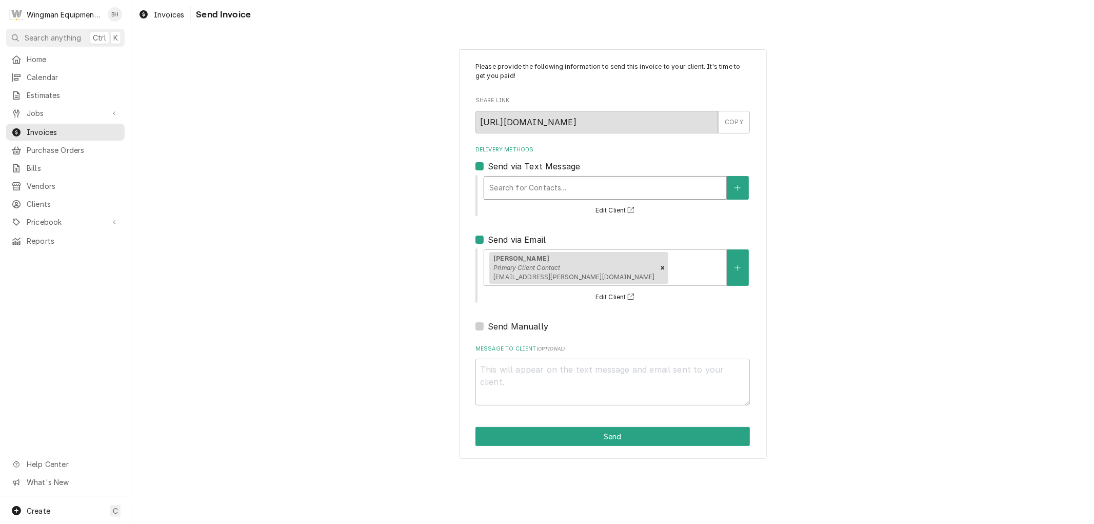
click at [530, 186] on div "Delivery Methods" at bounding box center [605, 188] width 232 height 18
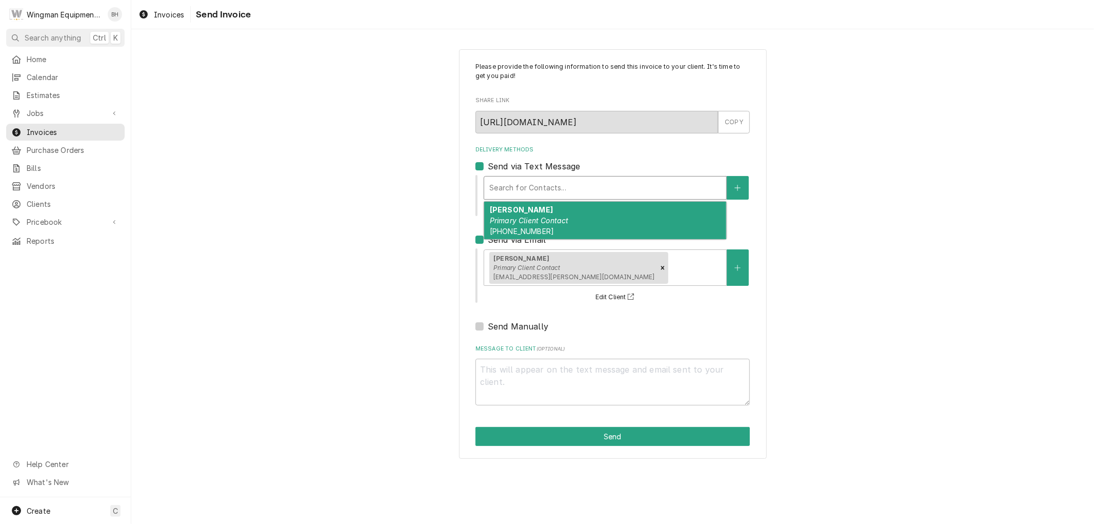
drag, startPoint x: 540, startPoint y: 219, endPoint x: 542, endPoint y: 227, distance: 8.9
click at [540, 219] on em "Primary Client Contact" at bounding box center [529, 220] width 79 height 9
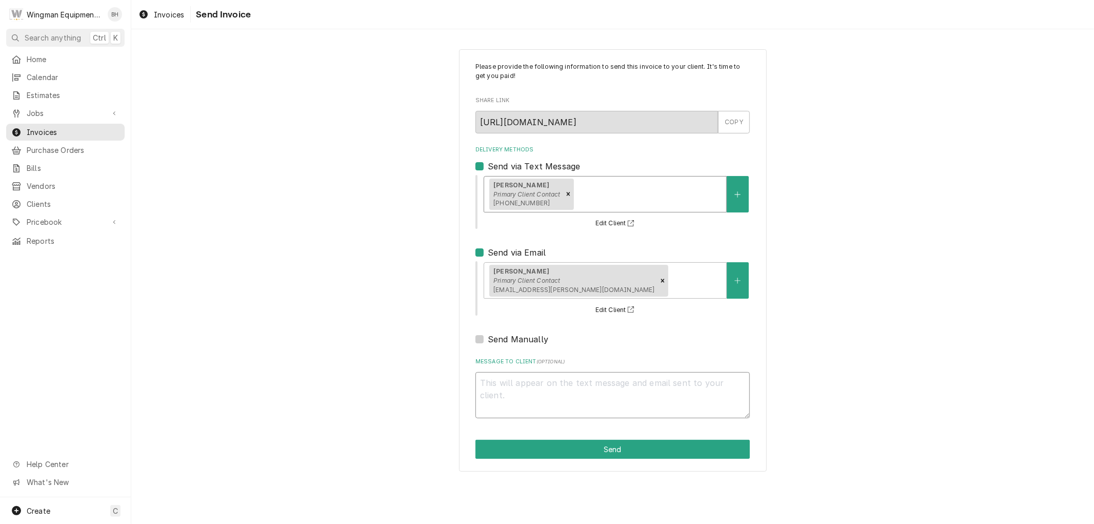
click at [558, 412] on textarea "Message to Client ( optional )" at bounding box center [613, 395] width 274 height 46
type textarea "x"
type textarea "H"
type textarea "x"
type textarea "He"
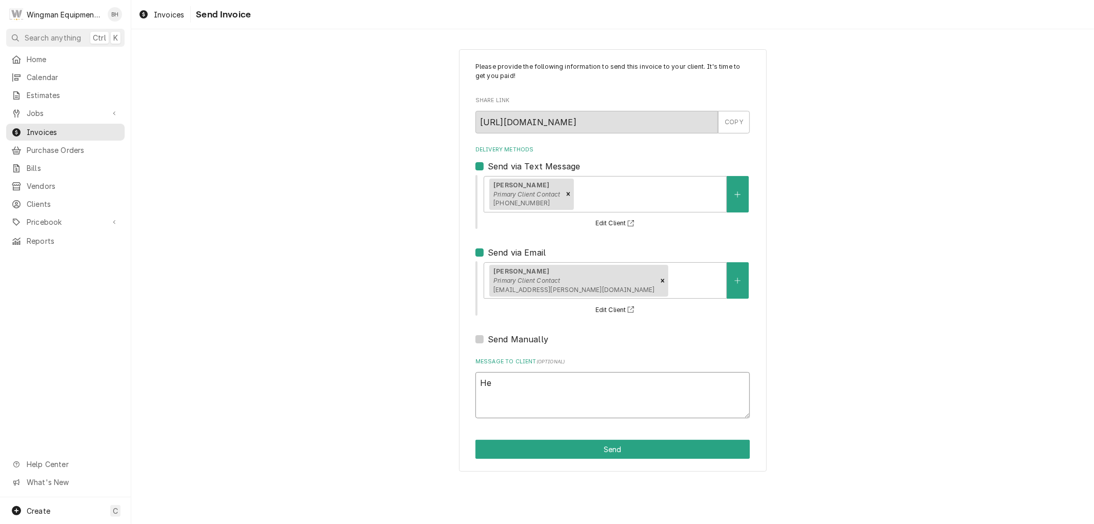
type textarea "x"
type textarea "Her"
type textarea "x"
type textarea "Here"
type textarea "x"
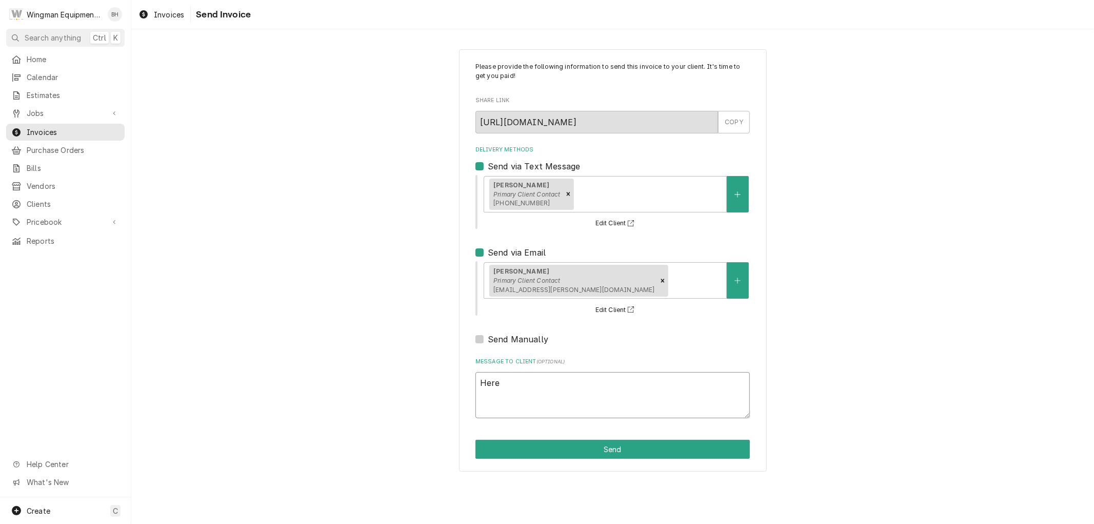
type textarea "Here"
type textarea "x"
type textarea "Here i"
type textarea "x"
type textarea "Here is"
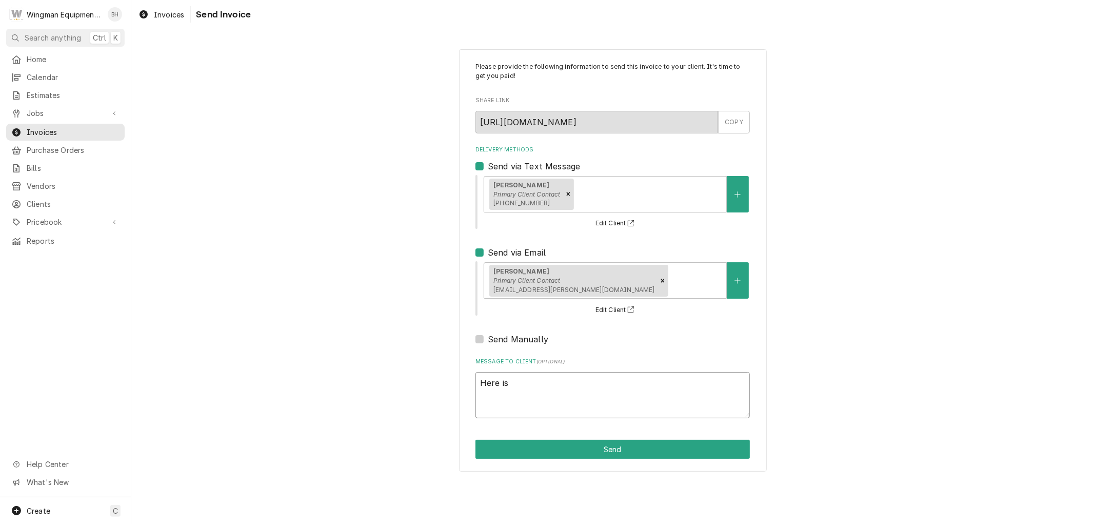
type textarea "x"
type textarea "Here is t"
type textarea "x"
type textarea "Here is th"
type textarea "x"
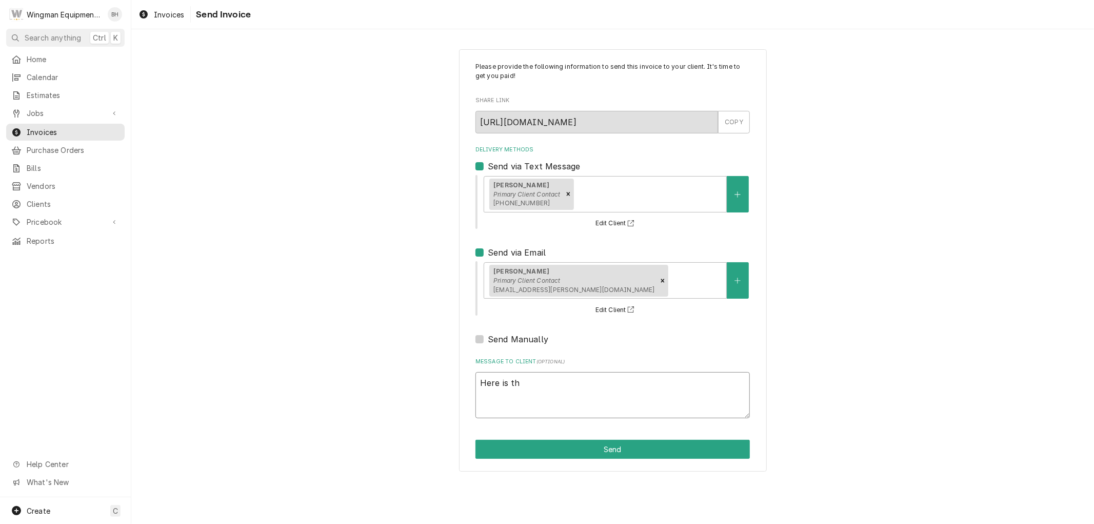
type textarea "Here is the"
type textarea "x"
type textarea "Here is the"
type textarea "x"
type textarea "Here is the f"
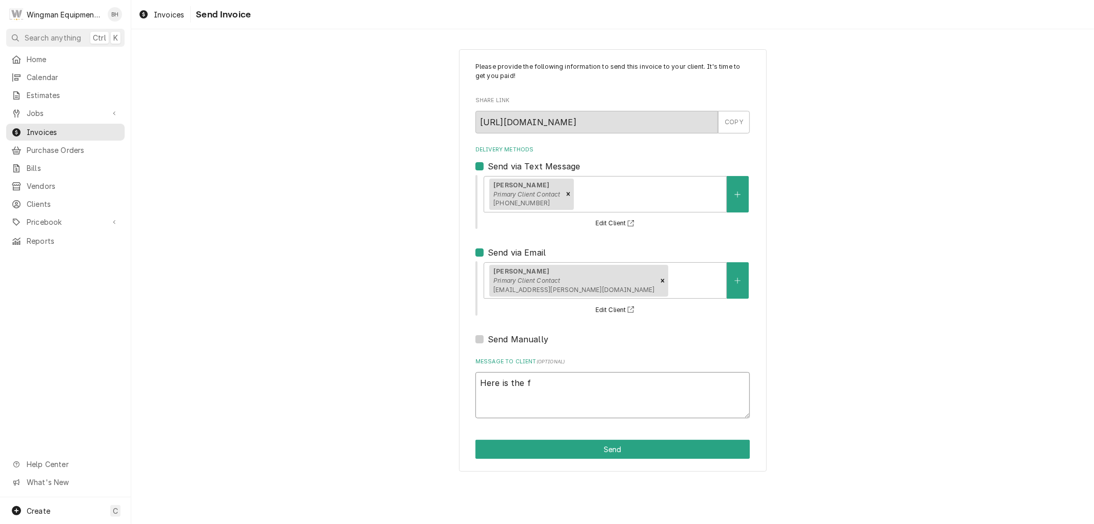
type textarea "x"
type textarea "Here is the fi"
type textarea "x"
type textarea "Here is the fir"
type textarea "x"
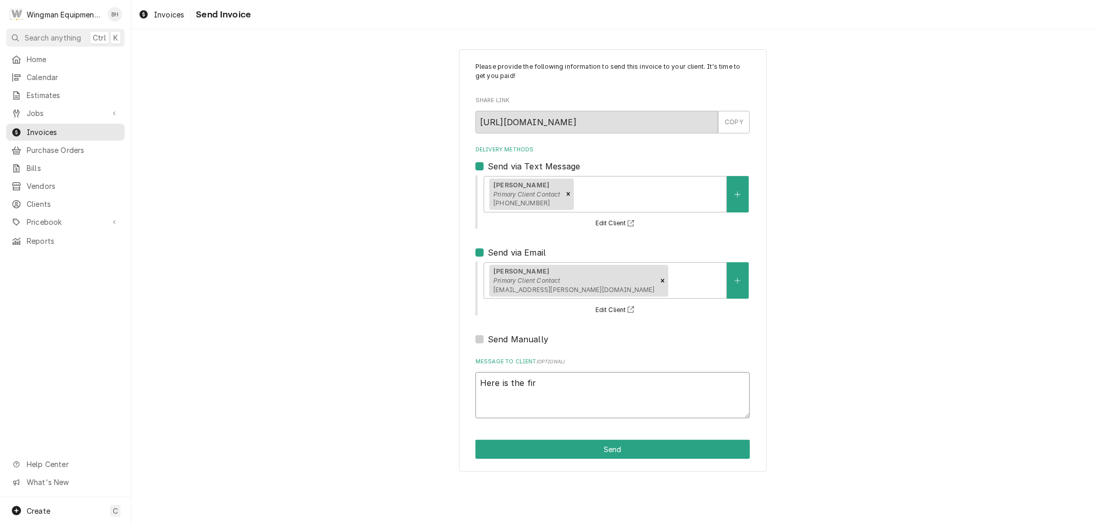
type textarea "Here is the fire"
type textarea "x"
type textarea "Here is the firep"
type textarea "x"
type textarea "Here is the firepl"
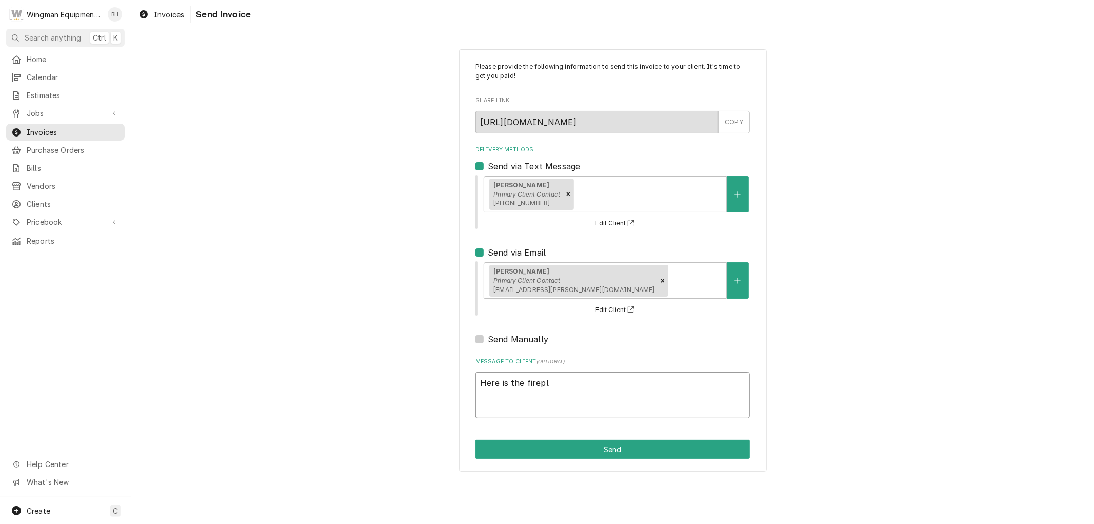
type textarea "x"
type textarea "Here is the firepla"
type textarea "x"
type textarea "Here is the fireplac"
type textarea "x"
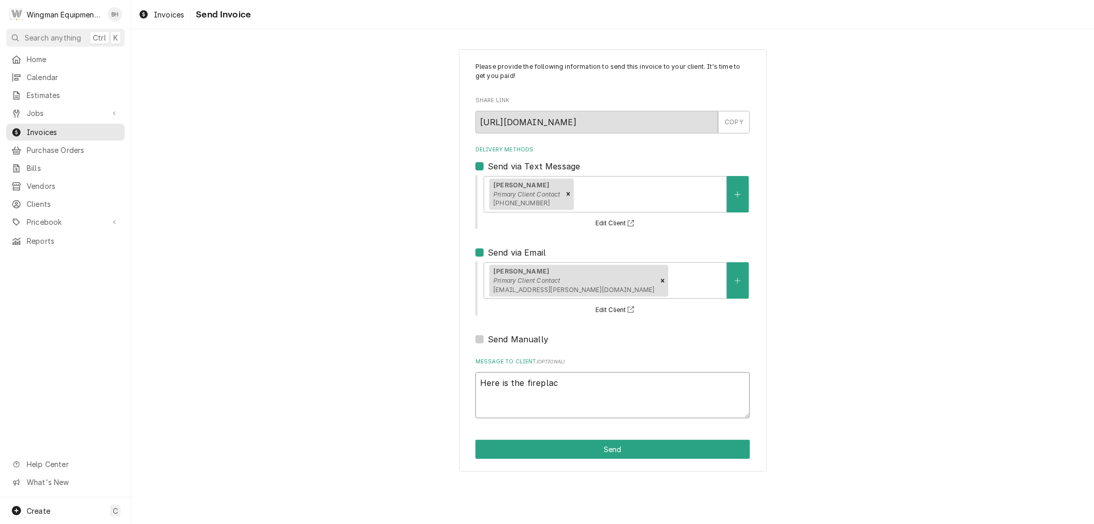
type textarea "Here is the fireplace"
type textarea "x"
type textarea "Here is the fireplace"
type textarea "x"
type textarea "Here is the fireplace s"
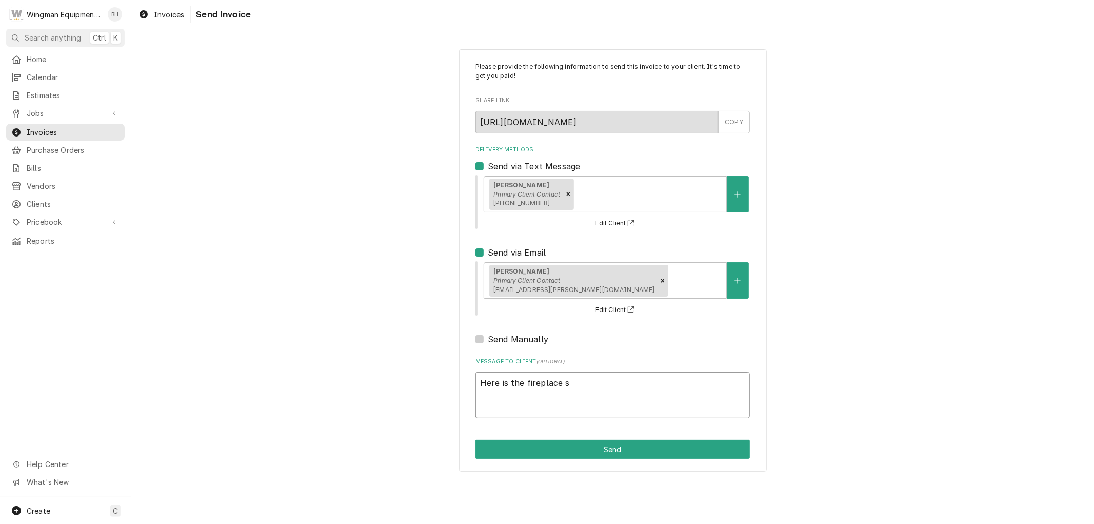
type textarea "x"
type textarea "Here is the fireplace se"
type textarea "x"
type textarea "Here is the fireplace ser"
type textarea "x"
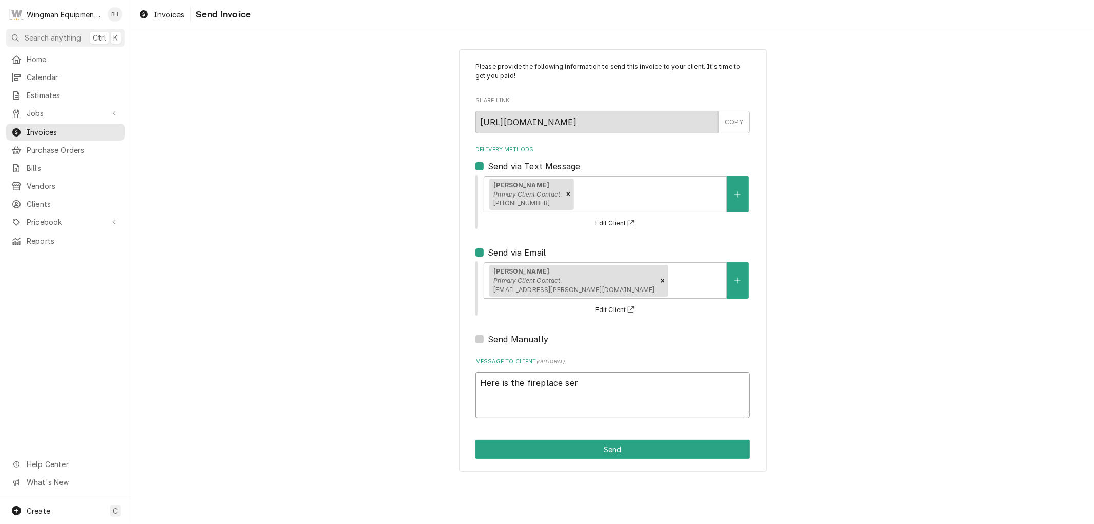
type textarea "Here is the fireplace serv"
type textarea "x"
type textarea "Here is the fireplace servi"
type textarea "x"
type textarea "Here is the fireplace servic"
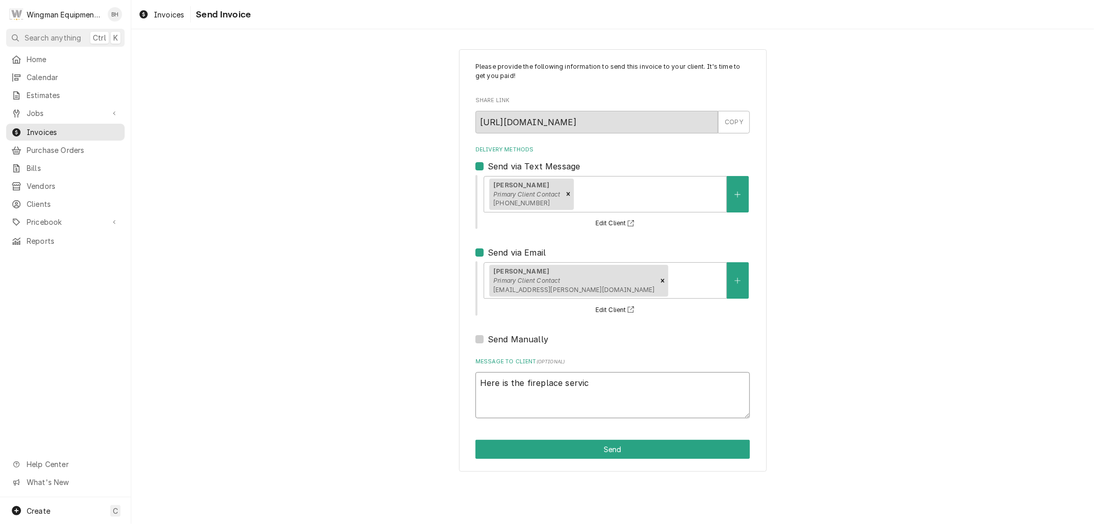
type textarea "x"
type textarea "Here is the fireplace service"
type textarea "x"
type textarea "Here is the fireplace service"
type textarea "x"
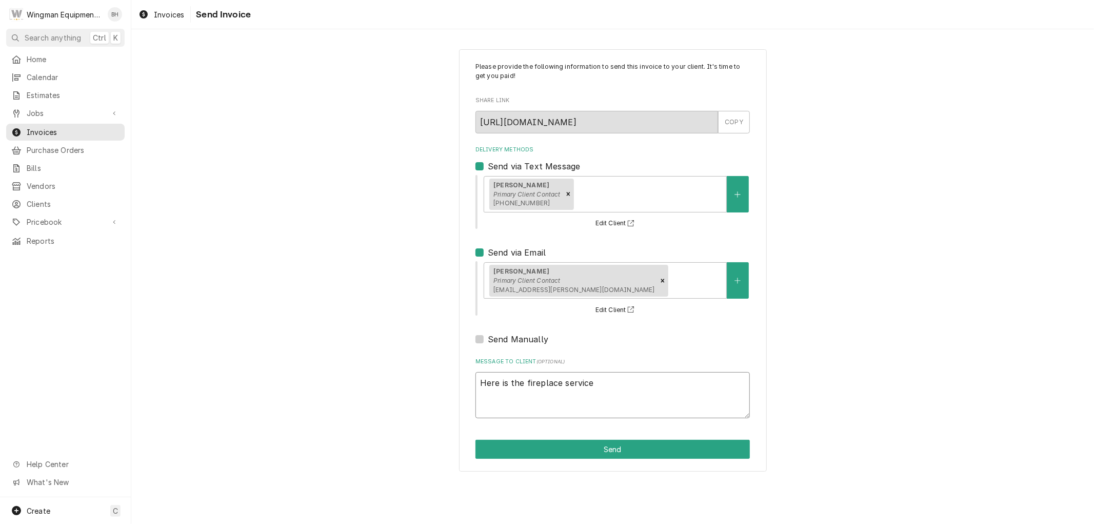
type textarea "Here is the fireplace service r"
type textarea "x"
type textarea "Here is the fireplace service re"
type textarea "x"
type textarea "Here is the fireplace service rec"
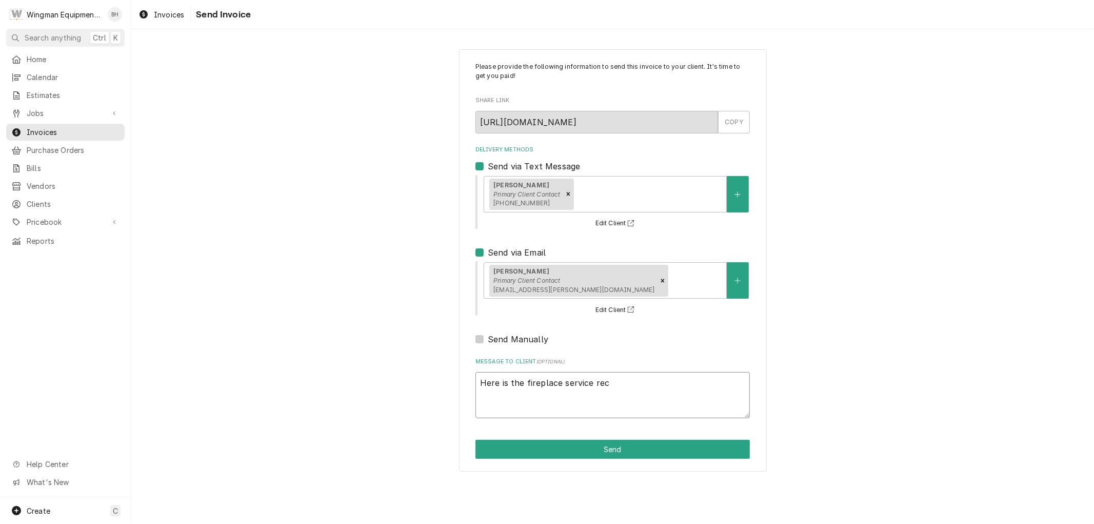
type textarea "x"
type textarea "Here is the fireplace service reco"
type textarea "x"
type textarea "Here is the fireplace service recor"
type textarea "x"
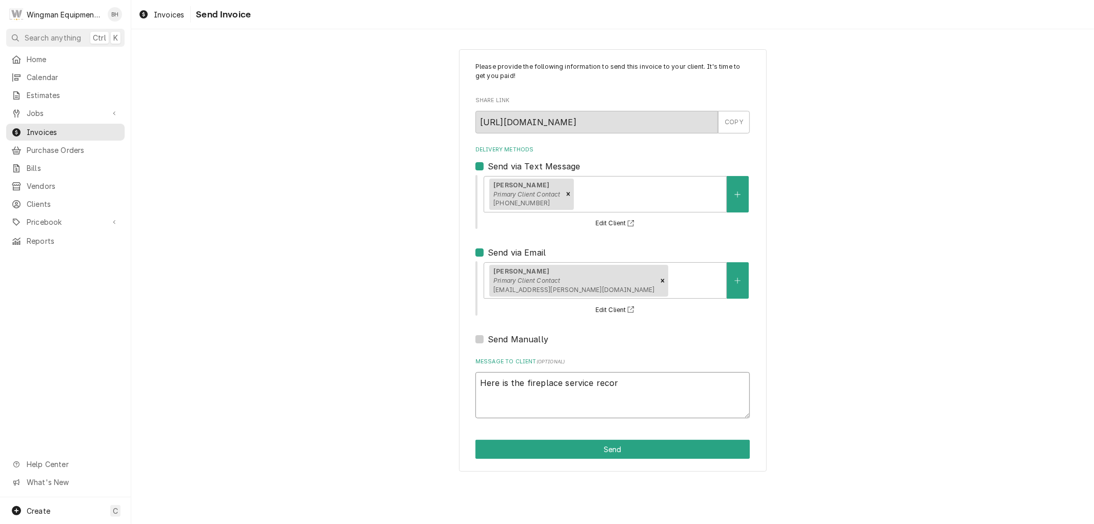
type textarea "Here is the fireplace service record"
type textarea "x"
type textarea "Here is the fireplace service record"
type textarea "x"
type textarea "Here is the fireplace service record f"
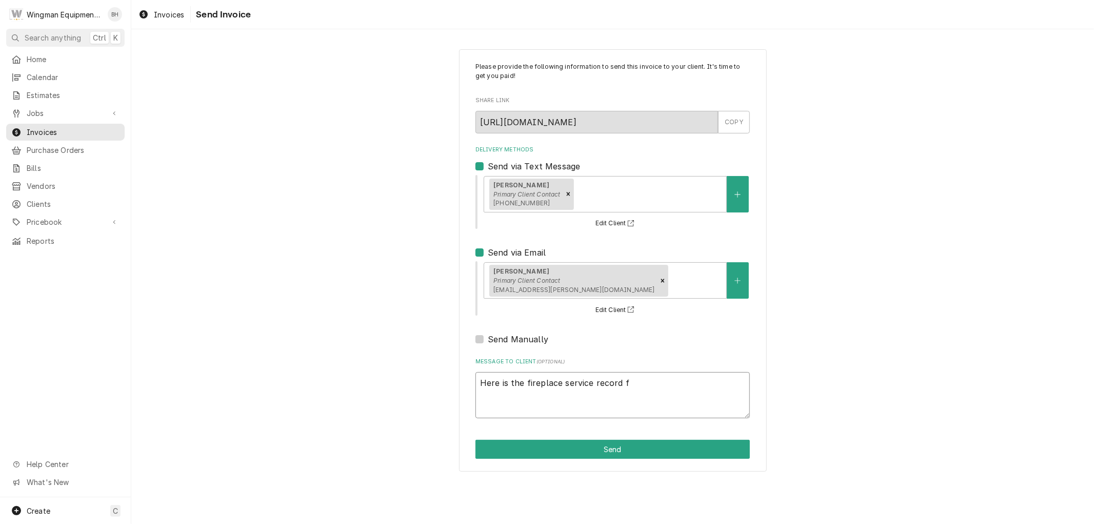
type textarea "x"
type textarea "Here is the fireplace service record fr"
type textarea "x"
type textarea "Here is the fireplace service record fro"
type textarea "x"
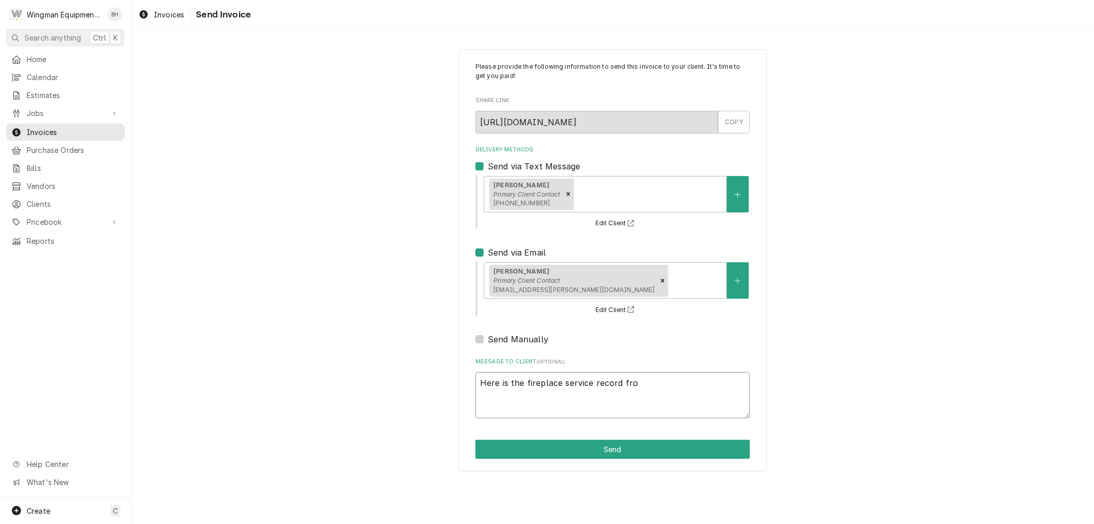
type textarea "Here is the fireplace service record from"
type textarea "x"
type textarea "Here is the fireplace service record from"
type textarea "x"
type textarea "Here is the fireplace service record from y"
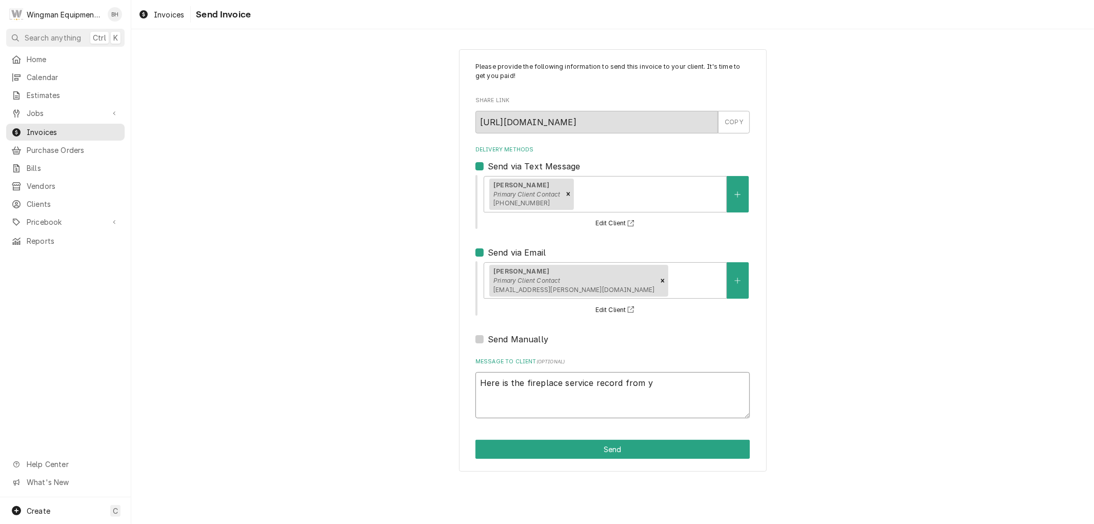
type textarea "x"
type textarea "Here is the fireplace service record from ye"
type textarea "x"
type textarea "Here is the fireplace service record from yes"
type textarea "x"
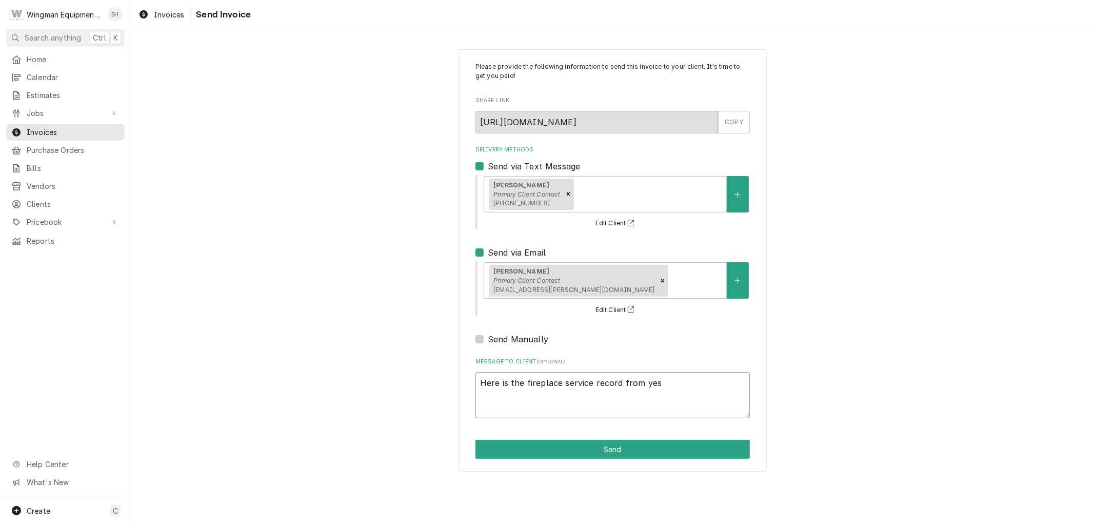
type textarea "Here is the fireplace service record from yest"
type textarea "x"
type textarea "Here is the fireplace service record from yeste"
type textarea "x"
type textarea "Here is the fireplace service record from yester"
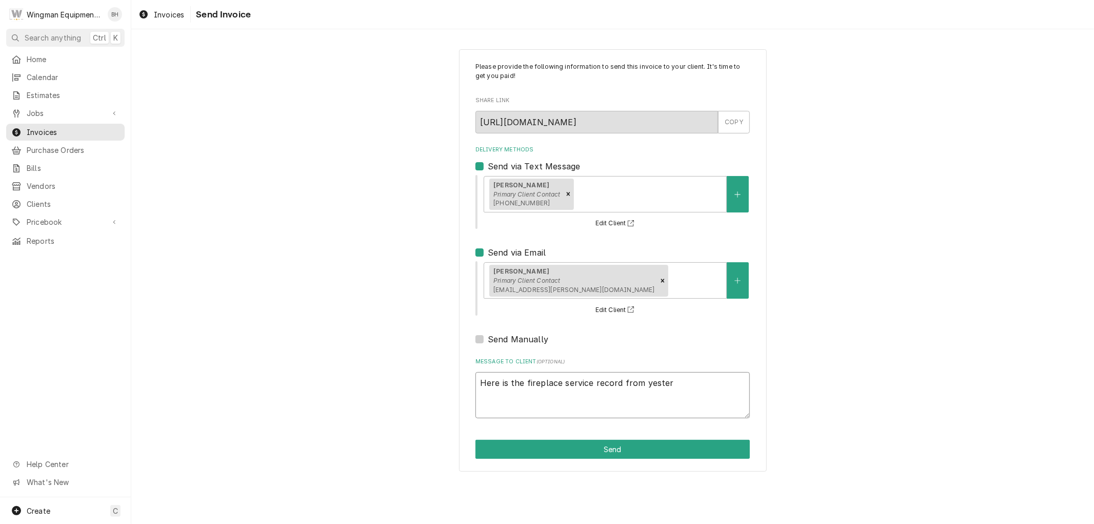
type textarea "x"
type textarea "Here is the fireplace service record from yesterd"
type textarea "x"
type textarea "Here is the fireplace service record from yesterda"
type textarea "x"
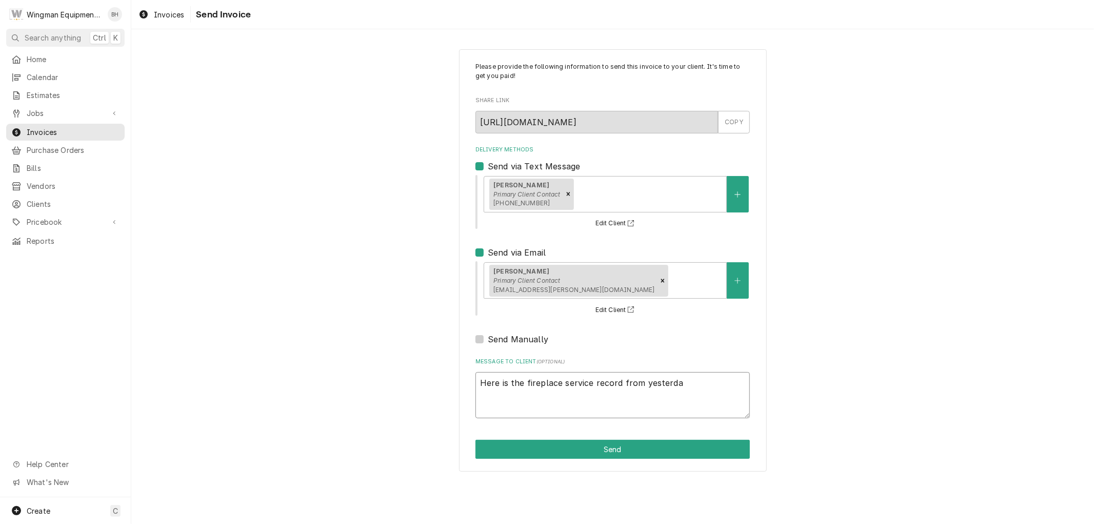
type textarea "Here is the fireplace service record from yesterday"
type textarea "x"
type textarea "Here is the fireplace service record from yesterday."
type textarea "x"
type textarea "Here is the fireplace service record from yesterday."
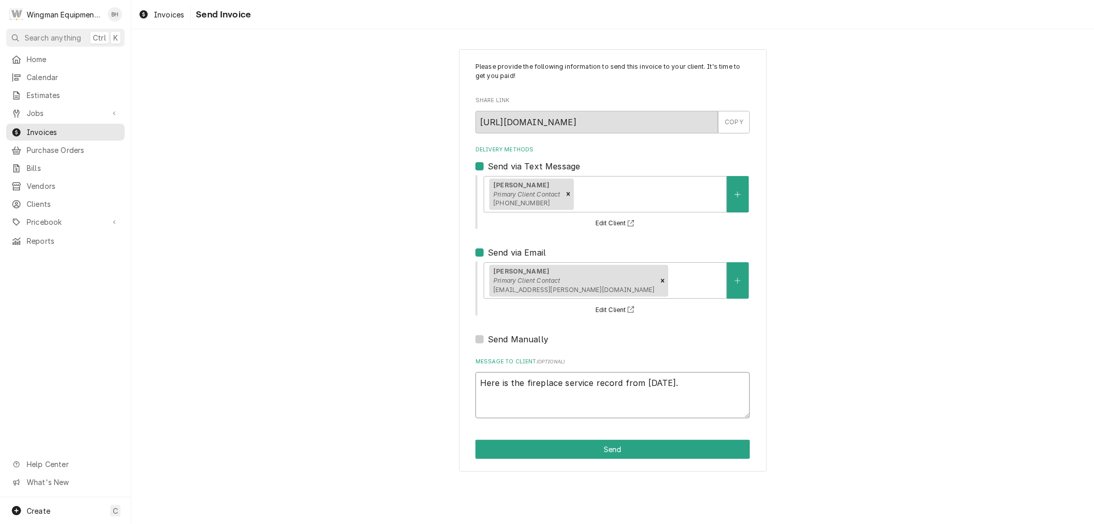
type textarea "x"
type textarea "Here is the fireplace service record from yesterday. T"
type textarea "x"
type textarea "Here is the fireplace service record from yesterday. Th"
type textarea "x"
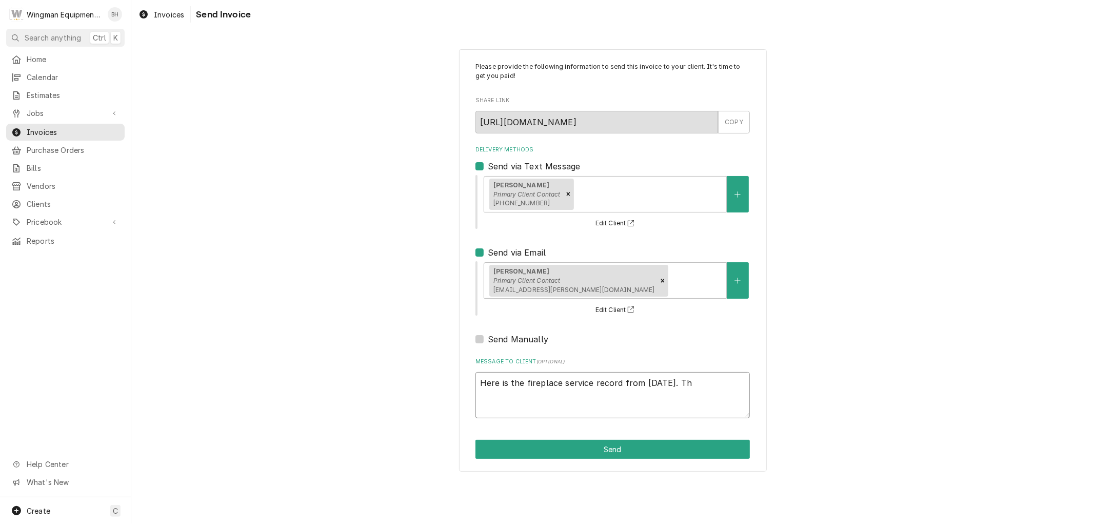
type textarea "Here is the fireplace service record from yesterday. Tha"
type textarea "x"
type textarea "Here is the fireplace service record from yesterday. Than"
type textarea "x"
type textarea "Here is the fireplace service record from yesterday. Thanks"
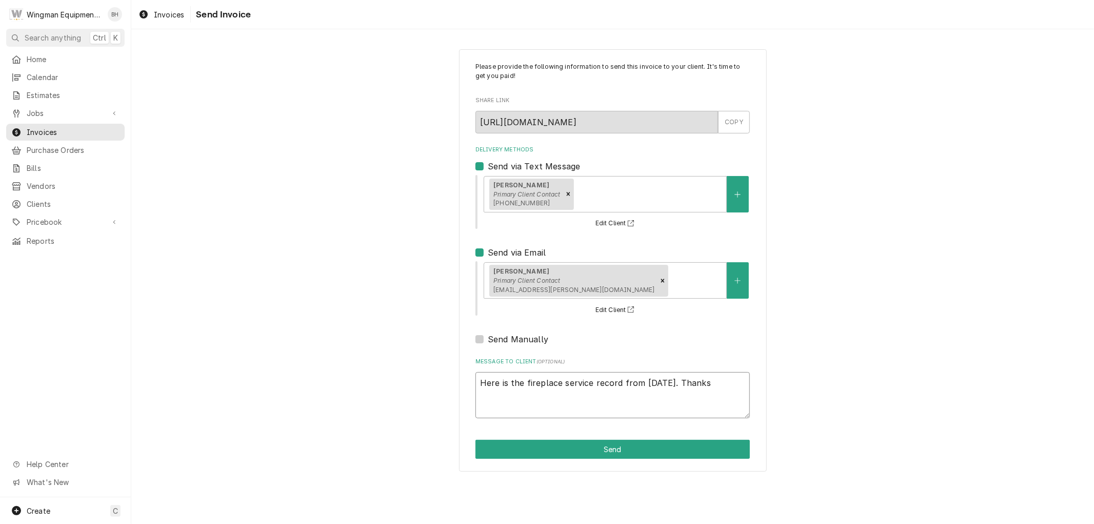
type textarea "x"
type textarea "Here is the fireplace service record from yesterday. Thanks"
type textarea "x"
type textarea "Here is the fireplace service record from yesterday. Thanks g"
type textarea "x"
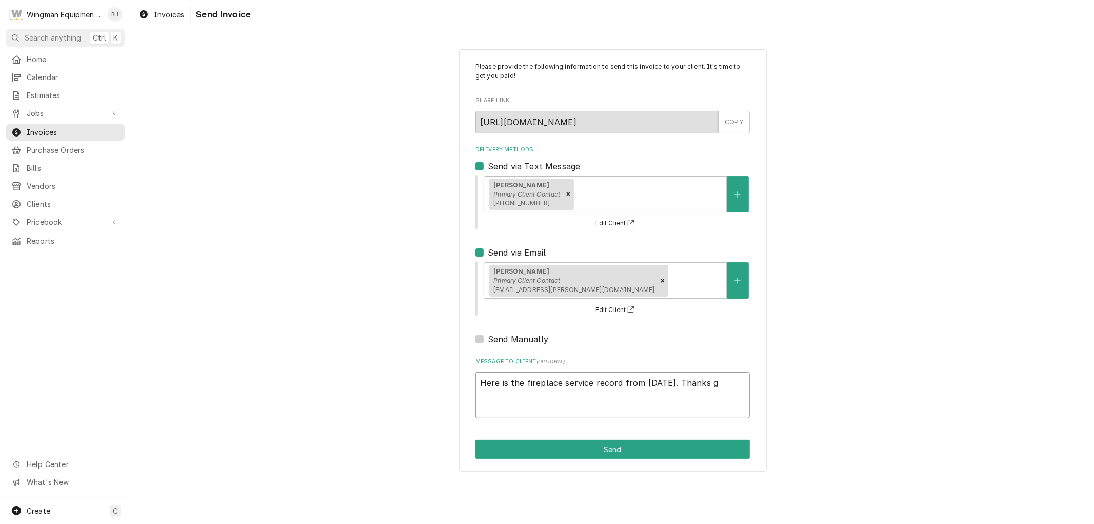
type textarea "Here is the fireplace service record from yesterday. Thanks"
type textarea "x"
type textarea "Here is the fireplace service record from yesterday. Thanks a"
type textarea "x"
type textarea "Here is the fireplace service record from yesterday. Thanks ag"
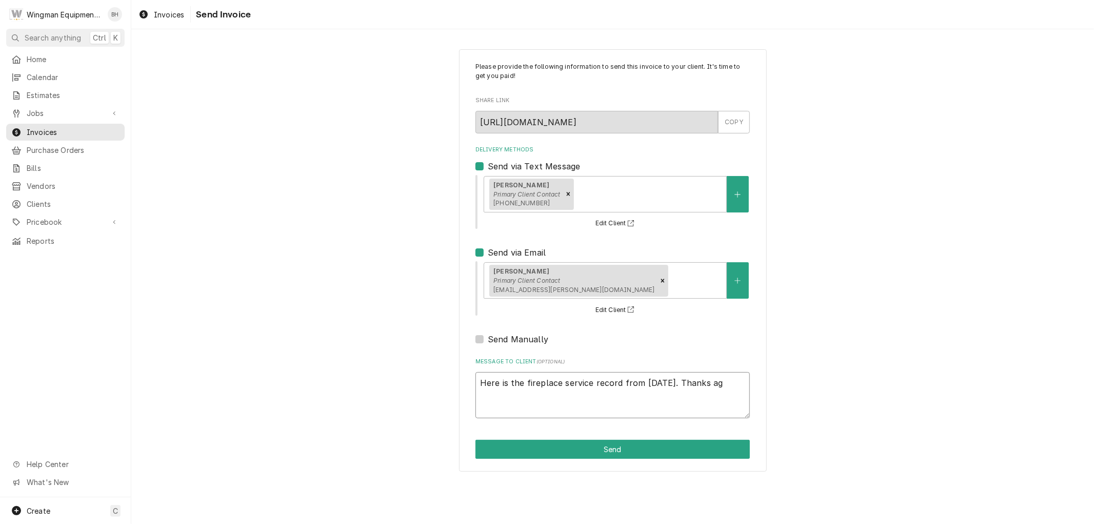
type textarea "x"
type textarea "Here is the fireplace service record from yesterday. Thanks aga"
type textarea "x"
type textarea "Here is the fireplace service record from yesterday. Thanks agai"
type textarea "x"
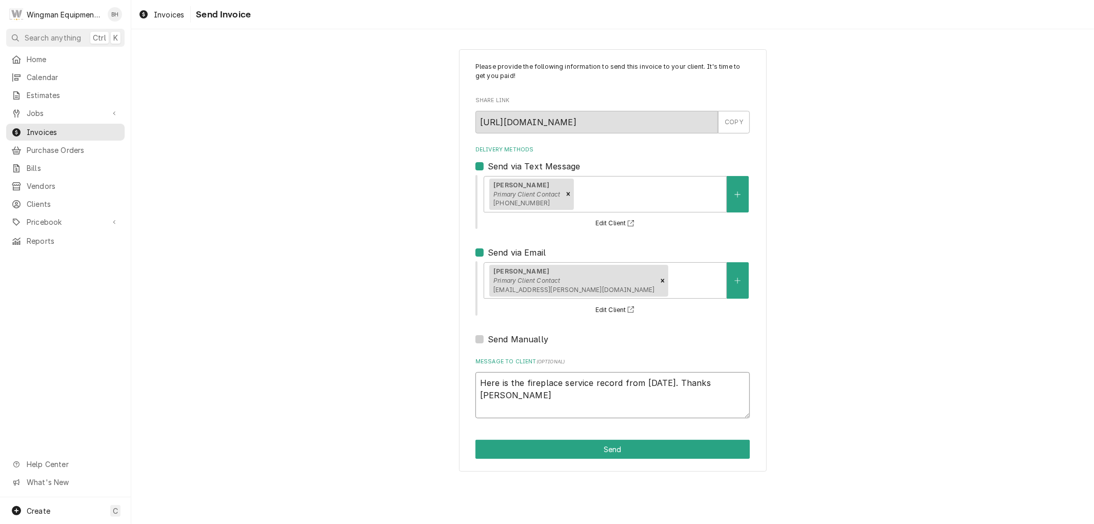
type textarea "Here is the fireplace service record from yesterday. Thanks again"
type textarea "x"
type textarea "Here is the fireplace service record from yesterday. Thanks again"
type textarea "x"
type textarea "Here is the fireplace service record from yesterday. Thanks again R"
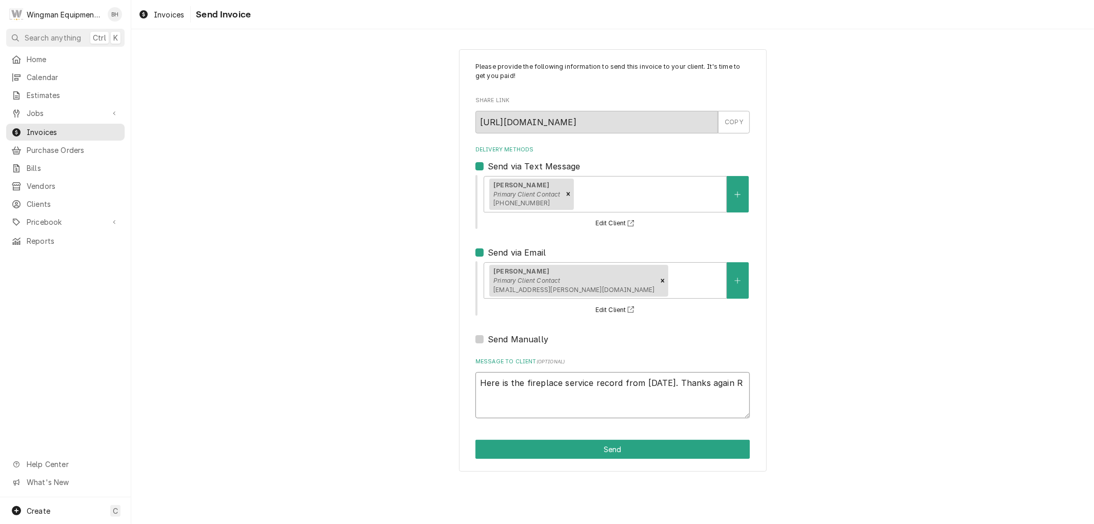
type textarea "x"
type textarea "Here is the fireplace service record from yesterday. Thanks again Ru"
type textarea "x"
type textarea "Here is the fireplace service record from yesterday. Thanks again Rue"
type textarea "x"
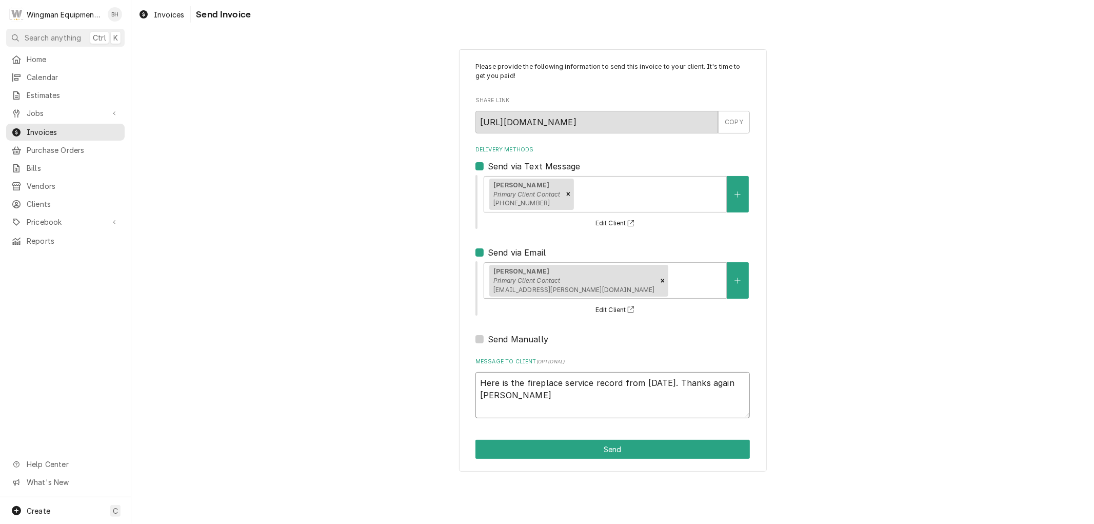
type textarea "Here is the fireplace service record from yesterday. Thanks again Rueb"
type textarea "x"
type textarea "Here is the fireplace service record from yesterday. Thanks again Ruebe"
type textarea "x"
type textarea "Here is the fireplace service record from yesterday. Thanks again Rueben"
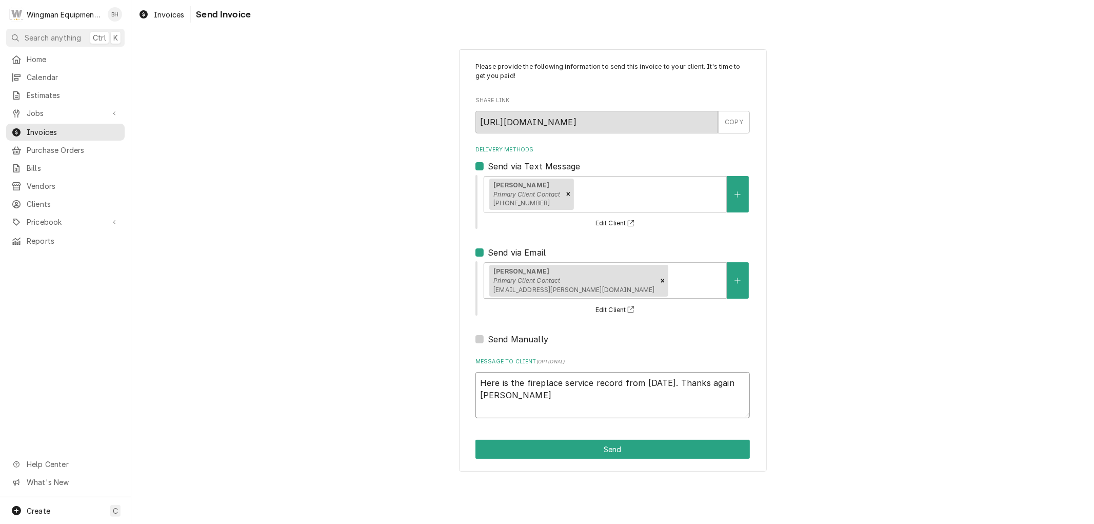
type textarea "x"
type textarea "Here is the fireplace service record from yesterday. Thanks again Rueben."
type textarea "x"
type textarea "Here is the fireplace service record from yesterday. Thanks again Rueben"
type textarea "x"
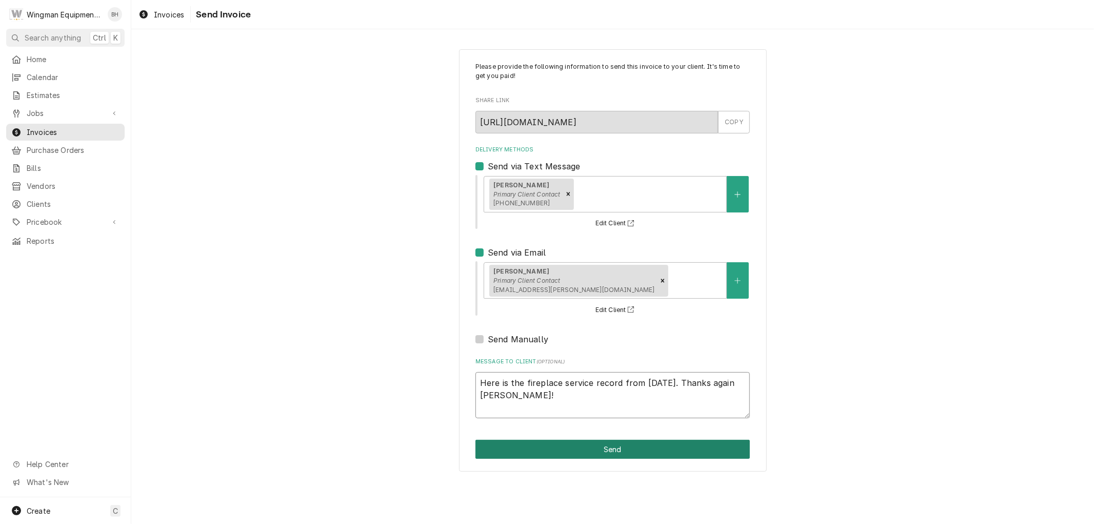
type textarea "Here is the fireplace service record from yesterday. Thanks again Rueben!"
click at [585, 452] on button "Send" at bounding box center [613, 449] width 274 height 19
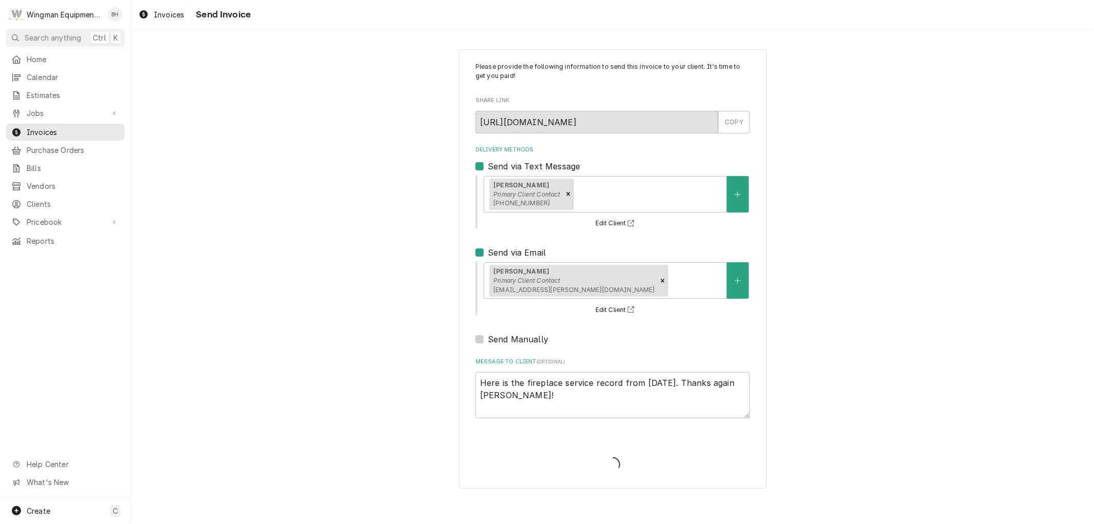
type textarea "x"
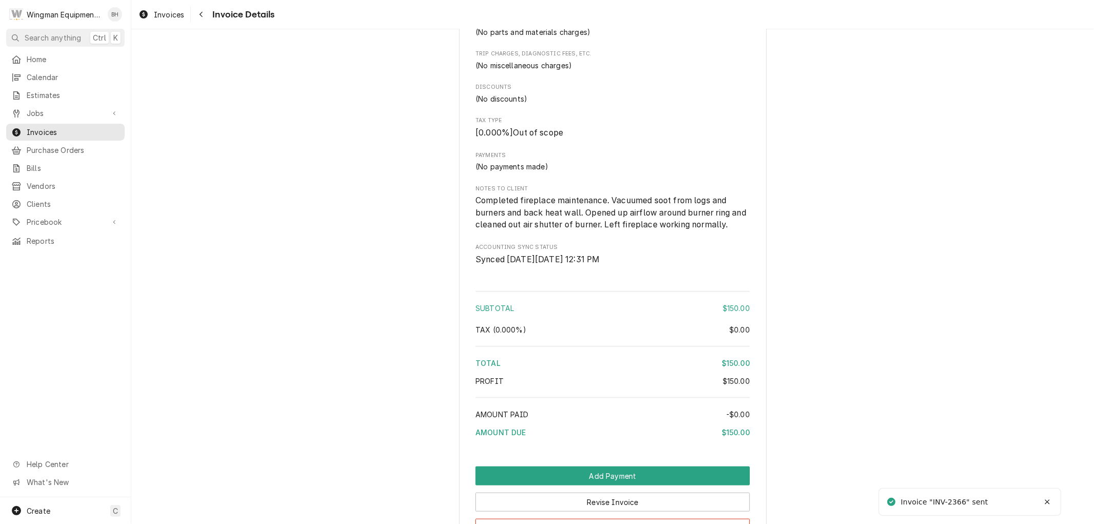
scroll to position [1020, 0]
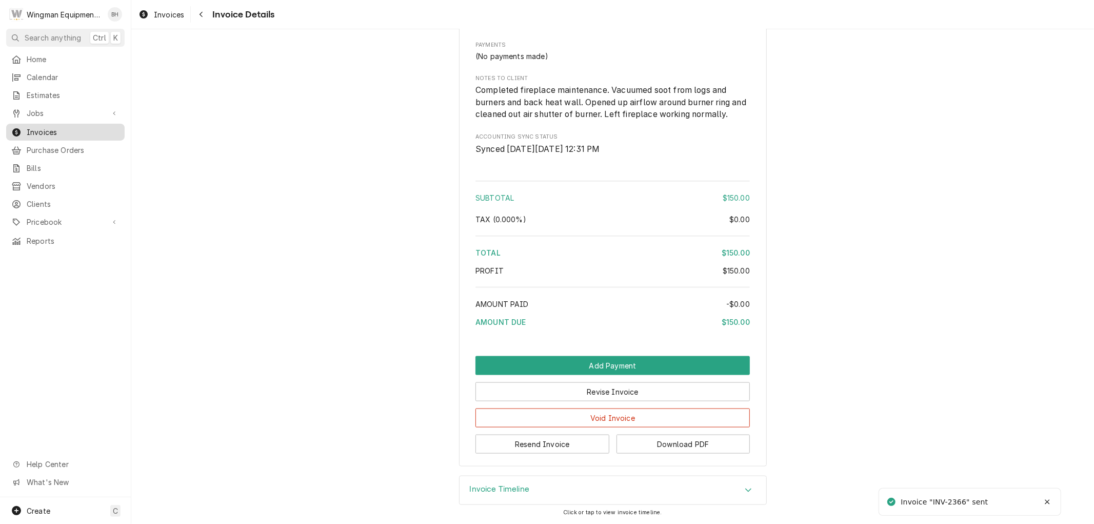
click at [51, 131] on span "Invoices" at bounding box center [73, 132] width 93 height 11
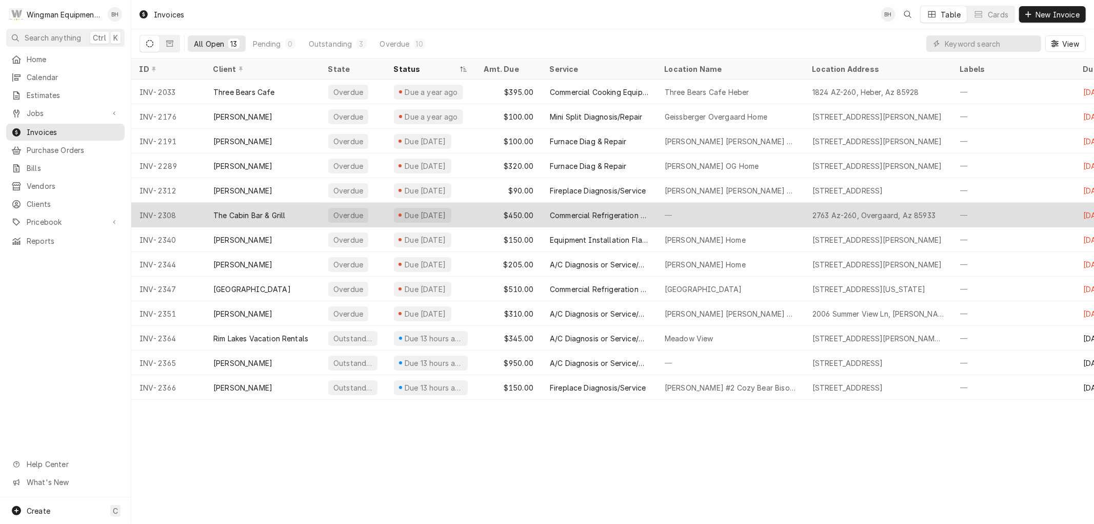
click at [619, 218] on div "Commercial Refrigeration Diag/Repair" at bounding box center [599, 215] width 98 height 11
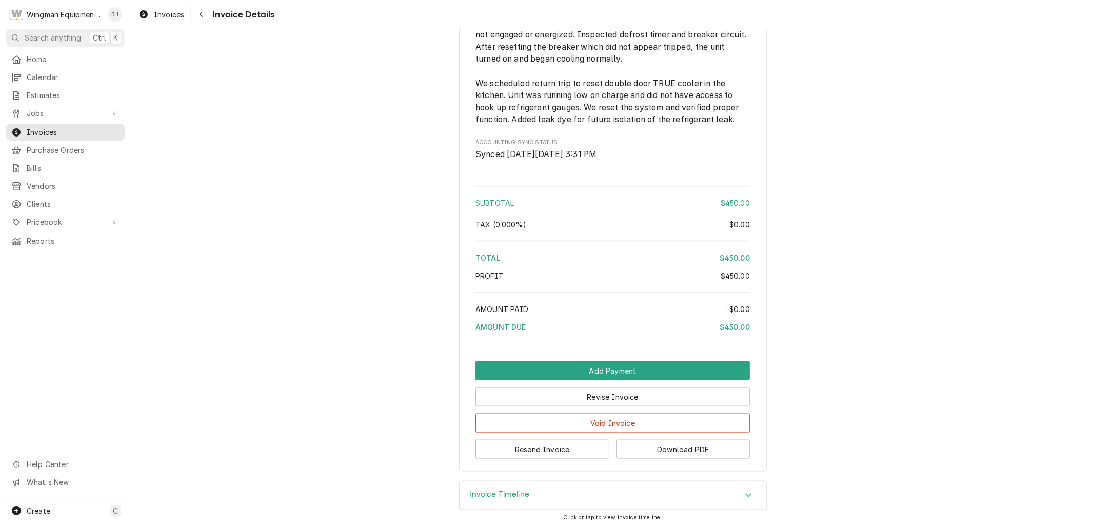
scroll to position [1072, 0]
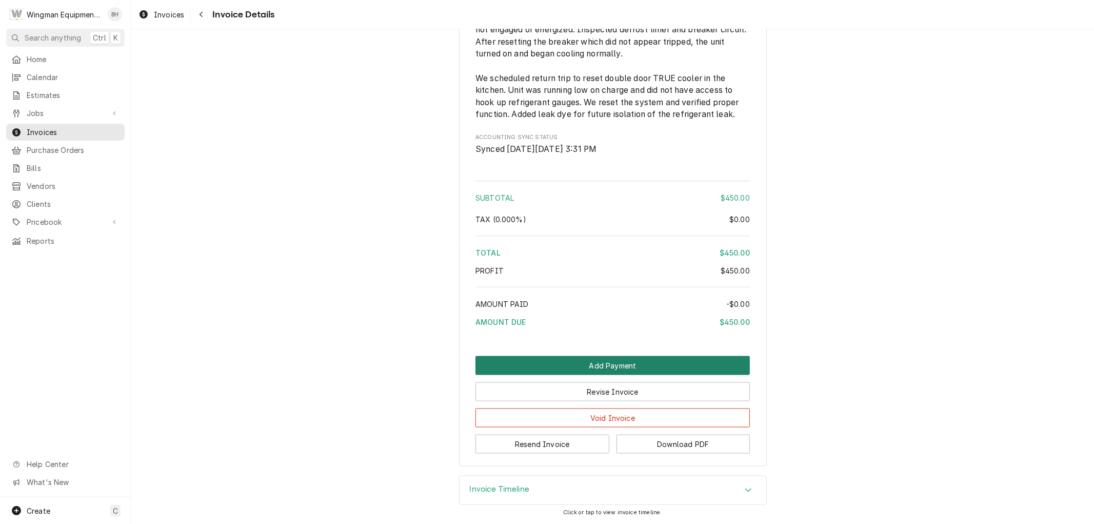
click at [604, 365] on button "Add Payment" at bounding box center [613, 365] width 274 height 19
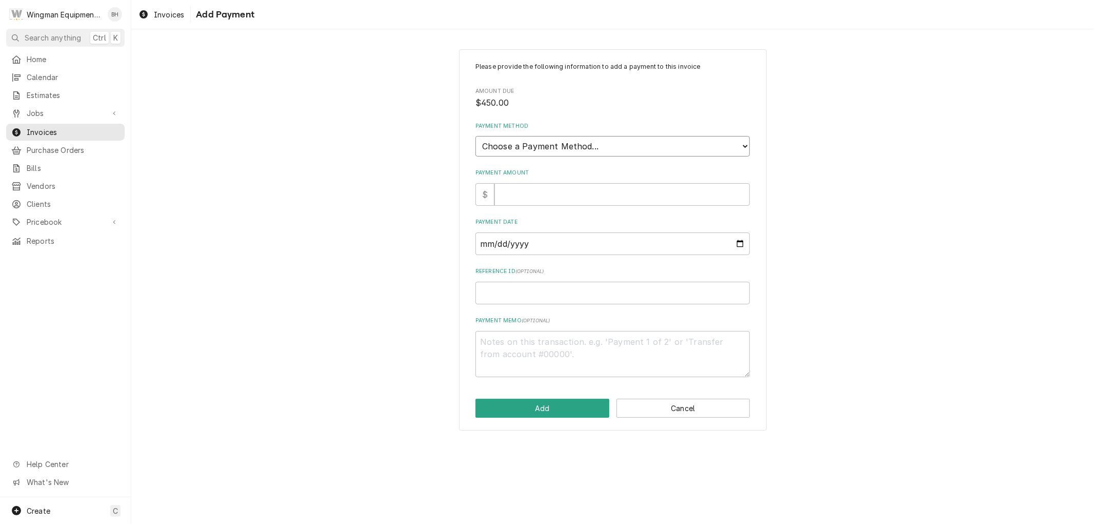
click at [578, 145] on select "Choose a Payment Method... Cash Check Credit/Debit Card ACH/eCheck Other" at bounding box center [613, 146] width 274 height 21
select select "2"
click at [476, 136] on select "Choose a Payment Method... Cash Check Credit/Debit Card ACH/eCheck Other" at bounding box center [613, 146] width 274 height 21
click at [674, 193] on input "Payment Amount" at bounding box center [622, 194] width 255 height 23
type textarea "x"
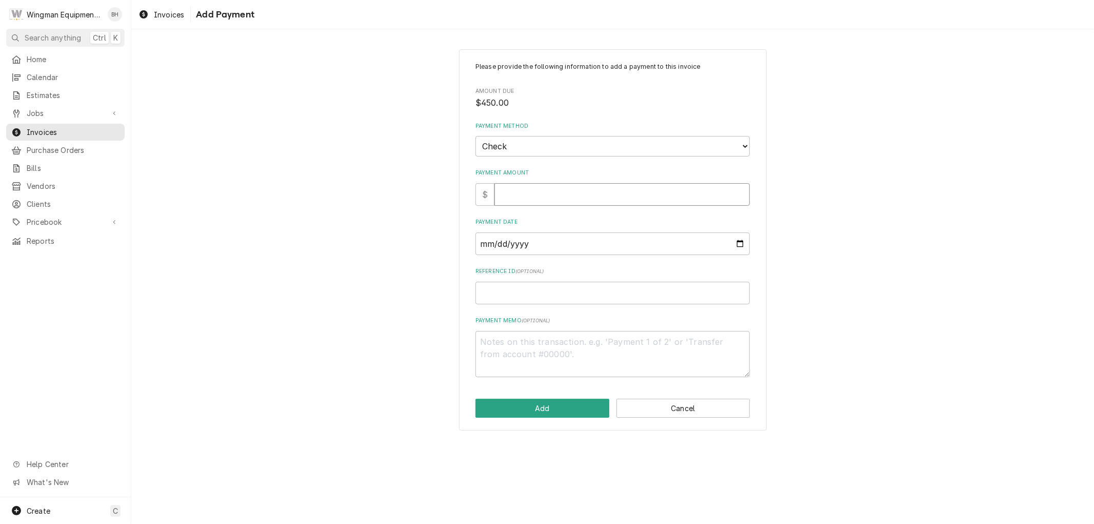
type input "4"
type textarea "x"
type input "45"
type textarea "x"
type input "450"
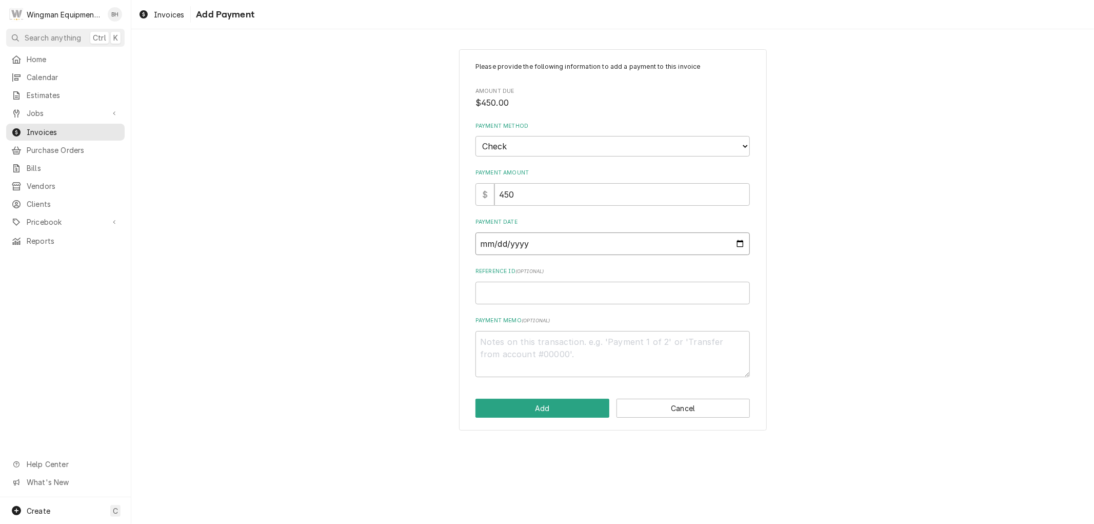
click at [735, 245] on input "Payment Date" at bounding box center [613, 243] width 274 height 23
type textarea "x"
type input "2025-08-24"
type textarea "x"
type input "2025-07-24"
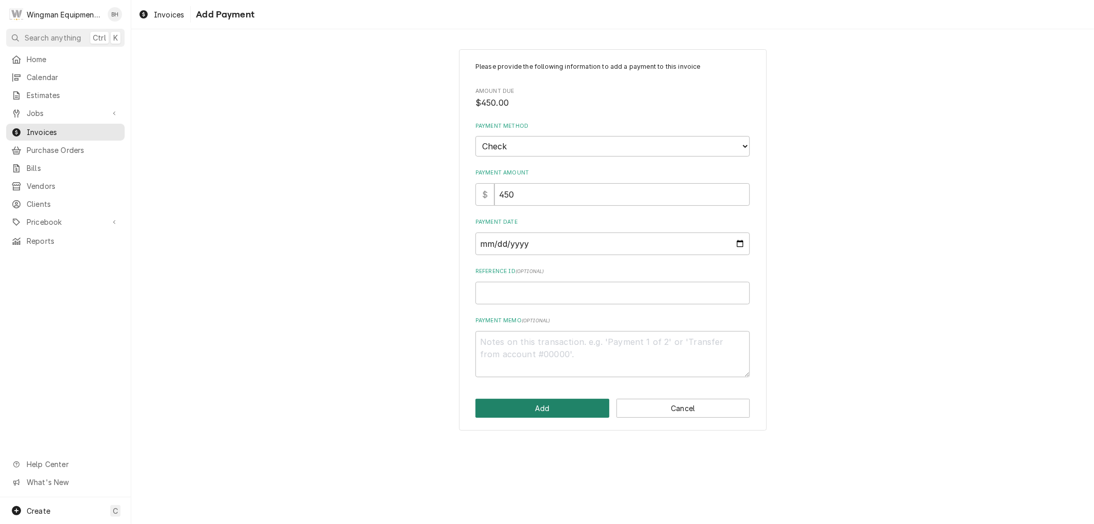
click at [547, 405] on button "Add" at bounding box center [543, 408] width 134 height 19
type textarea "x"
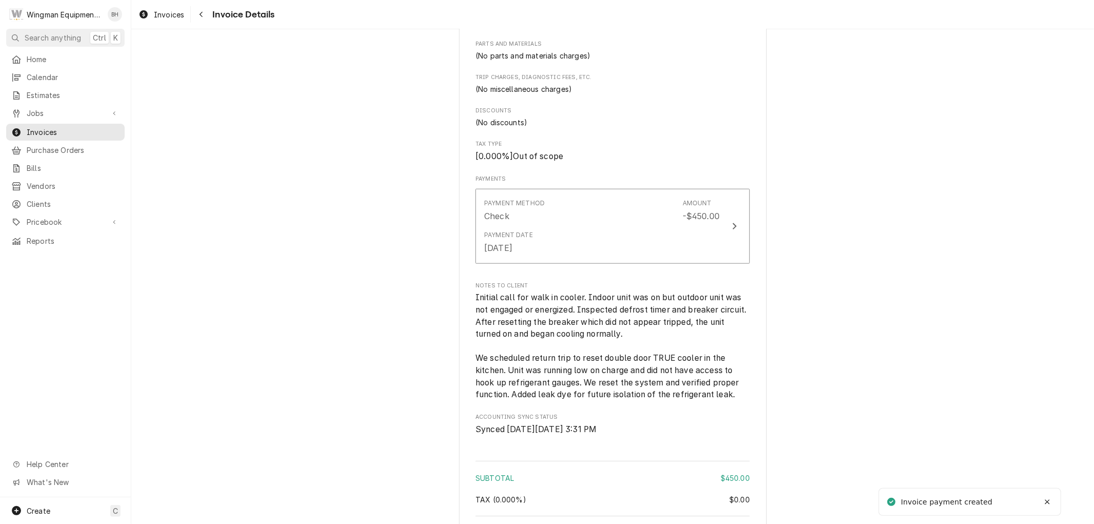
scroll to position [1128, 0]
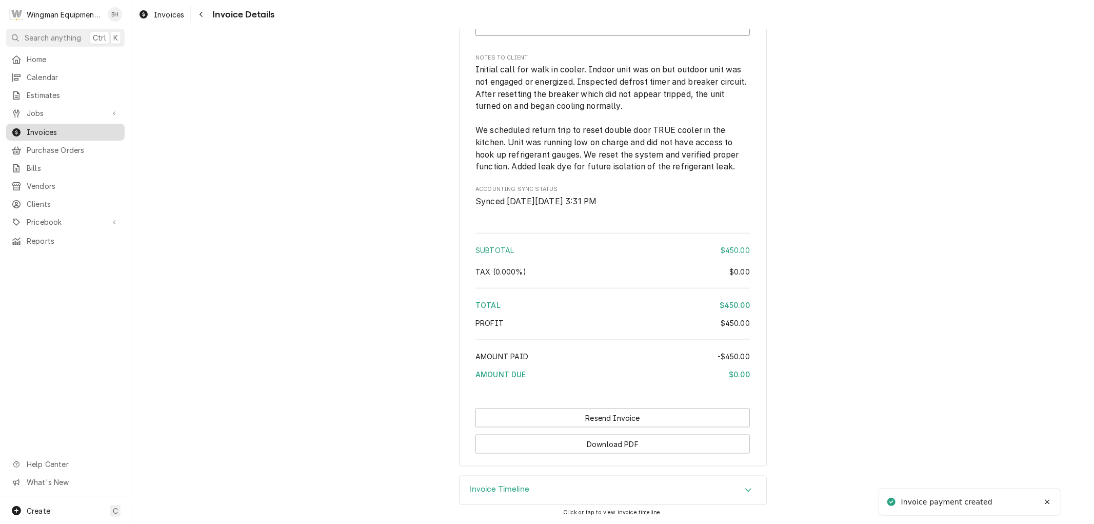
click at [67, 128] on span "Invoices" at bounding box center [73, 132] width 93 height 11
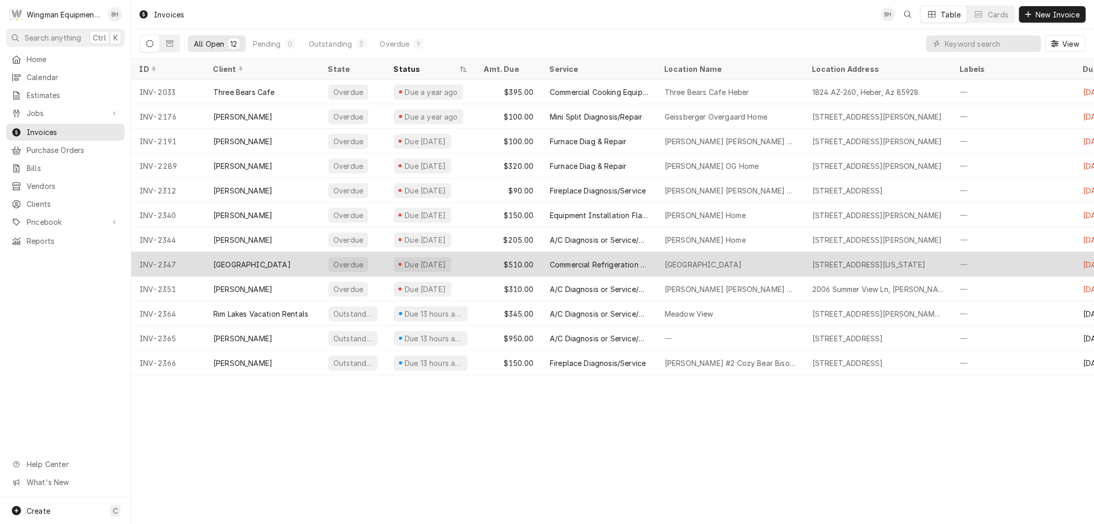
drag, startPoint x: 476, startPoint y: 227, endPoint x: 618, endPoint y: 267, distance: 147.8
click at [573, 265] on tbody "INV-2033 Three Bears Cafe Overdue Due a year ago $395.00 Commercial Cooking Equ…" at bounding box center [612, 227] width 963 height 295
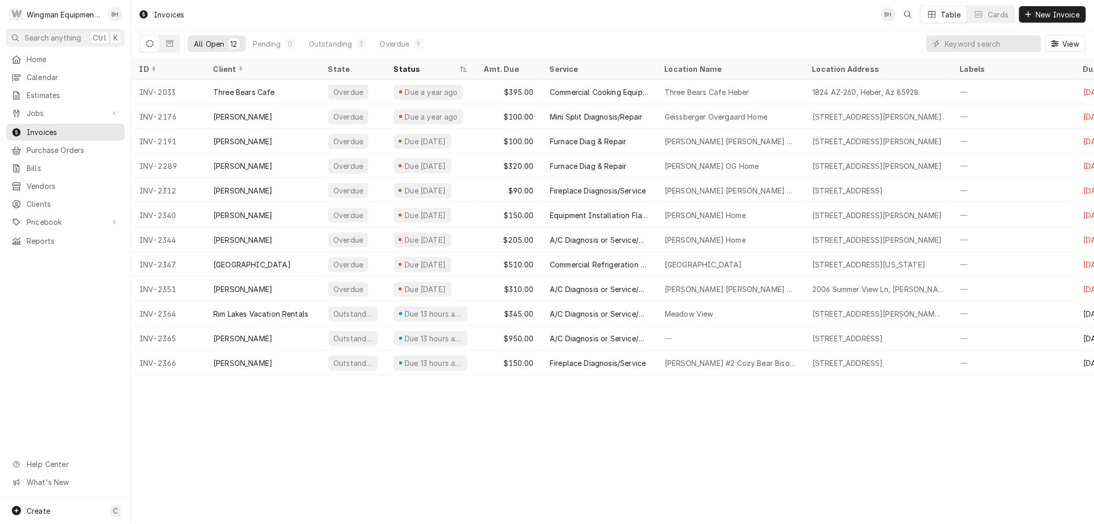
click at [675, 29] on div "All Open 12 Pending 0 Outstanding 3 Overdue 9 View" at bounding box center [613, 43] width 947 height 29
click at [622, 419] on div "Invoices BH Table Cards New Invoice All Open 12 Pending 0 Outstanding 3 Overdue…" at bounding box center [612, 262] width 963 height 524
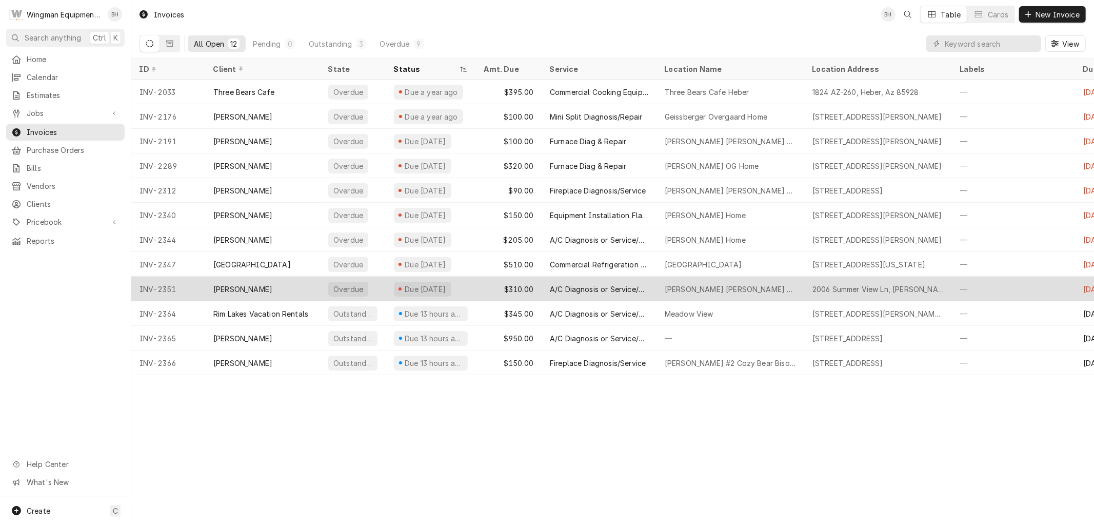
click at [555, 285] on div "A/C Diagnosis or Service/Repair" at bounding box center [599, 289] width 98 height 11
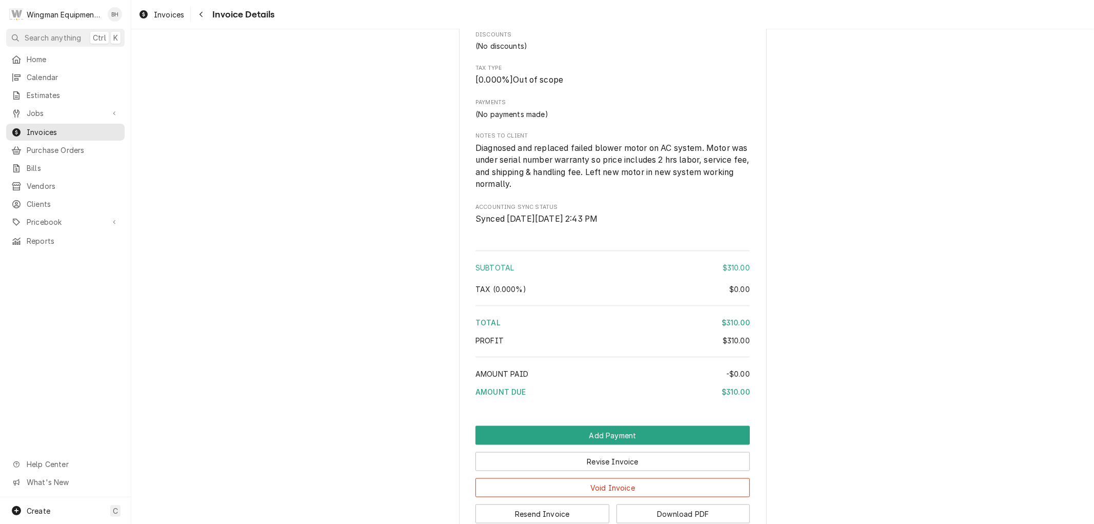
scroll to position [1098, 0]
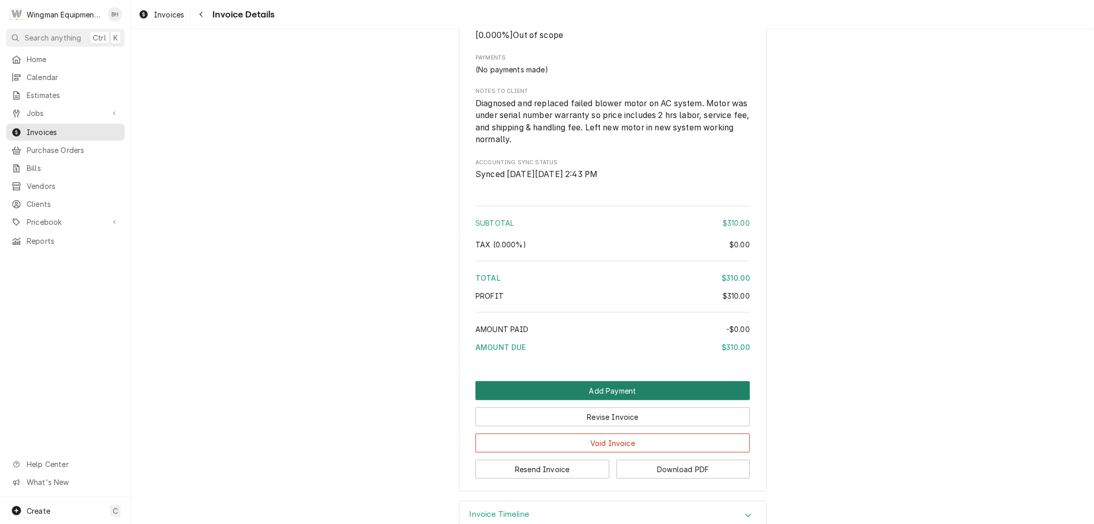
click at [653, 400] on button "Add Payment" at bounding box center [613, 390] width 274 height 19
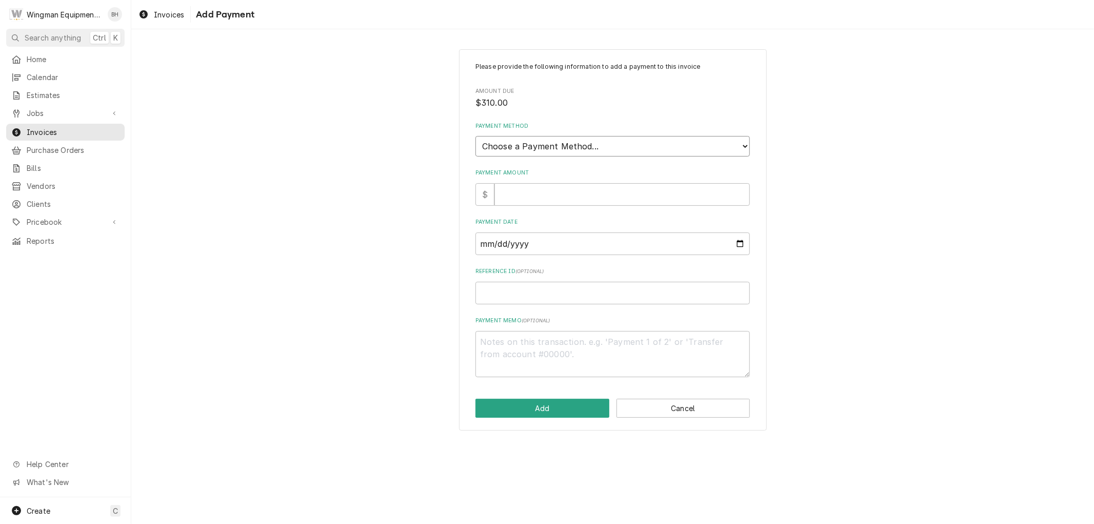
click at [595, 145] on select "Choose a Payment Method... Cash Check Credit/Debit Card ACH/eCheck Other" at bounding box center [613, 146] width 274 height 21
select select "2"
click at [476, 136] on select "Choose a Payment Method... Cash Check Credit/Debit Card ACH/eCheck Other" at bounding box center [613, 146] width 274 height 21
click at [578, 190] on input "Payment Amount" at bounding box center [622, 194] width 255 height 23
type textarea "x"
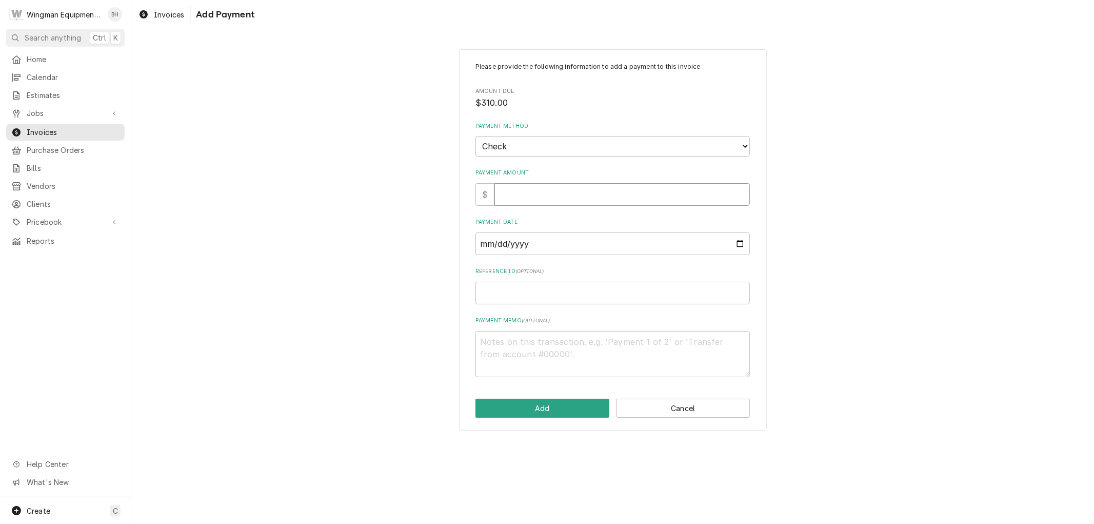
type input "3"
type textarea "x"
type input "31"
type textarea "x"
type input "310"
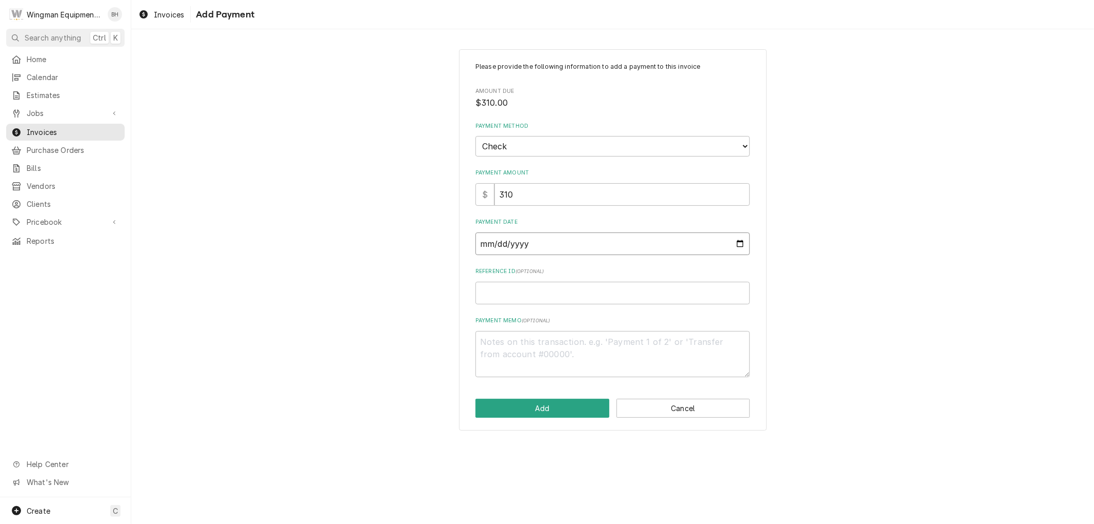
click at [740, 237] on input "Payment Date" at bounding box center [613, 243] width 274 height 23
type textarea "x"
type input "[DATE]"
click at [549, 351] on textarea "Payment Memo ( optional )" at bounding box center [613, 354] width 274 height 46
type textarea "x"
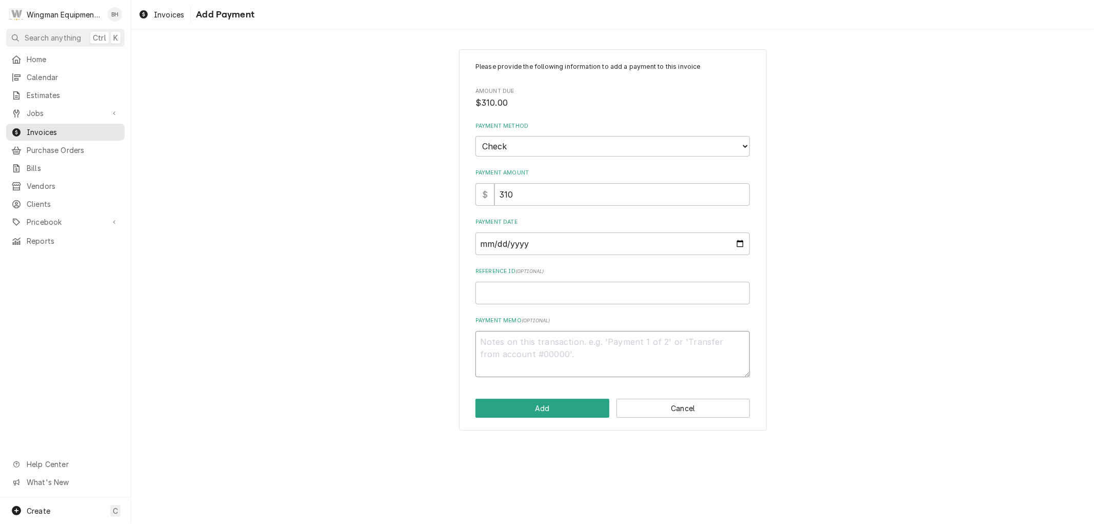
type textarea "C"
type textarea "x"
type textarea "Ch"
type textarea "x"
type textarea "Che"
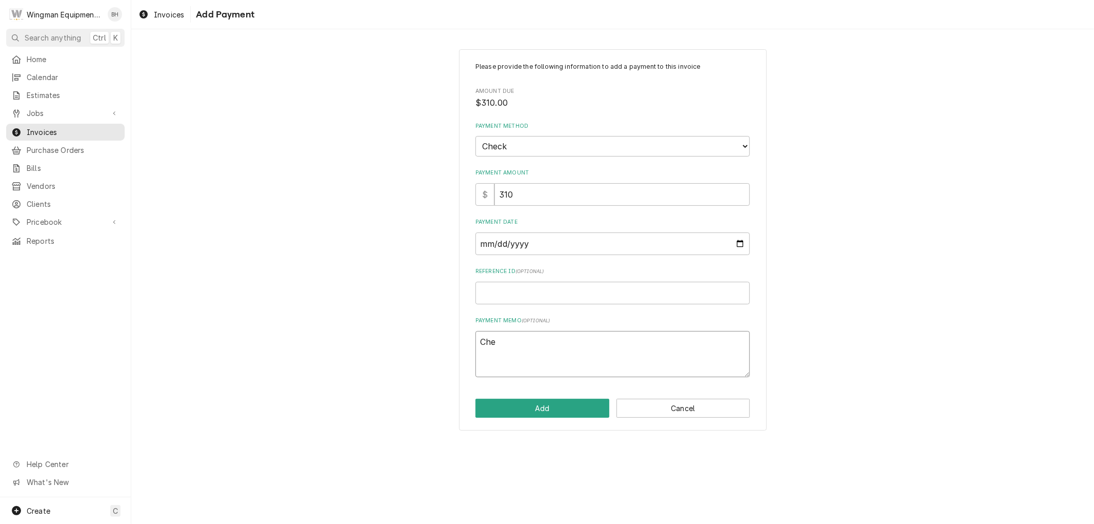
type textarea "x"
type textarea "Chec"
type textarea "x"
type textarea "Check"
type textarea "x"
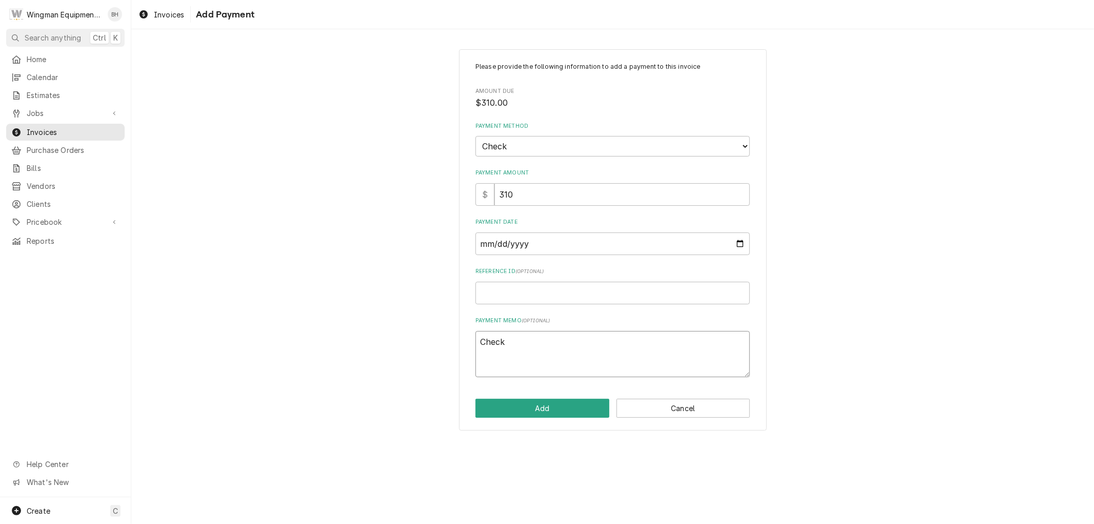
type textarea "Check"
type textarea "x"
type textarea "Check #"
type textarea "x"
type textarea "Check #"
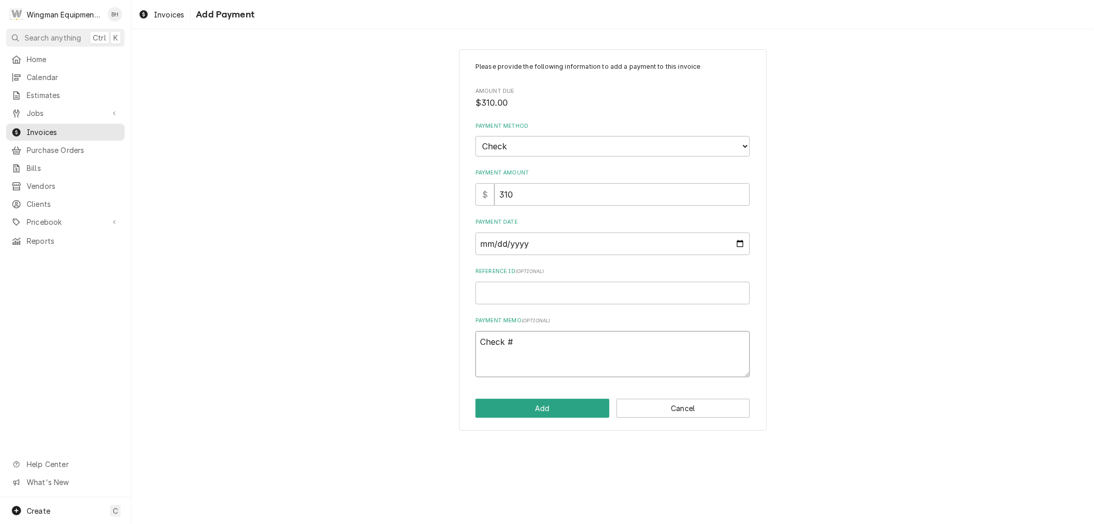
type textarea "x"
type textarea "Check # 7"
type textarea "x"
type textarea "Check # 72"
type textarea "x"
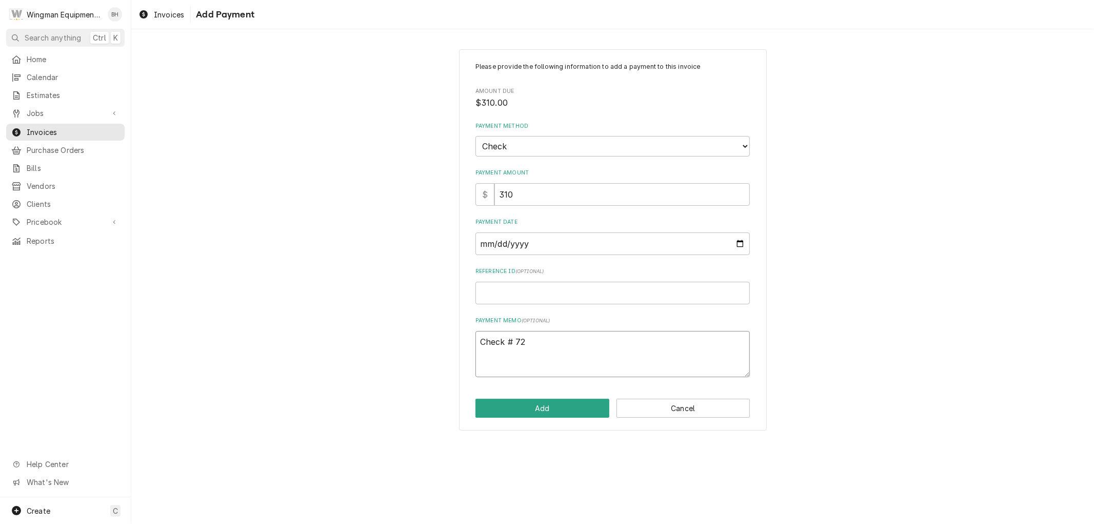
type textarea "Check # 728"
type textarea "x"
type textarea "Check # 7288"
click at [563, 410] on button "Add" at bounding box center [543, 408] width 134 height 19
type textarea "x"
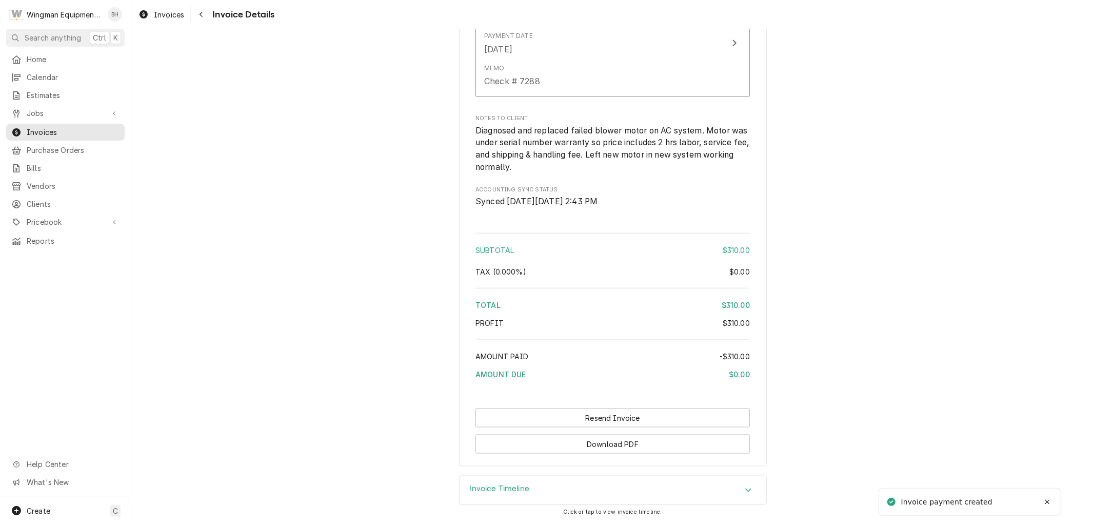
scroll to position [1242, 0]
click at [93, 129] on span "Invoices" at bounding box center [73, 132] width 93 height 11
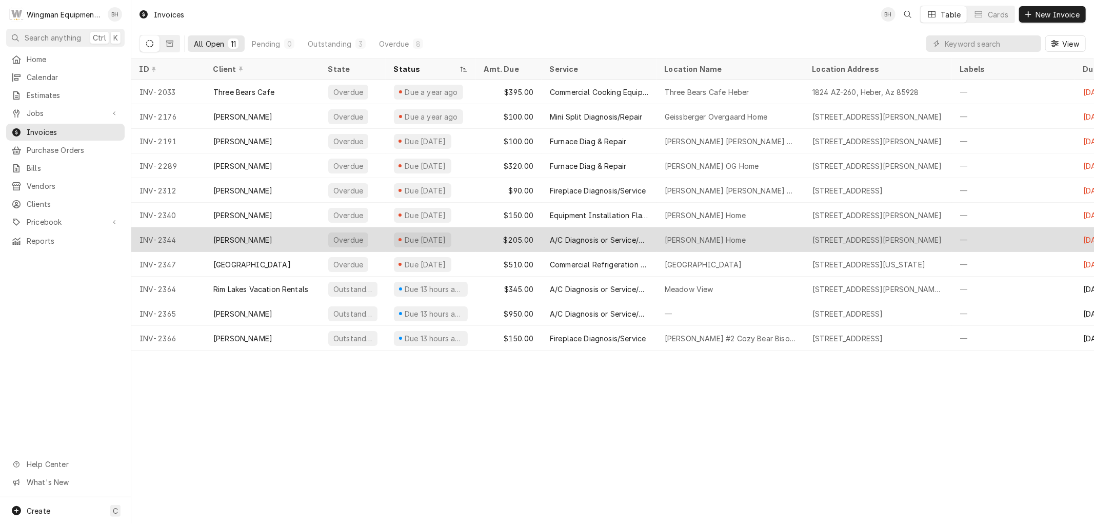
click at [557, 239] on div "A/C Diagnosis or Service/Repair" at bounding box center [599, 239] width 98 height 11
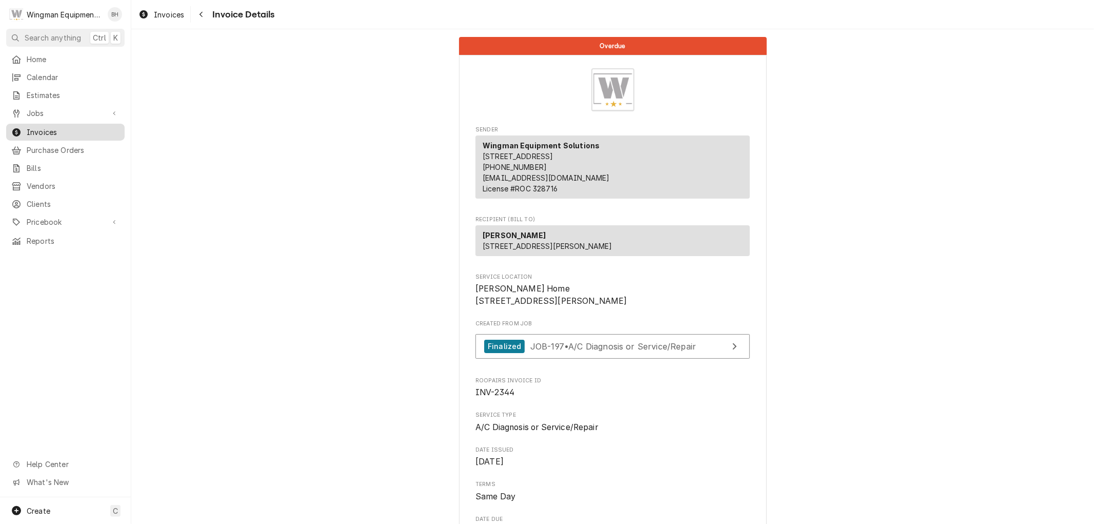
click at [55, 127] on span "Invoices" at bounding box center [73, 132] width 93 height 11
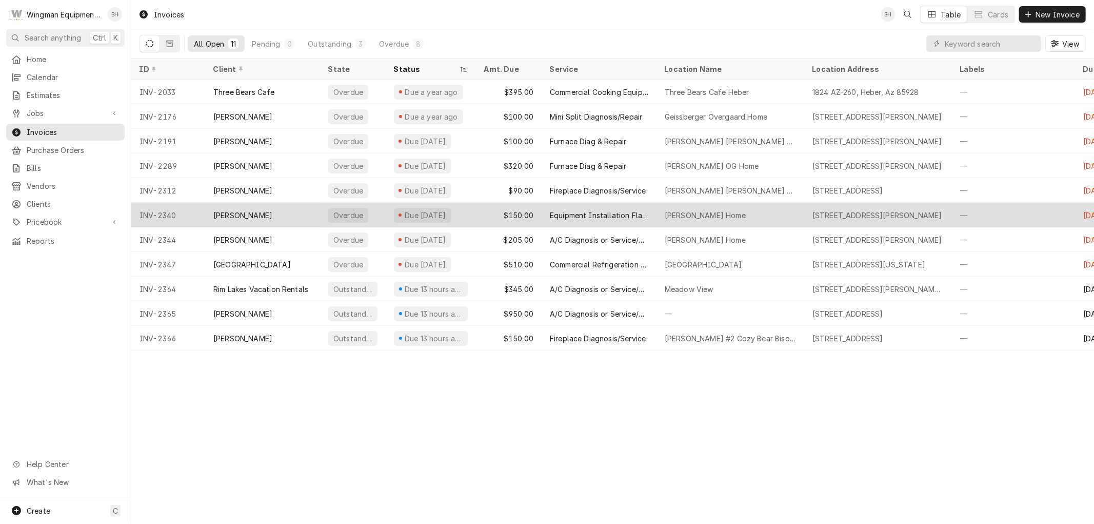
click at [299, 216] on div "[PERSON_NAME]" at bounding box center [262, 215] width 115 height 25
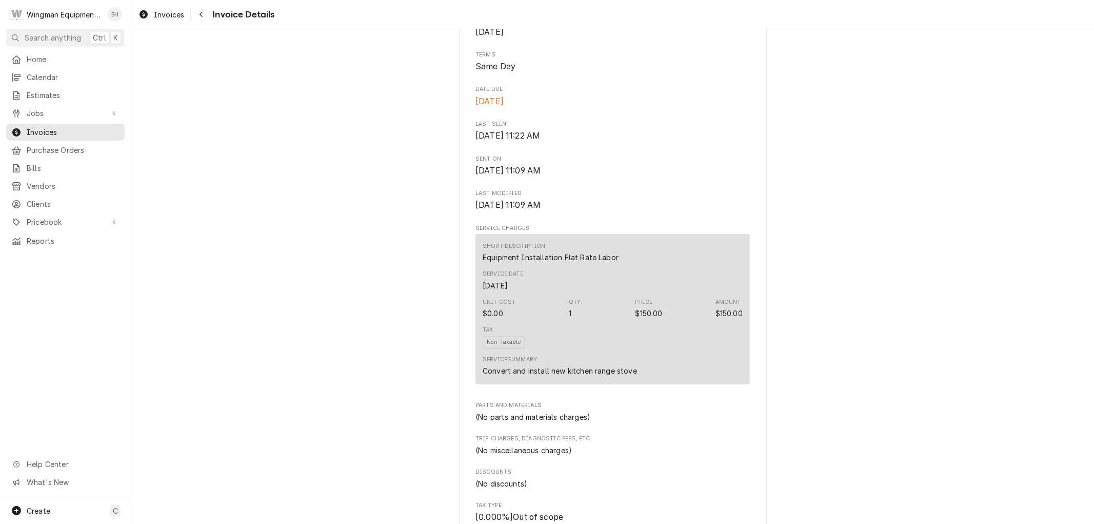
scroll to position [319, 0]
